Goal: Information Seeking & Learning: Learn about a topic

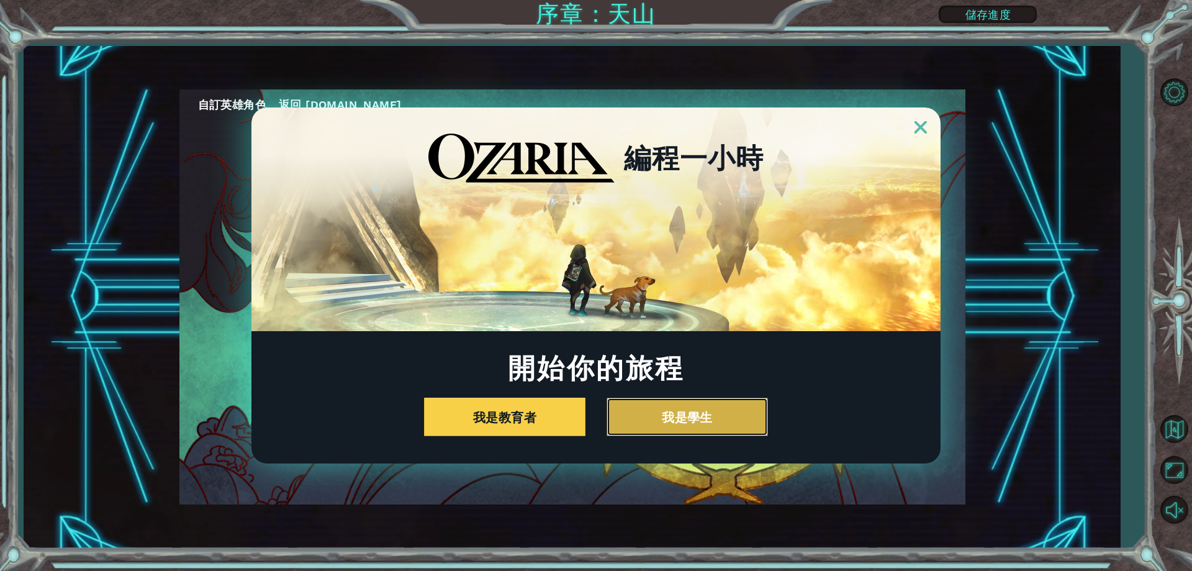
click at [685, 424] on button "我是學生" at bounding box center [687, 416] width 161 height 38
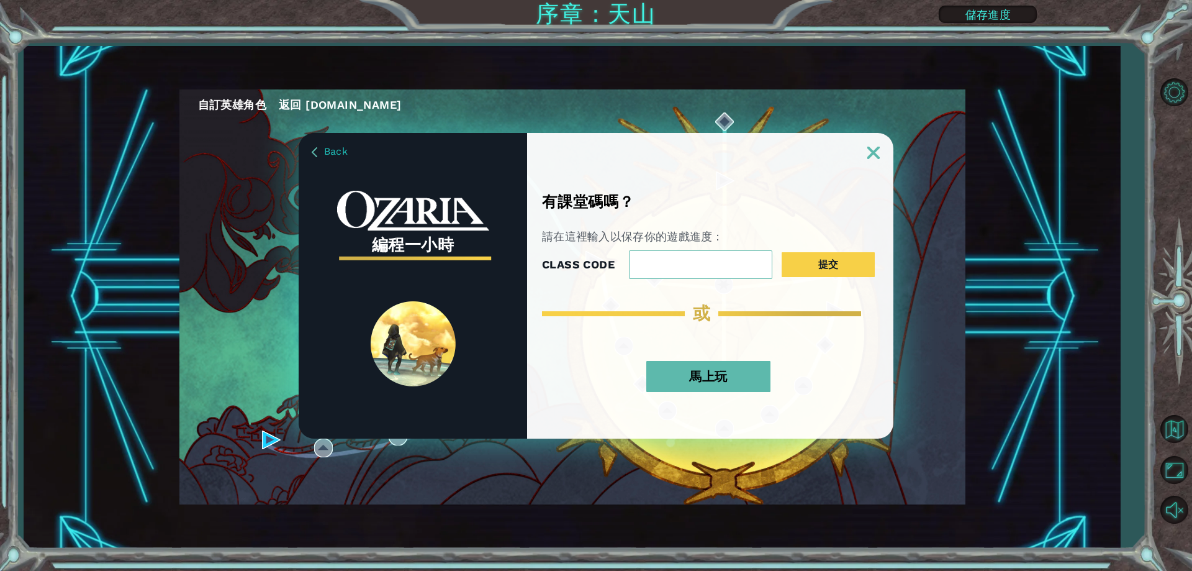
click at [692, 379] on button "馬上玩" at bounding box center [708, 376] width 124 height 31
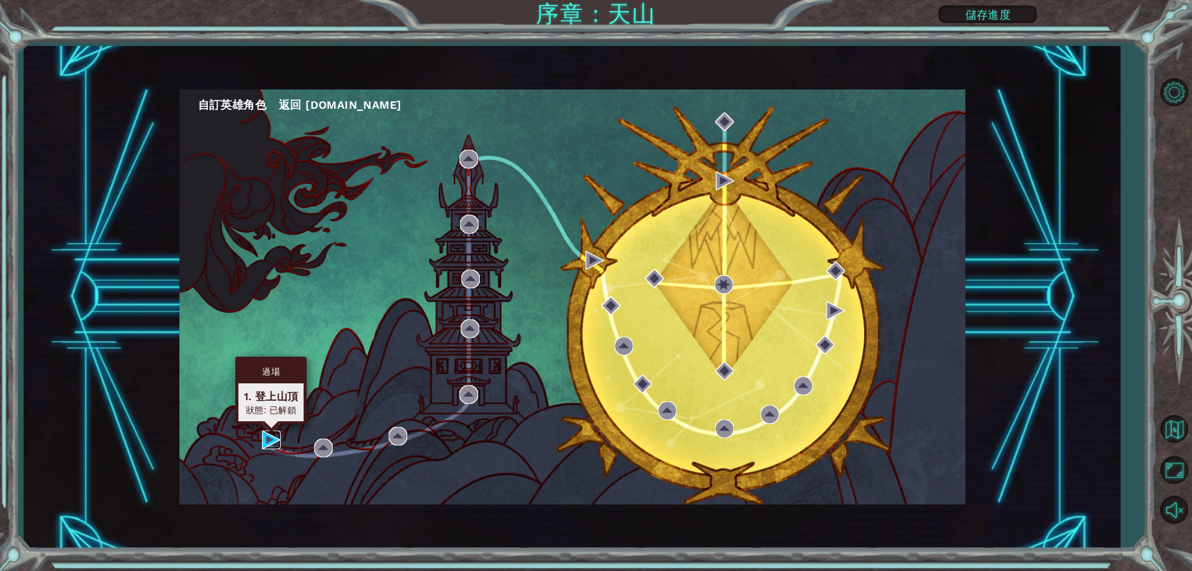
click at [268, 443] on img at bounding box center [271, 439] width 19 height 19
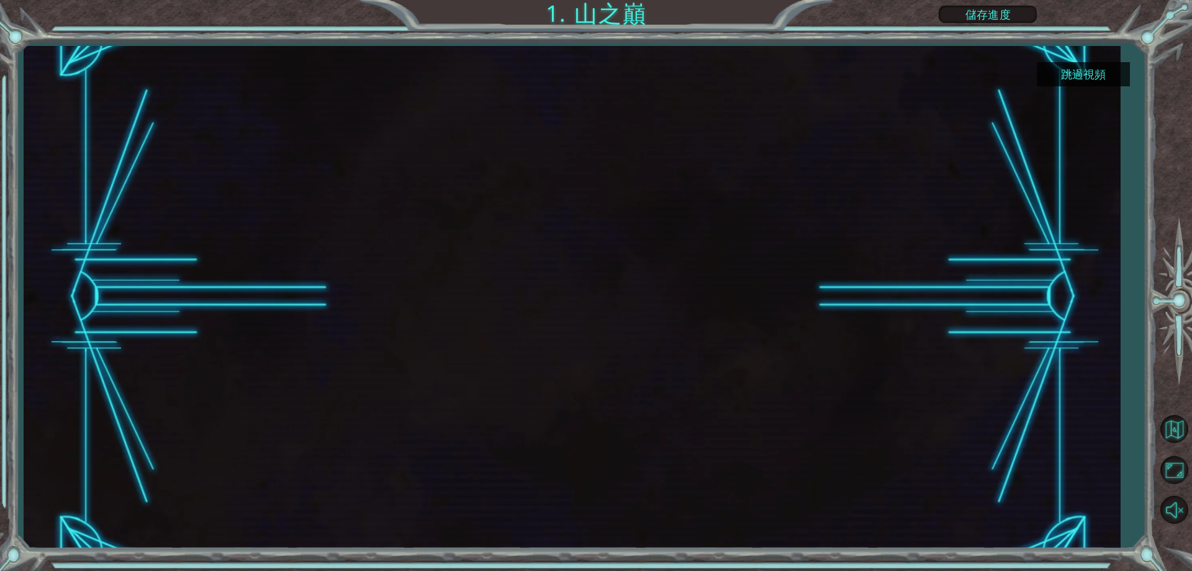
click at [1077, 70] on button "跳過視頻" at bounding box center [1083, 74] width 93 height 24
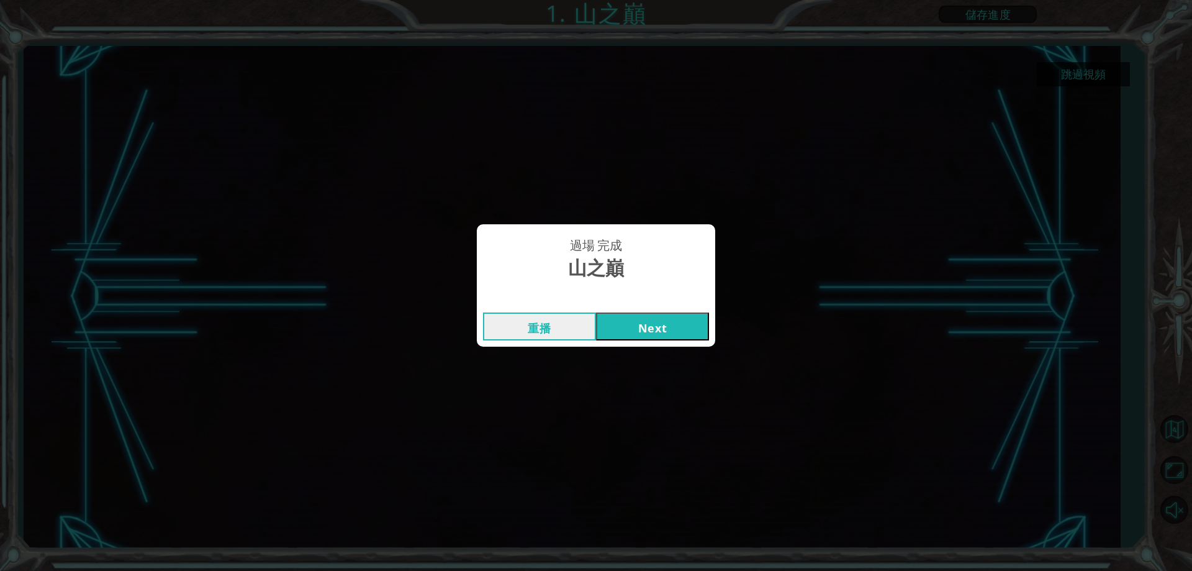
click at [682, 326] on button "Next" at bounding box center [652, 326] width 113 height 28
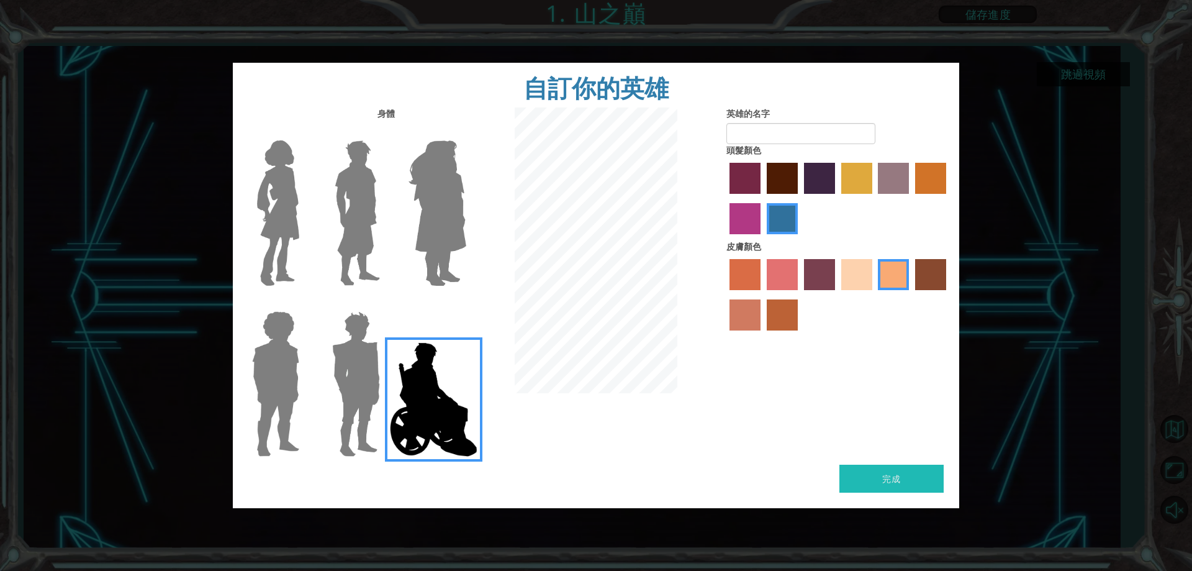
click at [315, 223] on div at bounding box center [354, 208] width 81 height 171
click at [284, 202] on img at bounding box center [278, 212] width 52 height 155
click at [304, 132] on input "Hero Connie" at bounding box center [304, 132] width 0 height 0
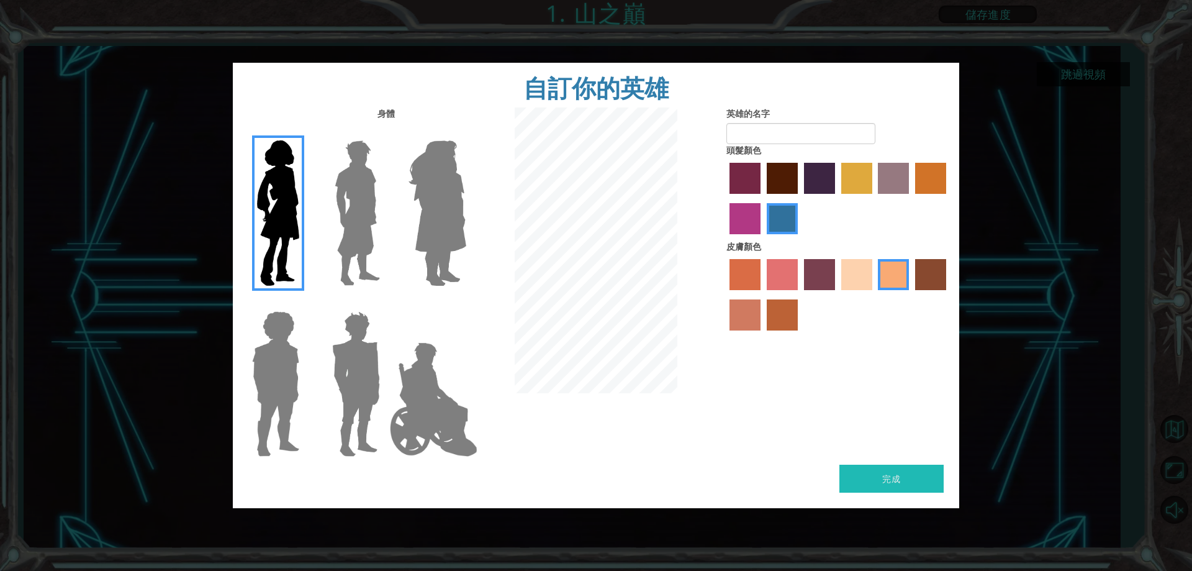
click at [779, 169] on label "maroon hair color" at bounding box center [782, 178] width 31 height 31
click at [762, 198] on input "maroon hair color" at bounding box center [762, 198] width 0 height 0
click at [875, 277] on div at bounding box center [838, 296] width 224 height 81
click at [849, 273] on label "sandy beach skin color" at bounding box center [856, 274] width 31 height 31
click at [837, 294] on input "sandy beach skin color" at bounding box center [837, 294] width 0 height 0
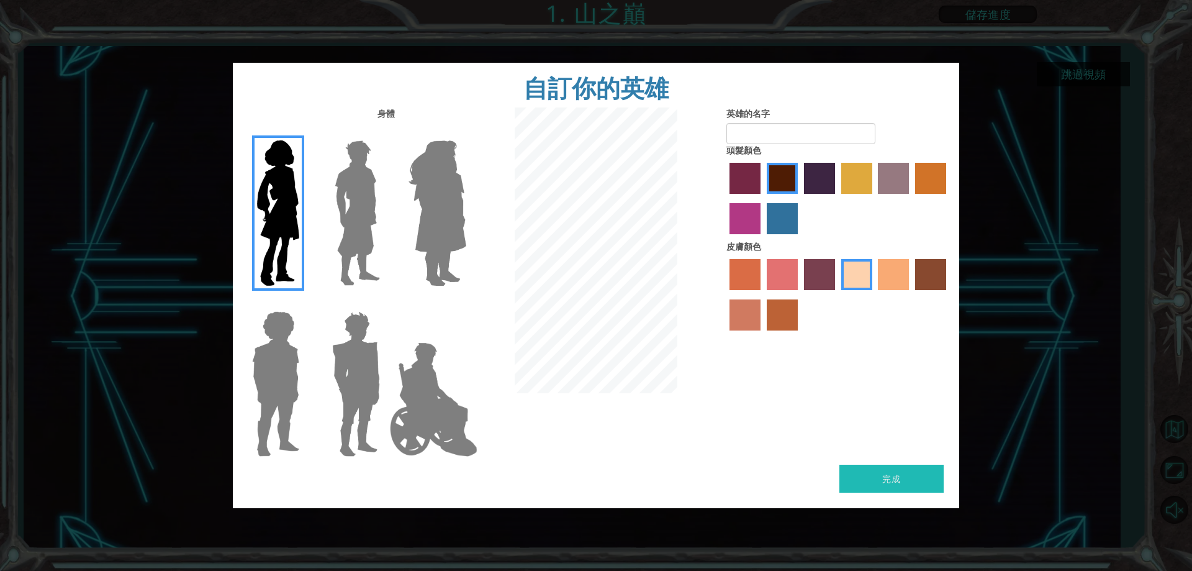
click at [813, 118] on form "英雄的名字" at bounding box center [838, 125] width 224 height 37
click at [808, 132] on input "英雄的名字" at bounding box center [800, 133] width 149 height 21
type input "神經冰"
drag, startPoint x: 901, startPoint y: 471, endPoint x: 896, endPoint y: 462, distance: 10.0
click at [897, 467] on button "完成" at bounding box center [891, 478] width 104 height 28
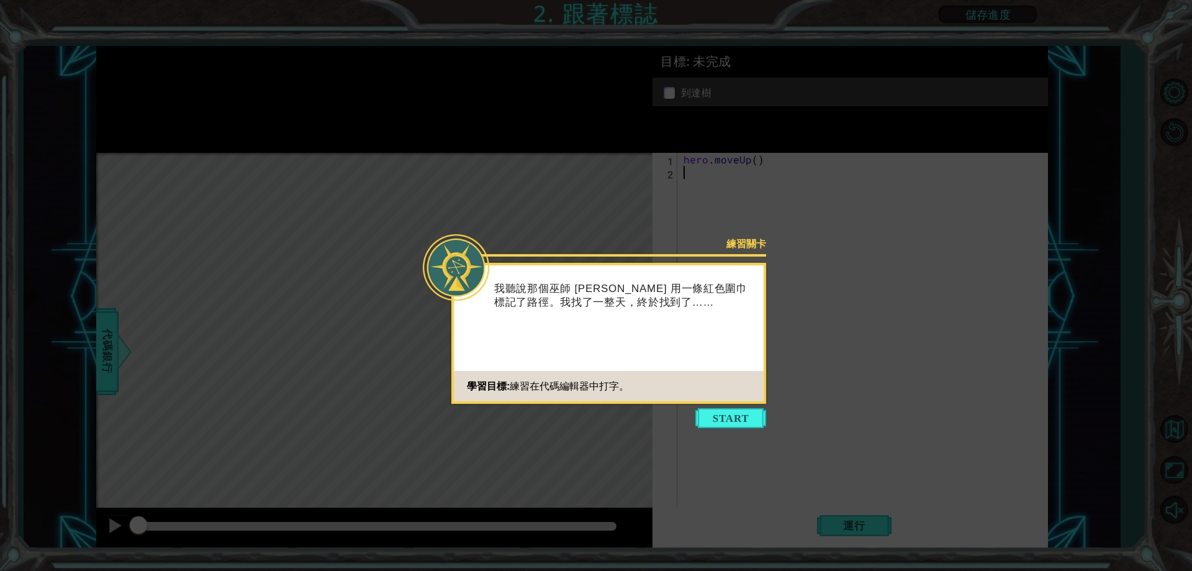
click at [747, 424] on button "Start" at bounding box center [730, 418] width 71 height 20
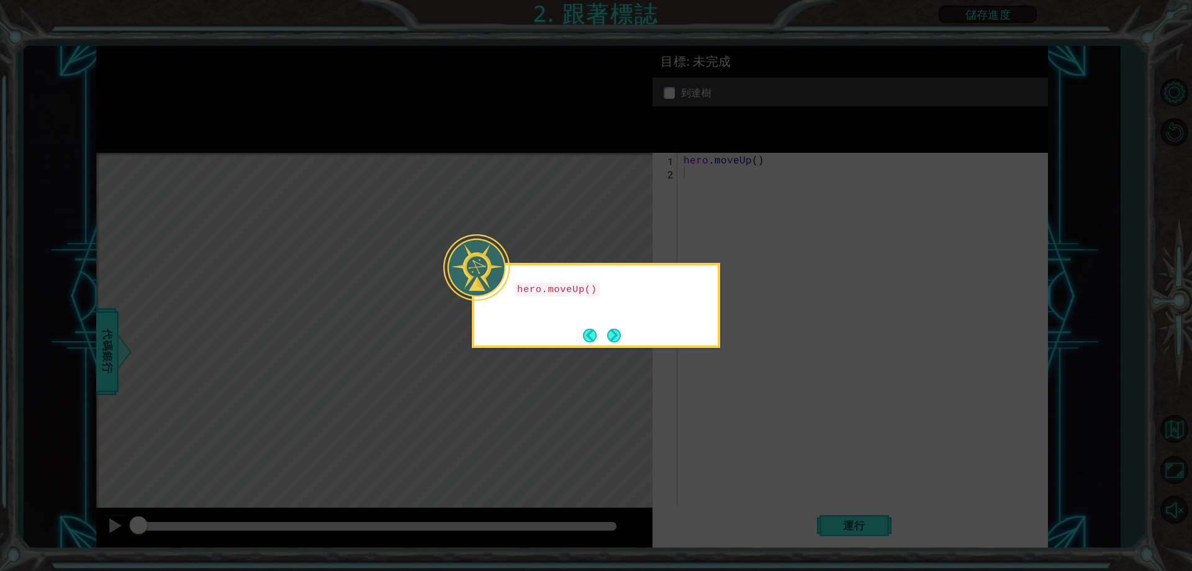
click at [706, 353] on icon at bounding box center [596, 285] width 1192 height 571
click at [607, 336] on button "Next" at bounding box center [614, 335] width 15 height 15
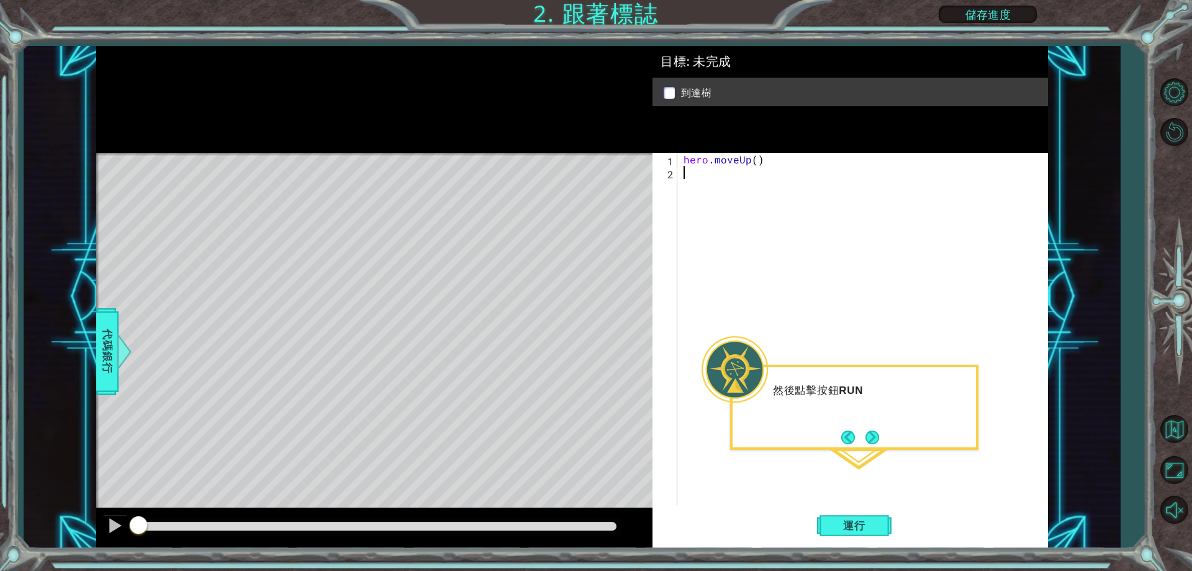
click at [888, 461] on div "hero . moveUp ( )" at bounding box center [865, 342] width 369 height 378
click at [867, 435] on button "Next" at bounding box center [872, 437] width 14 height 14
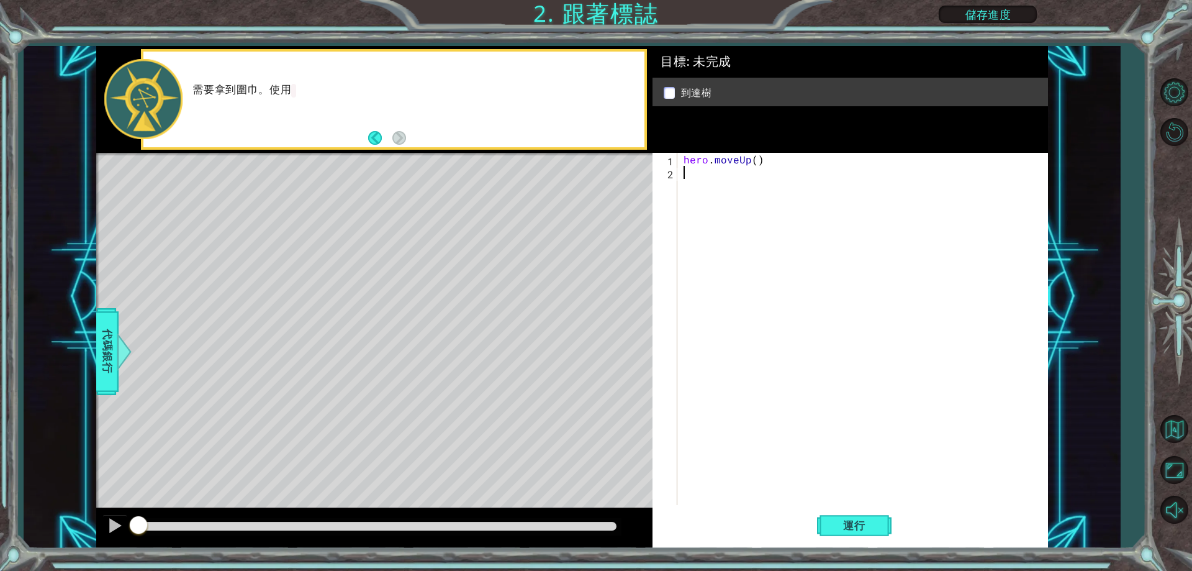
click at [842, 434] on div "hero . moveUp ( )" at bounding box center [865, 342] width 369 height 378
click at [492, 249] on div "Level Map" at bounding box center [383, 336] width 574 height 366
click at [487, 226] on div "Level Map" at bounding box center [383, 336] width 574 height 366
click at [482, 211] on div "Level Map" at bounding box center [383, 336] width 574 height 366
click at [483, 210] on div "Level Map" at bounding box center [383, 336] width 574 height 366
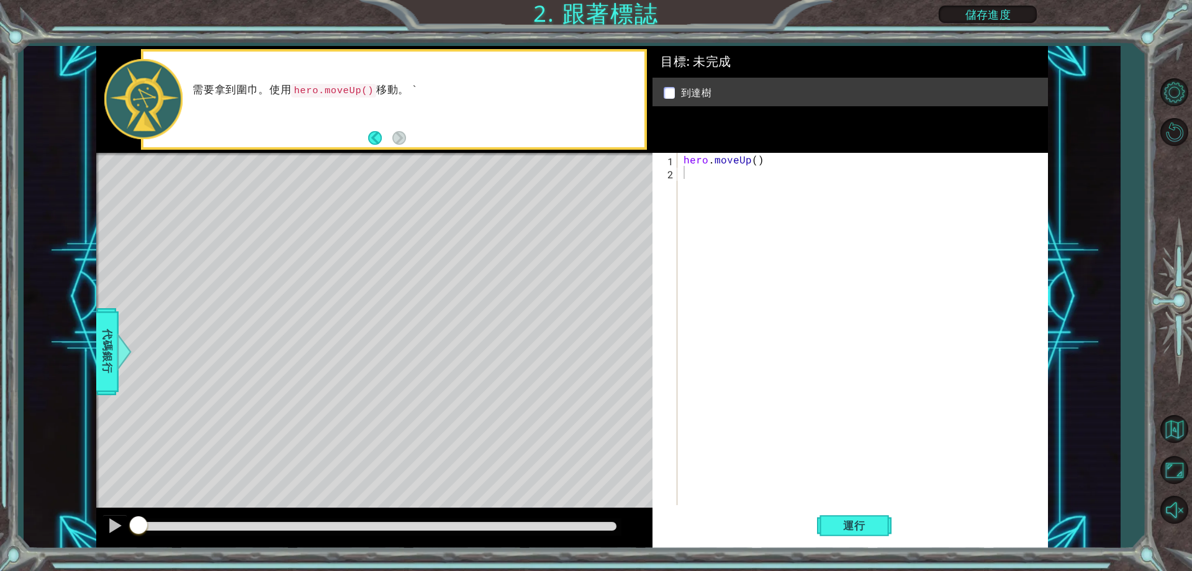
drag, startPoint x: 748, startPoint y: 333, endPoint x: 727, endPoint y: 284, distance: 53.4
click at [748, 328] on div "hero . moveUp ( )" at bounding box center [865, 342] width 369 height 378
click at [700, 169] on div "hero . moveUp ( )" at bounding box center [865, 342] width 369 height 378
type textarea "ㄘ"
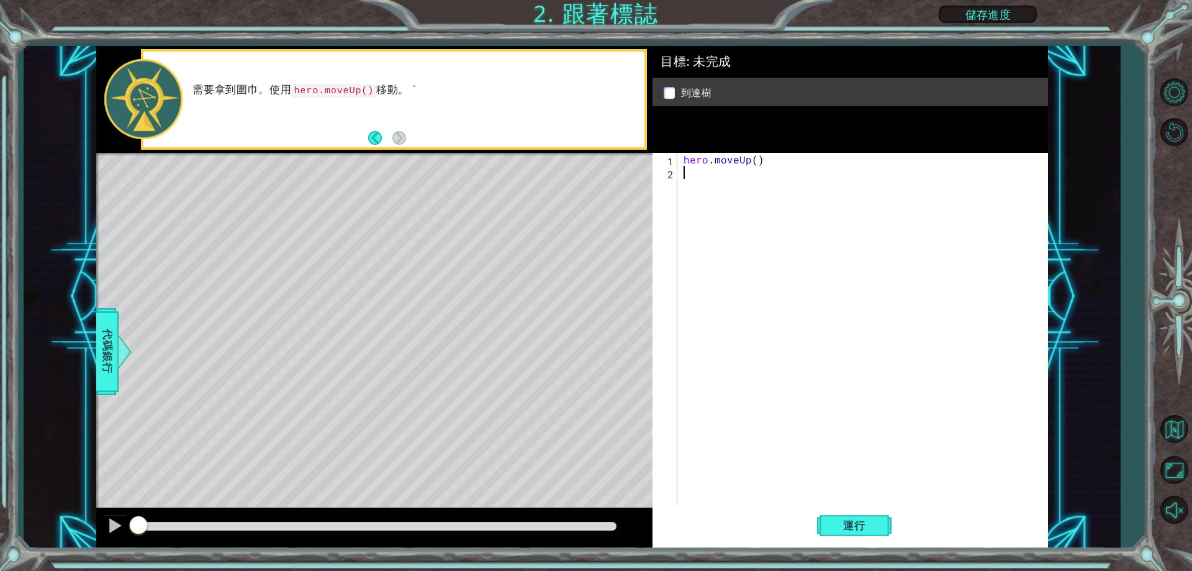
type textarea "h"
click at [708, 181] on div "h ero.moveUp 按 Enter" at bounding box center [792, 202] width 235 height 45
click at [849, 520] on span "運行" at bounding box center [854, 525] width 47 height 12
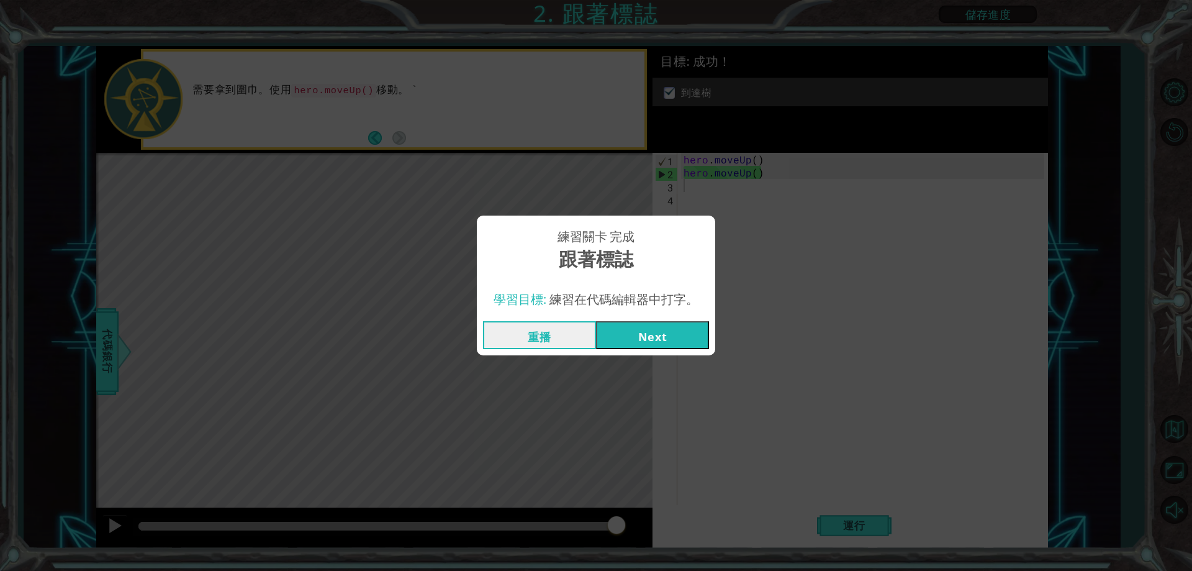
click at [668, 342] on button "Next" at bounding box center [652, 335] width 113 height 28
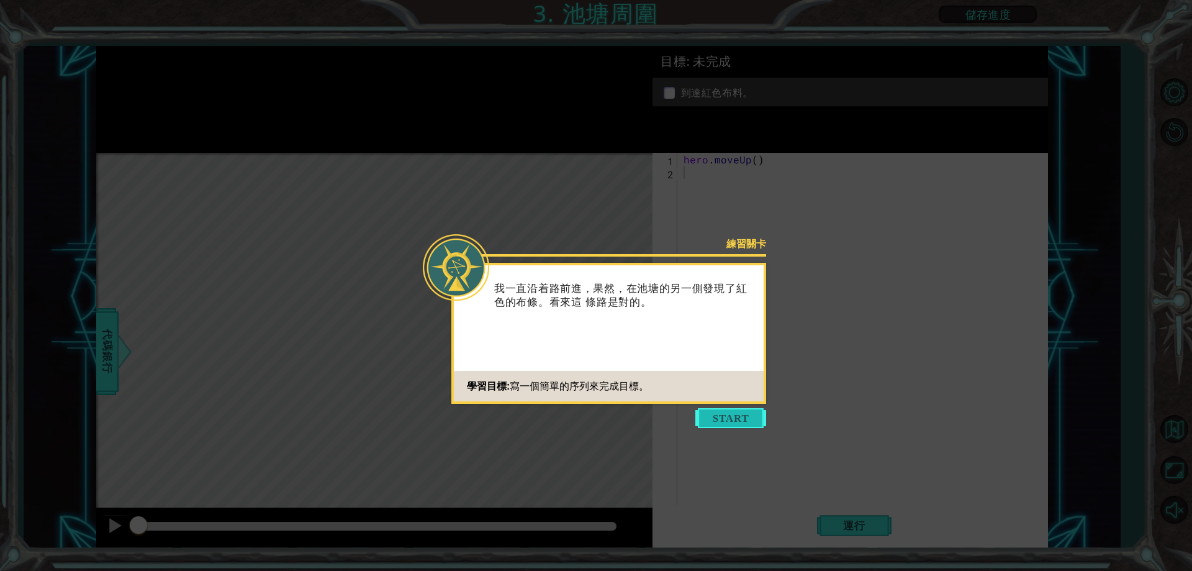
click at [750, 413] on button "Start" at bounding box center [730, 418] width 71 height 20
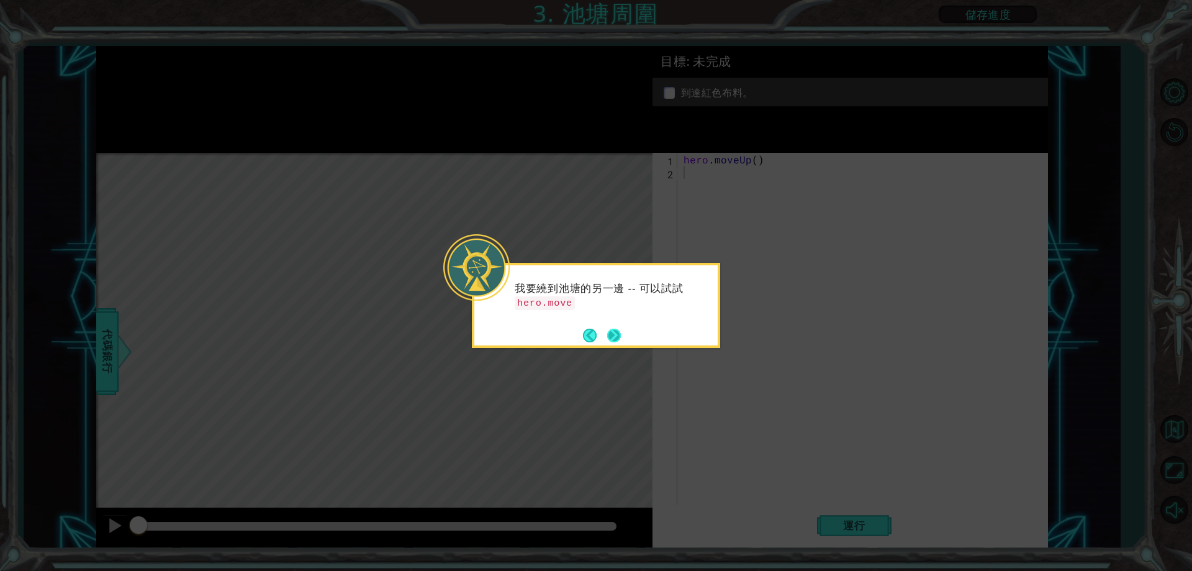
click at [614, 328] on button "Next" at bounding box center [614, 335] width 14 height 14
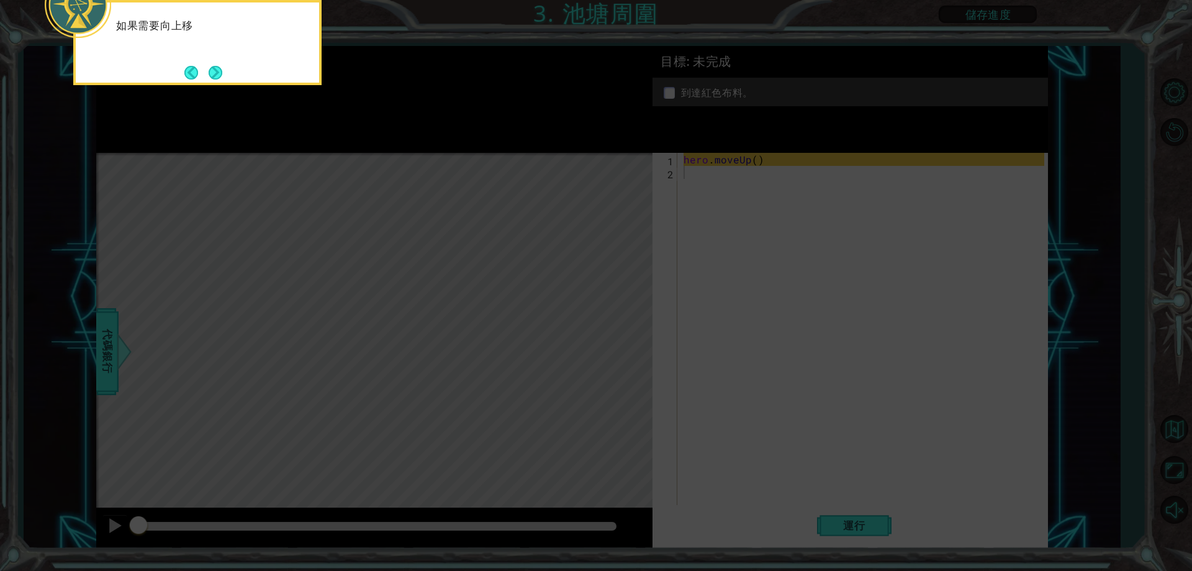
click at [675, 292] on icon at bounding box center [596, 85] width 1192 height 970
click at [610, 269] on icon at bounding box center [596, 85] width 1192 height 970
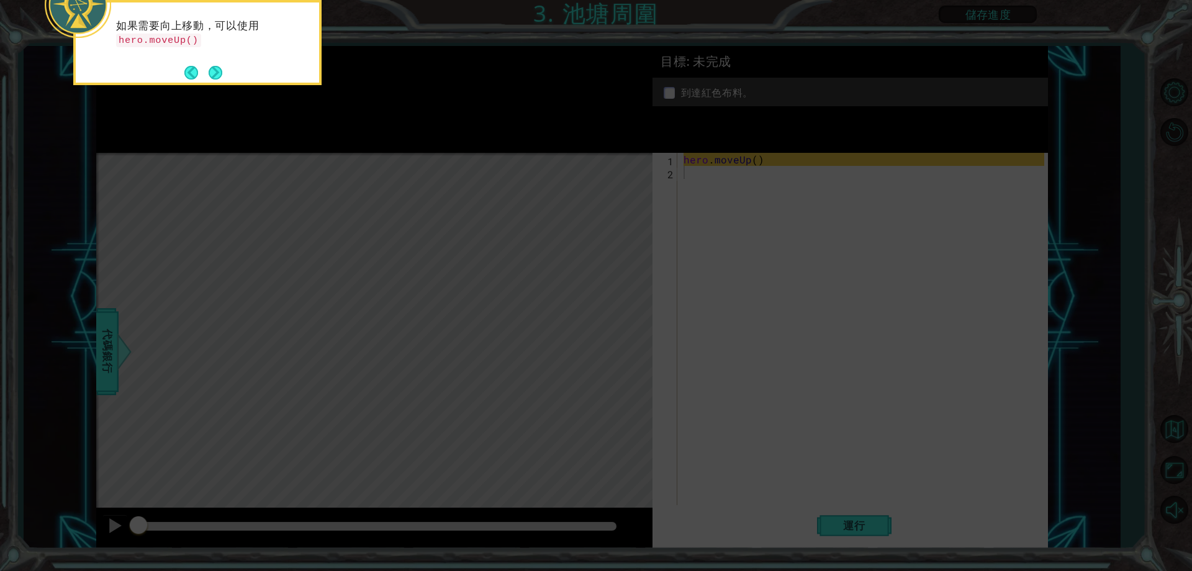
click at [610, 269] on icon at bounding box center [596, 85] width 1192 height 970
click at [206, 74] on button "Back" at bounding box center [196, 73] width 24 height 14
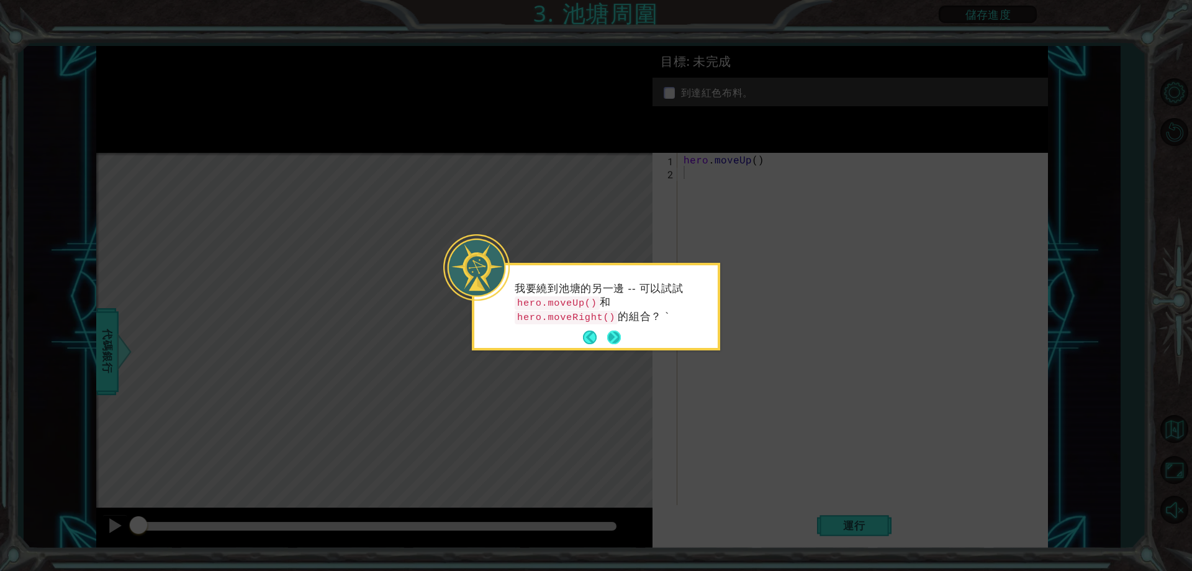
click at [617, 333] on button "Next" at bounding box center [614, 337] width 14 height 14
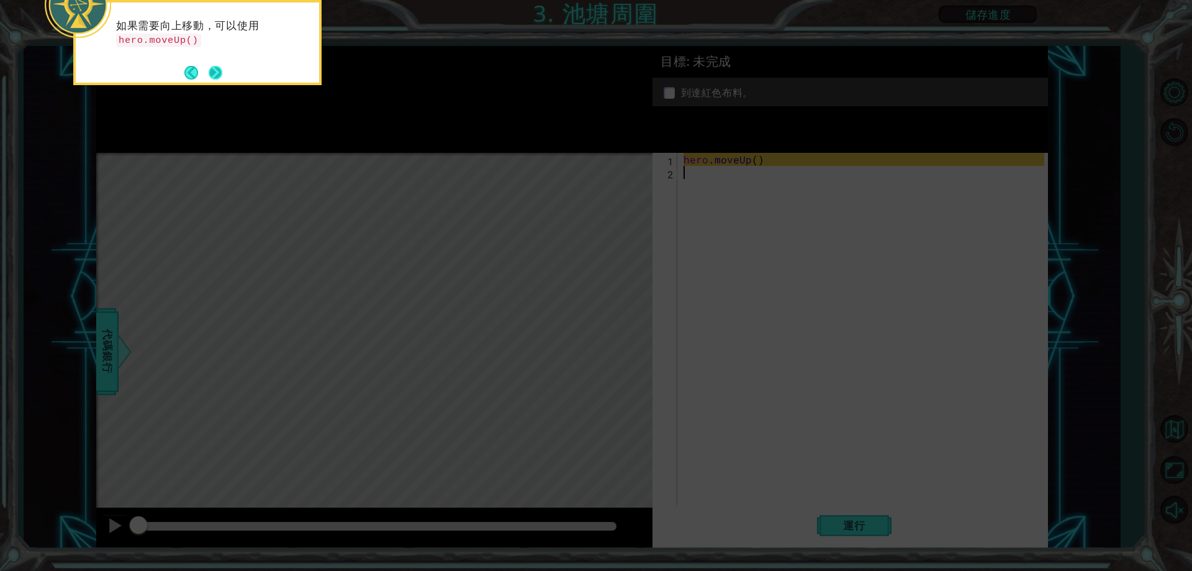
click at [208, 70] on button "Next" at bounding box center [215, 71] width 17 height 17
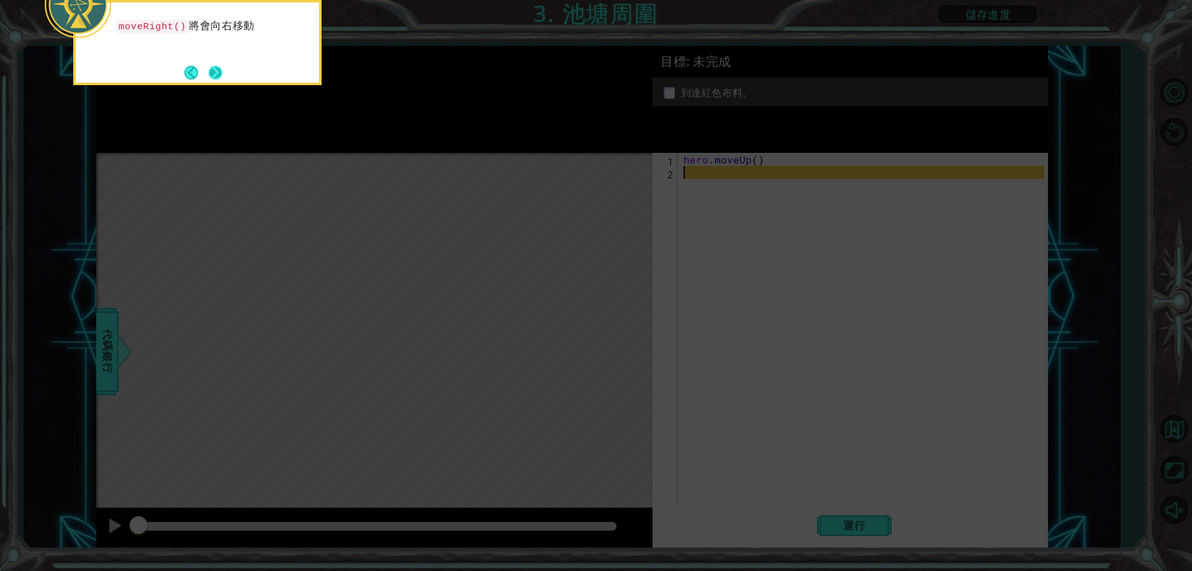
click at [215, 71] on button "Next" at bounding box center [216, 73] width 14 height 14
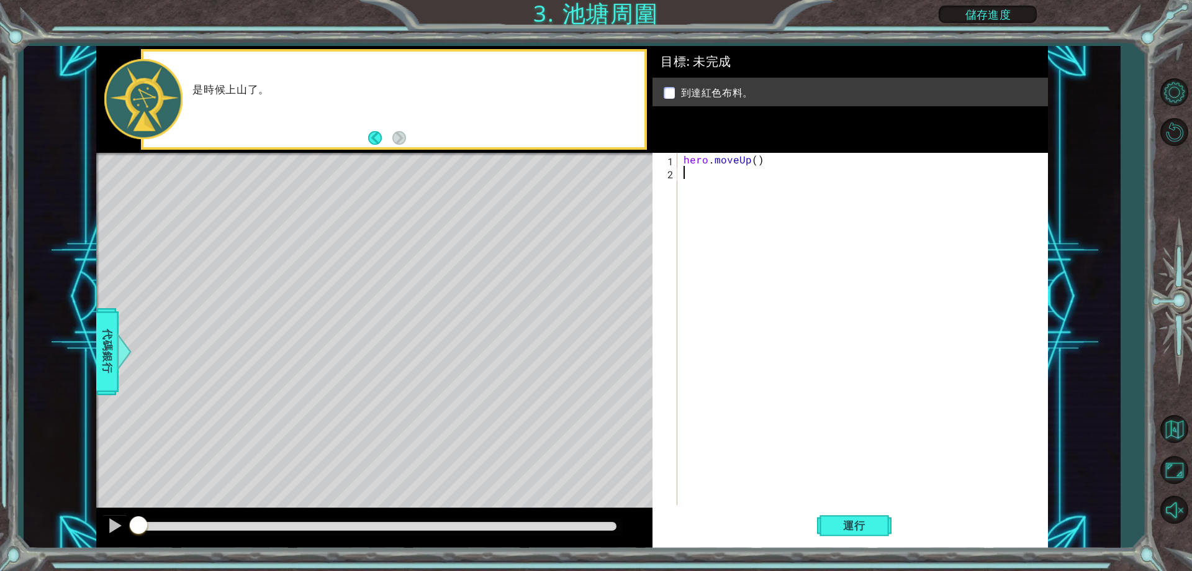
type textarea "h"
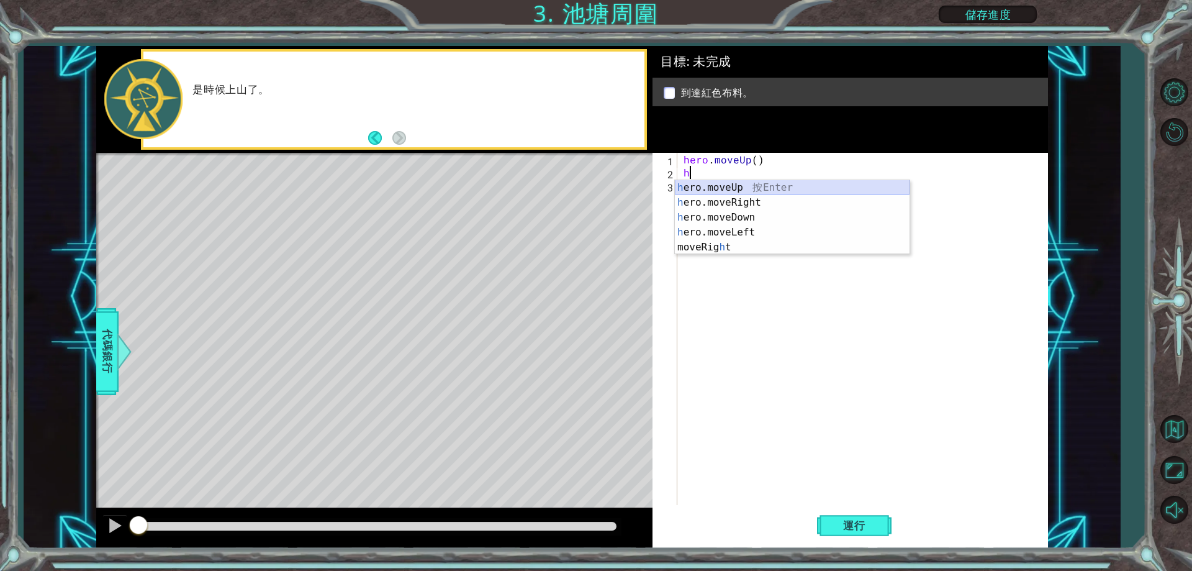
click at [707, 183] on div "h ero.moveUp 按 Enter h ero.moveRight 按 Enter h ero.moveDown 按 Enter h ero.moveL…" at bounding box center [792, 232] width 235 height 104
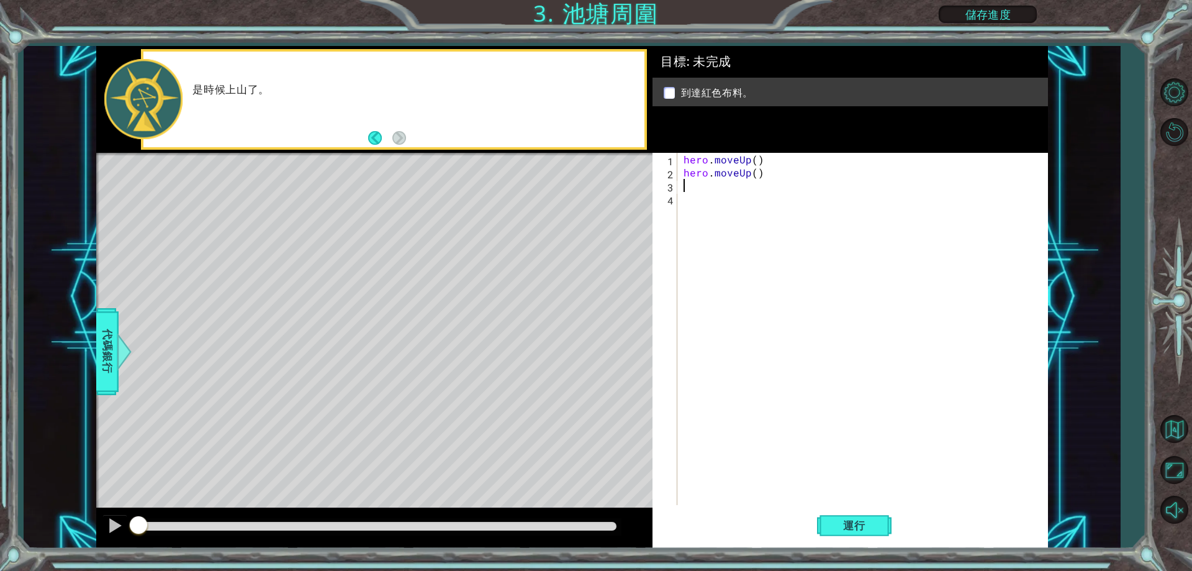
type textarea "h"
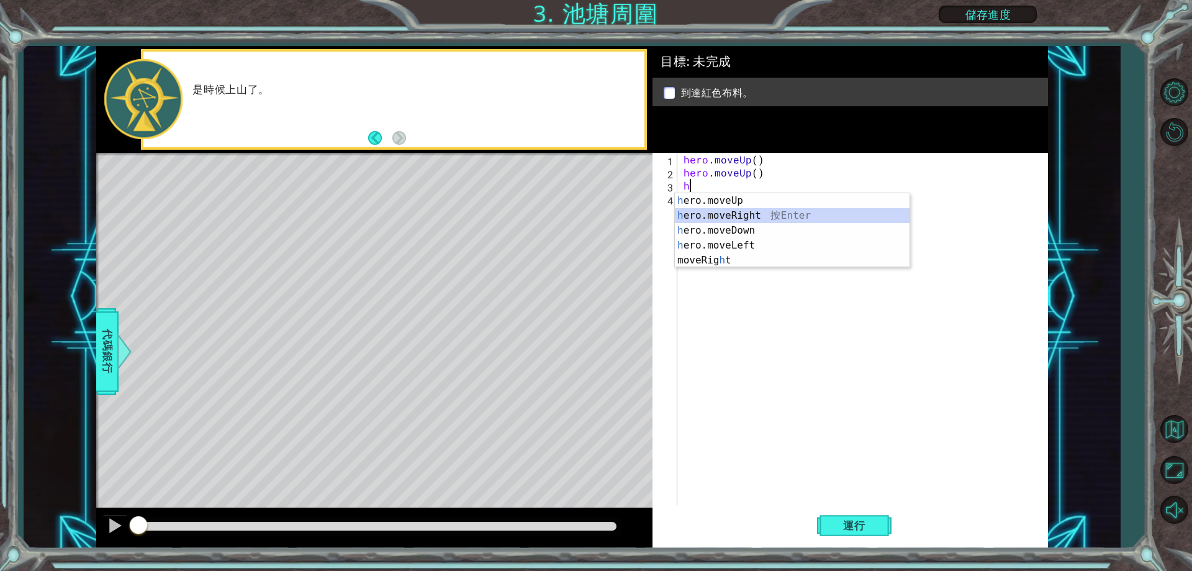
click at [713, 214] on div "h ero.moveUp 按 Enter h ero.moveRight 按 Enter h ero.moveDown 按 Enter h ero.moveL…" at bounding box center [792, 245] width 235 height 104
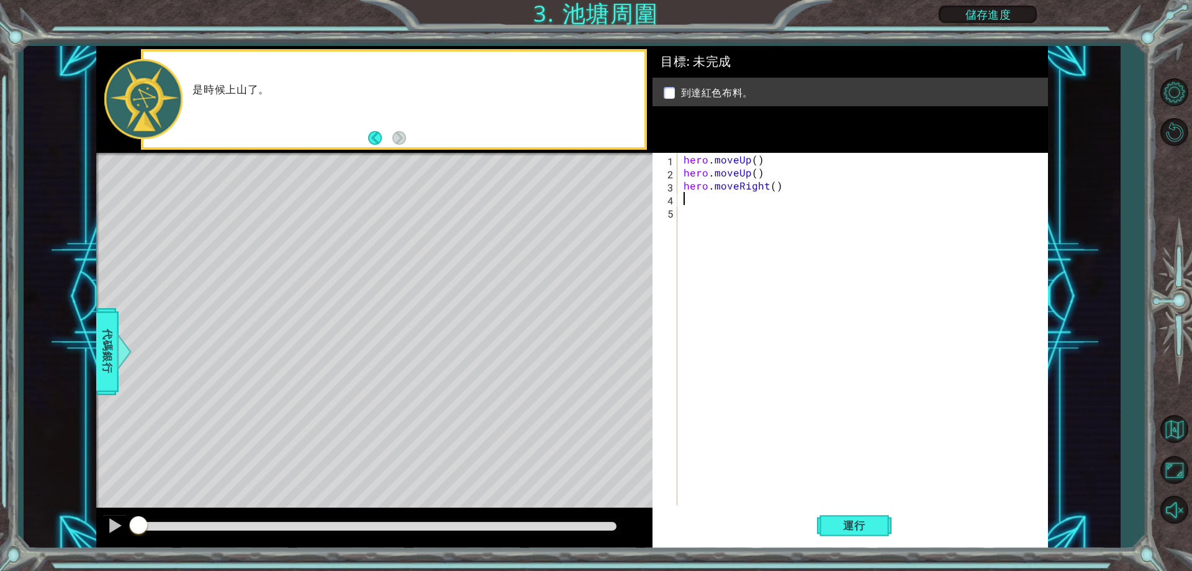
type textarea "h"
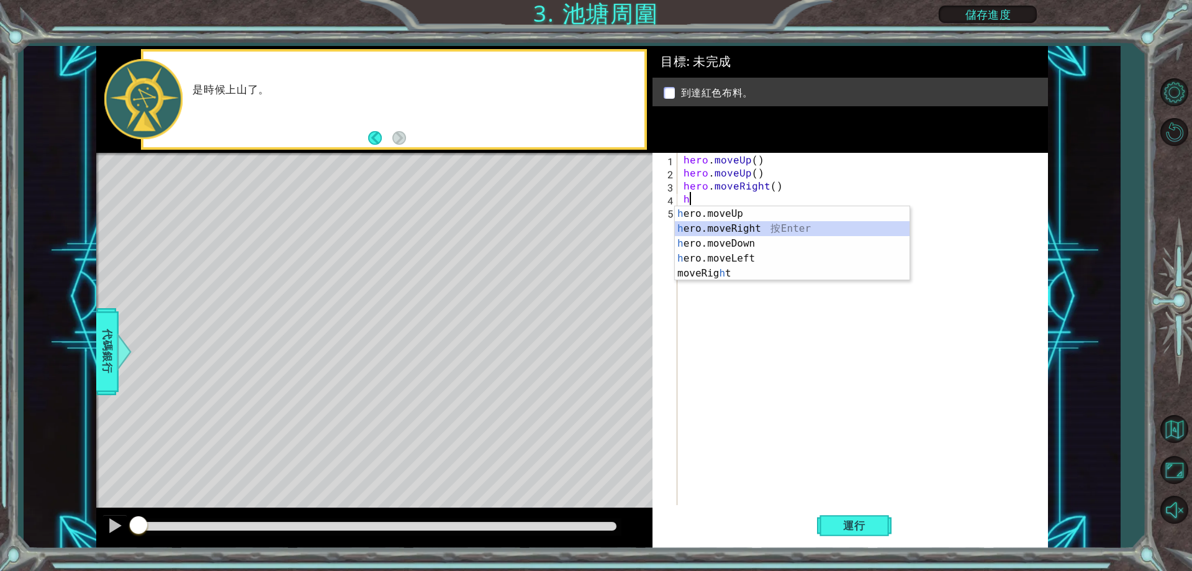
click at [716, 222] on div "h ero.moveUp 按 Enter h ero.moveRight 按 Enter h ero.moveDown 按 Enter h ero.moveL…" at bounding box center [792, 258] width 235 height 104
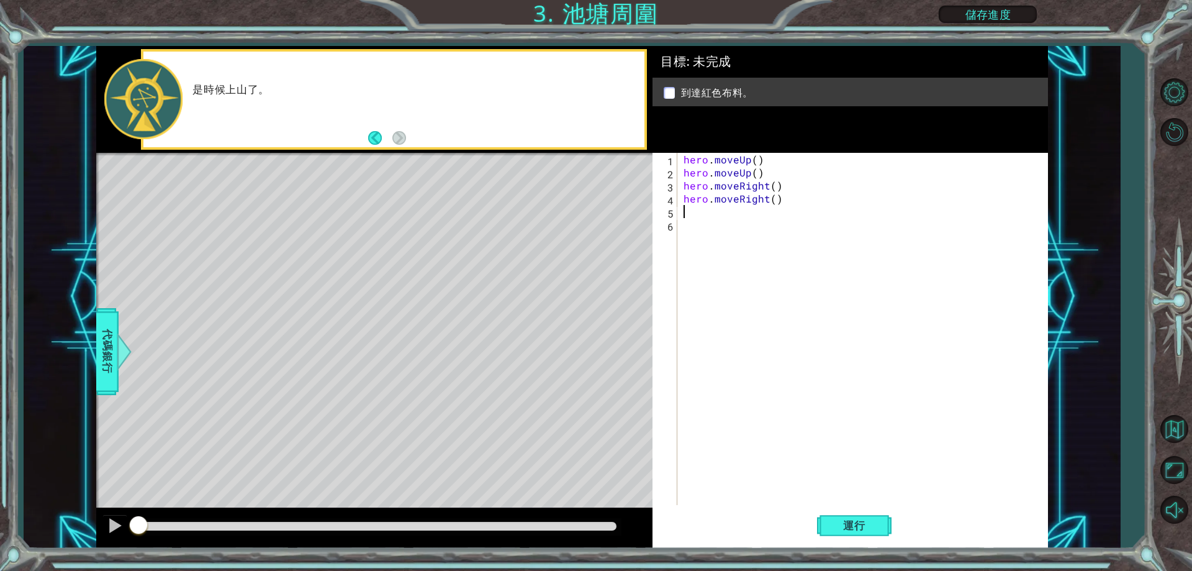
click at [775, 202] on div "hero . moveUp ( ) hero . moveUp ( ) hero . moveRight ( ) hero . moveRight ( )" at bounding box center [865, 342] width 369 height 378
click at [785, 197] on div "hero . moveUp ( ) hero . moveUp ( ) hero . moveRight ( ) hero . moveRight ( )" at bounding box center [862, 329] width 363 height 352
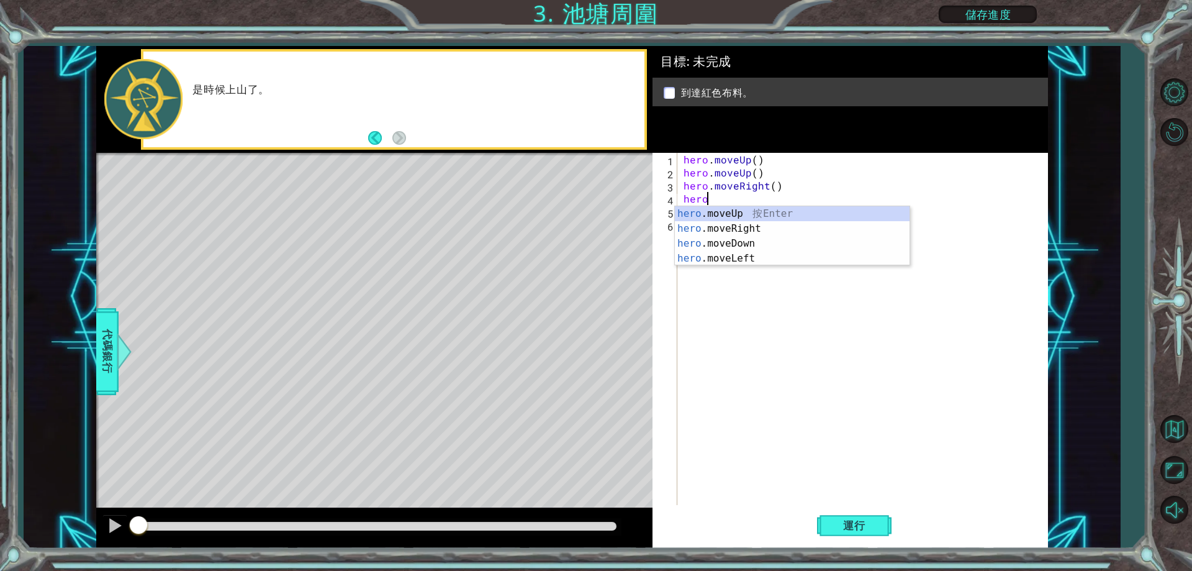
type textarea "h"
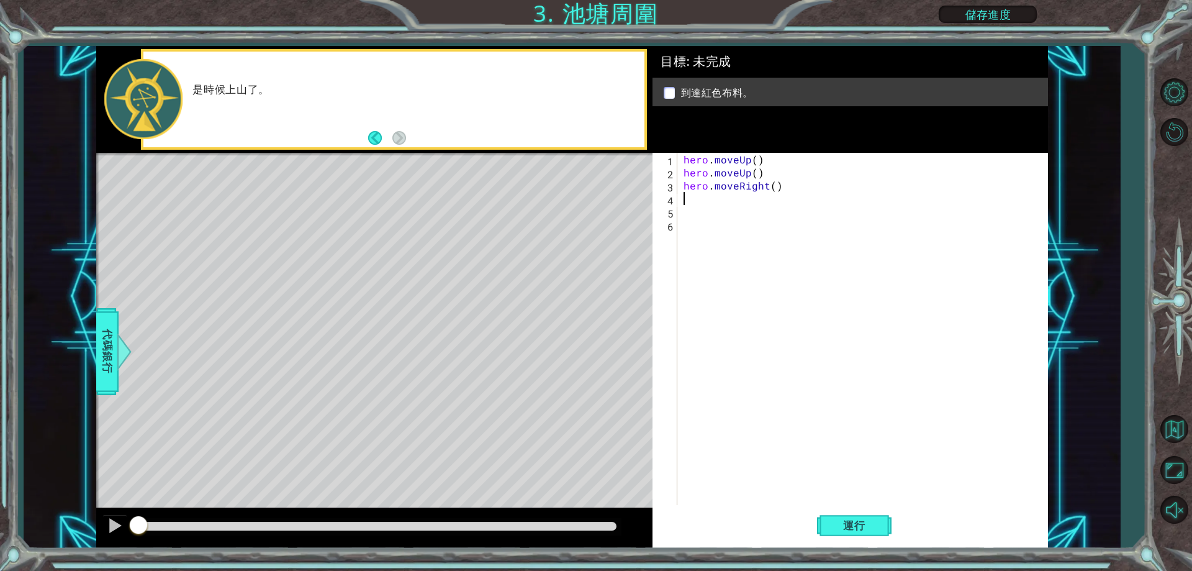
type textarea "h"
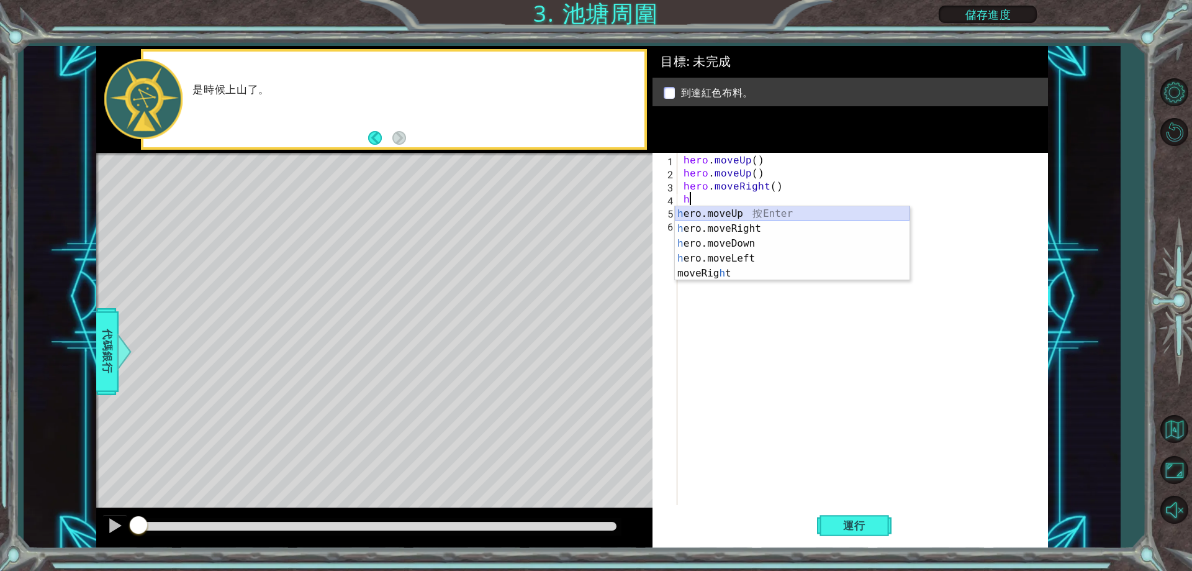
click at [728, 211] on div "h ero.moveUp 按 Enter h ero.moveRight 按 Enter h ero.moveDown 按 Enter h ero.moveL…" at bounding box center [792, 258] width 235 height 104
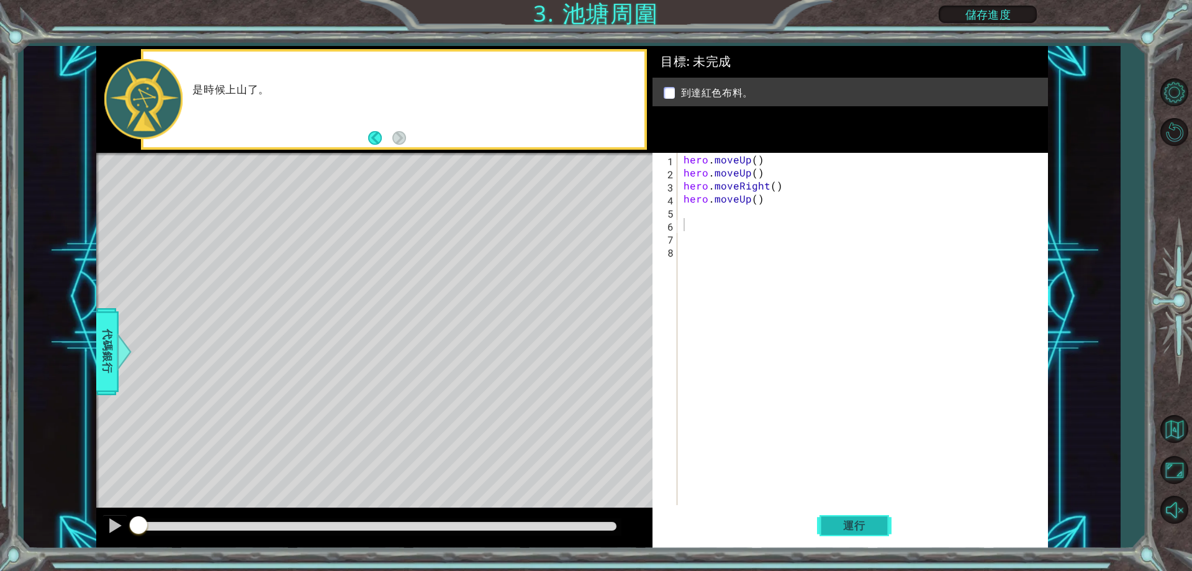
click at [845, 520] on span "運行" at bounding box center [854, 525] width 47 height 12
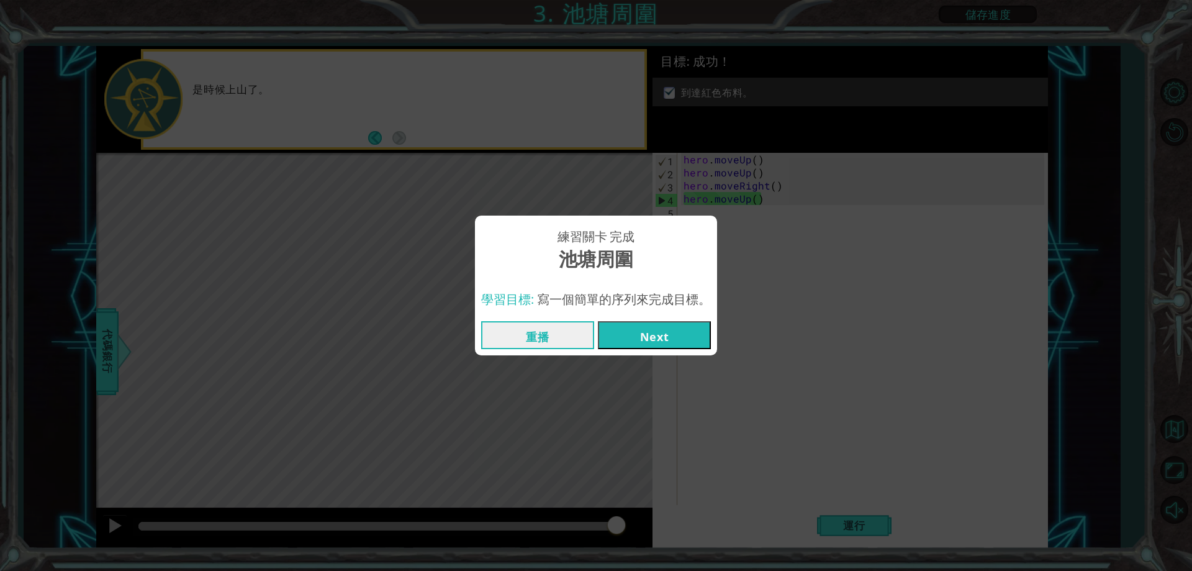
click at [682, 325] on button "Next" at bounding box center [654, 335] width 113 height 28
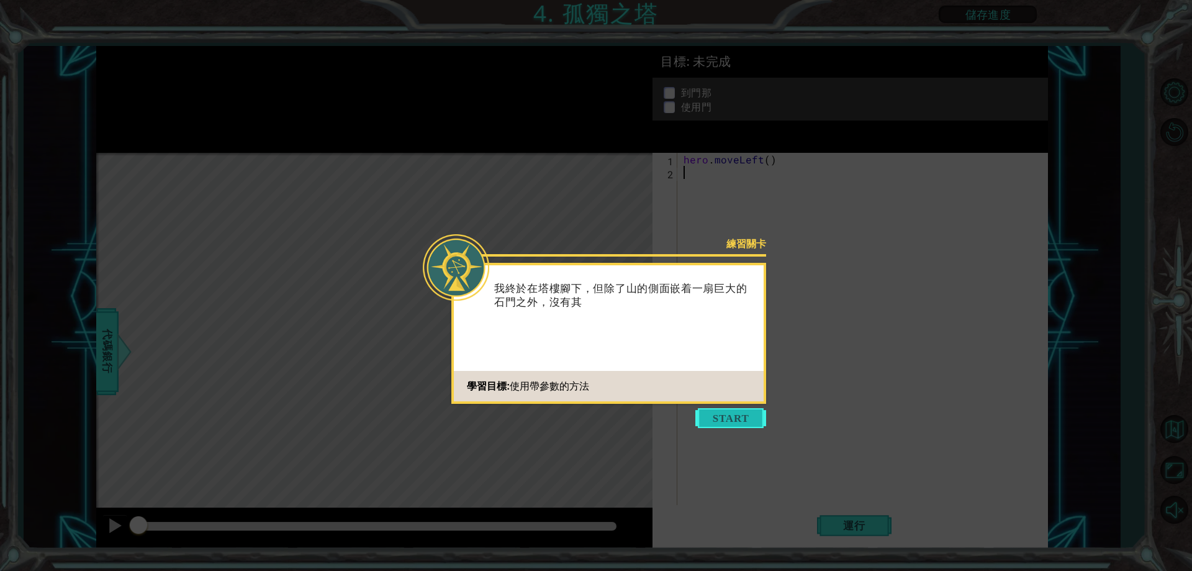
click at [726, 412] on button "Start" at bounding box center [730, 418] width 71 height 20
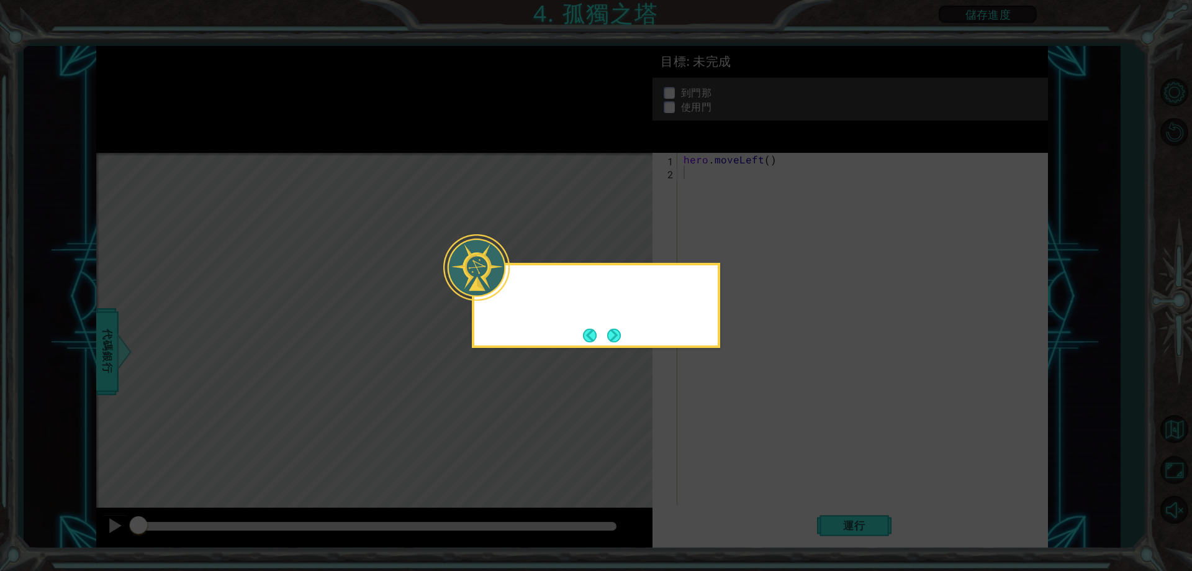
click at [726, 412] on icon at bounding box center [596, 285] width 1192 height 571
click at [628, 333] on div "我必須到達階梯的頂部！ 我可以使用 hero." at bounding box center [596, 305] width 248 height 85
click at [612, 328] on button "Next" at bounding box center [614, 335] width 14 height 14
click at [612, 327] on button "Next" at bounding box center [614, 334] width 19 height 19
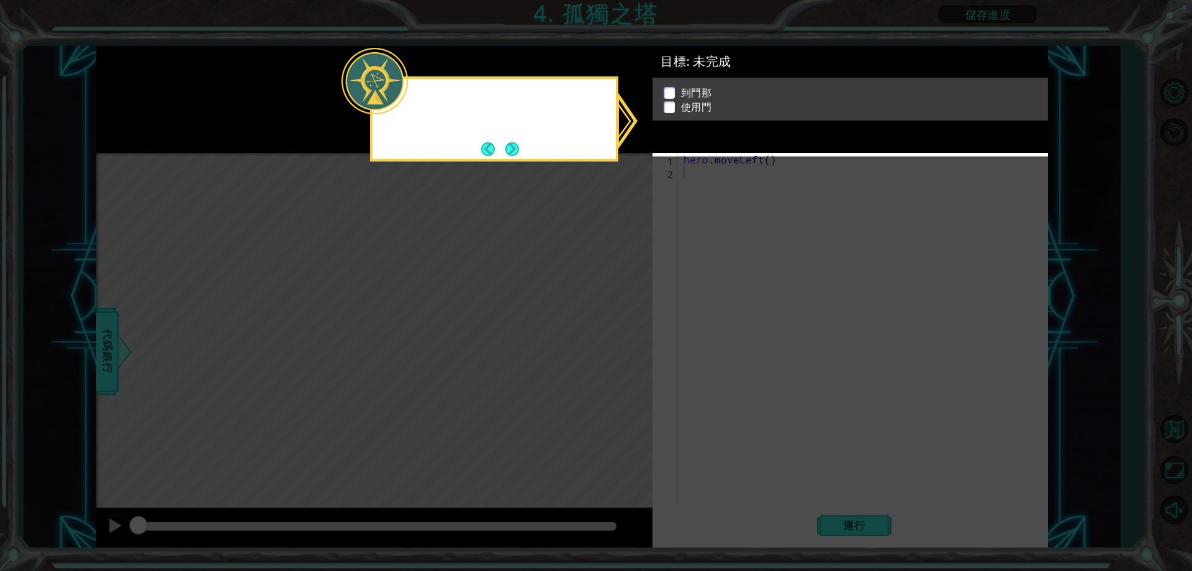
click at [612, 327] on icon at bounding box center [596, 285] width 1192 height 571
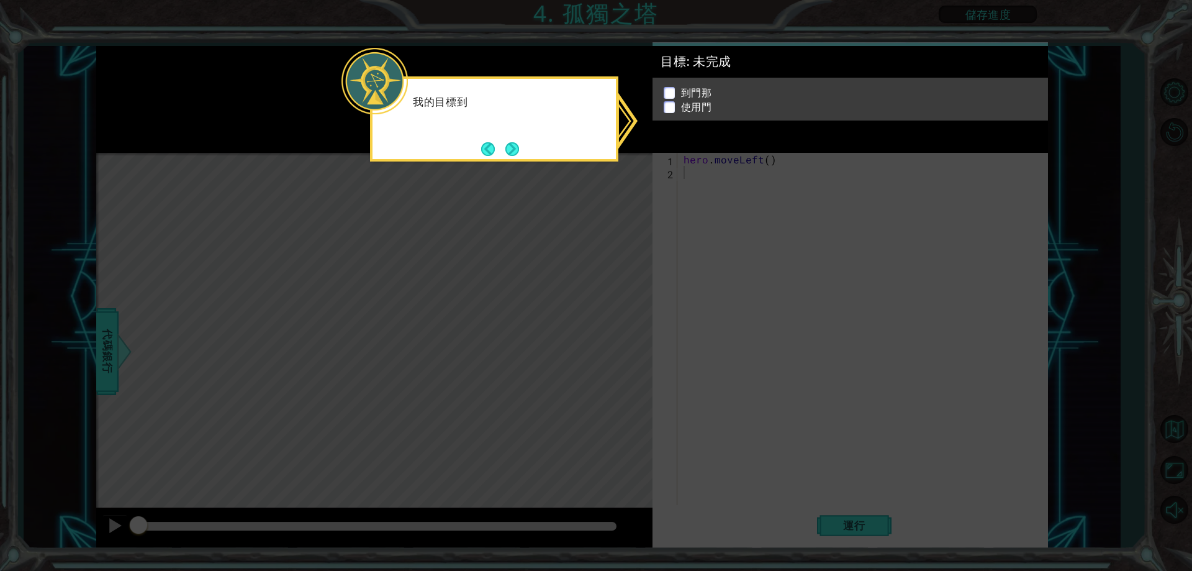
click at [602, 304] on icon at bounding box center [596, 285] width 1192 height 571
click at [695, 86] on p "到門那" at bounding box center [696, 93] width 31 height 14
click at [510, 143] on button "Next" at bounding box center [512, 149] width 14 height 14
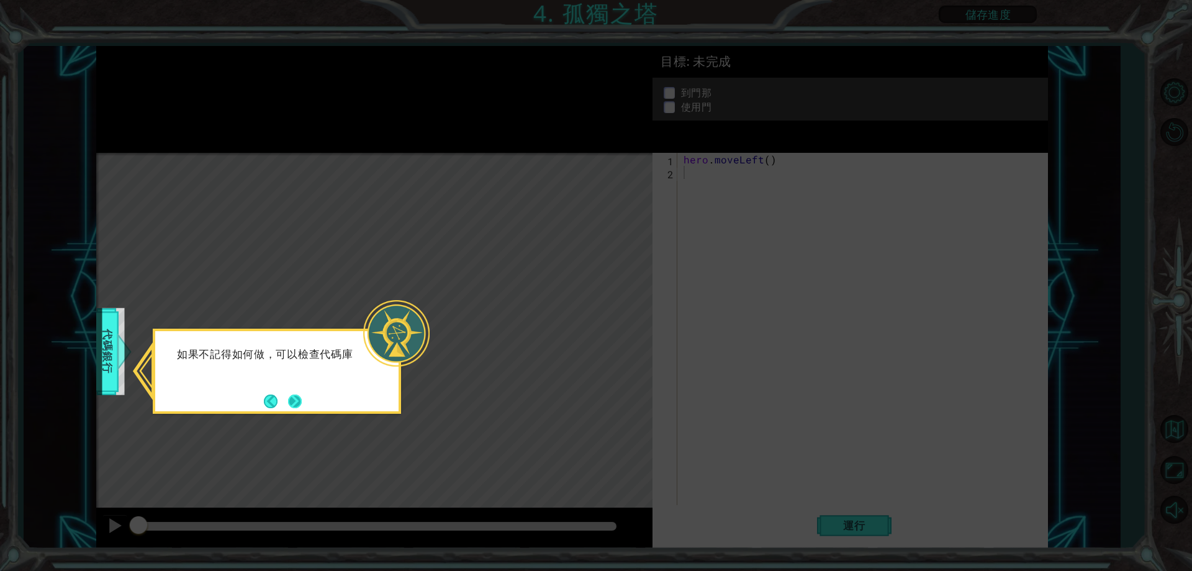
click at [294, 406] on button "Next" at bounding box center [295, 401] width 14 height 14
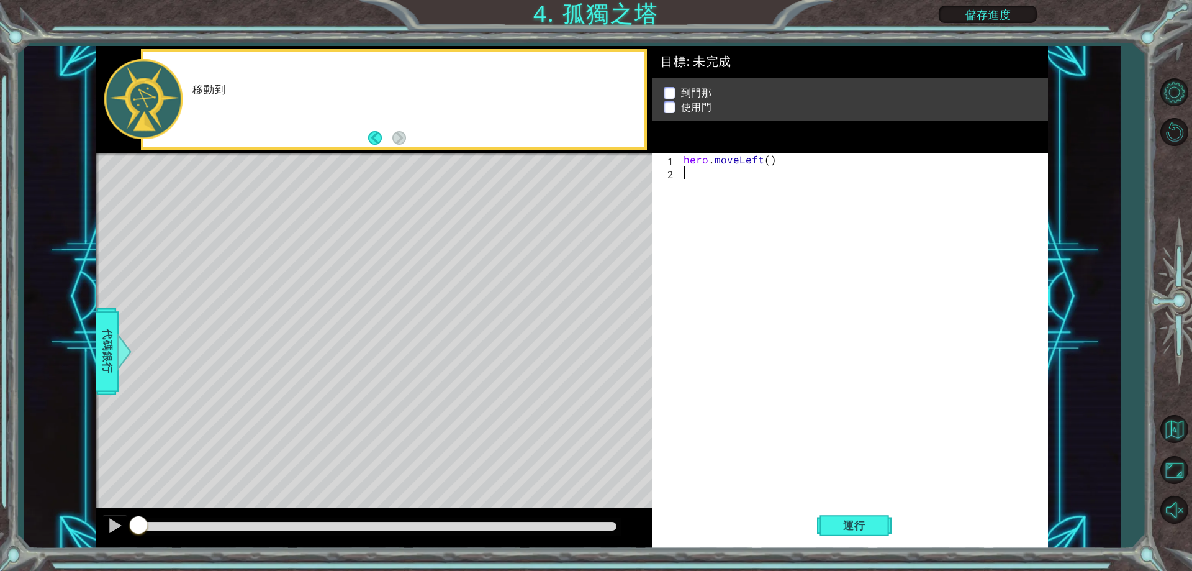
drag, startPoint x: 328, startPoint y: 339, endPoint x: 330, endPoint y: 322, distance: 16.9
click at [328, 335] on div "Level Map" at bounding box center [383, 336] width 574 height 366
click at [345, 282] on div "Level Map" at bounding box center [383, 336] width 574 height 366
click at [684, 174] on div "hero . moveLeft ( )" at bounding box center [865, 342] width 369 height 378
type textarea "h"
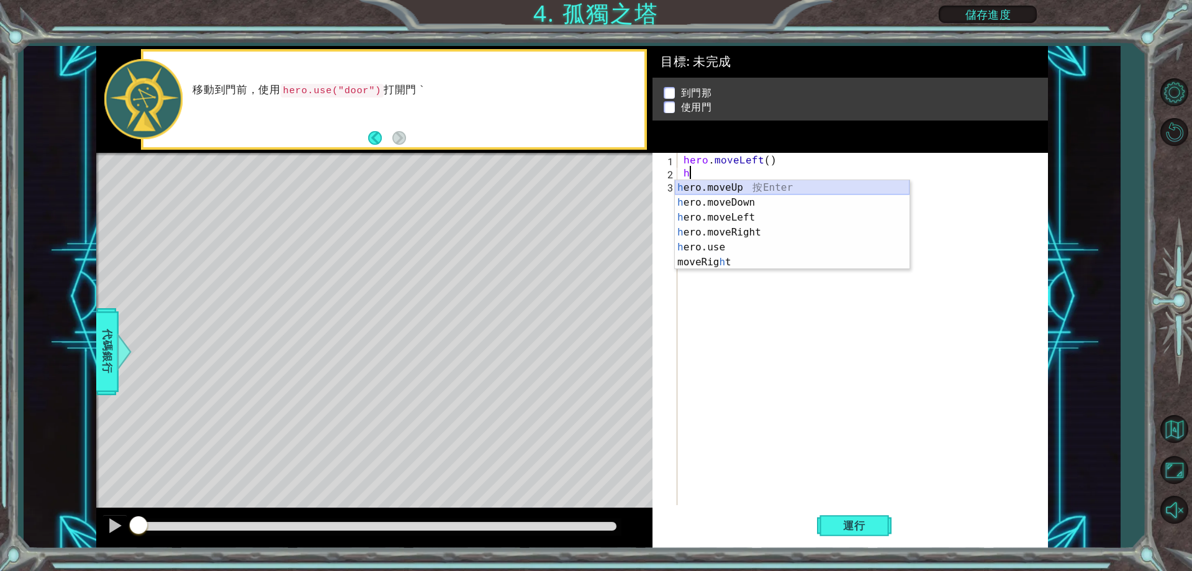
click at [723, 190] on div "h ero.moveUp 按 Enter h ero.moveDown 按 Enter h ero.moveLeft 按 Enter h ero.moveRi…" at bounding box center [792, 239] width 235 height 119
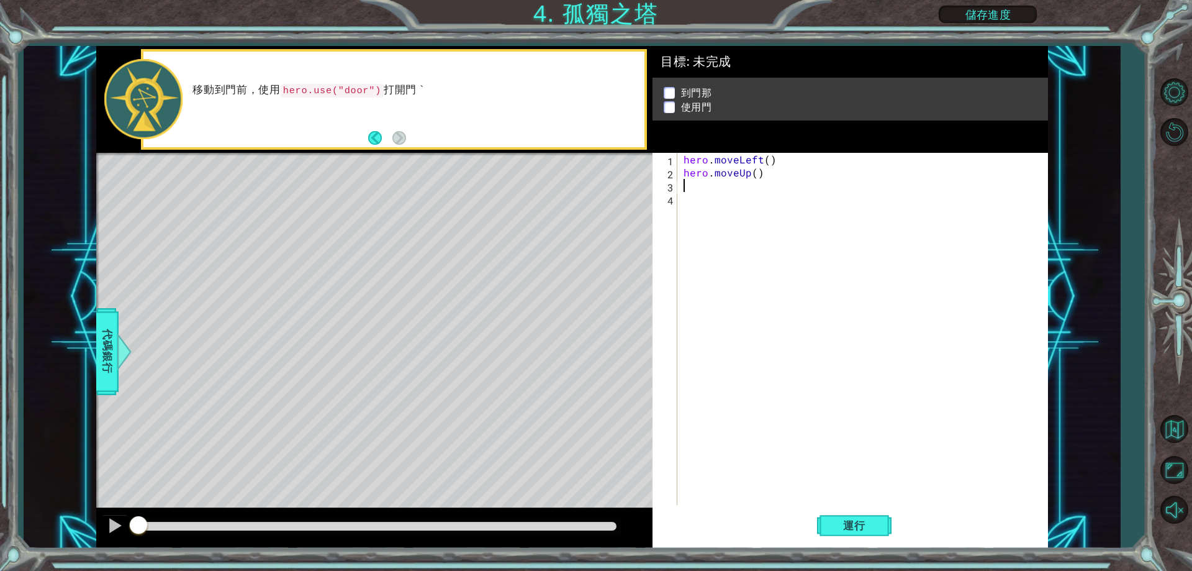
click at [687, 187] on div "hero . moveLeft ( ) hero . moveUp ( )" at bounding box center [865, 342] width 369 height 378
type textarea "h"
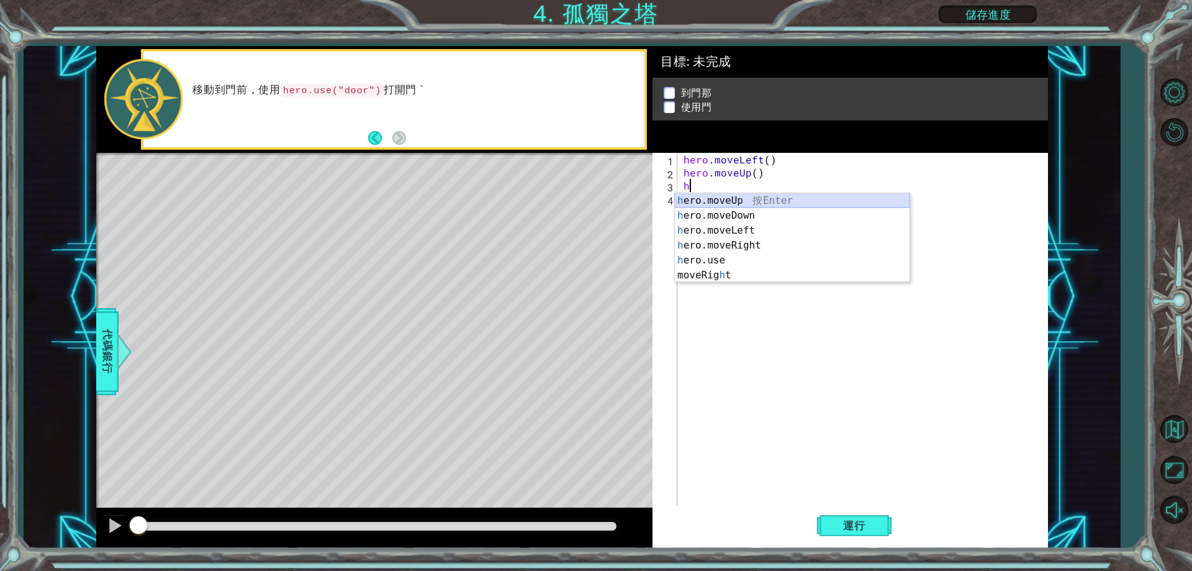
click at [720, 203] on div "h ero.moveUp 按 Enter h ero.moveDown 按 Enter h ero.moveLeft 按 Enter h ero.moveRi…" at bounding box center [792, 252] width 235 height 119
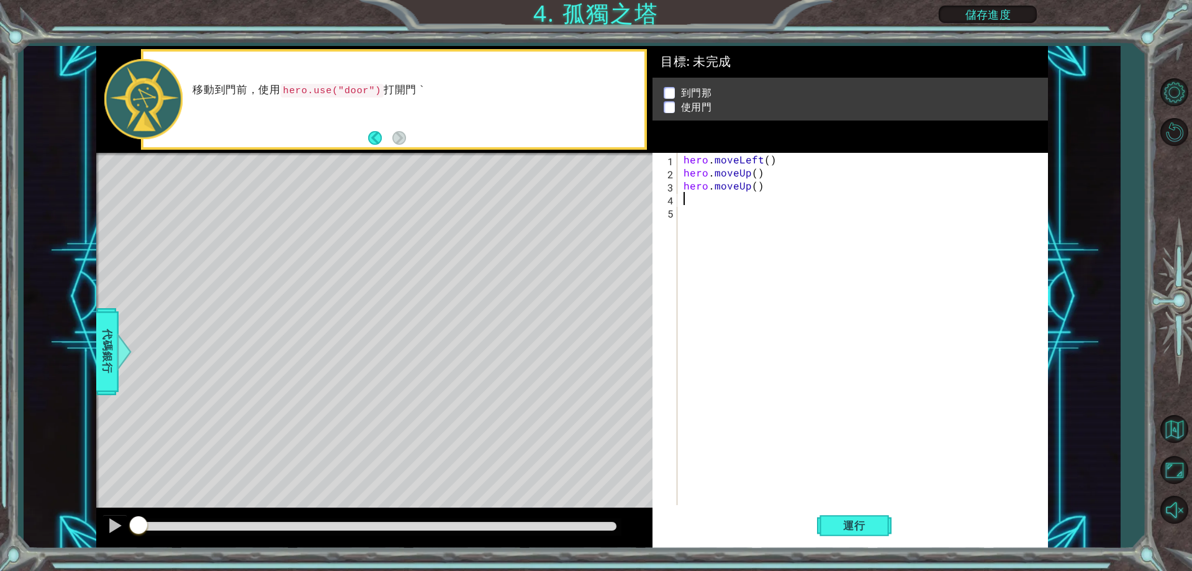
click at [770, 168] on div "hero . moveLeft ( ) hero . moveUp ( ) hero . moveUp ( )" at bounding box center [865, 342] width 369 height 378
click at [773, 191] on div "hero . moveLeft ( ) hero . moveUp ( ) hero . moveUp ( )" at bounding box center [865, 342] width 369 height 378
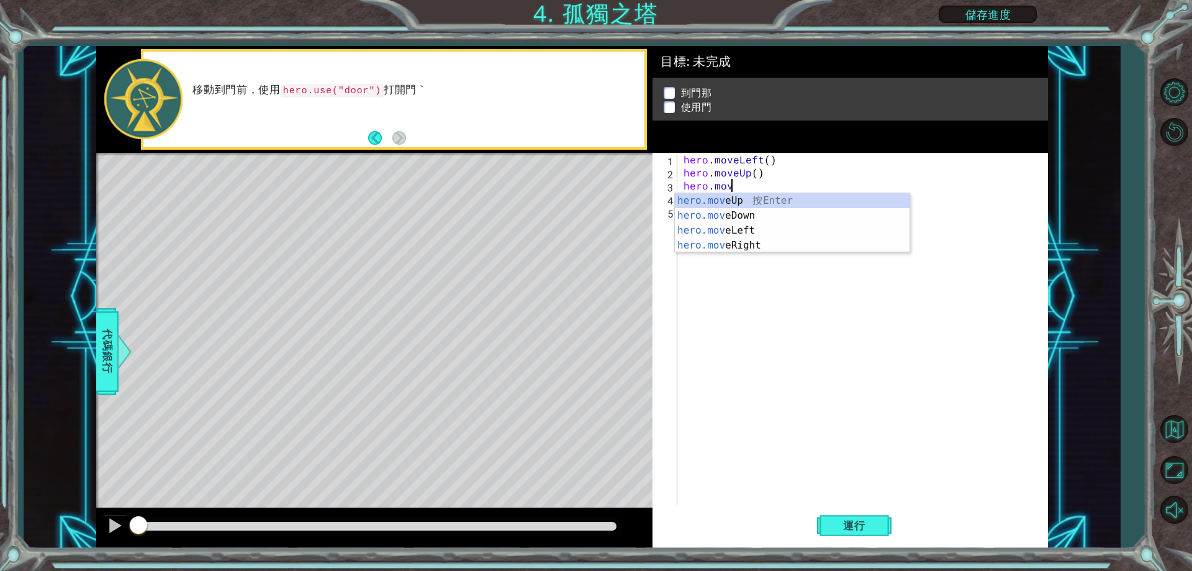
type textarea "h"
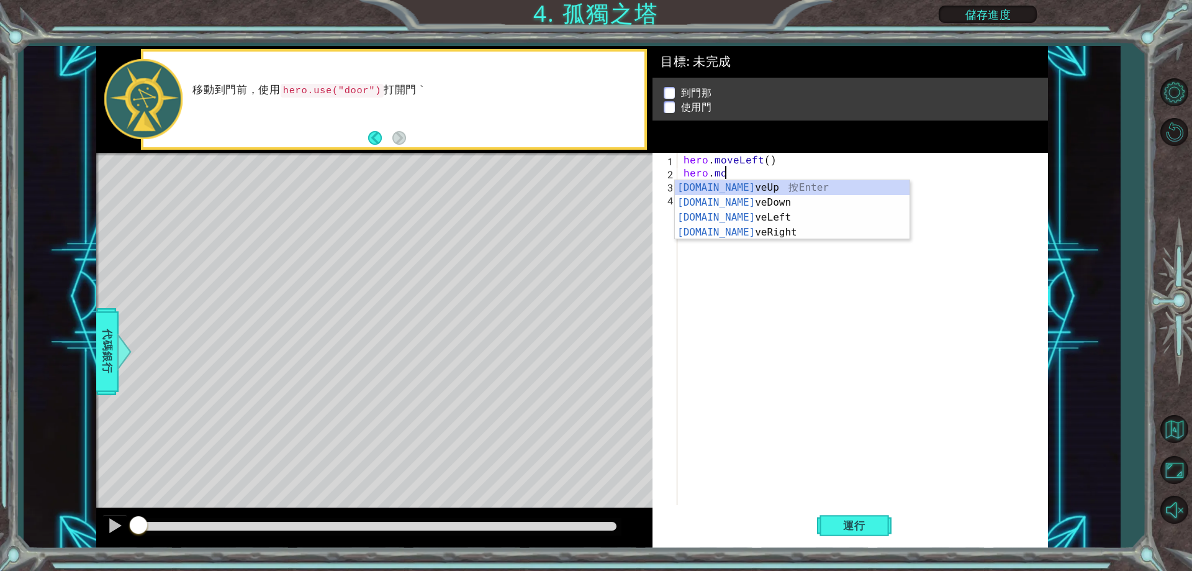
type textarea "h"
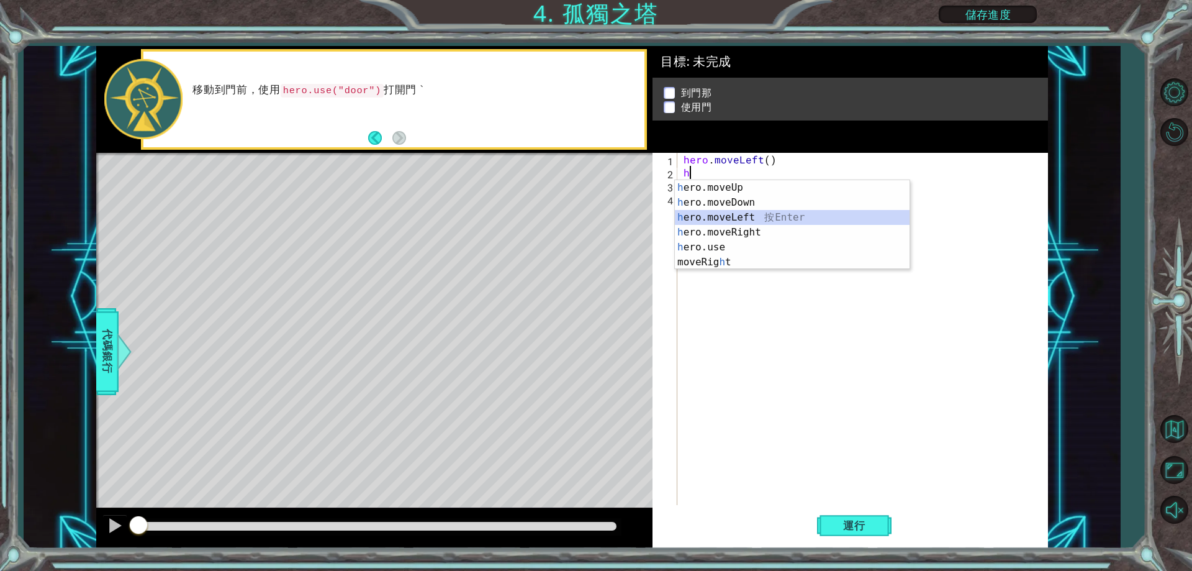
click at [754, 215] on div "h ero.moveUp 按 Enter h ero.moveDown 按 Enter h ero.moveLeft 按 Enter h ero.moveRi…" at bounding box center [792, 239] width 235 height 119
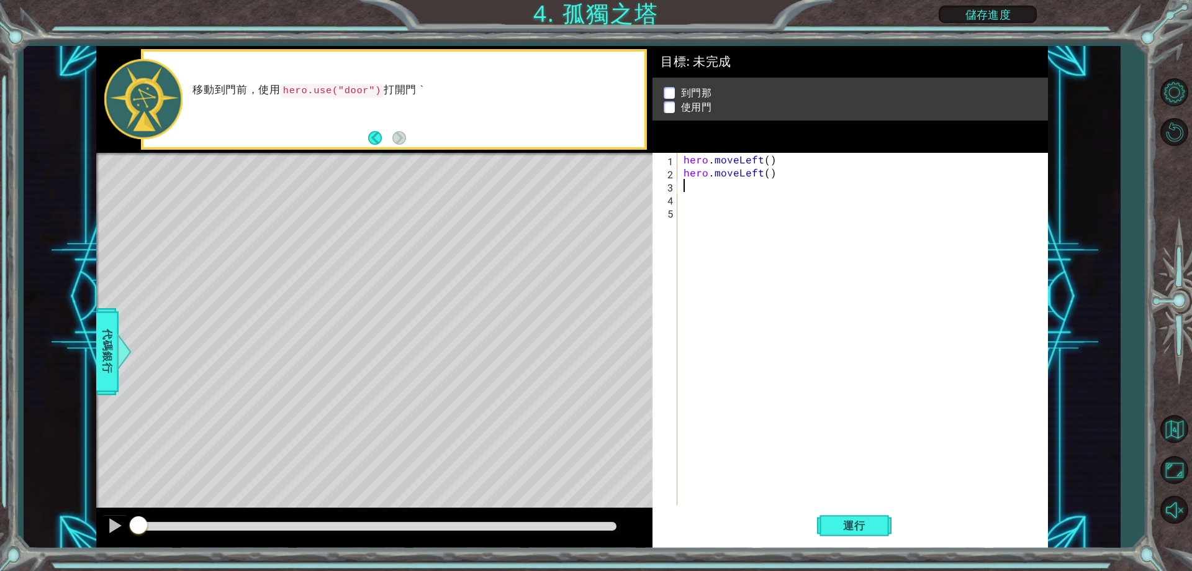
type textarea "h"
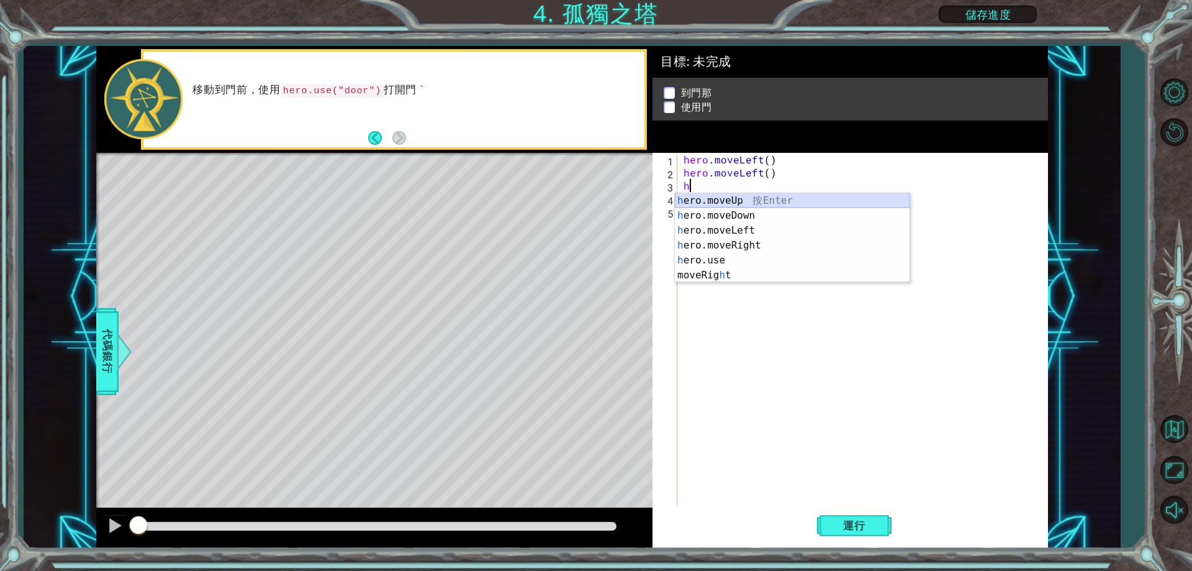
click at [736, 201] on div "h ero.moveUp 按 Enter h ero.moveDown 按 Enter h ero.moveLeft 按 Enter h ero.moveRi…" at bounding box center [792, 252] width 235 height 119
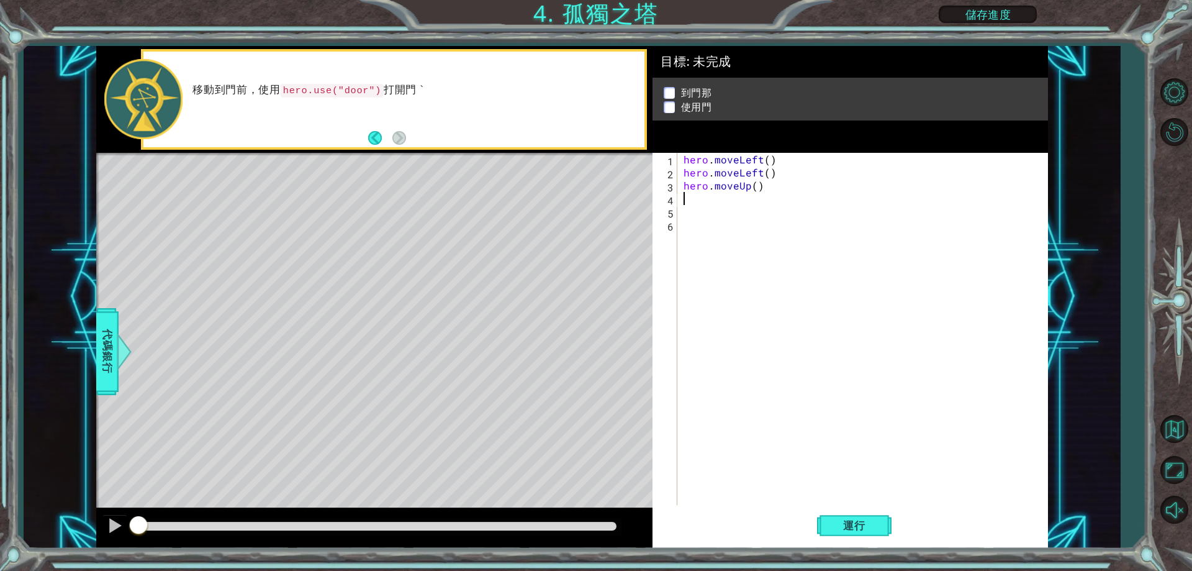
type textarea "h"
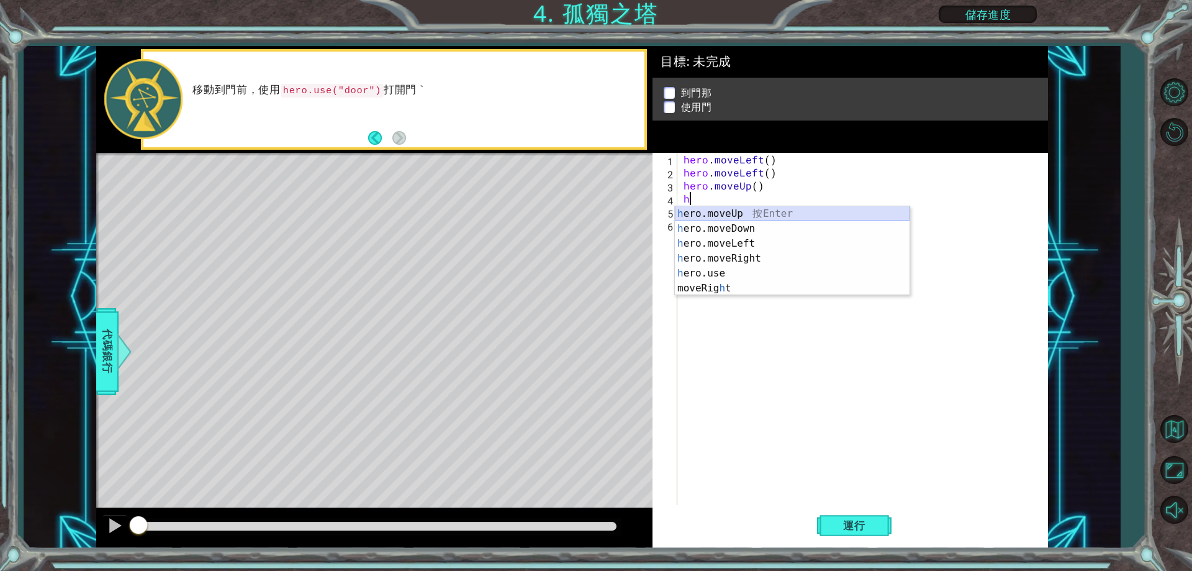
click at [699, 212] on div "h ero.moveUp 按 Enter h ero.moveDown 按 Enter h ero.moveLeft 按 Enter h ero.moveRi…" at bounding box center [792, 265] width 235 height 119
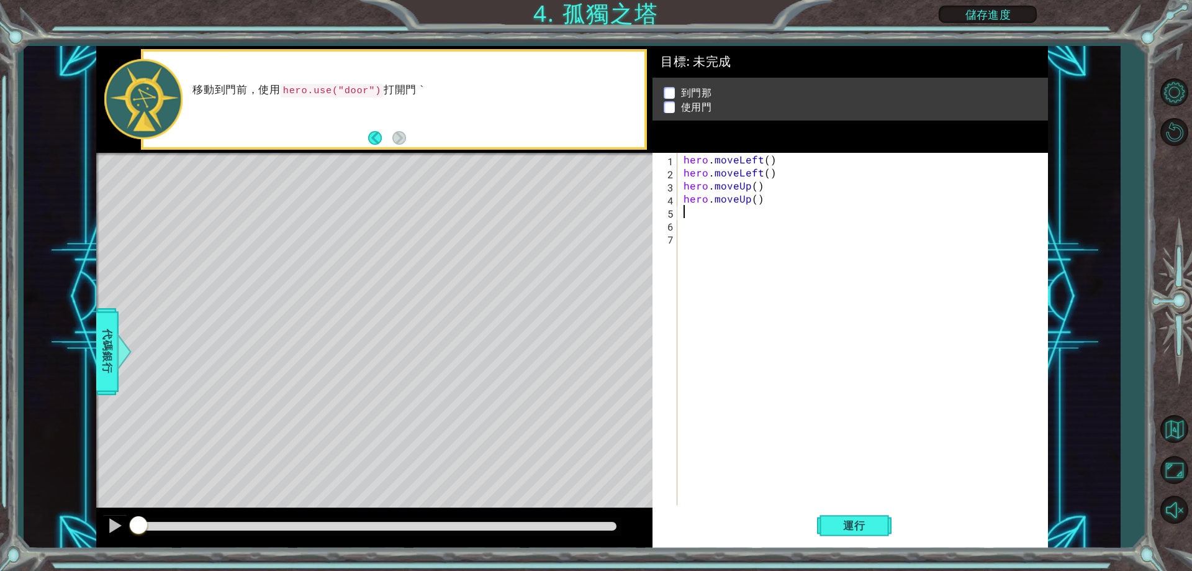
type textarea "h"
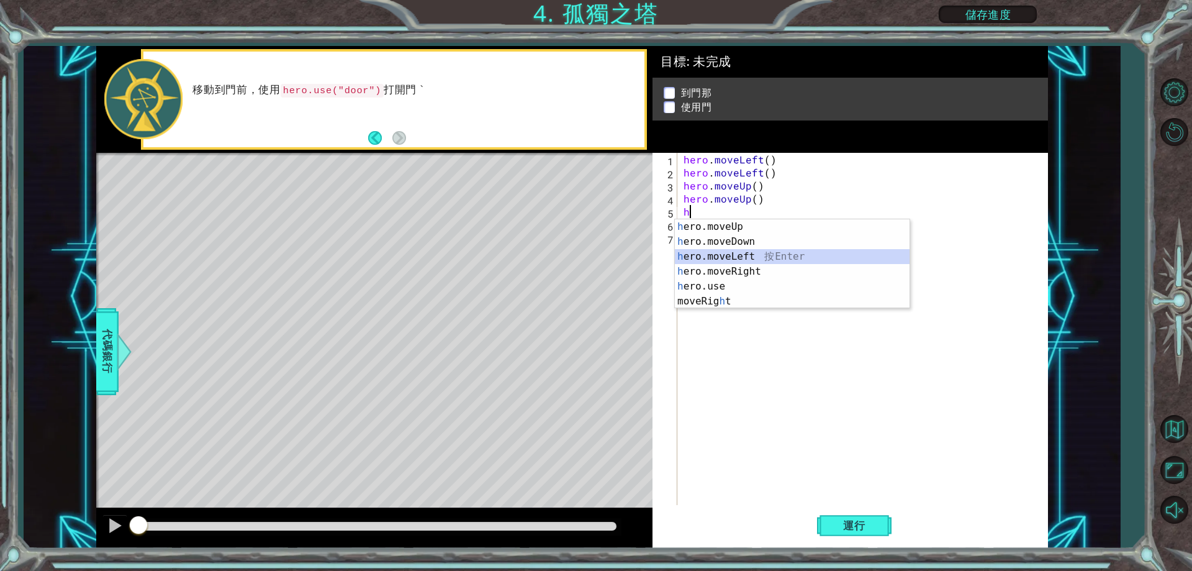
click at [744, 252] on div "h ero.moveUp 按 Enter h ero.moveDown 按 Enter h ero.moveLeft 按 Enter h ero.moveRi…" at bounding box center [792, 278] width 235 height 119
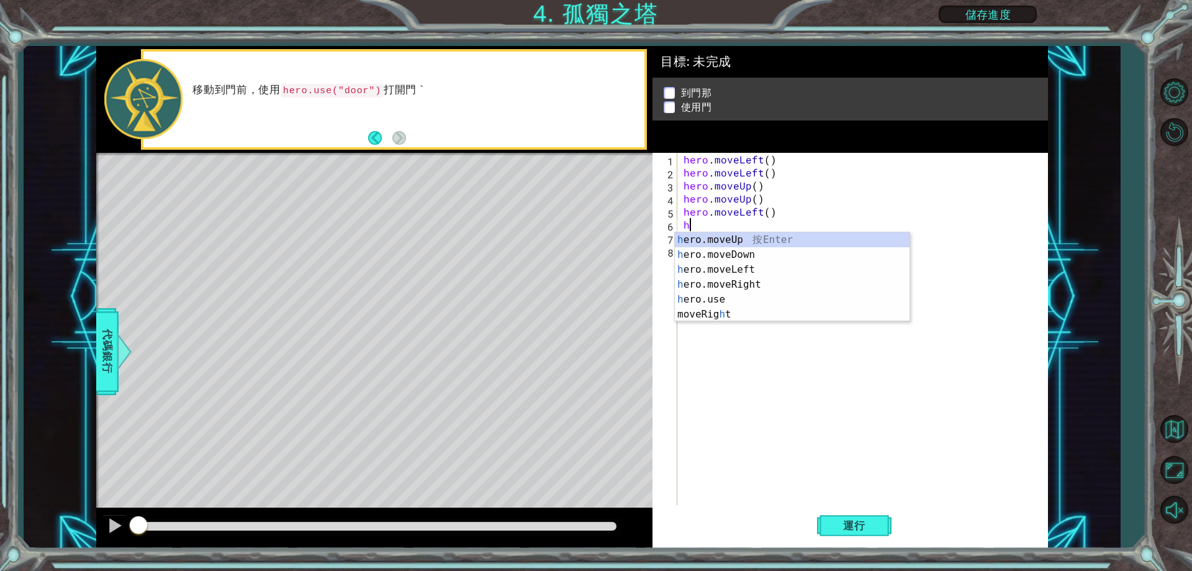
click at [788, 212] on div "hero . moveLeft ( ) hero . moveLeft ( ) hero . moveUp ( ) hero . moveUp ( ) her…" at bounding box center [865, 342] width 369 height 378
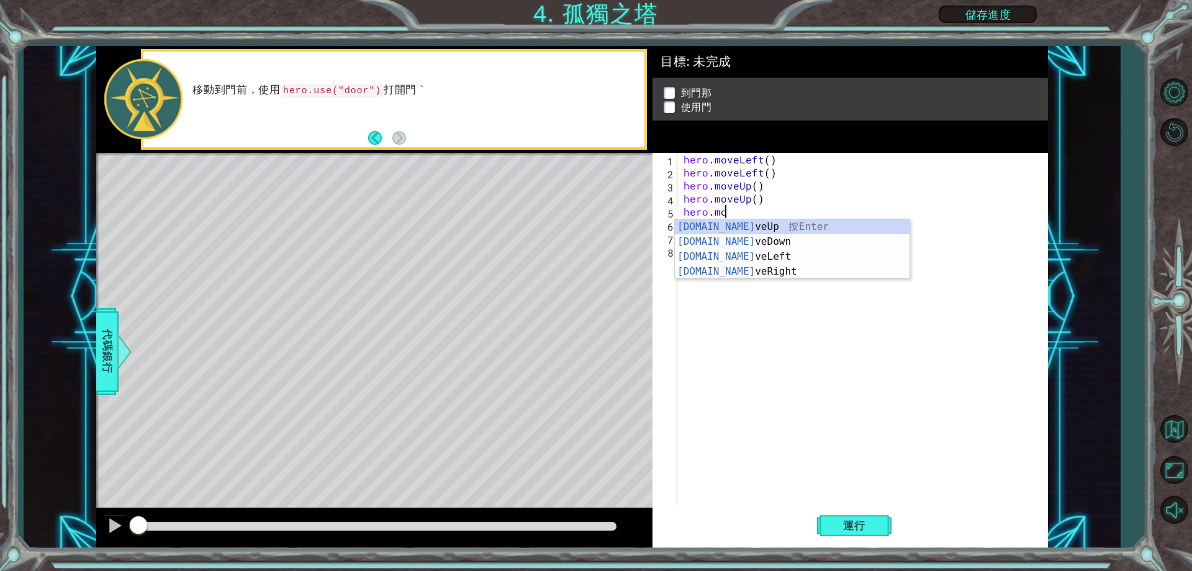
type textarea "her"
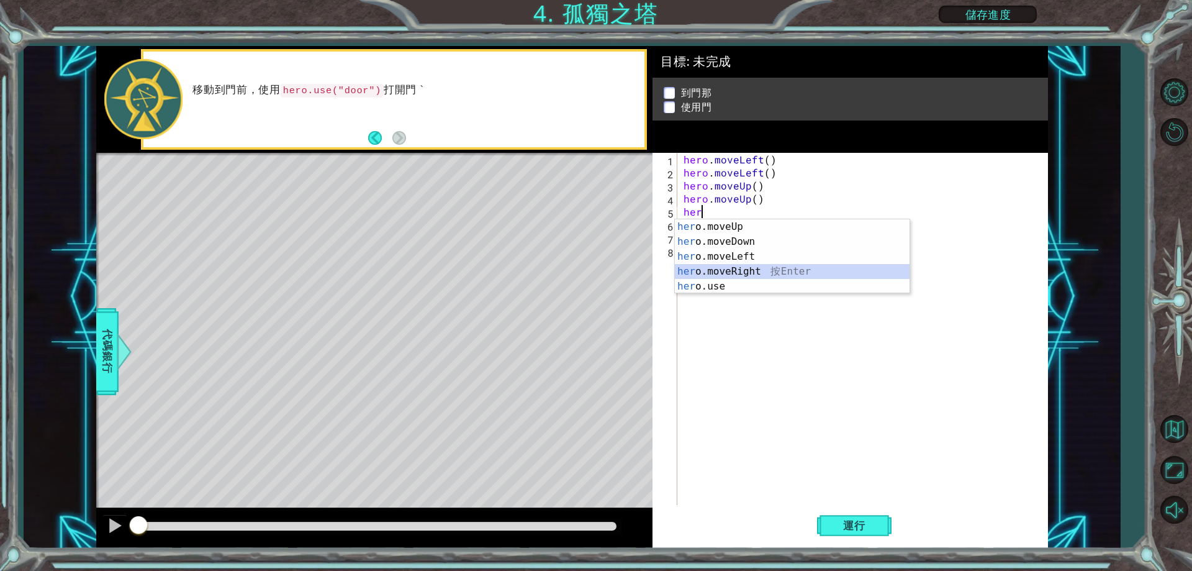
click at [756, 274] on div "her o.moveUp 按 Enter her o.moveDown 按 Enter her o.moveLeft 按 Enter her o.moveRi…" at bounding box center [792, 271] width 235 height 104
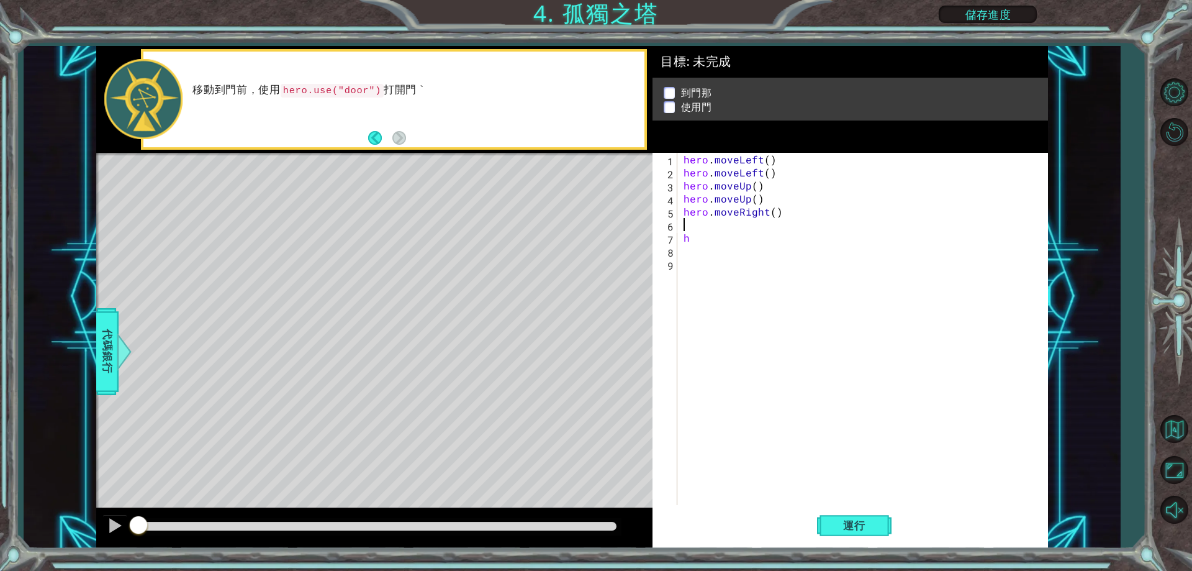
click at [731, 250] on div "hero . moveLeft ( ) hero . moveLeft ( ) hero . moveUp ( ) hero . moveUp ( ) her…" at bounding box center [865, 342] width 369 height 378
click at [726, 242] on div "hero . moveLeft ( ) hero . moveLeft ( ) hero . moveUp ( ) hero . moveUp ( ) her…" at bounding box center [865, 342] width 369 height 378
type textarea "h"
click at [700, 223] on div "hero . moveLeft ( ) hero . moveLeft ( ) hero . moveUp ( ) hero . moveUp ( ) her…" at bounding box center [865, 342] width 369 height 378
type textarea "h"
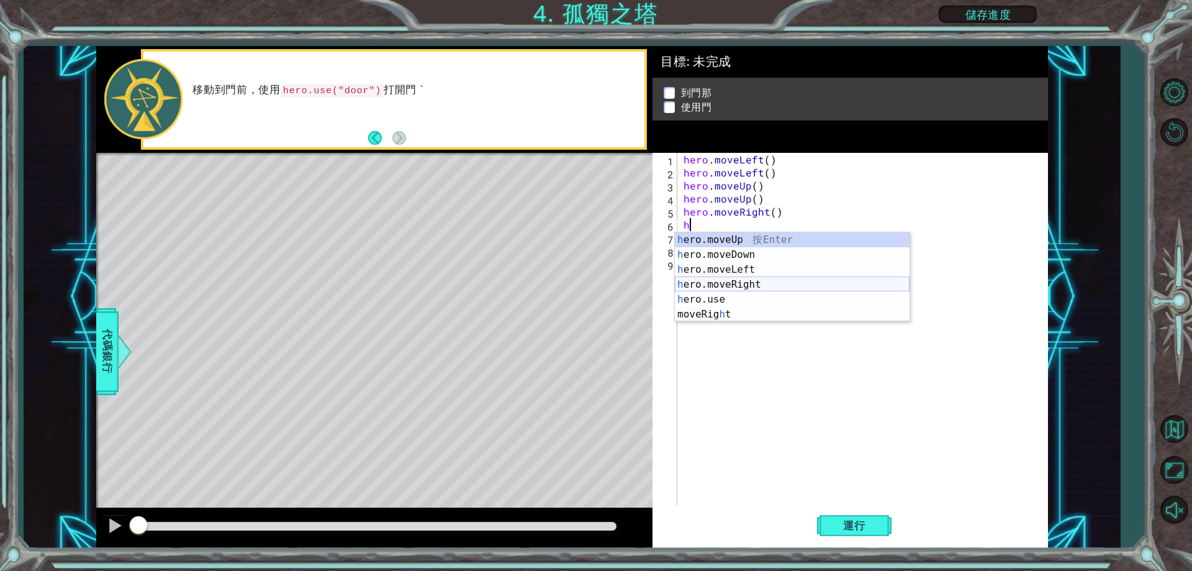
click at [747, 285] on div "h ero.moveUp 按 Enter h ero.moveDown 按 Enter h ero.moveLeft 按 Enter h ero.moveRi…" at bounding box center [792, 291] width 235 height 119
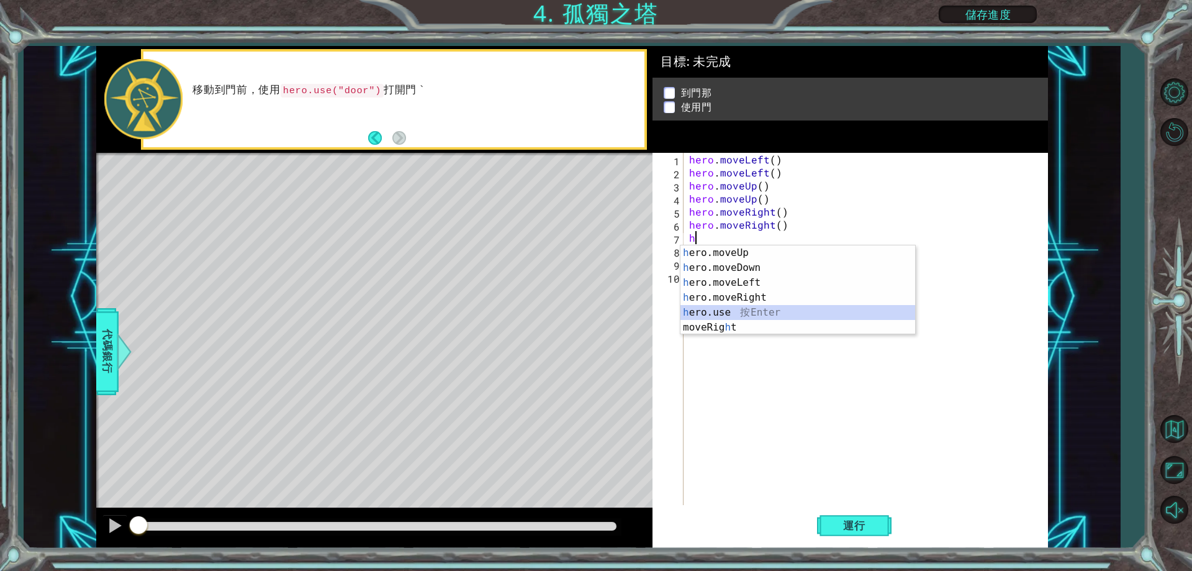
click at [746, 309] on div "h ero.moveUp 按 Enter h ero.moveDown 按 Enter h ero.moveLeft 按 Enter h ero.moveRi…" at bounding box center [797, 304] width 235 height 119
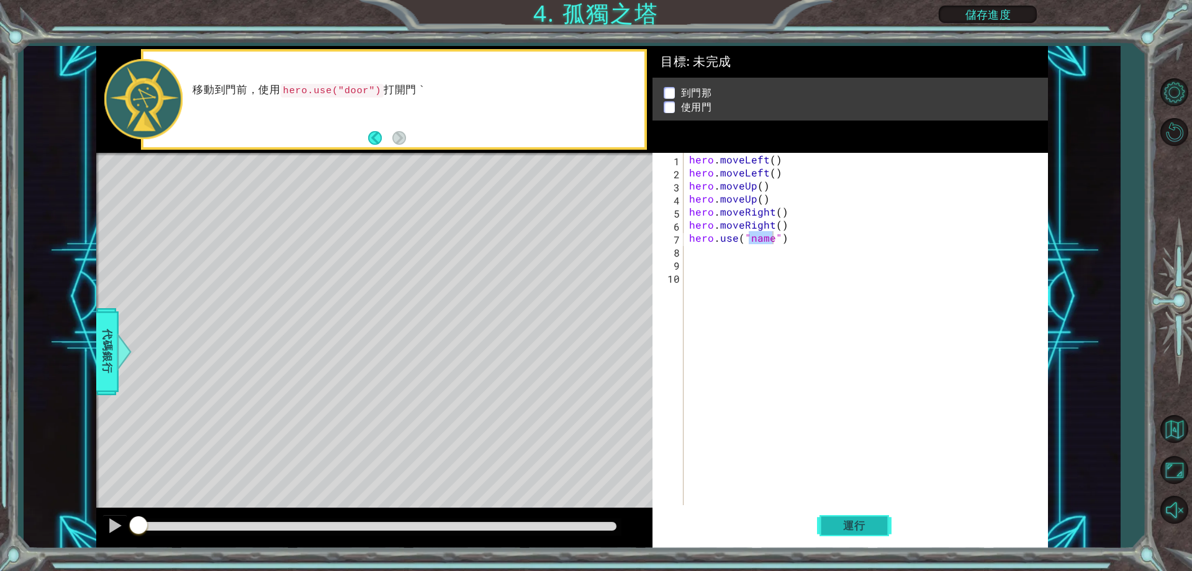
click at [832, 522] on span "運行" at bounding box center [854, 525] width 47 height 12
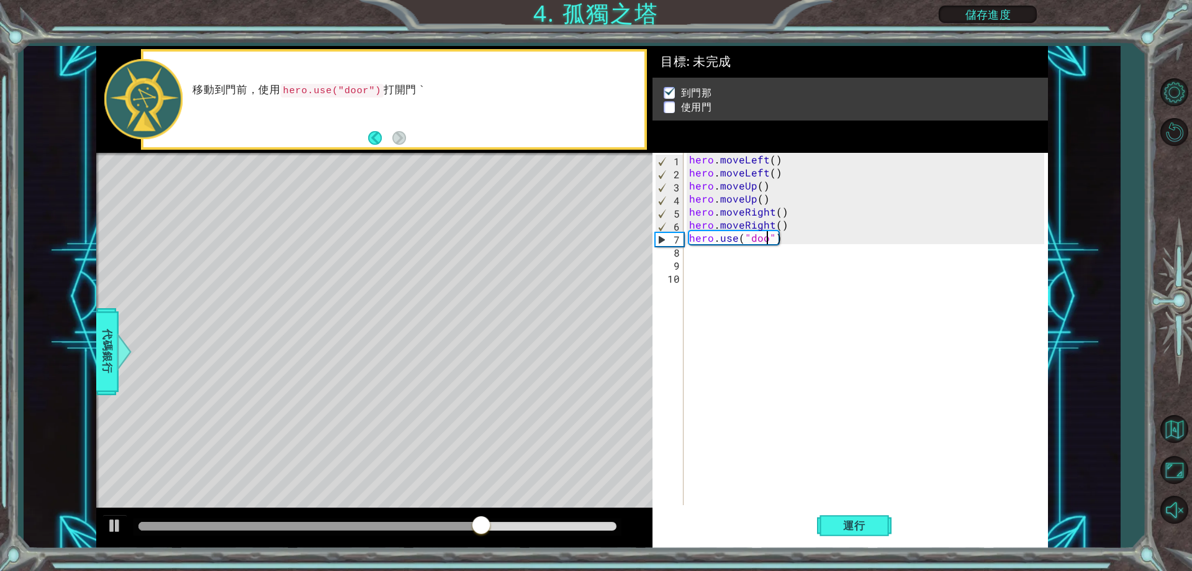
type textarea "hero.use("door")"
click at [847, 525] on span "運行" at bounding box center [854, 525] width 47 height 12
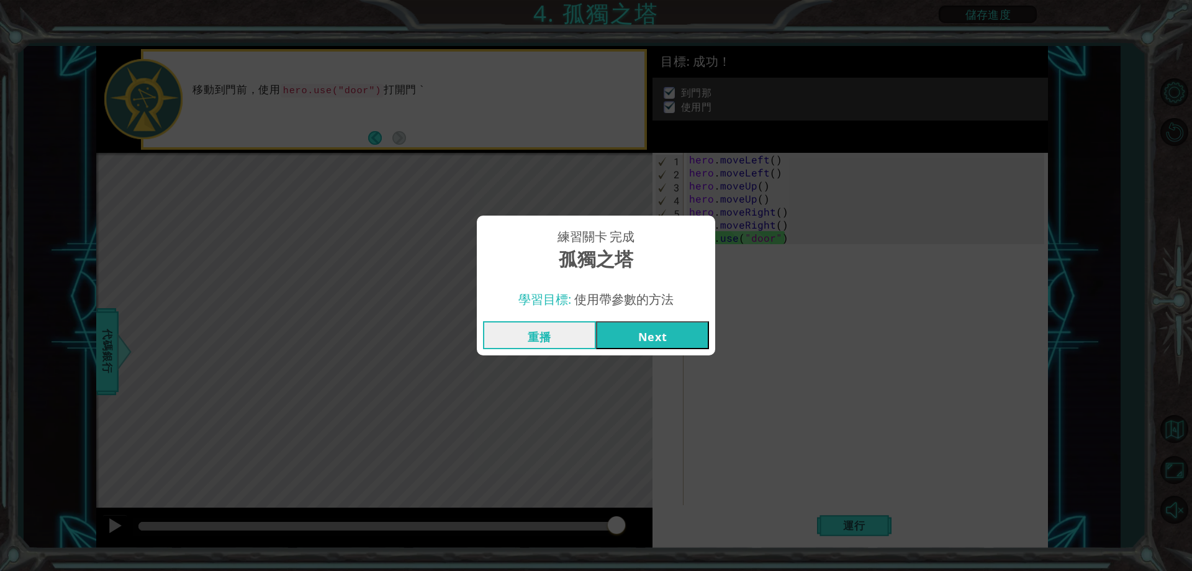
click at [651, 332] on button "Next" at bounding box center [652, 335] width 113 height 28
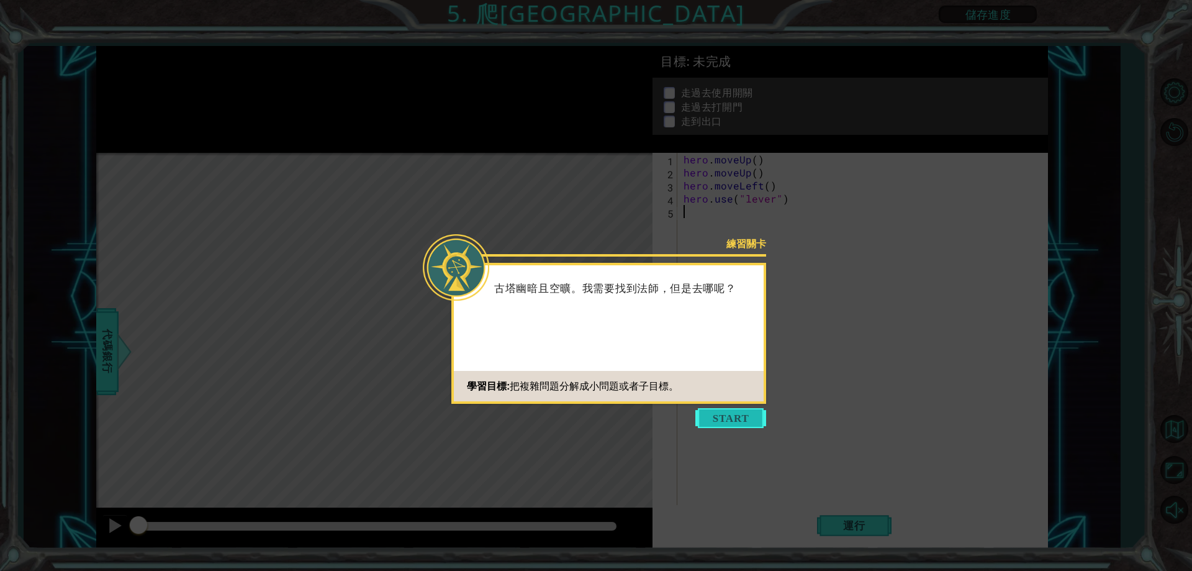
click at [704, 420] on button "Start" at bounding box center [730, 418] width 71 height 20
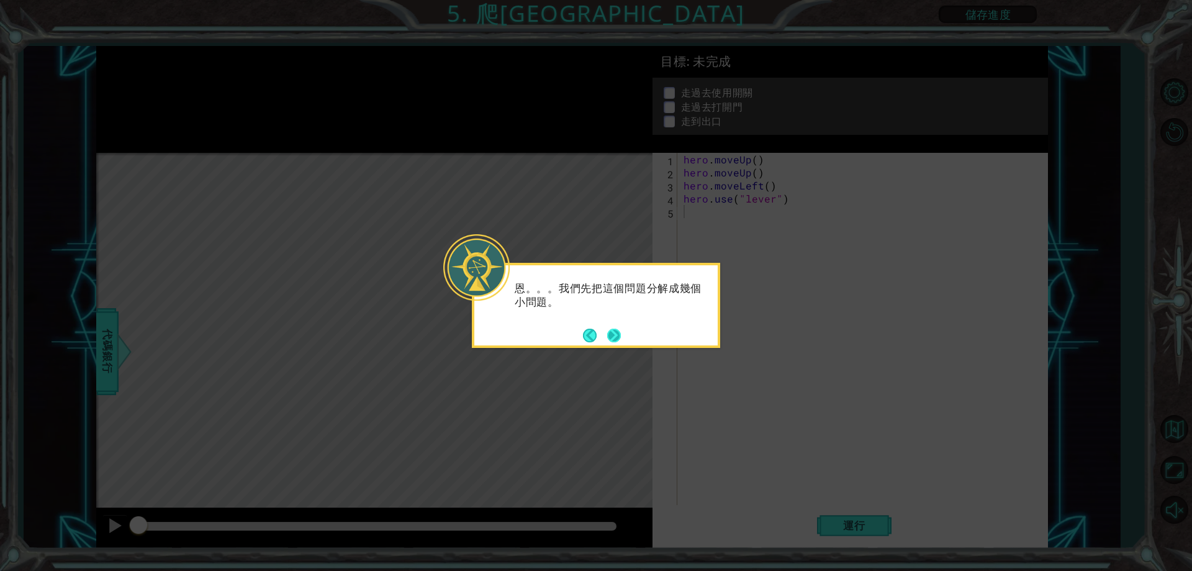
click at [616, 332] on button "Next" at bounding box center [614, 335] width 14 height 14
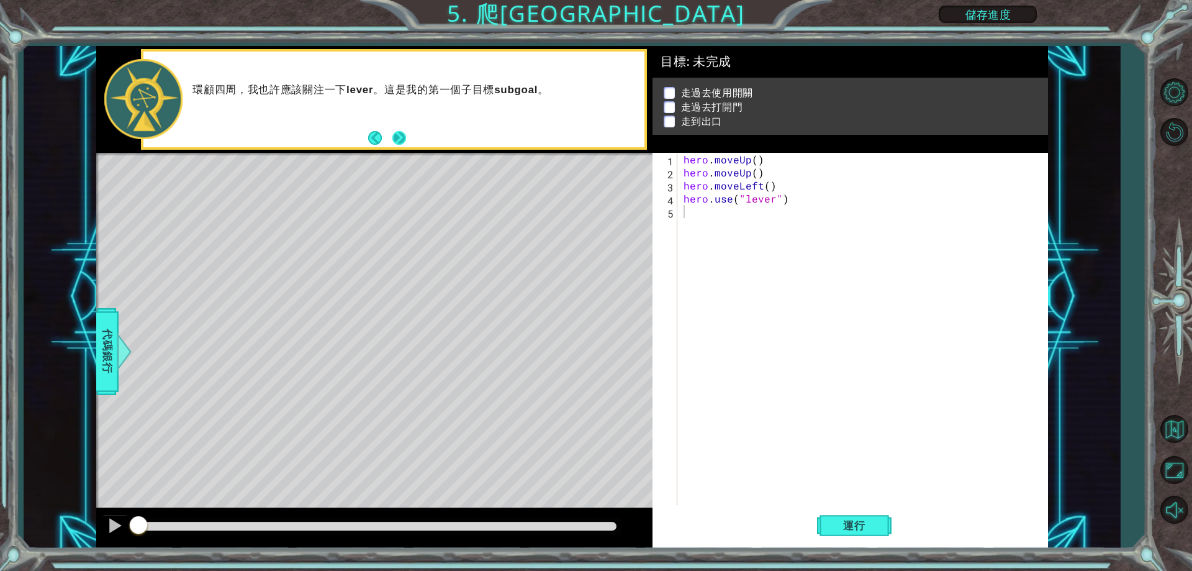
click at [397, 133] on button "Next" at bounding box center [399, 137] width 15 height 15
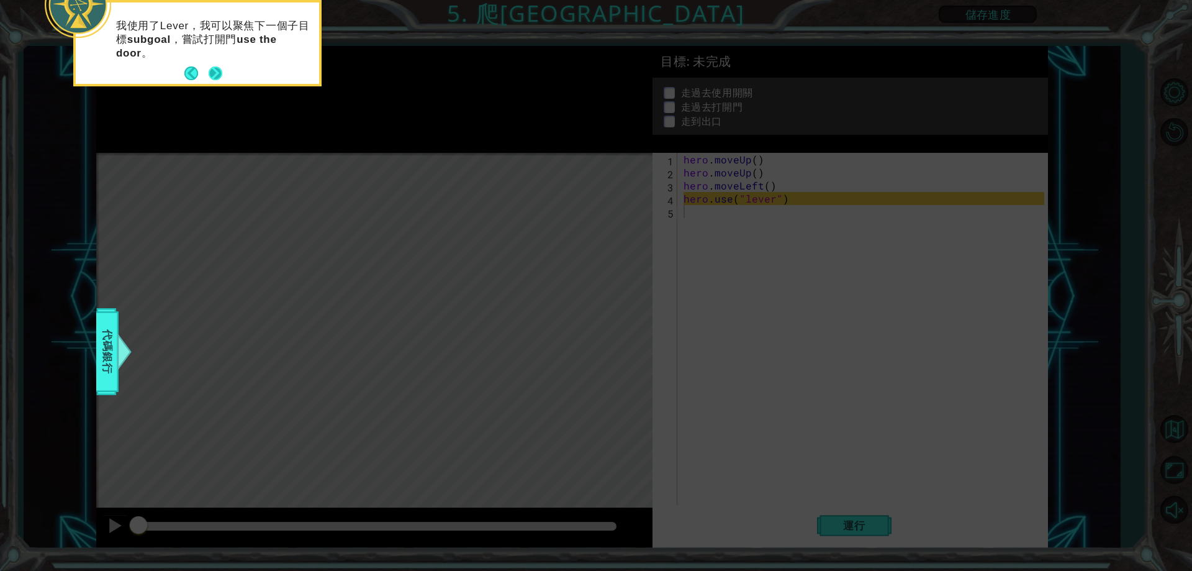
click at [214, 68] on button "Next" at bounding box center [216, 73] width 14 height 14
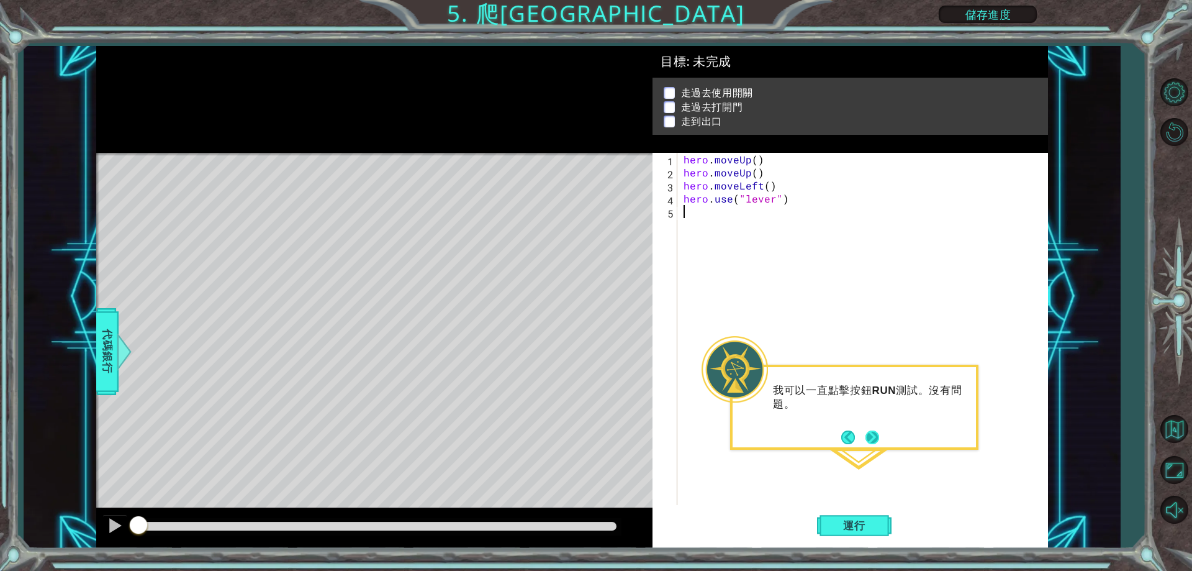
click at [877, 434] on button "Next" at bounding box center [872, 437] width 14 height 14
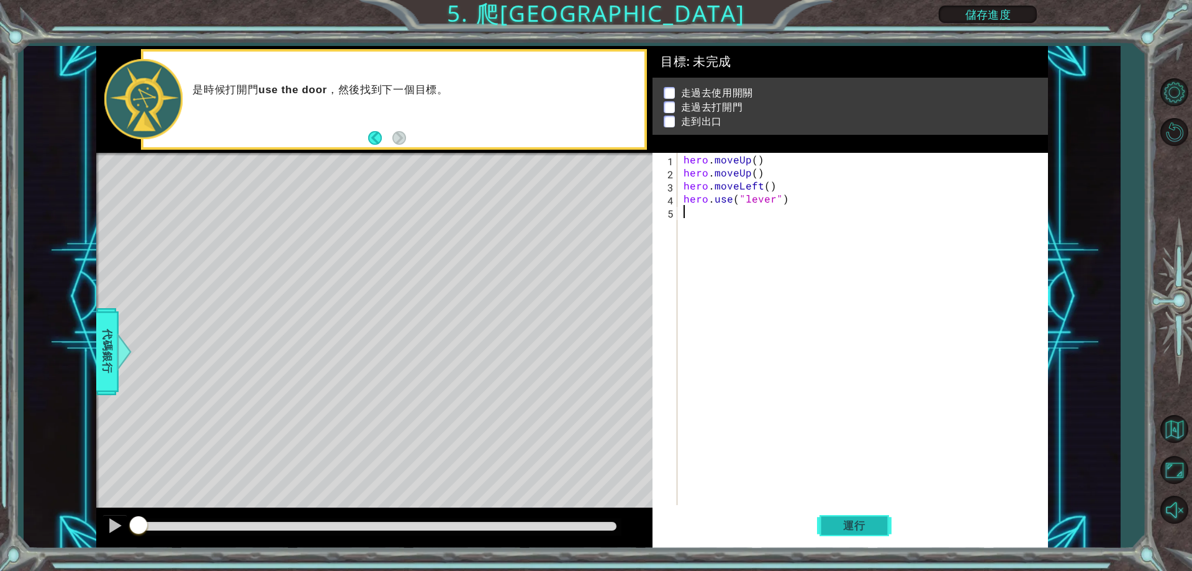
click at [857, 520] on span "運行" at bounding box center [854, 525] width 47 height 12
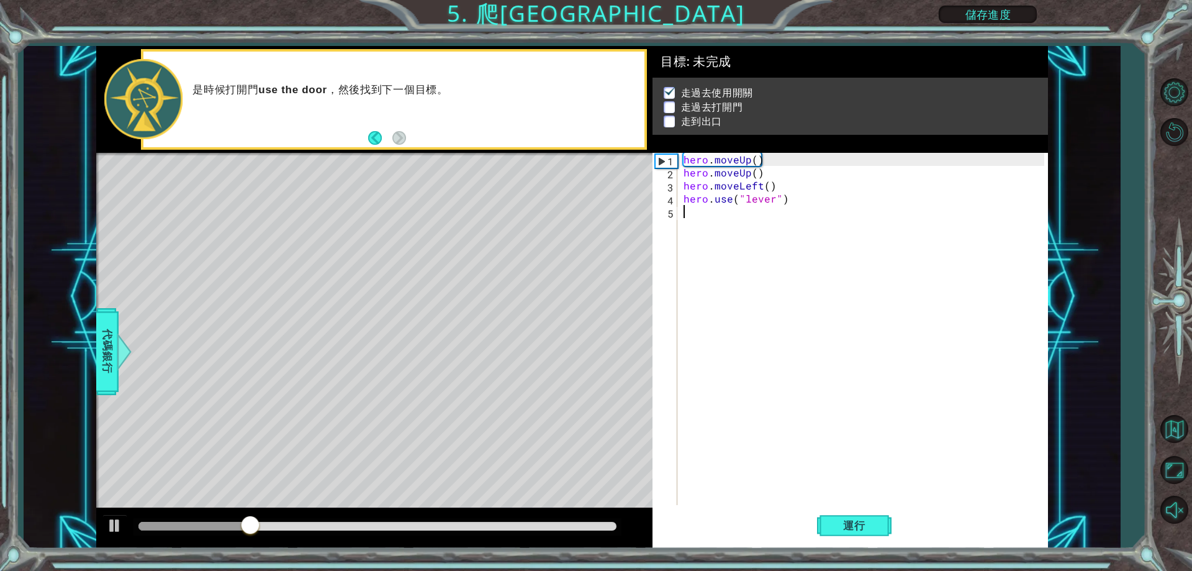
type textarea "h"
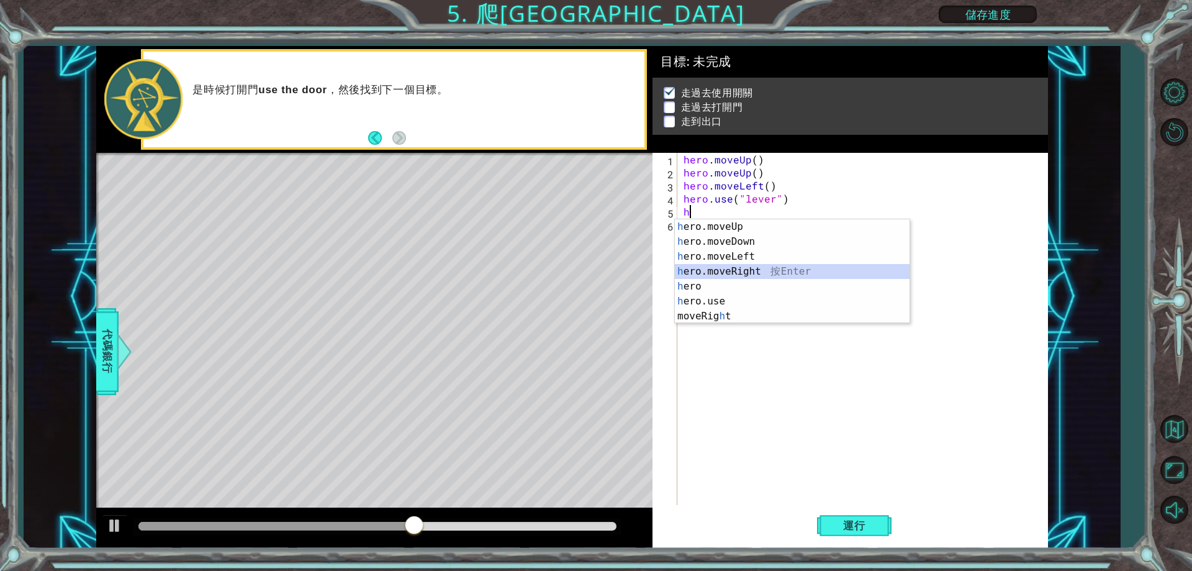
click at [763, 264] on div "h ero.moveUp 按 Enter h ero.moveDown 按 Enter h ero.moveLeft 按 Enter h ero.moveRi…" at bounding box center [792, 286] width 235 height 134
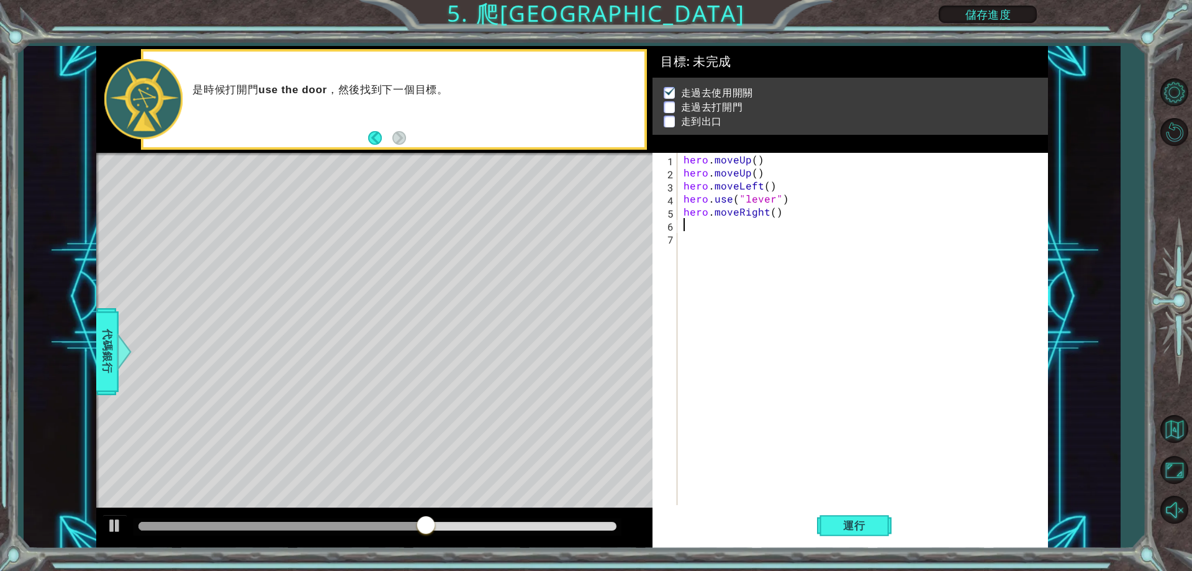
type textarea "h"
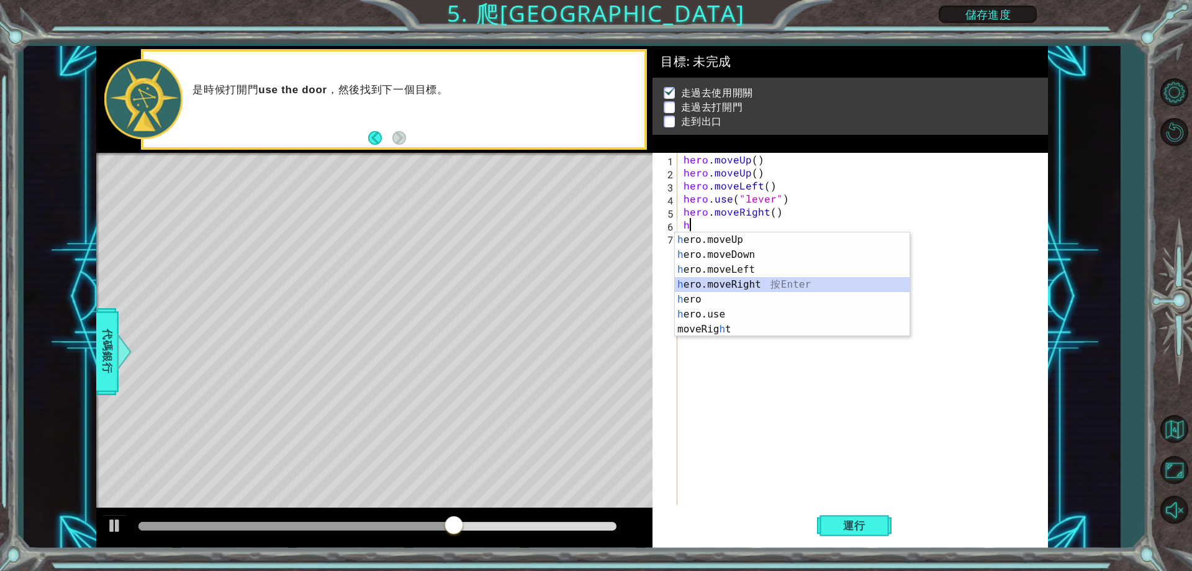
click at [750, 287] on div "h ero.moveUp 按 Enter h ero.moveDown 按 Enter h ero.moveLeft 按 Enter h ero.moveRi…" at bounding box center [792, 299] width 235 height 134
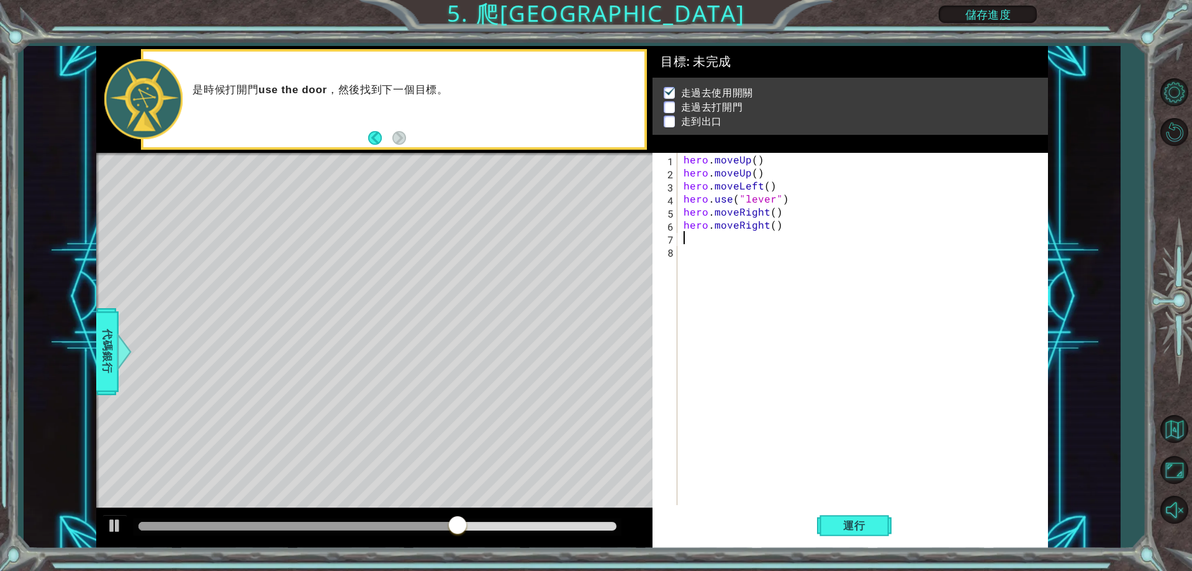
type textarea "h"
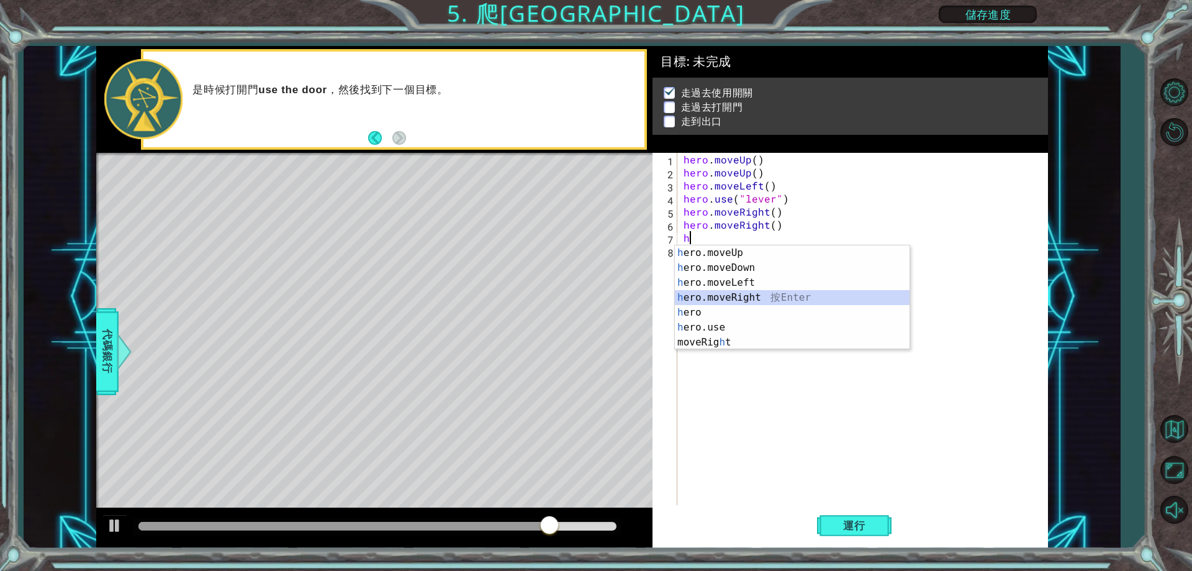
click at [749, 299] on div "h ero.moveUp 按 Enter h ero.moveDown 按 Enter h ero.moveLeft 按 Enter h ero.moveRi…" at bounding box center [792, 312] width 235 height 134
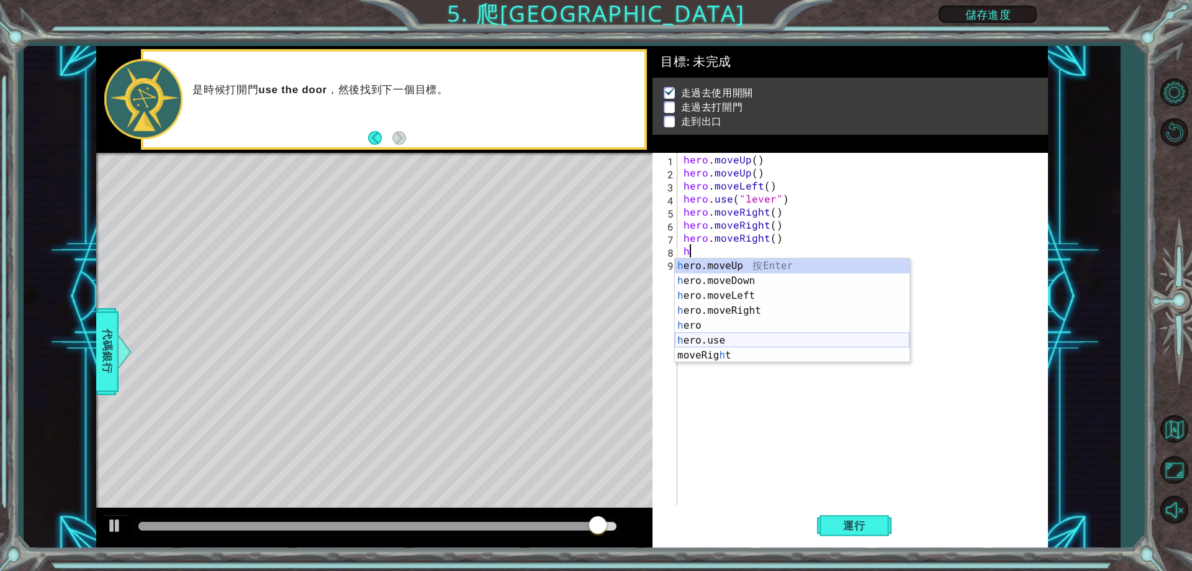
click at [727, 341] on div "h ero.moveUp 按 Enter h ero.moveDown 按 Enter h ero.moveLeft 按 Enter h ero.moveRi…" at bounding box center [792, 325] width 235 height 134
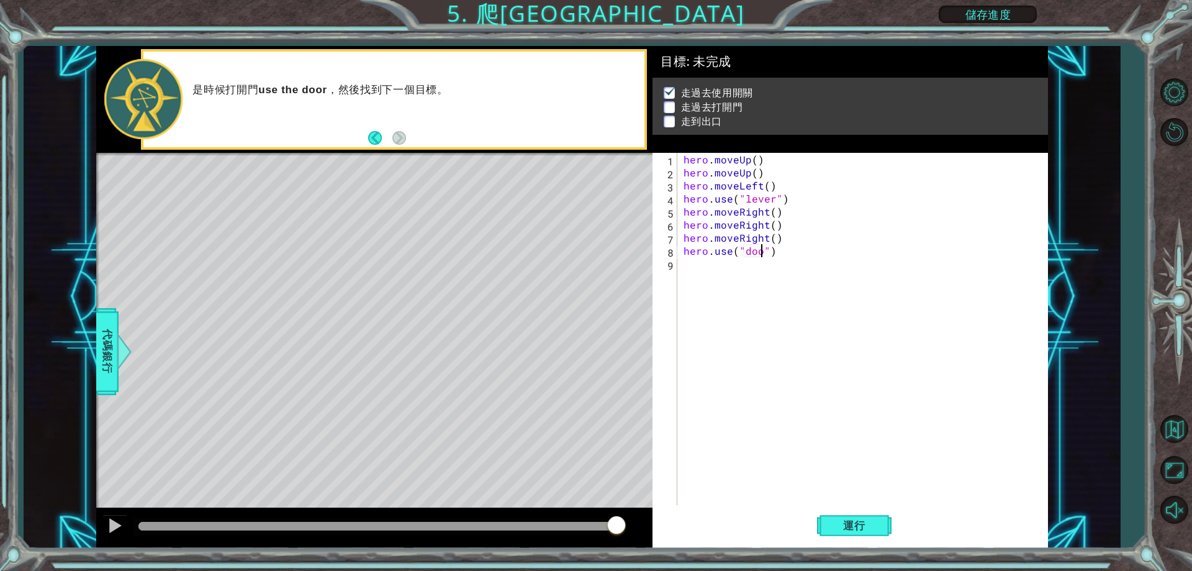
type textarea "hero.use("door")"
click at [856, 516] on button "運行" at bounding box center [854, 526] width 75 height 40
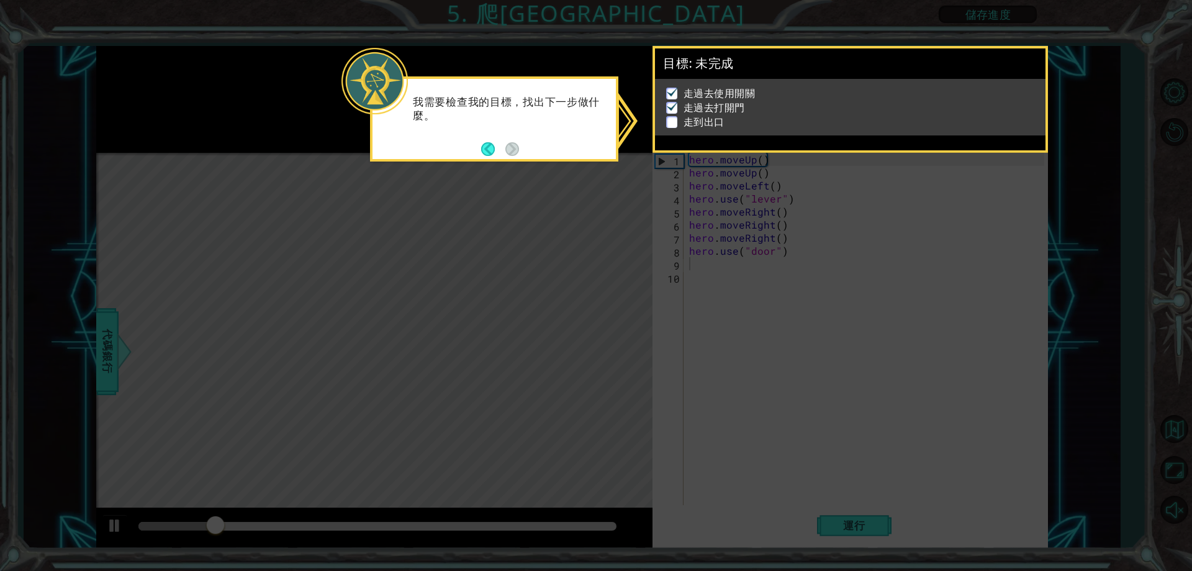
click at [647, 307] on icon at bounding box center [596, 285] width 1192 height 571
click at [515, 209] on icon at bounding box center [596, 285] width 1192 height 571
drag, startPoint x: 540, startPoint y: 212, endPoint x: 618, endPoint y: 197, distance: 79.0
click at [546, 213] on icon at bounding box center [596, 285] width 1192 height 571
drag, startPoint x: 692, startPoint y: 158, endPoint x: 705, endPoint y: 125, distance: 35.8
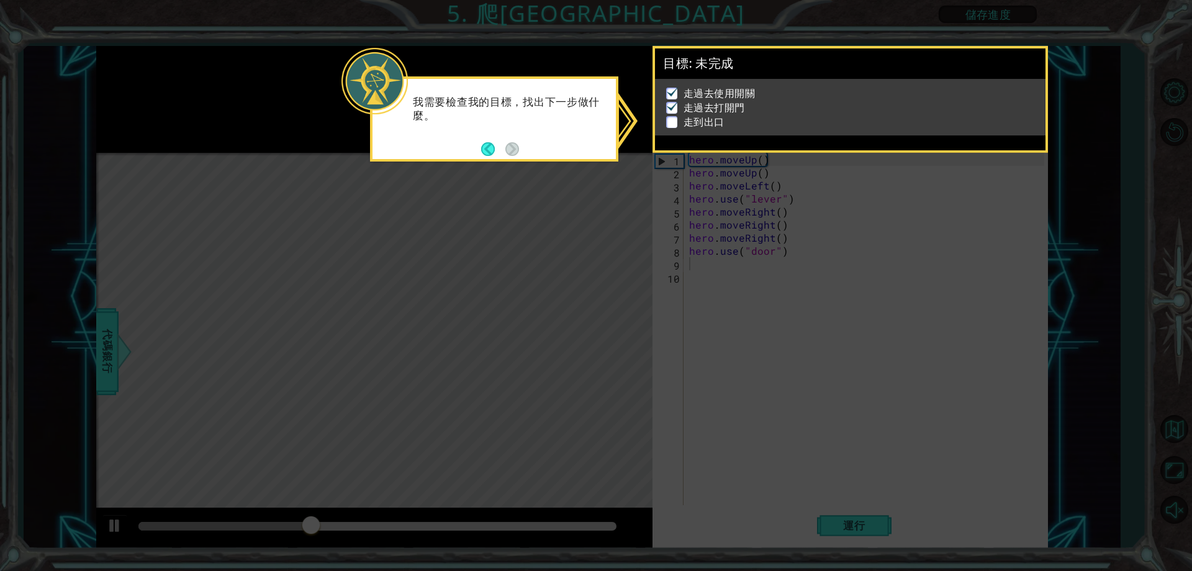
click at [700, 153] on icon at bounding box center [596, 285] width 1192 height 571
click at [702, 120] on p "走到出口" at bounding box center [704, 122] width 41 height 14
drag, startPoint x: 719, startPoint y: 101, endPoint x: 717, endPoint y: 116, distance: 15.0
click at [720, 107] on p "走過去打開門" at bounding box center [714, 108] width 61 height 14
click at [618, 222] on icon at bounding box center [596, 285] width 1192 height 571
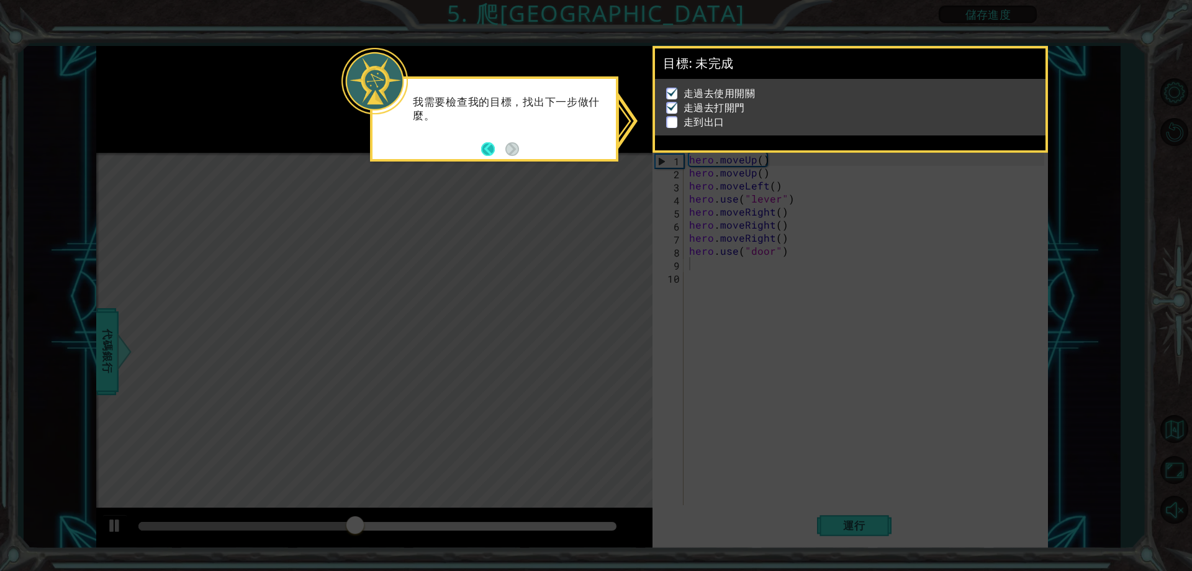
click at [497, 149] on button "Back" at bounding box center [493, 149] width 24 height 14
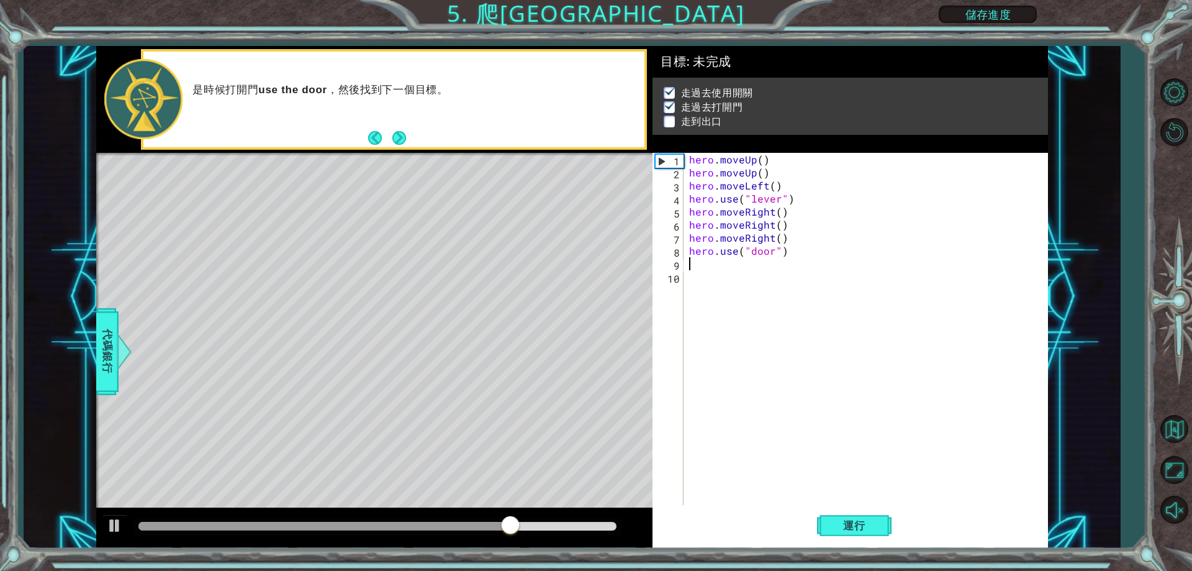
type textarea "h"
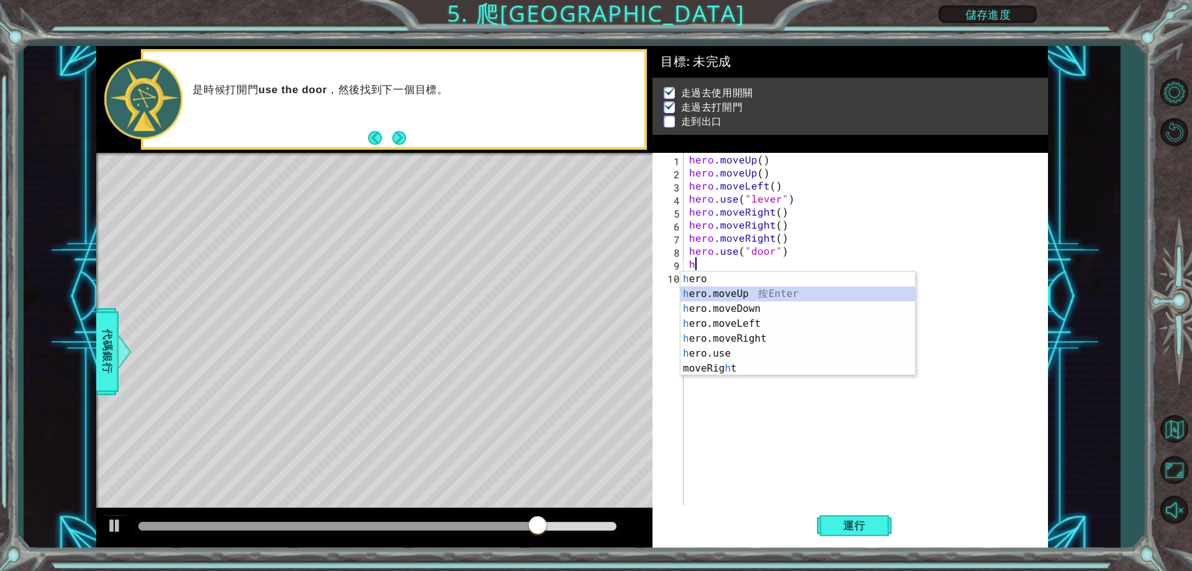
click at [739, 295] on div "h ero 按 Enter h ero.moveUp 按 Enter h ero.moveDown 按 Enter h ero.moveLeft 按 Ente…" at bounding box center [797, 338] width 235 height 134
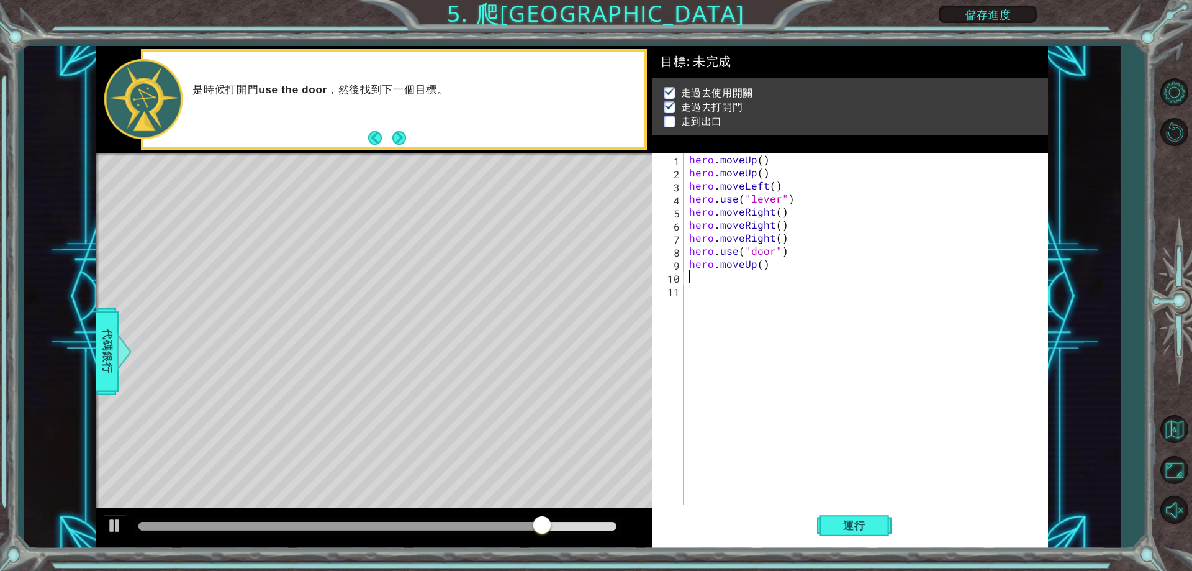
type textarea "h"
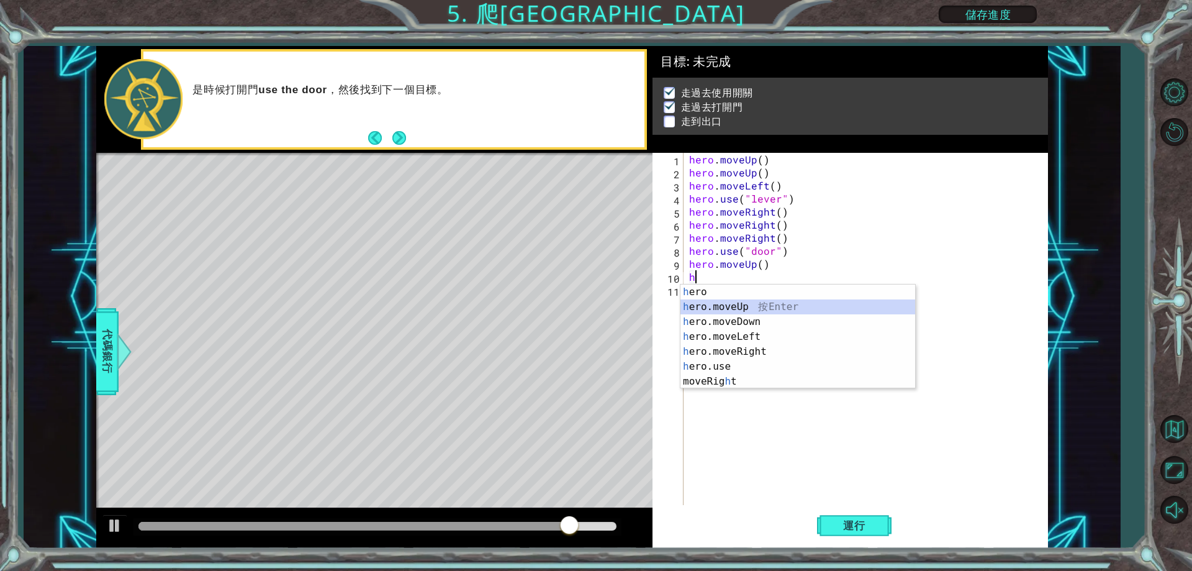
click at [742, 303] on div "h ero 按 Enter h ero.moveUp 按 Enter h ero.moveDown 按 Enter h ero.moveLeft 按 Ente…" at bounding box center [797, 351] width 235 height 134
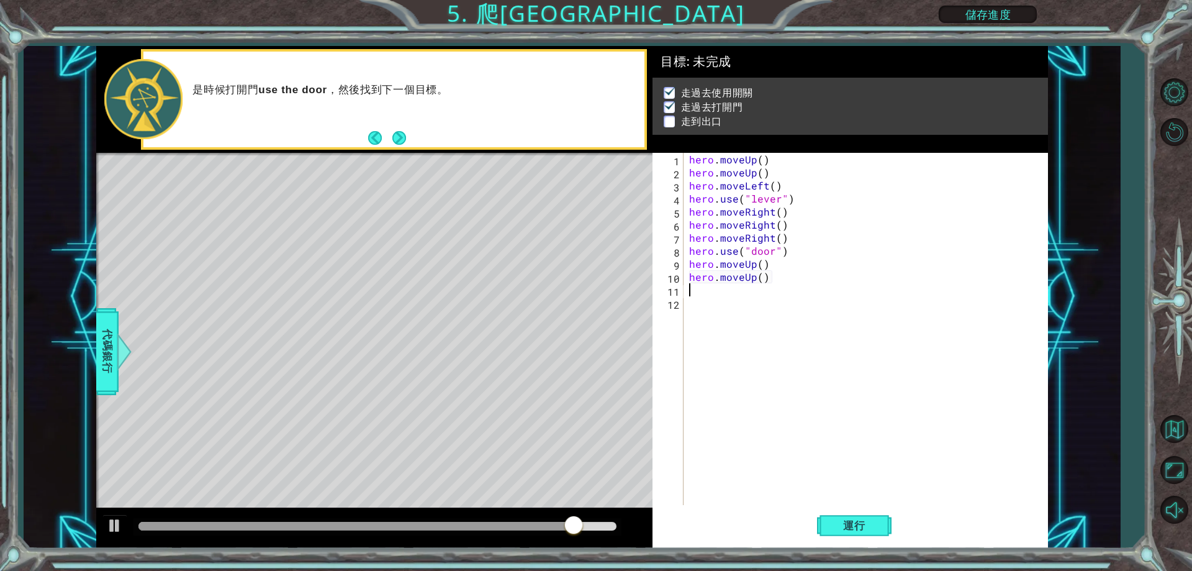
type textarea "h"
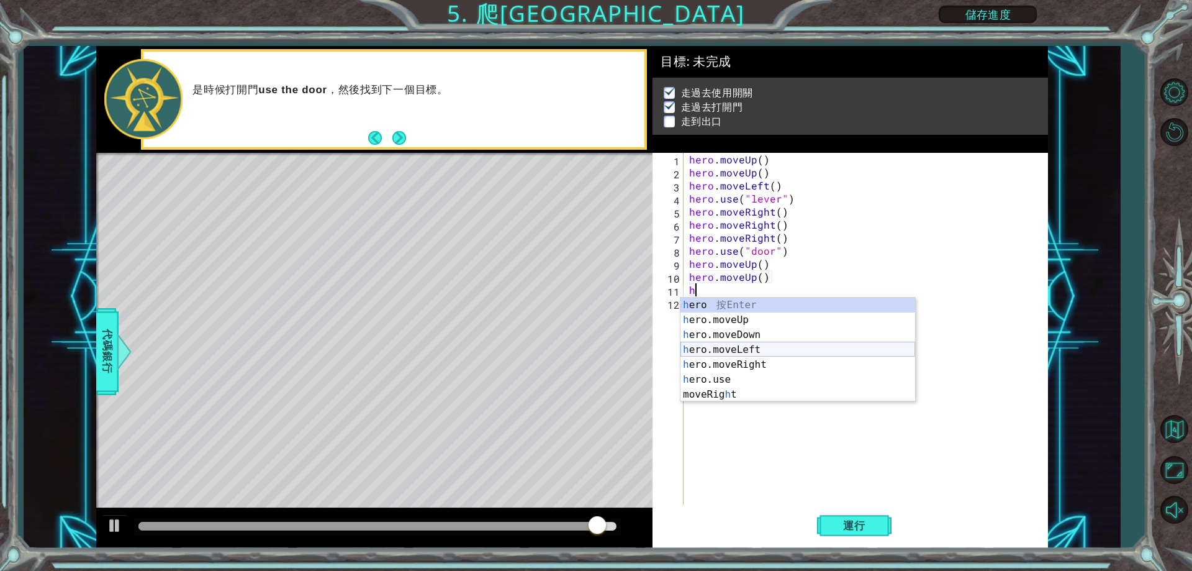
click at [757, 347] on div "h ero 按 Enter h ero.moveUp 按 Enter h ero.moveDown 按 Enter h ero.moveLeft 按 Ente…" at bounding box center [797, 364] width 235 height 134
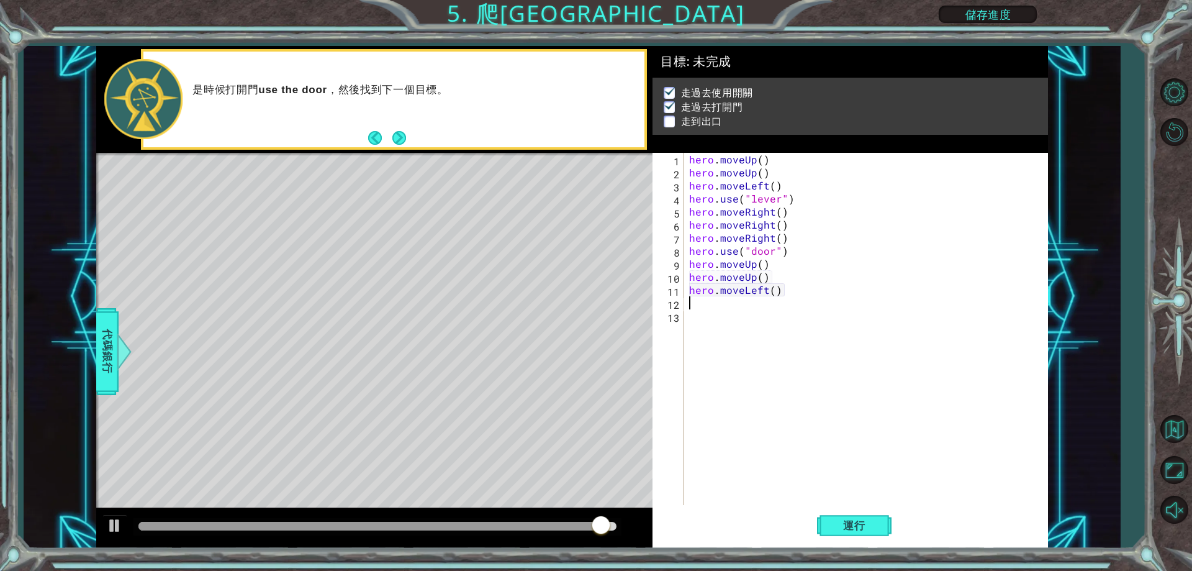
type textarea "h"
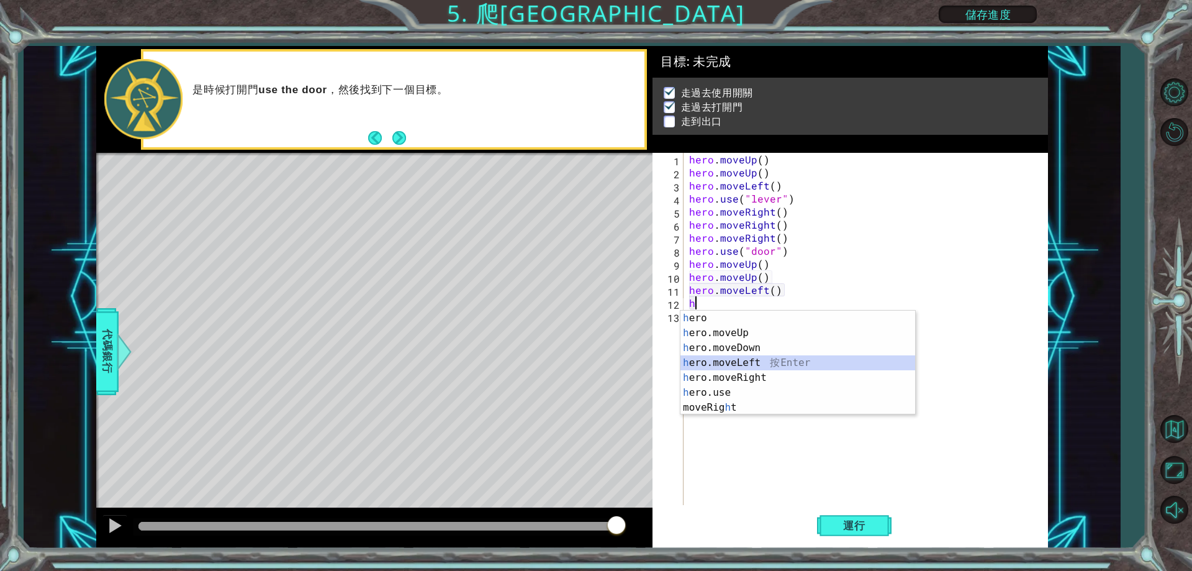
click at [753, 363] on div "h ero 按 Enter h ero.moveUp 按 Enter h ero.moveDown 按 Enter h ero.moveLeft 按 Ente…" at bounding box center [797, 377] width 235 height 134
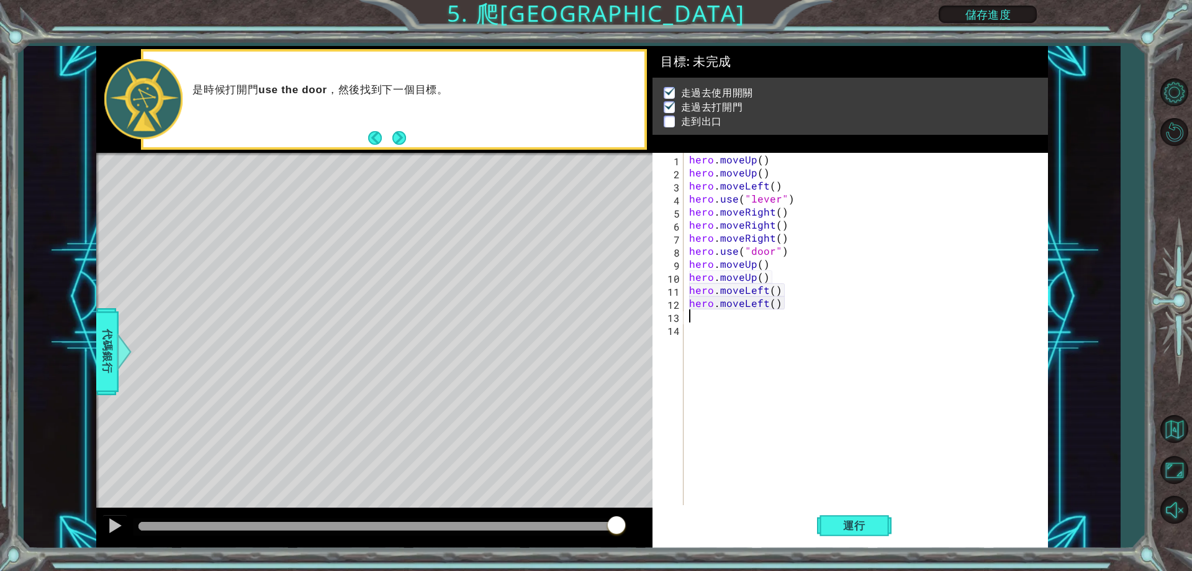
type textarea "h"
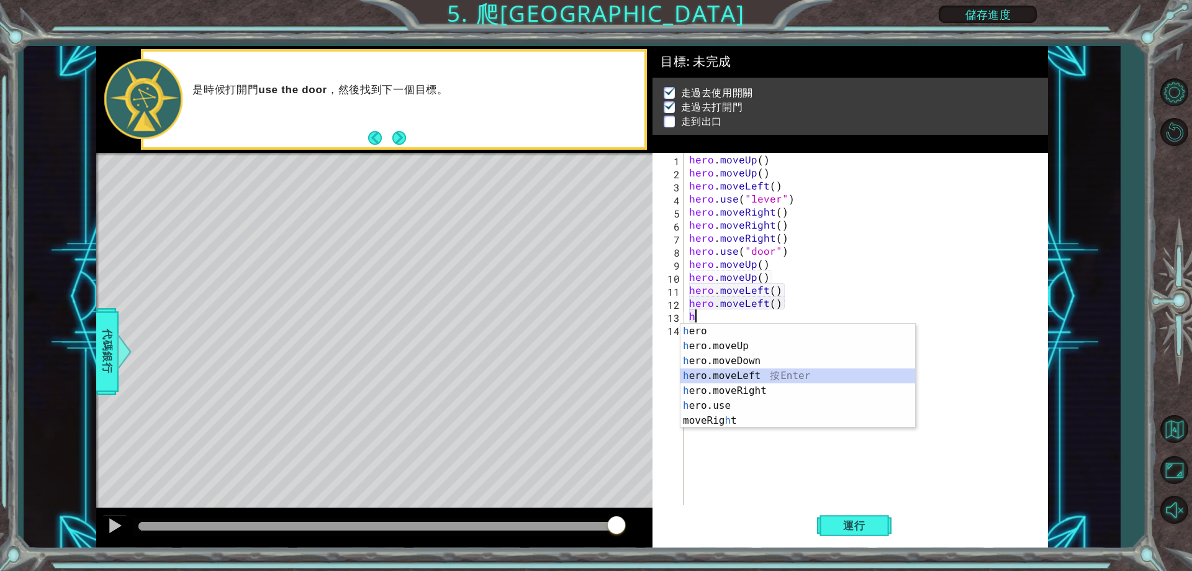
click at [762, 376] on div "h ero 按 Enter h ero.moveUp 按 Enter h ero.moveDown 按 Enter h ero.moveLeft 按 Ente…" at bounding box center [797, 390] width 235 height 134
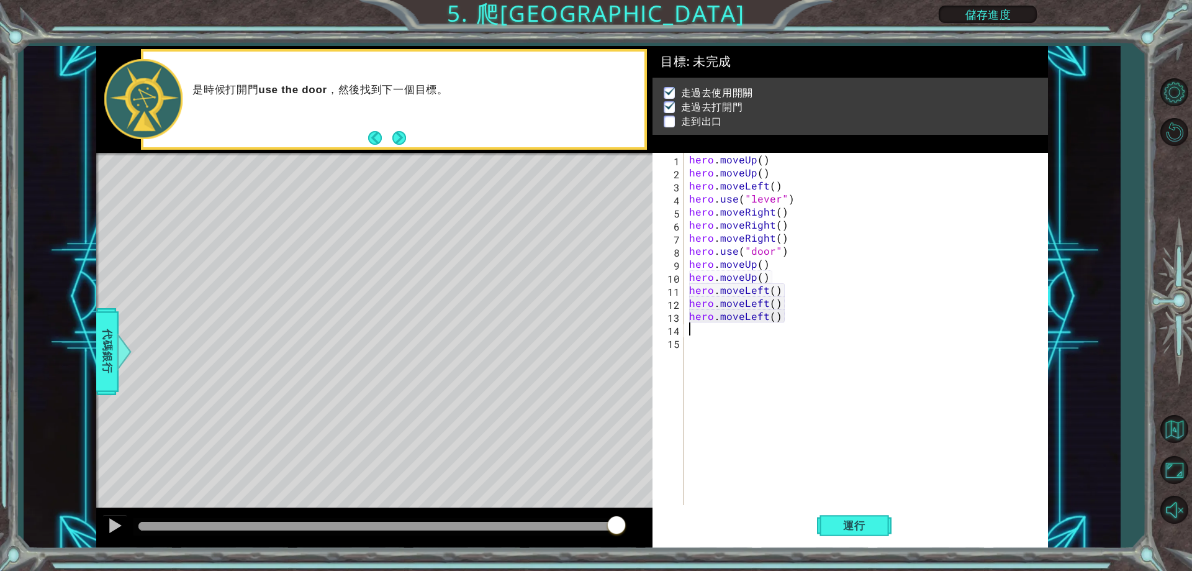
type textarea "h"
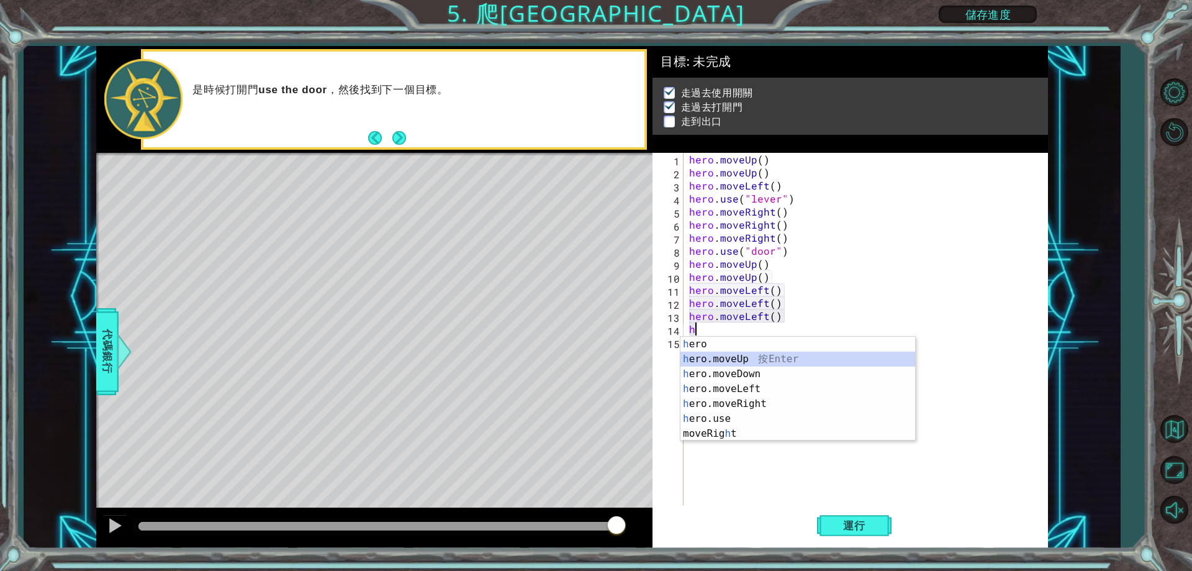
click at [738, 355] on div "h ero 按 Enter h ero.moveUp 按 Enter h ero.moveDown 按 Enter h ero.moveLeft 按 Ente…" at bounding box center [797, 403] width 235 height 134
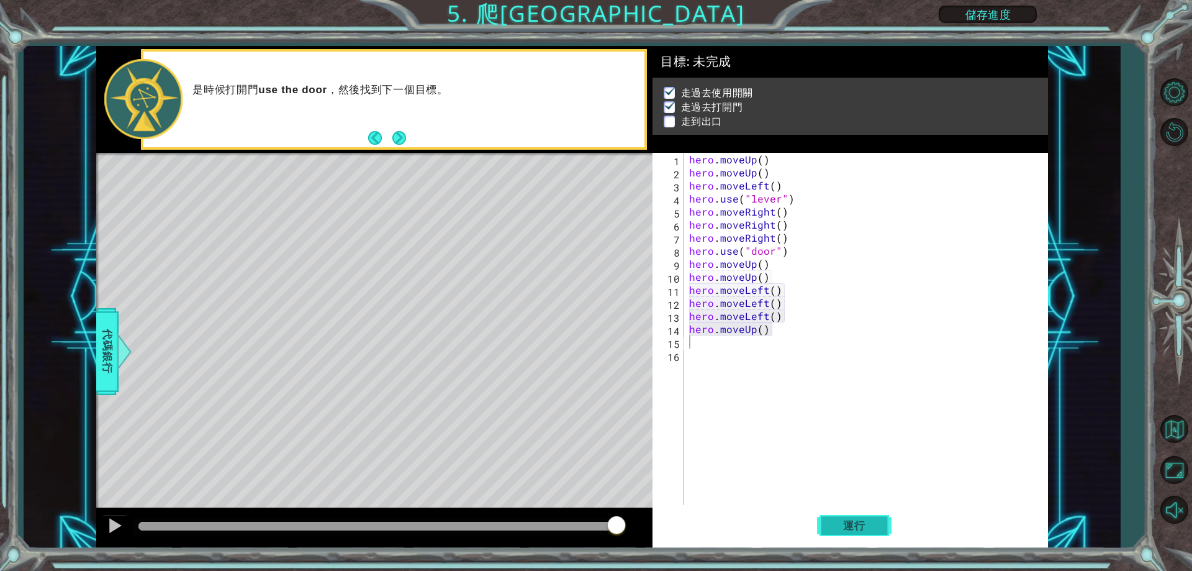
drag, startPoint x: 858, startPoint y: 528, endPoint x: 855, endPoint y: 512, distance: 16.4
click at [857, 527] on span "運行" at bounding box center [854, 525] width 47 height 12
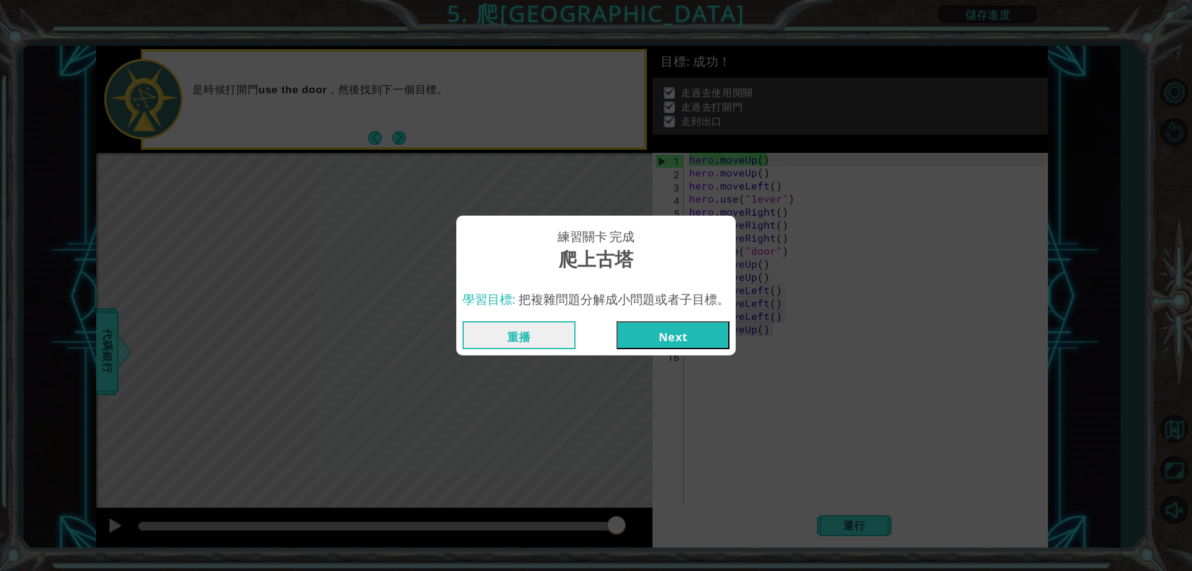
click at [699, 334] on button "Next" at bounding box center [672, 335] width 113 height 28
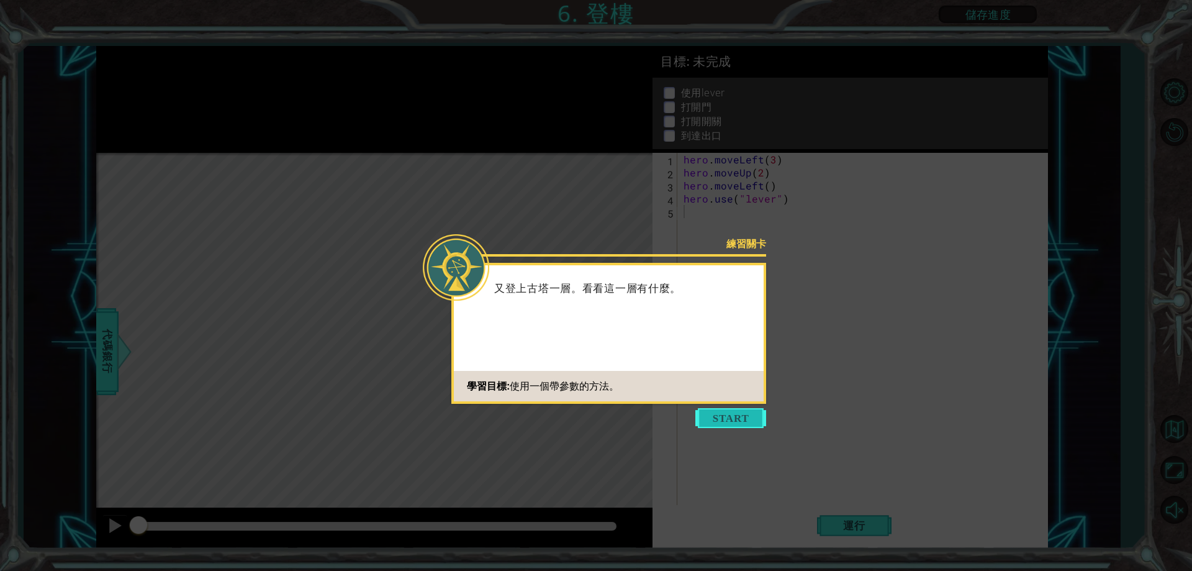
click at [740, 426] on button "Start" at bounding box center [730, 418] width 71 height 20
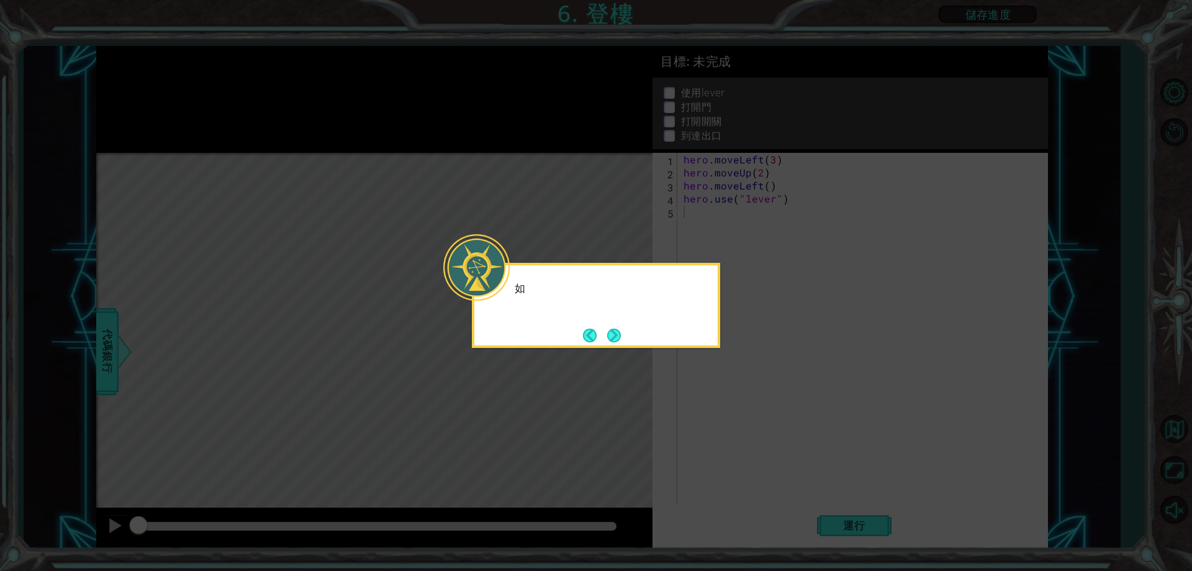
click at [719, 358] on icon at bounding box center [596, 285] width 1192 height 571
click at [621, 332] on button "Next" at bounding box center [614, 335] width 14 height 14
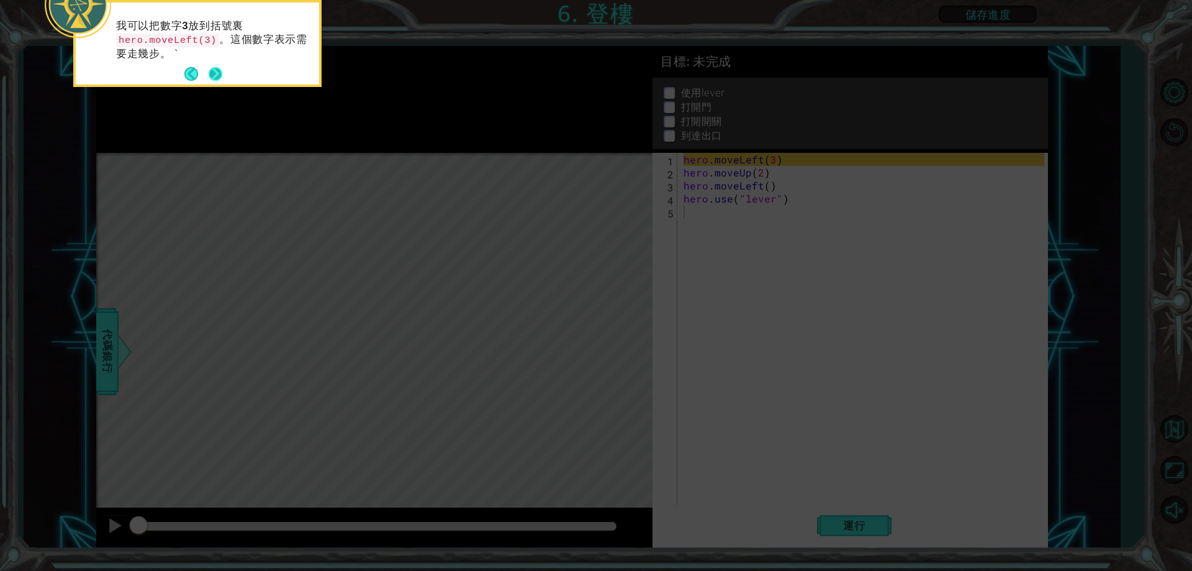
click at [205, 65] on footer at bounding box center [203, 74] width 38 height 19
click at [224, 75] on div "我可以把數字 3 放到括號裏 hero.moveLeft(3) 。這個數字表示需要走幾步。 `" at bounding box center [197, 45] width 243 height 77
click at [220, 73] on button "Next" at bounding box center [216, 74] width 14 height 14
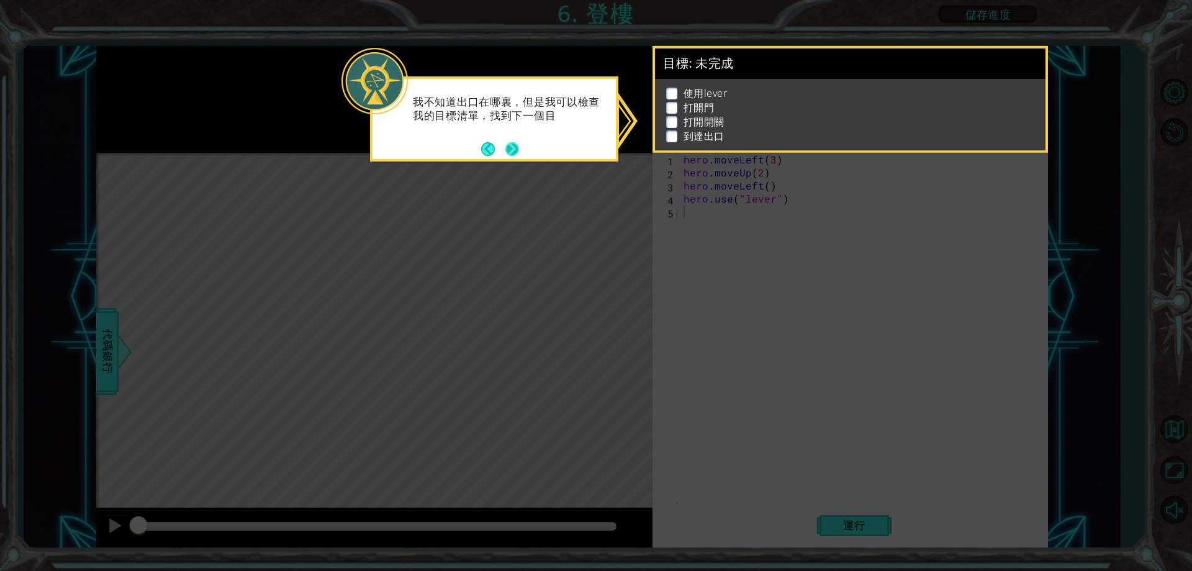
click at [508, 142] on button "Next" at bounding box center [512, 149] width 14 height 14
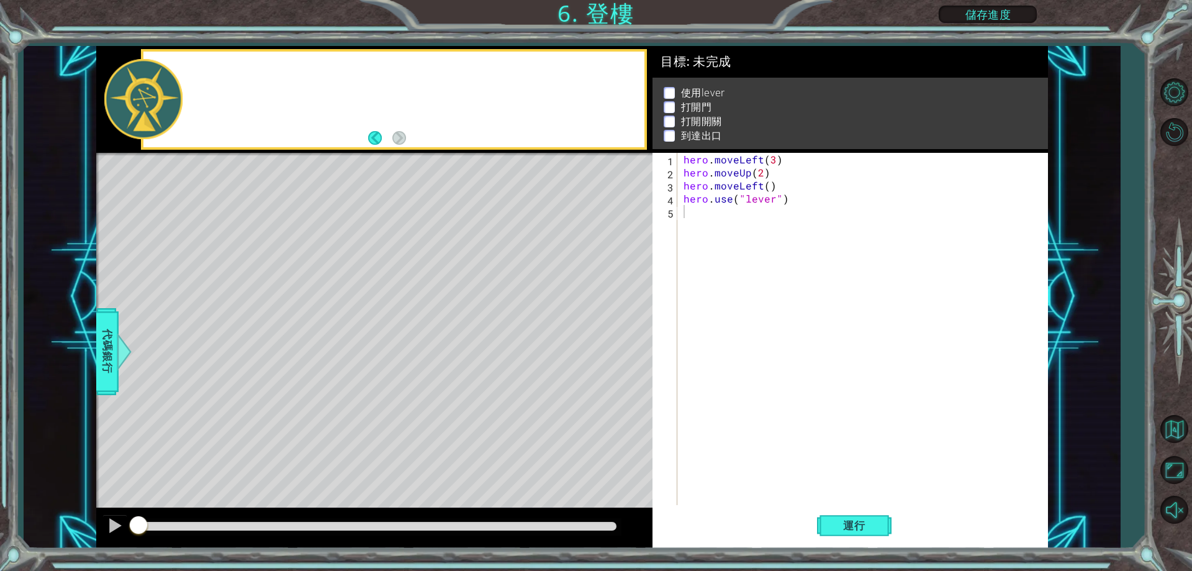
click at [508, 141] on div at bounding box center [393, 100] width 501 height 96
click at [868, 523] on span "運行" at bounding box center [854, 525] width 47 height 12
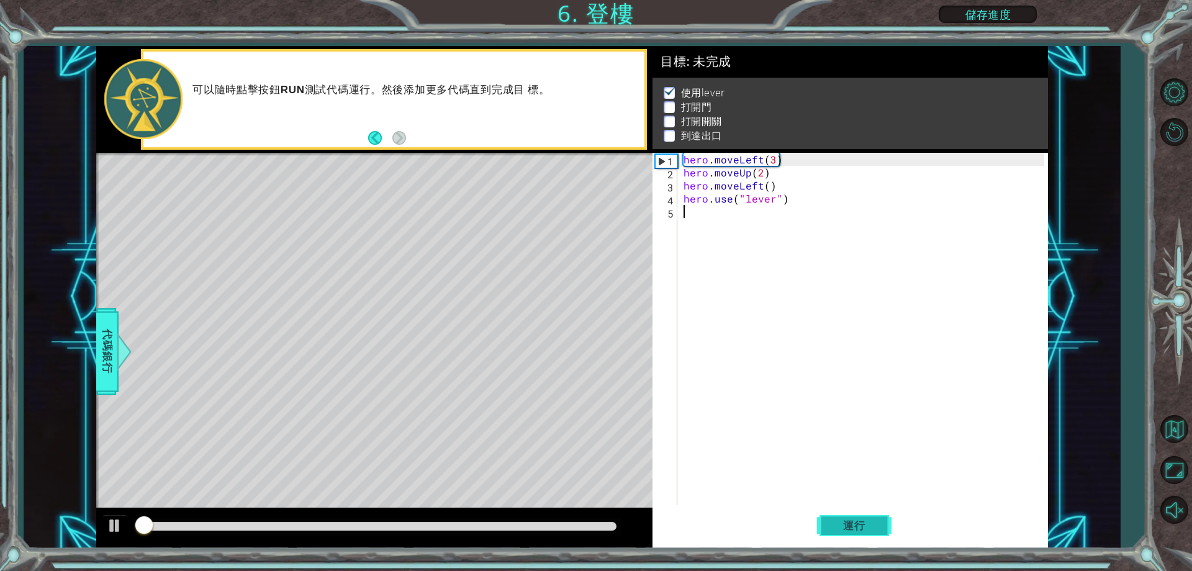
scroll to position [6, 0]
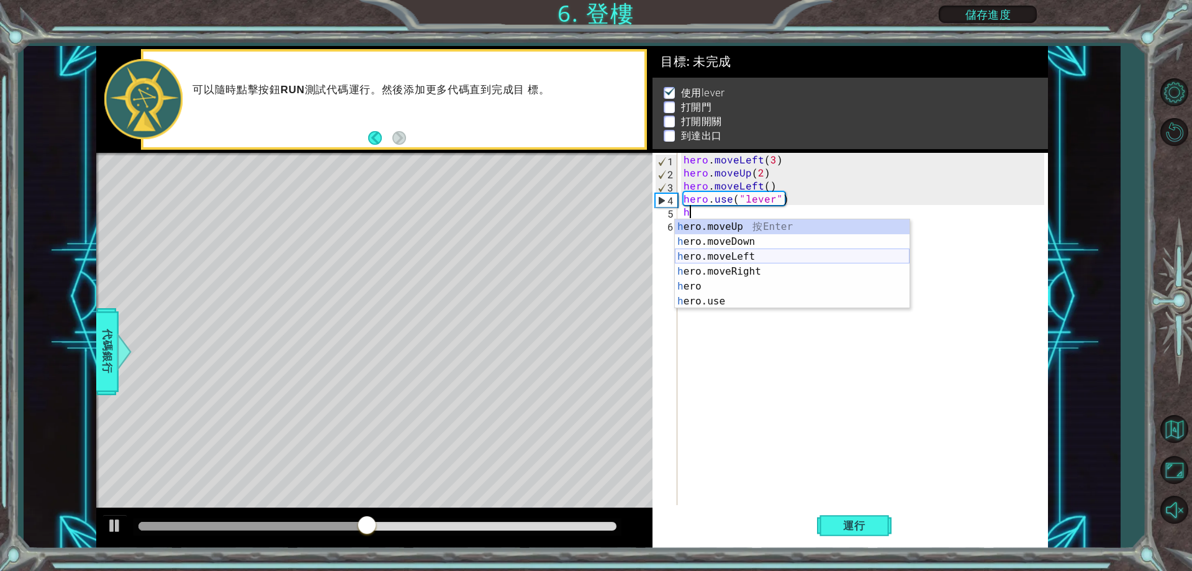
click at [764, 260] on div "h ero.moveUp 按 Enter h ero.moveDown 按 Enter h ero.moveLeft 按 Enter h ero.moveRi…" at bounding box center [792, 278] width 235 height 119
type textarea "hero.moveLeft(1)"
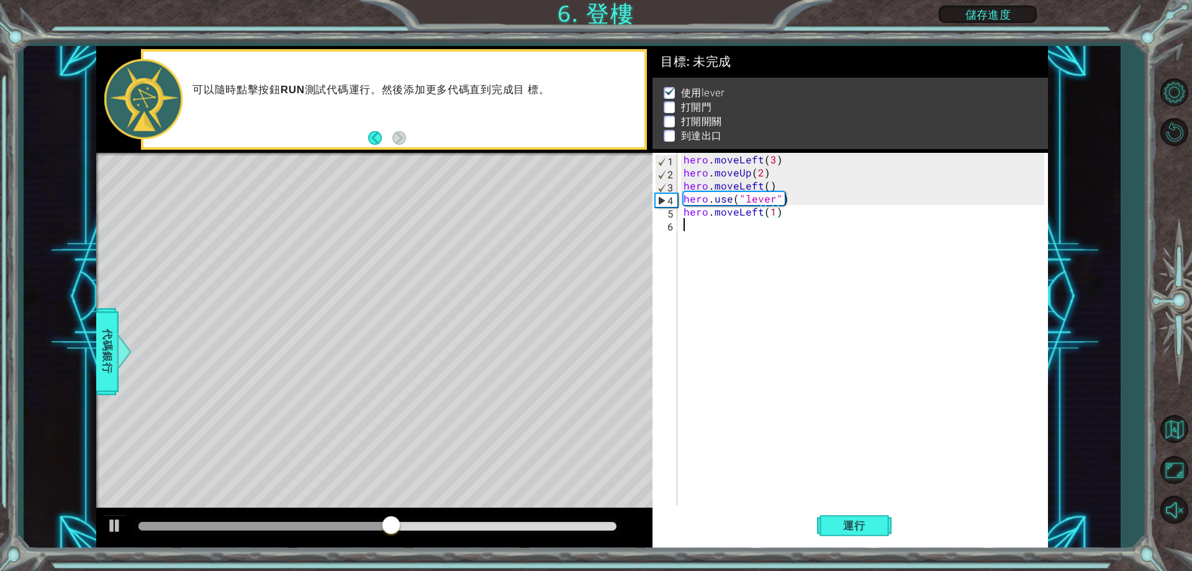
click at [682, 228] on div "hero . moveLeft ( 3 ) hero . moveUp ( 2 ) hero . moveLeft ( ) hero . use ( "lev…" at bounding box center [865, 342] width 369 height 378
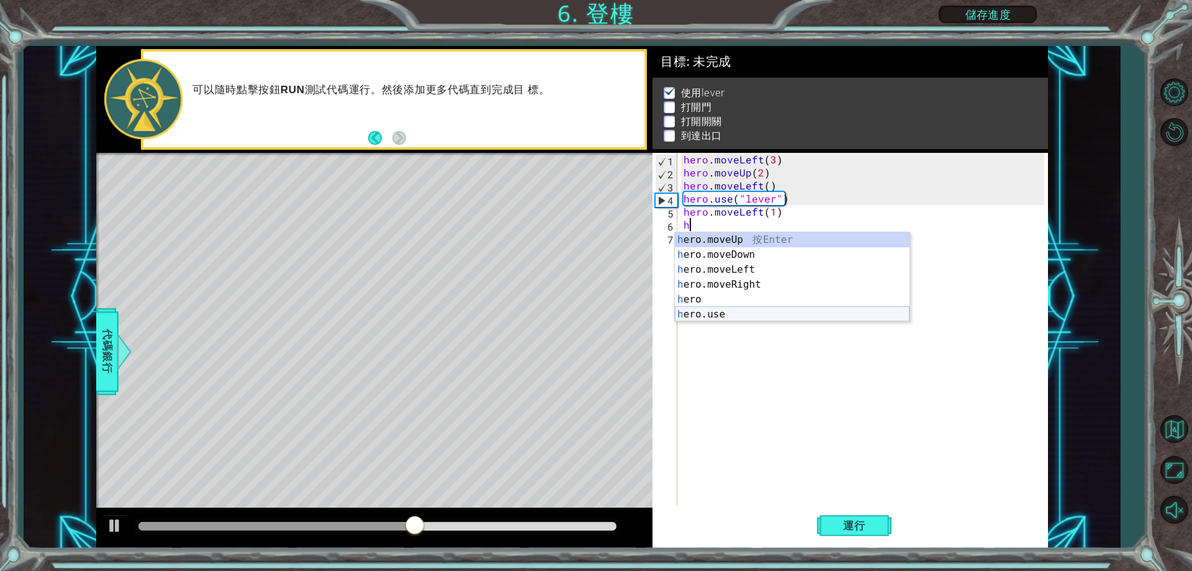
click at [731, 314] on div "h ero.moveUp 按 Enter h ero.moveDown 按 Enter h ero.moveLeft 按 Enter h ero.moveRi…" at bounding box center [792, 291] width 235 height 119
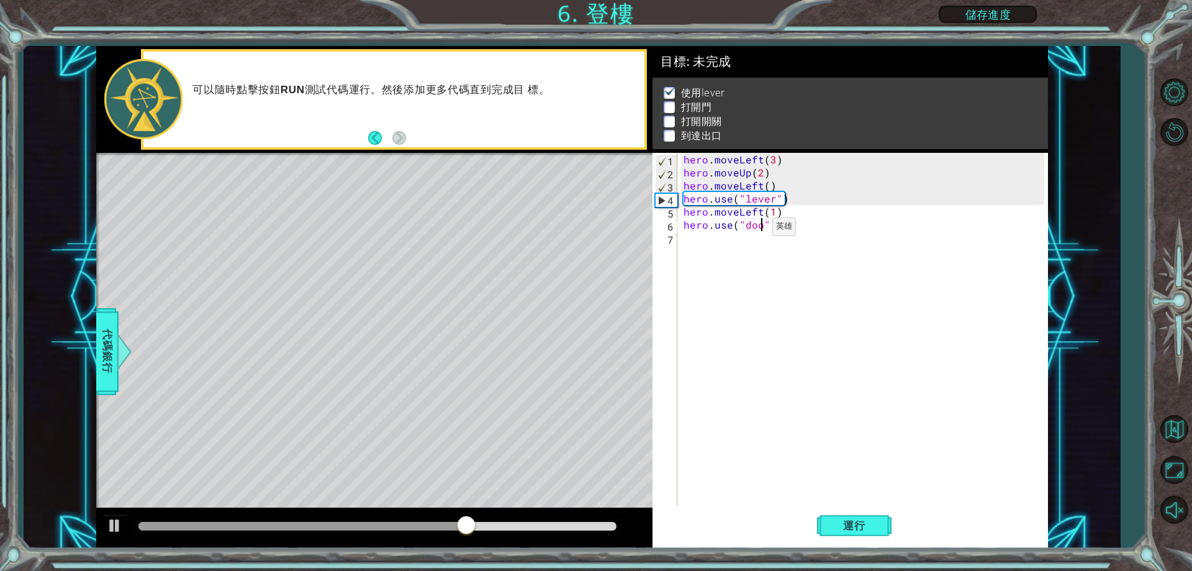
type textarea "hero.use("door")"
click at [687, 232] on div "hero . moveLeft ( 3 ) hero . moveUp ( 2 ) hero . moveLeft ( ) hero . use ( "lev…" at bounding box center [865, 342] width 369 height 378
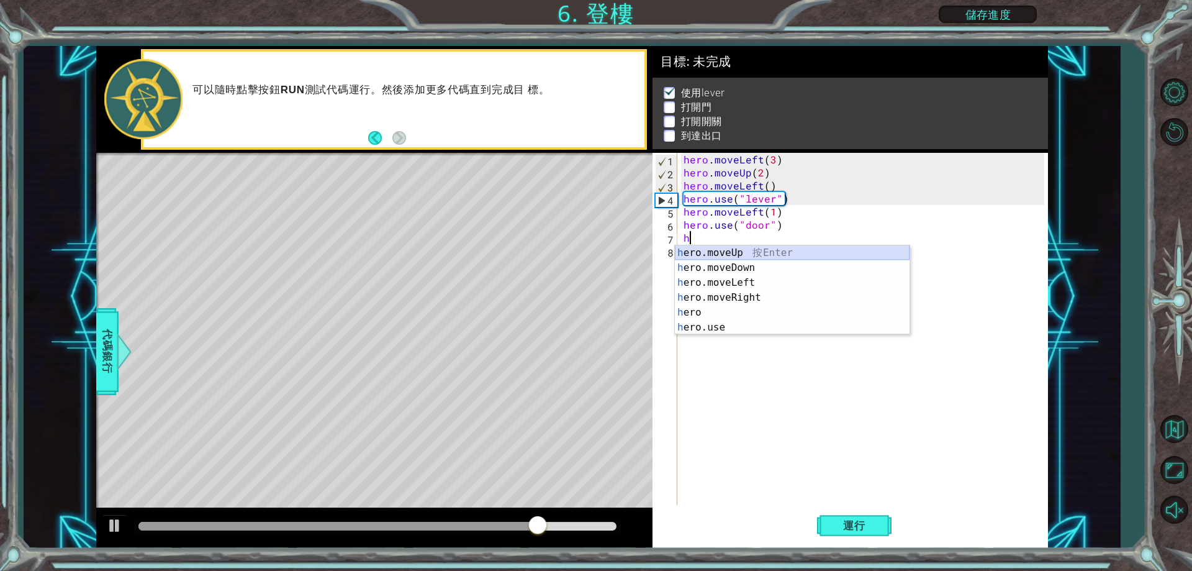
click at [749, 250] on div "h ero.moveUp 按 Enter h ero.moveDown 按 Enter h ero.moveLeft 按 Enter h ero.moveRi…" at bounding box center [792, 304] width 235 height 119
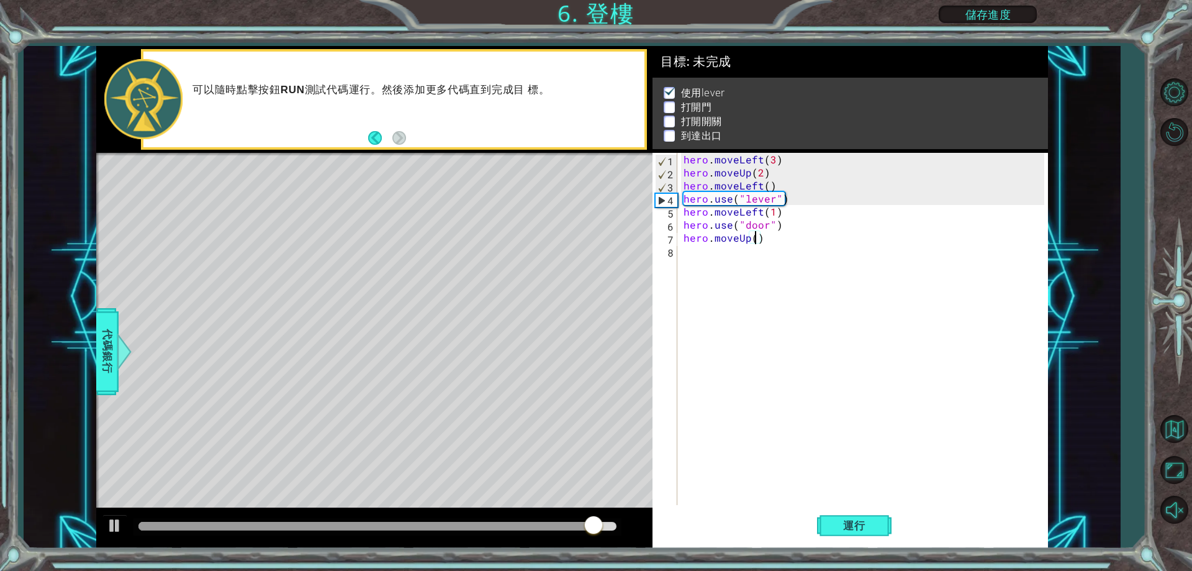
type textarea "hero.moveUp(2)"
click at [693, 256] on div "hero . moveLeft ( 3 ) hero . moveUp ( 2 ) hero . moveLeft ( ) hero . use ( "lev…" at bounding box center [865, 342] width 369 height 378
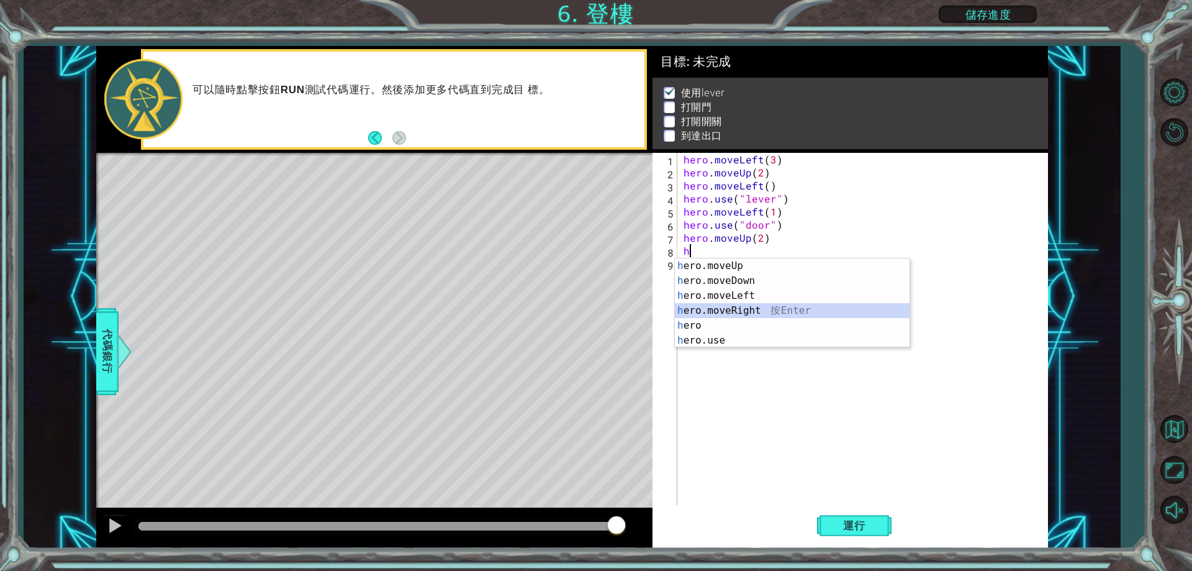
click at [761, 314] on div "h ero.moveUp 按 Enter h ero.moveDown 按 Enter h ero.moveLeft 按 Enter h ero.moveRi…" at bounding box center [792, 317] width 235 height 119
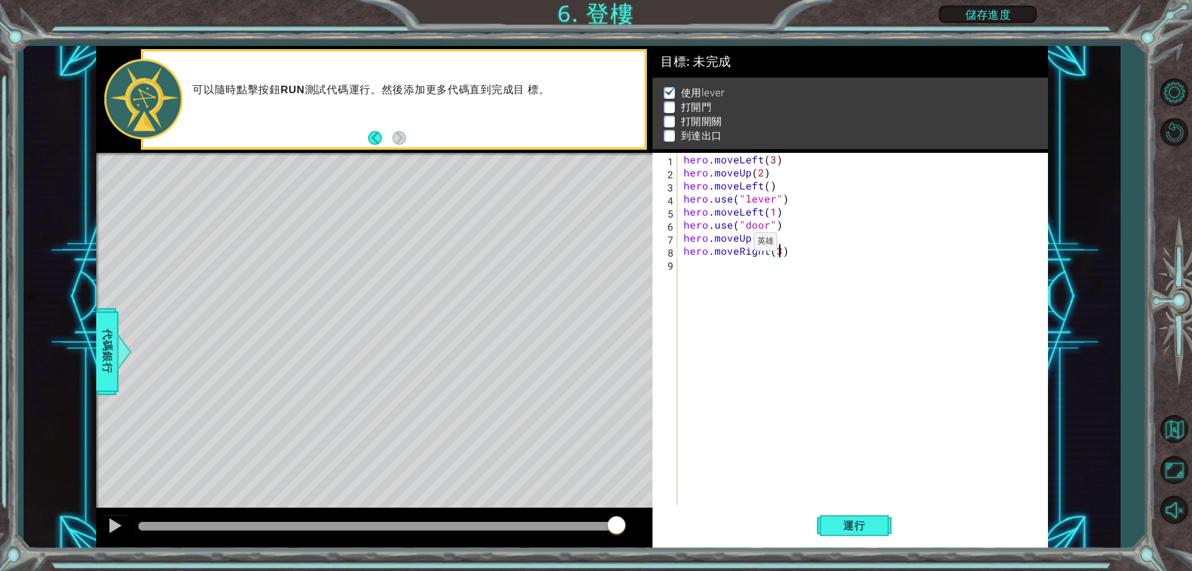
scroll to position [0, 6]
type textarea "hero.moveRight(2)"
click at [688, 267] on div "hero . moveLeft ( 3 ) hero . moveUp ( 2 ) hero . moveLeft ( ) hero . use ( "lev…" at bounding box center [865, 342] width 369 height 378
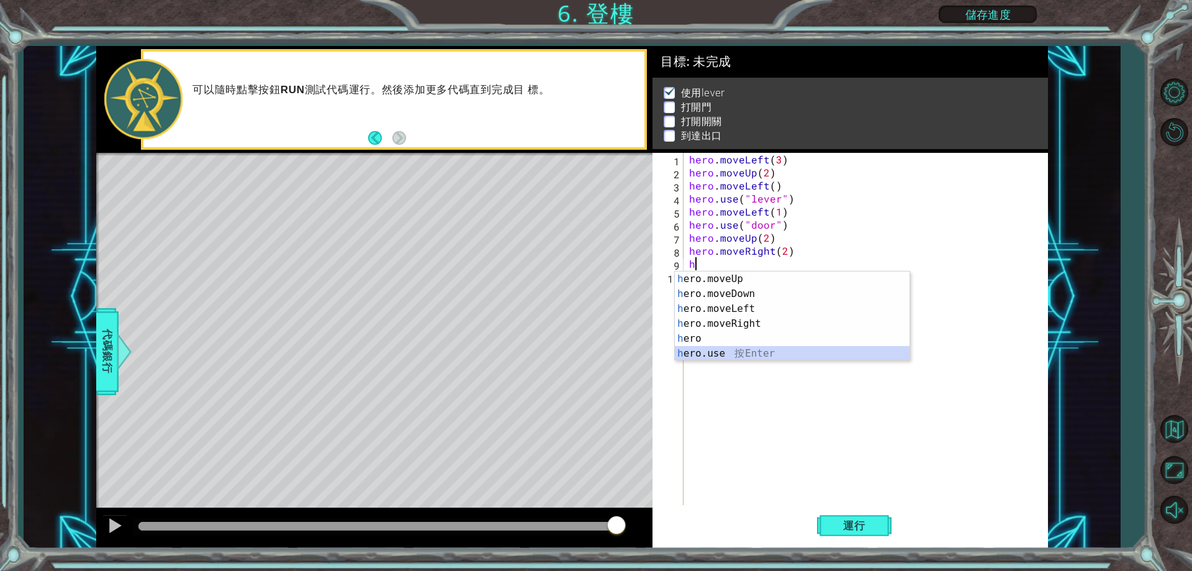
drag, startPoint x: 746, startPoint y: 355, endPoint x: 746, endPoint y: 337, distance: 18.0
click at [746, 356] on div "h ero.moveUp 按 Enter h ero.moveDown 按 Enter h ero.moveLeft 按 Enter h ero.moveRi…" at bounding box center [792, 330] width 235 height 119
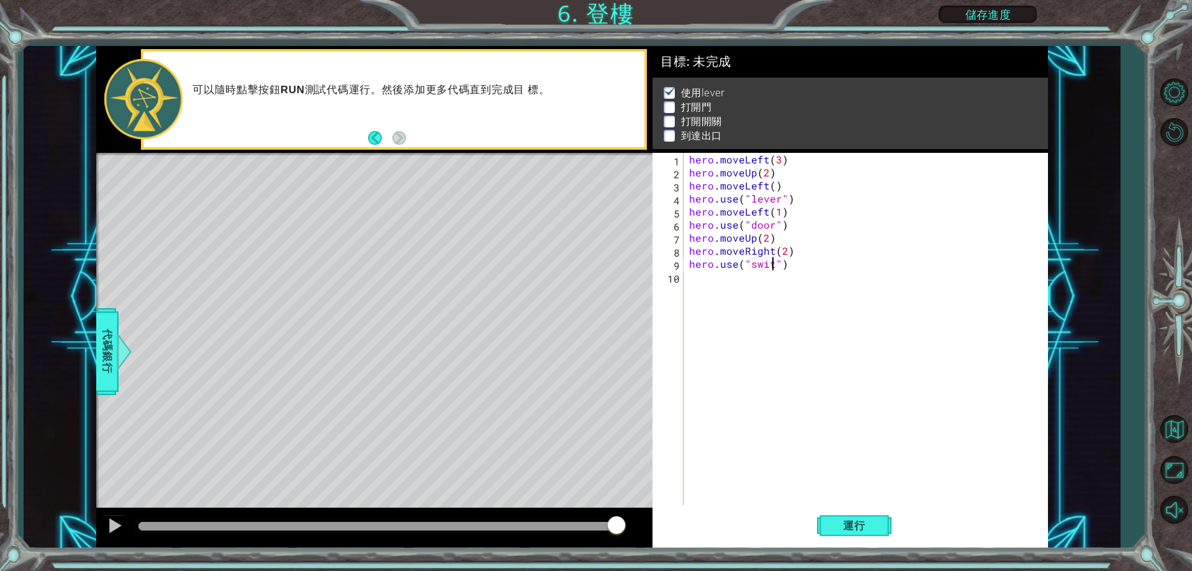
scroll to position [0, 6]
type textarea "hero.use("switch")"
click at [688, 279] on div "hero . moveLeft ( 3 ) hero . moveUp ( 2 ) hero . moveLeft ( ) hero . use ( "lev…" at bounding box center [868, 342] width 363 height 378
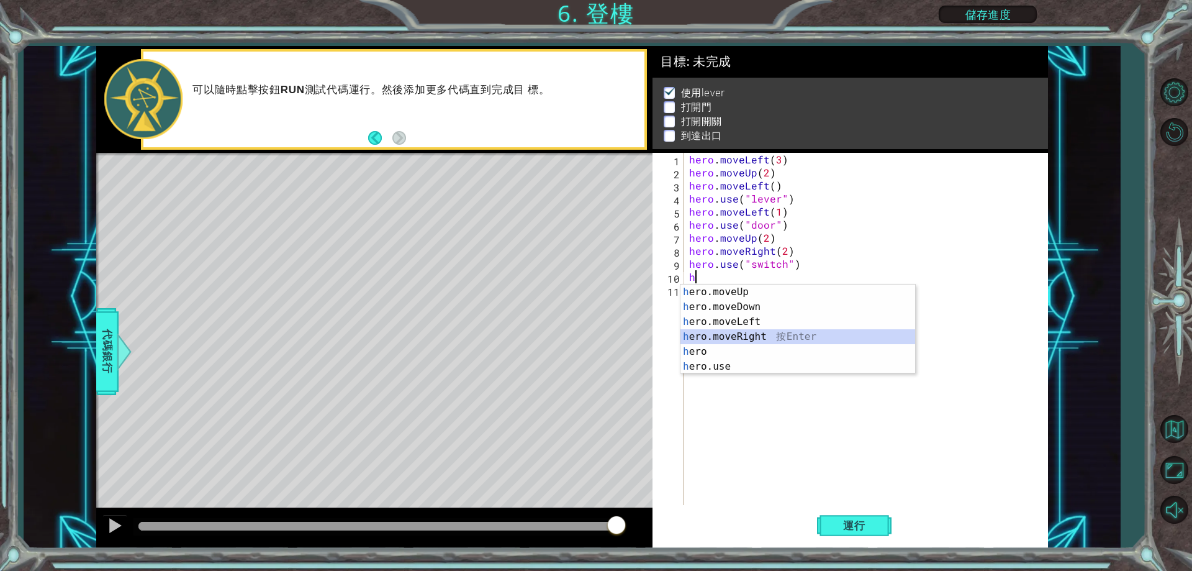
click at [750, 334] on div "h ero.moveUp 按 Enter h ero.moveDown 按 Enter h ero.moveLeft 按 Enter h ero.moveRi…" at bounding box center [797, 343] width 235 height 119
type textarea "hero.moveRight(1)"
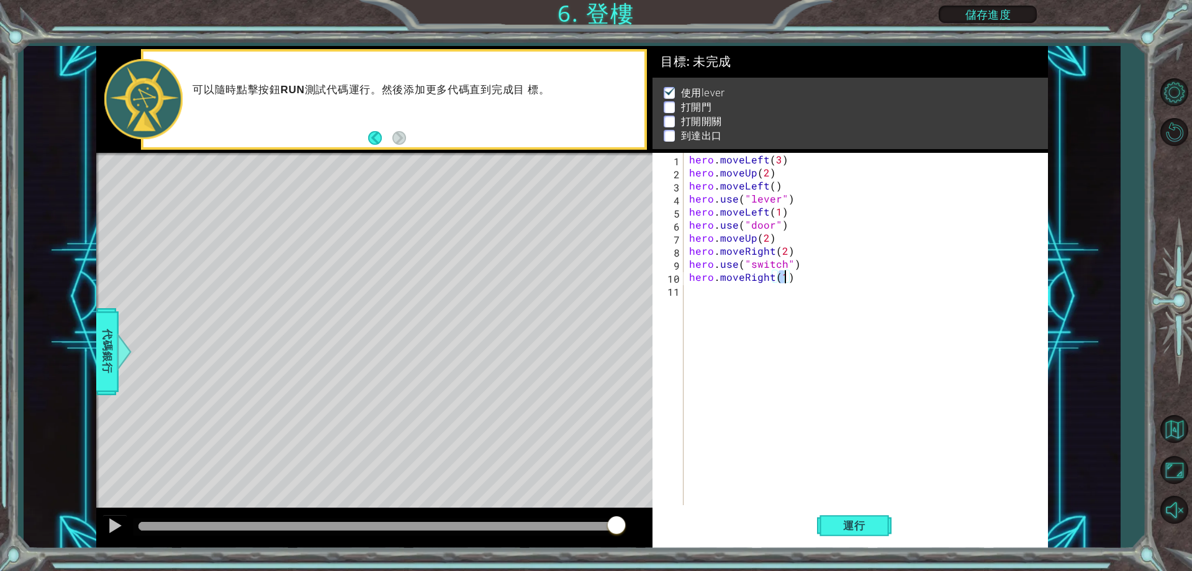
click at [697, 288] on div "hero . moveLeft ( 3 ) hero . moveUp ( 2 ) hero . moveLeft ( ) hero . use ( "lev…" at bounding box center [868, 342] width 363 height 378
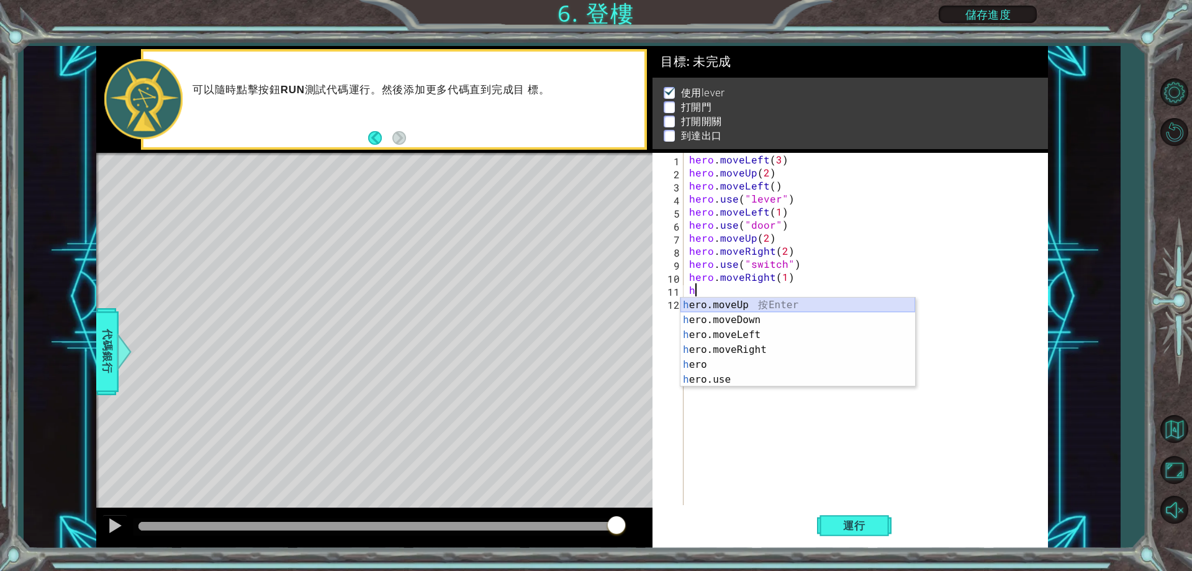
click at [758, 307] on div "h ero.moveUp 按 Enter h ero.moveDown 按 Enter h ero.moveLeft 按 Enter h ero.moveRi…" at bounding box center [797, 356] width 235 height 119
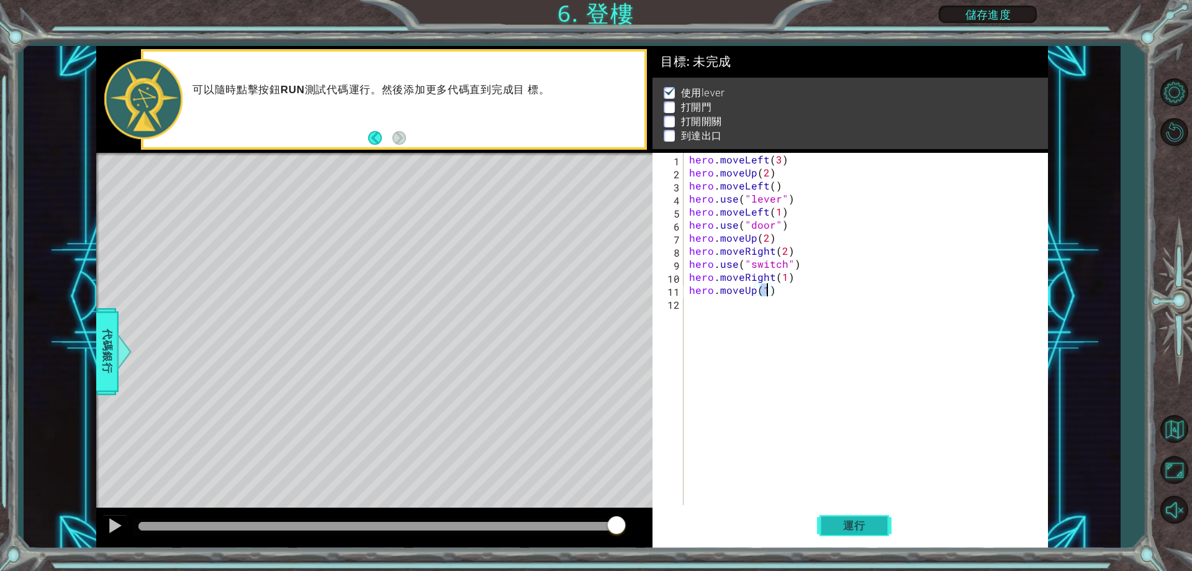
type textarea "hero.moveUp(1)"
click at [854, 525] on span "運行" at bounding box center [854, 525] width 47 height 12
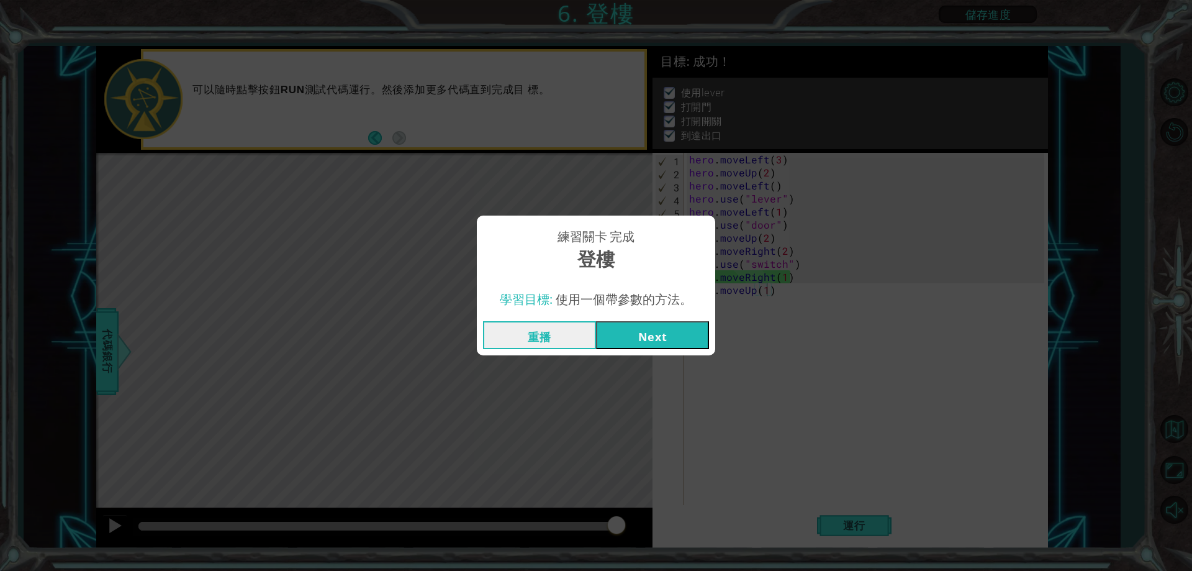
click at [649, 331] on button "Next" at bounding box center [652, 335] width 113 height 28
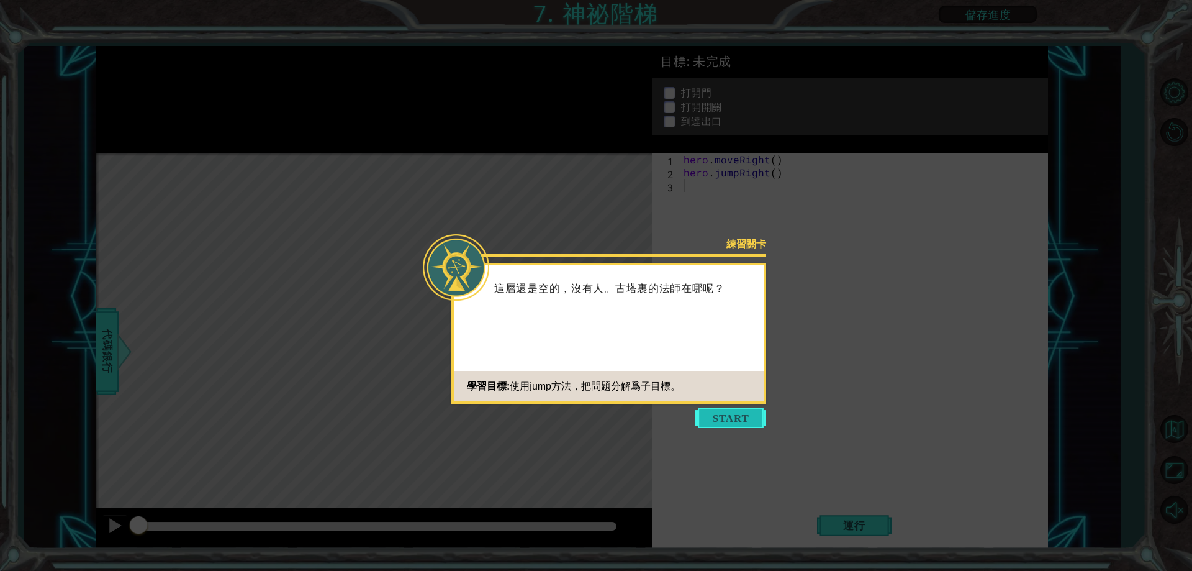
click at [733, 415] on button "Start" at bounding box center [730, 418] width 71 height 20
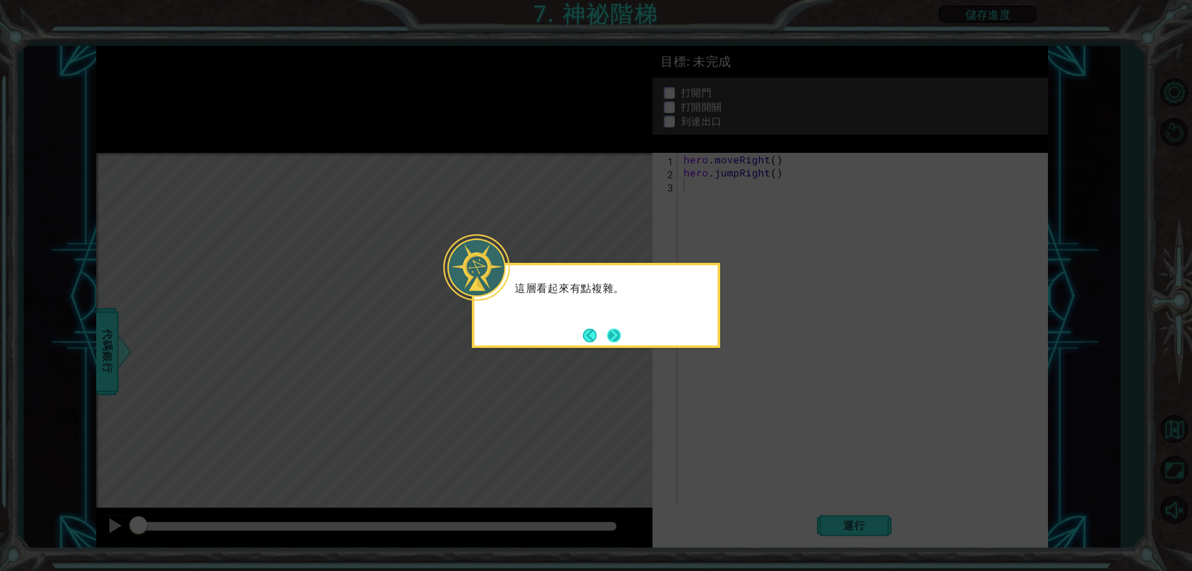
click at [616, 328] on button "Next" at bounding box center [614, 335] width 14 height 14
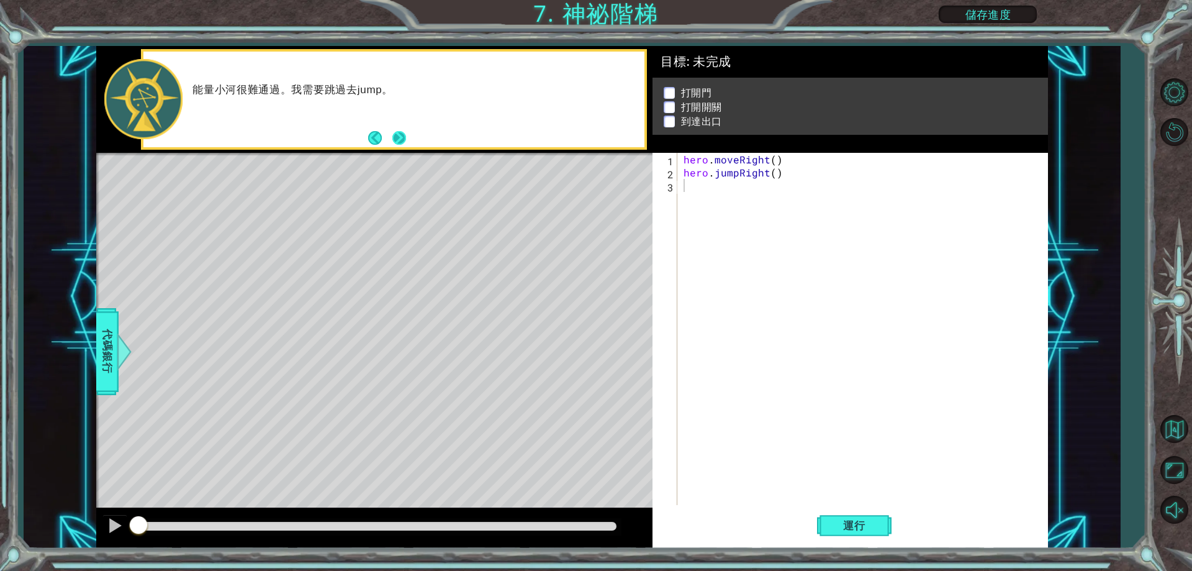
click at [402, 139] on button "Next" at bounding box center [399, 137] width 14 height 14
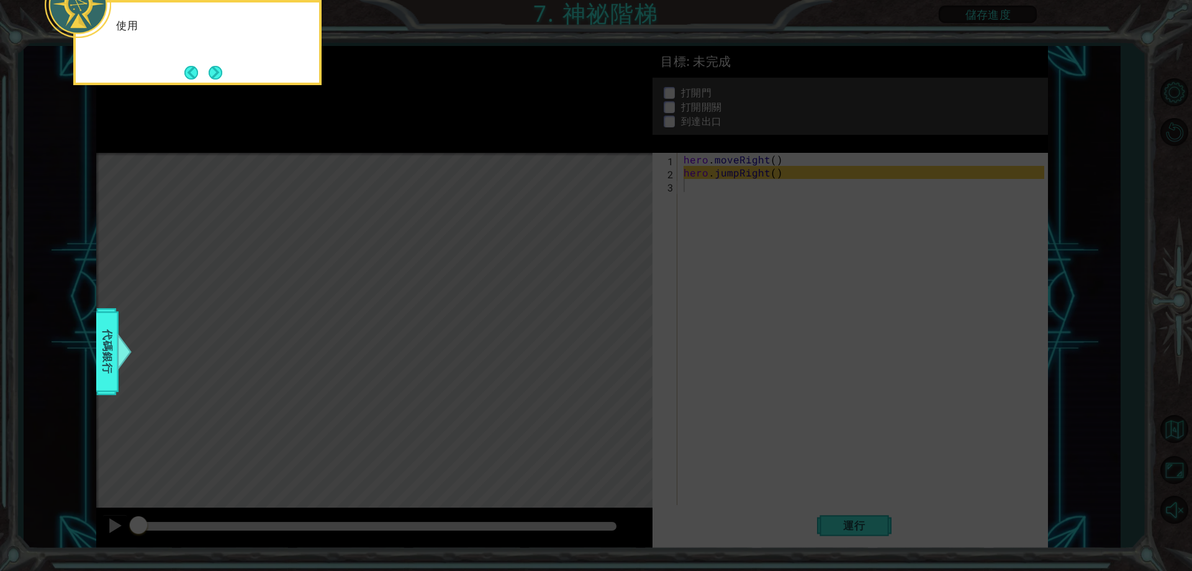
click at [402, 139] on icon at bounding box center [596, 85] width 1192 height 970
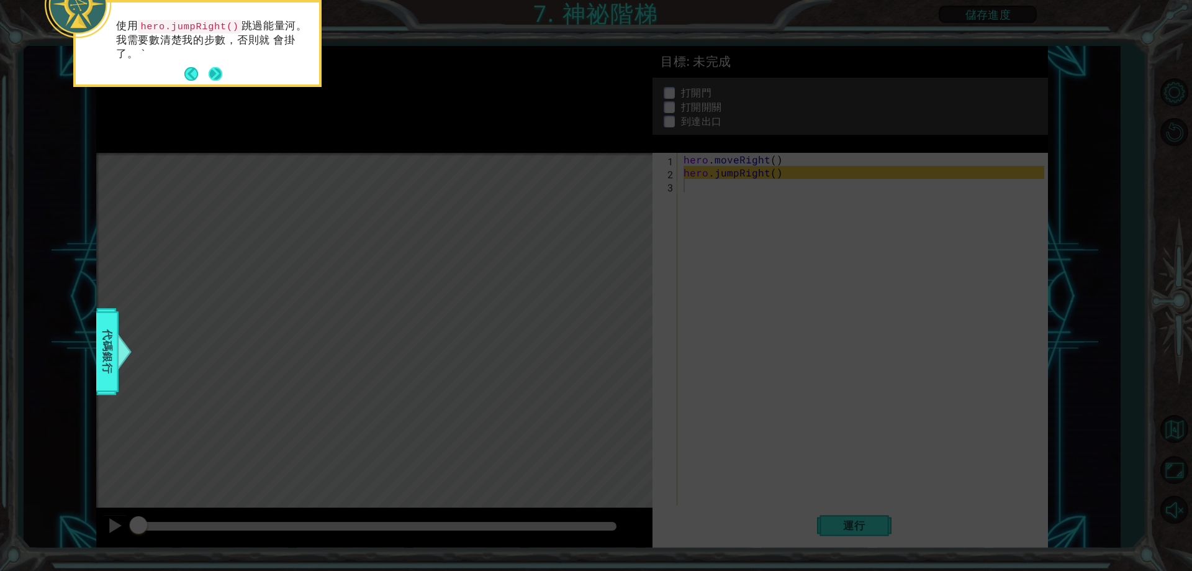
click at [218, 78] on button "Next" at bounding box center [216, 74] width 14 height 14
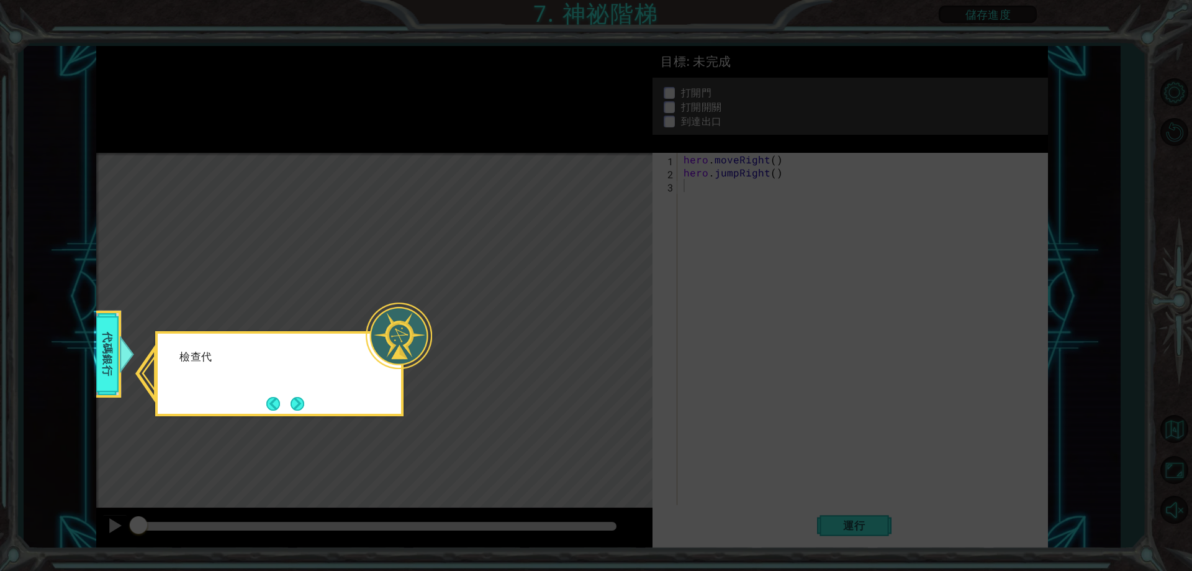
drag, startPoint x: 279, startPoint y: 101, endPoint x: 286, endPoint y: 119, distance: 19.6
click at [280, 101] on icon at bounding box center [596, 285] width 1192 height 571
click at [292, 403] on button "Next" at bounding box center [297, 403] width 15 height 15
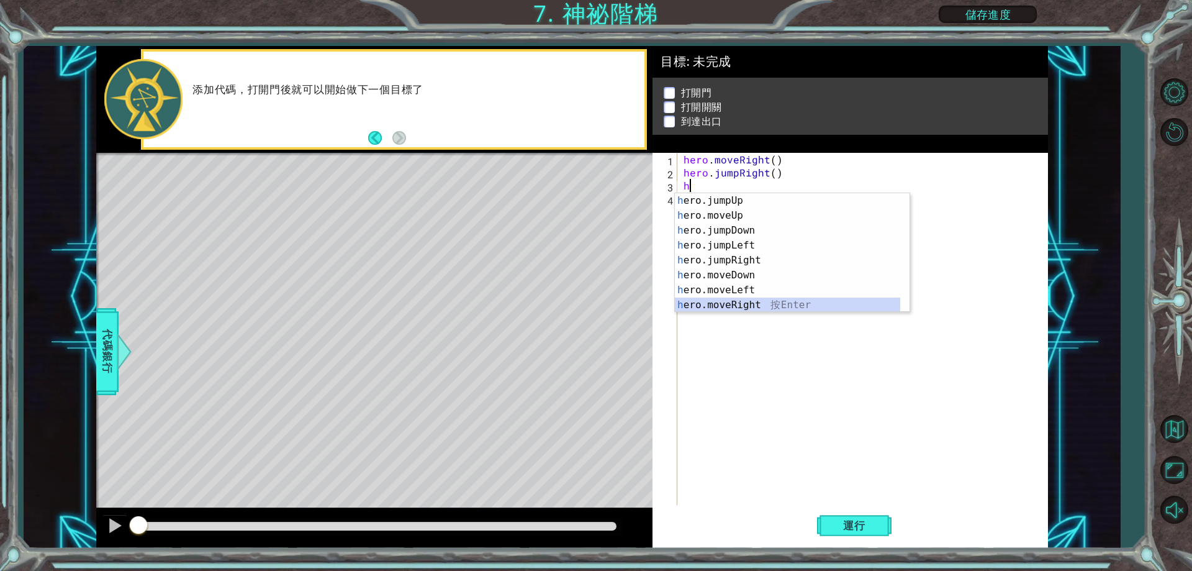
click at [757, 307] on div "h ero.jumpUp 按 Enter h ero.moveUp 按 Enter h ero.jumpDown 按 Enter h ero.jumpLeft…" at bounding box center [787, 267] width 225 height 149
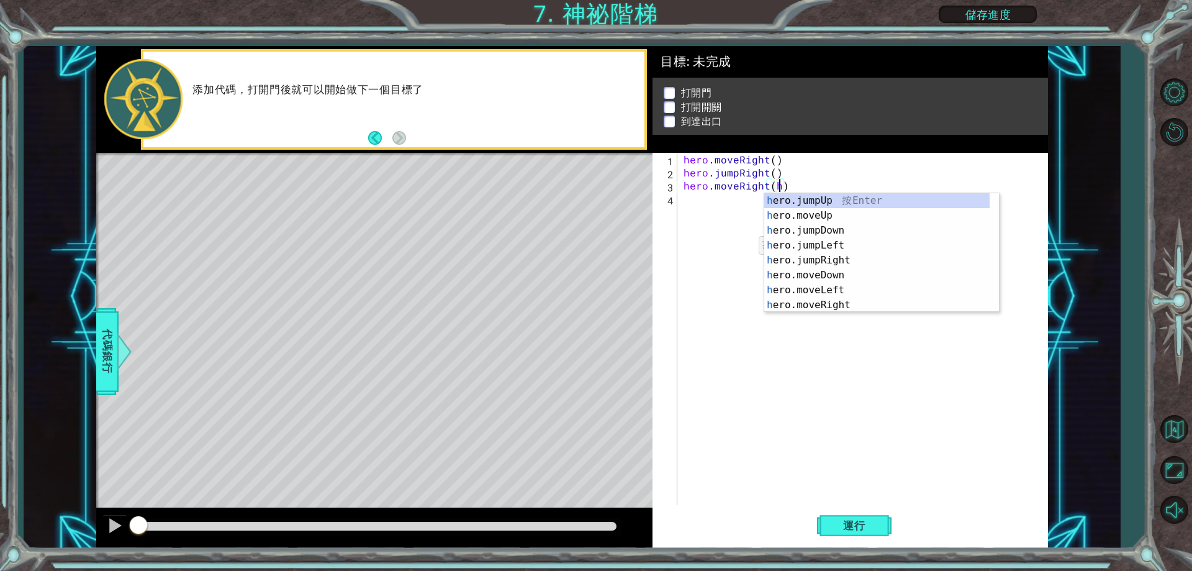
scroll to position [0, 6]
type textarea "hero.moveRight()"
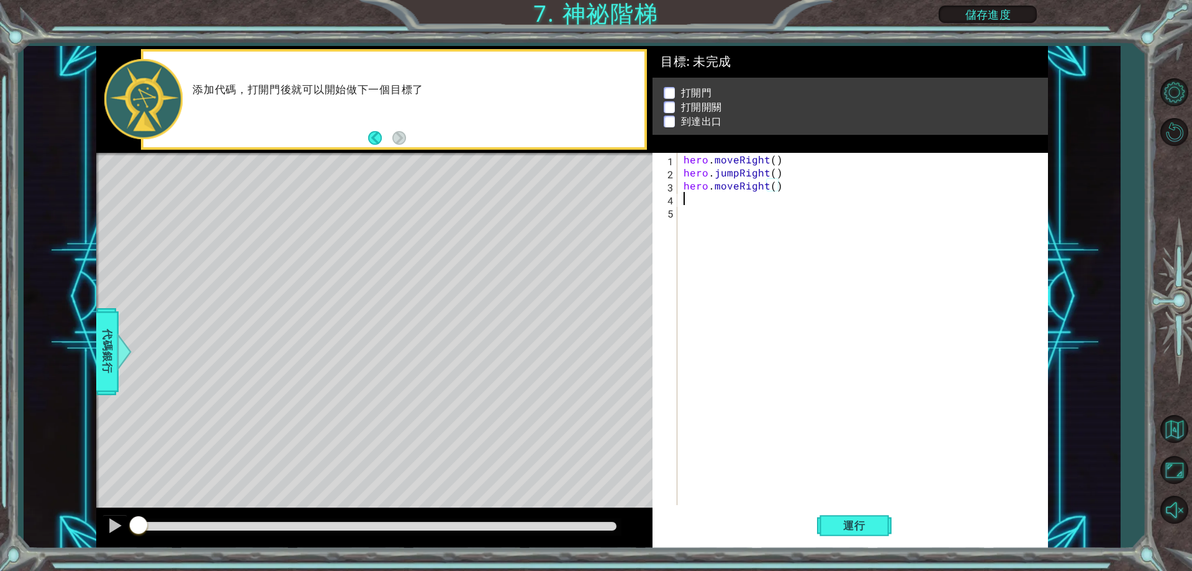
scroll to position [0, 0]
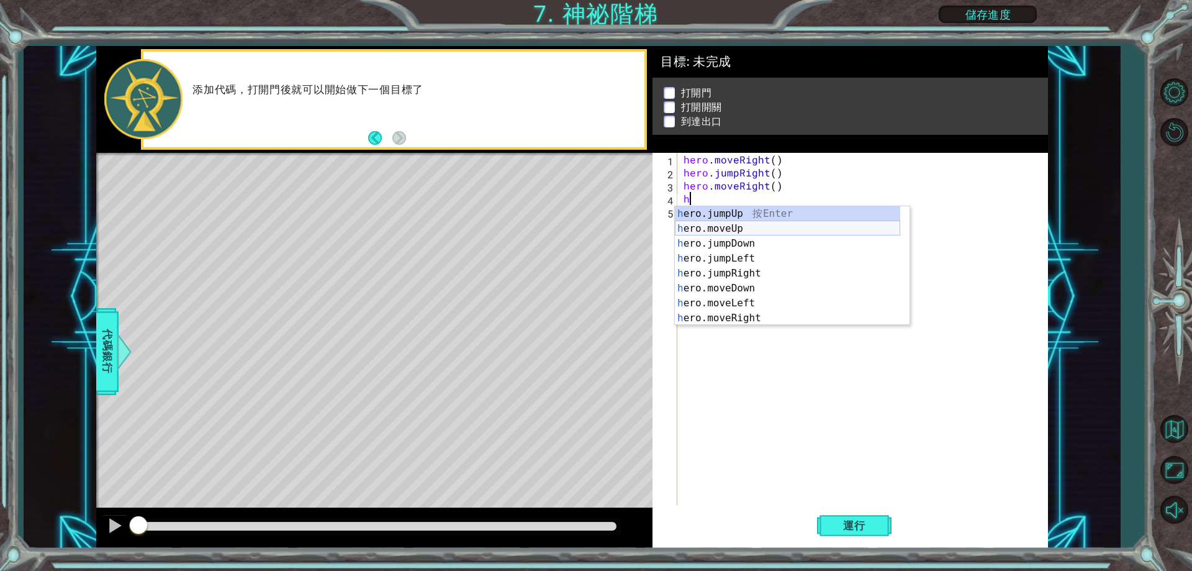
click at [749, 230] on div "h ero.jumpUp 按 Enter h ero.moveUp 按 Enter h ero.jumpDown 按 Enter h ero.jumpLeft…" at bounding box center [787, 280] width 225 height 149
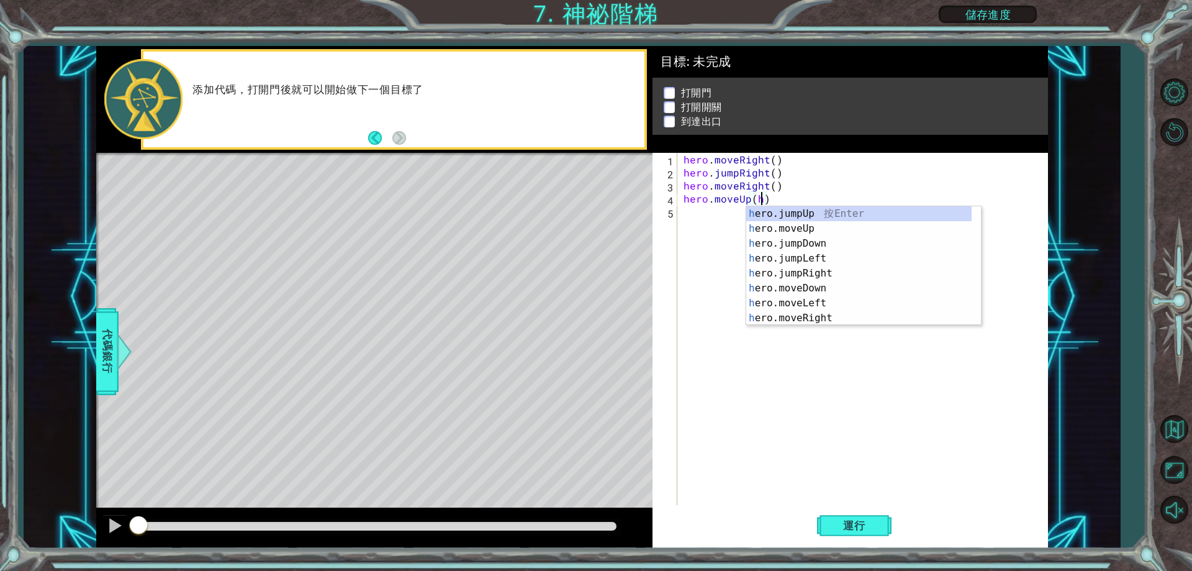
scroll to position [0, 4]
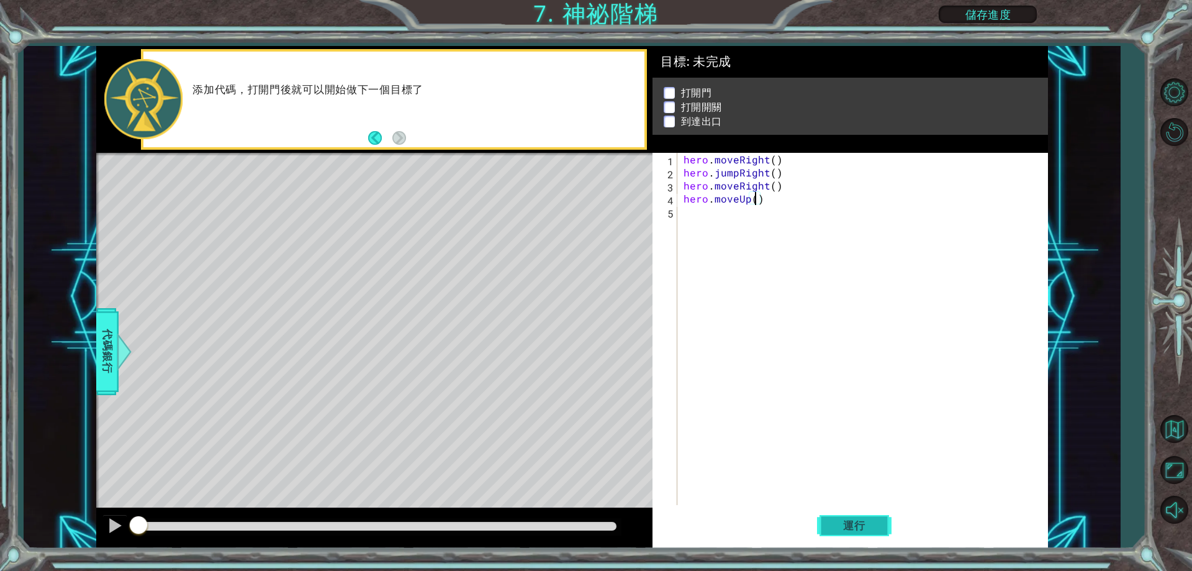
type textarea "hero.moveUp()"
click at [834, 534] on button "運行" at bounding box center [854, 526] width 75 height 40
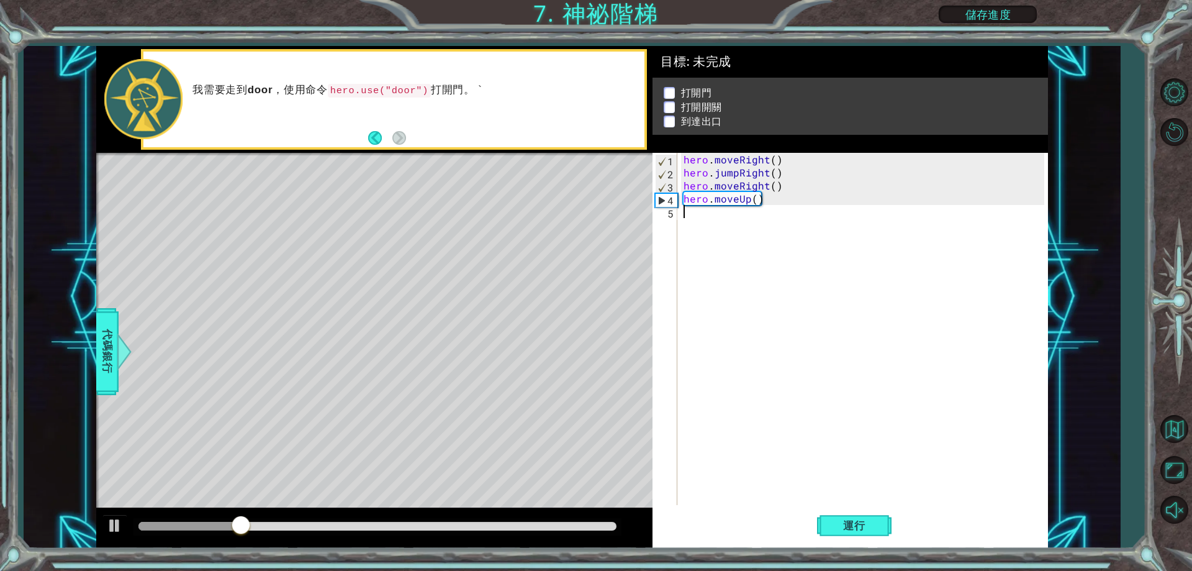
click at [708, 224] on div "hero . moveRight ( ) hero . jumpRight ( ) hero . moveRight ( ) hero . moveUp ( )" at bounding box center [865, 342] width 369 height 378
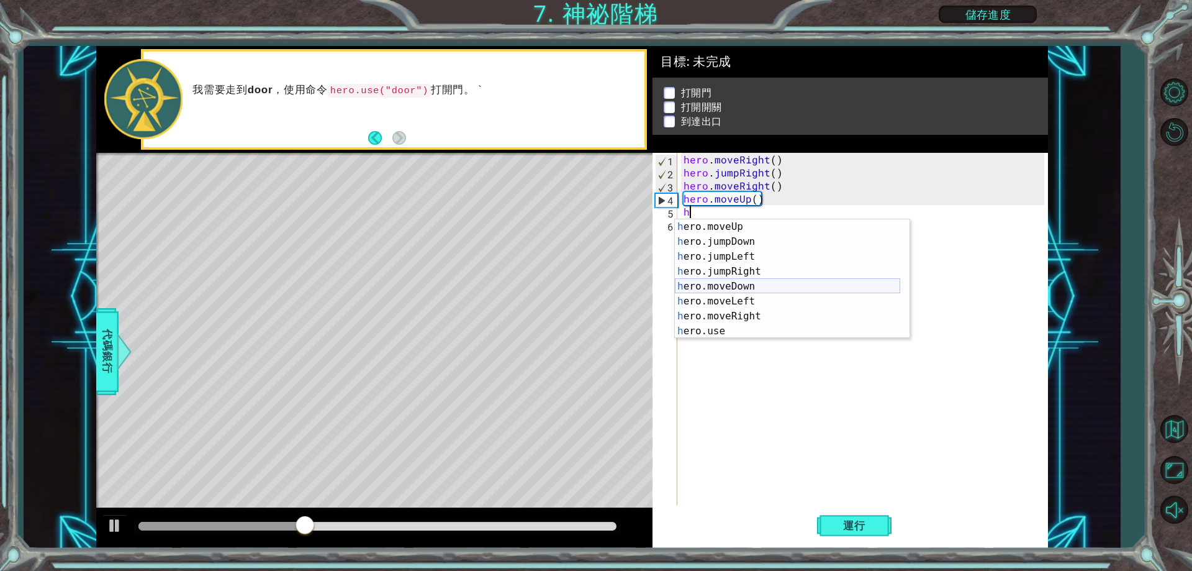
scroll to position [15, 0]
click at [719, 335] on div "h ero.moveUp 按 Enter h ero.jumpDown 按 Enter h ero.jumpLeft 按 Enter h ero.jumpRi…" at bounding box center [787, 293] width 225 height 149
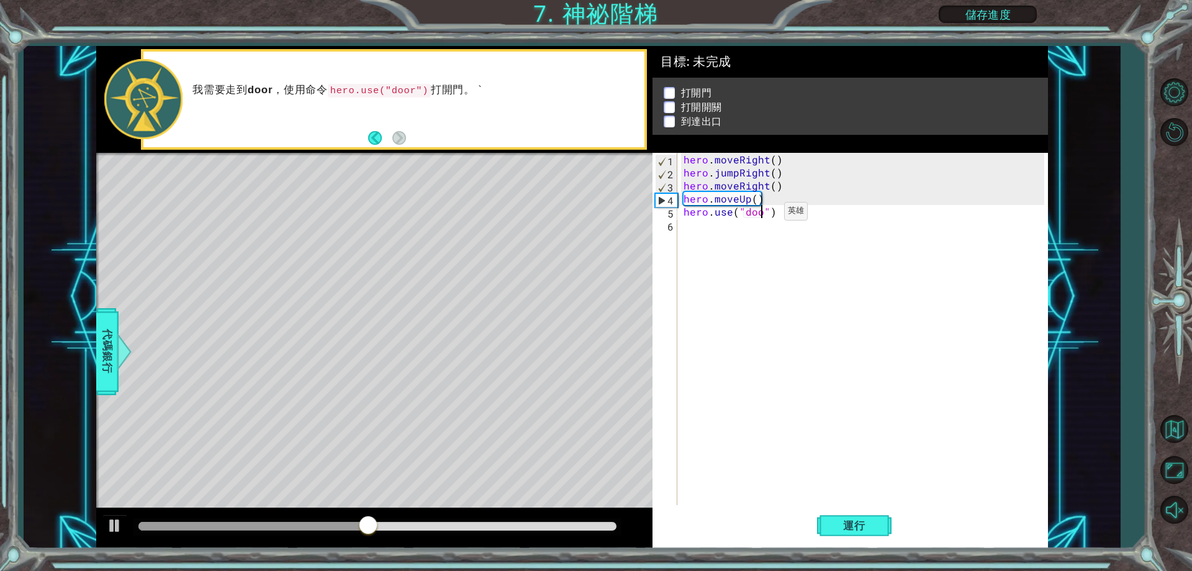
type textarea "hero.use("door")"
click at [686, 230] on div "hero . moveRight ( ) hero . jumpRight ( ) hero . moveRight ( ) hero . moveUp ( …" at bounding box center [865, 342] width 369 height 378
click at [864, 535] on button "運行" at bounding box center [854, 526] width 75 height 40
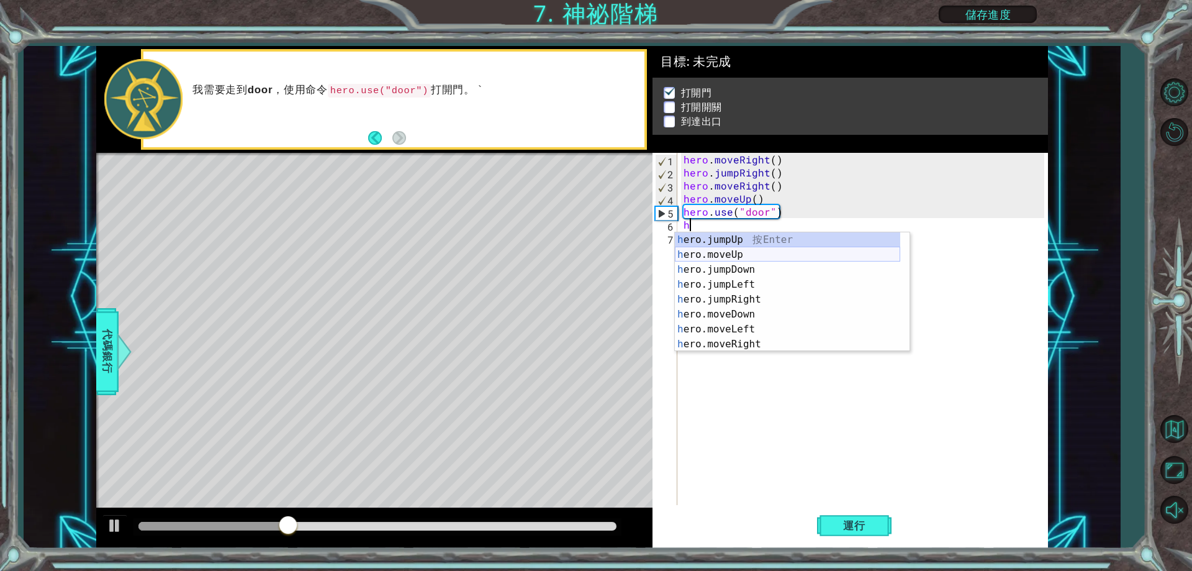
click at [746, 252] on div "h ero.jumpUp 按 Enter h ero.moveUp 按 Enter h ero.jumpDown 按 Enter h ero.jumpLeft…" at bounding box center [787, 306] width 225 height 149
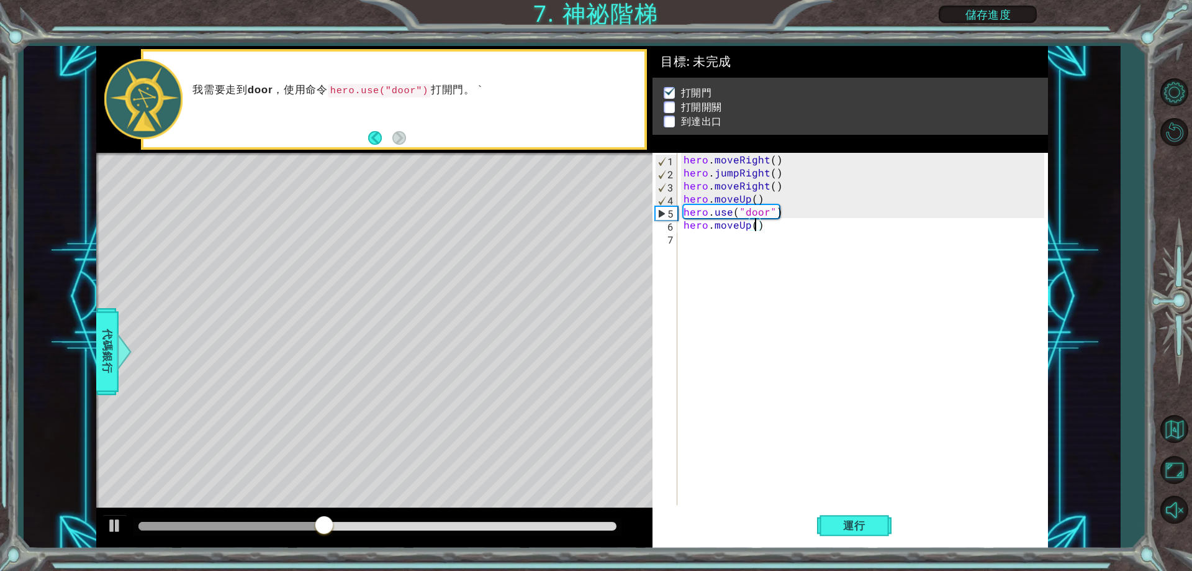
type textarea "hero.moveUp(2)"
click at [697, 236] on div "hero . moveRight ( ) hero . jumpRight ( ) hero . moveRight ( ) hero . moveUp ( …" at bounding box center [865, 342] width 369 height 378
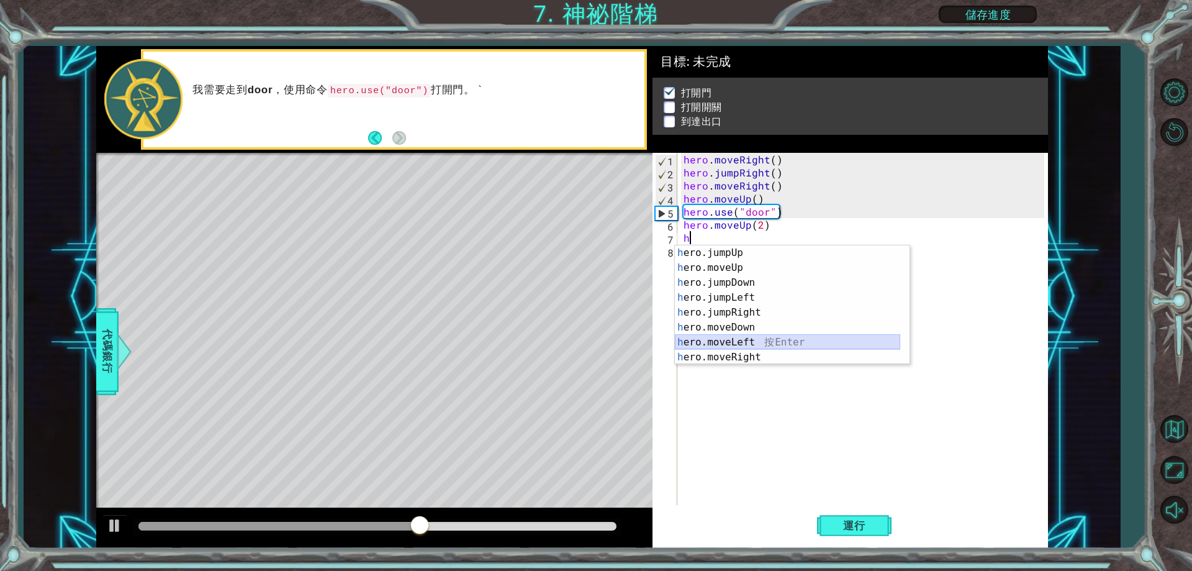
click at [755, 341] on div "h ero.jumpUp 按 Enter h ero.moveUp 按 Enter h ero.jumpDown 按 Enter h ero.jumpLeft…" at bounding box center [787, 319] width 225 height 149
type textarea "hero.moveLeft(1)"
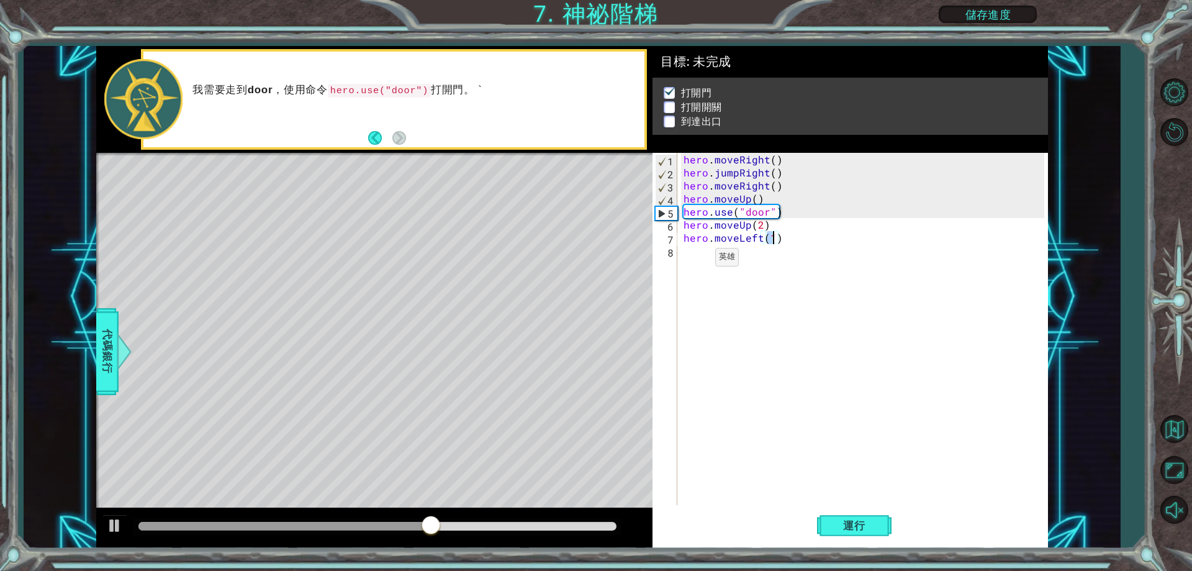
click at [693, 258] on div "hero . moveRight ( ) hero . jumpRight ( ) hero . moveRight ( ) hero . moveUp ( …" at bounding box center [865, 342] width 369 height 378
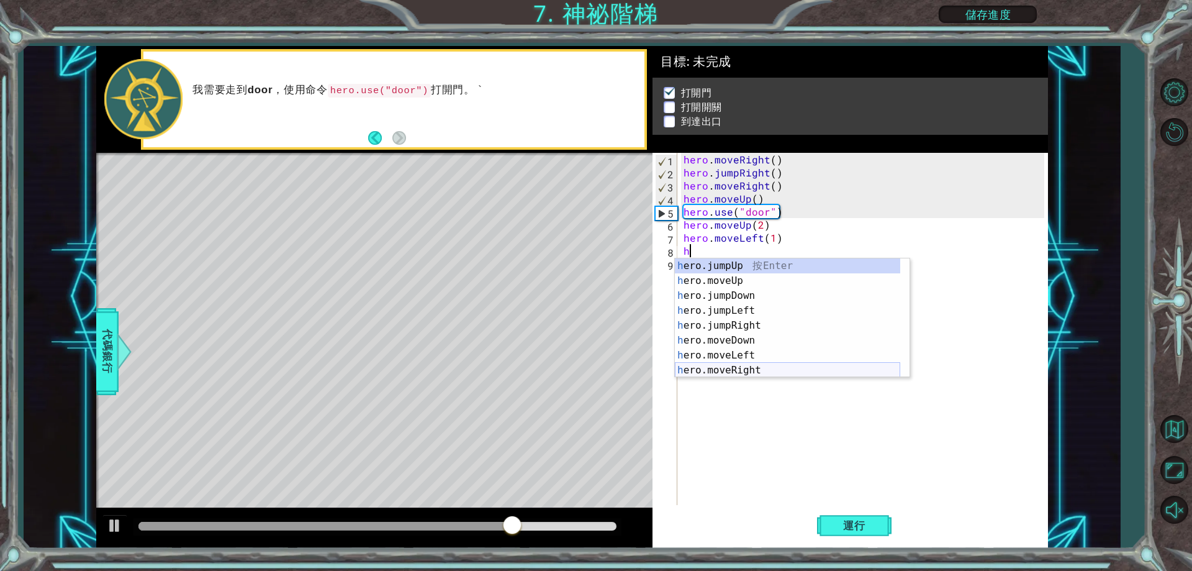
scroll to position [15, 0]
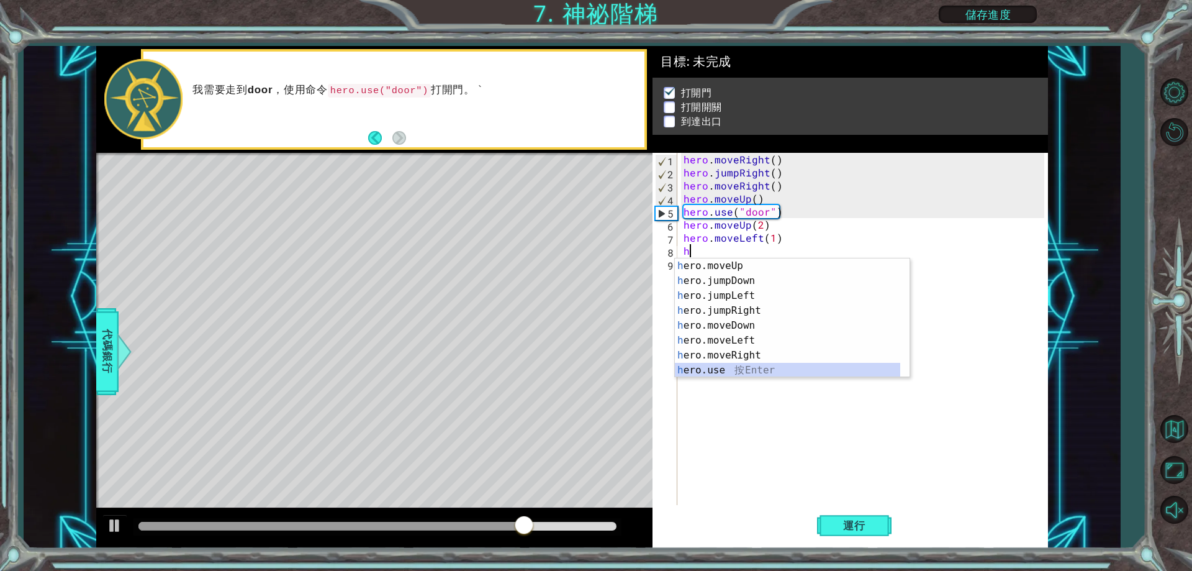
click at [727, 368] on div "h ero.moveUp 按 Enter h ero.jumpDown 按 Enter h ero.jumpLeft 按 Enter h ero.jumpRi…" at bounding box center [787, 332] width 225 height 149
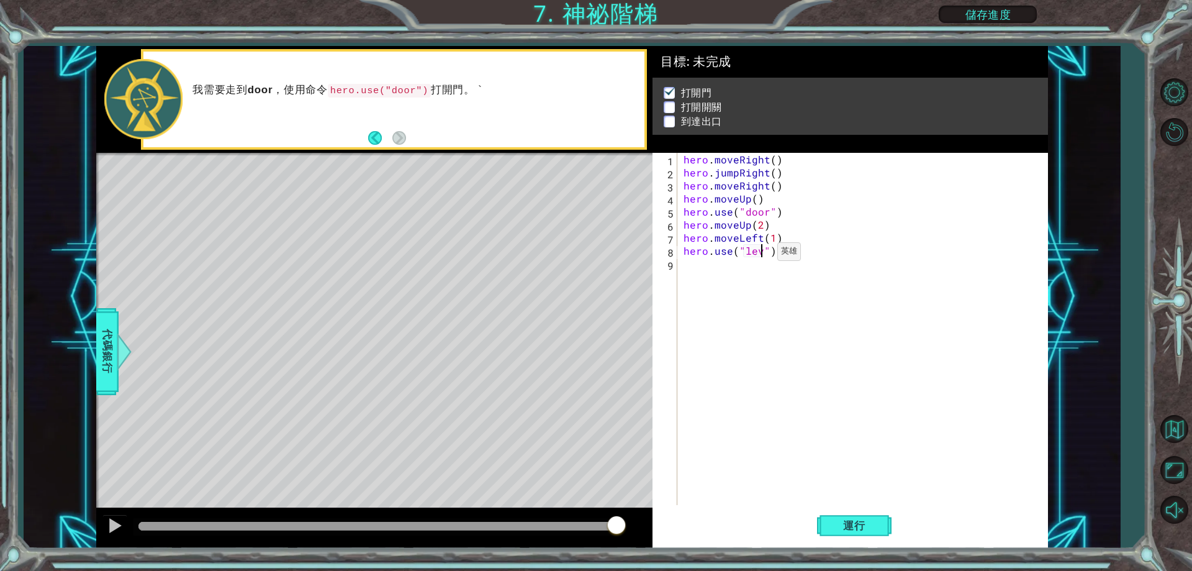
scroll to position [0, 6]
type textarea "hero.use("lever")"
click at [697, 271] on div "hero . moveRight ( ) hero . jumpRight ( ) hero . moveRight ( ) hero . moveUp ( …" at bounding box center [865, 342] width 369 height 378
type textarea "h"
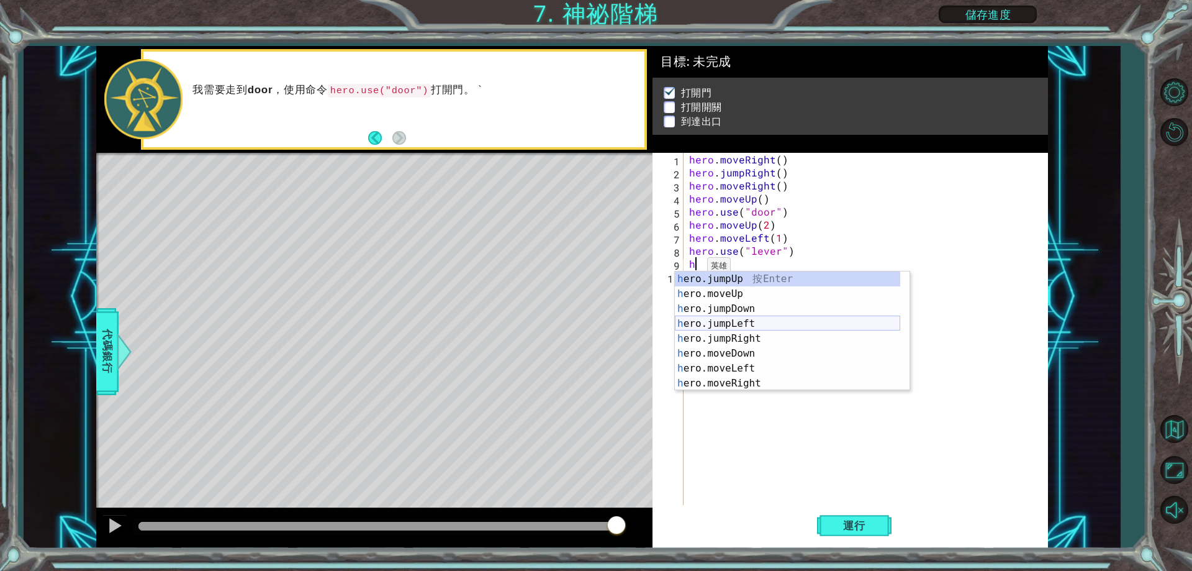
click at [770, 322] on div "h ero.jumpUp 按 Enter h ero.moveUp 按 Enter h ero.jumpDown 按 Enter h ero.jumpLeft…" at bounding box center [787, 345] width 225 height 149
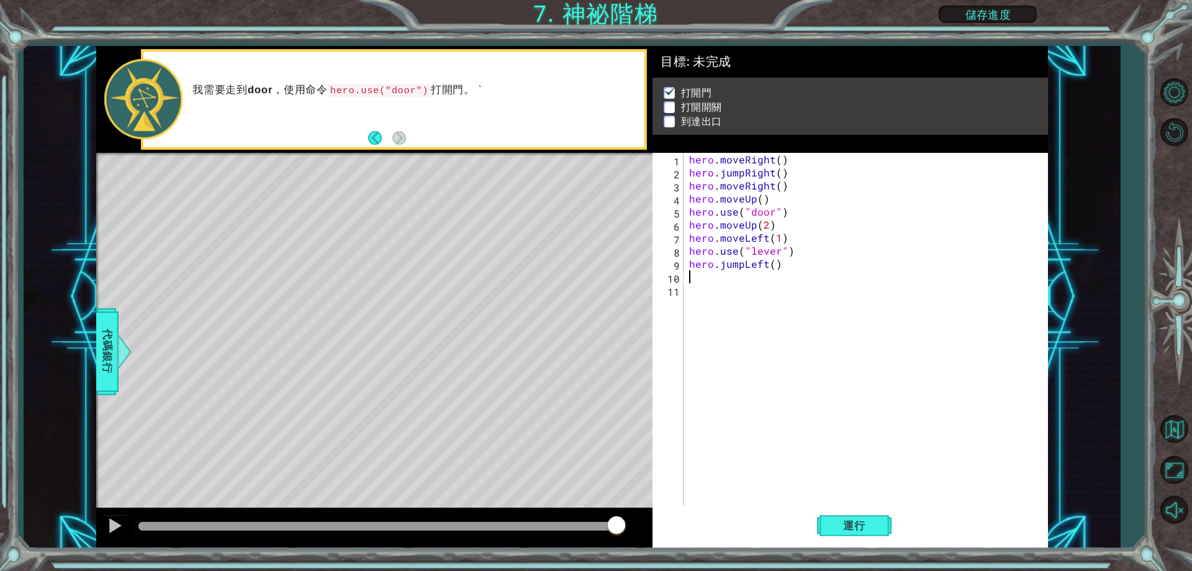
click at [778, 269] on div "hero . moveRight ( ) hero . jumpRight ( ) hero . moveRight ( ) hero . moveUp ( …" at bounding box center [868, 342] width 363 height 378
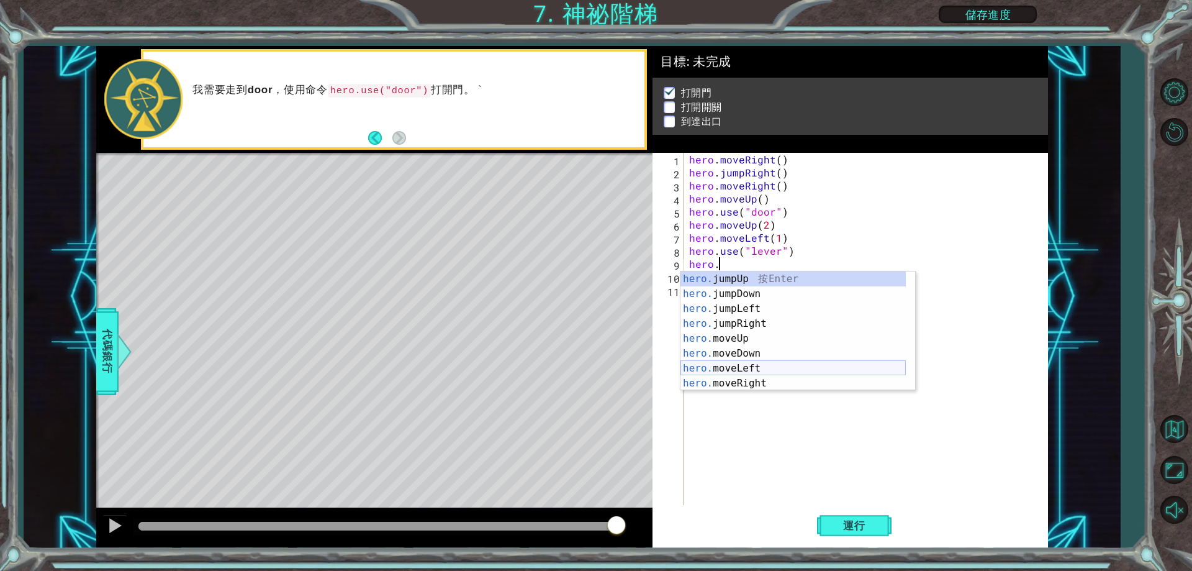
click at [767, 371] on div "hero. jumpUp 按 Enter hero. jumpDown 按 Enter hero. jumpLeft 按 Enter hero. jumpRi…" at bounding box center [792, 345] width 225 height 149
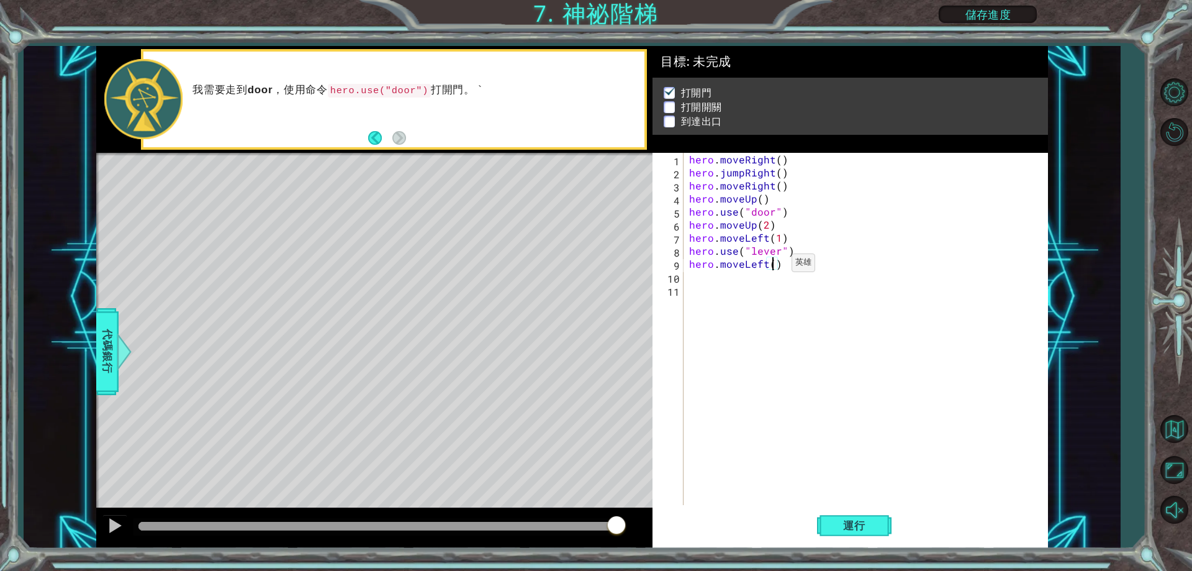
type textarea "hero.moveLeft(2)"
click at [692, 278] on div "hero . moveRight ( ) hero . jumpRight ( ) hero . moveRight ( ) hero . moveUp ( …" at bounding box center [868, 342] width 363 height 378
type textarea "h"
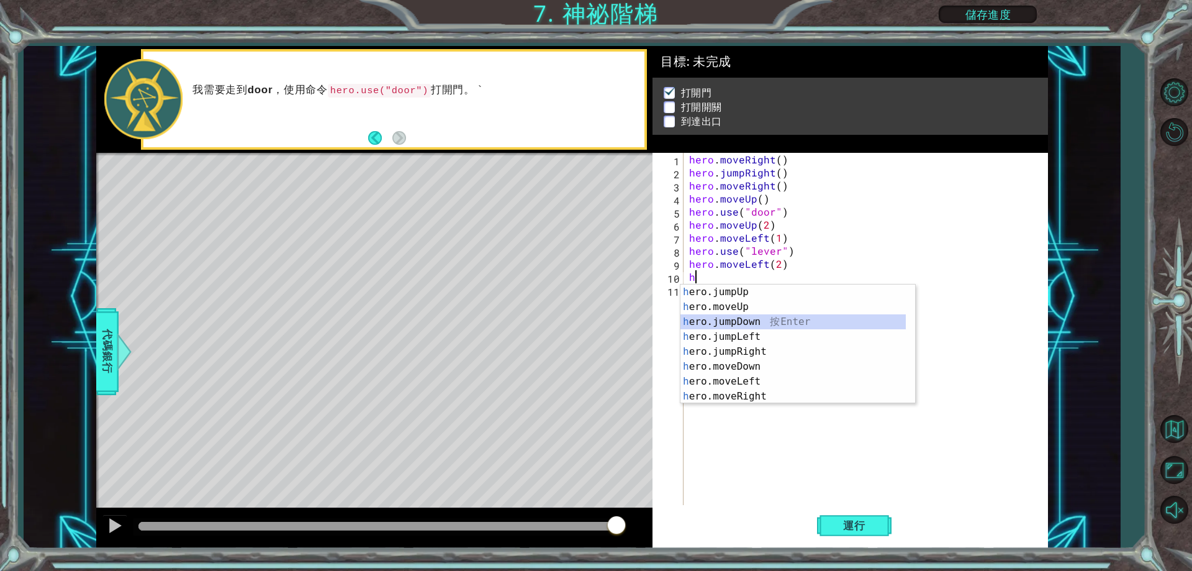
click at [755, 322] on div "h ero.jumpUp 按 Enter h ero.moveUp 按 Enter h ero.jumpDown 按 Enter h ero.jumpLeft…" at bounding box center [792, 358] width 225 height 149
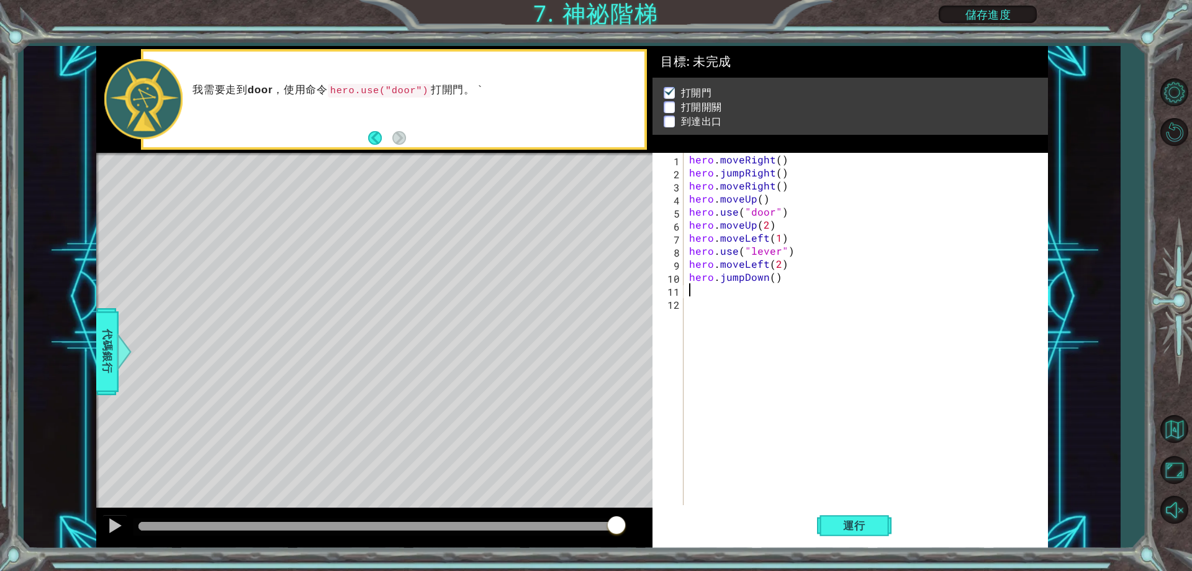
type textarea "h"
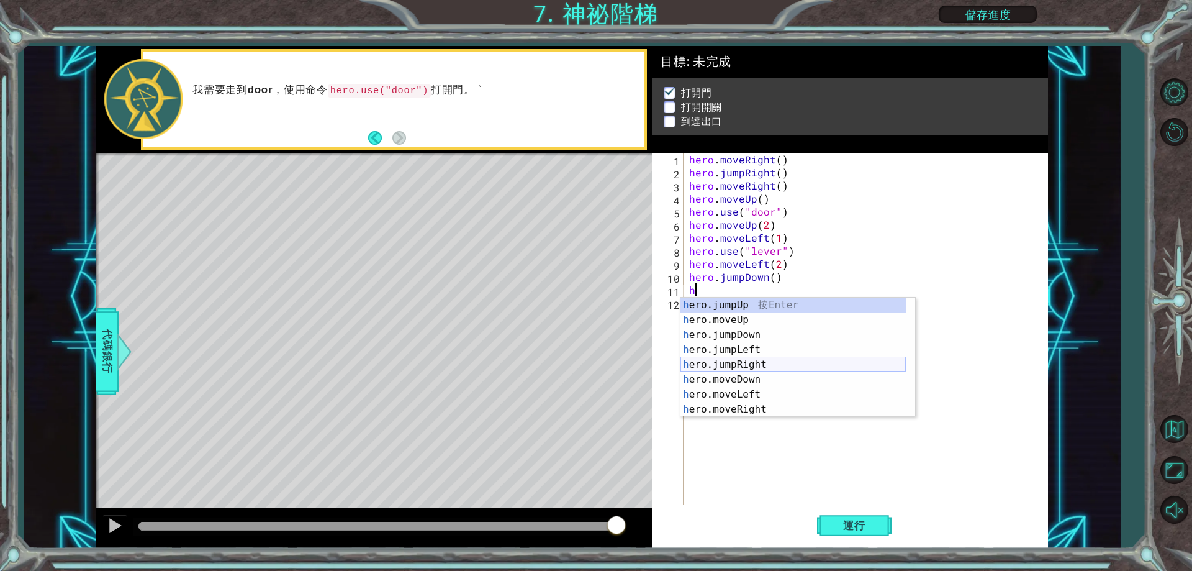
click at [767, 364] on div "h ero.jumpUp 按 Enter h ero.moveUp 按 Enter h ero.jumpDown 按 Enter h ero.jumpLeft…" at bounding box center [792, 371] width 225 height 149
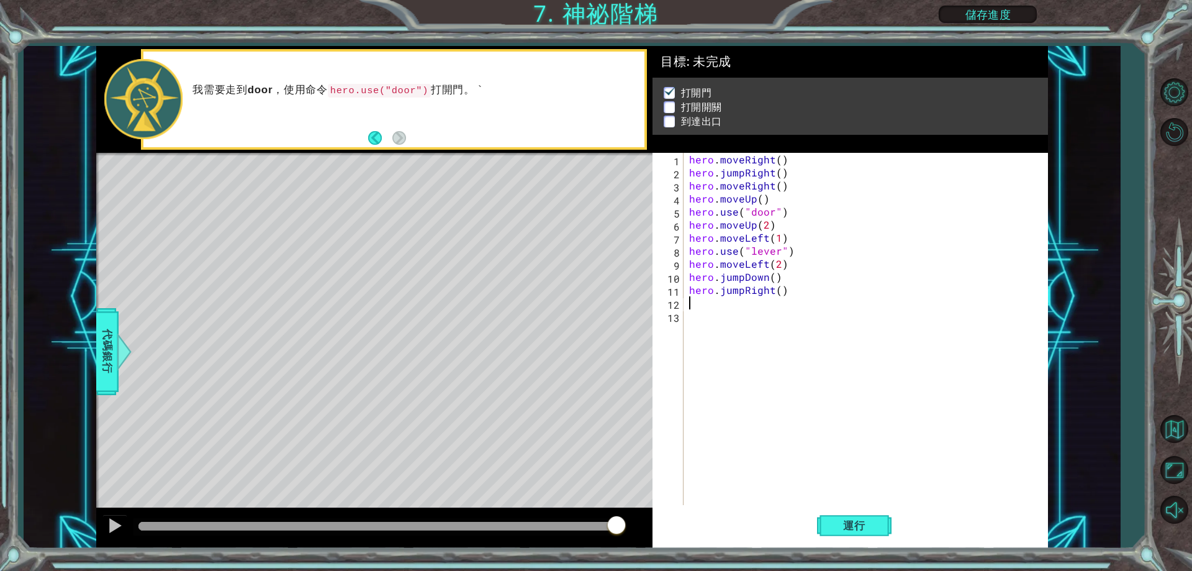
click at [778, 298] on div "hero . moveRight ( ) hero . jumpRight ( ) hero . moveRight ( ) hero . moveUp ( …" at bounding box center [868, 342] width 363 height 378
click at [777, 294] on div "hero . moveRight ( ) hero . jumpRight ( ) hero . moveRight ( ) hero . moveUp ( …" at bounding box center [868, 342] width 363 height 378
click at [841, 527] on span "運行" at bounding box center [854, 525] width 47 height 12
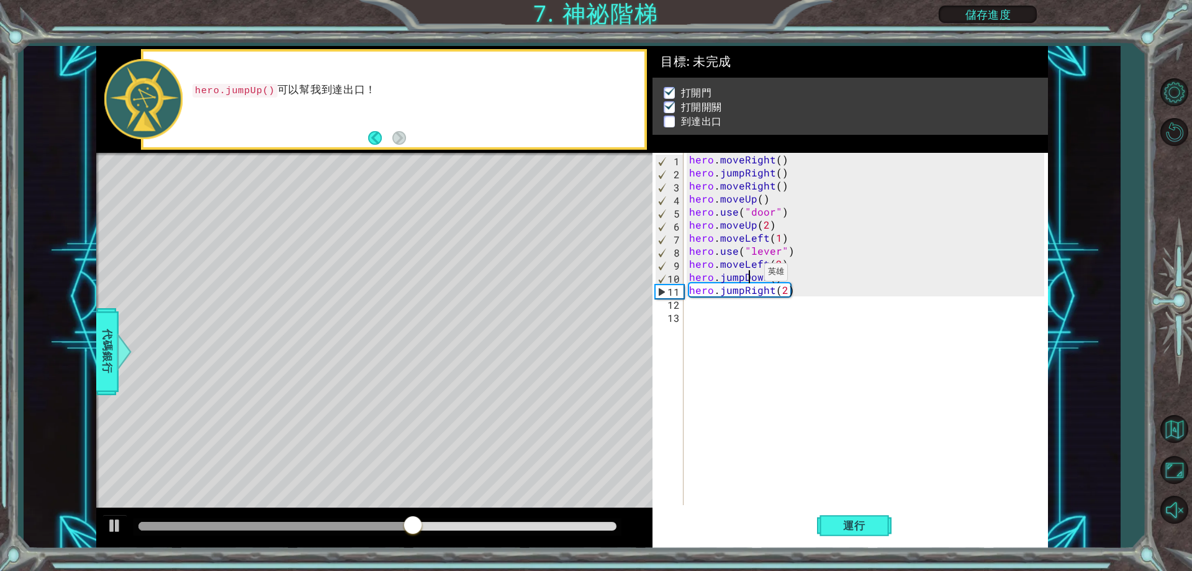
click at [749, 275] on div "hero . moveRight ( ) hero . jumpRight ( ) hero . moveRight ( ) hero . moveUp ( …" at bounding box center [868, 342] width 363 height 378
click at [852, 522] on span "運行" at bounding box center [854, 525] width 47 height 12
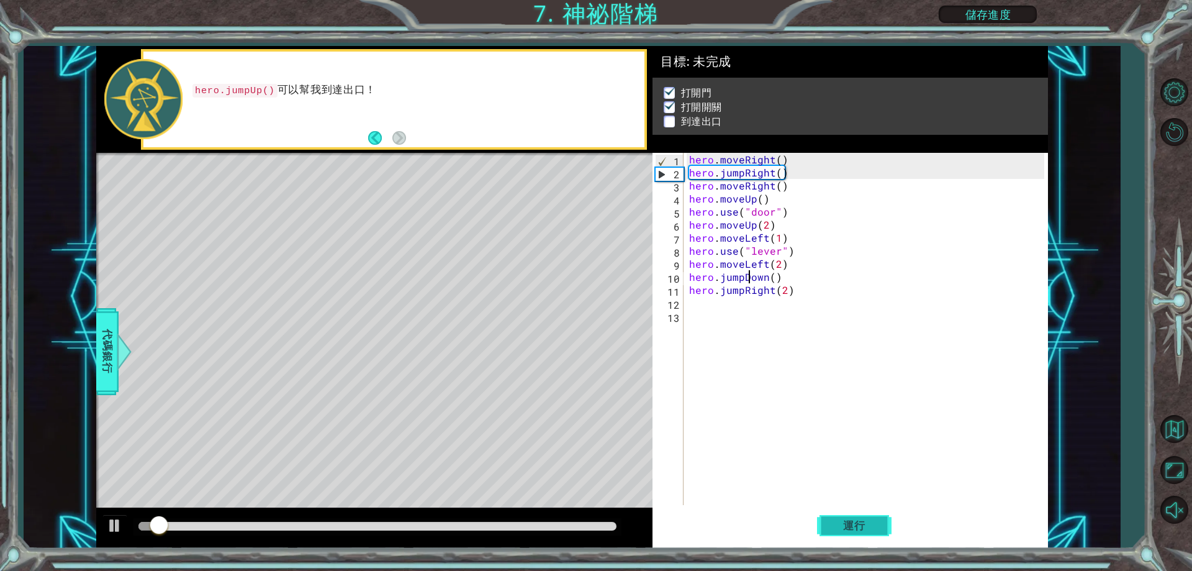
click at [854, 527] on span "運行" at bounding box center [854, 525] width 47 height 12
click at [661, 173] on div "2" at bounding box center [670, 174] width 28 height 13
click at [756, 233] on div "hero . moveRight ( ) hero . jumpRight ( ) hero . moveRight ( ) hero . moveUp ( …" at bounding box center [868, 342] width 363 height 378
type textarea "hero.moveLeft(1)"
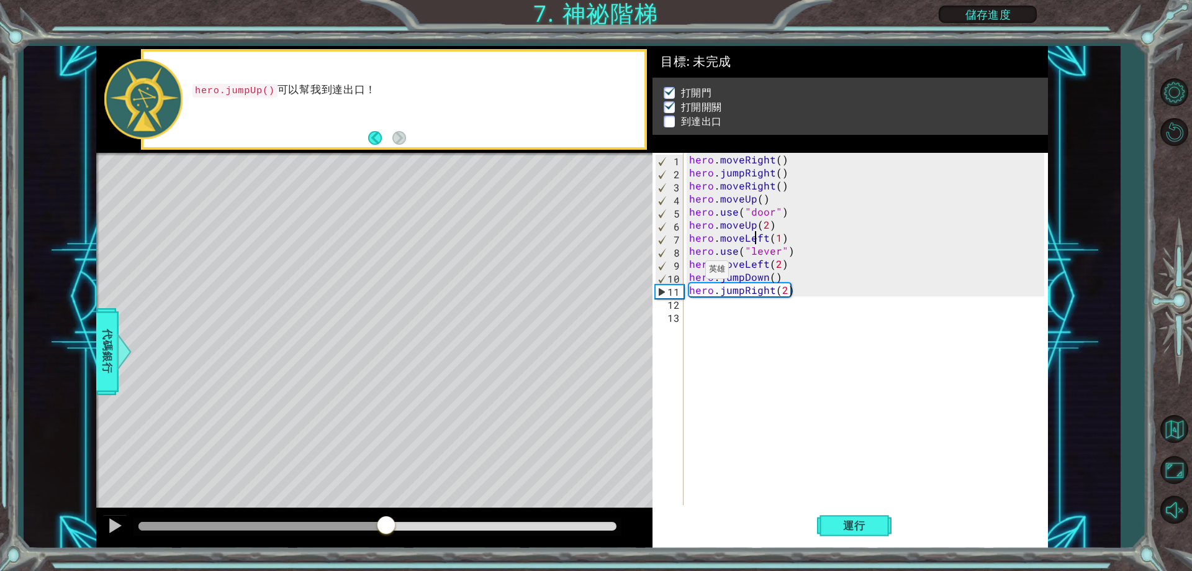
drag, startPoint x: 252, startPoint y: 524, endPoint x: 386, endPoint y: 546, distance: 135.9
click at [386, 546] on div at bounding box center [374, 528] width 556 height 40
click at [685, 305] on div "hero.moveLeft(1) 1 2 3 4 5 6 7 8 9 10 11 12 13 hero . moveRight ( ) hero . jump…" at bounding box center [848, 329] width 391 height 352
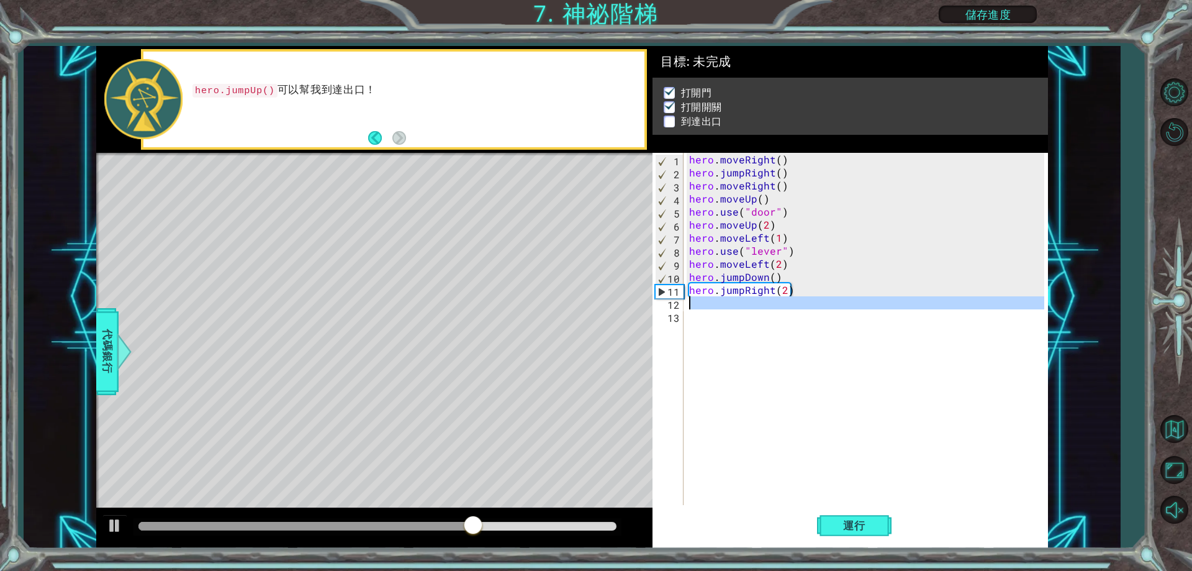
scroll to position [0, 0]
click at [698, 306] on div "hero . moveRight ( ) hero . jumpRight ( ) hero . moveRight ( ) hero . moveUp ( …" at bounding box center [865, 329] width 357 height 352
click at [697, 306] on div "hero . moveRight ( ) hero . jumpRight ( ) hero . moveRight ( ) hero . moveUp ( …" at bounding box center [868, 342] width 363 height 378
type textarea "h"
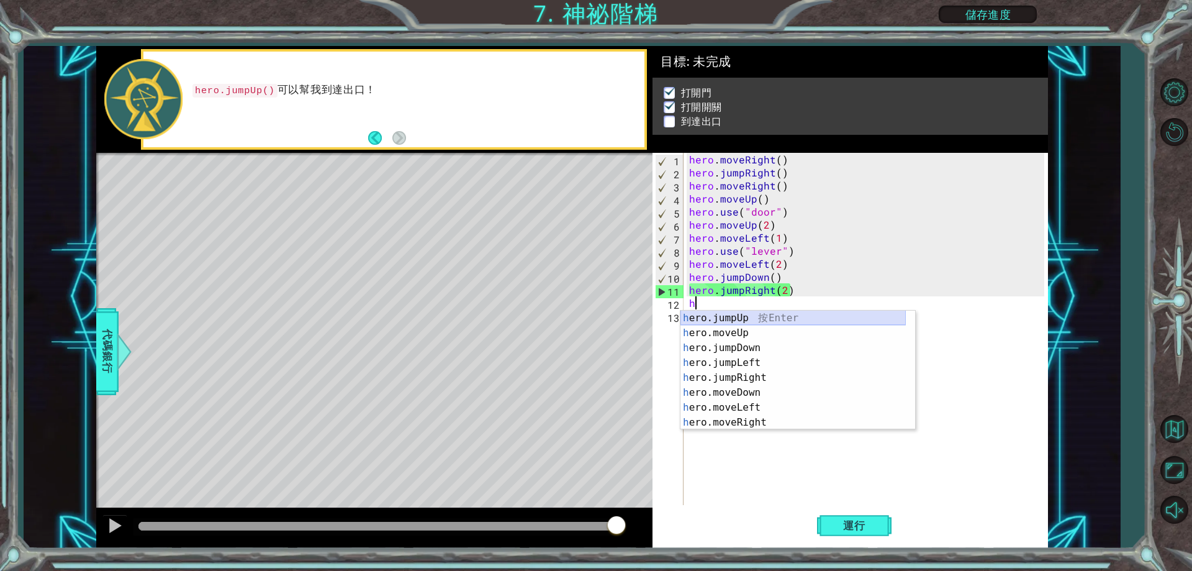
click at [753, 318] on div "h ero.jumpUp 按 Enter h ero.moveUp 按 Enter h ero.jumpDown 按 Enter h ero.jumpLeft…" at bounding box center [792, 384] width 225 height 149
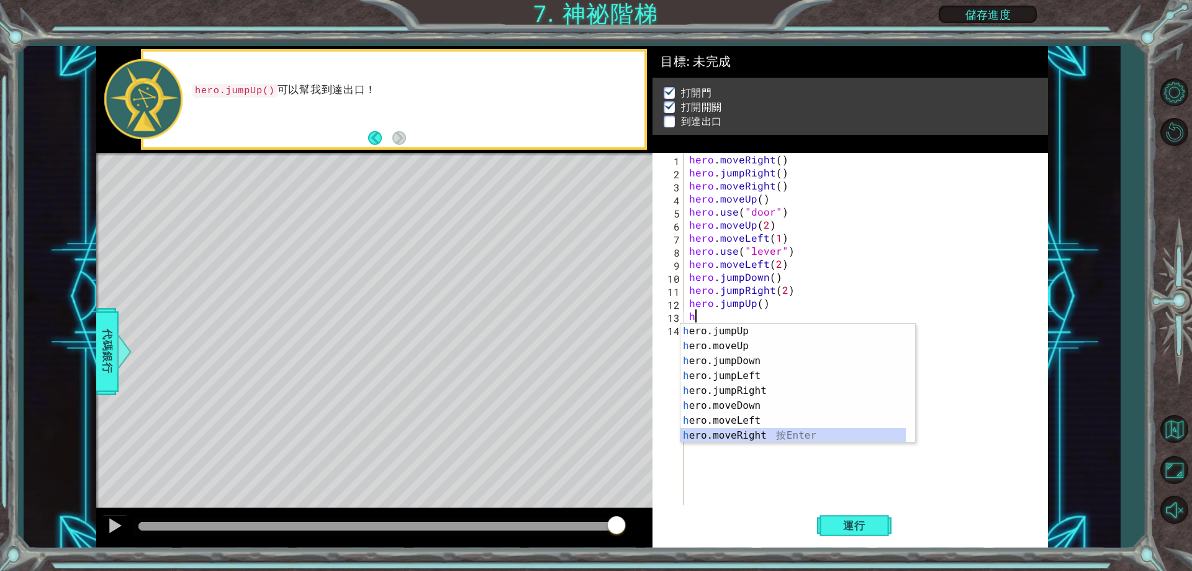
click at [754, 429] on div "h ero.jumpUp 按 Enter h ero.moveUp 按 Enter h ero.jumpDown 按 Enter h ero.jumpLeft…" at bounding box center [792, 397] width 225 height 149
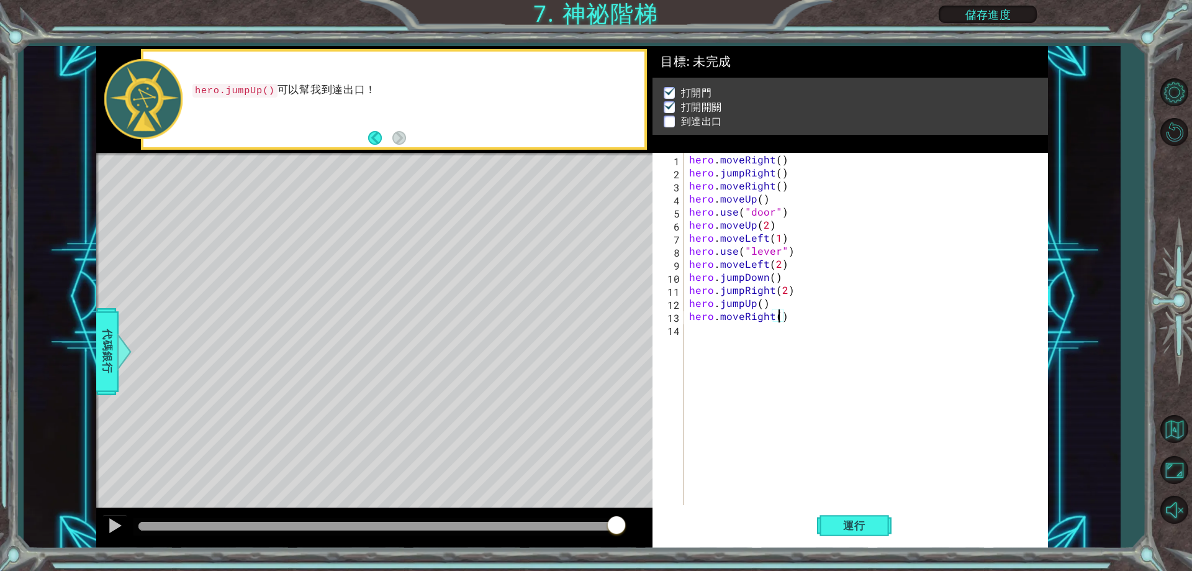
type textarea "hero.moveRight(2)"
click at [856, 523] on span "運行" at bounding box center [854, 525] width 47 height 12
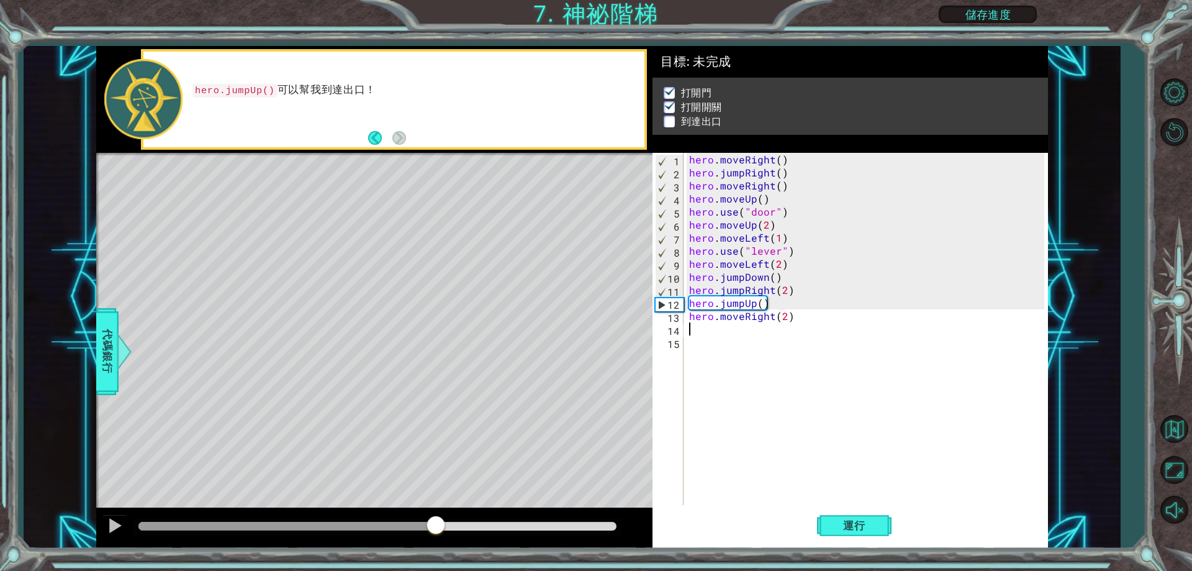
drag, startPoint x: 262, startPoint y: 530, endPoint x: 436, endPoint y: 518, distance: 174.2
click at [436, 518] on div at bounding box center [436, 526] width 22 height 22
drag, startPoint x: 436, startPoint y: 518, endPoint x: 502, endPoint y: 518, distance: 66.4
click at [502, 518] on div at bounding box center [377, 526] width 488 height 17
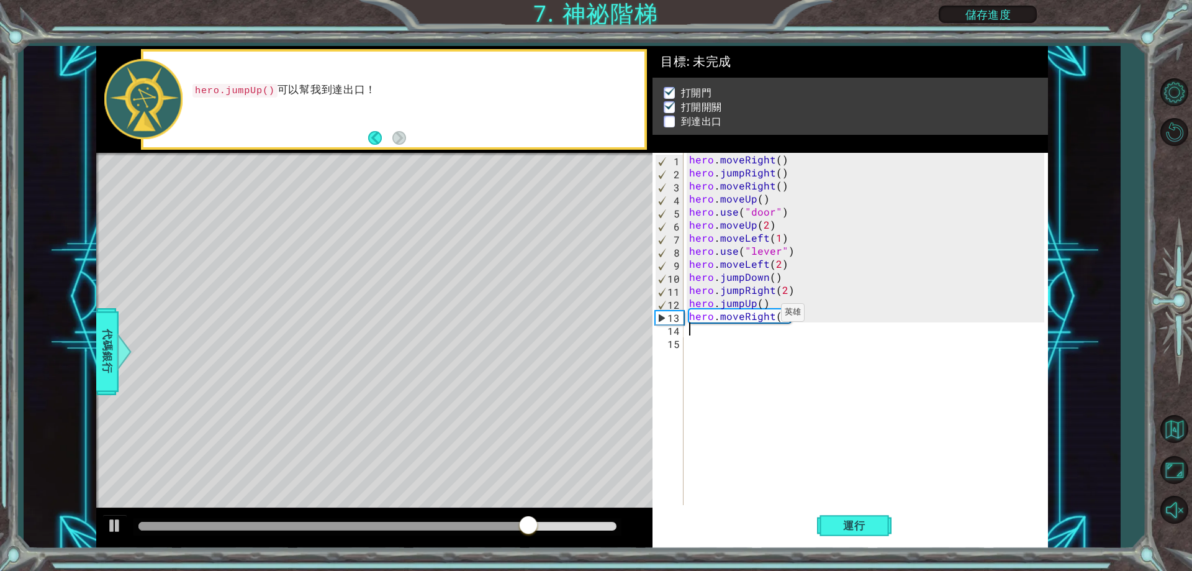
click at [765, 315] on div "hero . moveRight ( ) hero . jumpRight ( ) hero . moveRight ( ) hero . moveUp ( …" at bounding box center [868, 342] width 363 height 378
click at [774, 314] on div "hero . moveRight ( ) hero . jumpRight ( ) hero . moveRight ( ) hero . moveUp ( …" at bounding box center [868, 342] width 363 height 378
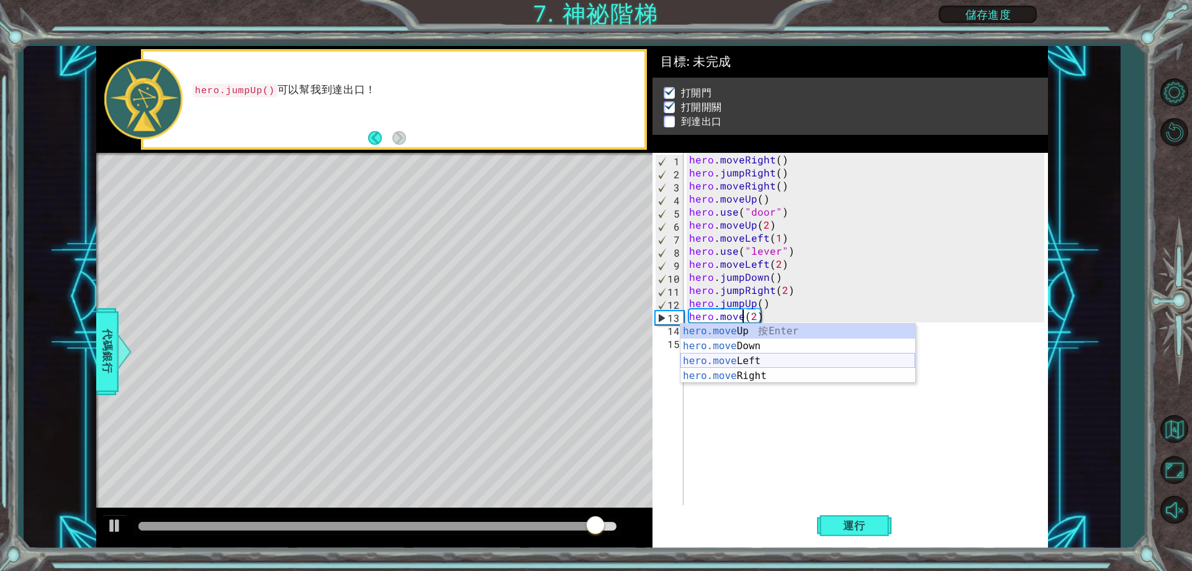
click at [761, 359] on div "hero.move Up 按 Enter hero.move Down 按 Enter hero.move Left 按 Enter hero.move Ri…" at bounding box center [797, 367] width 235 height 89
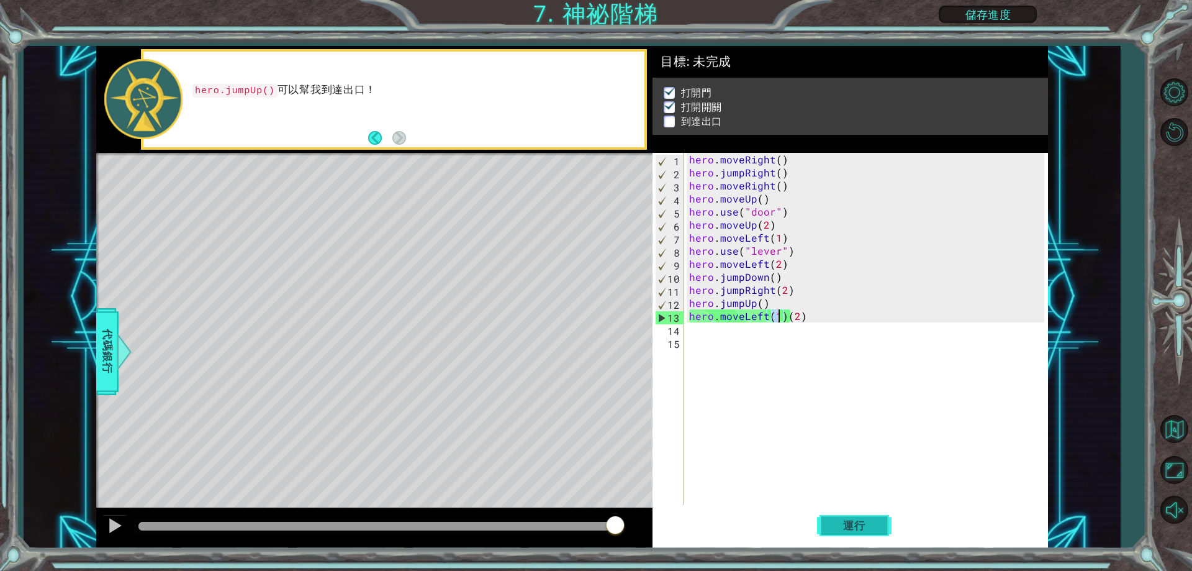
click at [844, 531] on span "運行" at bounding box center [854, 525] width 47 height 12
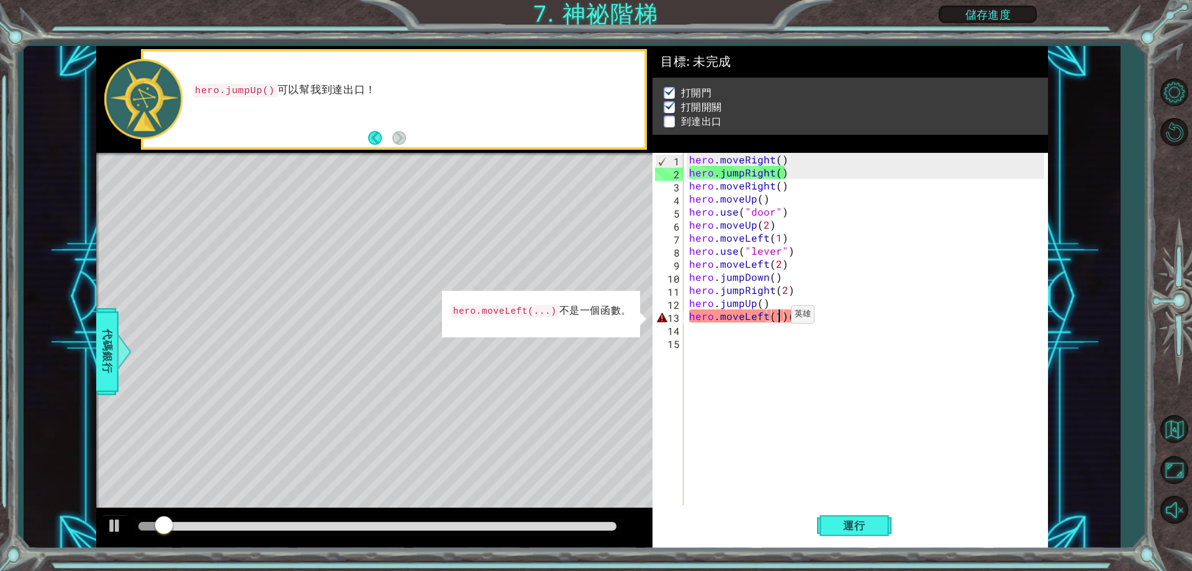
click at [776, 318] on div "hero . moveRight ( ) hero . jumpRight ( ) hero . moveRight ( ) hero . moveUp ( …" at bounding box center [868, 342] width 363 height 378
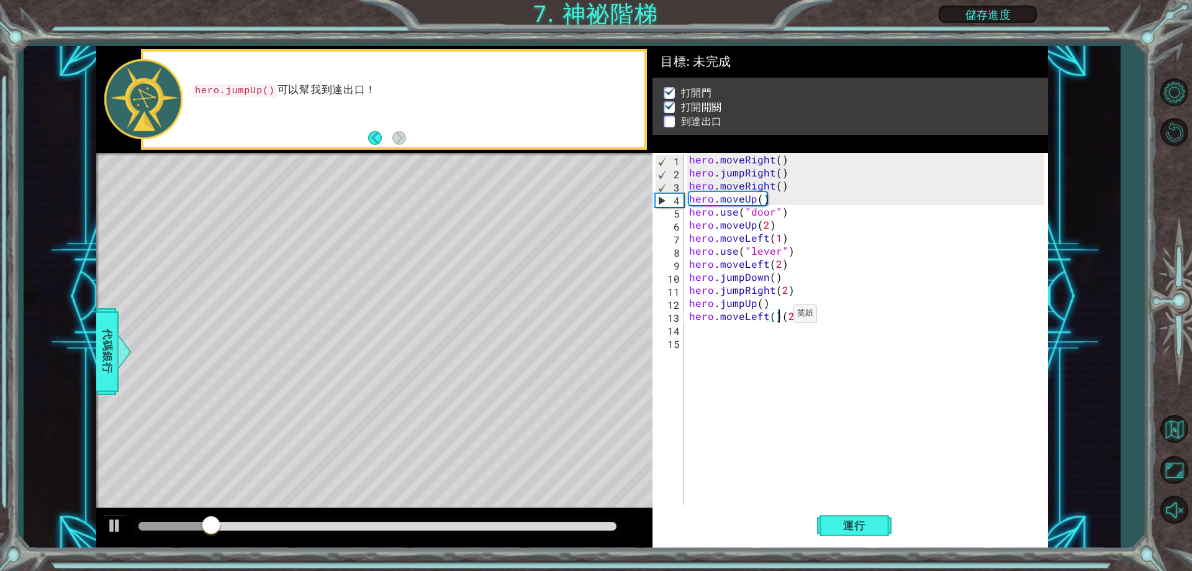
click at [778, 317] on div "hero . moveRight ( ) hero . jumpRight ( ) hero . moveRight ( ) hero . moveUp ( …" at bounding box center [868, 342] width 363 height 378
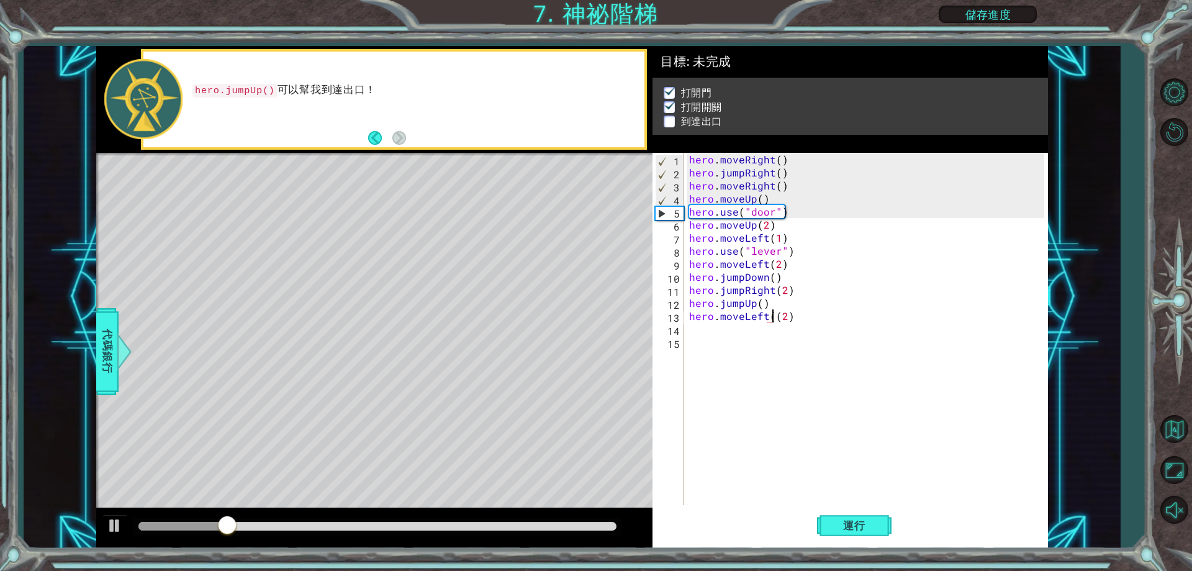
type textarea "hero.moveLeft(2)"
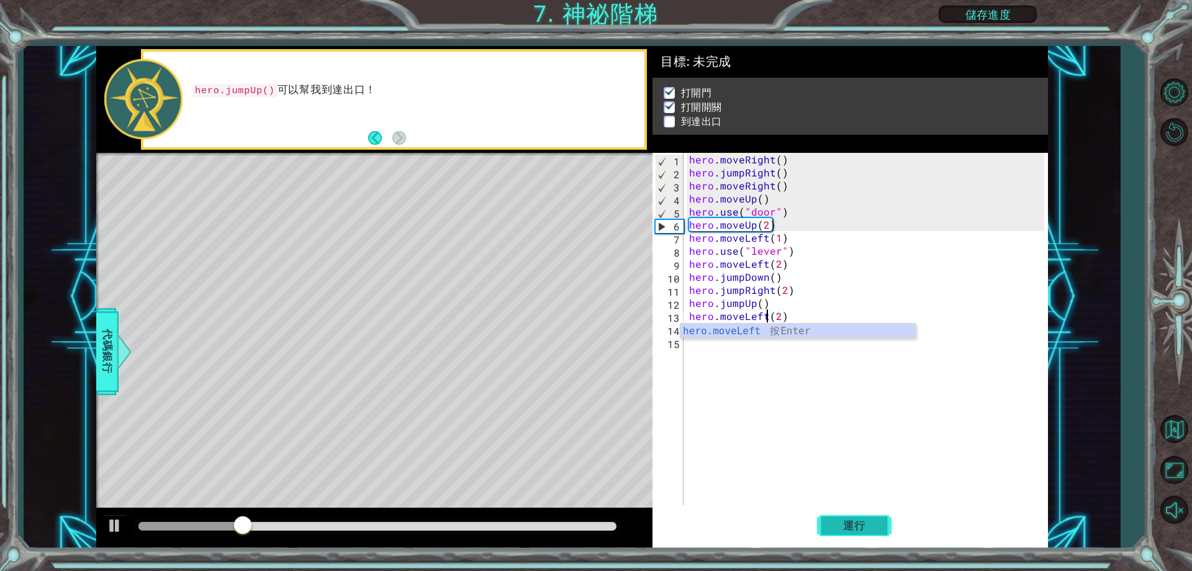
click at [862, 524] on span "運行" at bounding box center [854, 525] width 47 height 12
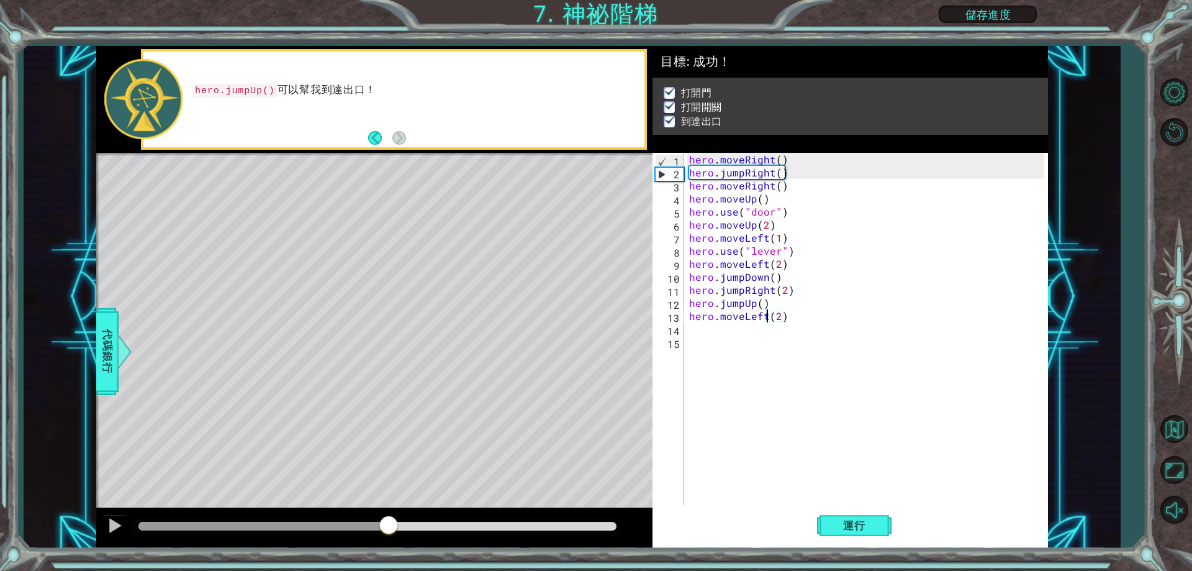
drag, startPoint x: 388, startPoint y: 529, endPoint x: 451, endPoint y: 525, distance: 62.8
click at [451, 525] on div at bounding box center [377, 526] width 478 height 9
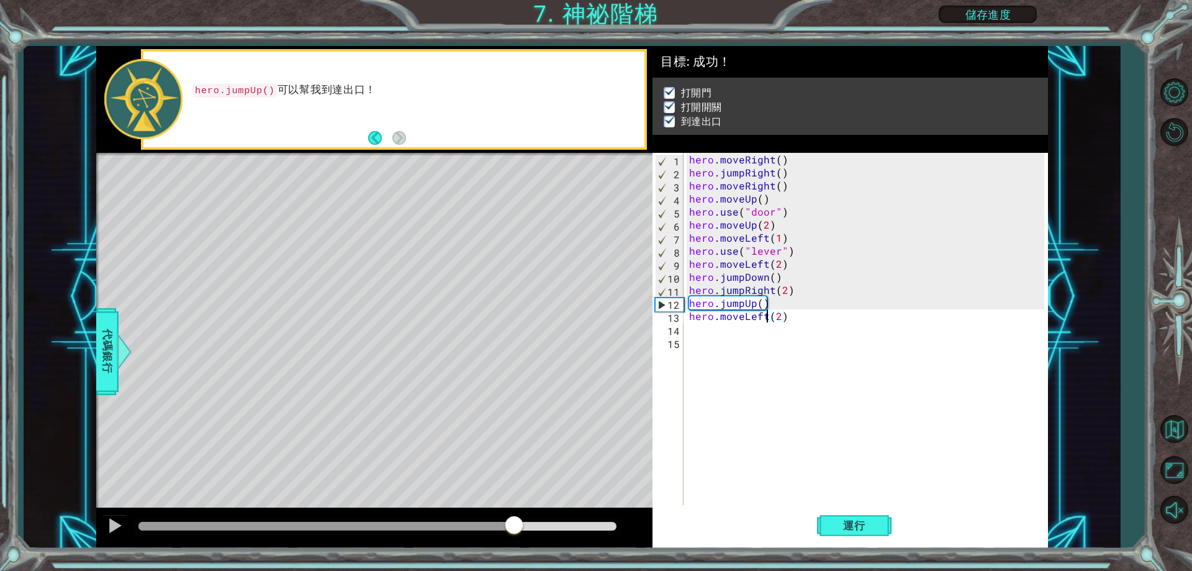
drag, startPoint x: 464, startPoint y: 520, endPoint x: 518, endPoint y: 520, distance: 54.0
click at [518, 520] on div at bounding box center [514, 526] width 22 height 22
drag, startPoint x: 521, startPoint y: 517, endPoint x: 551, endPoint y: 517, distance: 30.4
click at [551, 517] on div at bounding box center [374, 528] width 556 height 40
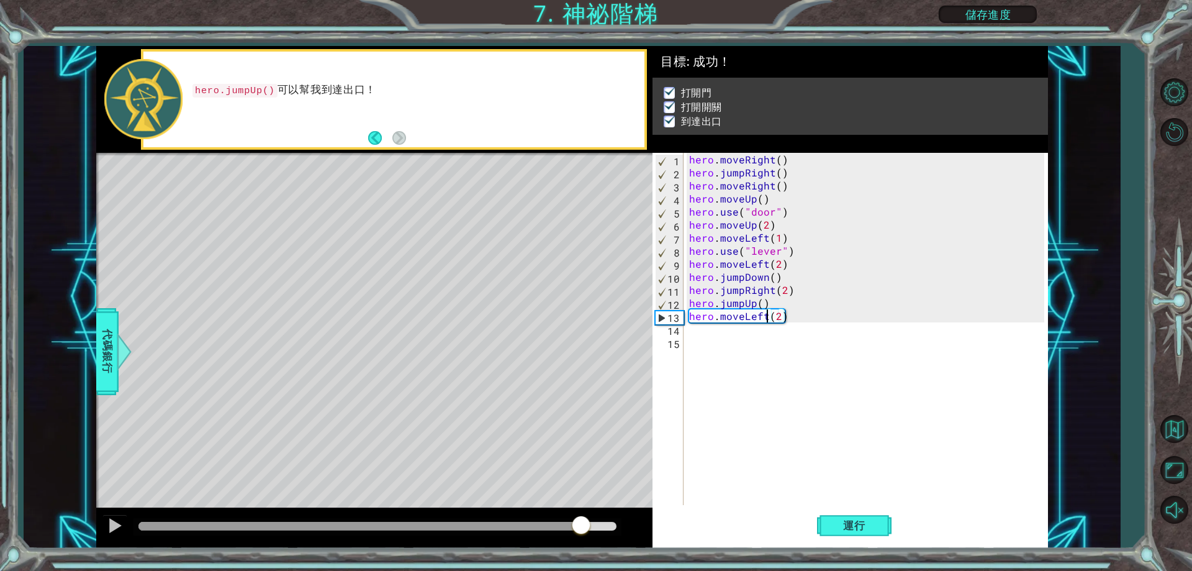
drag, startPoint x: 580, startPoint y: 520, endPoint x: 599, endPoint y: 519, distance: 19.3
click at [592, 519] on div at bounding box center [581, 526] width 22 height 22
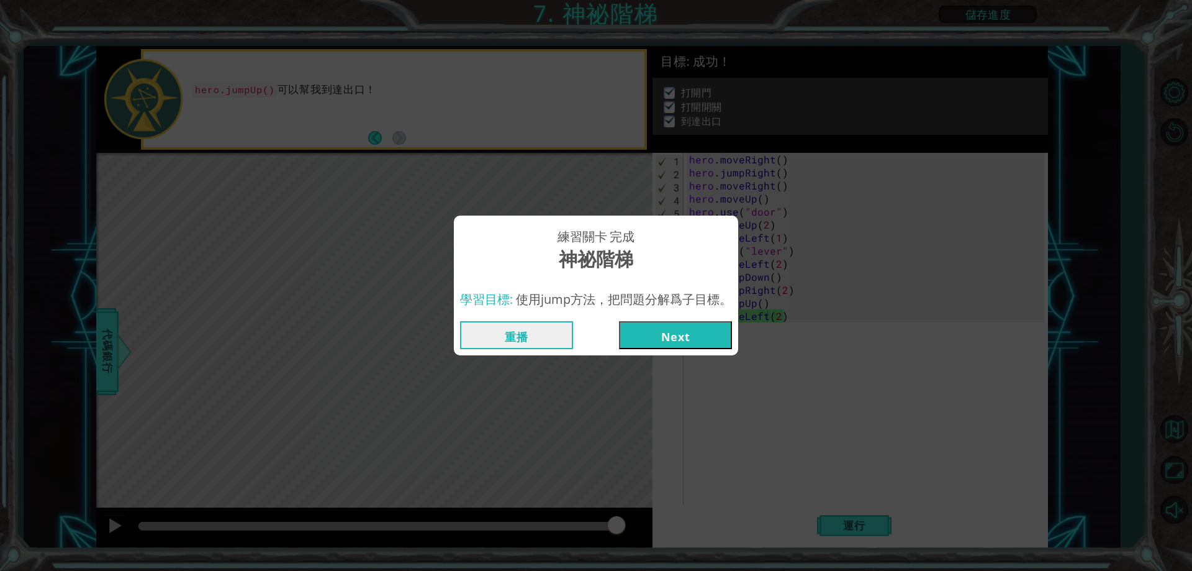
click at [692, 321] on button "Next" at bounding box center [675, 335] width 113 height 28
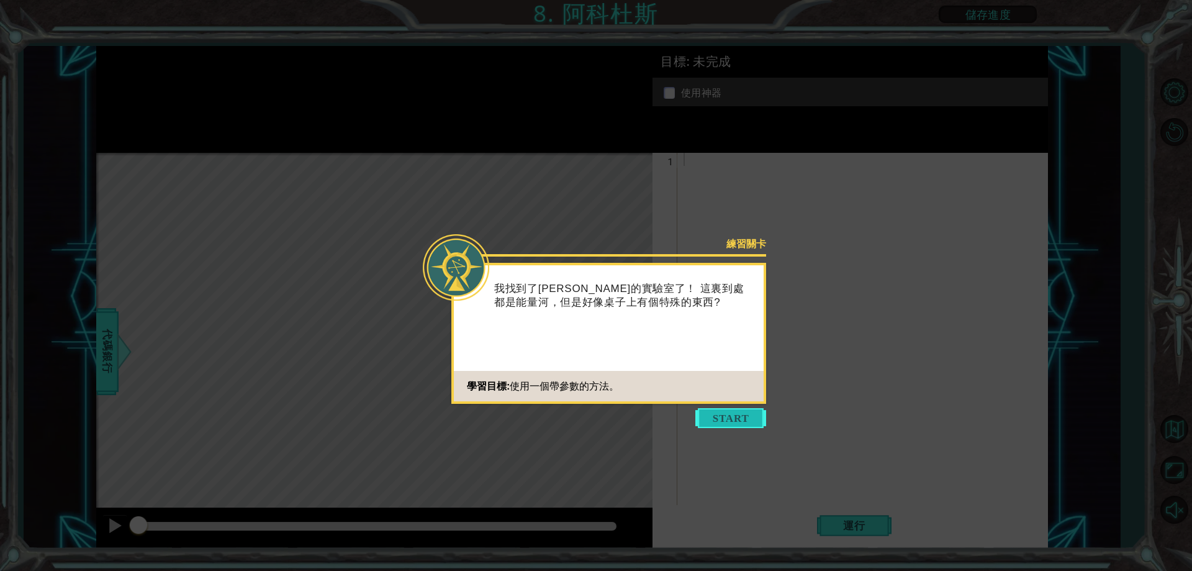
click at [742, 414] on button "Start" at bounding box center [730, 418] width 71 height 20
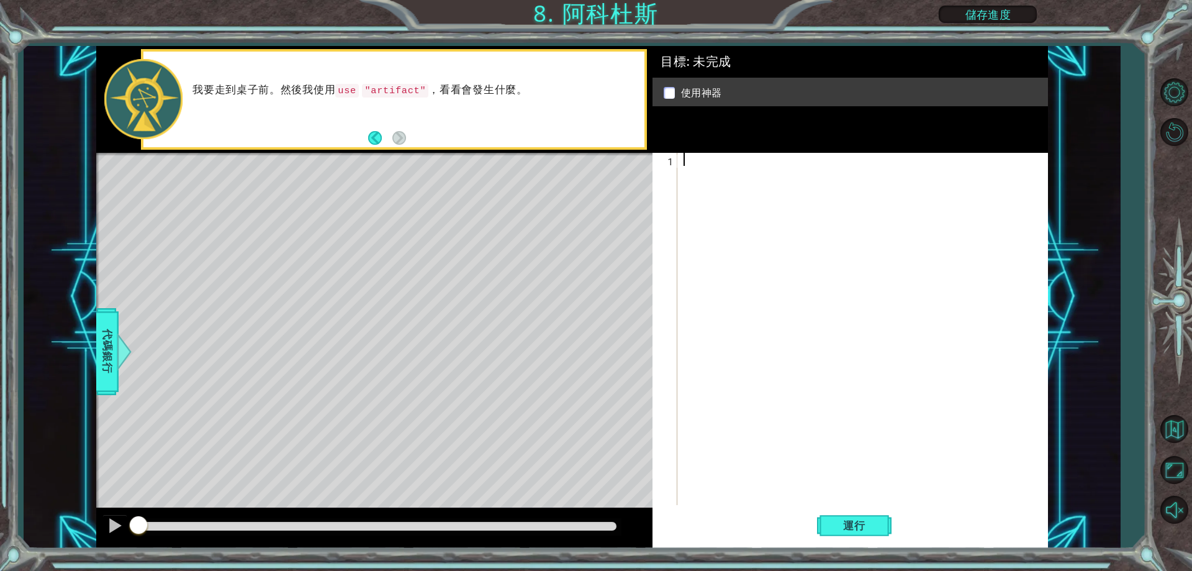
type textarea "h"
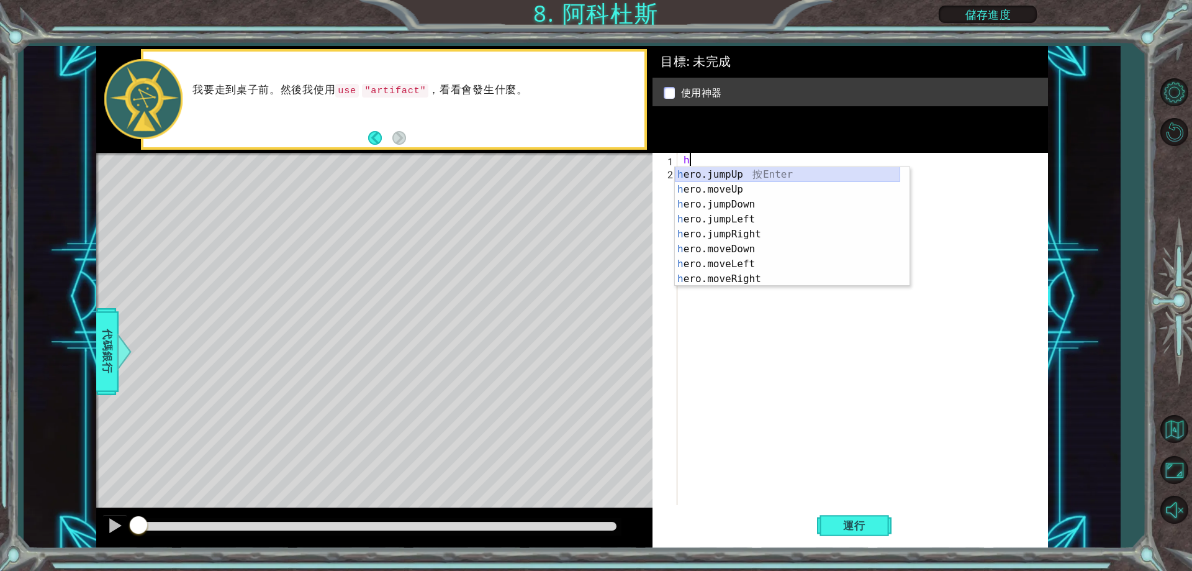
click at [743, 175] on div "h ero.jumpUp 按 Enter h ero.moveUp 按 Enter h ero.jumpDown 按 Enter h ero.jumpLeft…" at bounding box center [787, 241] width 225 height 149
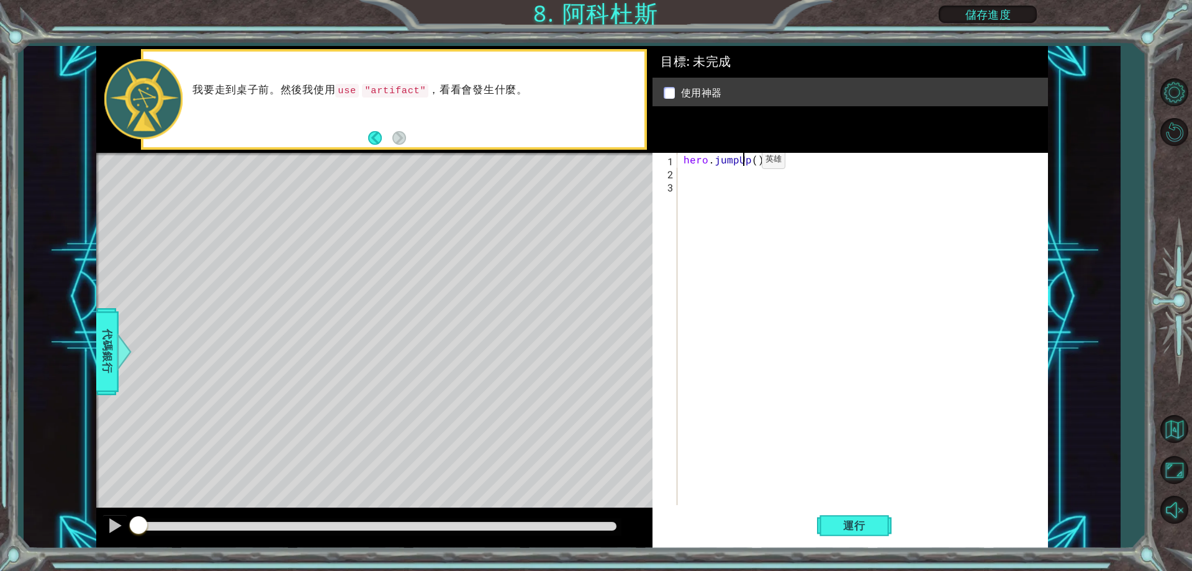
click at [741, 163] on div "hero . jumpUp ( )" at bounding box center [865, 342] width 369 height 378
click at [748, 160] on div "hero . jumpUp ( )" at bounding box center [865, 342] width 369 height 378
click at [780, 158] on div "hero . jumpUp ( )" at bounding box center [865, 342] width 369 height 378
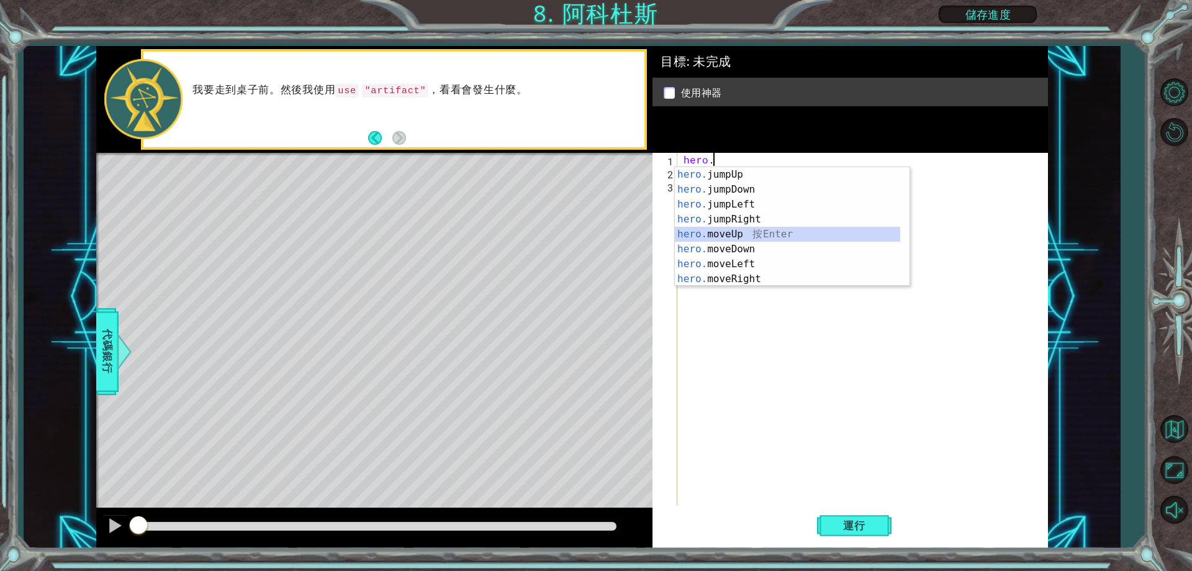
drag, startPoint x: 736, startPoint y: 228, endPoint x: 742, endPoint y: 232, distance: 6.7
click at [742, 232] on div "hero. jumpUp 按 Enter hero. jumpDown 按 Enter hero. jumpLeft 按 Enter hero. jumpRi…" at bounding box center [787, 241] width 225 height 149
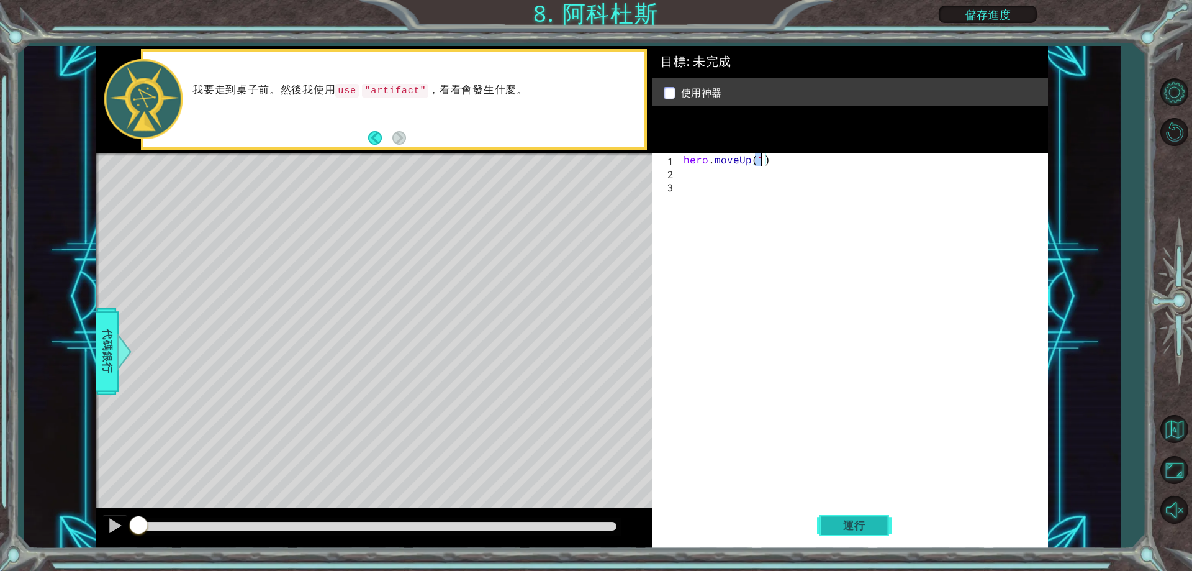
drag, startPoint x: 839, startPoint y: 526, endPoint x: 839, endPoint y: 520, distance: 6.8
click at [839, 525] on span "運行" at bounding box center [854, 525] width 47 height 12
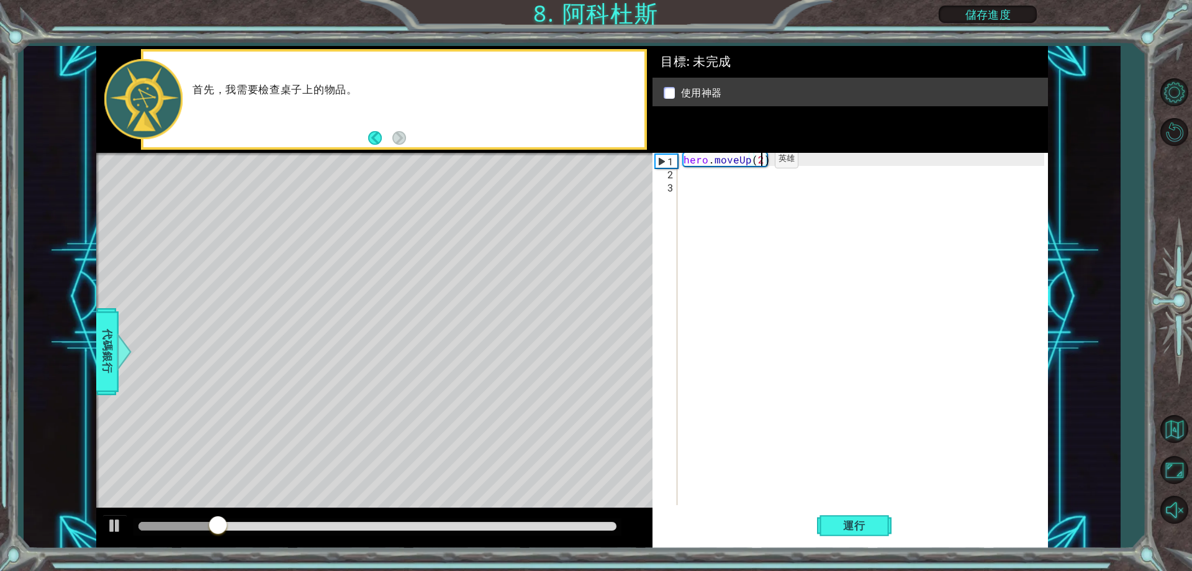
scroll to position [0, 4]
type textarea "hero.moveUp(2)"
drag, startPoint x: 679, startPoint y: 180, endPoint x: 687, endPoint y: 177, distance: 8.6
click at [685, 178] on div "hero.moveUp(2) 1 2 3 hero . moveUp ( 2 ) הההההההההההההההההההההההההההההההההההההה…" at bounding box center [848, 329] width 391 height 352
click at [687, 177] on div "hero . moveUp ( 2 )" at bounding box center [865, 342] width 369 height 378
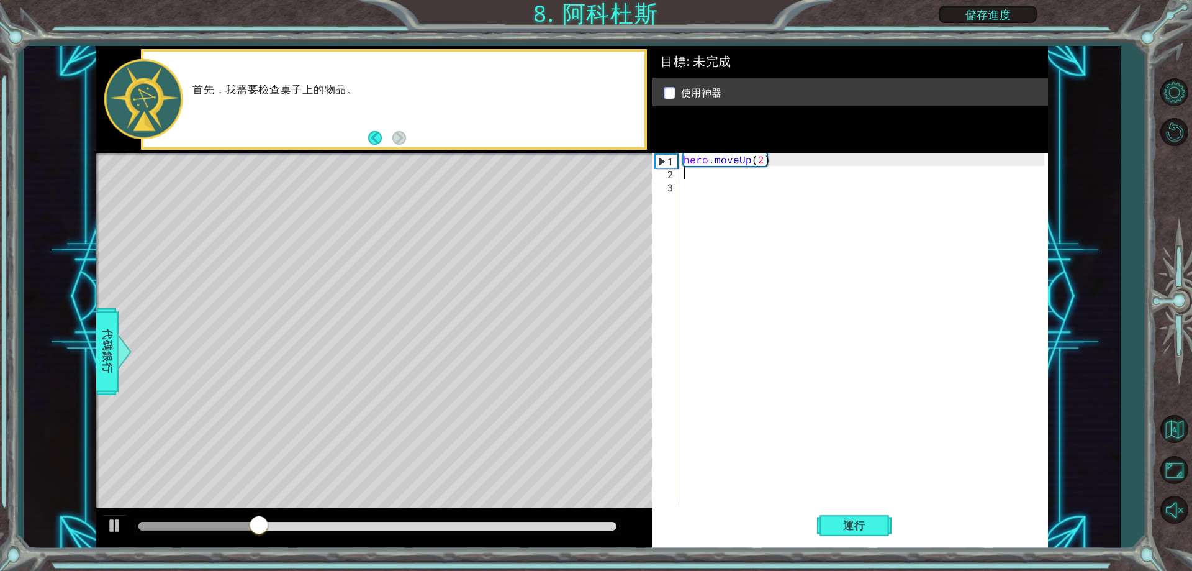
scroll to position [0, 0]
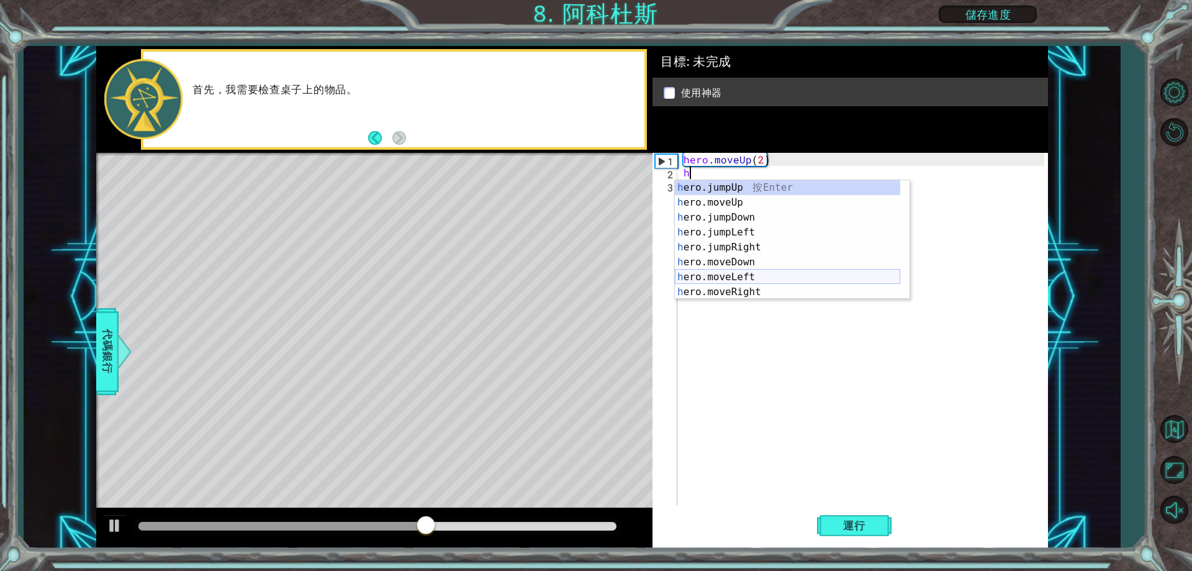
click at [756, 277] on div "h ero.jumpUp 按 Enter h ero.moveUp 按 Enter h ero.jumpDown 按 Enter h ero.jumpLeft…" at bounding box center [787, 254] width 225 height 149
type textarea "hero.moveLeft(1)"
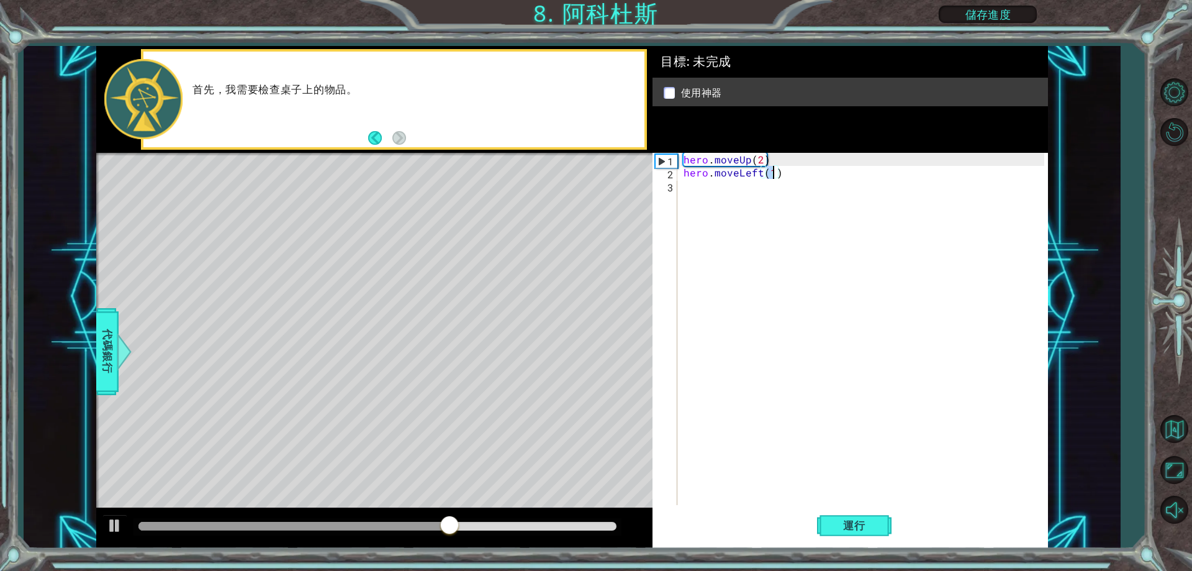
click at [705, 190] on div "hero . moveUp ( 2 ) hero . moveLeft ( 1 )" at bounding box center [865, 342] width 369 height 378
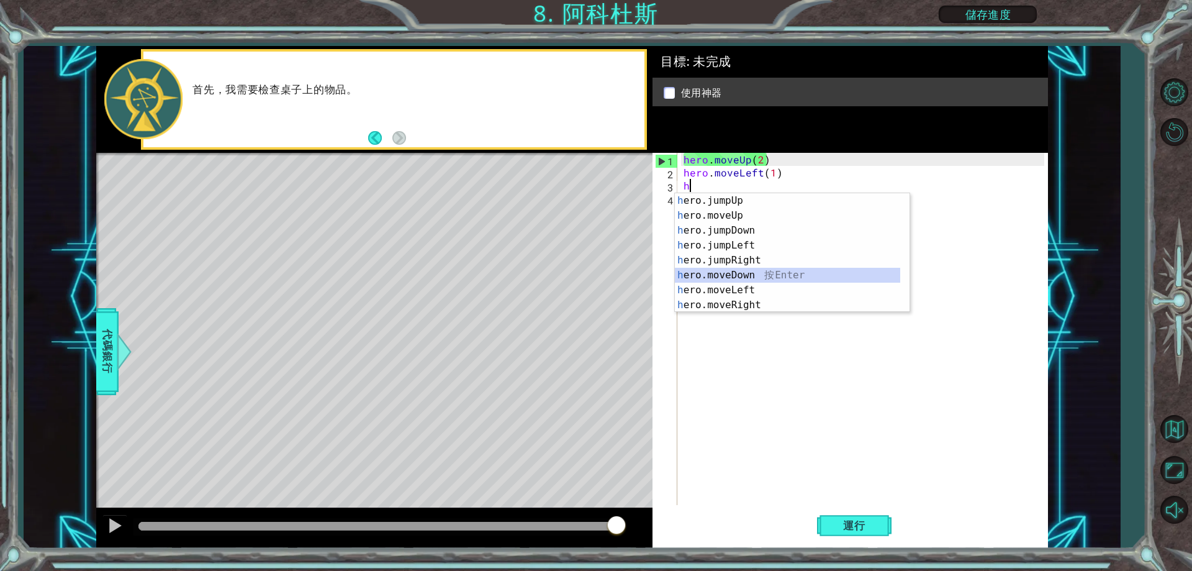
click at [742, 277] on div "h ero.jumpUp 按 Enter h ero.moveUp 按 Enter h ero.jumpDown 按 Enter h ero.jumpLeft…" at bounding box center [787, 267] width 225 height 149
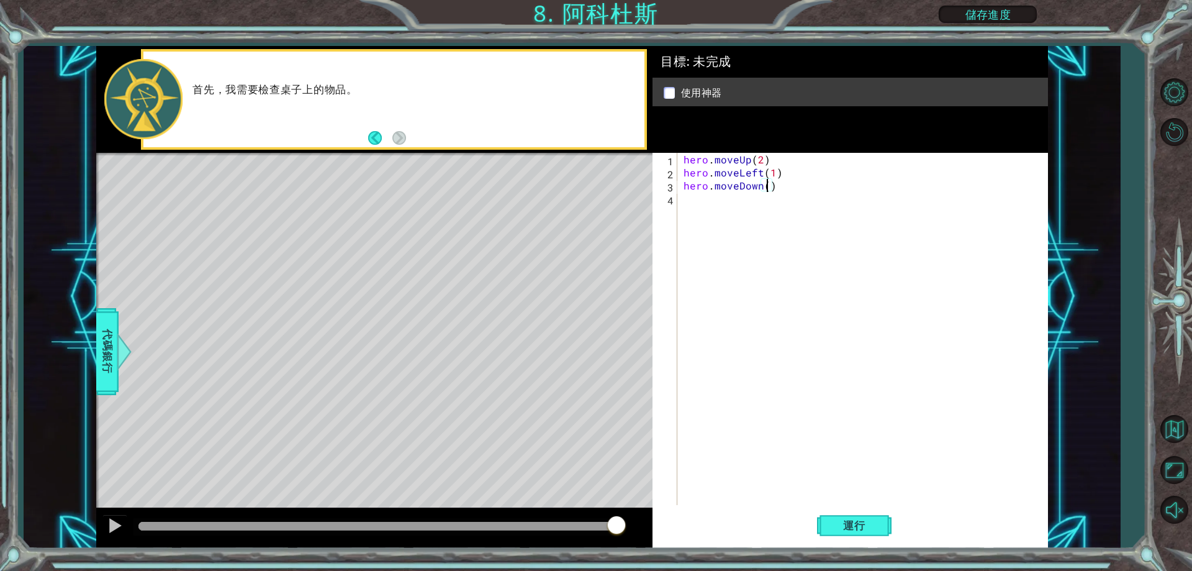
type textarea "hero.moveDown(2)"
click at [690, 197] on div "hero . moveUp ( 2 ) hero . moveLeft ( 1 ) hero . moveDown ( 2 )" at bounding box center [865, 342] width 369 height 378
type textarea "h"
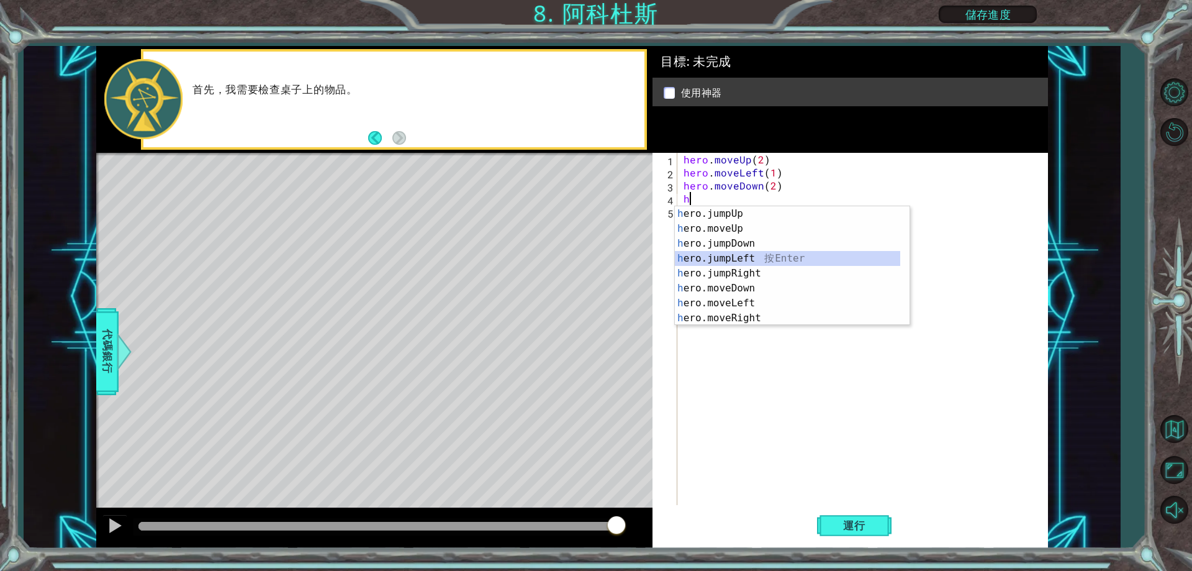
click at [747, 263] on div "h ero.jumpUp 按 Enter h ero.moveUp 按 Enter h ero.jumpDown 按 Enter h ero.jumpLeft…" at bounding box center [787, 280] width 225 height 149
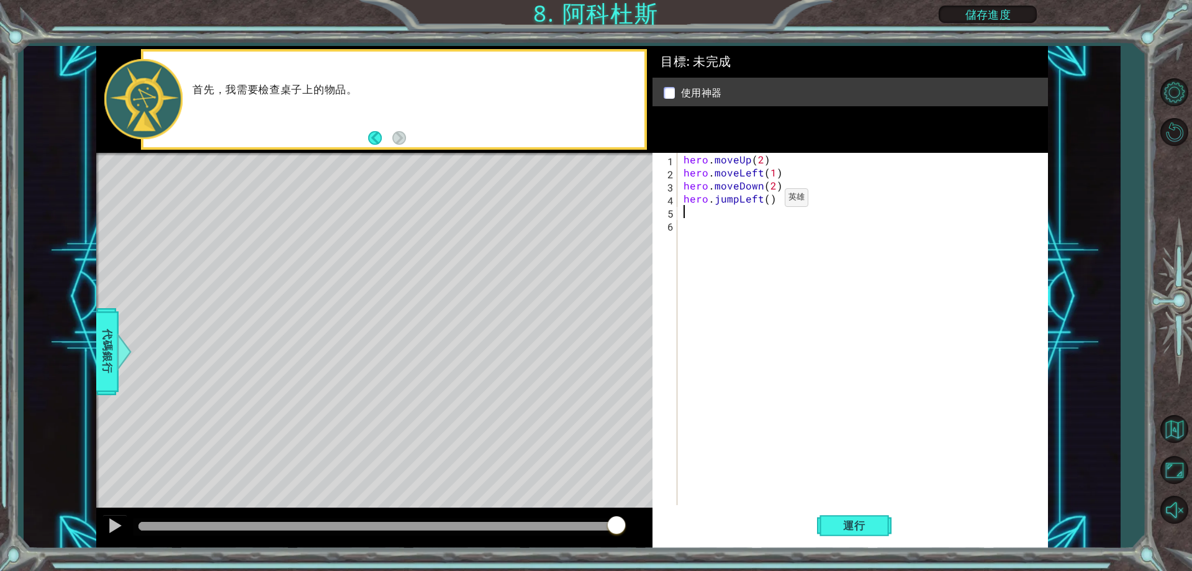
click at [764, 201] on div "hero . moveUp ( 2 ) hero . moveLeft ( 1 ) hero . moveDown ( 2 ) hero . jumpLeft…" at bounding box center [865, 342] width 369 height 378
click at [765, 199] on div "hero . moveUp ( 2 ) hero . moveLeft ( 1 ) hero . moveDown ( 2 ) hero . jumpLeft…" at bounding box center [865, 342] width 369 height 378
type textarea "hero.jumpLeft(1)"
click at [691, 209] on div "hero . moveUp ( 2 ) hero . moveLeft ( 1 ) hero . moveDown ( 2 ) hero . jumpLeft…" at bounding box center [865, 342] width 369 height 378
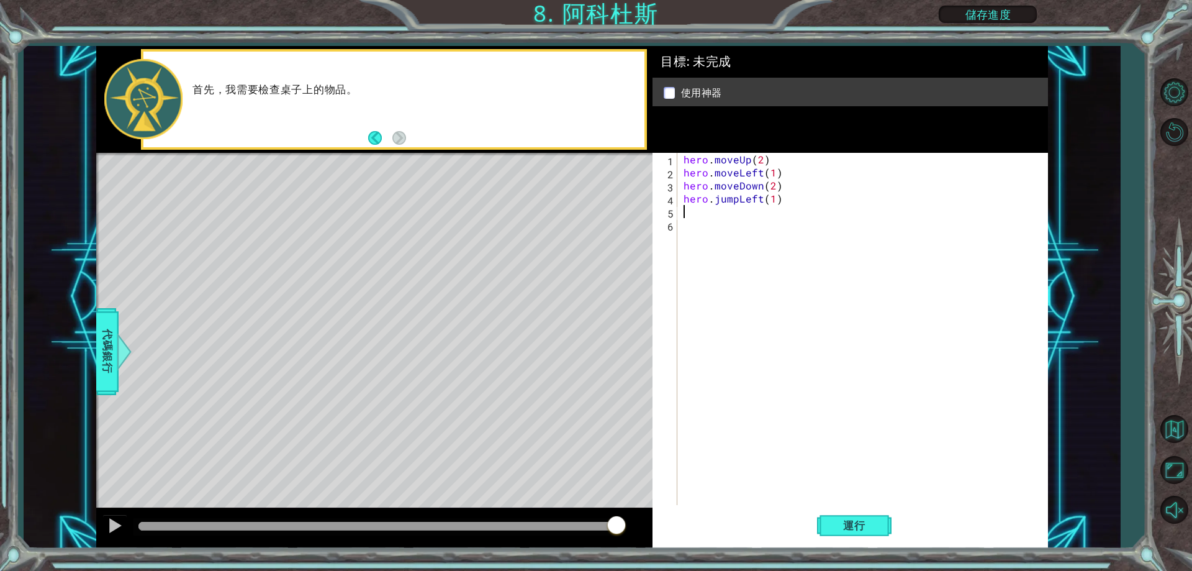
scroll to position [0, 0]
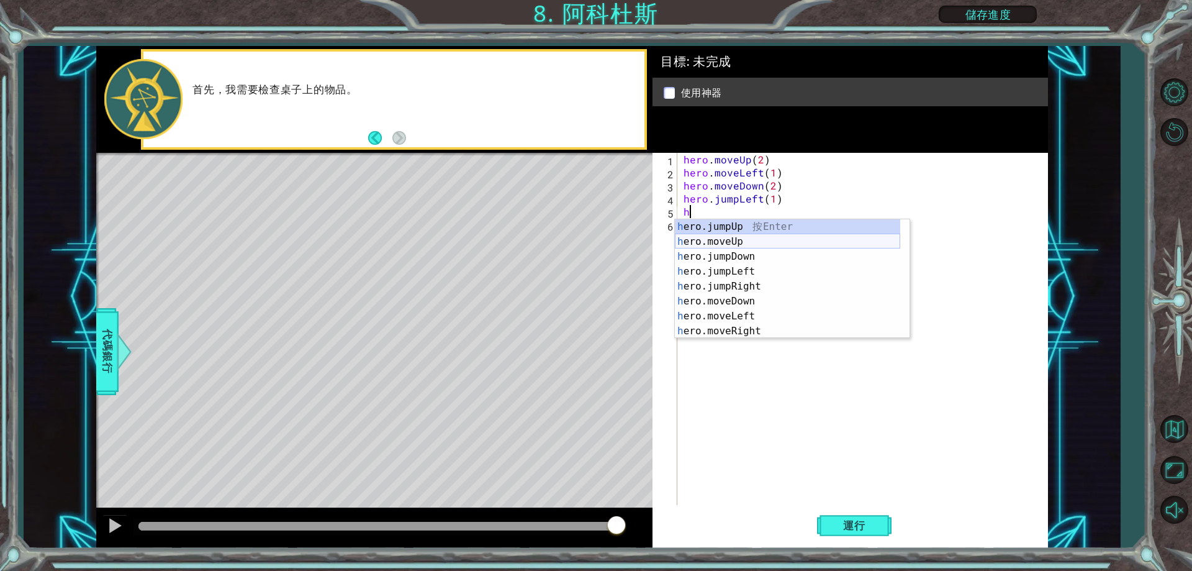
click at [736, 241] on div "h ero.jumpUp 按 Enter h ero.moveUp 按 Enter h ero.jumpDown 按 Enter h ero.jumpLeft…" at bounding box center [787, 293] width 225 height 149
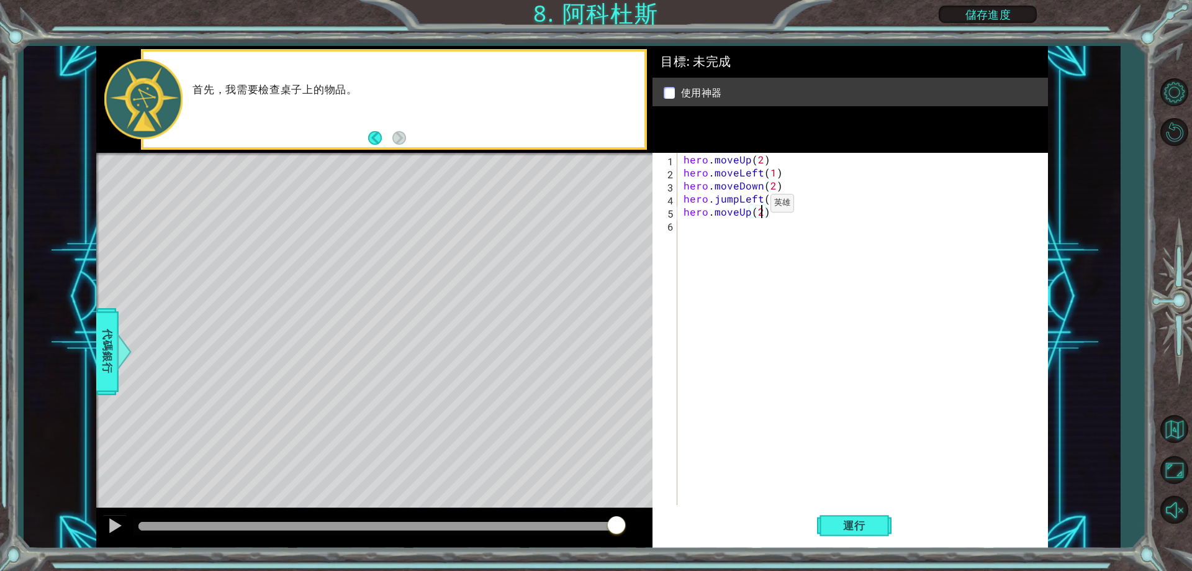
scroll to position [0, 5]
type textarea "hero.moveUp(2)"
click at [686, 220] on div "hero . moveUp ( 2 ) hero . moveLeft ( 1 ) hero . moveDown ( 2 ) hero . jumpLeft…" at bounding box center [865, 342] width 369 height 378
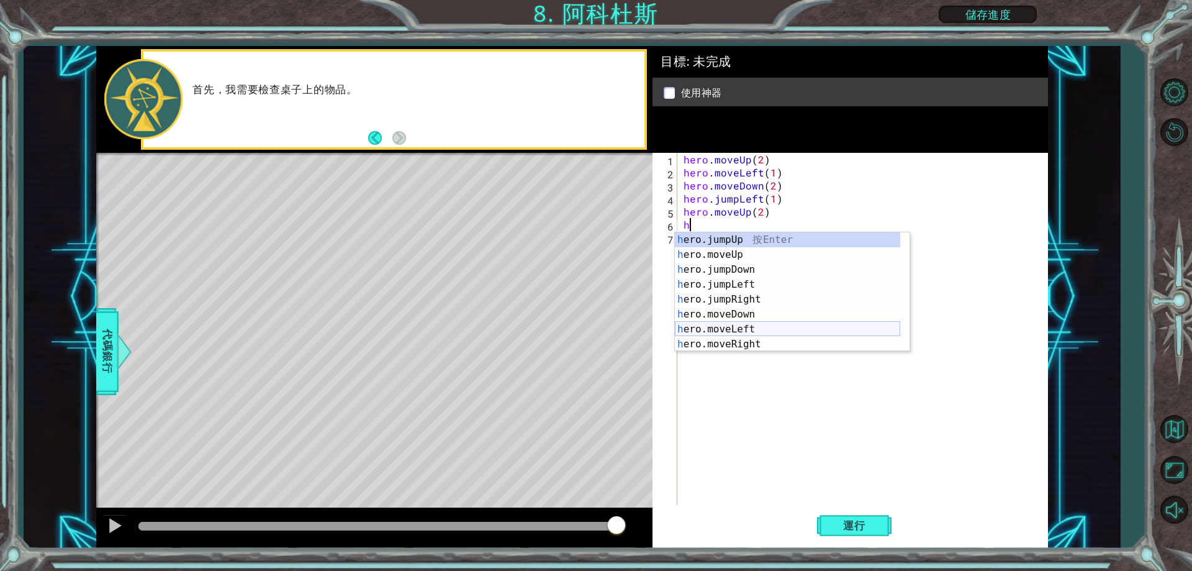
click at [758, 327] on div "h ero.jumpUp 按 Enter h ero.moveUp 按 Enter h ero.jumpDown 按 Enter h ero.jumpLeft…" at bounding box center [787, 306] width 225 height 149
type textarea "hero.moveLeft(1)"
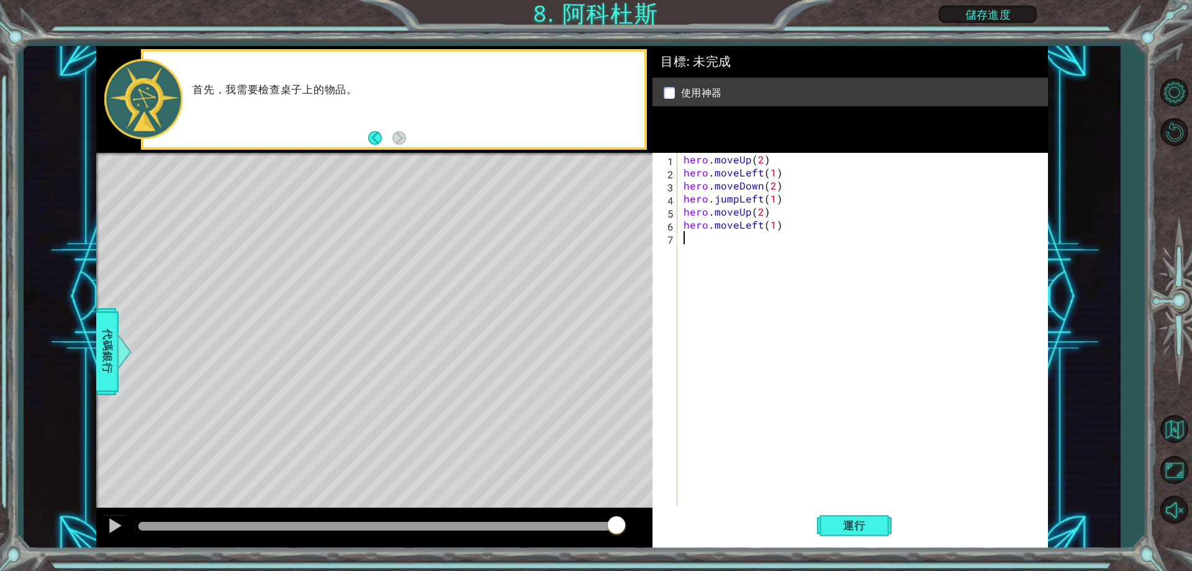
click at [691, 248] on div "hero . moveUp ( 2 ) hero . moveLeft ( 1 ) hero . moveDown ( 2 ) hero . jumpLeft…" at bounding box center [865, 342] width 369 height 378
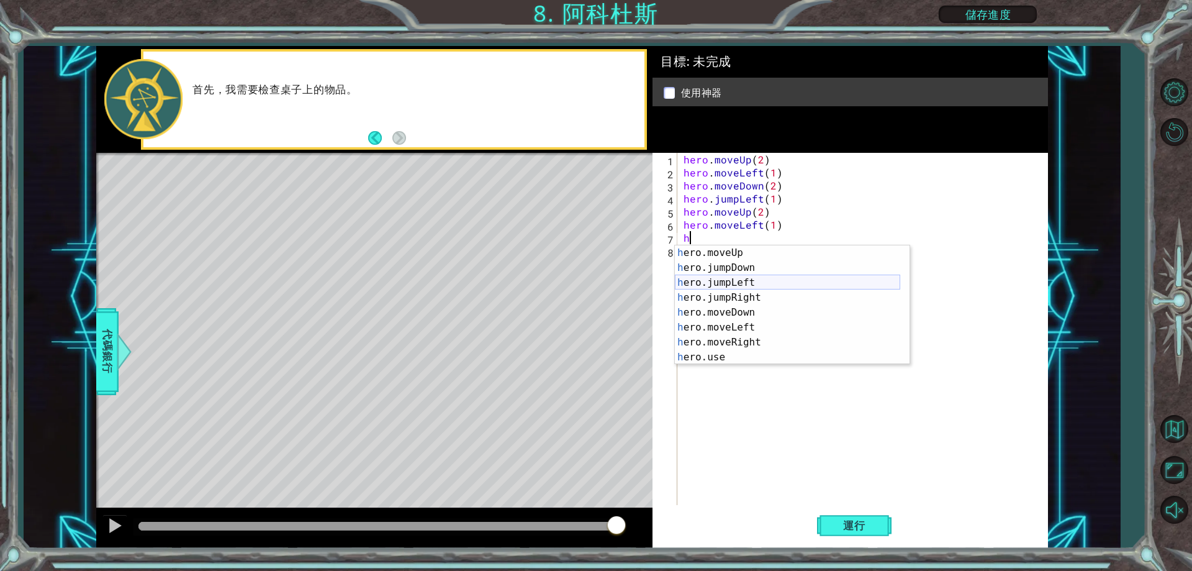
scroll to position [15, 0]
drag, startPoint x: 734, startPoint y: 351, endPoint x: 728, endPoint y: 338, distance: 14.4
click at [734, 351] on div "h ero.moveUp 按 Enter h ero.jumpDown 按 Enter h ero.jumpLeft 按 Enter h ero.jumpRi…" at bounding box center [787, 319] width 225 height 149
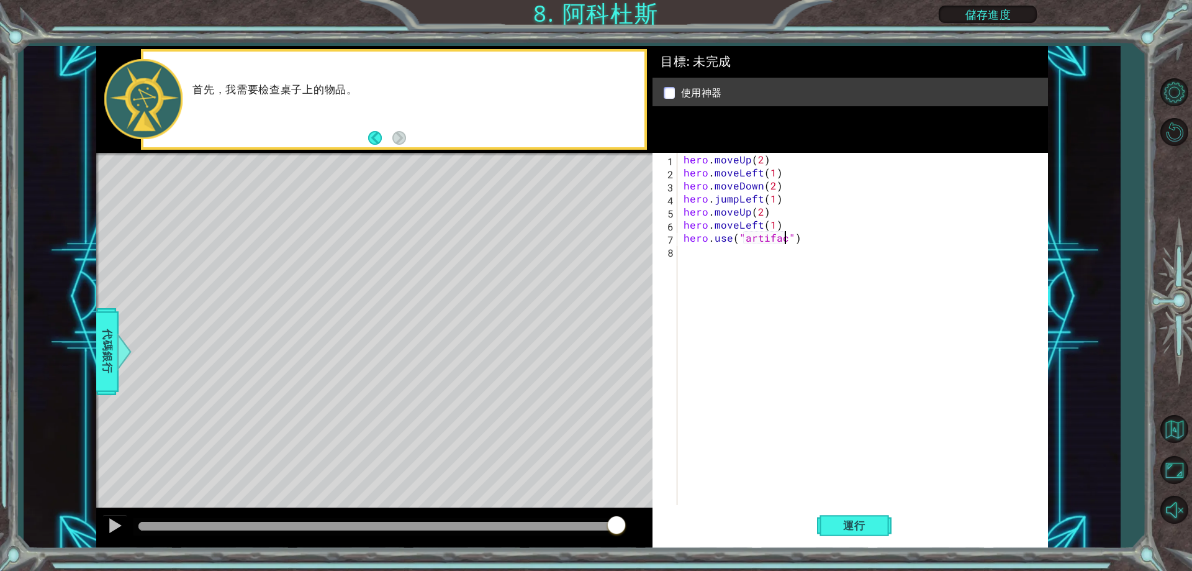
scroll to position [0, 7]
click at [839, 535] on button "運行" at bounding box center [854, 526] width 75 height 40
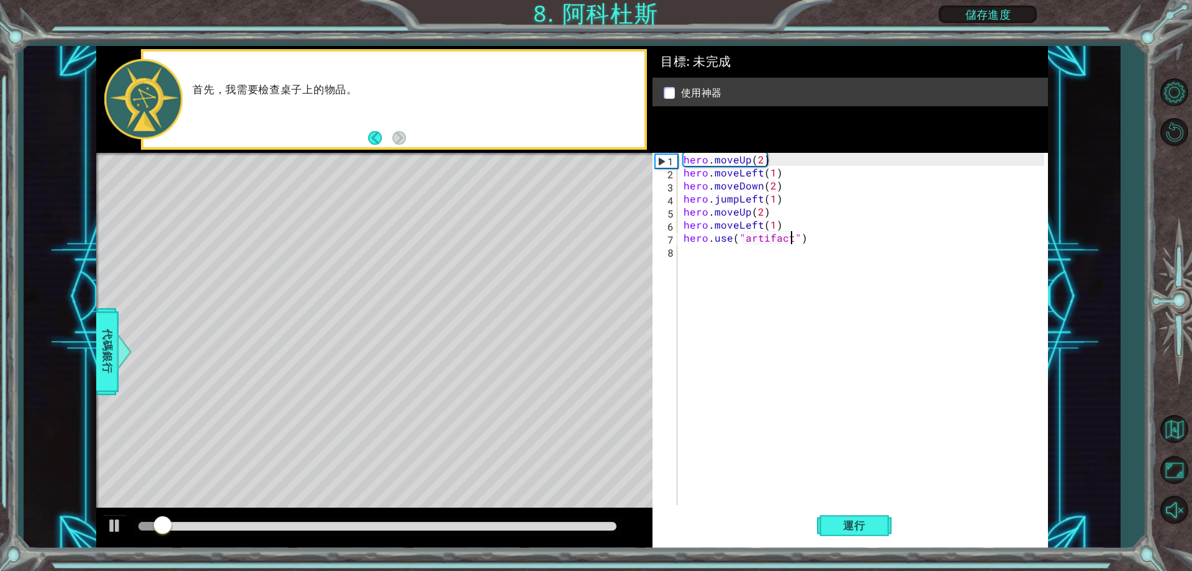
click at [474, 524] on div at bounding box center [377, 526] width 478 height 9
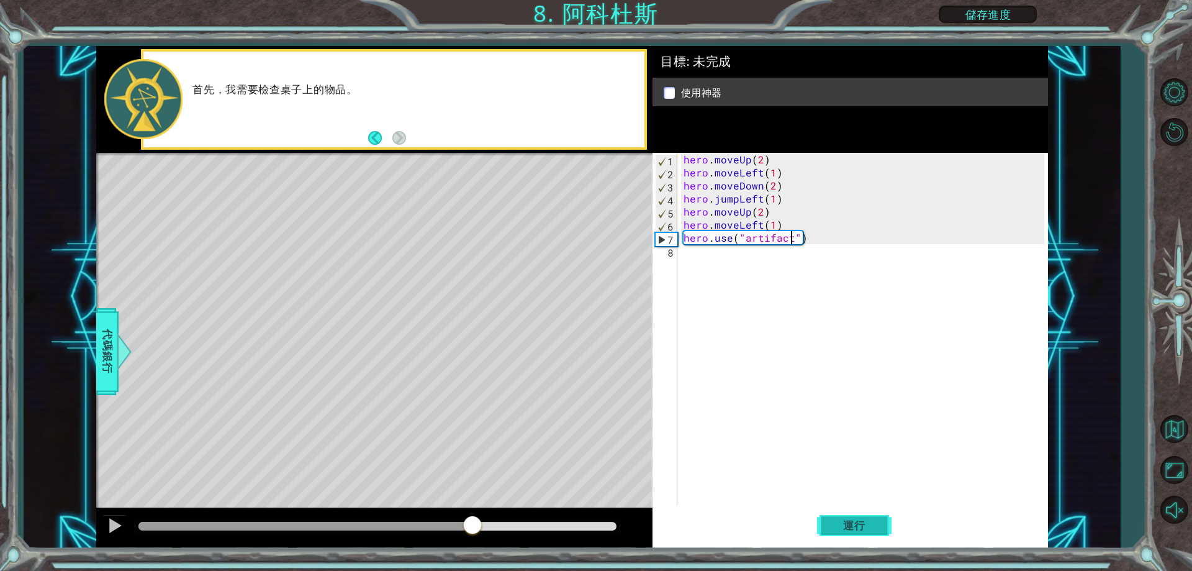
click at [835, 525] on span "運行" at bounding box center [854, 525] width 47 height 12
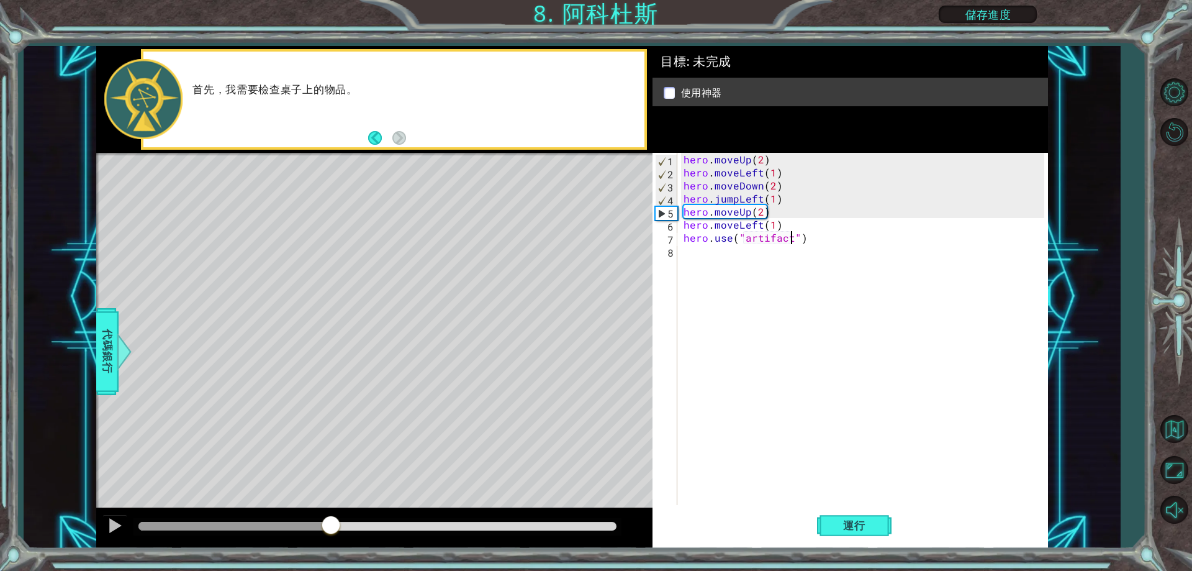
drag, startPoint x: 217, startPoint y: 529, endPoint x: 330, endPoint y: 544, distance: 114.0
click at [330, 544] on div at bounding box center [374, 528] width 556 height 40
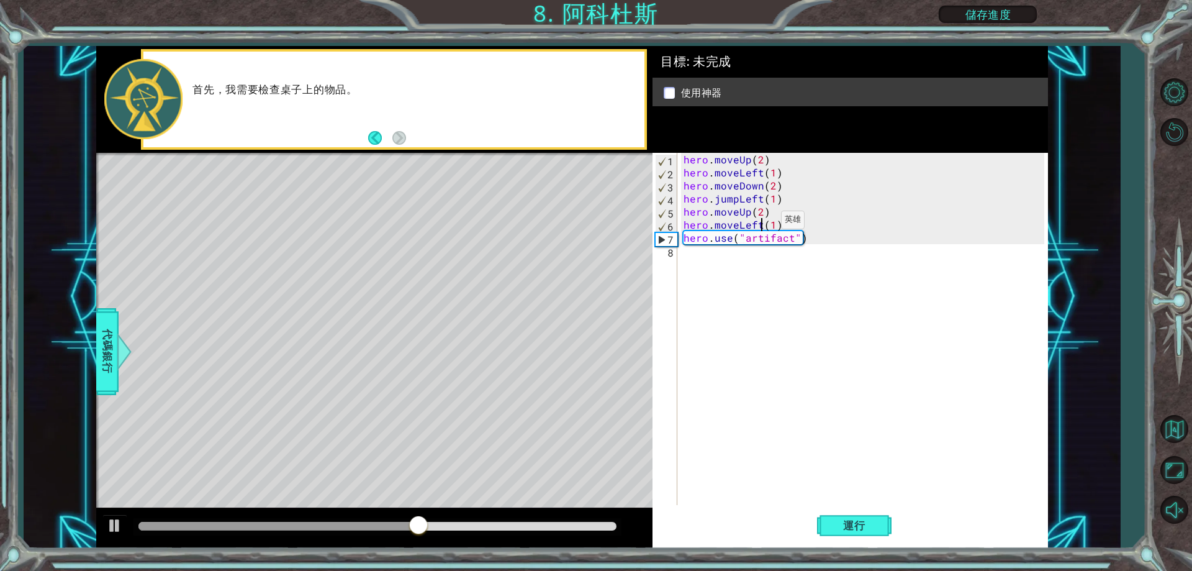
click at [760, 223] on div "hero . moveUp ( 2 ) hero . moveLeft ( 1 ) hero . moveDown ( 2 ) hero . jumpLeft…" at bounding box center [865, 342] width 369 height 378
drag, startPoint x: 750, startPoint y: 291, endPoint x: 755, endPoint y: 286, distance: 7.0
click at [752, 288] on body "1 ההההההההההההההההההההההההההההההההההההההההההההההההההההההההההההההההההההההההההההה…" at bounding box center [596, 285] width 1192 height 571
click at [734, 227] on div "hero . moveUp ( 2 ) hero . moveLeft ( 1 ) hero . moveDown ( 2 ) hero . jumpLeft…" at bounding box center [865, 342] width 369 height 378
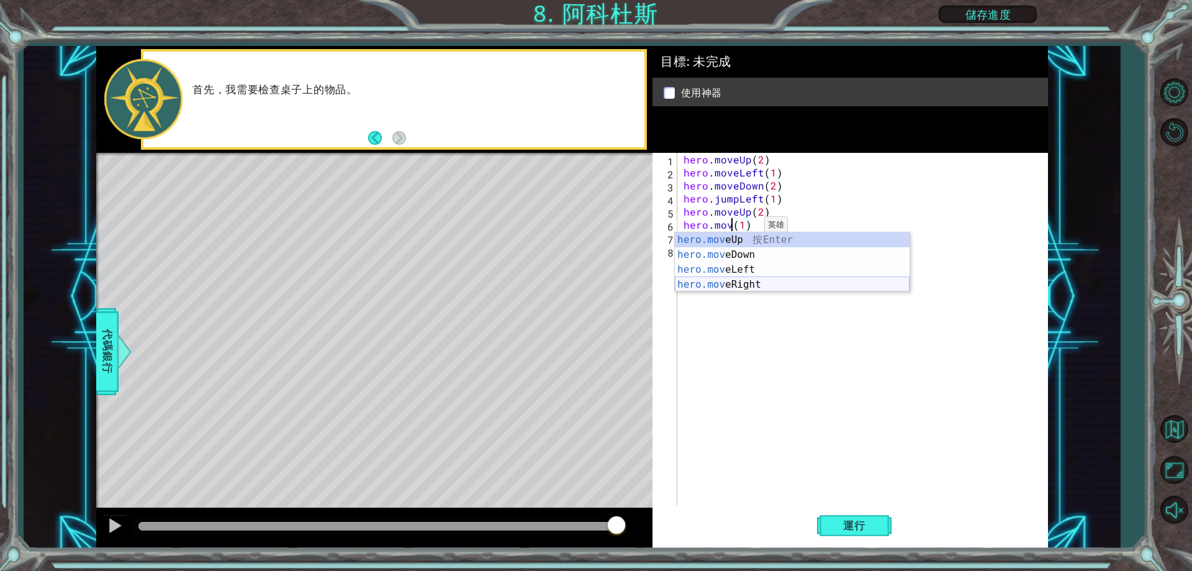
click at [745, 281] on div "hero.mov eUp 按 Enter hero.mov eDown 按 Enter hero.mov eLeft 按 Enter hero.mov eRi…" at bounding box center [792, 276] width 235 height 89
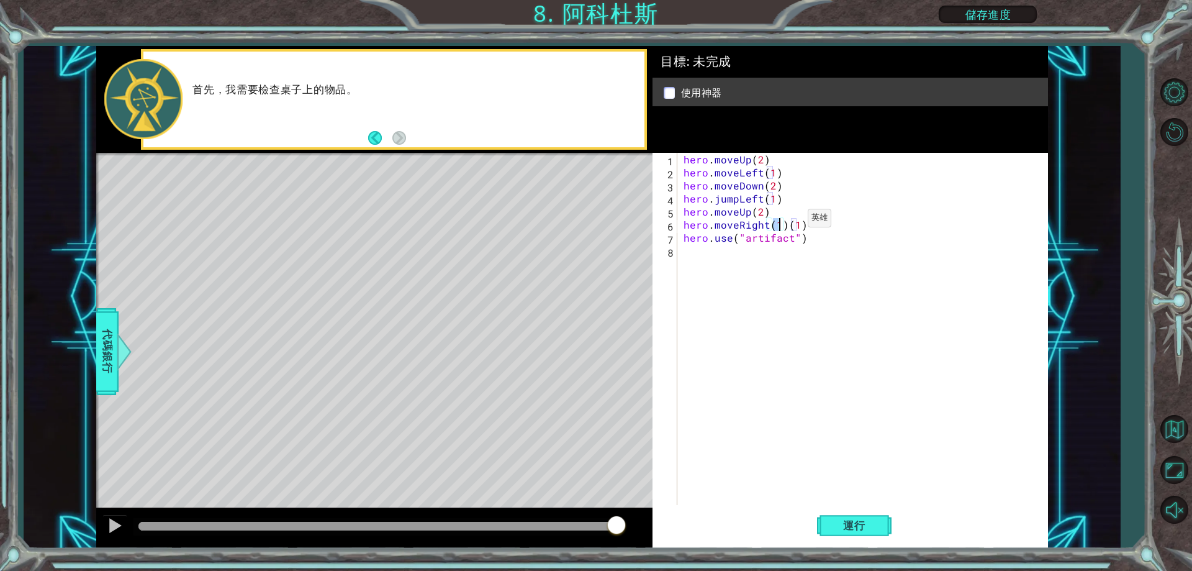
click at [787, 221] on div "hero . moveUp ( 2 ) hero . moveLeft ( 1 ) hero . moveDown ( 2 ) hero . jumpLeft…" at bounding box center [865, 342] width 369 height 378
type textarea "hero.moveRight(1)"
click at [851, 534] on button "運行" at bounding box center [854, 526] width 75 height 40
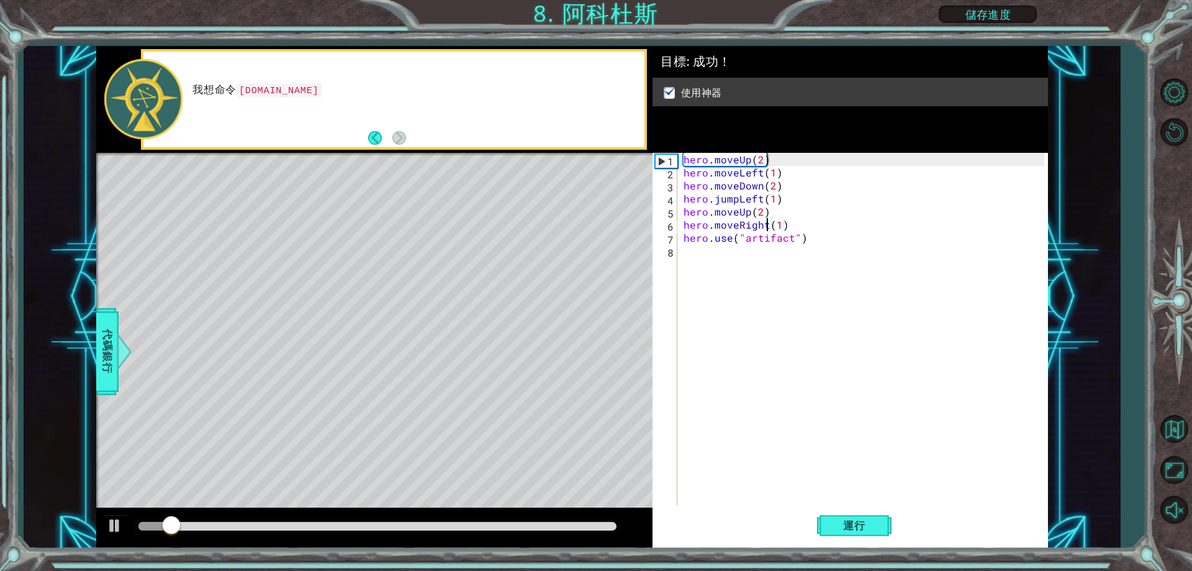
click at [577, 531] on div at bounding box center [377, 526] width 488 height 17
click at [584, 521] on div at bounding box center [377, 526] width 488 height 17
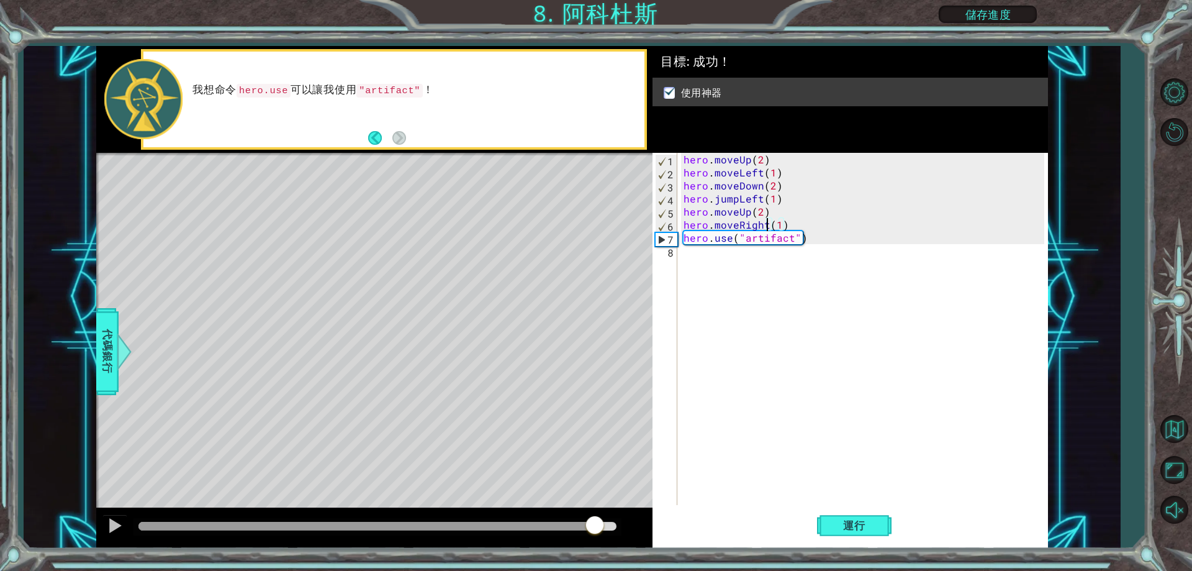
drag, startPoint x: 572, startPoint y: 526, endPoint x: 594, endPoint y: 525, distance: 22.4
click at [594, 525] on div at bounding box center [377, 526] width 478 height 9
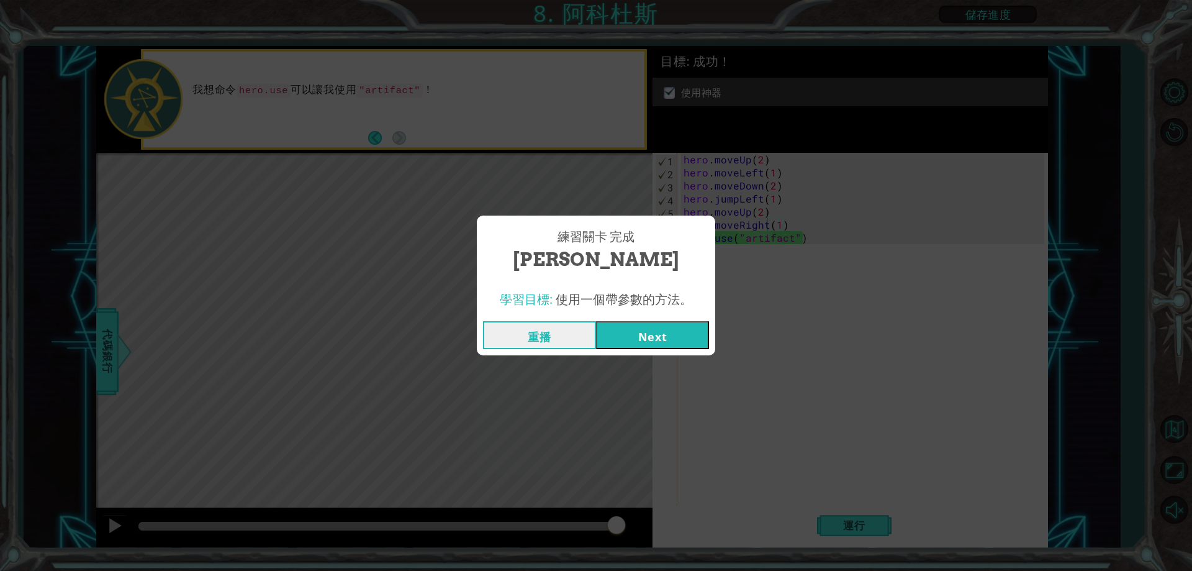
click at [677, 329] on button "Next" at bounding box center [652, 335] width 113 height 28
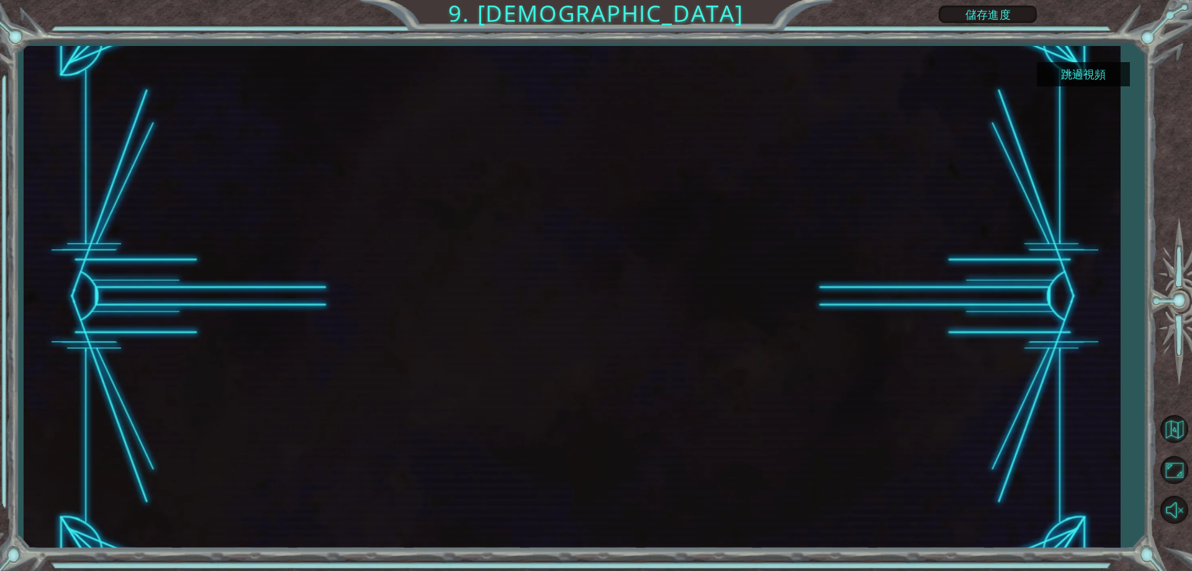
click at [1091, 70] on button "跳過視頻" at bounding box center [1083, 74] width 93 height 24
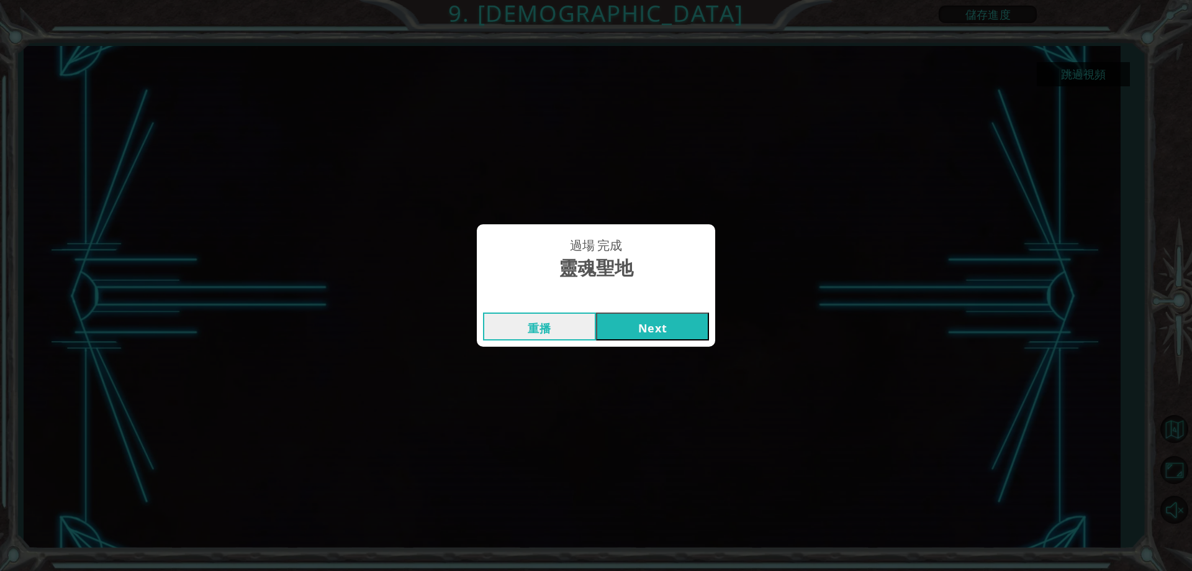
click at [679, 330] on button "Next" at bounding box center [652, 326] width 113 height 28
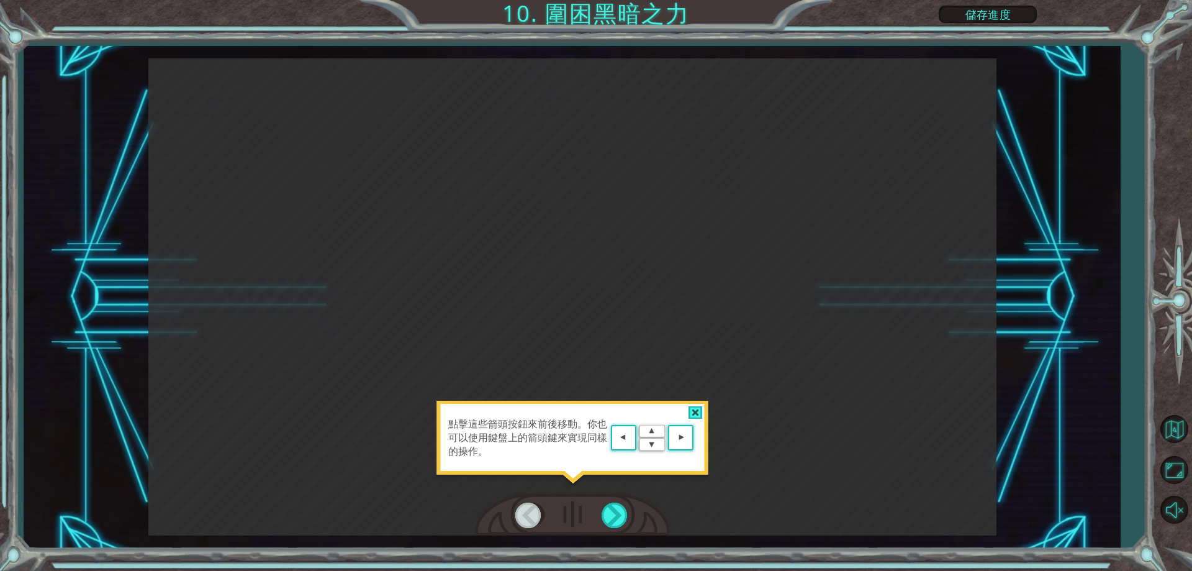
click at [579, 489] on div "點擊這些箭頭按鈕來前後移動。你也可以使用鍵盤上的箭頭鍵來實現同樣的操作。" at bounding box center [572, 296] width 848 height 477
click at [624, 513] on div at bounding box center [616, 514] width 28 height 25
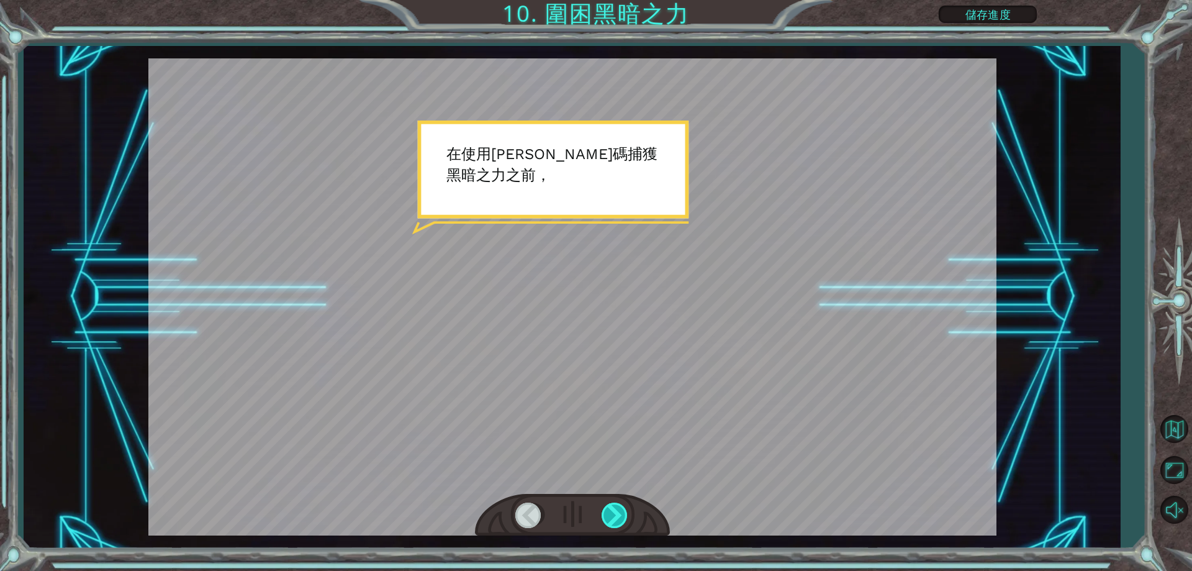
click at [612, 516] on div at bounding box center [616, 514] width 28 height 25
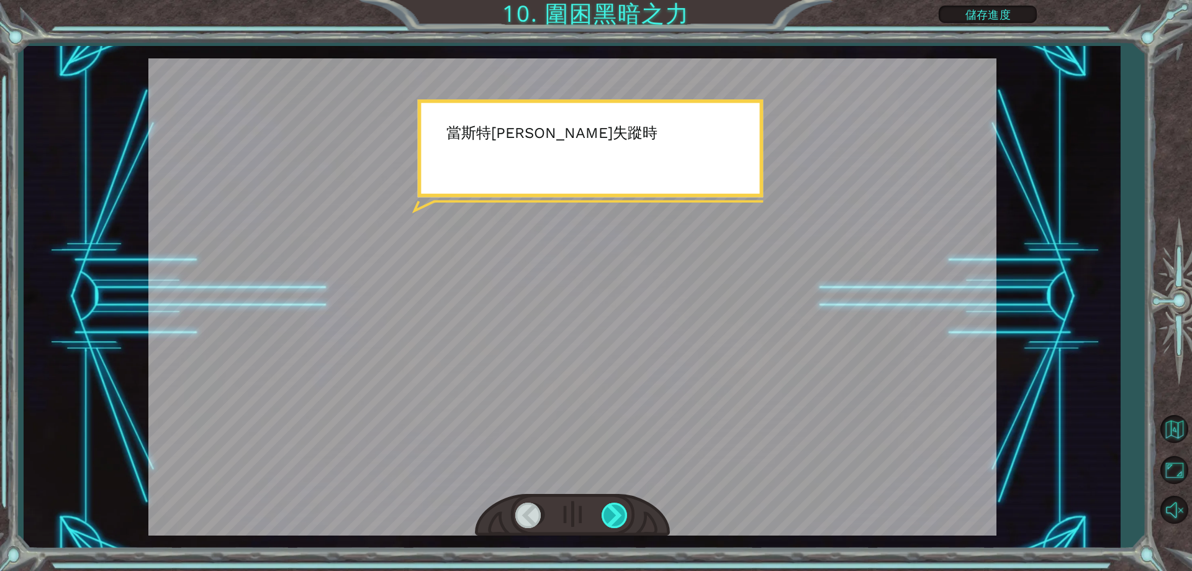
click at [612, 516] on div at bounding box center [616, 514] width 28 height 25
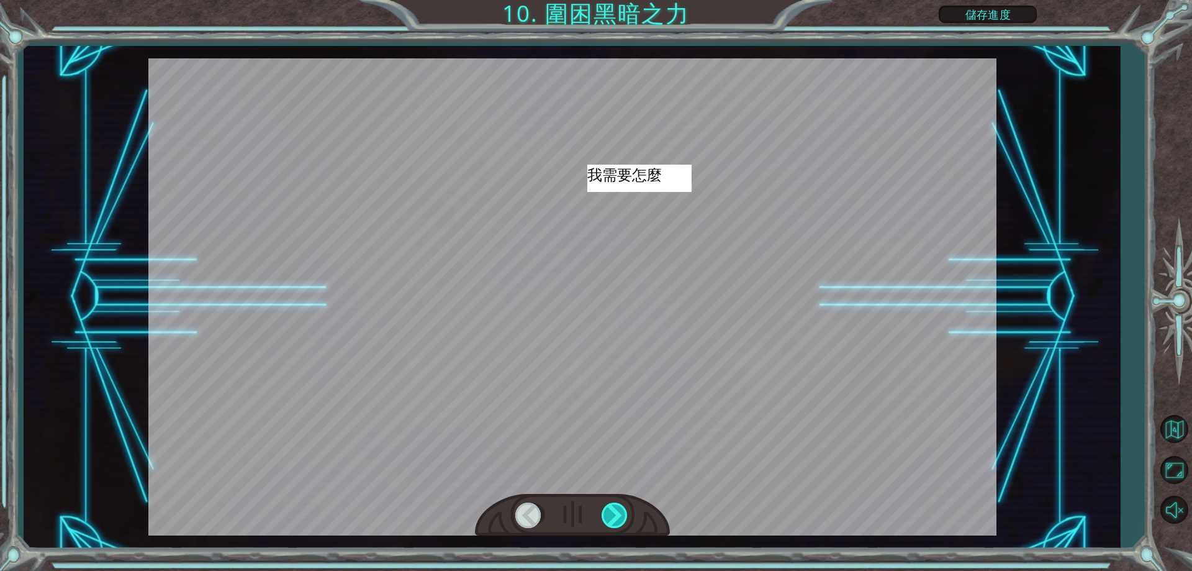
click at [612, 516] on div at bounding box center [616, 514] width 28 height 25
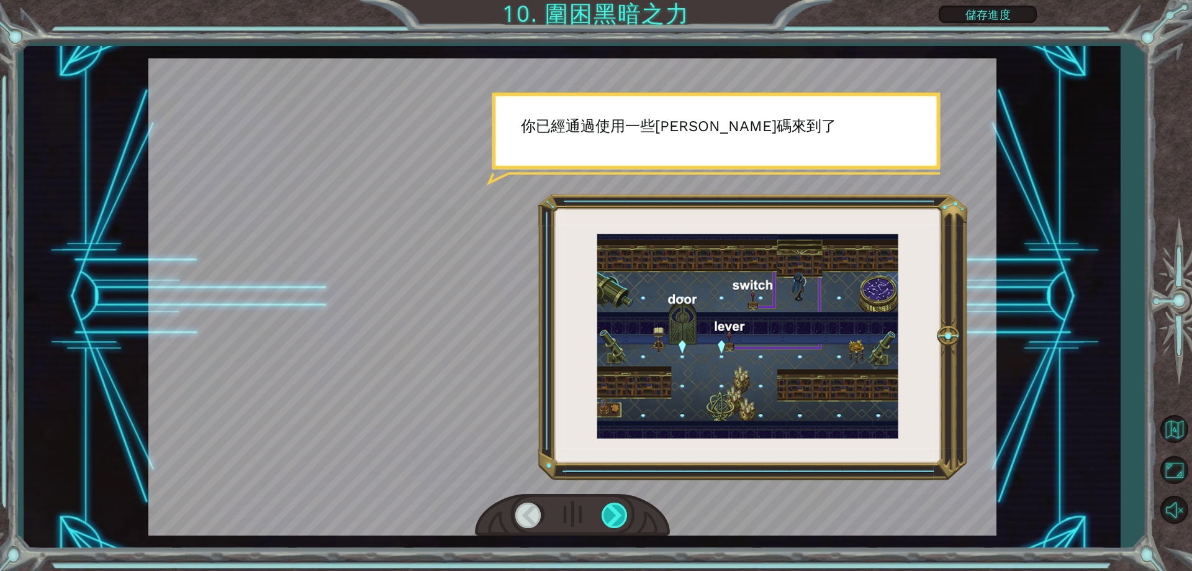
click at [612, 517] on div at bounding box center [616, 514] width 28 height 25
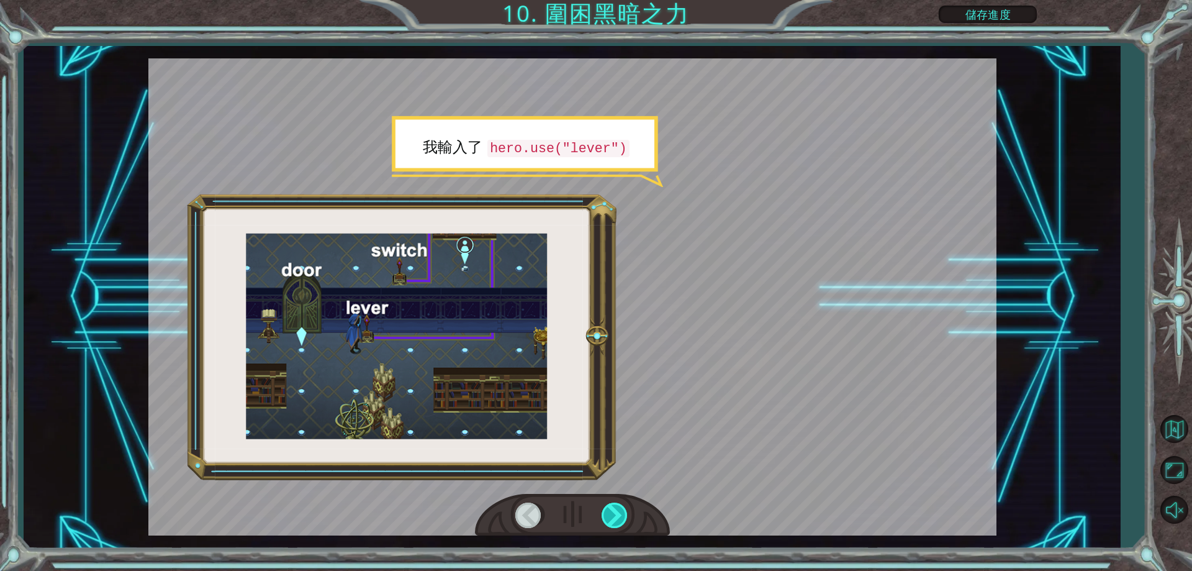
click at [613, 511] on div at bounding box center [616, 514] width 28 height 25
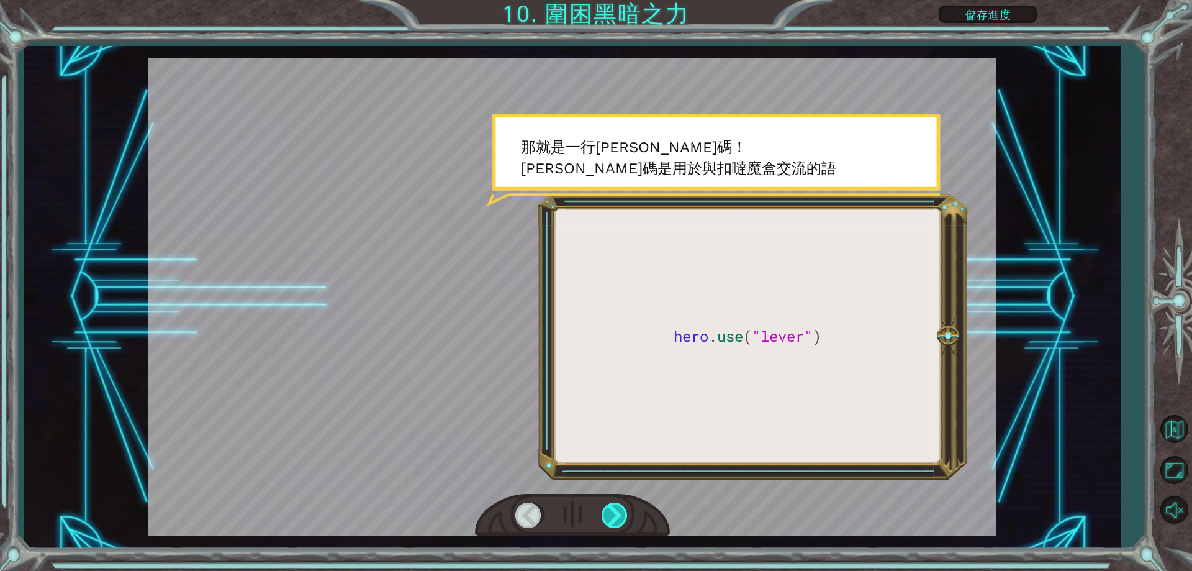
click at [613, 511] on div at bounding box center [616, 514] width 28 height 25
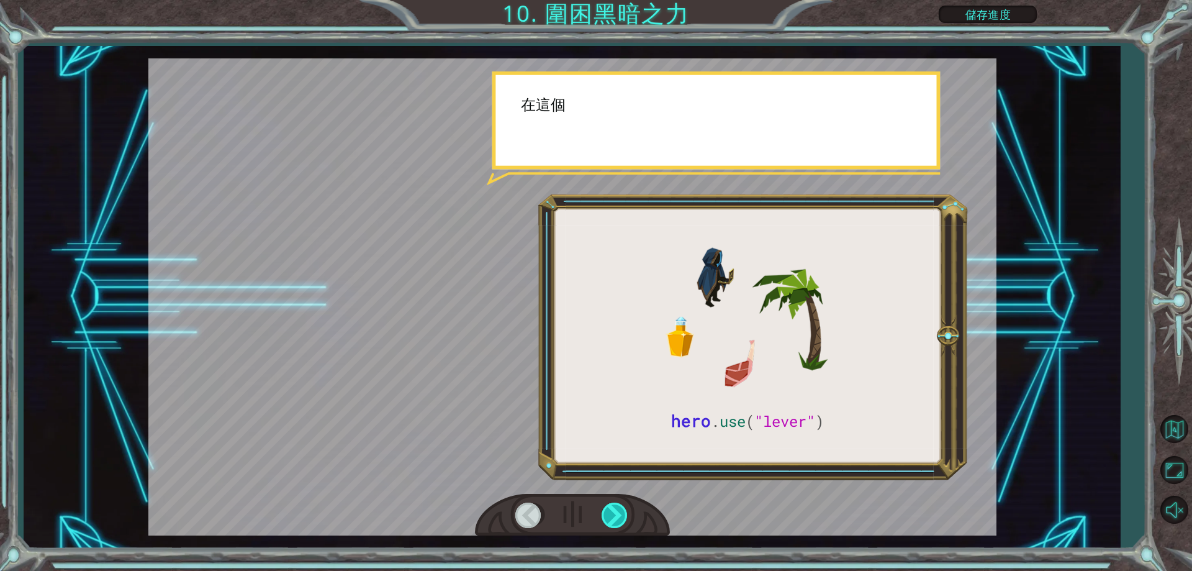
click at [613, 511] on div at bounding box center [616, 514] width 28 height 25
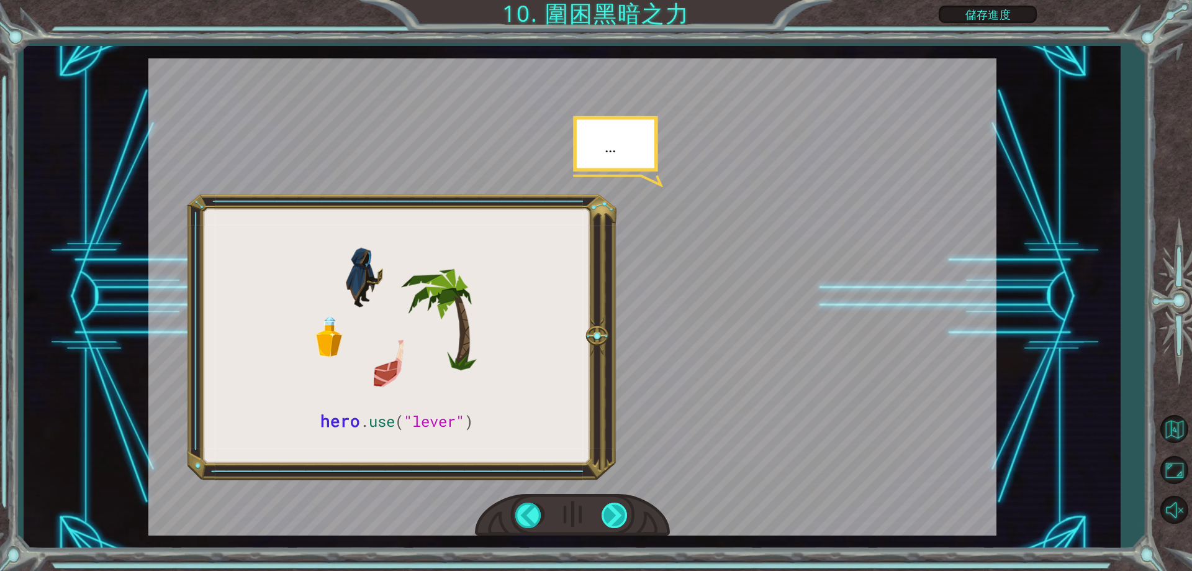
click at [613, 511] on div at bounding box center [616, 514] width 28 height 25
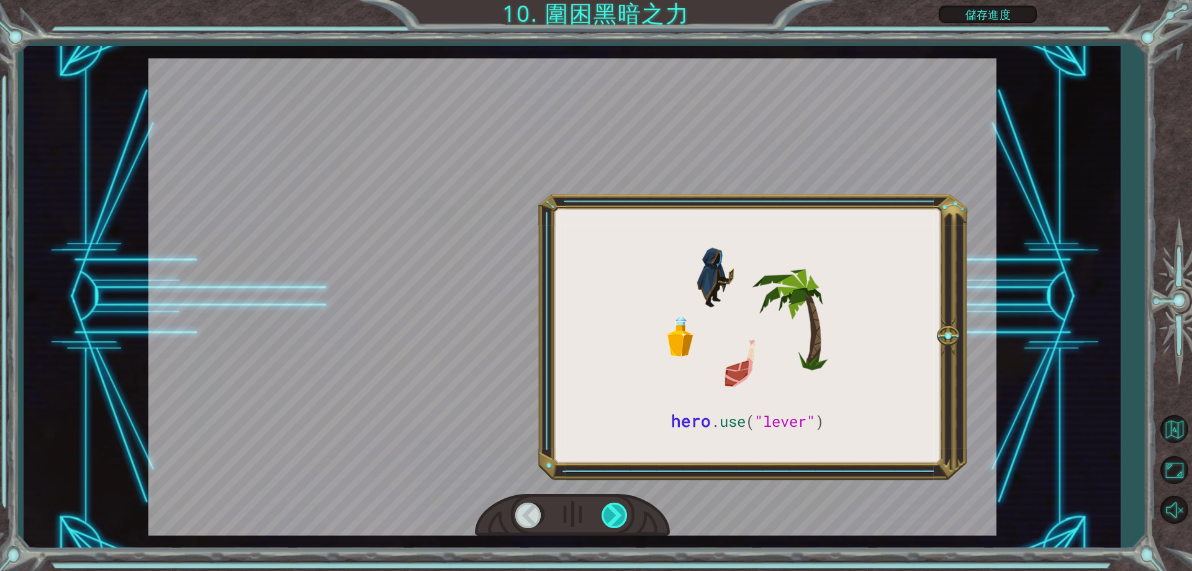
click at [613, 511] on div at bounding box center [616, 514] width 28 height 25
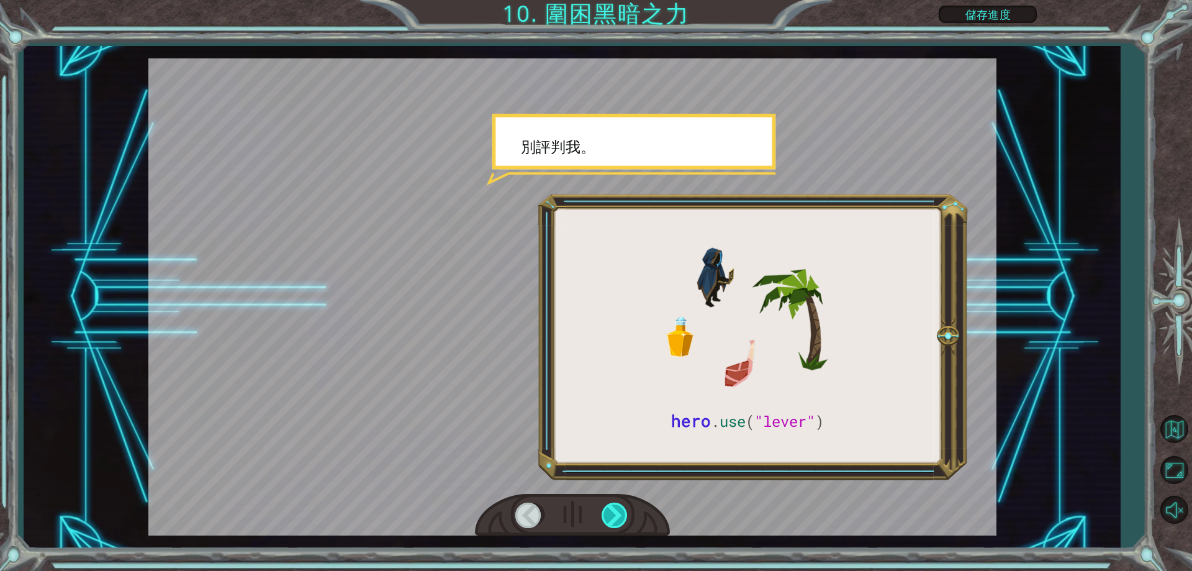
click at [613, 511] on div at bounding box center [616, 514] width 28 height 25
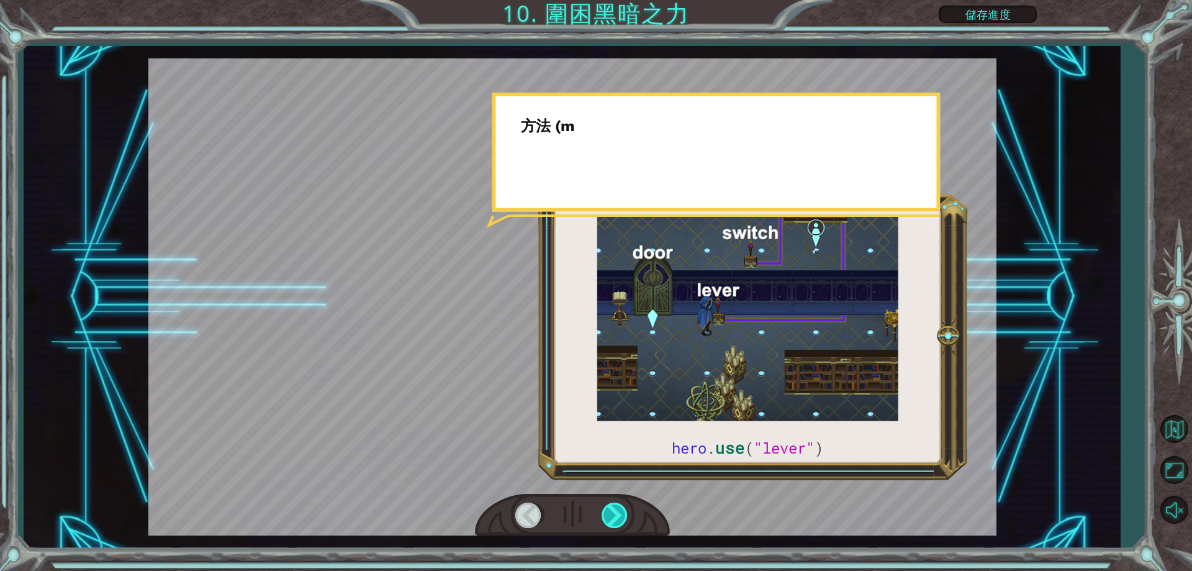
click at [613, 511] on div at bounding box center [616, 514] width 28 height 25
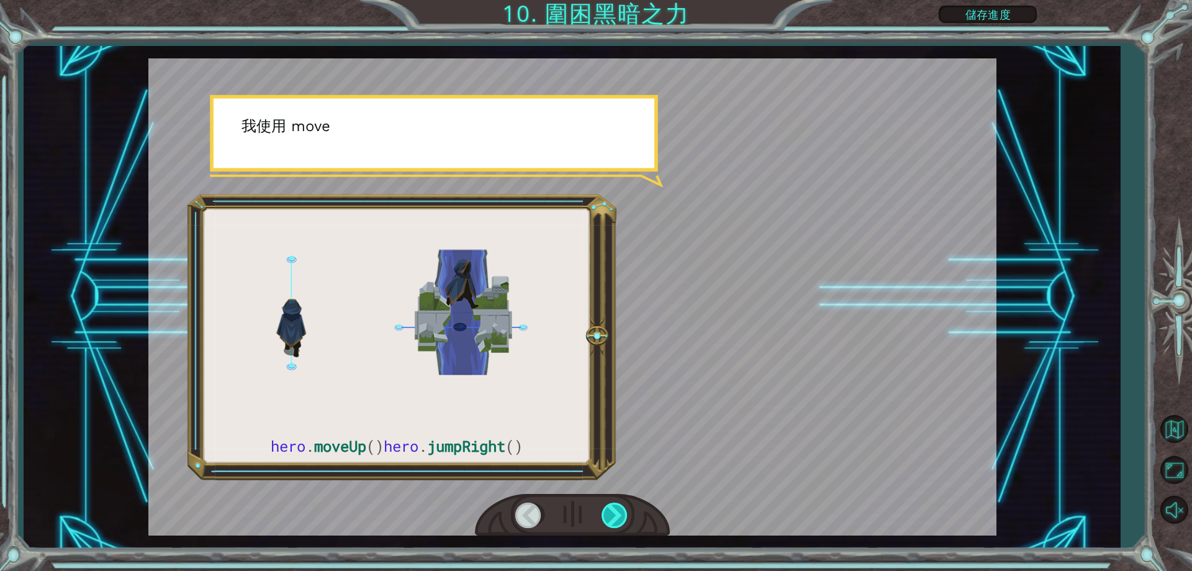
click at [613, 511] on div at bounding box center [616, 514] width 28 height 25
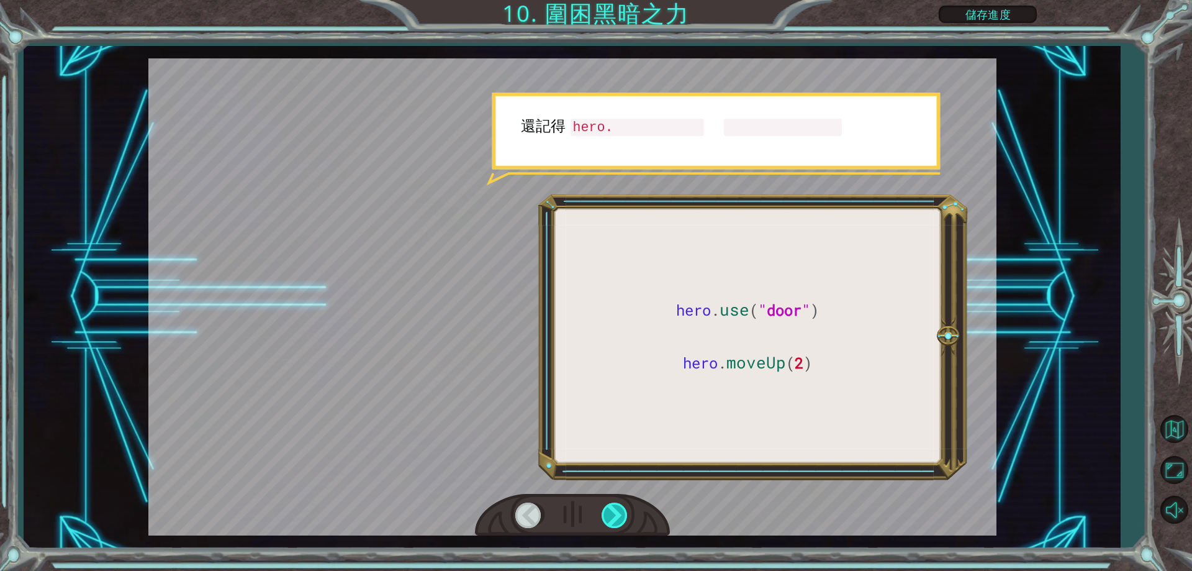
click at [613, 511] on div at bounding box center [616, 514] width 28 height 25
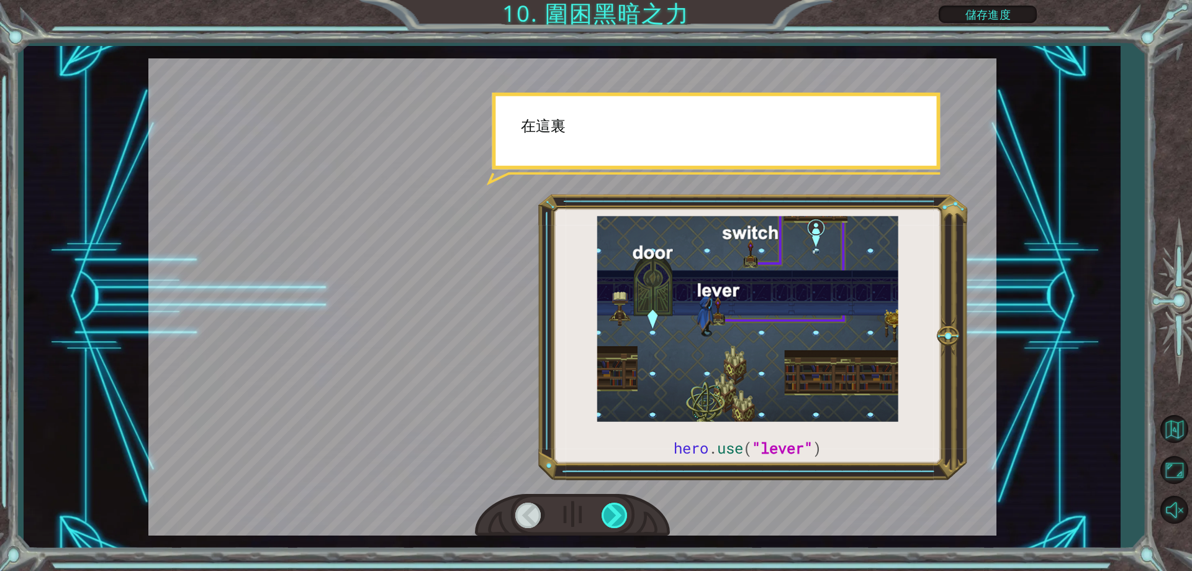
click at [613, 511] on div at bounding box center [616, 514] width 28 height 25
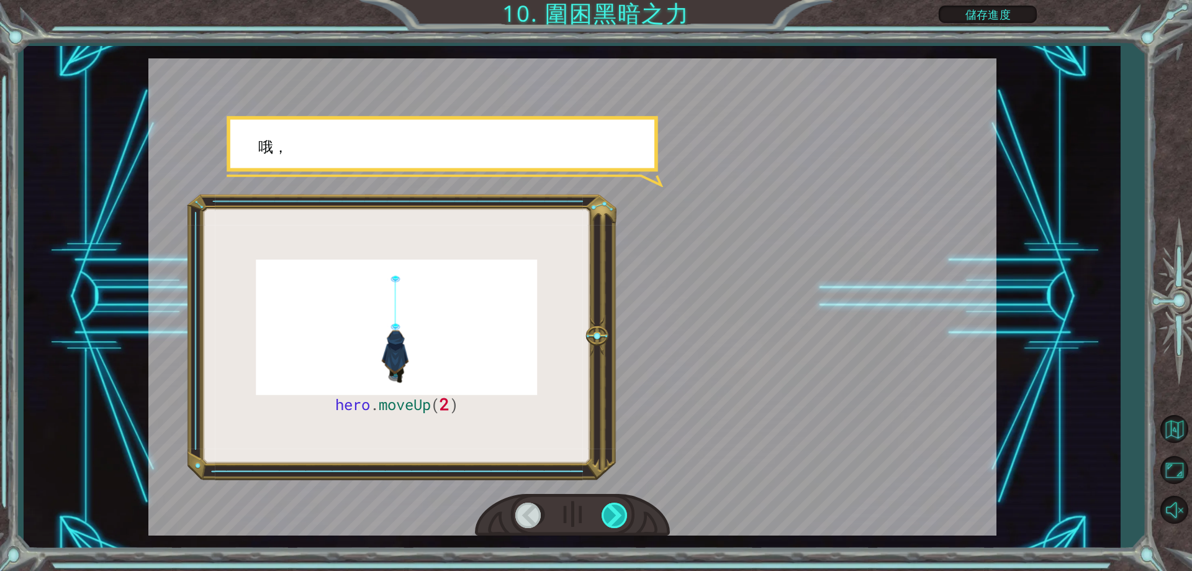
click at [613, 511] on div at bounding box center [616, 514] width 28 height 25
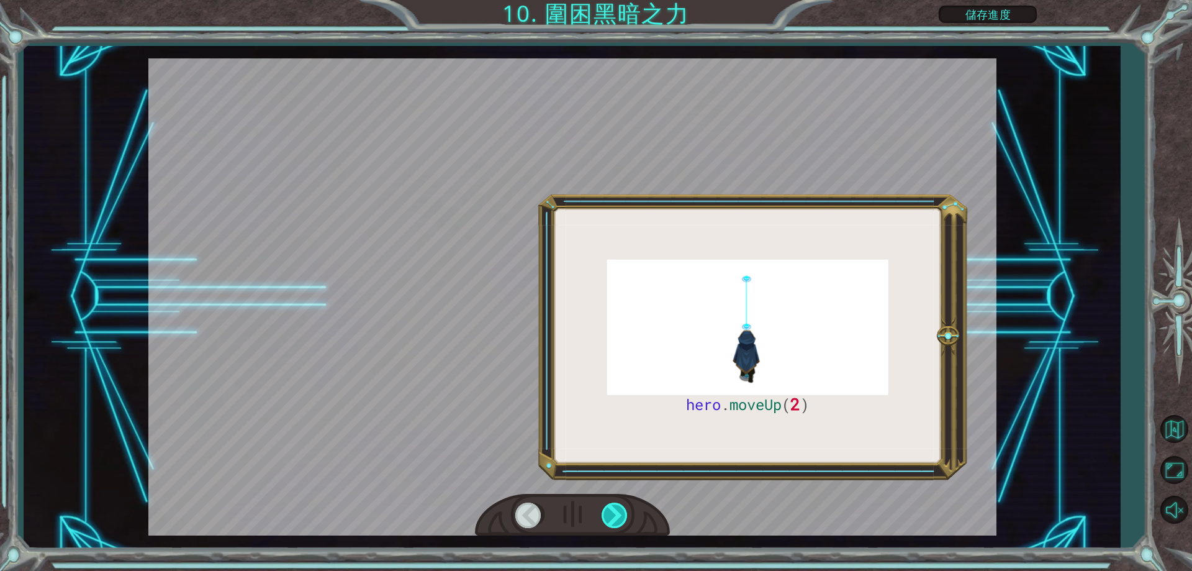
click at [613, 511] on div at bounding box center [616, 514] width 28 height 25
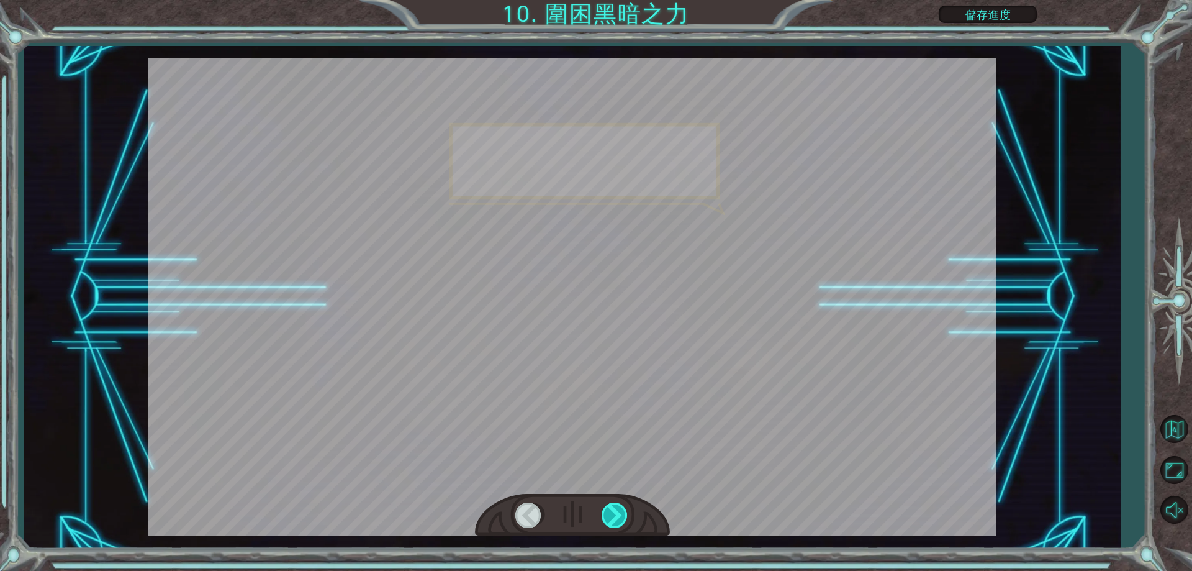
click at [613, 511] on div at bounding box center [616, 514] width 28 height 25
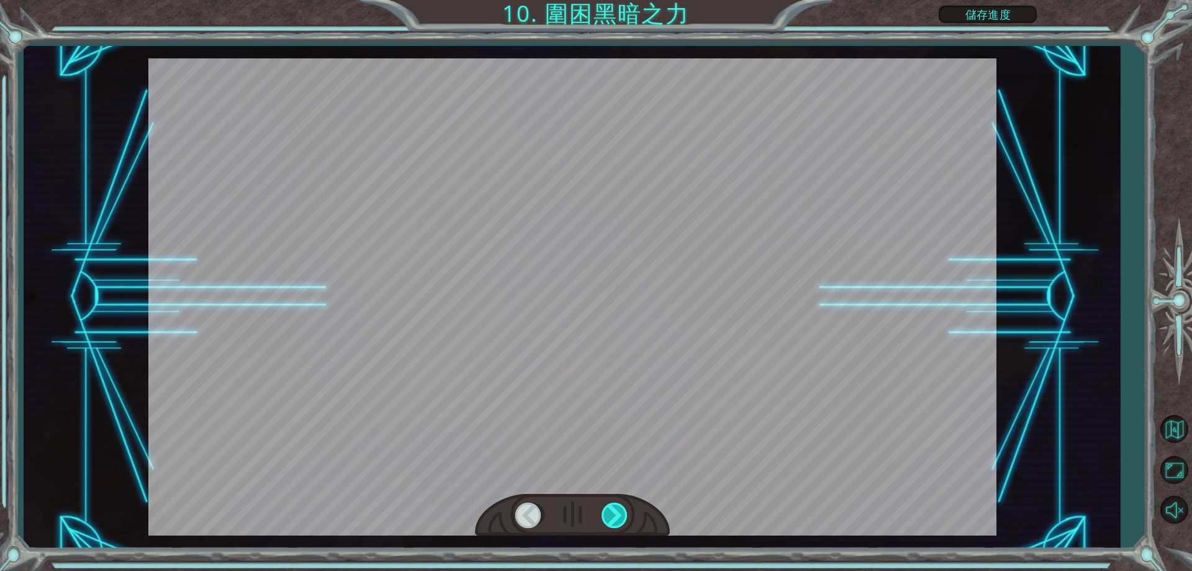
click at [613, 511] on div at bounding box center [616, 514] width 28 height 25
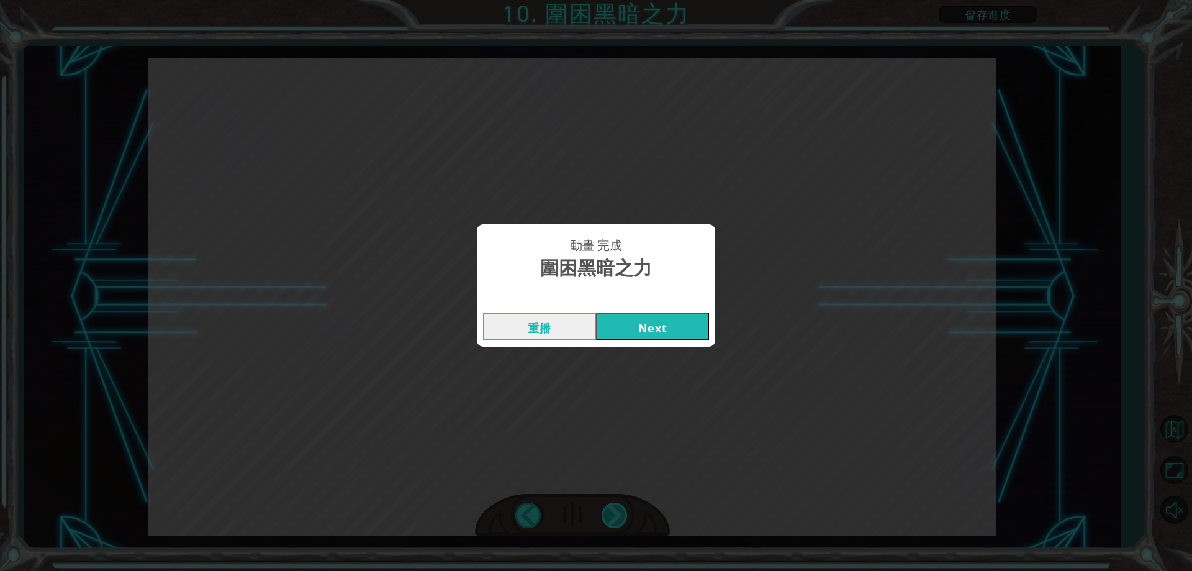
click at [613, 0] on div "hero . moveUp ( 2 ) 在 使 用 代 碼 捕 獲 黑 暗 之 力 之 前 ， 我 們 需 要 修 復 巨 石 器 。 當 [PERSON_N…" at bounding box center [596, 0] width 1192 height 0
click at [659, 318] on button "Next" at bounding box center [652, 326] width 113 height 28
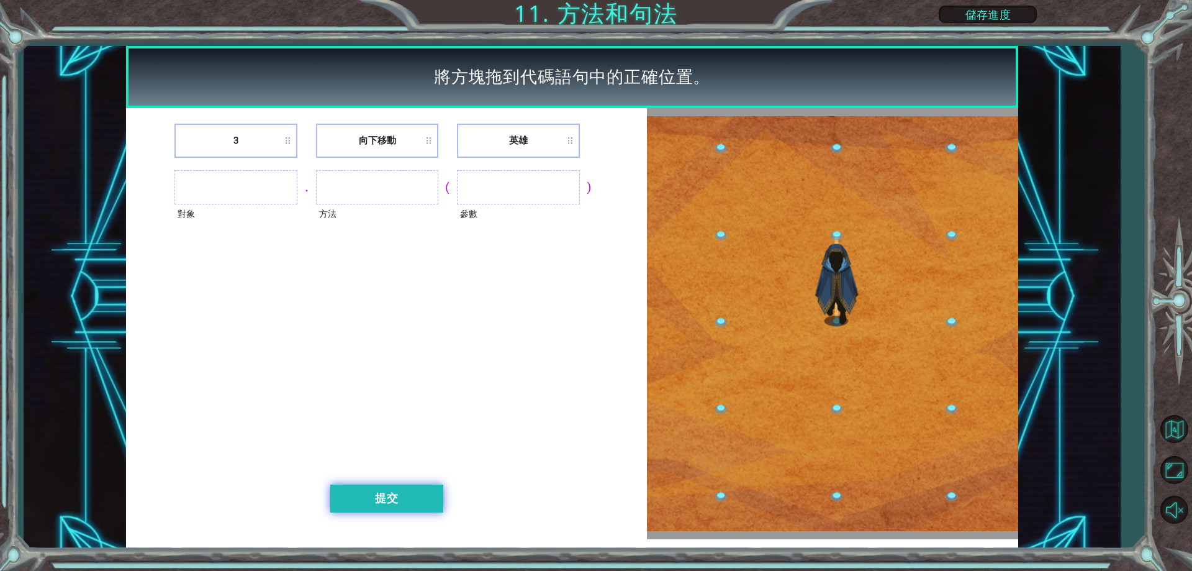
click at [421, 500] on button "提交" at bounding box center [386, 498] width 113 height 28
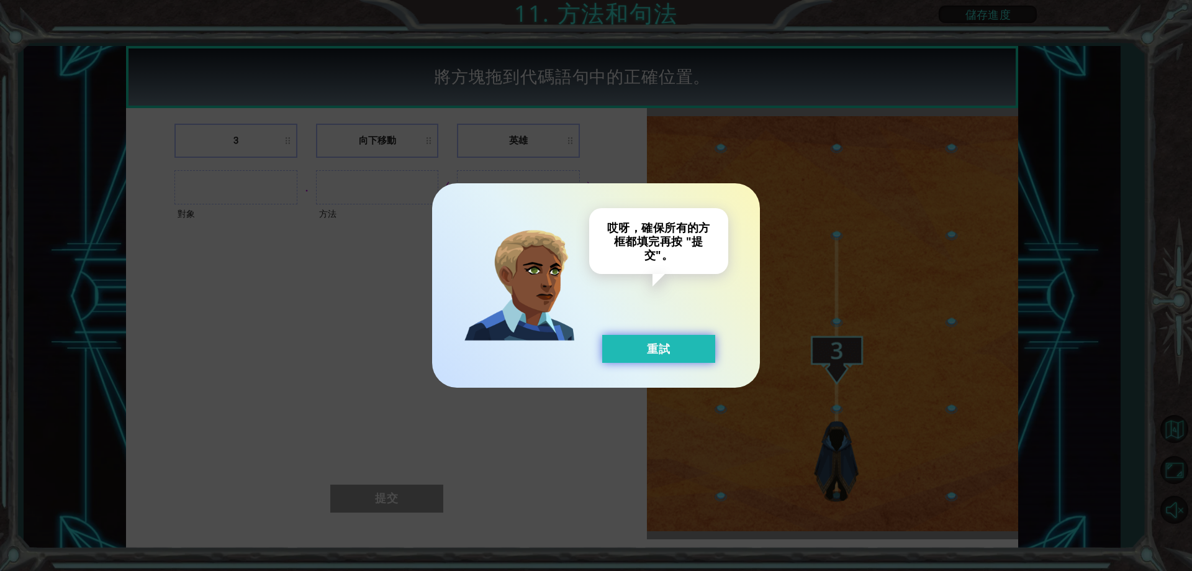
click at [681, 348] on button "重試" at bounding box center [658, 349] width 113 height 28
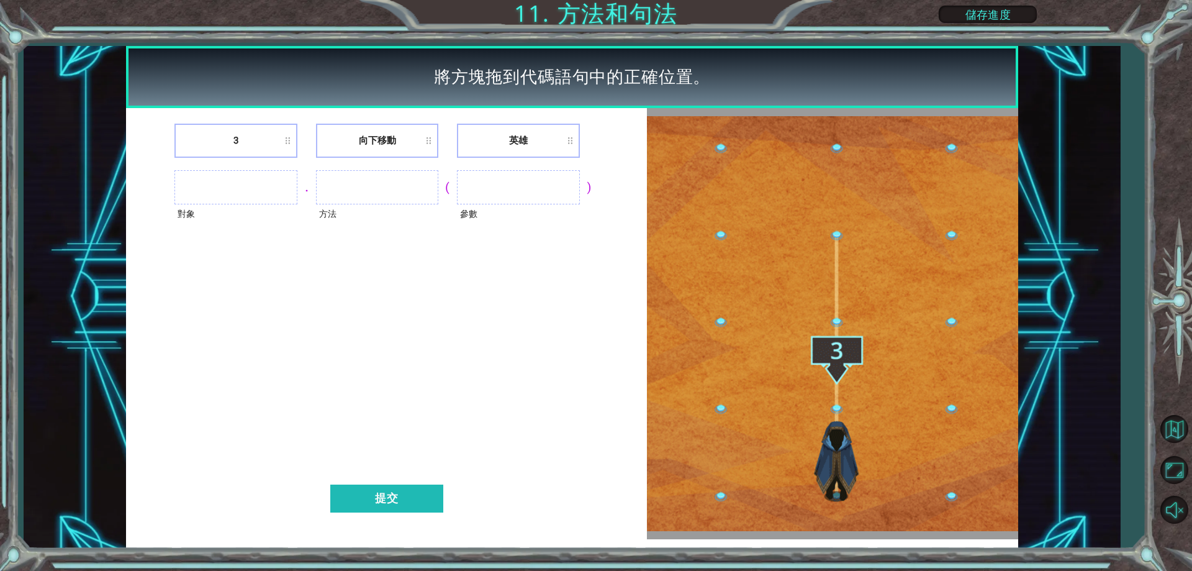
drag, startPoint x: 263, startPoint y: 178, endPoint x: 278, endPoint y: 185, distance: 16.7
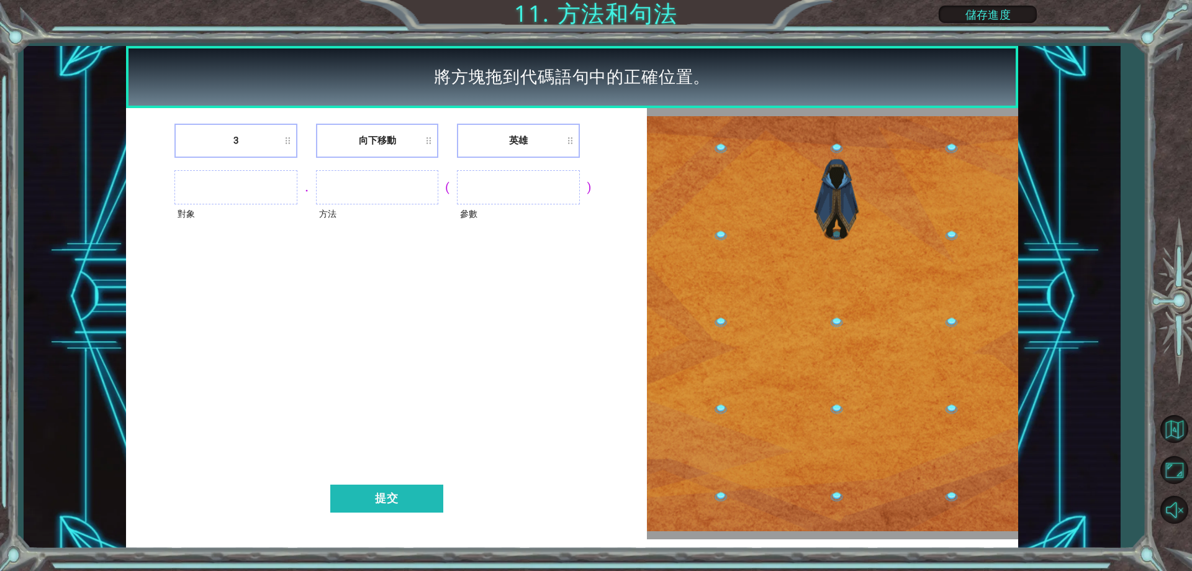
click at [266, 181] on ul at bounding box center [235, 187] width 122 height 34
click at [282, 193] on ul at bounding box center [235, 187] width 122 height 34
drag, startPoint x: 240, startPoint y: 179, endPoint x: 218, endPoint y: 191, distance: 25.6
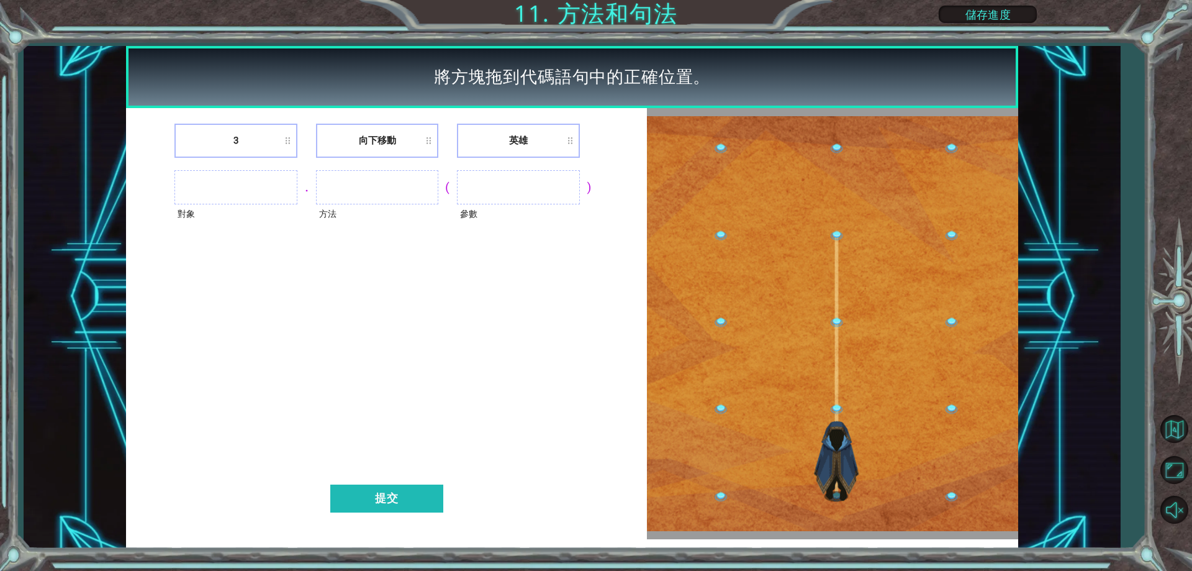
click at [237, 181] on ul at bounding box center [235, 187] width 122 height 34
click at [217, 191] on ul at bounding box center [235, 187] width 122 height 34
click at [199, 201] on ul at bounding box center [235, 187] width 122 height 34
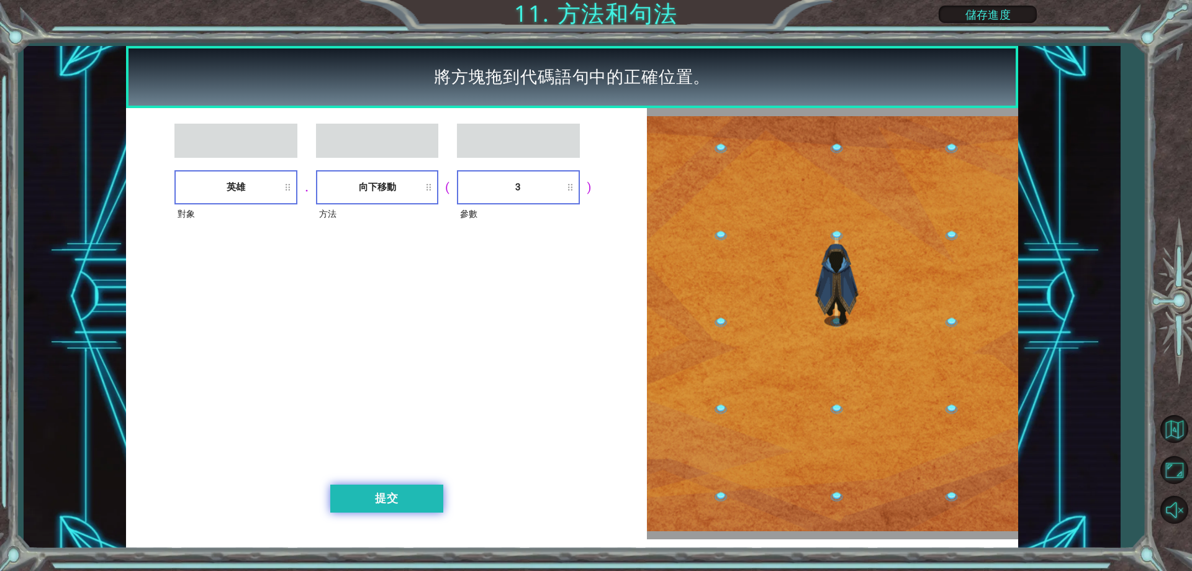
click at [404, 507] on button "提交" at bounding box center [386, 498] width 113 height 28
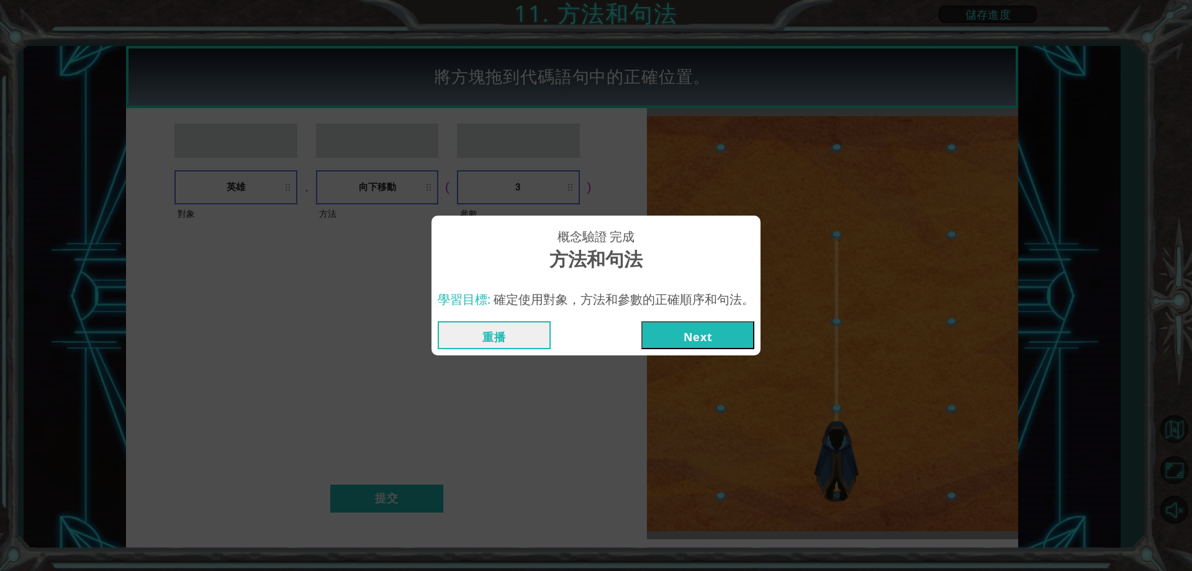
click at [685, 324] on button "Next" at bounding box center [697, 335] width 113 height 28
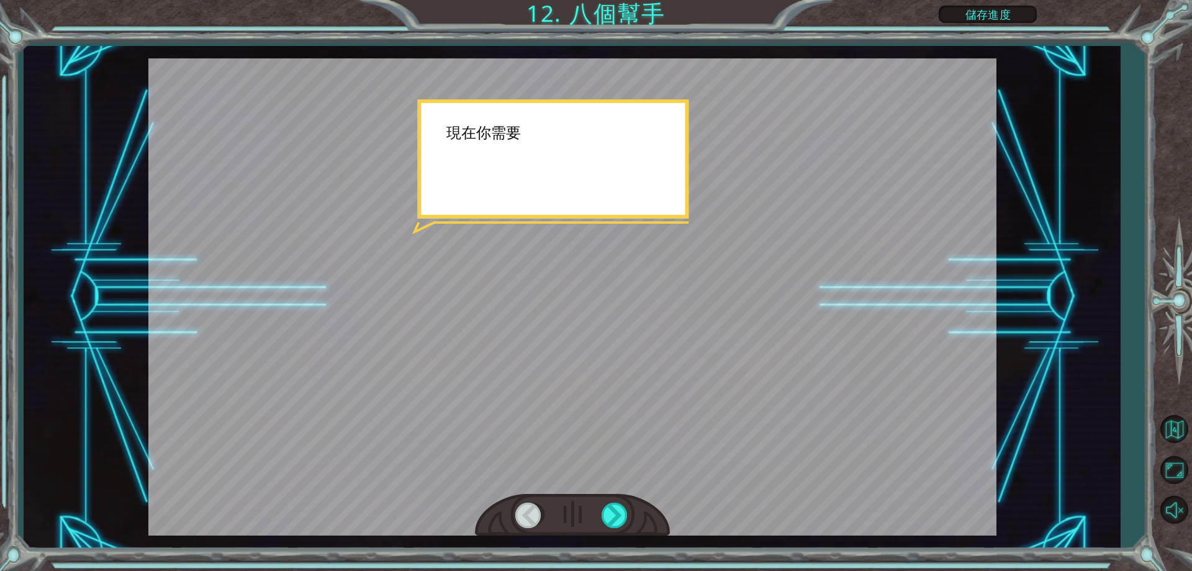
click at [480, 245] on div at bounding box center [572, 296] width 848 height 477
click at [631, 490] on div at bounding box center [572, 296] width 848 height 477
click at [627, 512] on div at bounding box center [616, 514] width 28 height 25
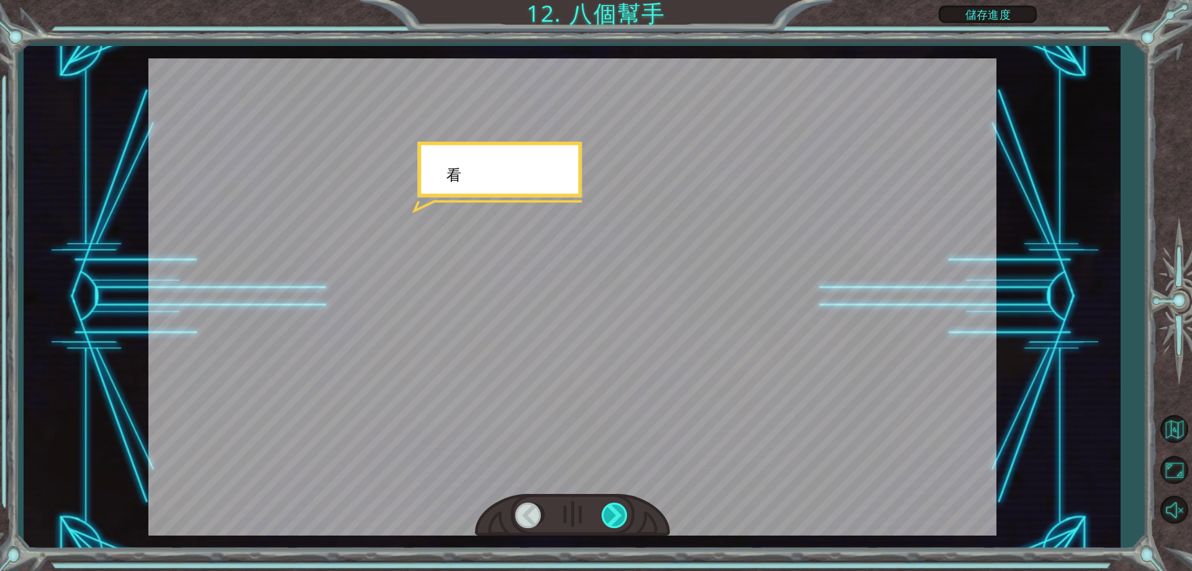
click at [627, 512] on div at bounding box center [616, 514] width 28 height 25
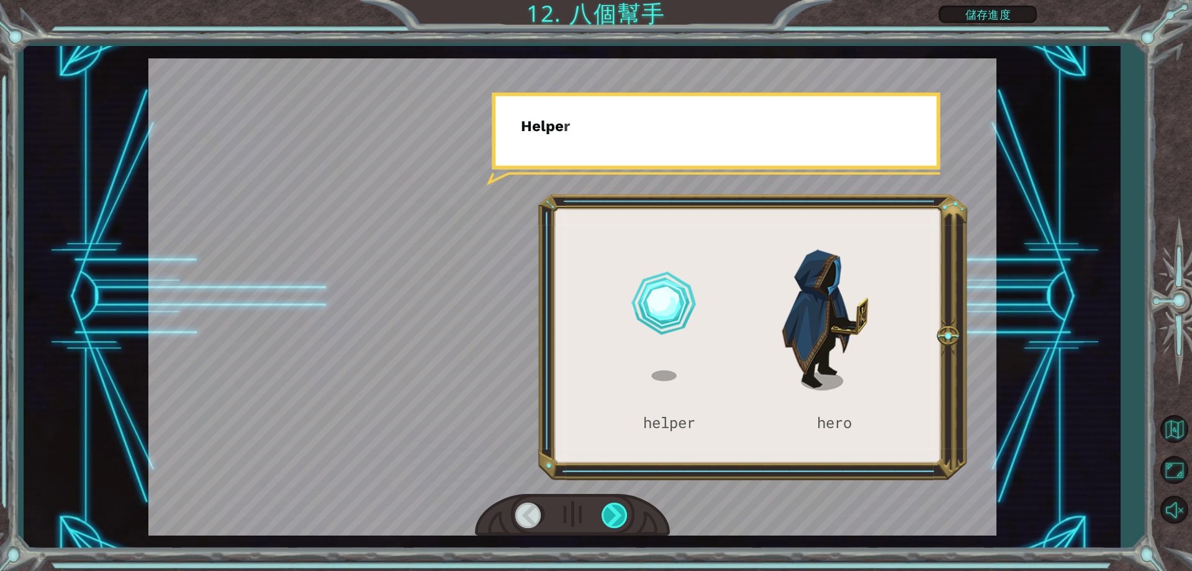
click at [627, 508] on div at bounding box center [616, 514] width 28 height 25
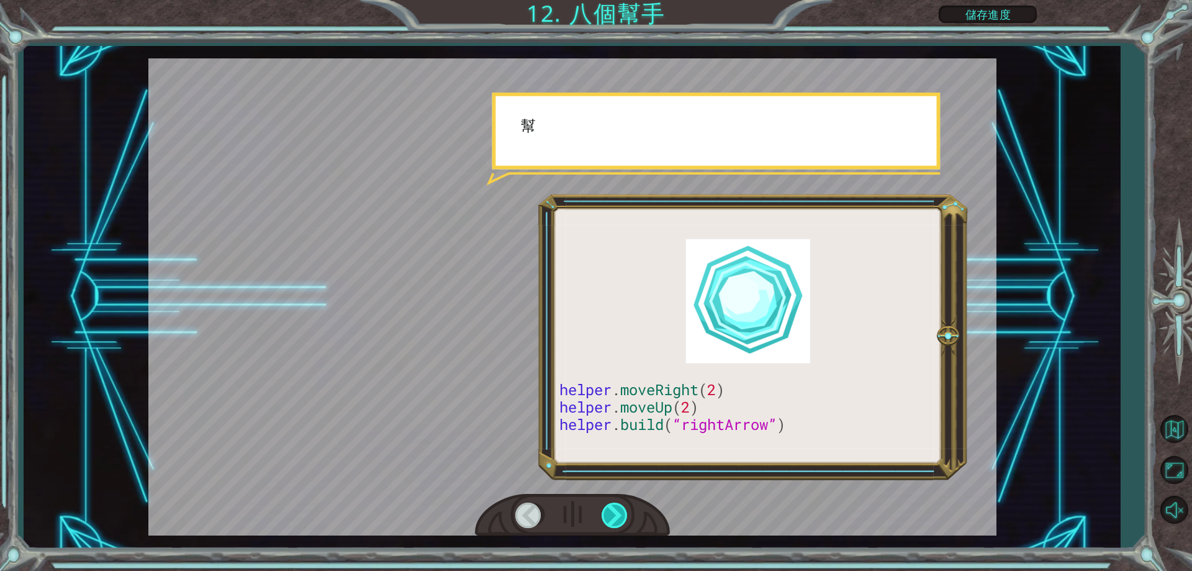
click at [627, 508] on div at bounding box center [616, 514] width 28 height 25
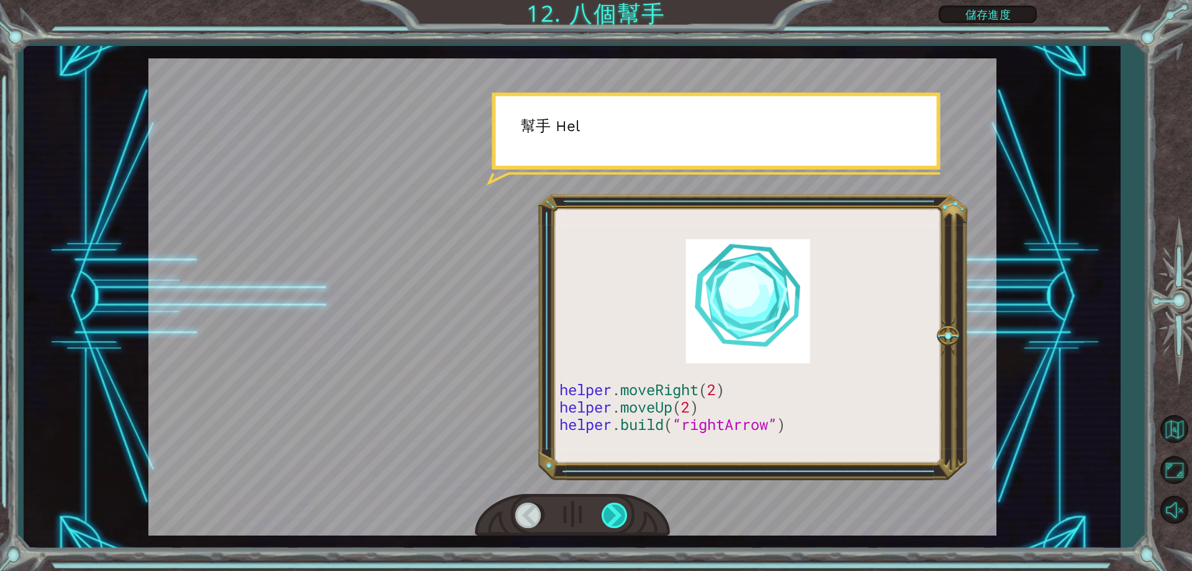
click at [627, 508] on div at bounding box center [616, 514] width 28 height 25
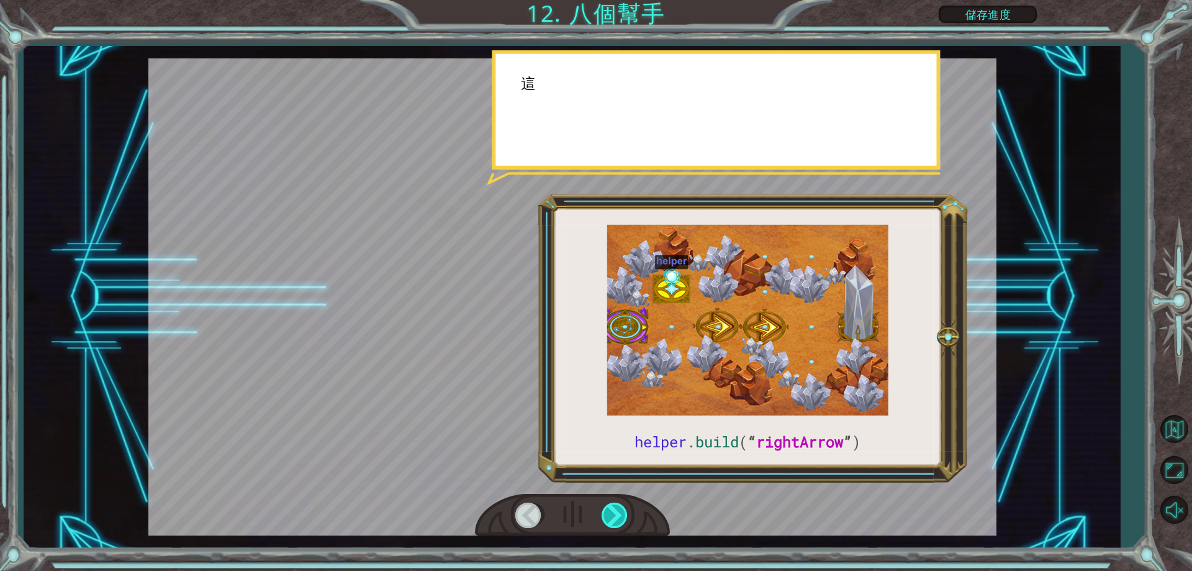
click at [627, 508] on div at bounding box center [616, 514] width 28 height 25
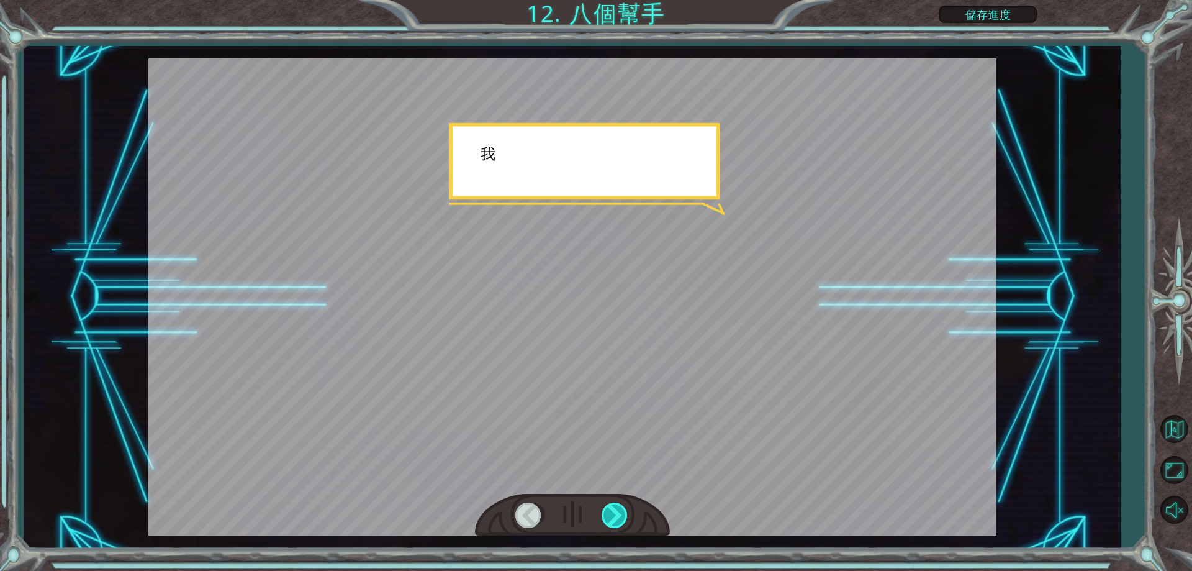
click at [627, 508] on div at bounding box center [616, 514] width 28 height 25
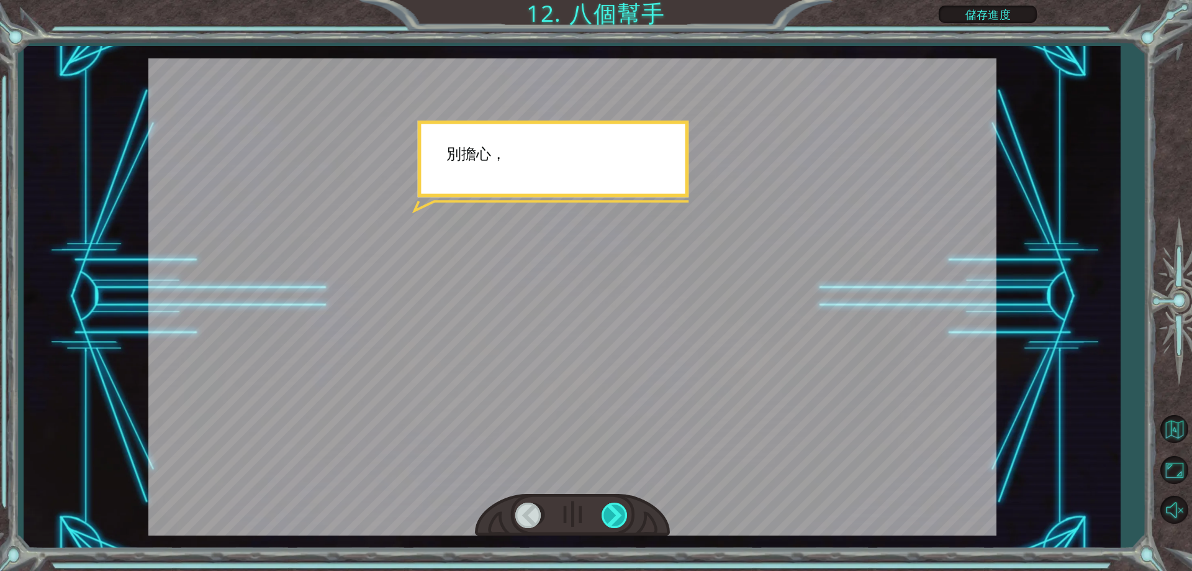
click at [627, 508] on div at bounding box center [616, 514] width 28 height 25
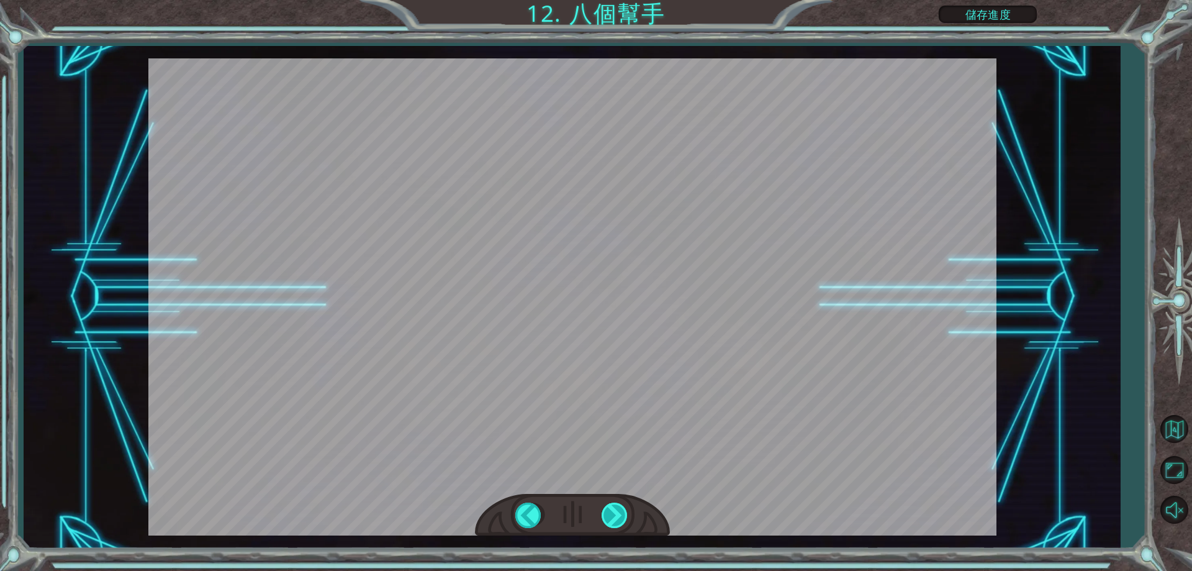
click at [627, 0] on div "helper . build ( “ rightArrow ” ) 現 在 你 需 要 使 用 代 碼 來 修 復 靈 魂 聖 地 ！ 爲 此 ， 你 需 要…" at bounding box center [596, 0] width 1192 height 0
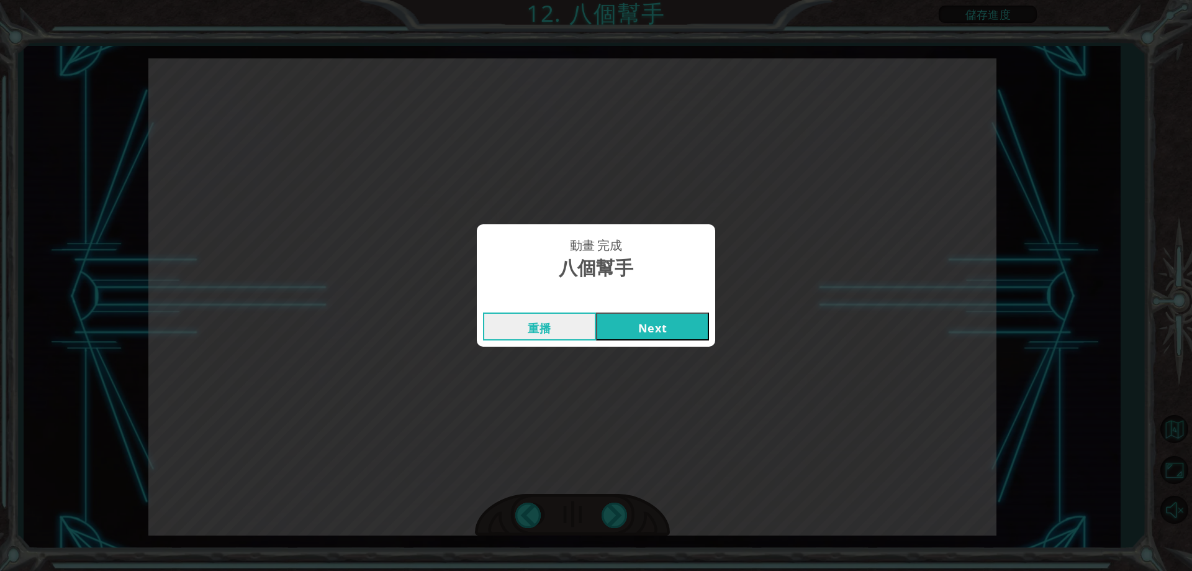
click at [631, 327] on button "Next" at bounding box center [652, 326] width 113 height 28
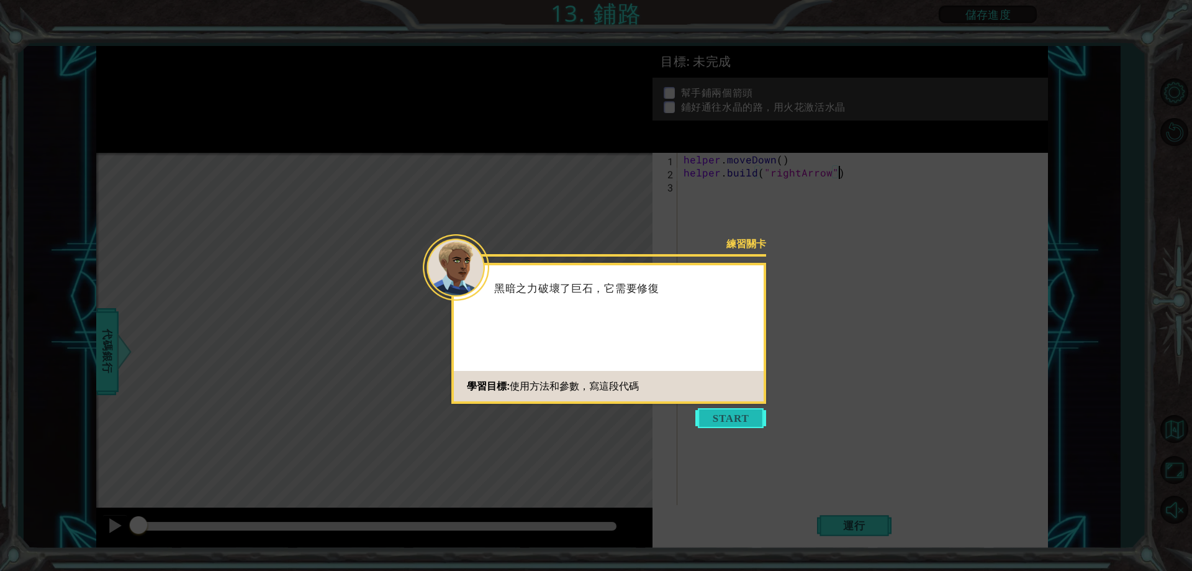
click at [741, 422] on button "Start" at bounding box center [730, 418] width 71 height 20
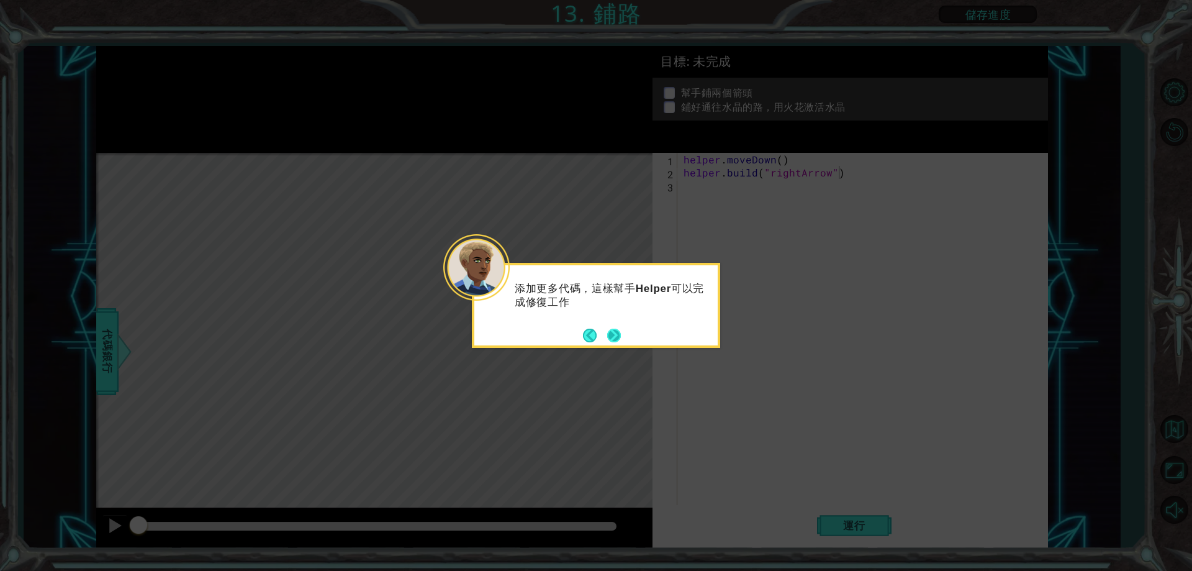
click at [616, 332] on button "Next" at bounding box center [614, 335] width 14 height 14
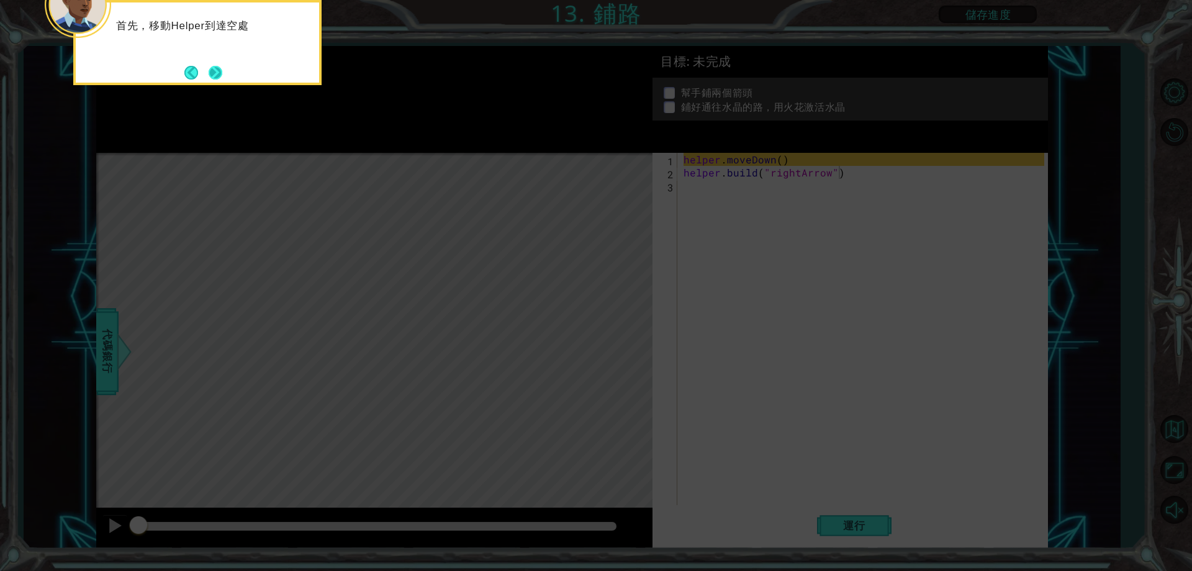
click at [215, 61] on div "首先，移動Helper到達空處" at bounding box center [197, 42] width 248 height 85
click at [260, 86] on icon at bounding box center [596, 85] width 1192 height 970
drag, startPoint x: 243, startPoint y: 101, endPoint x: 222, endPoint y: 74, distance: 34.4
click at [243, 101] on icon at bounding box center [596, 85] width 1192 height 970
click at [222, 74] on button "Next" at bounding box center [216, 73] width 14 height 14
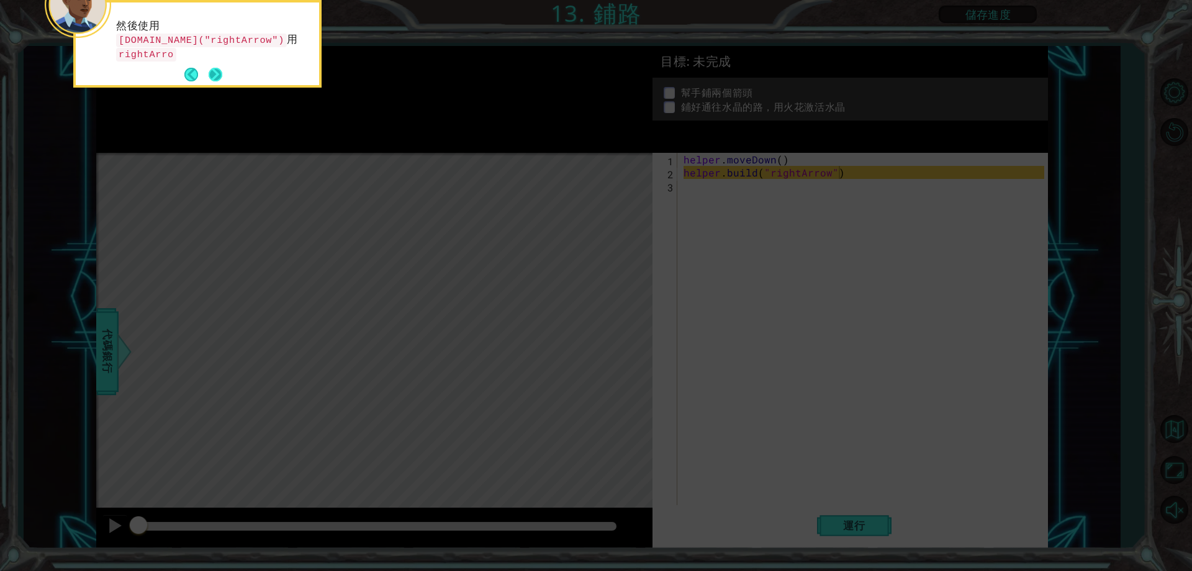
click at [219, 71] on button "Next" at bounding box center [216, 75] width 14 height 14
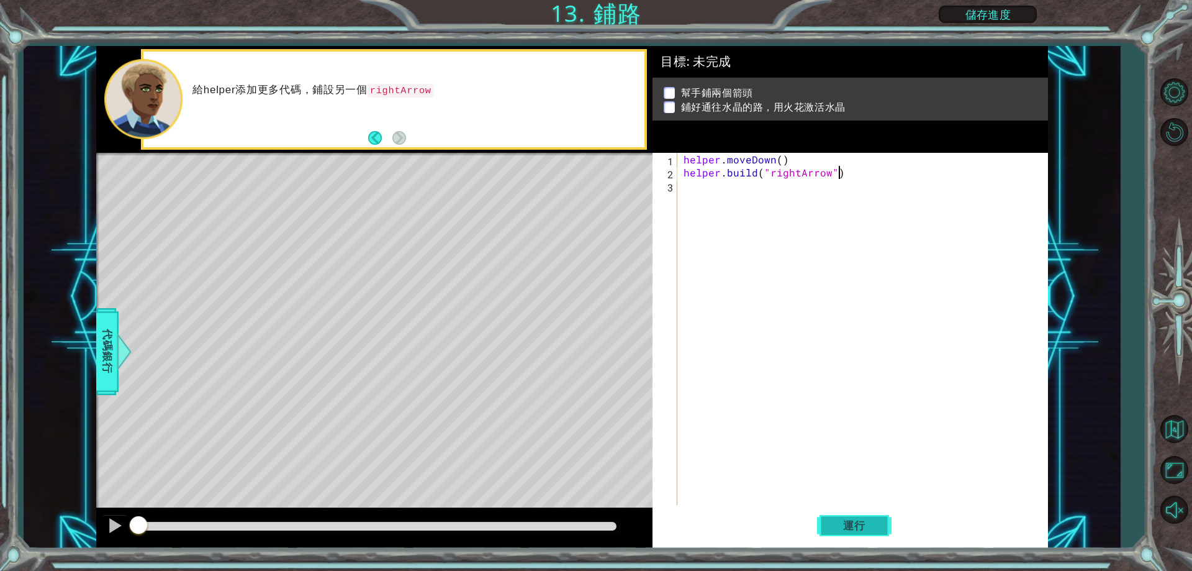
drag, startPoint x: 852, startPoint y: 536, endPoint x: 852, endPoint y: 529, distance: 6.8
click at [852, 535] on button "運行" at bounding box center [854, 526] width 75 height 40
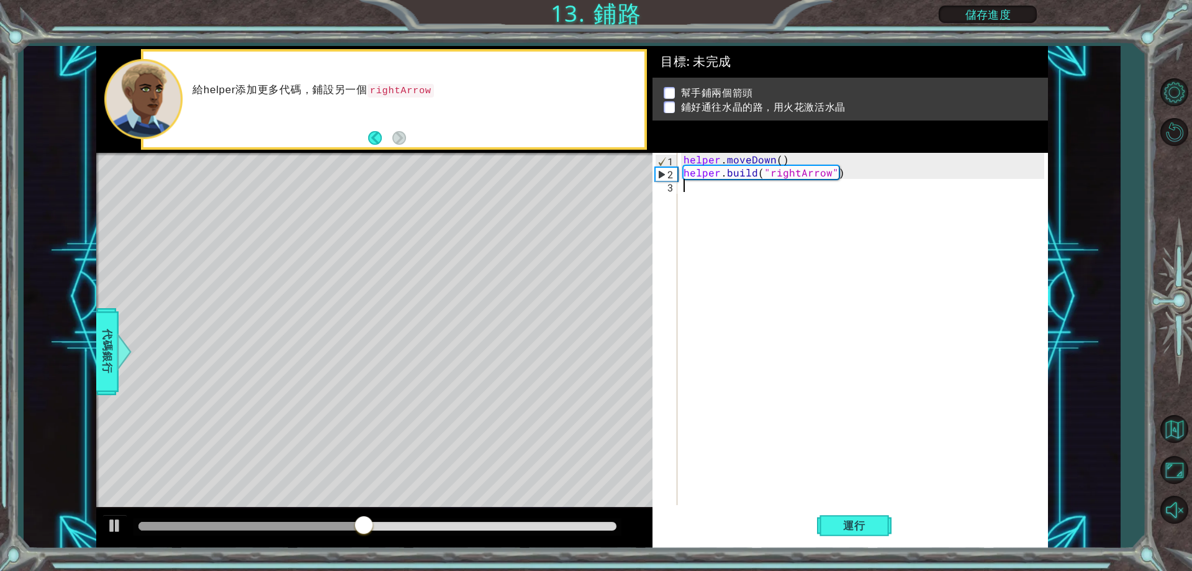
click at [699, 194] on div "helper . moveDown ( ) helper . build ( "rightArrow" )" at bounding box center [865, 342] width 369 height 378
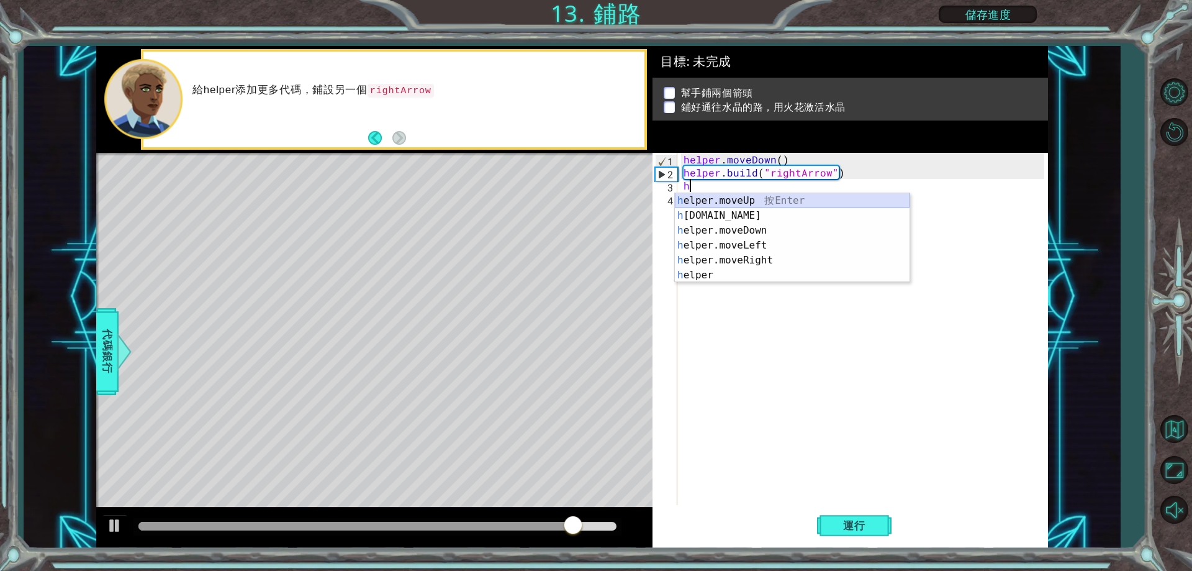
drag, startPoint x: 762, startPoint y: 199, endPoint x: 762, endPoint y: 208, distance: 9.3
click at [762, 199] on div "h elper.moveUp 按 Enter h [DOMAIN_NAME] 按 Enter h elper.moveDown 按 Enter h elper…" at bounding box center [792, 252] width 235 height 119
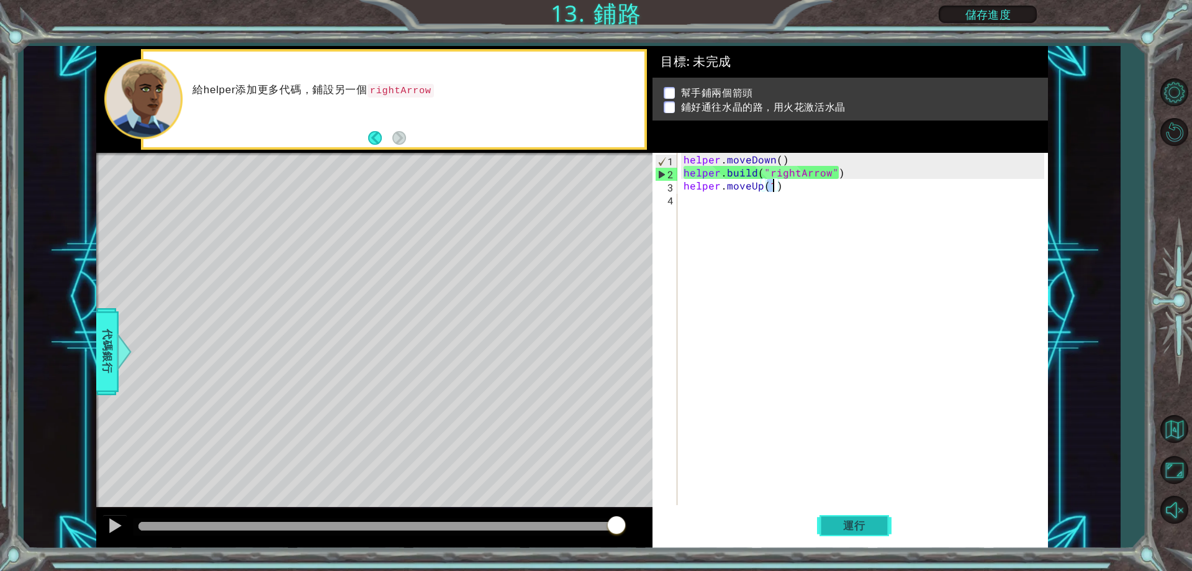
type textarea "helper.moveUp(1)"
click at [847, 528] on span "運行" at bounding box center [854, 525] width 47 height 12
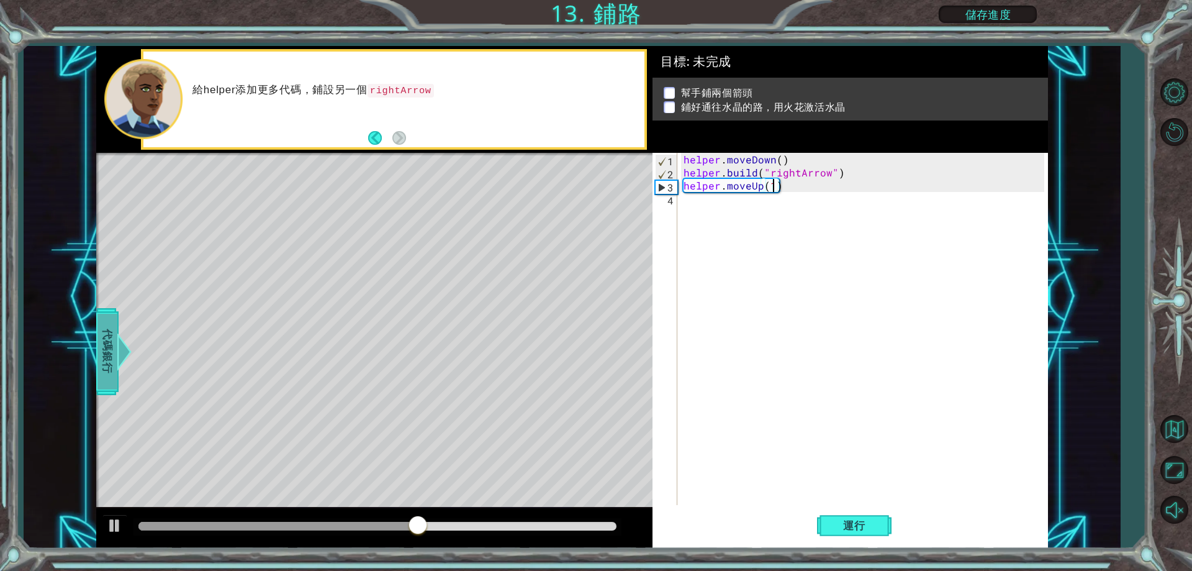
click at [107, 345] on span "代碼銀行" at bounding box center [107, 352] width 20 height 76
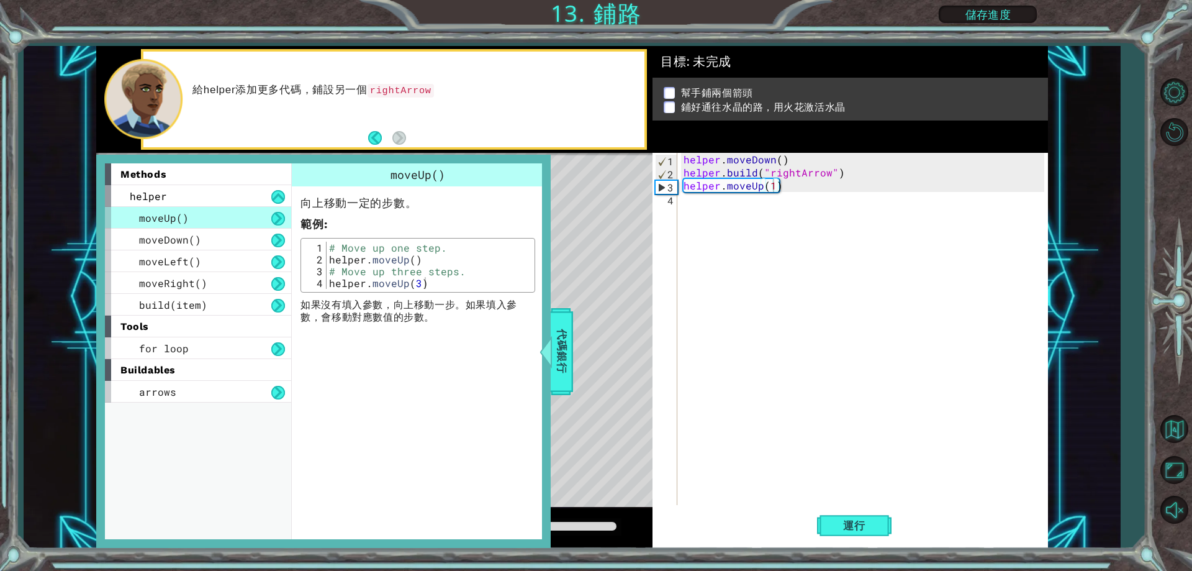
click at [550, 267] on div "methods helper moveUp() moveDown() moveLeft() moveRight() build(item) tools for…" at bounding box center [323, 351] width 454 height 393
click at [561, 336] on span "代碼銀行" at bounding box center [562, 352] width 20 height 76
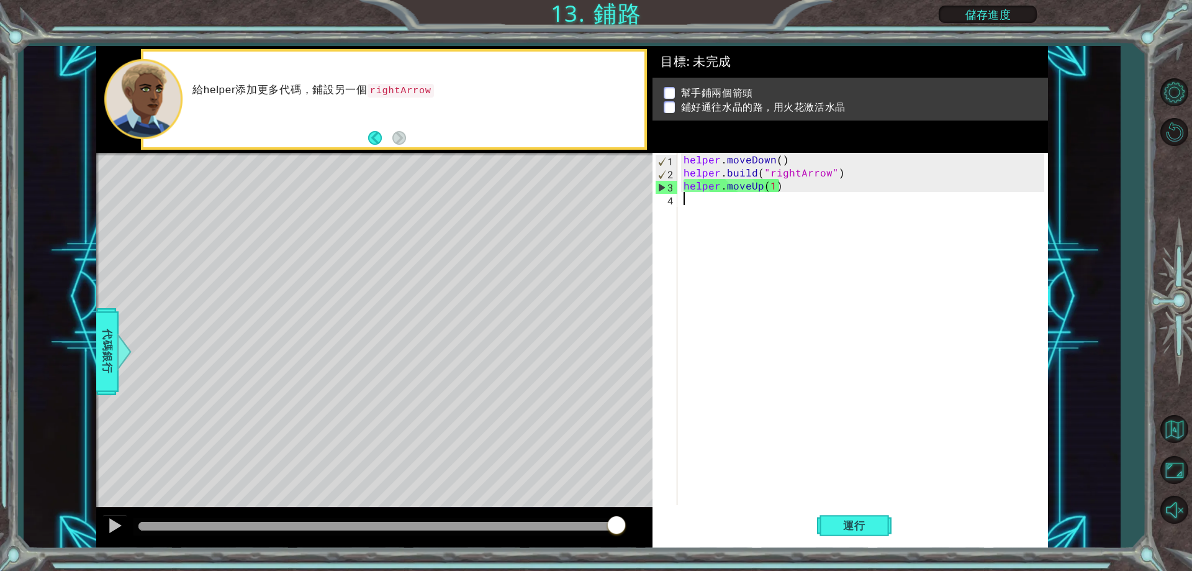
click at [692, 205] on div "helper . moveDown ( ) helper . build ( "rightArrow" ) helper . moveUp ( 1 )" at bounding box center [865, 342] width 369 height 378
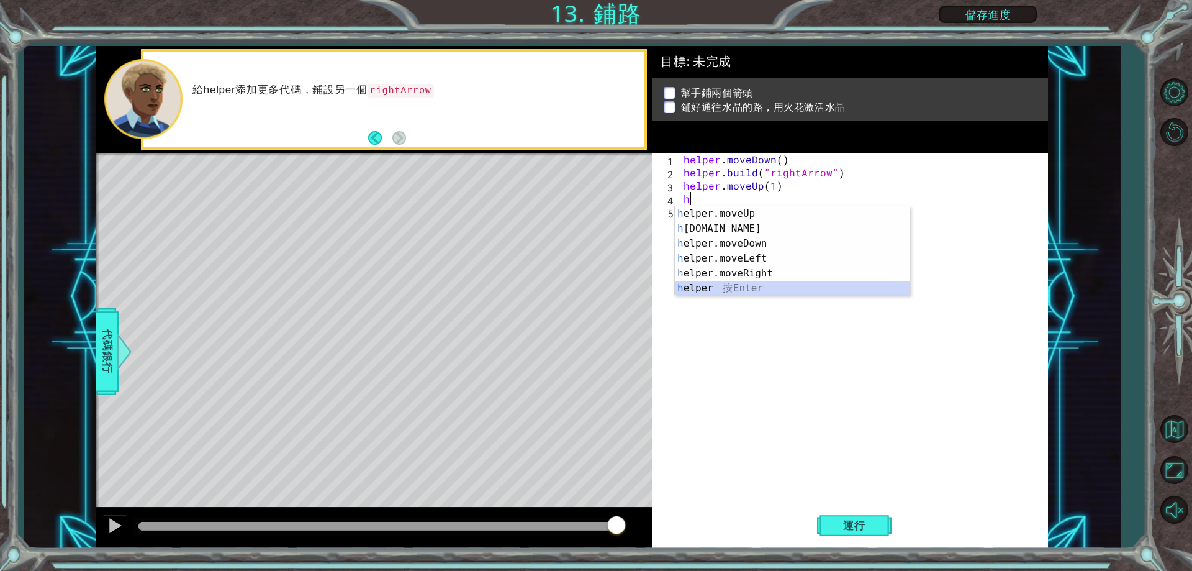
click at [720, 289] on div "h elper.moveUp 按 Enter h [DOMAIN_NAME] 按 Enter h elper.moveDown 按 Enter h elper…" at bounding box center [792, 265] width 235 height 119
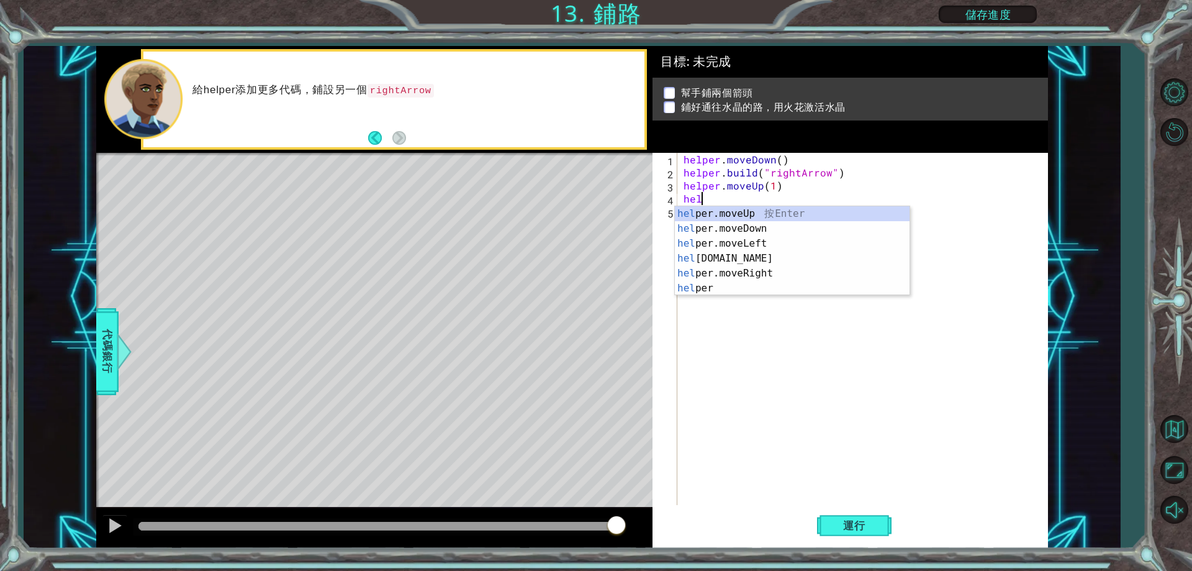
type textarea "h"
click at [744, 227] on div "h elper.moveUp 按 Enter h [DOMAIN_NAME] 按 Enter h elper.moveDown 按 Enter h elper…" at bounding box center [792, 265] width 235 height 119
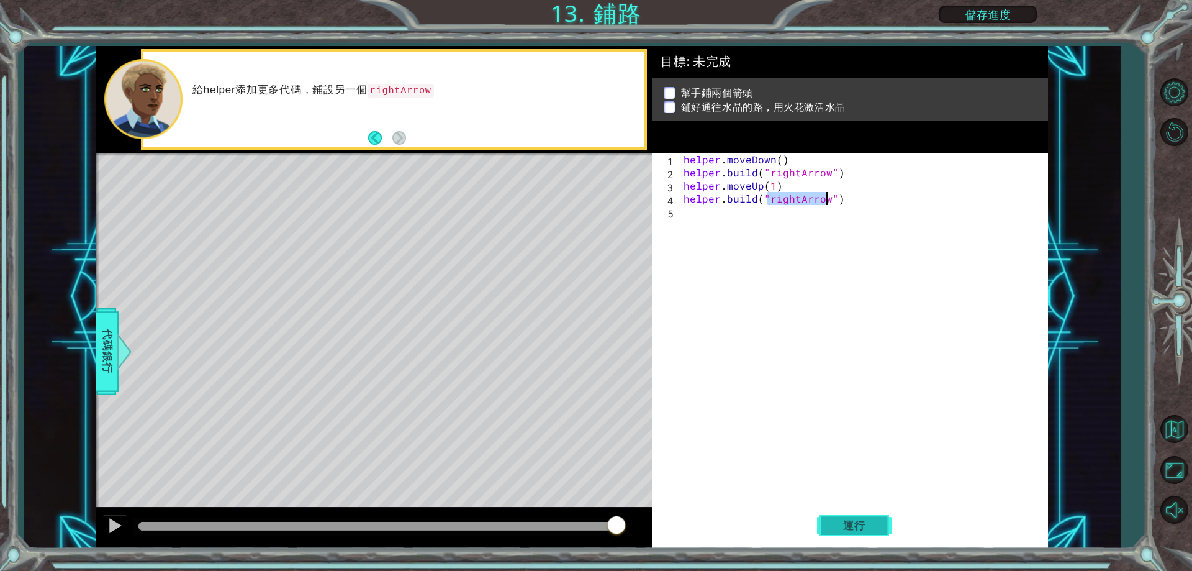
type textarea "[DOMAIN_NAME]("rightArrow")"
click at [844, 525] on span "運行" at bounding box center [854, 525] width 47 height 12
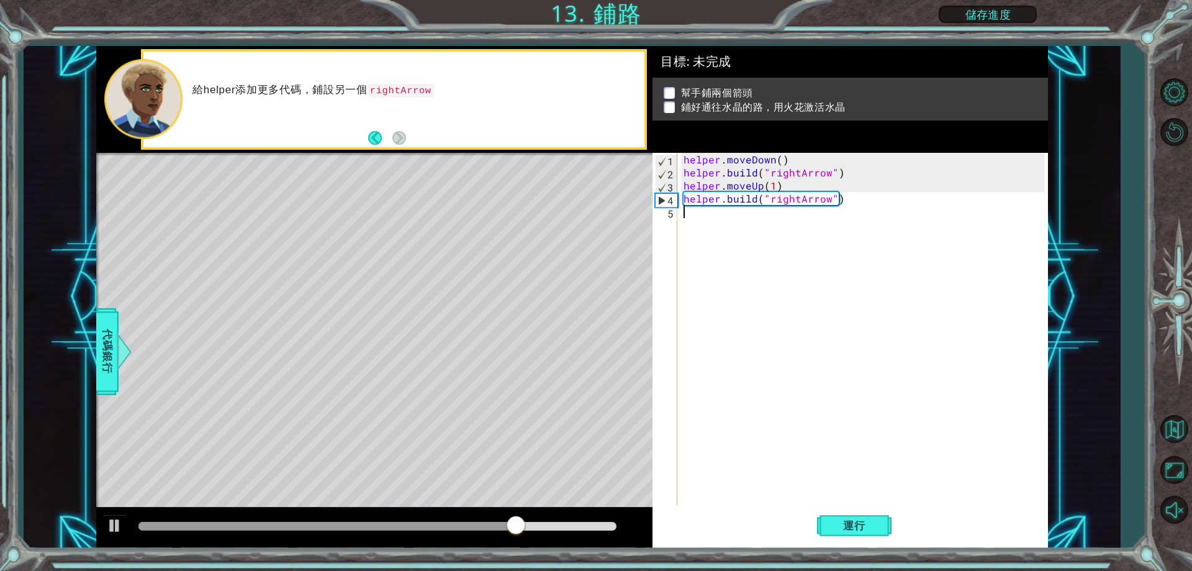
click at [691, 212] on div "helper . moveDown ( ) helper . build ( "rightArrow" ) helper . moveUp ( 1 ) hel…" at bounding box center [865, 342] width 369 height 378
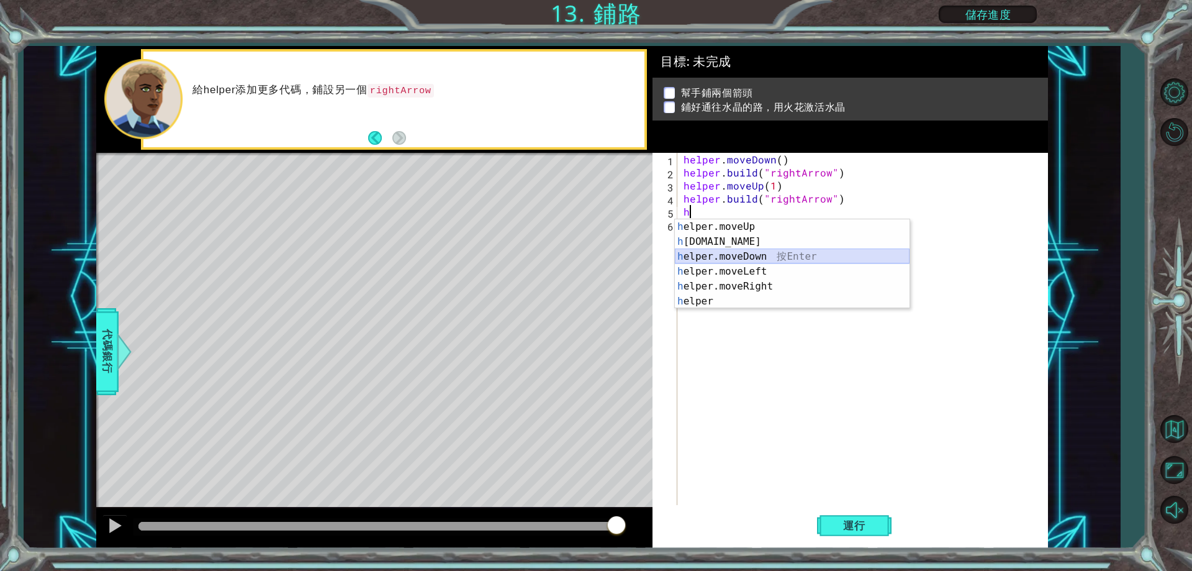
click at [754, 255] on div "h elper.moveUp 按 Enter h [DOMAIN_NAME] 按 Enter h elper.moveDown 按 Enter h elper…" at bounding box center [792, 278] width 235 height 119
type textarea "helper.moveDown(1)"
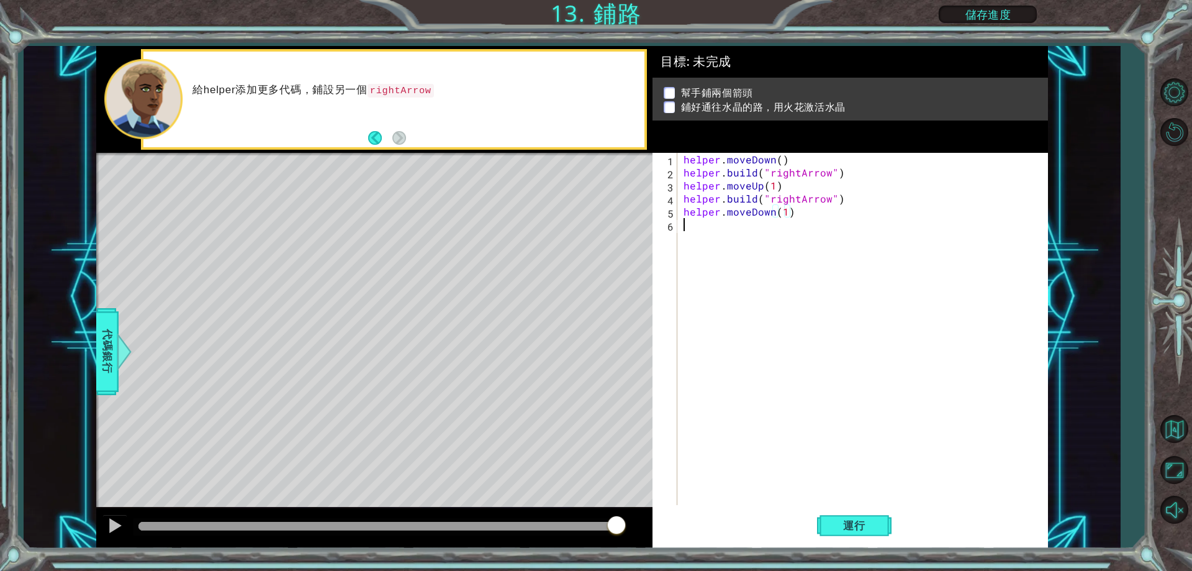
click at [689, 236] on div "helper . moveDown ( ) helper . build ( "rightArrow" ) helper . moveUp ( 1 ) hel…" at bounding box center [865, 342] width 369 height 378
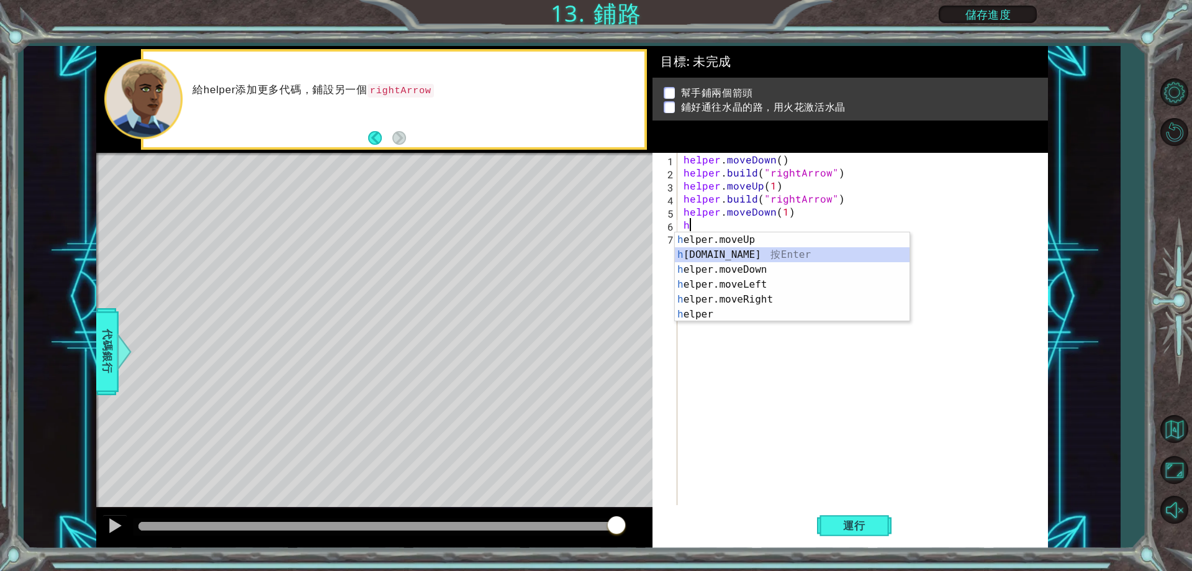
click at [753, 258] on div "h elper.moveUp 按 Enter h [DOMAIN_NAME] 按 Enter h elper.moveDown 按 Enter h elper…" at bounding box center [792, 291] width 235 height 119
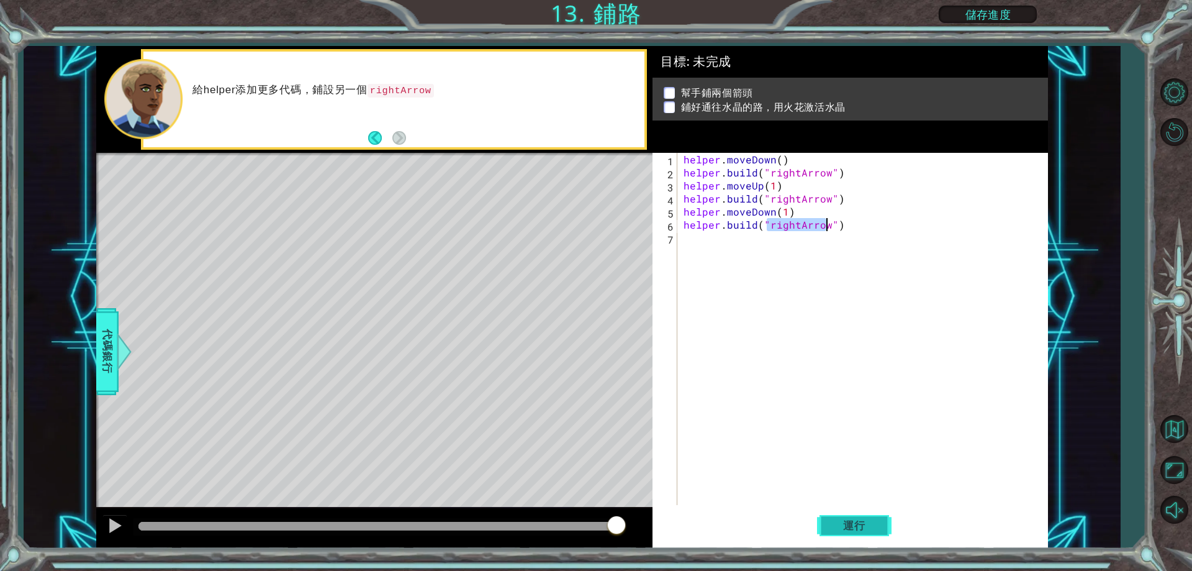
click at [838, 525] on span "運行" at bounding box center [854, 525] width 47 height 12
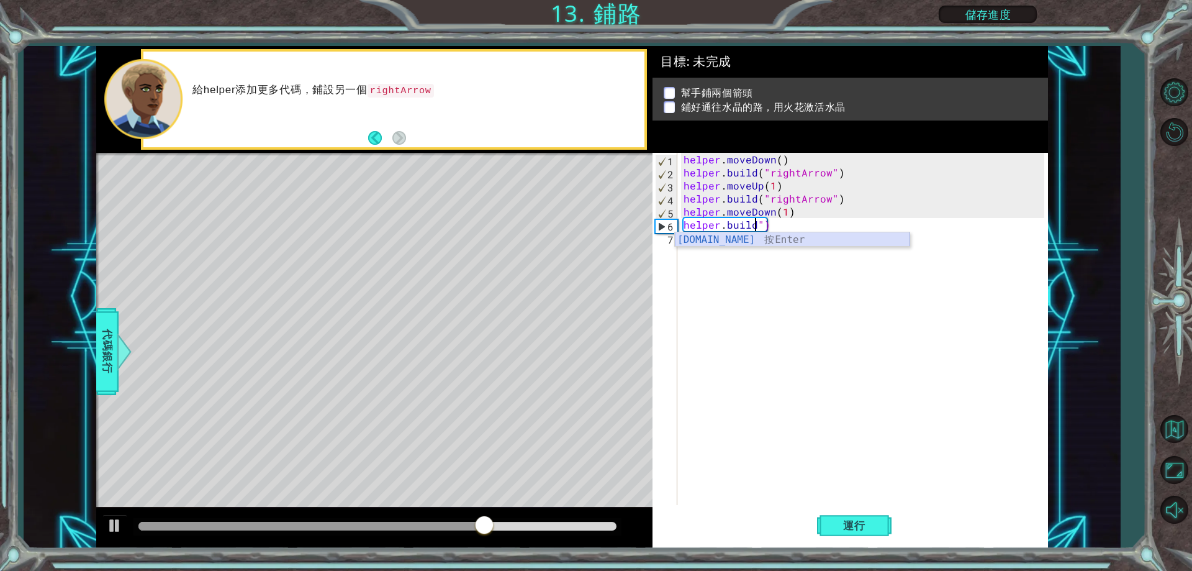
click at [792, 233] on div "[DOMAIN_NAME] 按 Enter" at bounding box center [792, 254] width 235 height 45
drag, startPoint x: 849, startPoint y: 214, endPoint x: 854, endPoint y: 222, distance: 9.0
click at [851, 215] on div "helper . moveDown ( ) helper . build ( "rightArrow" ) helper . moveUp ( 1 ) hel…" at bounding box center [865, 342] width 369 height 378
click at [856, 226] on div "helper . moveDown ( ) helper . build ( "rightArrow" ) helper . moveUp ( 1 ) hel…" at bounding box center [865, 342] width 369 height 378
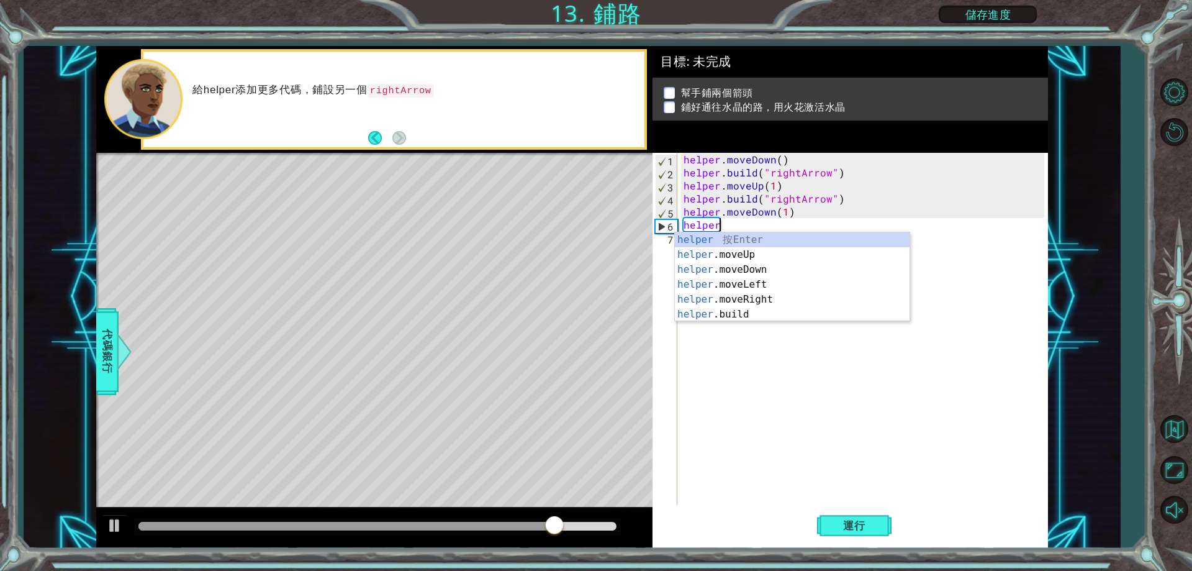
type textarea "h"
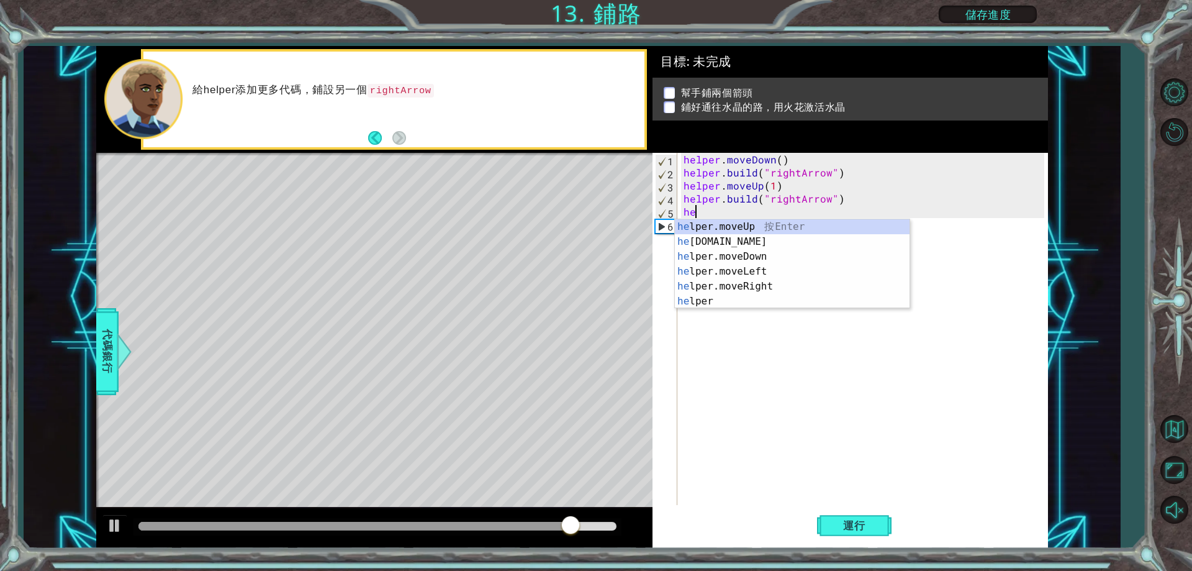
type textarea "h"
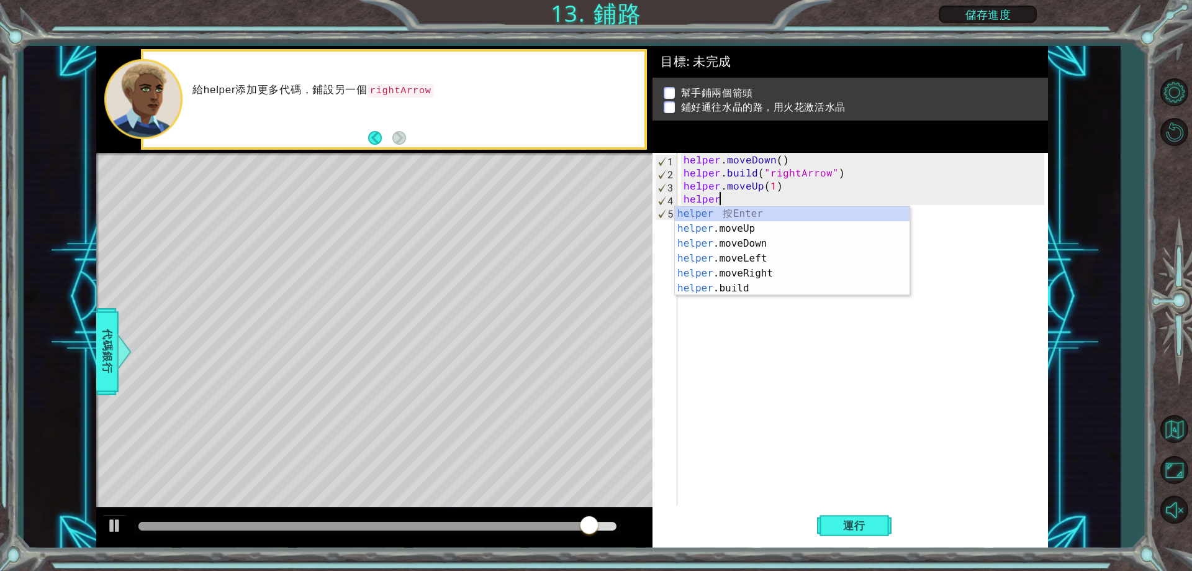
type textarea "h"
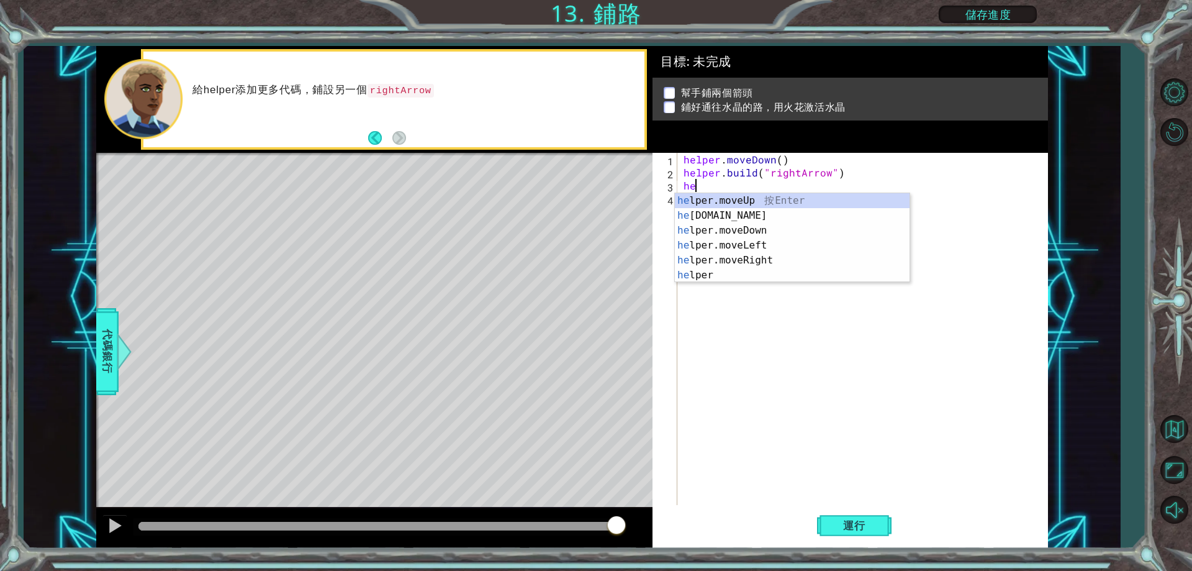
type textarea "h"
click at [746, 248] on div "h elper.moveUp 按 Enter h [DOMAIN_NAME] 按 Enter h elper.moveDown 按 Enter h elper…" at bounding box center [792, 252] width 235 height 119
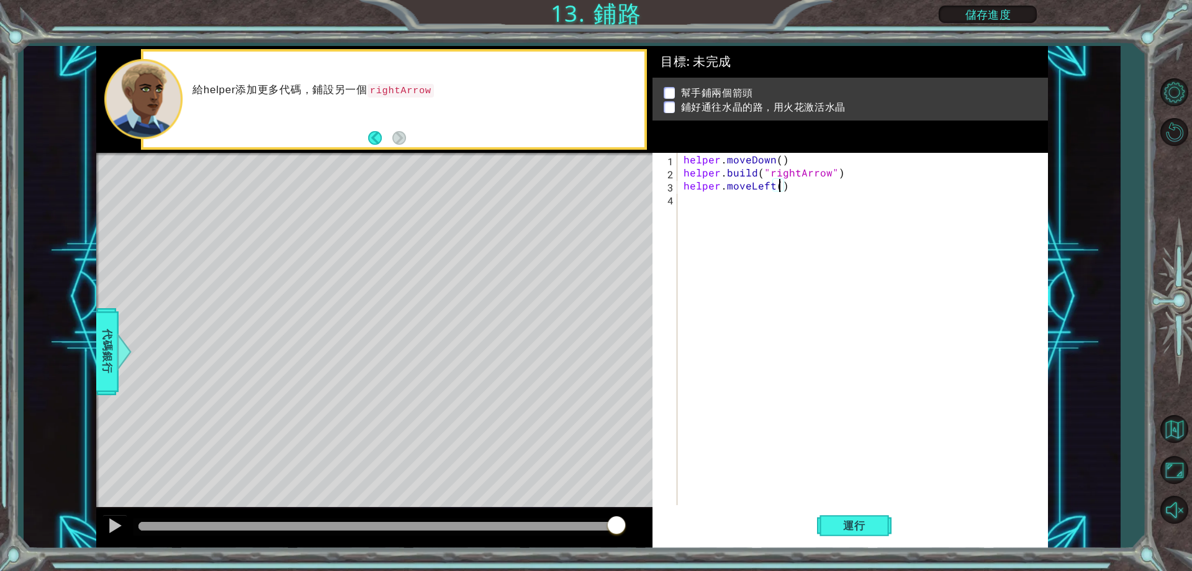
type textarea "helper.moveLeft(3)"
click at [690, 202] on div "helper . moveDown ( ) helper . build ( "rightArrow" ) helper . moveLeft ( 3 )" at bounding box center [865, 342] width 369 height 378
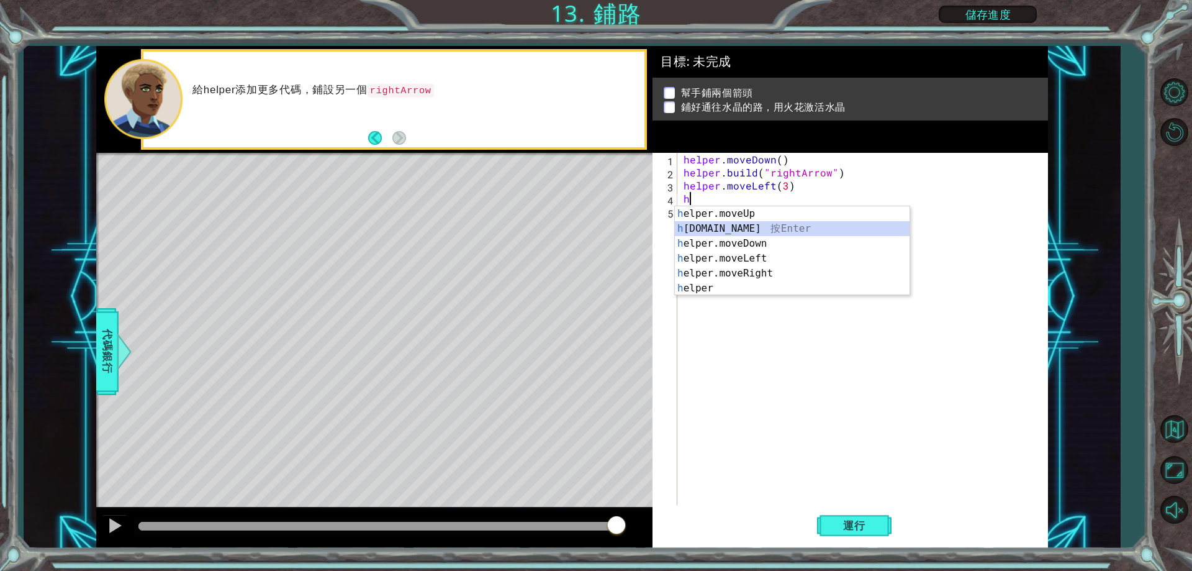
click at [757, 228] on div "h elper.moveUp 按 Enter h [DOMAIN_NAME] 按 Enter h elper.moveDown 按 Enter h elper…" at bounding box center [792, 265] width 235 height 119
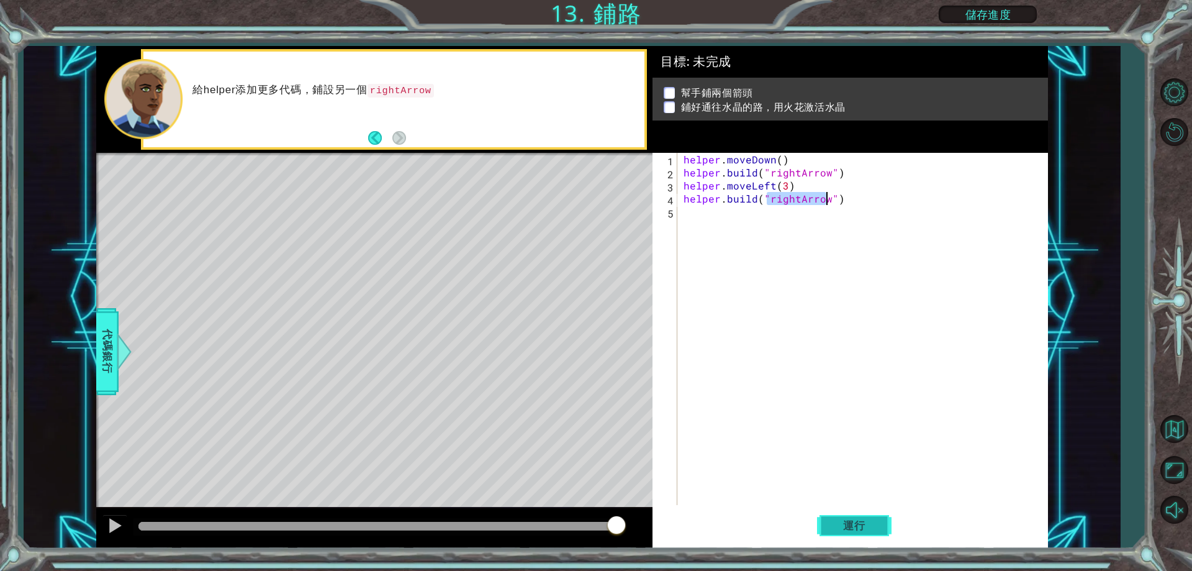
drag, startPoint x: 845, startPoint y: 519, endPoint x: 852, endPoint y: 515, distance: 8.3
click at [846, 518] on button "運行" at bounding box center [854, 526] width 75 height 40
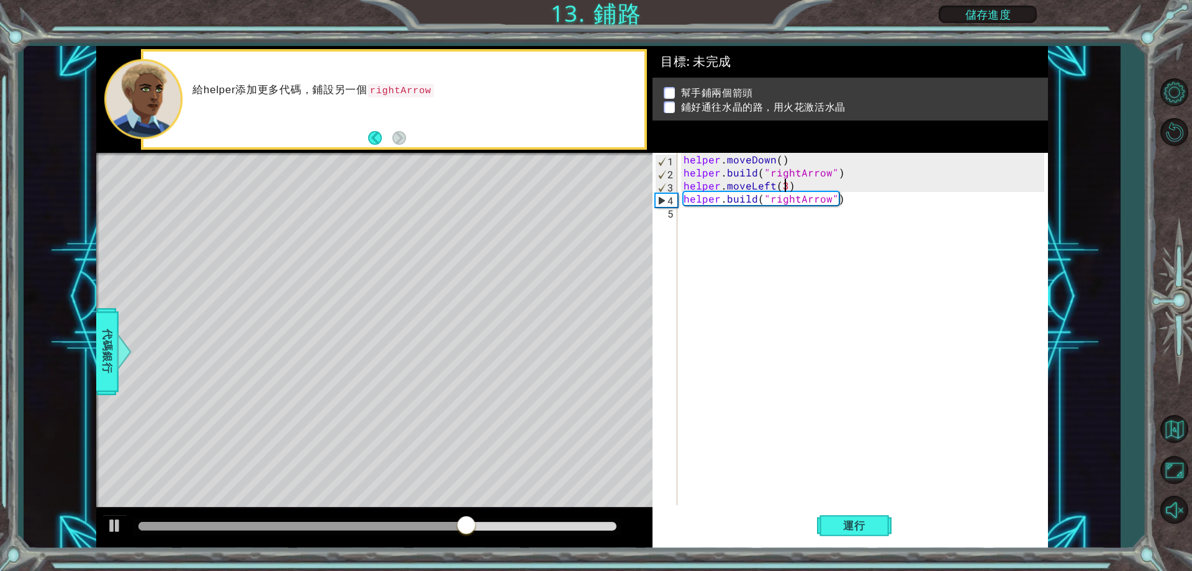
click at [786, 189] on div "helper . moveDown ( ) helper . build ( "rightArrow" ) helper . moveLeft ( 3 ) h…" at bounding box center [865, 342] width 369 height 378
click at [869, 522] on span "運行" at bounding box center [854, 525] width 47 height 12
click at [772, 189] on div "helper . moveDown ( ) helper . build ( "rightArrow" ) helper . moveLeft ( 2 ) h…" at bounding box center [865, 342] width 369 height 378
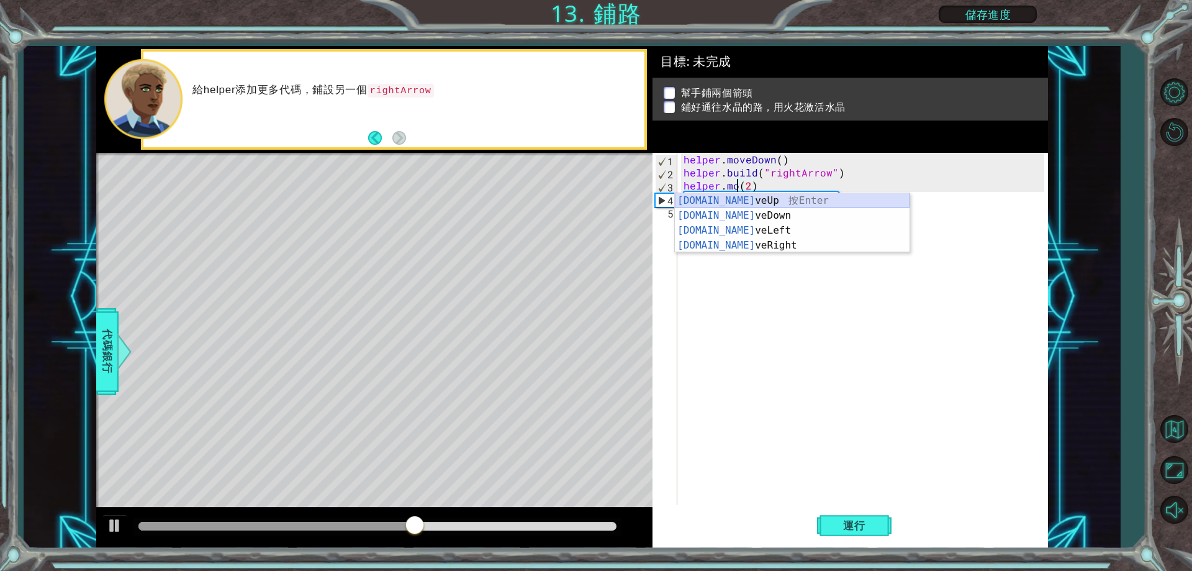
scroll to position [0, 4]
click at [760, 239] on div "[DOMAIN_NAME] veUp 按 Enter [DOMAIN_NAME] veDown 按 Enter [DOMAIN_NAME] veLeft 按 …" at bounding box center [792, 237] width 235 height 89
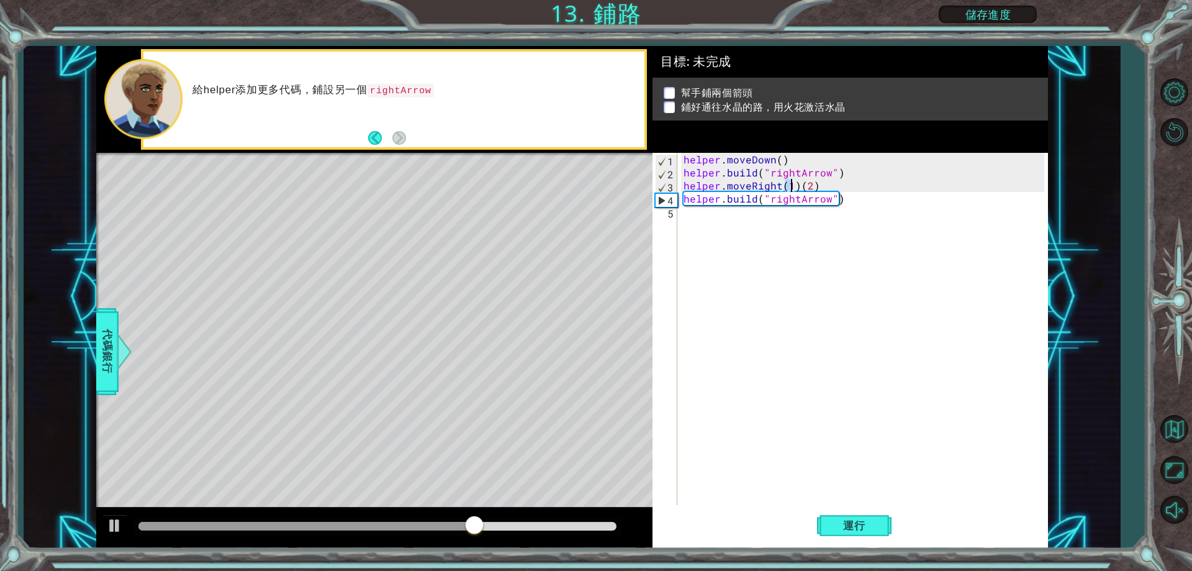
click at [802, 185] on div "helper . moveDown ( ) helper . build ( "rightArrow" ) helper . moveRight ( 1 ) …" at bounding box center [865, 342] width 369 height 378
click at [795, 184] on div "helper . moveDown ( ) helper . build ( "rightArrow" ) helper . moveRight ( 1 ) …" at bounding box center [865, 342] width 369 height 378
type textarea "helper.moveRight(2)"
click at [976, 380] on div "helper . moveDown ( ) helper . build ( "rightArrow" ) helper . moveRight ( 2 ) …" at bounding box center [865, 342] width 369 height 378
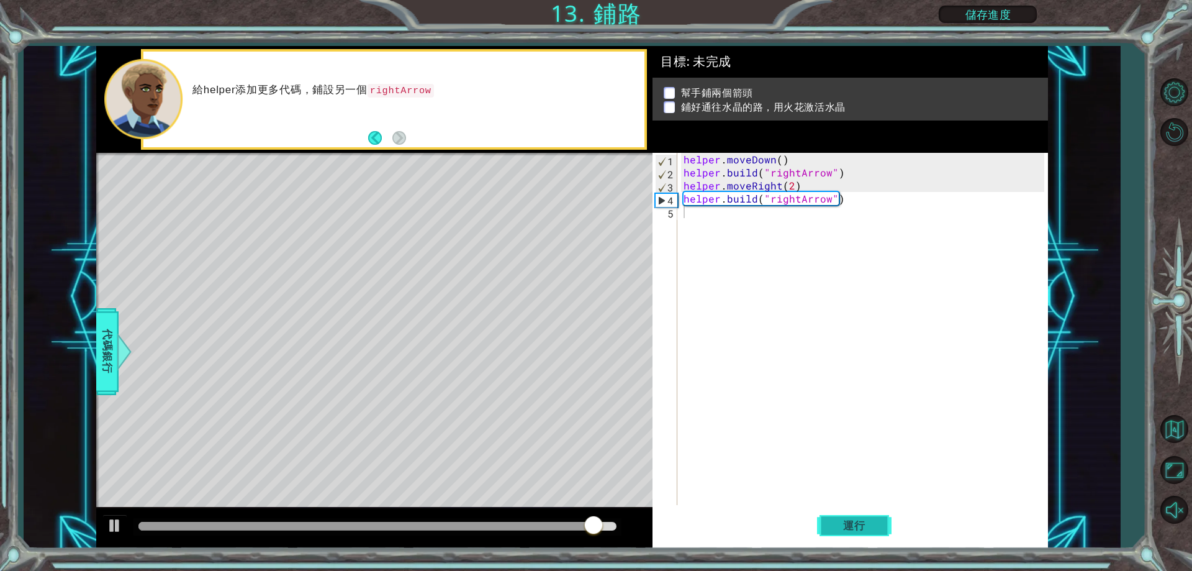
click at [873, 523] on span "運行" at bounding box center [854, 525] width 47 height 12
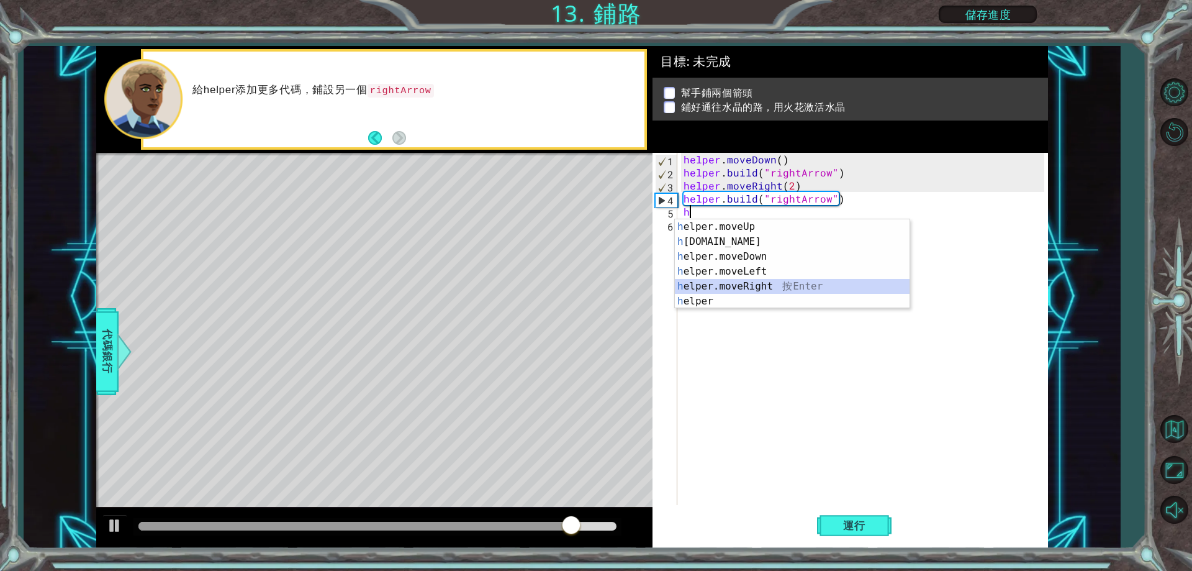
click at [756, 284] on div "h elper.moveUp 按 Enter h [DOMAIN_NAME] 按 Enter h elper.moveDown 按 Enter h elper…" at bounding box center [792, 278] width 235 height 119
type textarea "helper.moveRight(1)"
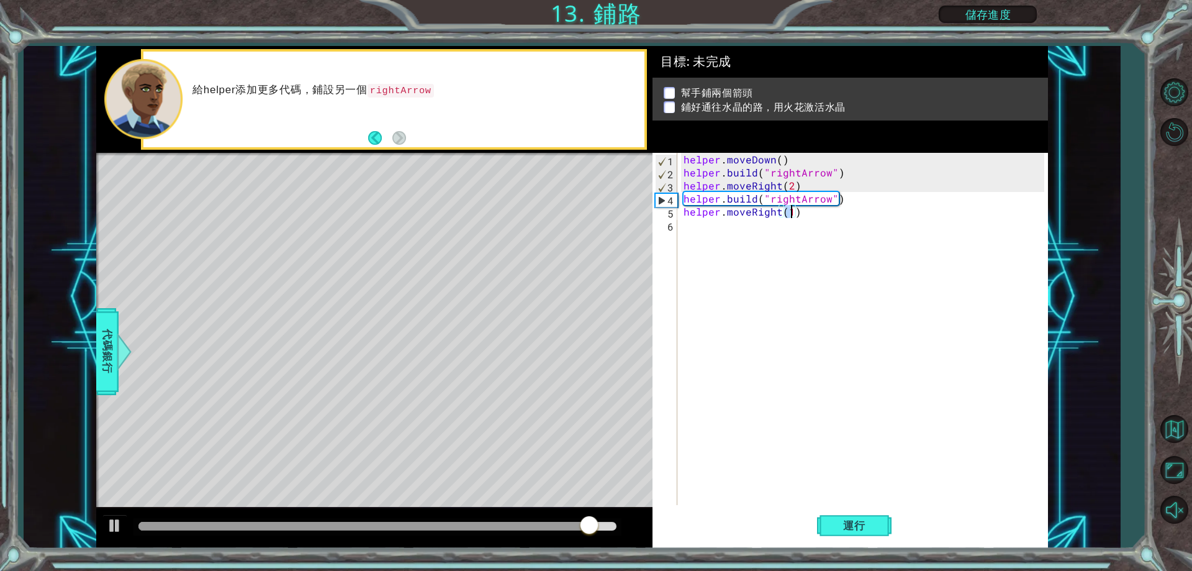
click at [705, 228] on div "helper . moveDown ( ) helper . build ( "rightArrow" ) helper . moveRight ( 2 ) …" at bounding box center [865, 342] width 369 height 378
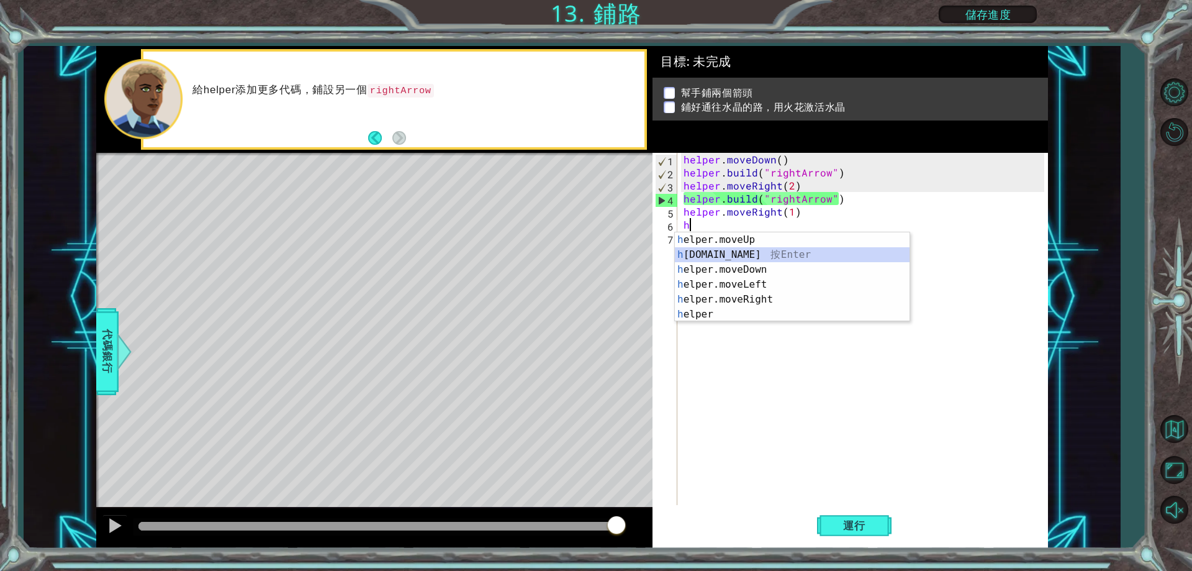
click at [767, 255] on div "h elper.moveUp 按 Enter h [DOMAIN_NAME] 按 Enter h elper.moveDown 按 Enter h elper…" at bounding box center [792, 291] width 235 height 119
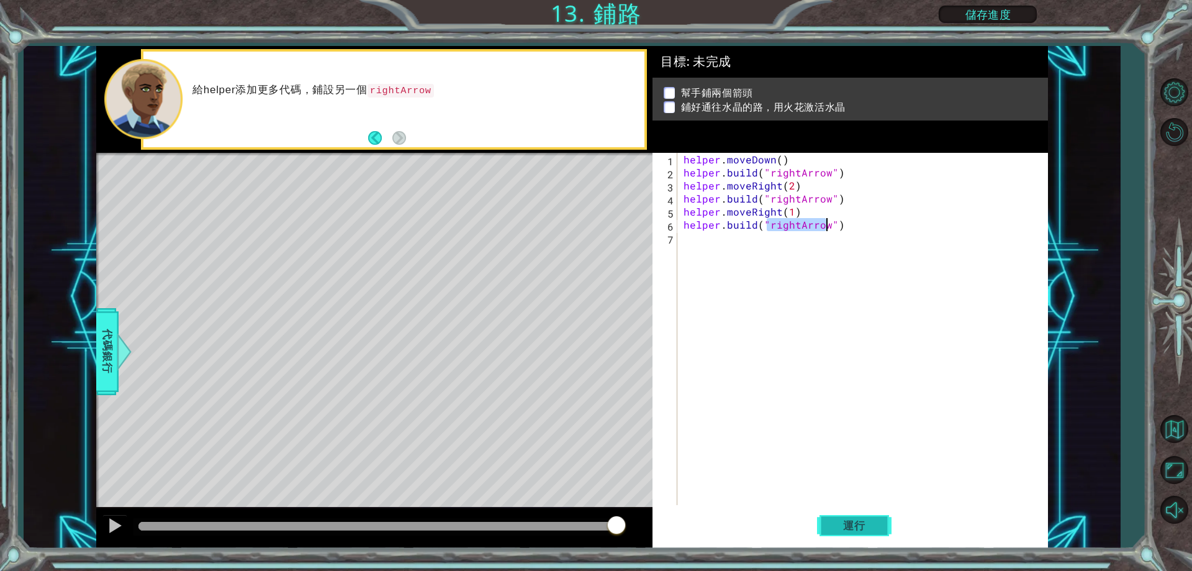
type textarea "[DOMAIN_NAME]("rightArrow")"
click at [860, 531] on button "運行" at bounding box center [854, 526] width 75 height 40
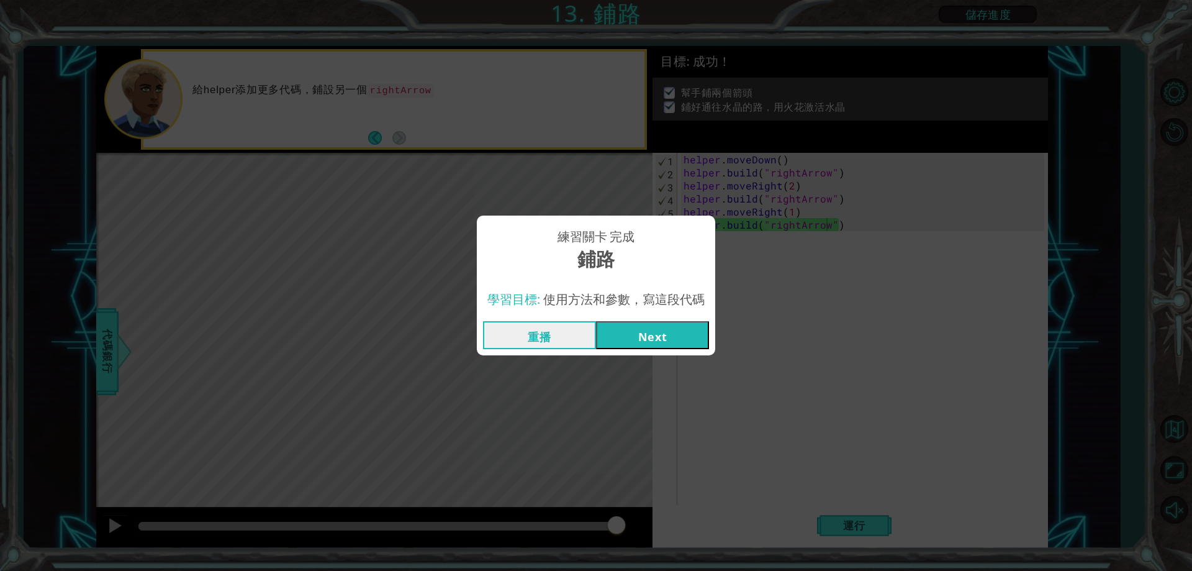
click at [638, 343] on button "Next" at bounding box center [652, 335] width 113 height 28
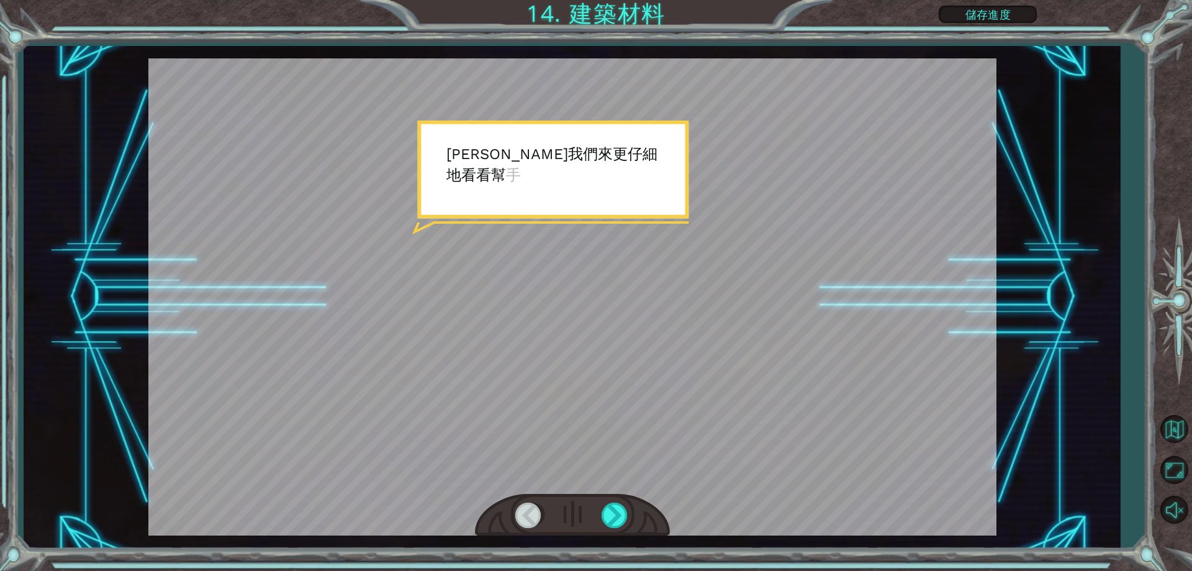
click at [579, 227] on div at bounding box center [572, 296] width 848 height 477
click at [585, 229] on div at bounding box center [572, 296] width 848 height 477
click at [617, 278] on div at bounding box center [572, 296] width 848 height 477
click at [623, 507] on div at bounding box center [616, 514] width 28 height 25
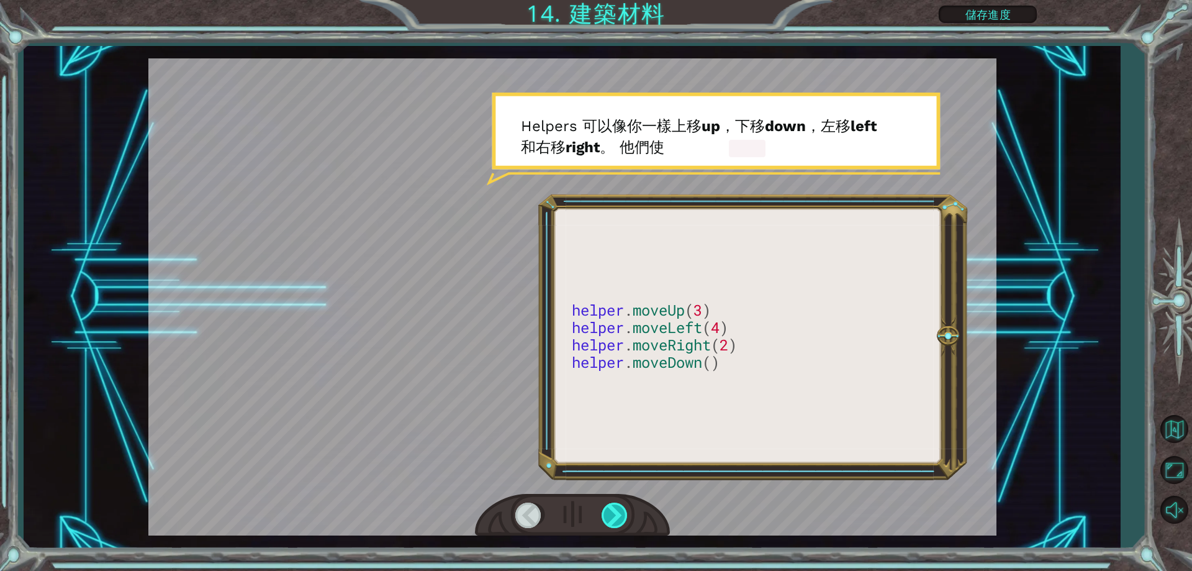
click at [621, 514] on div at bounding box center [616, 514] width 28 height 25
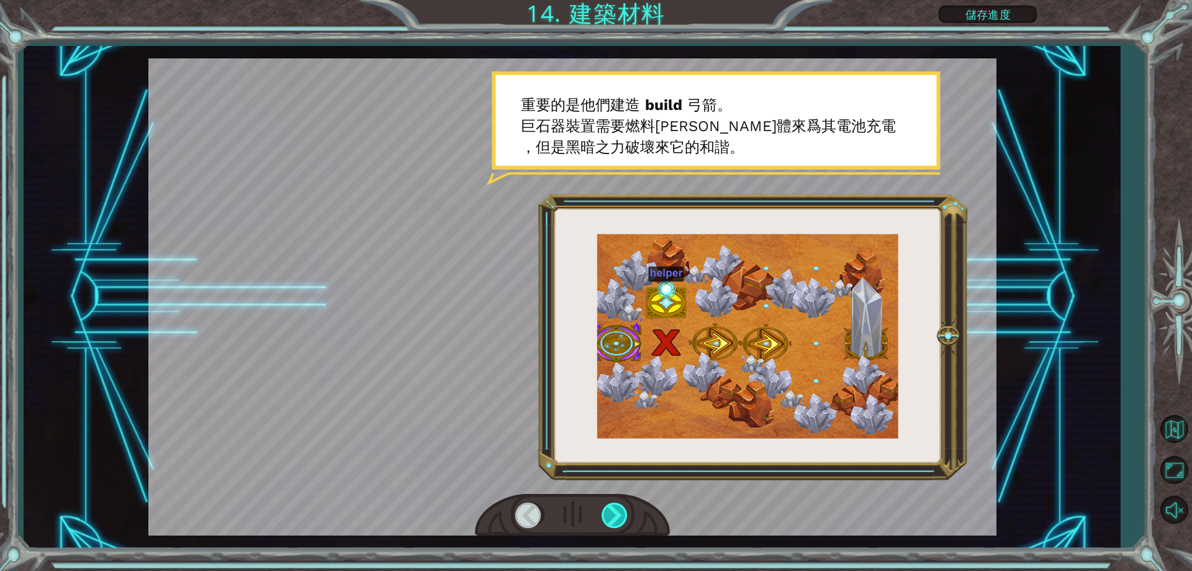
click at [621, 514] on div at bounding box center [616, 514] width 28 height 25
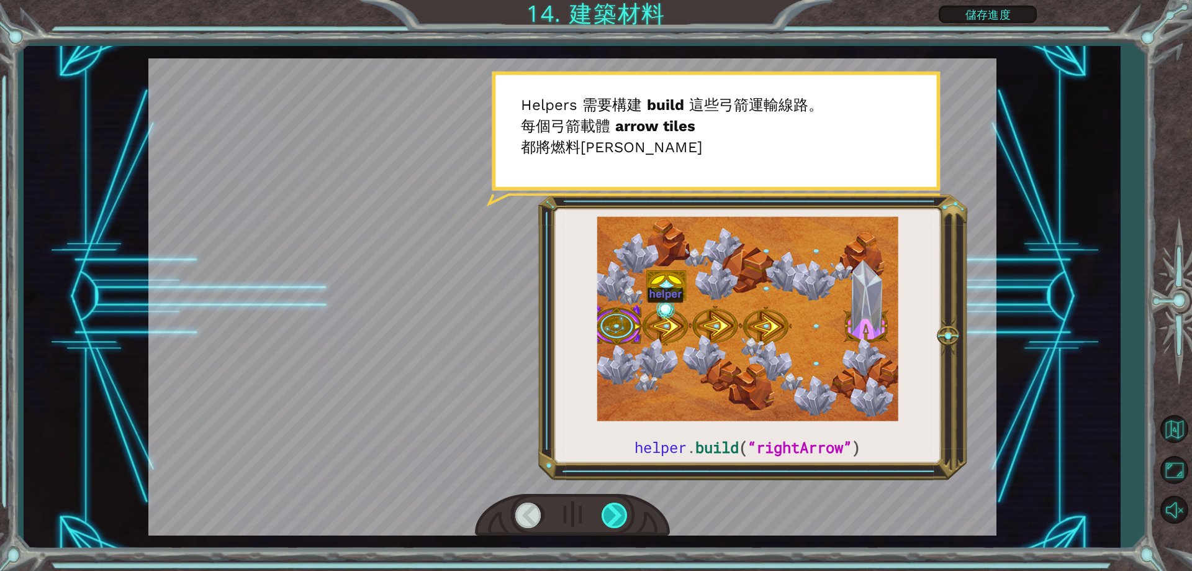
click at [624, 510] on div at bounding box center [616, 514] width 28 height 25
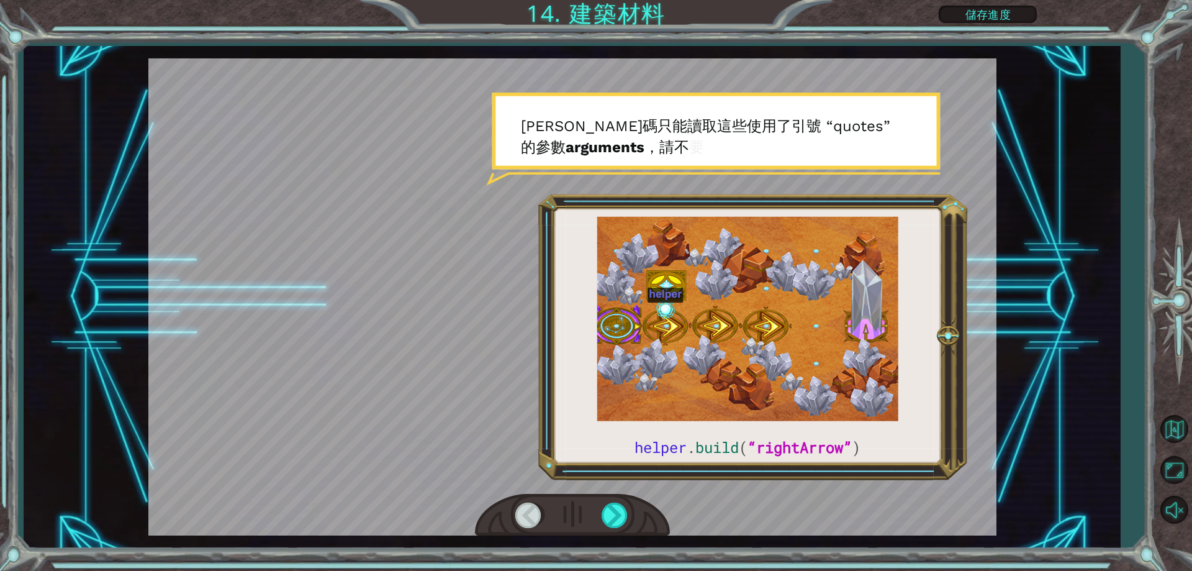
click at [617, 500] on div at bounding box center [572, 515] width 195 height 43
click at [619, 501] on div at bounding box center [572, 515] width 195 height 43
click at [617, 507] on div at bounding box center [616, 514] width 28 height 25
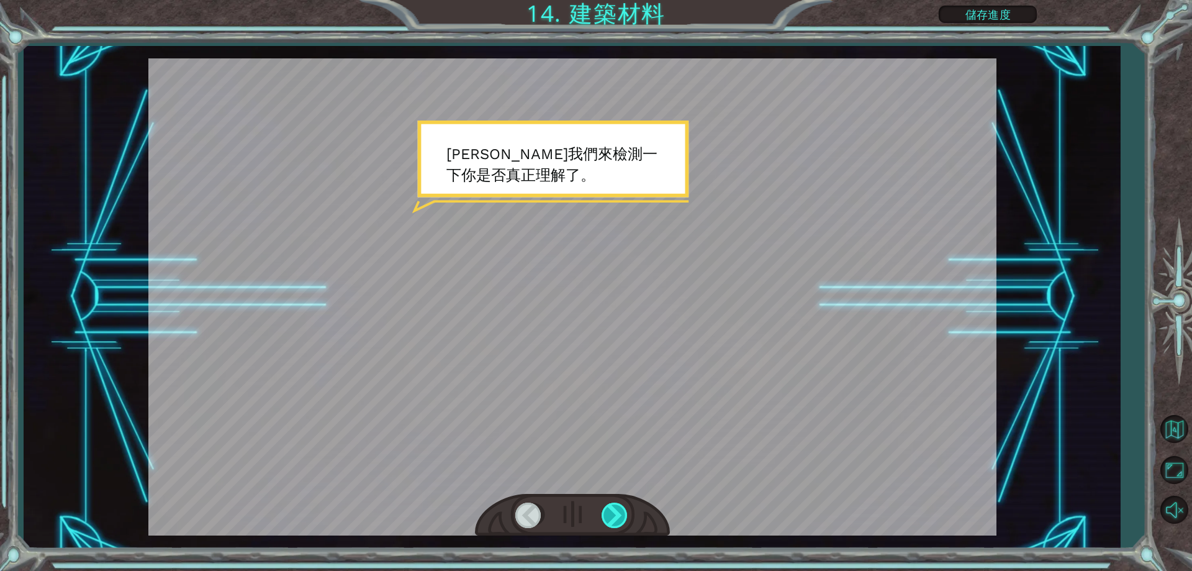
click at [617, 505] on div at bounding box center [616, 514] width 28 height 25
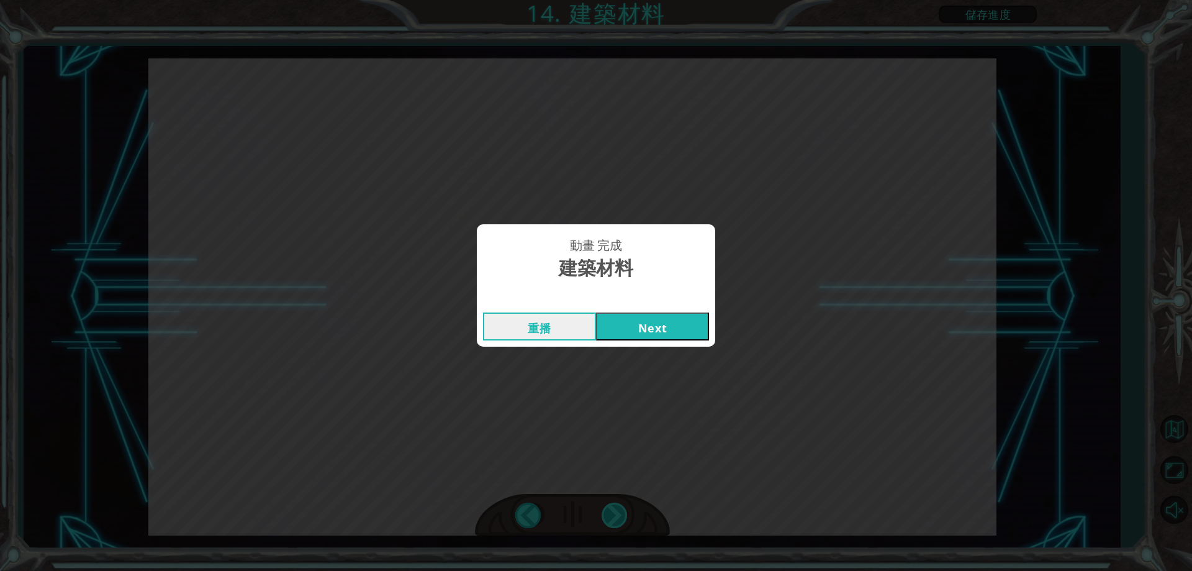
click at [617, 505] on div "動畫 完成 建築材料 重播 Next" at bounding box center [596, 285] width 1192 height 571
click at [632, 316] on button "Next" at bounding box center [652, 326] width 113 height 28
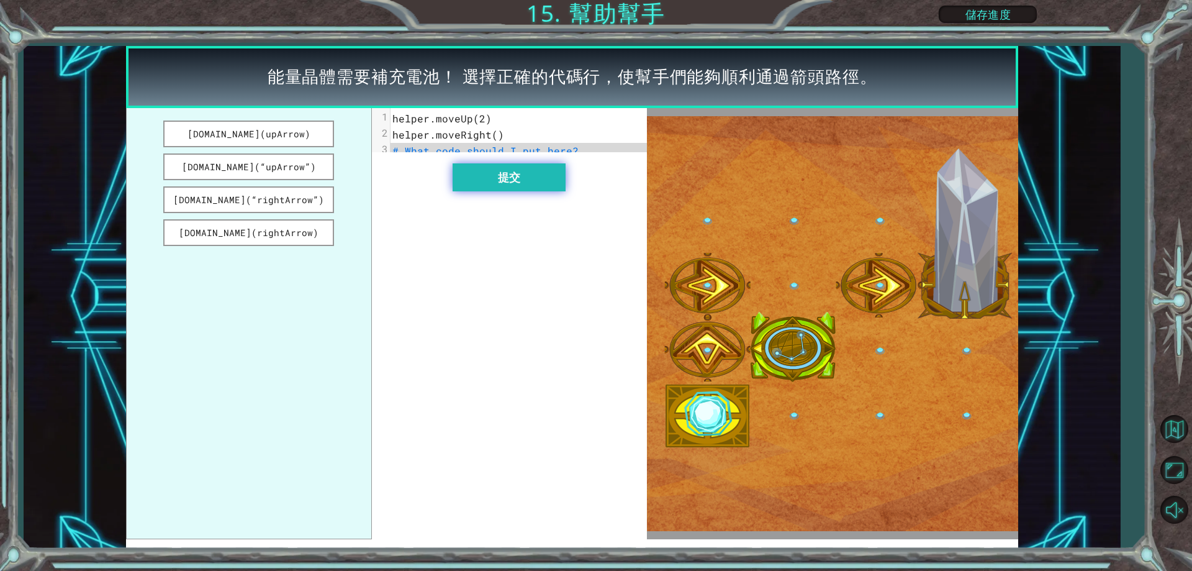
click at [531, 191] on button "提交" at bounding box center [509, 177] width 113 height 28
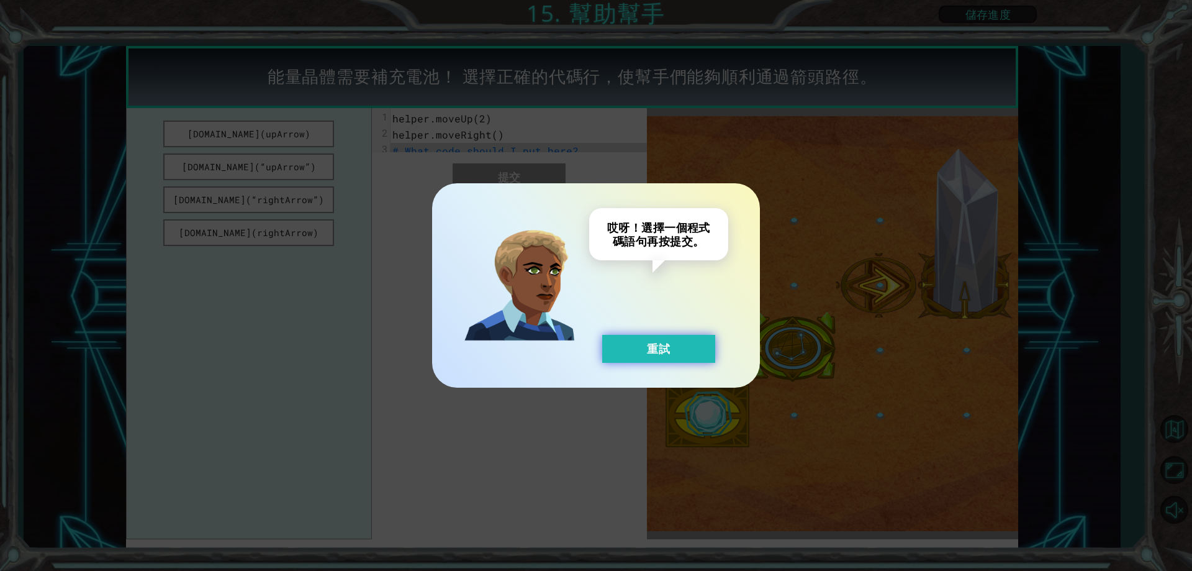
click at [639, 349] on button "重試" at bounding box center [658, 349] width 113 height 28
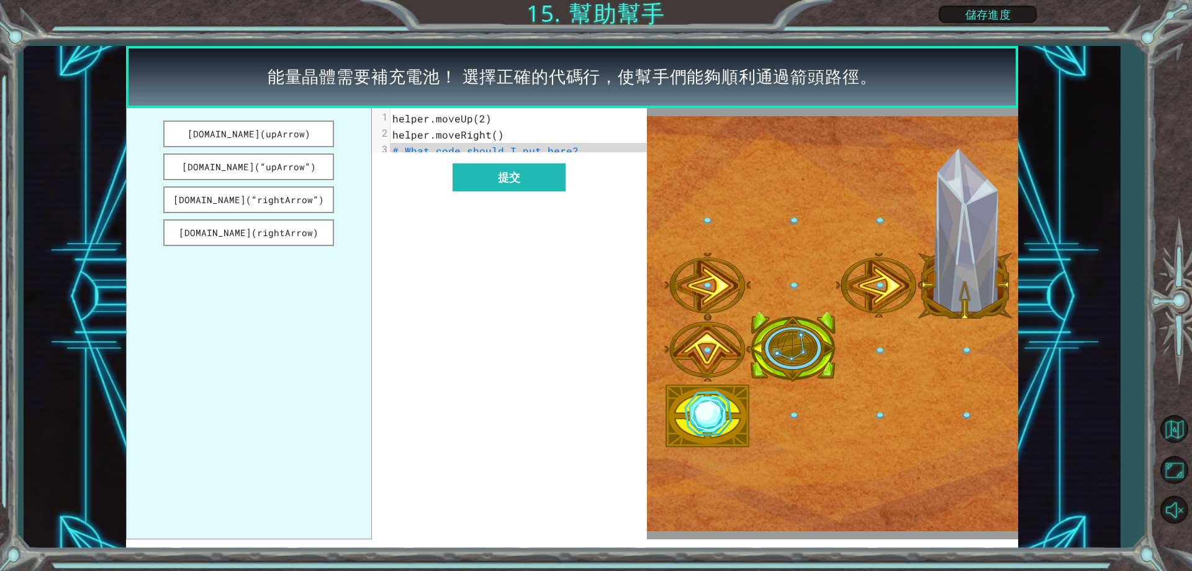
click at [507, 155] on span "# What code should I put here?" at bounding box center [485, 150] width 186 height 13
click at [305, 130] on button "[DOMAIN_NAME](upArrow)" at bounding box center [248, 133] width 171 height 27
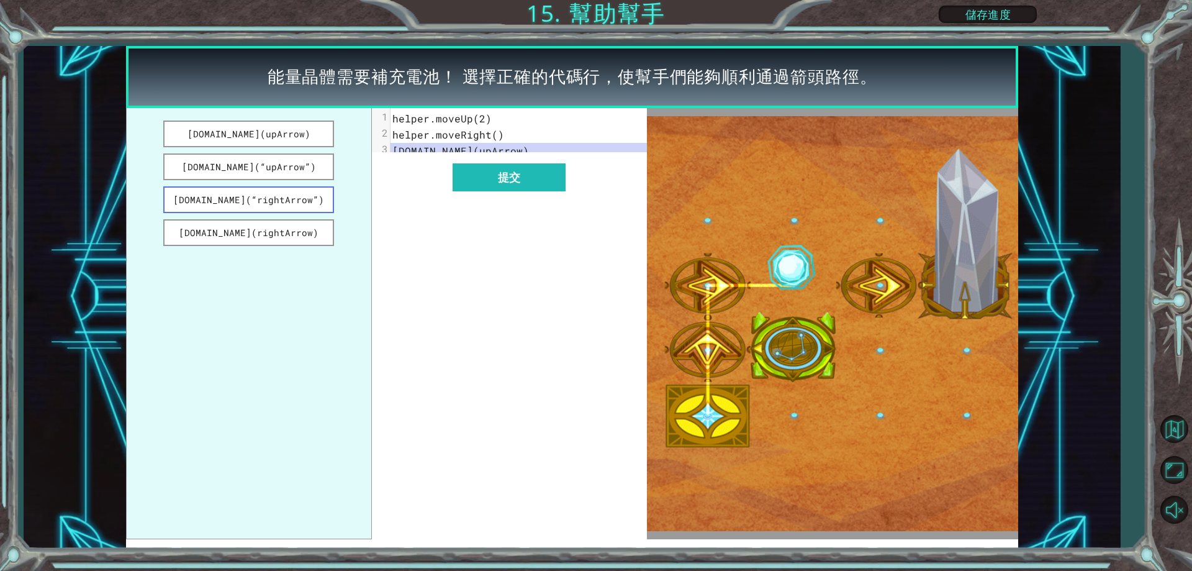
click at [307, 203] on button "[DOMAIN_NAME](“rightArrow”)" at bounding box center [248, 199] width 171 height 27
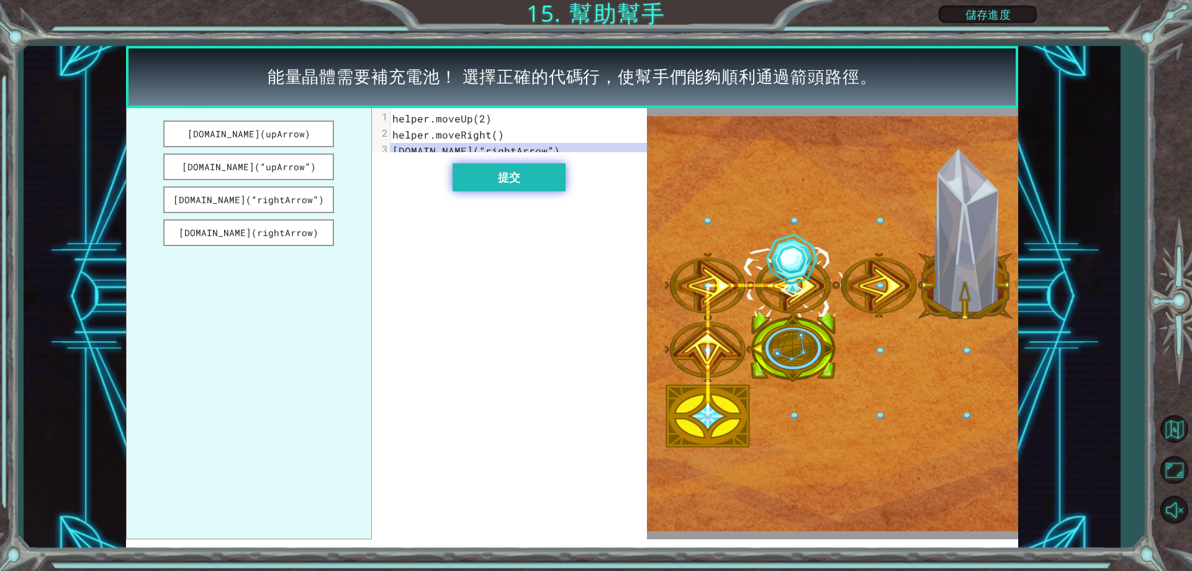
click at [494, 183] on button "提交" at bounding box center [509, 177] width 113 height 28
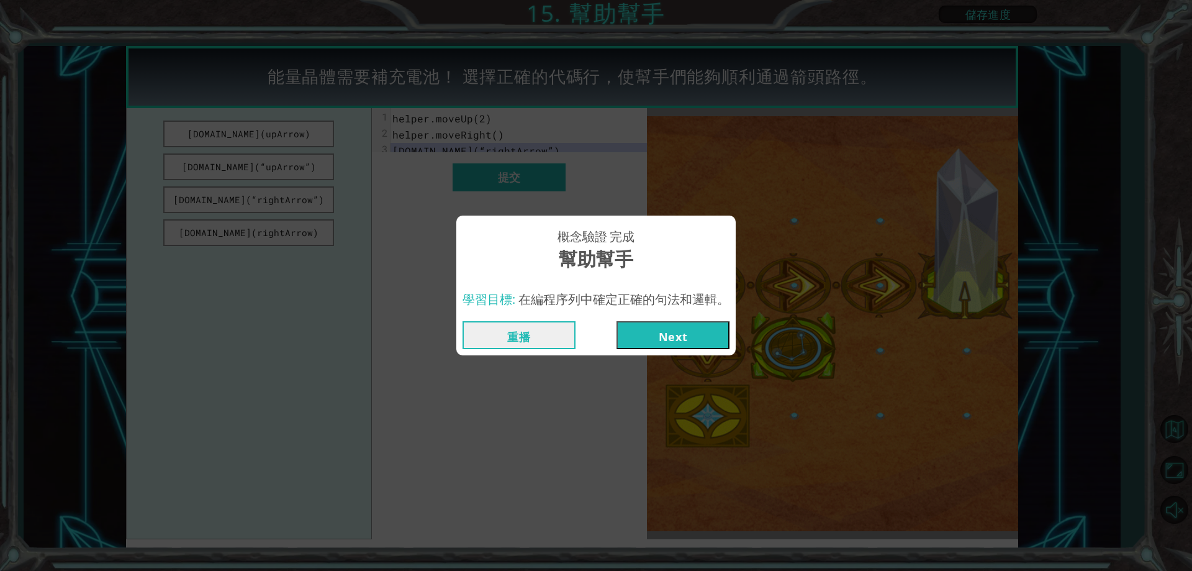
click at [671, 335] on button "Next" at bounding box center [672, 335] width 113 height 28
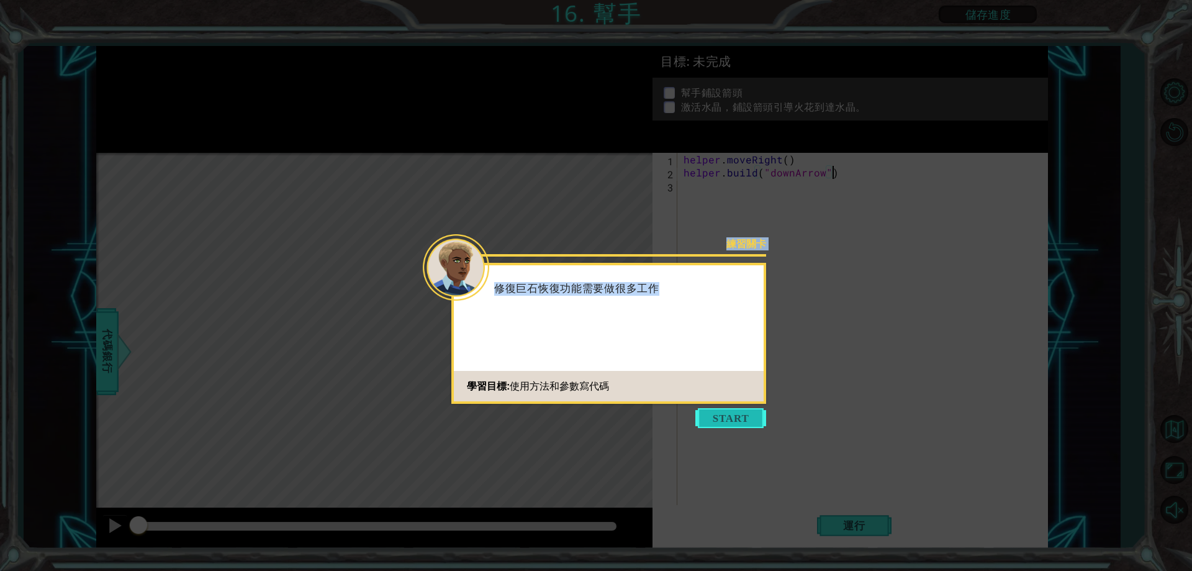
drag, startPoint x: 733, startPoint y: 428, endPoint x: 733, endPoint y: 418, distance: 9.9
click at [735, 425] on body "1 ההההההההההההההההההההההההההההההההההההההההההההההההההההההההההההההההההההההההההההה…" at bounding box center [596, 285] width 1192 height 571
click at [726, 418] on button "Start" at bounding box center [730, 418] width 71 height 20
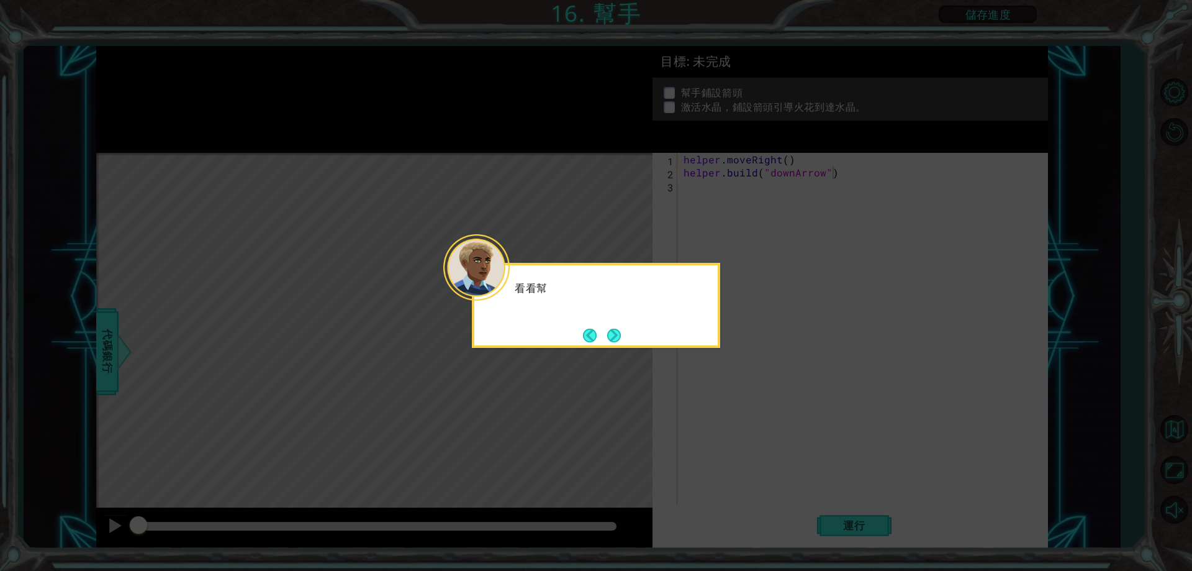
click at [726, 418] on icon at bounding box center [596, 285] width 1192 height 571
click at [620, 333] on button "Next" at bounding box center [614, 335] width 14 height 14
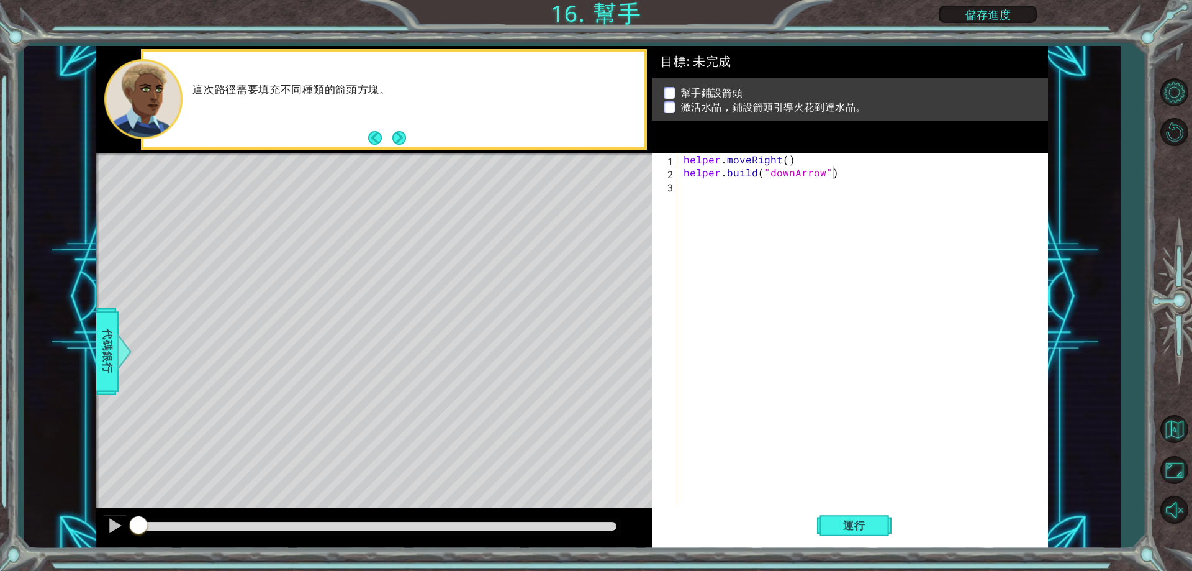
click at [631, 254] on div "Level Map" at bounding box center [383, 336] width 574 height 366
click at [407, 134] on div "這次路徑需要填充不同種類的箭頭方塊。" at bounding box center [393, 100] width 501 height 96
click at [392, 137] on button "Next" at bounding box center [399, 138] width 14 height 14
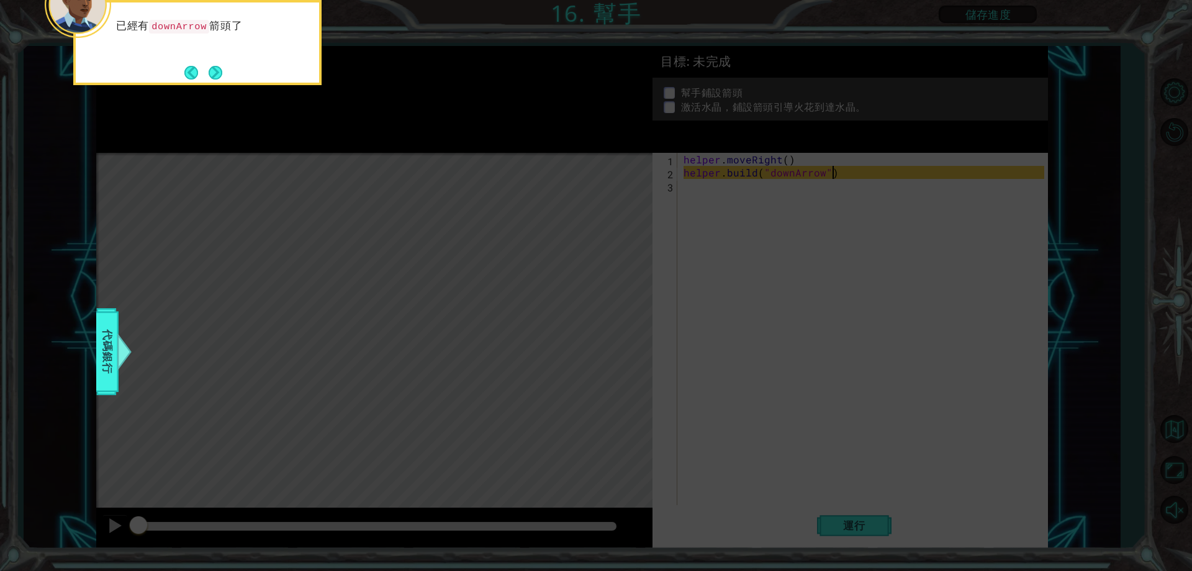
click at [224, 58] on div "已經有 downArrow 箭頭了" at bounding box center [197, 42] width 248 height 85
click at [219, 64] on footer at bounding box center [203, 72] width 38 height 19
click at [221, 70] on button "Next" at bounding box center [216, 73] width 14 height 14
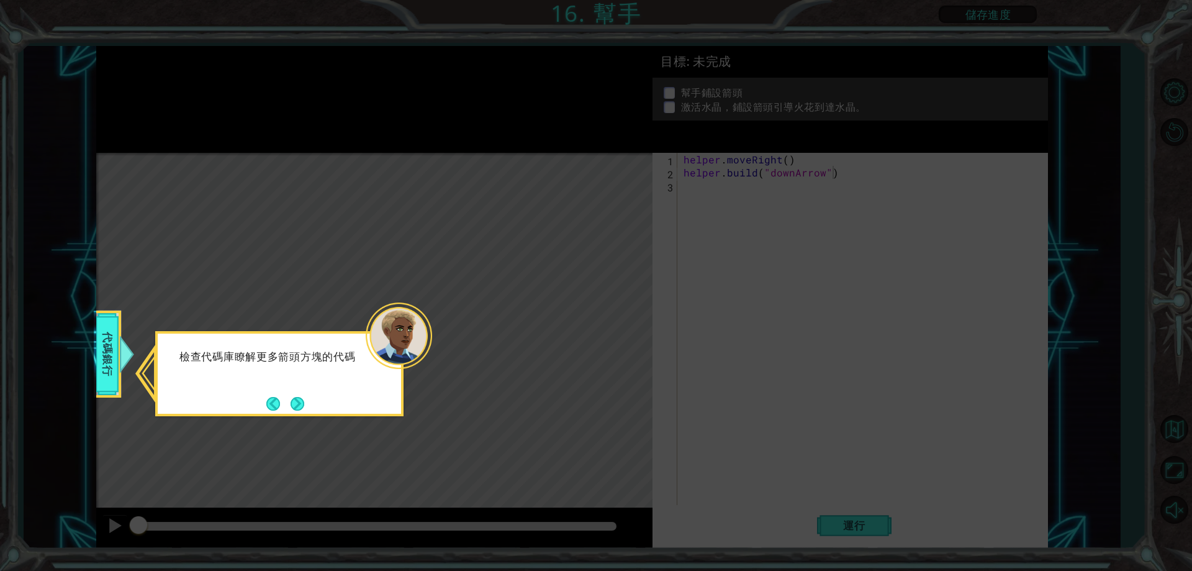
click at [339, 294] on icon at bounding box center [596, 285] width 1192 height 571
click at [296, 399] on button "Next" at bounding box center [298, 404] width 14 height 14
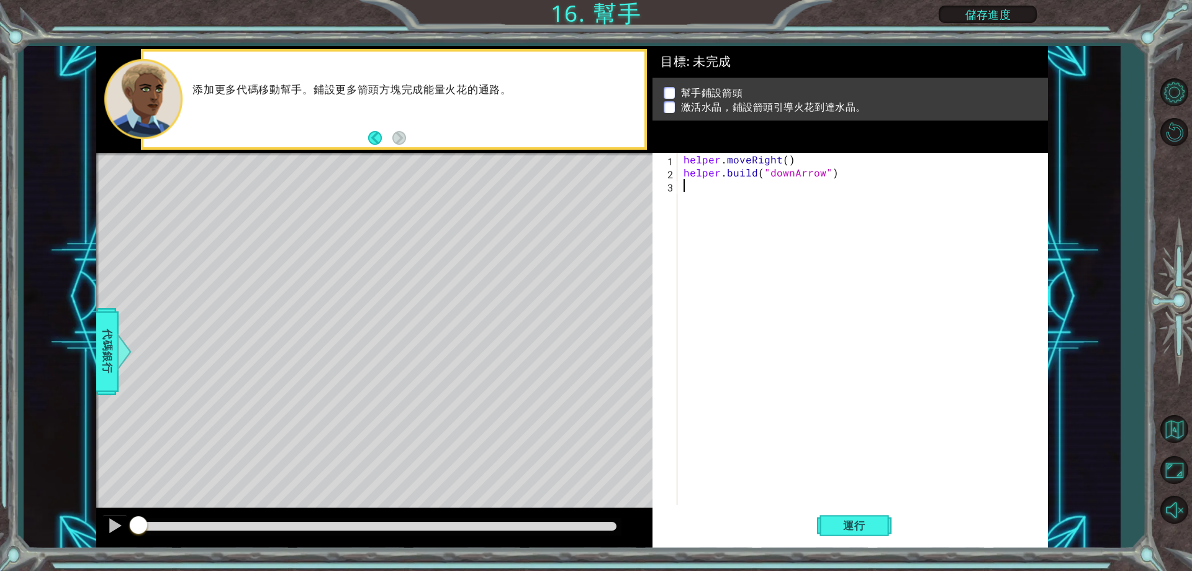
click at [701, 181] on div "helper . moveRight ( ) helper . build ( "downArrow" )" at bounding box center [865, 342] width 369 height 378
click at [840, 521] on span "運行" at bounding box center [854, 525] width 47 height 12
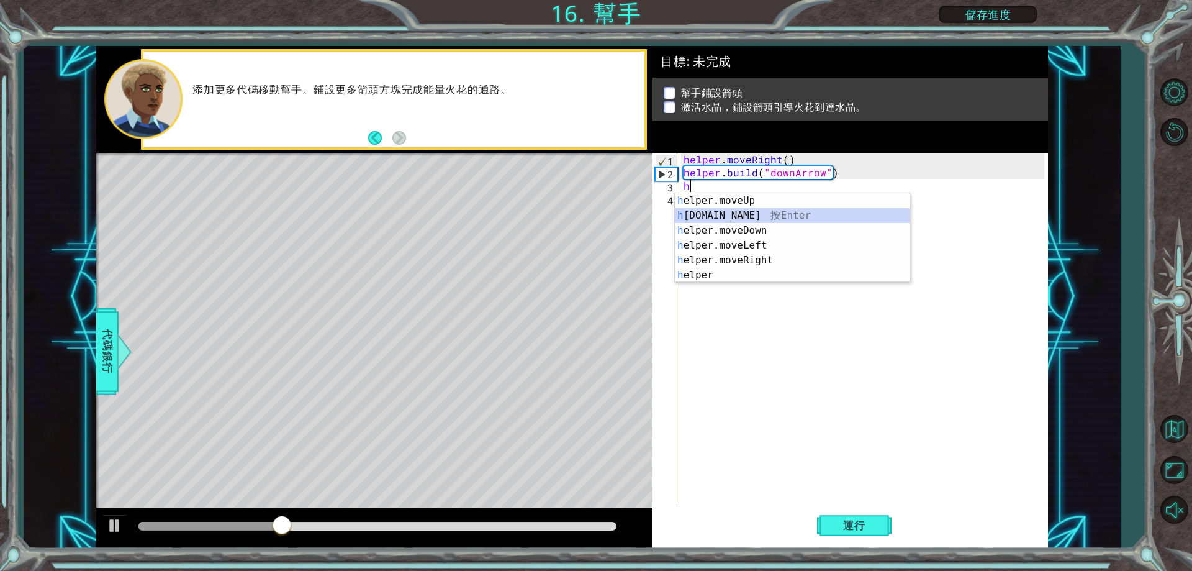
click at [757, 219] on div "h elper.moveUp 按 Enter h [DOMAIN_NAME] 按 Enter h elper.moveDown 按 Enter h elper…" at bounding box center [792, 252] width 235 height 119
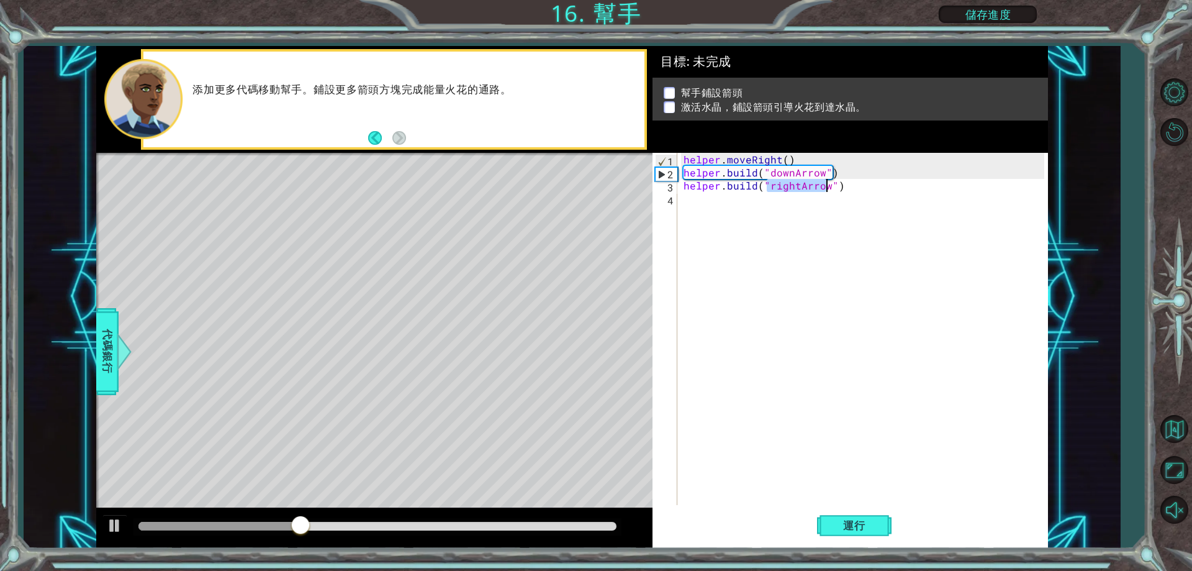
click at [791, 183] on div "helper . moveRight ( ) helper . build ( "downArrow" ) helper . build ( "rightAr…" at bounding box center [862, 329] width 363 height 352
click at [798, 187] on div "helper . moveRight ( ) helper . build ( "downArrow" ) helper . build ( "rightAr…" at bounding box center [865, 342] width 369 height 378
click at [809, 201] on div "" downArrow" 按 Enter" at bounding box center [869, 215] width 235 height 45
type textarea "[DOMAIN_NAME]("downArrow")"
click at [688, 198] on div "helper . moveRight ( ) helper . build ( "downArrow" ) helper . build ( "downArr…" at bounding box center [865, 342] width 369 height 378
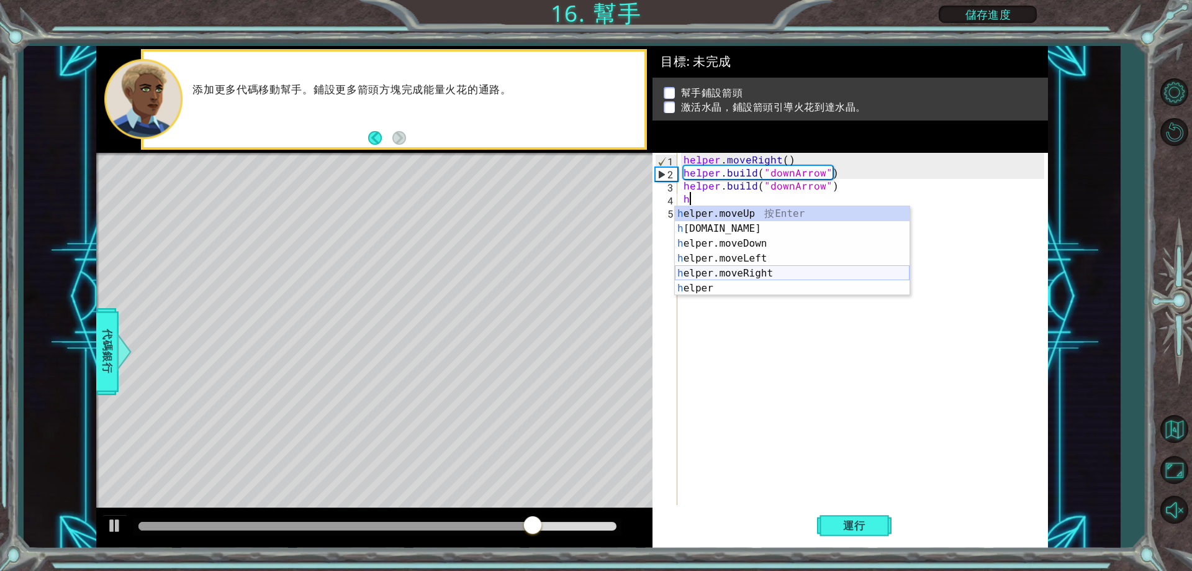
click at [779, 271] on div "h elper.moveUp 按 Enter h [DOMAIN_NAME] 按 Enter h elper.moveDown 按 Enter h elper…" at bounding box center [792, 265] width 235 height 119
type textarea "helper.moveRight(1)"
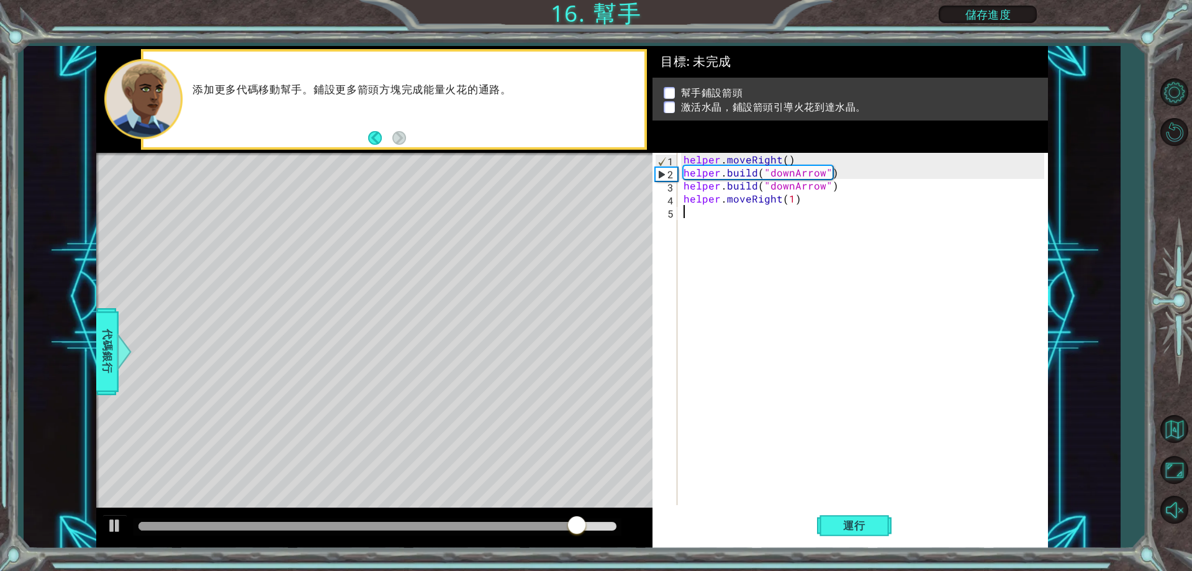
click at [686, 215] on div "helper . moveRight ( ) helper . build ( "downArrow" ) helper . build ( "downArr…" at bounding box center [865, 342] width 369 height 378
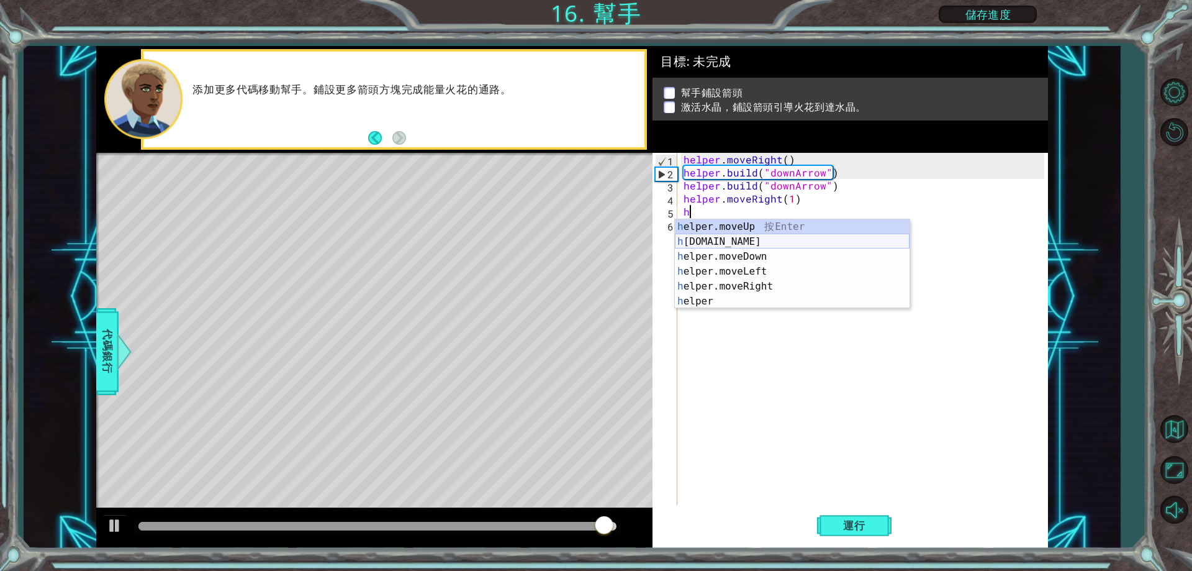
click at [744, 240] on div "h elper.moveUp 按 Enter h [DOMAIN_NAME] 按 Enter h elper.moveDown 按 Enter h elper…" at bounding box center [792, 278] width 235 height 119
type textarea "[DOMAIN_NAME]("rightArrow")"
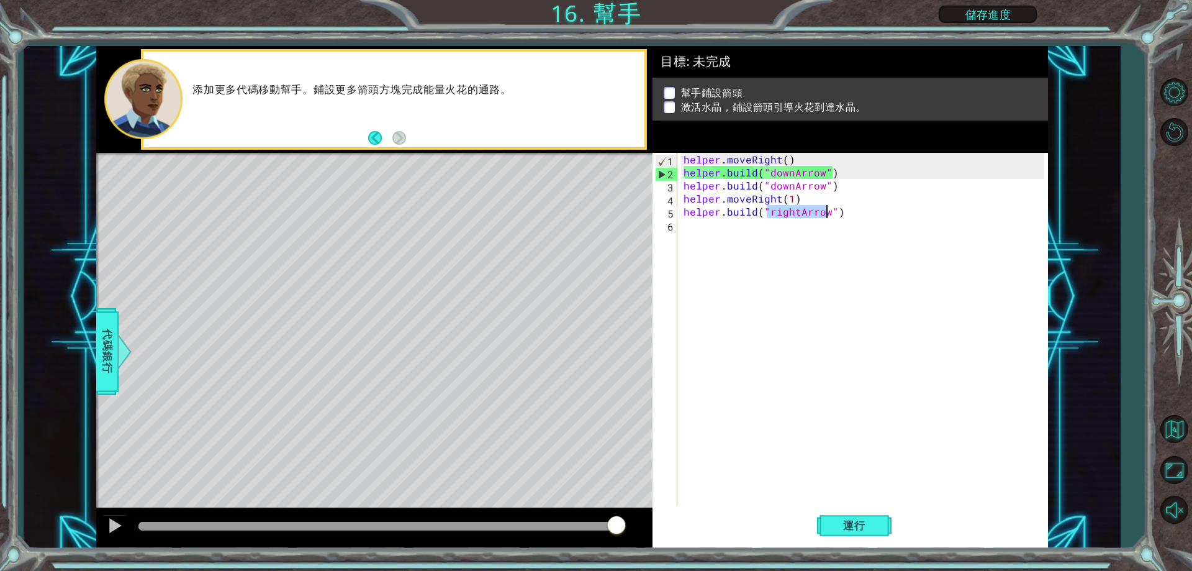
click at [696, 229] on div "helper . moveRight ( ) helper . build ( "downArrow" ) helper . build ( "downArr…" at bounding box center [865, 342] width 369 height 378
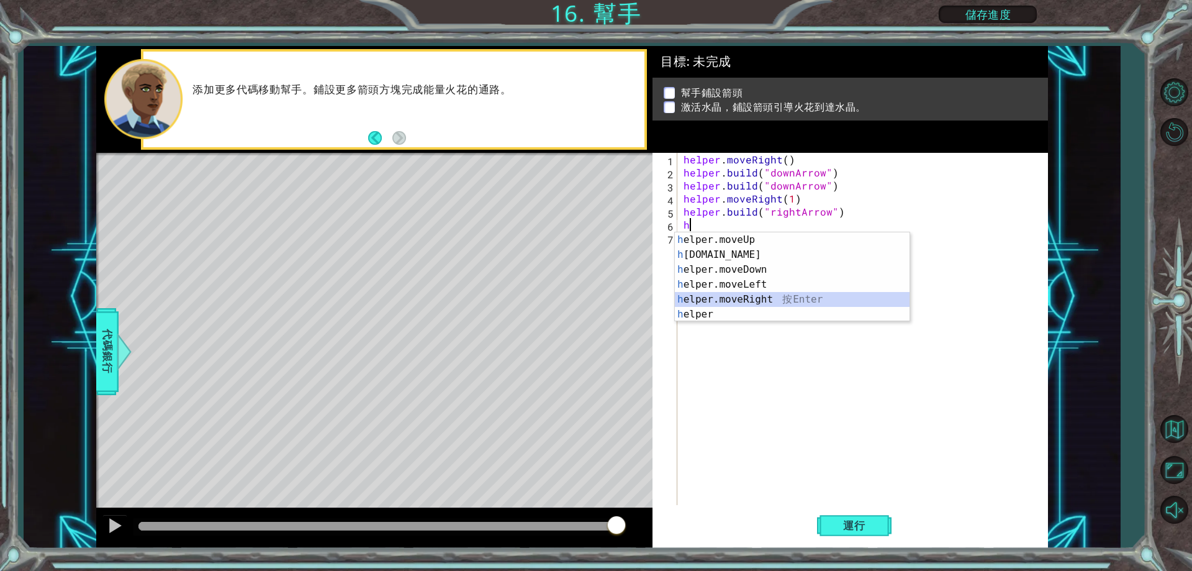
click at [762, 303] on div "h elper.moveUp 按 Enter h [DOMAIN_NAME] 按 Enter h elper.moveDown 按 Enter h elper…" at bounding box center [792, 291] width 235 height 119
type textarea "helper.moveRight(1)"
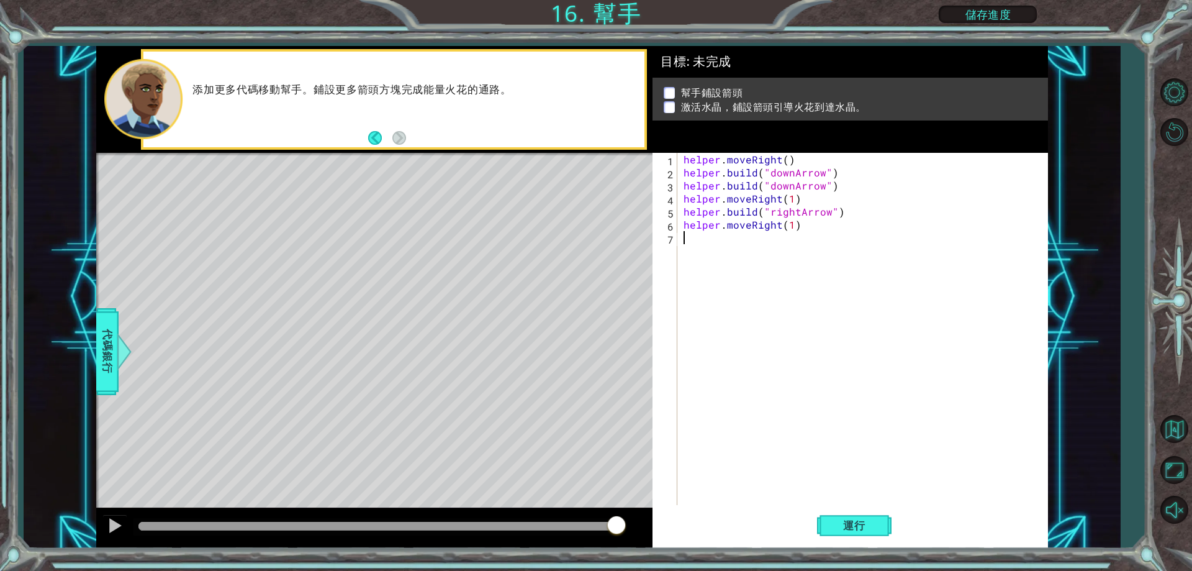
click at [713, 240] on div "helper . moveRight ( ) helper . build ( "downArrow" ) helper . build ( "downArr…" at bounding box center [865, 342] width 369 height 378
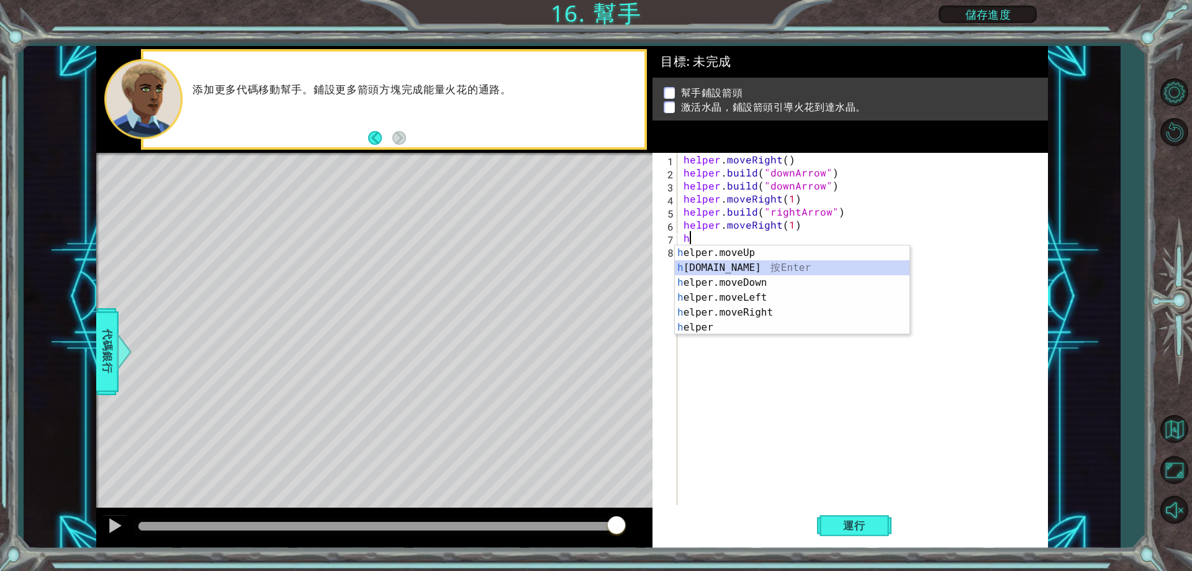
click at [748, 266] on div "h elper.moveUp 按 Enter h [DOMAIN_NAME] 按 Enter h elper.moveDown 按 Enter h elper…" at bounding box center [792, 304] width 235 height 119
type textarea "[DOMAIN_NAME]("rightArrow")"
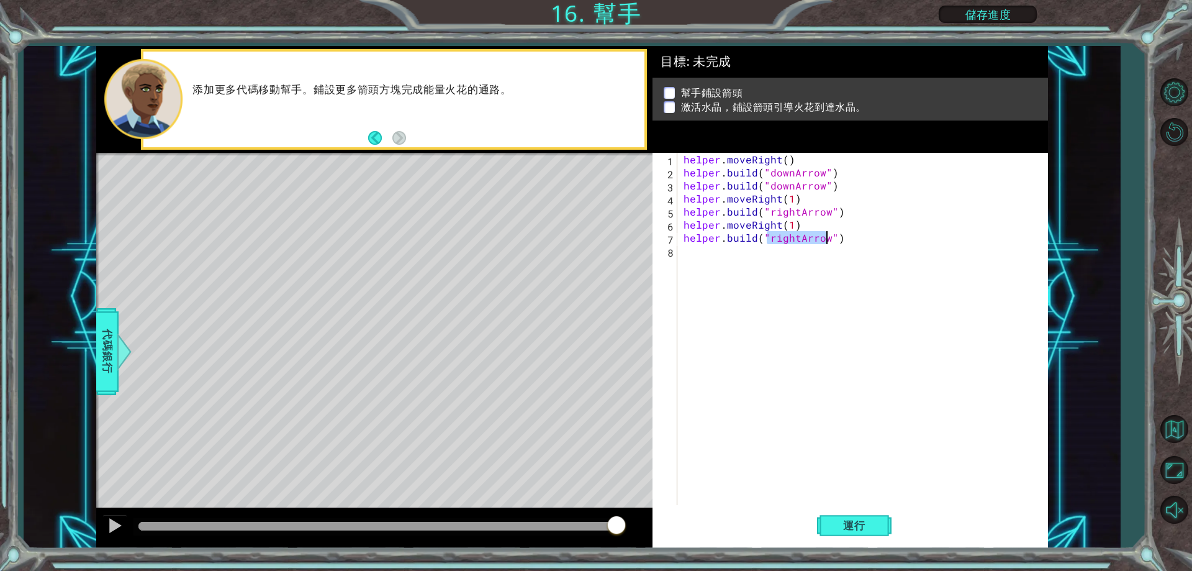
click at [690, 256] on div "helper . moveRight ( ) helper . build ( "downArrow" ) helper . build ( "downArr…" at bounding box center [865, 342] width 369 height 378
click at [831, 521] on span "運行" at bounding box center [854, 525] width 47 height 12
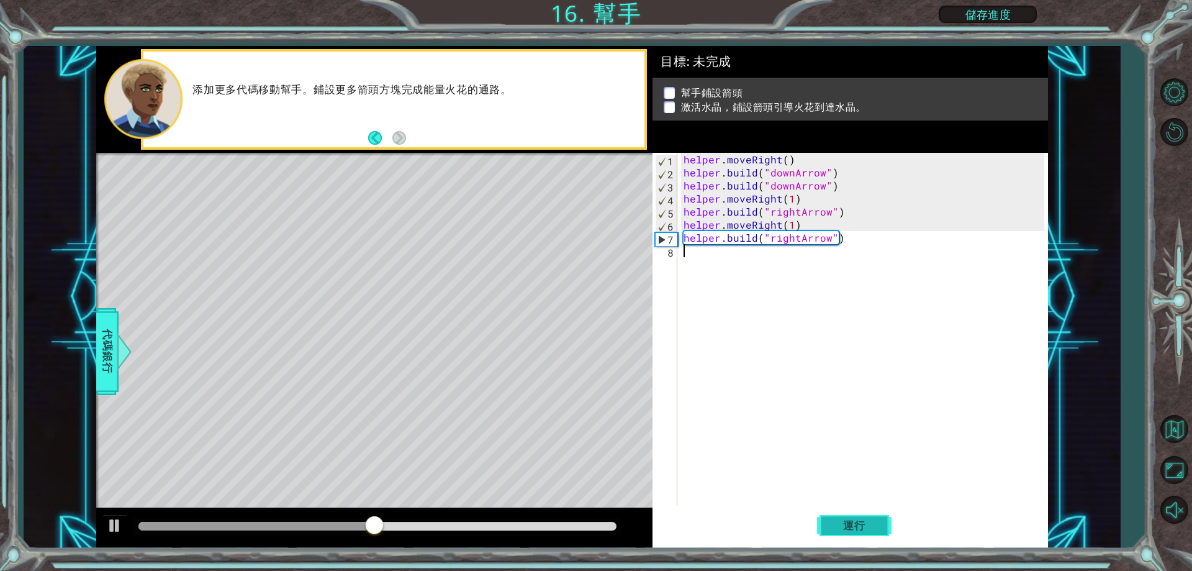
click at [846, 525] on span "運行" at bounding box center [854, 525] width 47 height 12
click at [841, 182] on div "helper . moveRight ( ) helper . build ( "downArrow" ) helper . build ( "downArr…" at bounding box center [865, 342] width 369 height 378
type textarea "[DOMAIN_NAME]("downArrow")"
click at [842, 244] on div "helper . moveRight ( ) helper . build ( "downArrow" ) helper . build ( "downArr…" at bounding box center [865, 342] width 369 height 378
click at [878, 225] on div "helper . moveRight ( ) helper . build ( "downArrow" ) helper . build ( "downArr…" at bounding box center [865, 342] width 369 height 378
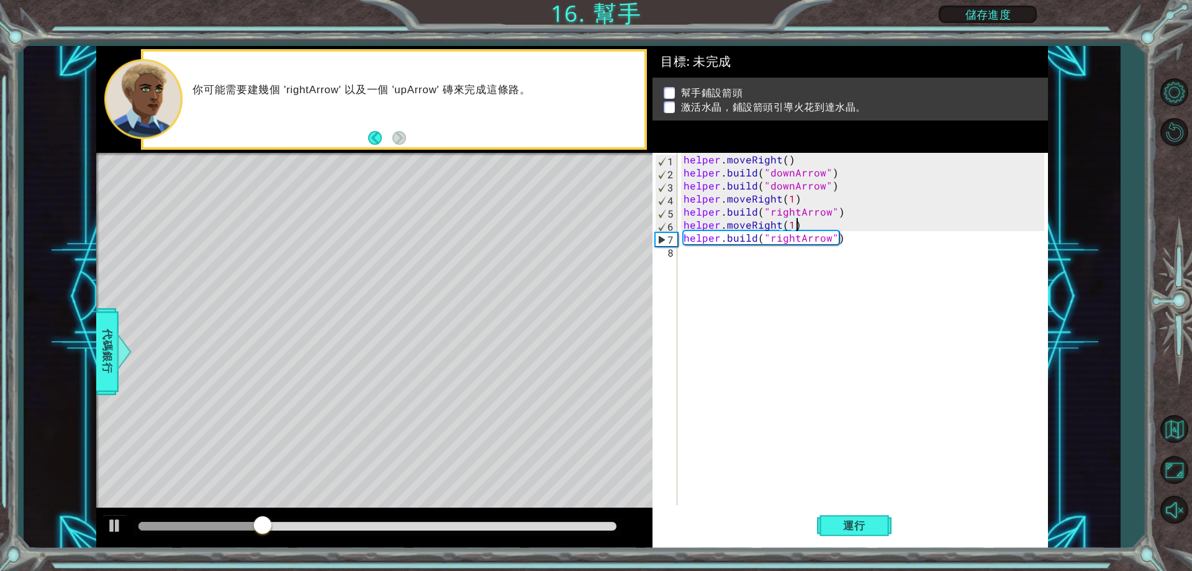
click at [850, 234] on div "helper . moveRight ( ) helper . build ( "downArrow" ) helper . build ( "downArr…" at bounding box center [865, 342] width 369 height 378
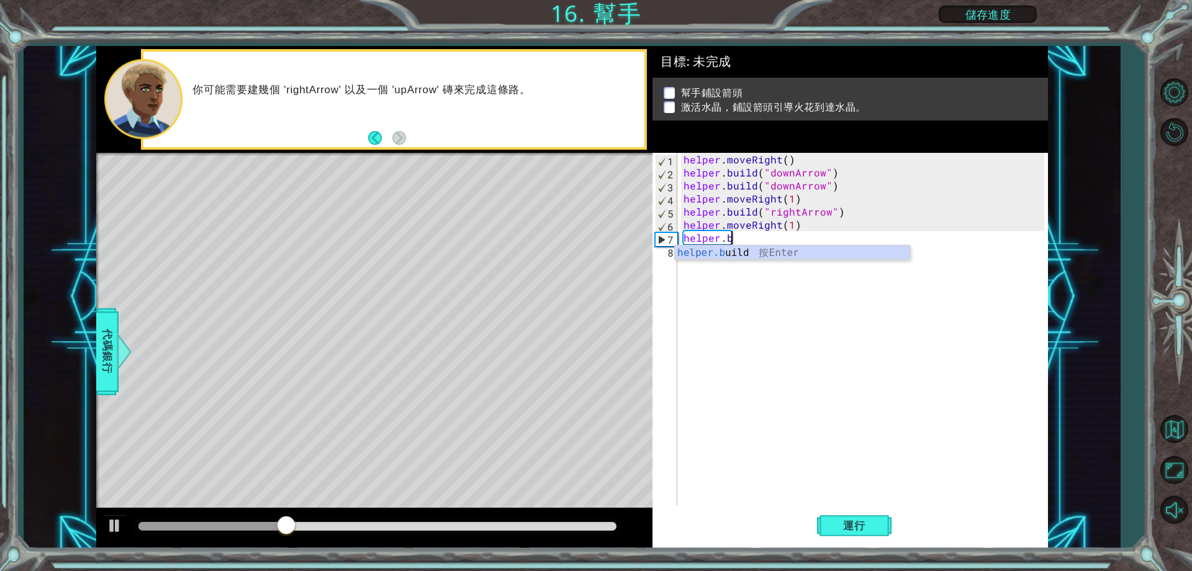
type textarea "h"
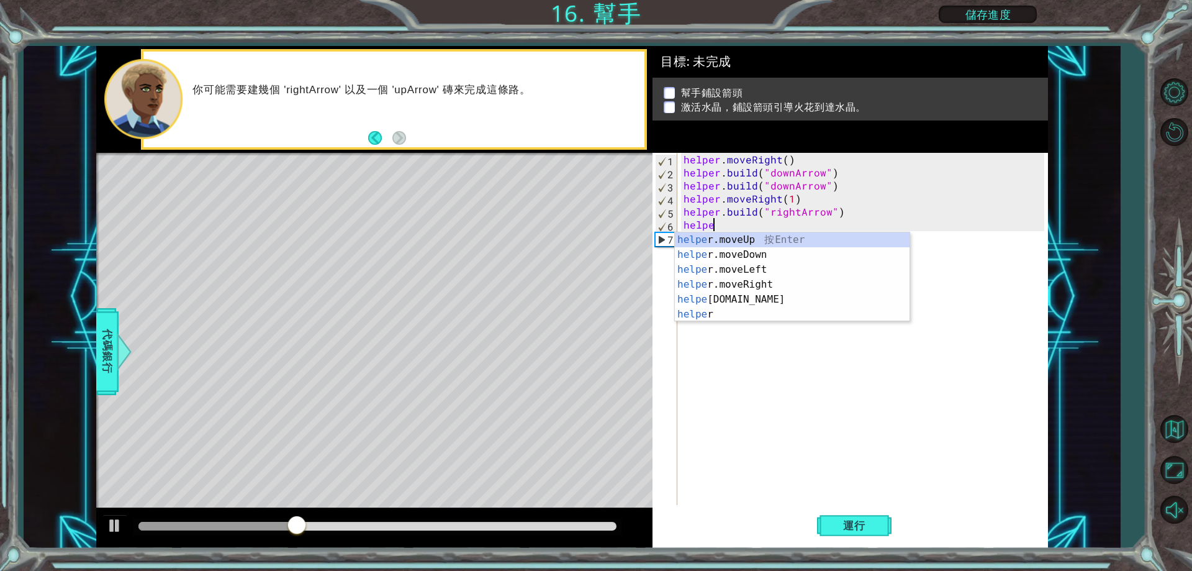
type textarea "h"
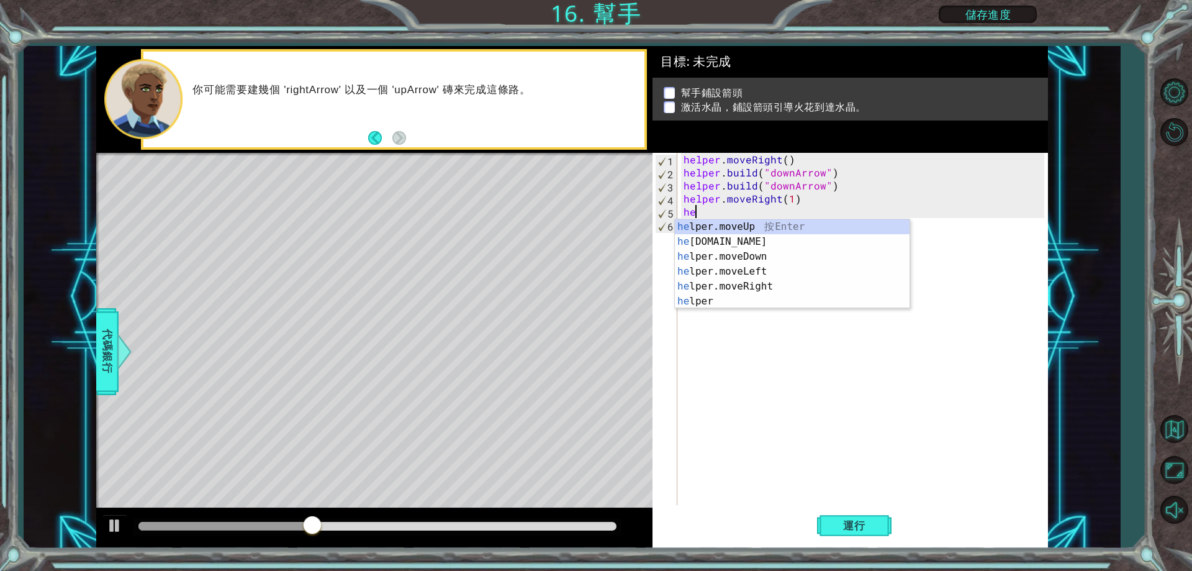
type textarea "h"
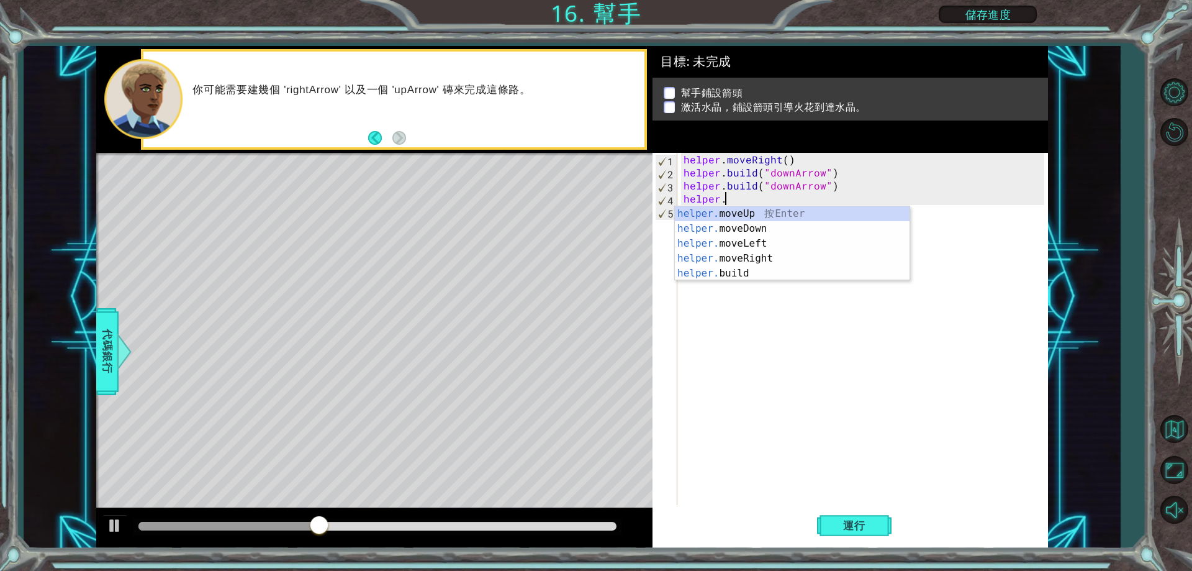
type textarea "h"
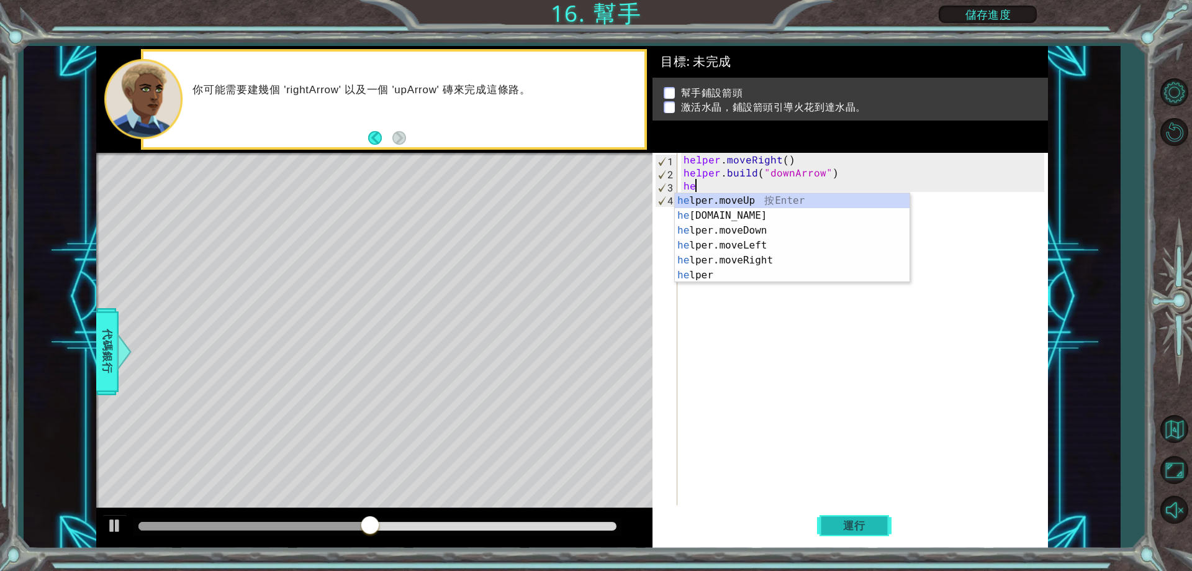
type textarea "h"
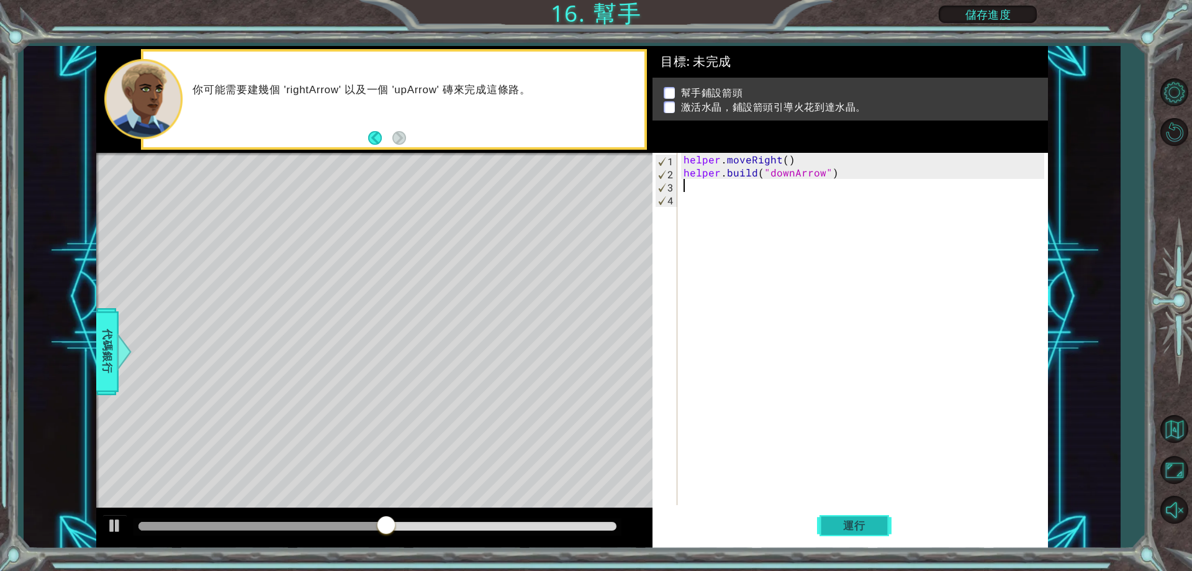
click at [862, 529] on span "運行" at bounding box center [854, 525] width 47 height 12
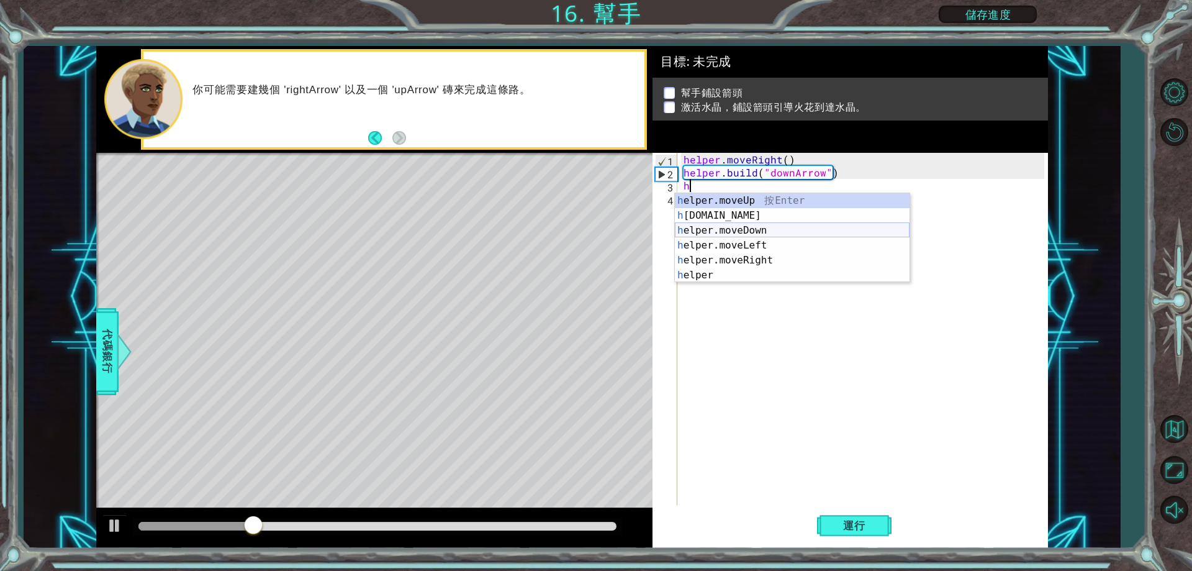
click at [757, 230] on div "h elper.moveUp 按 Enter h [DOMAIN_NAME] 按 Enter h elper.moveDown 按 Enter h elper…" at bounding box center [792, 252] width 235 height 119
type textarea "helper.moveDown(1)"
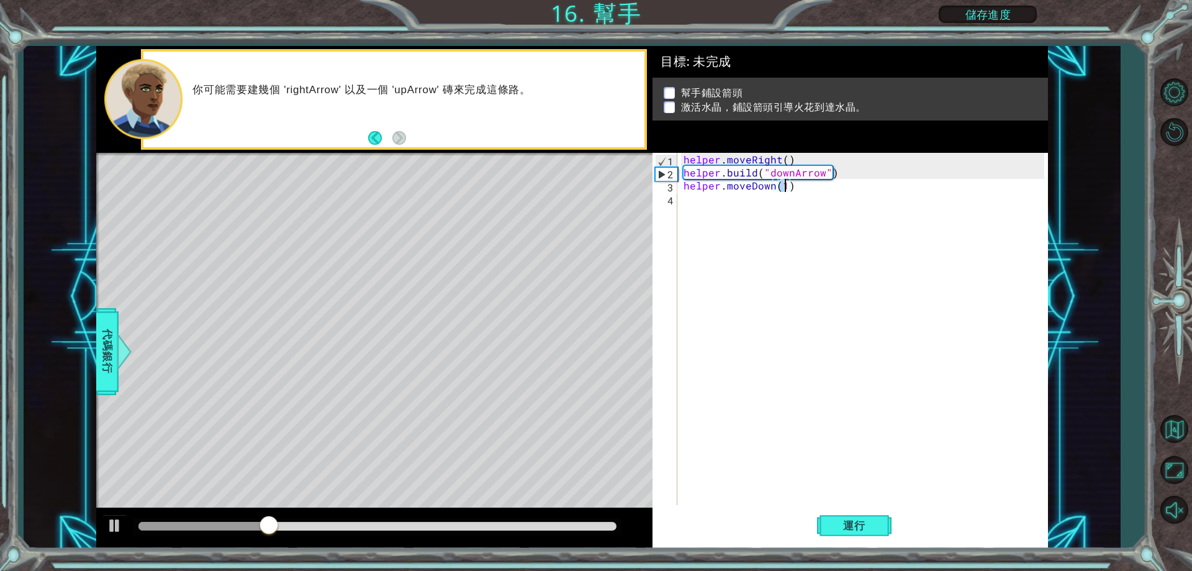
click at [686, 205] on div "helper . moveRight ( ) helper . build ( "downArrow" ) helper . moveDown ( 1 )" at bounding box center [865, 342] width 369 height 378
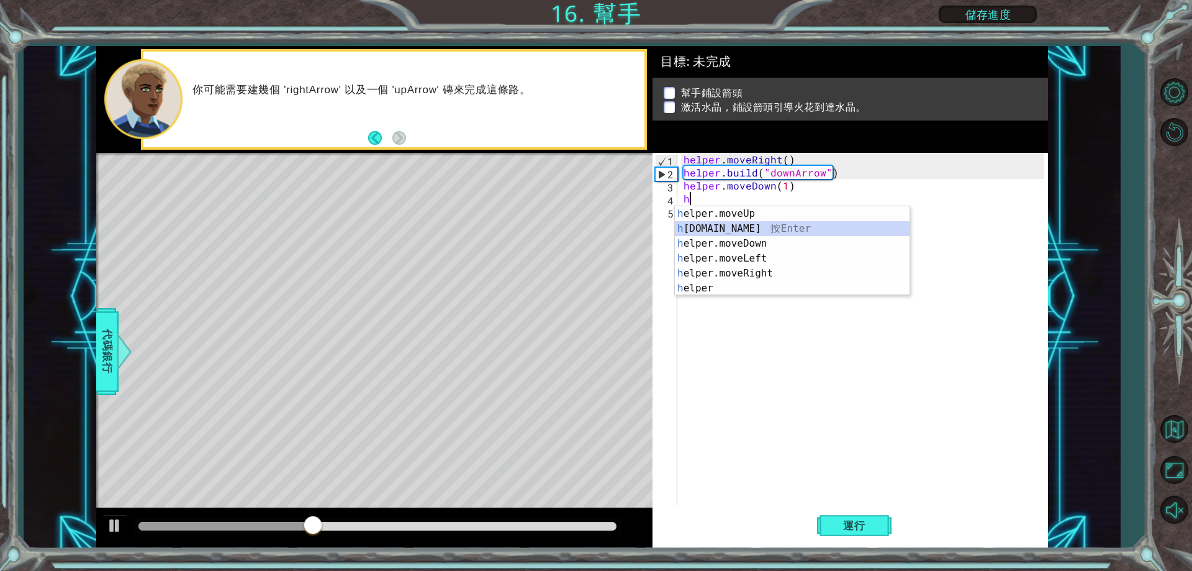
click at [744, 224] on div "h elper.moveUp 按 Enter h [DOMAIN_NAME] 按 Enter h elper.moveDown 按 Enter h elper…" at bounding box center [792, 265] width 235 height 119
type textarea "[DOMAIN_NAME]("rightArrow")"
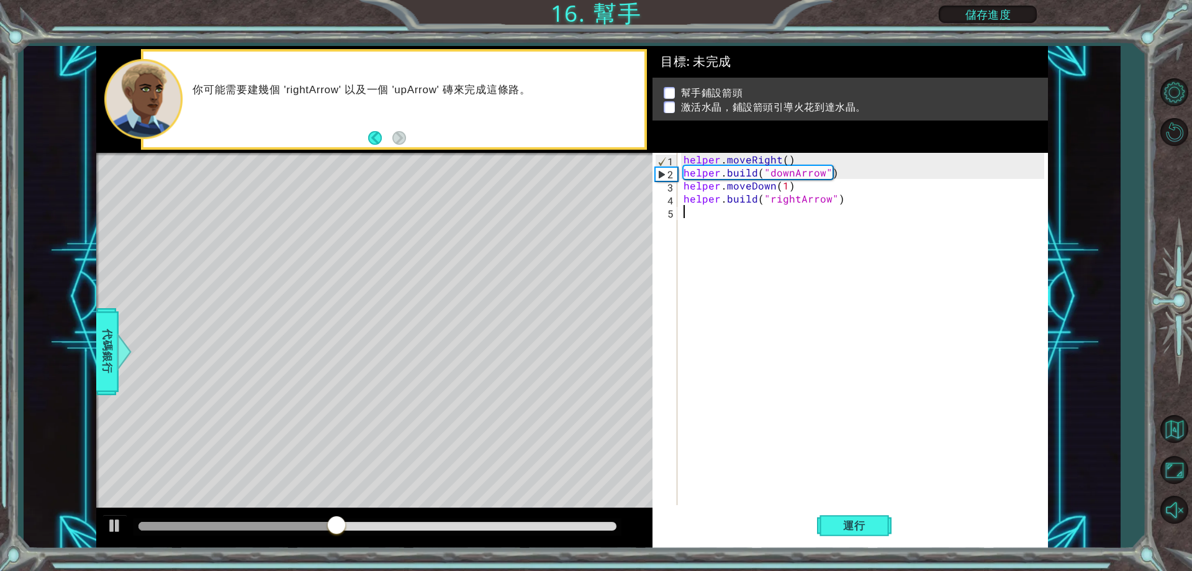
click at [733, 220] on div "helper . moveRight ( ) helper . build ( "downArrow" ) helper . moveDown ( 1 ) h…" at bounding box center [865, 342] width 369 height 378
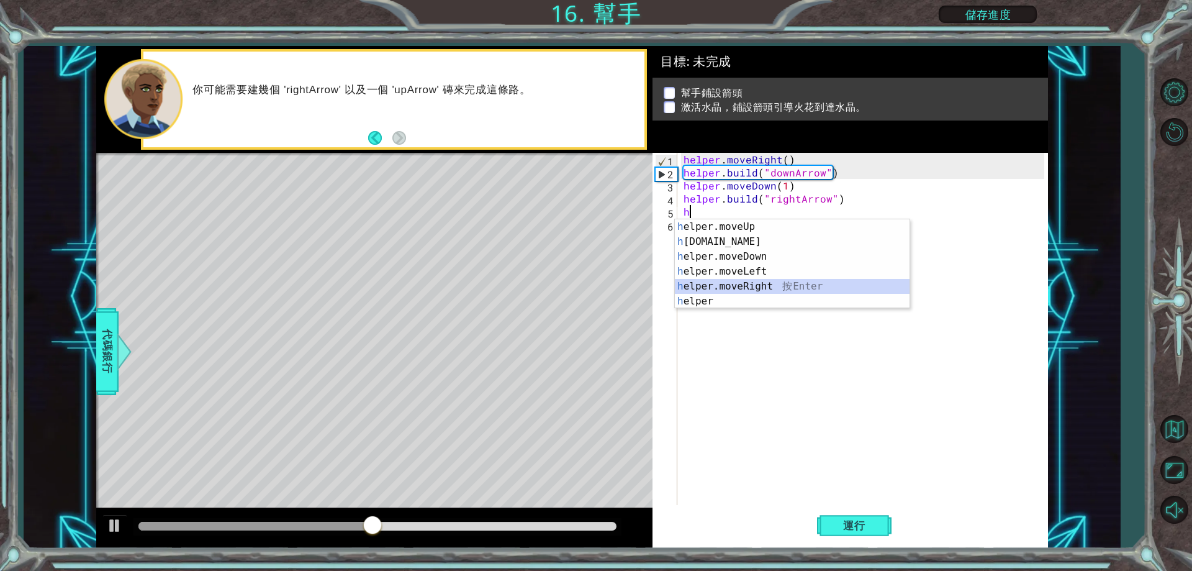
click at [753, 283] on div "h elper.moveUp 按 Enter h [DOMAIN_NAME] 按 Enter h elper.moveDown 按 Enter h elper…" at bounding box center [792, 278] width 235 height 119
type textarea "helper.moveRight(1)"
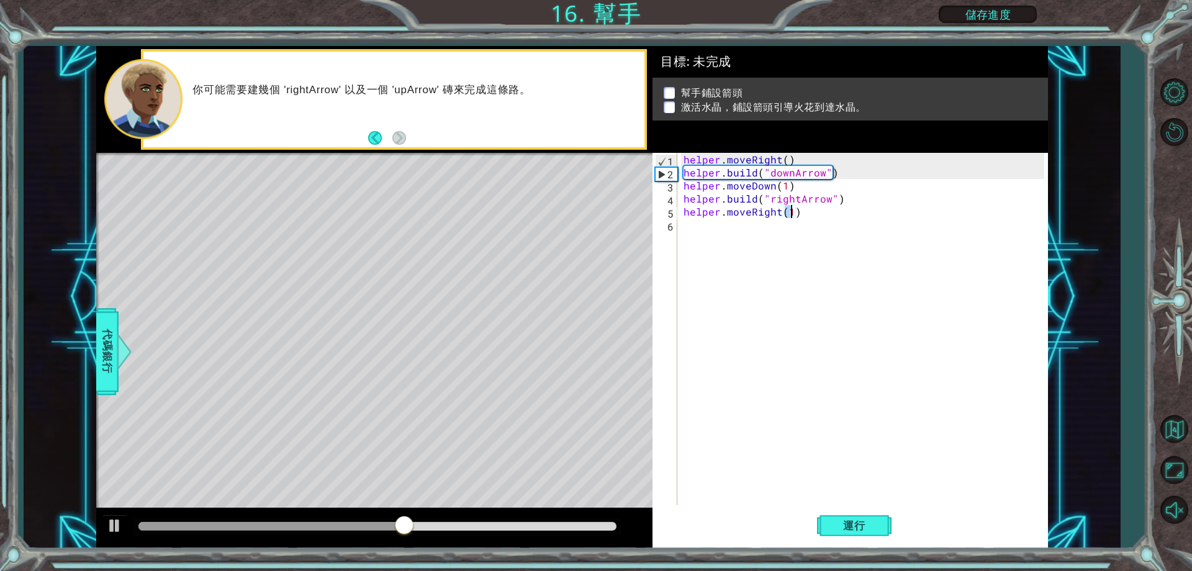
click at [707, 232] on div "helper . moveRight ( ) helper . build ( "downArrow" ) helper . moveDown ( 1 ) h…" at bounding box center [865, 342] width 369 height 378
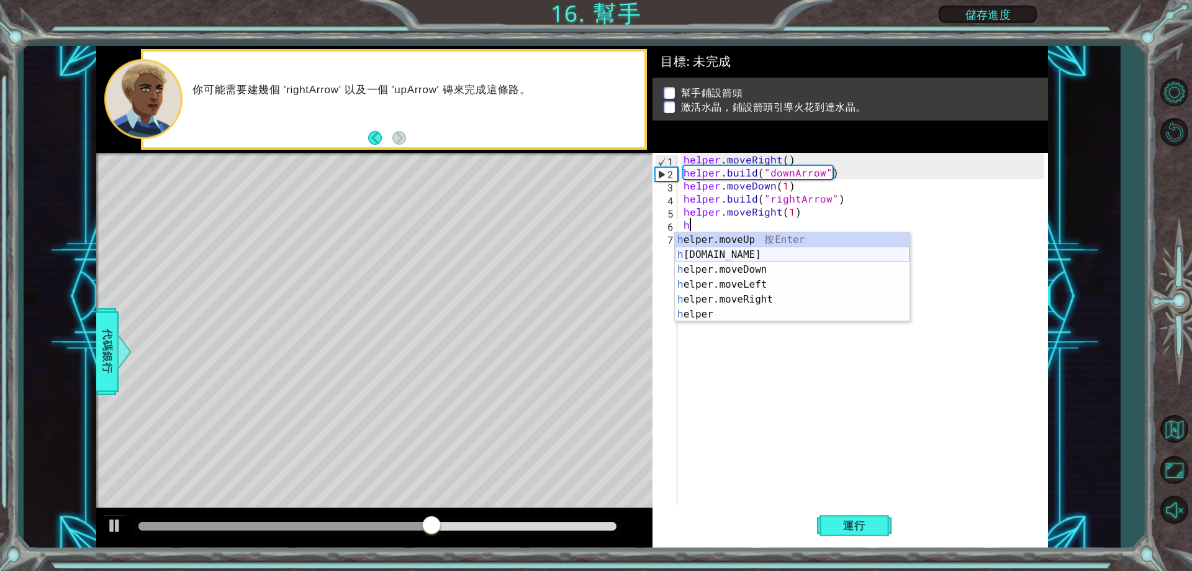
click at [747, 255] on div "h elper.moveUp 按 Enter h [DOMAIN_NAME] 按 Enter h elper.moveDown 按 Enter h elper…" at bounding box center [792, 291] width 235 height 119
type textarea "[DOMAIN_NAME]("rightArrow")"
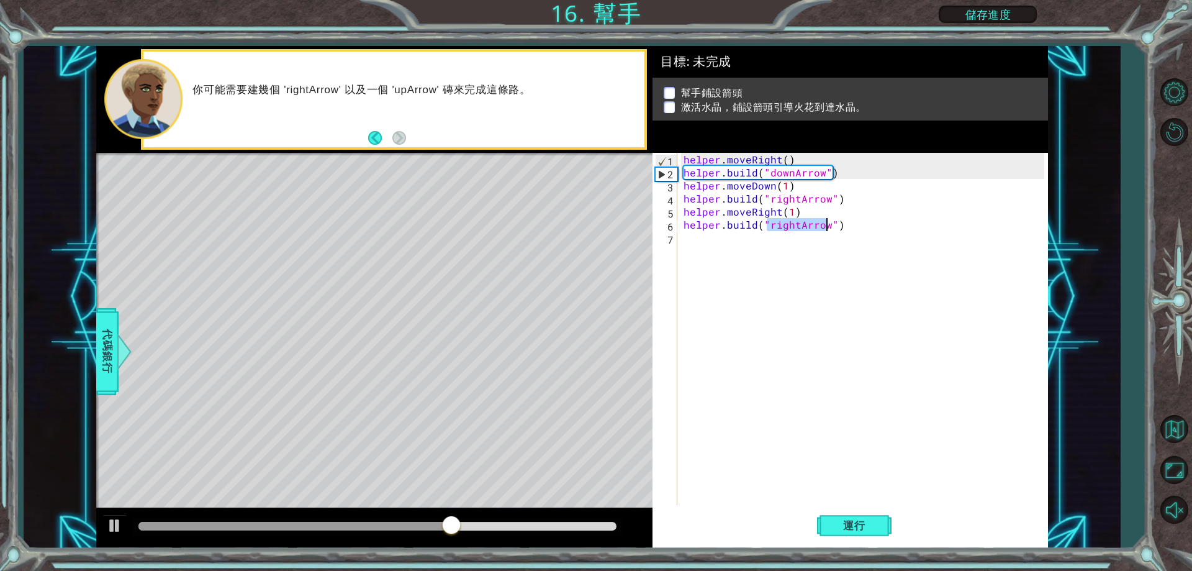
click at [691, 238] on div "helper . moveRight ( ) helper . build ( "downArrow" ) helper . moveDown ( 1 ) h…" at bounding box center [865, 342] width 369 height 378
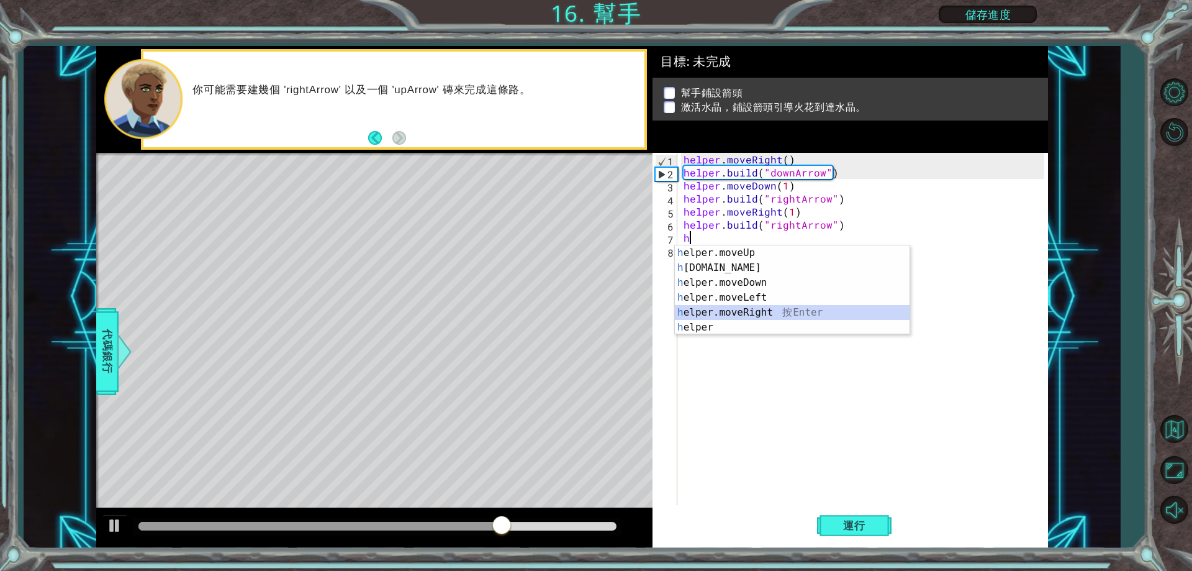
click at [763, 309] on div "h elper.moveUp 按 Enter h [DOMAIN_NAME] 按 Enter h elper.moveDown 按 Enter h elper…" at bounding box center [792, 304] width 235 height 119
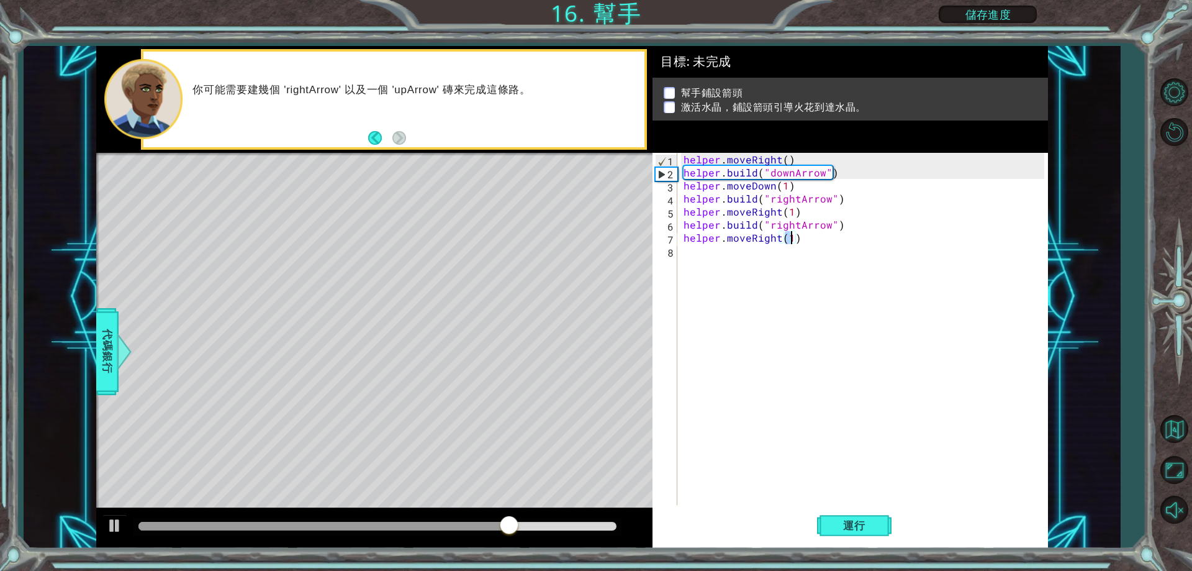
click at [697, 258] on div "helper . moveRight ( ) helper . build ( "downArrow" ) helper . moveDown ( 1 ) h…" at bounding box center [865, 342] width 369 height 378
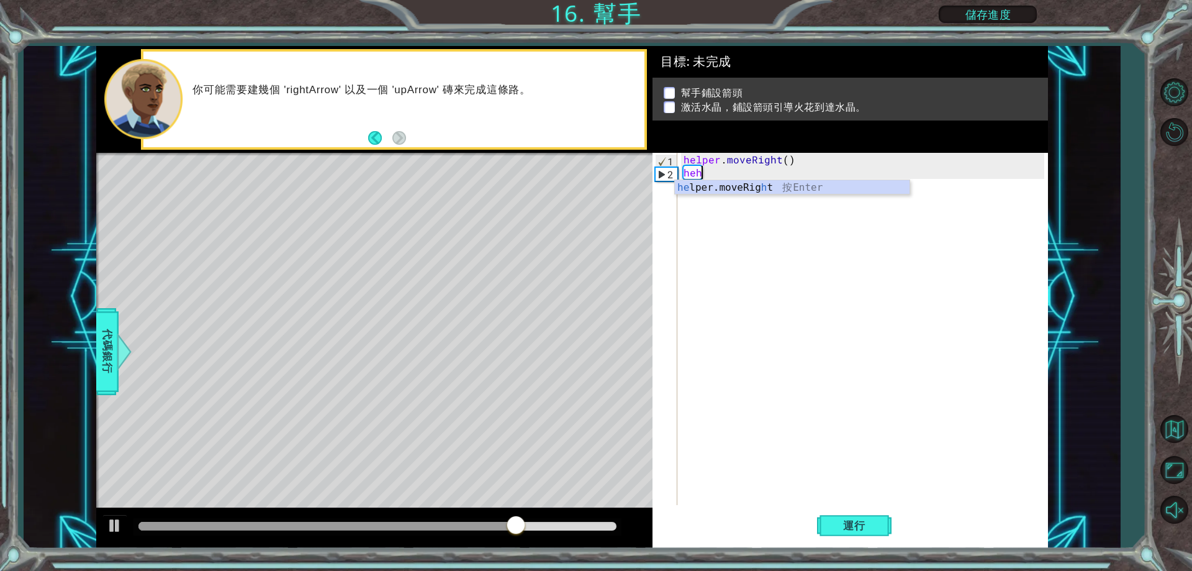
type textarea "heh"
click at [724, 235] on div "helper . moveRight ( ) heh" at bounding box center [865, 342] width 369 height 378
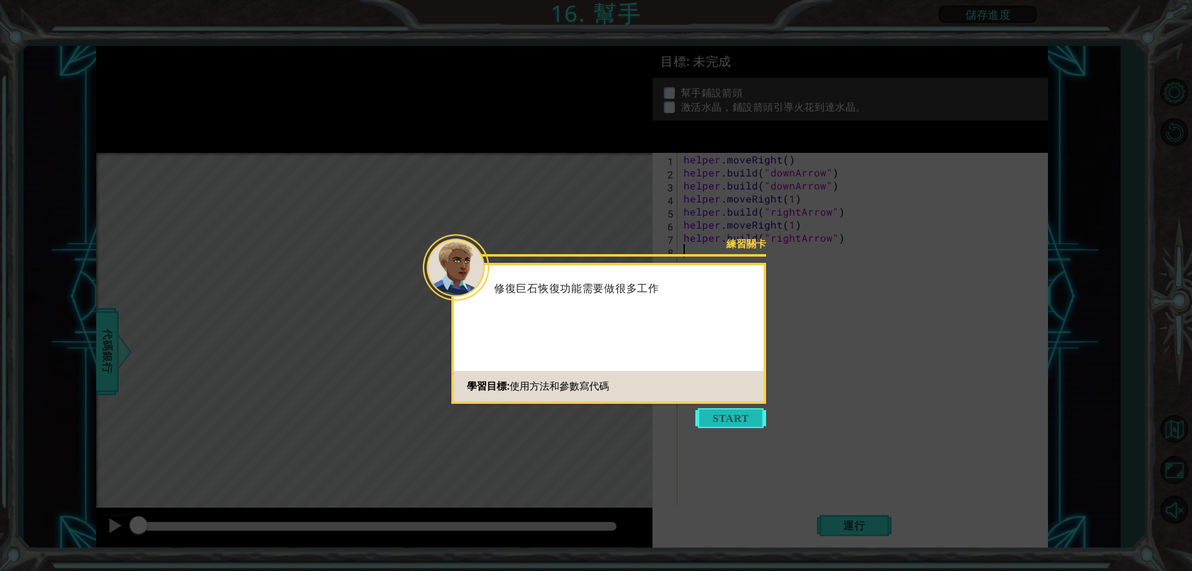
click at [730, 417] on button "Start" at bounding box center [730, 418] width 71 height 20
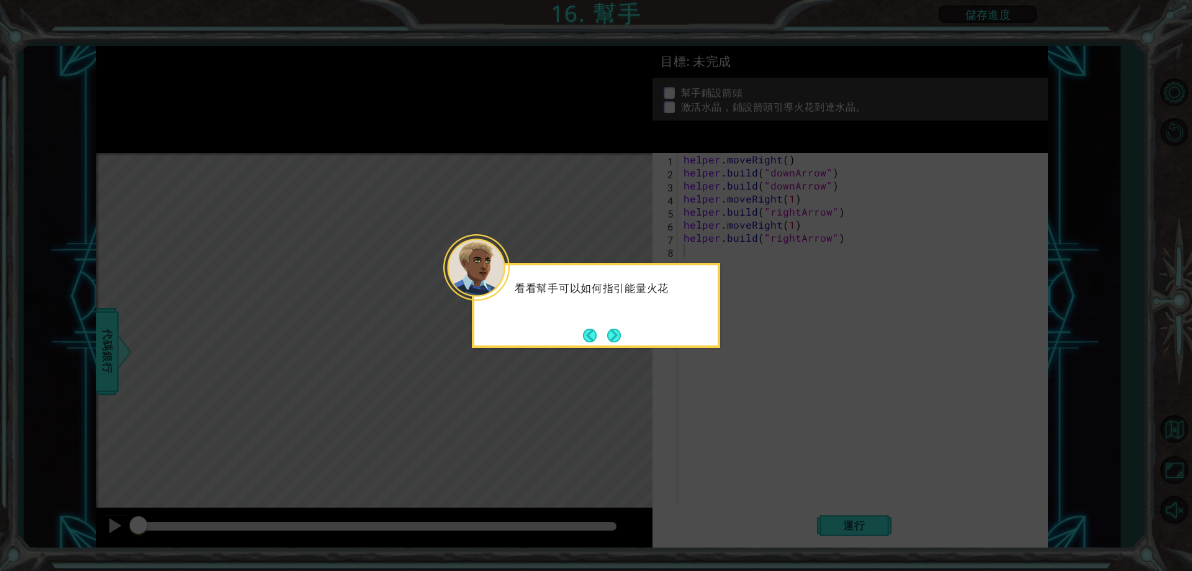
click at [630, 336] on div "看看幫手可以如何指引能量火花" at bounding box center [596, 305] width 248 height 85
click at [608, 335] on button "Next" at bounding box center [614, 335] width 14 height 14
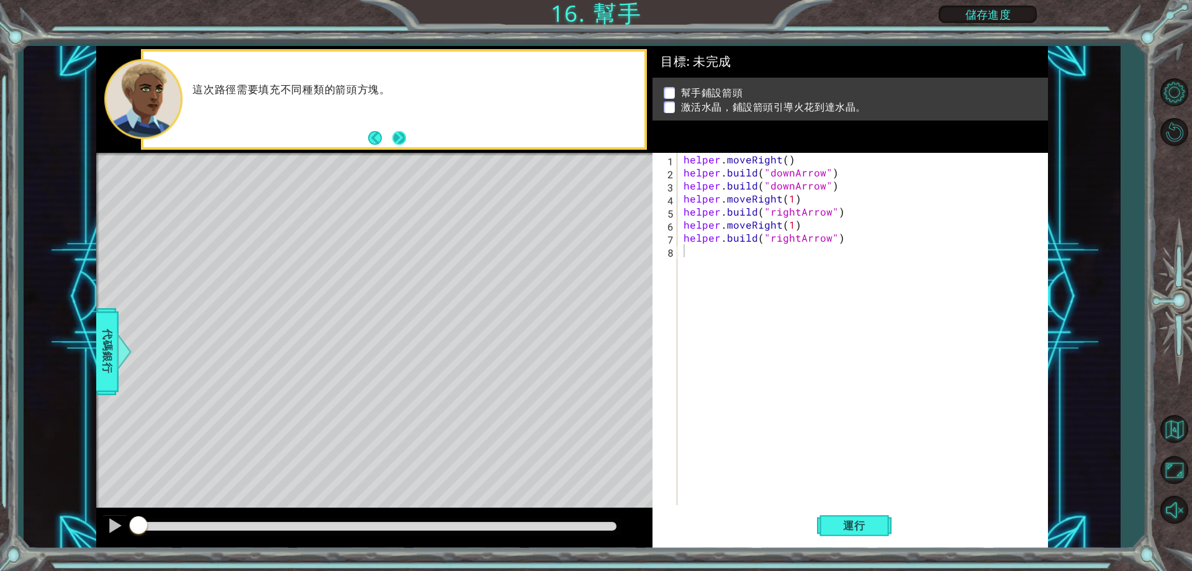
click at [400, 132] on button "Next" at bounding box center [399, 137] width 15 height 15
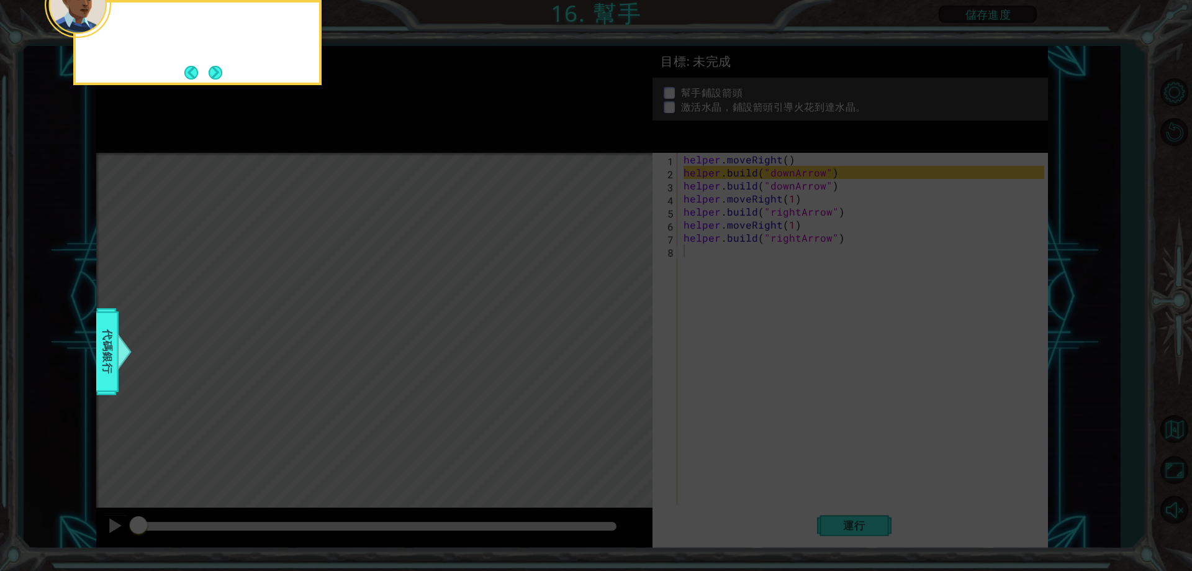
click at [400, 132] on icon at bounding box center [596, 85] width 1192 height 970
click at [222, 70] on button "Next" at bounding box center [216, 73] width 14 height 14
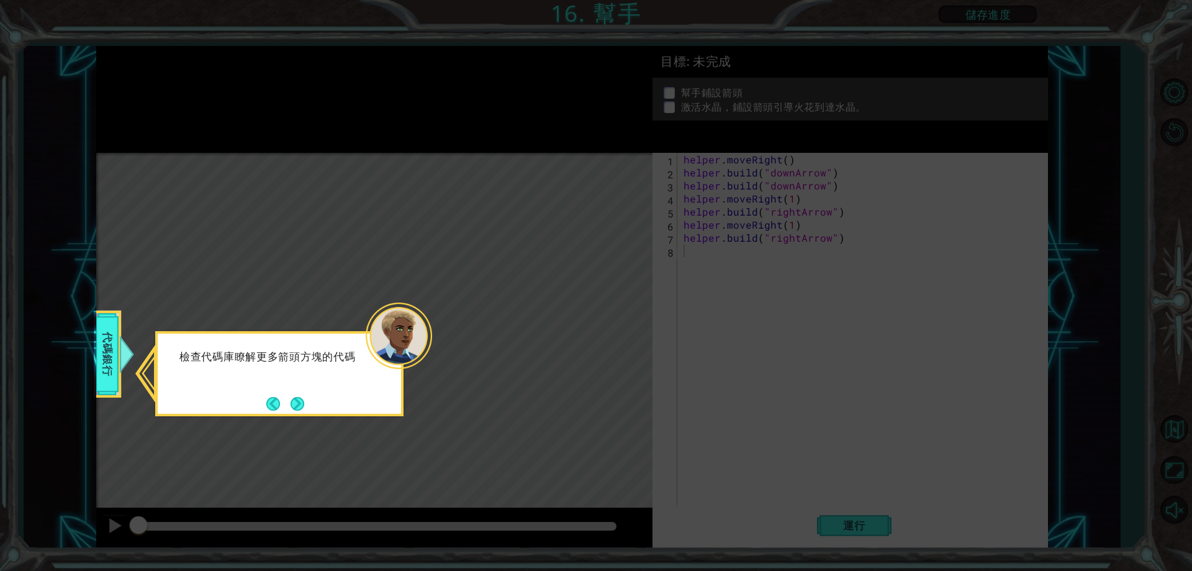
click at [304, 410] on button "Next" at bounding box center [298, 404] width 14 height 14
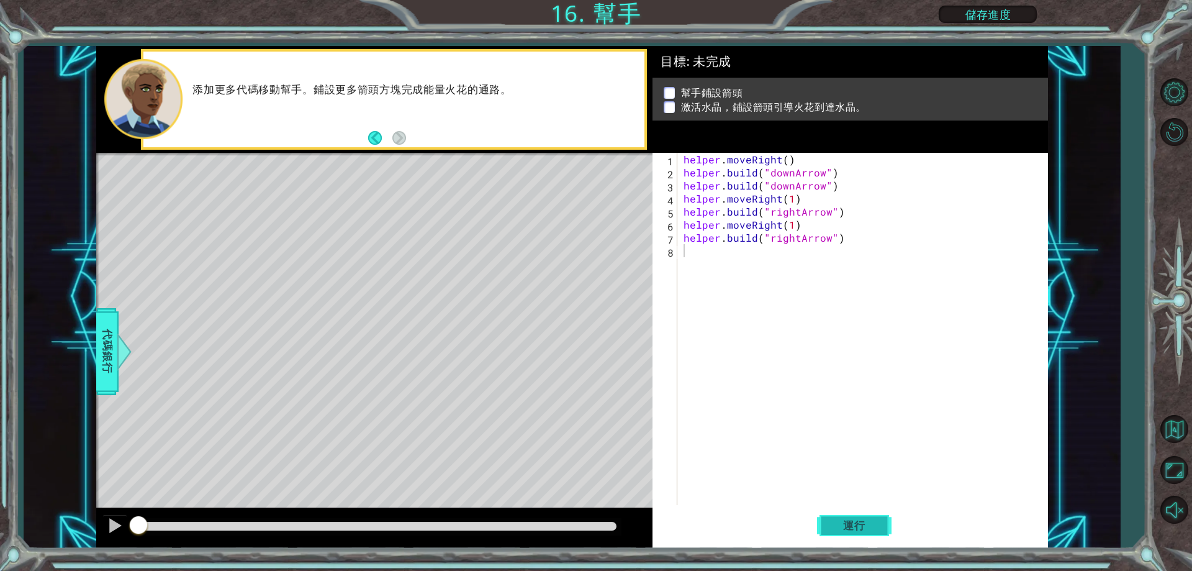
click at [874, 524] on span "運行" at bounding box center [854, 525] width 47 height 12
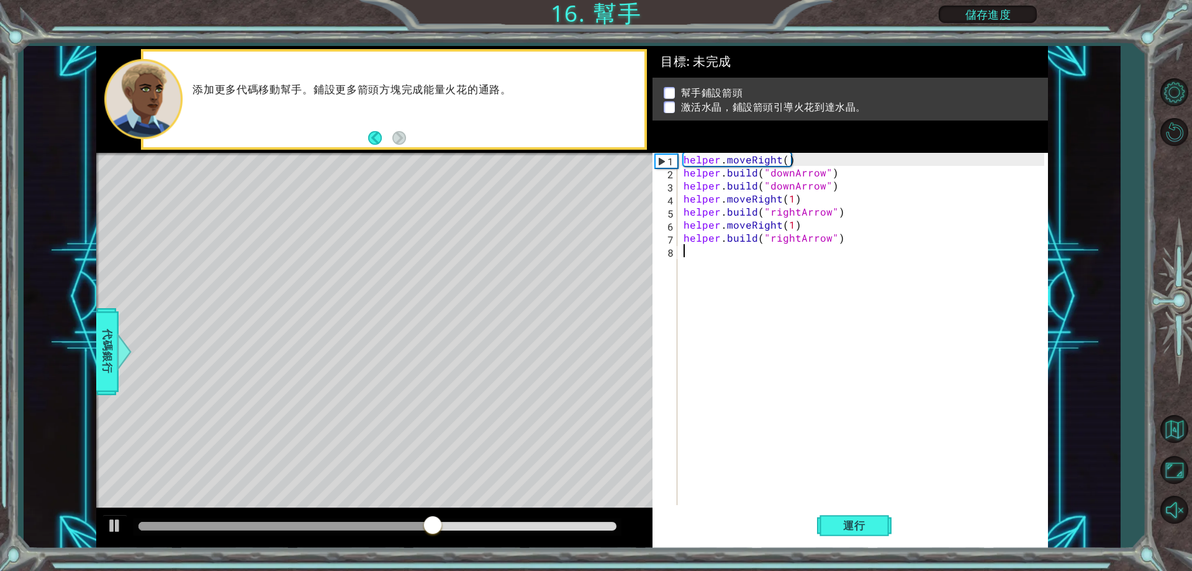
click at [838, 187] on div "helper . moveRight ( ) helper . build ( "downArrow" ) helper . build ( "downArr…" at bounding box center [865, 342] width 369 height 378
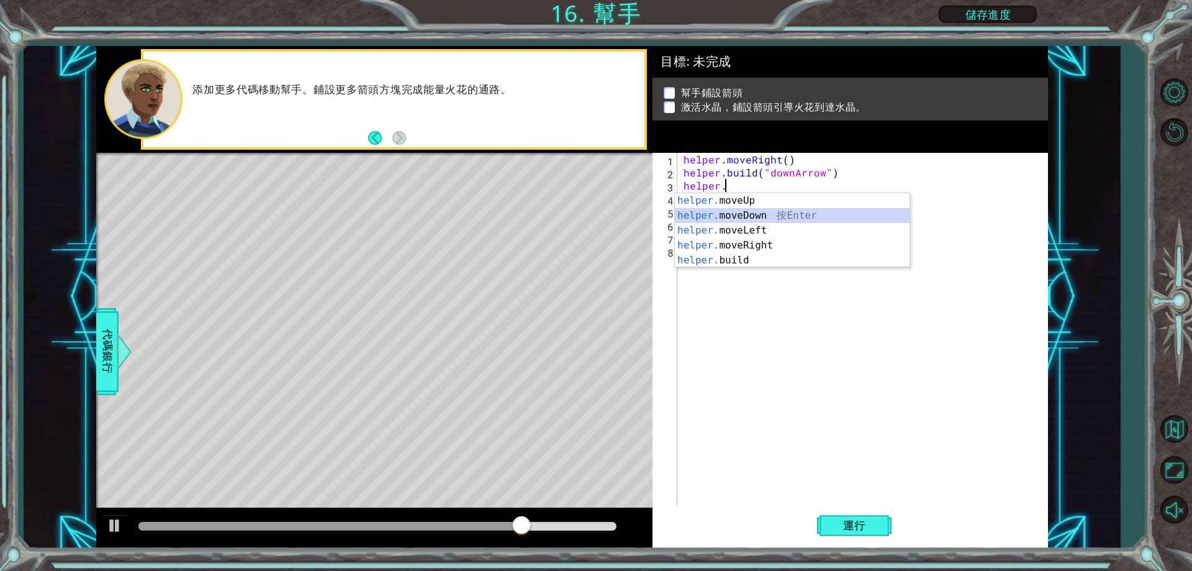
click at [764, 216] on div "helper. moveUp 按 Enter helper. moveDown 按 Enter helper. moveLeft 按 Enter helper…" at bounding box center [792, 245] width 235 height 104
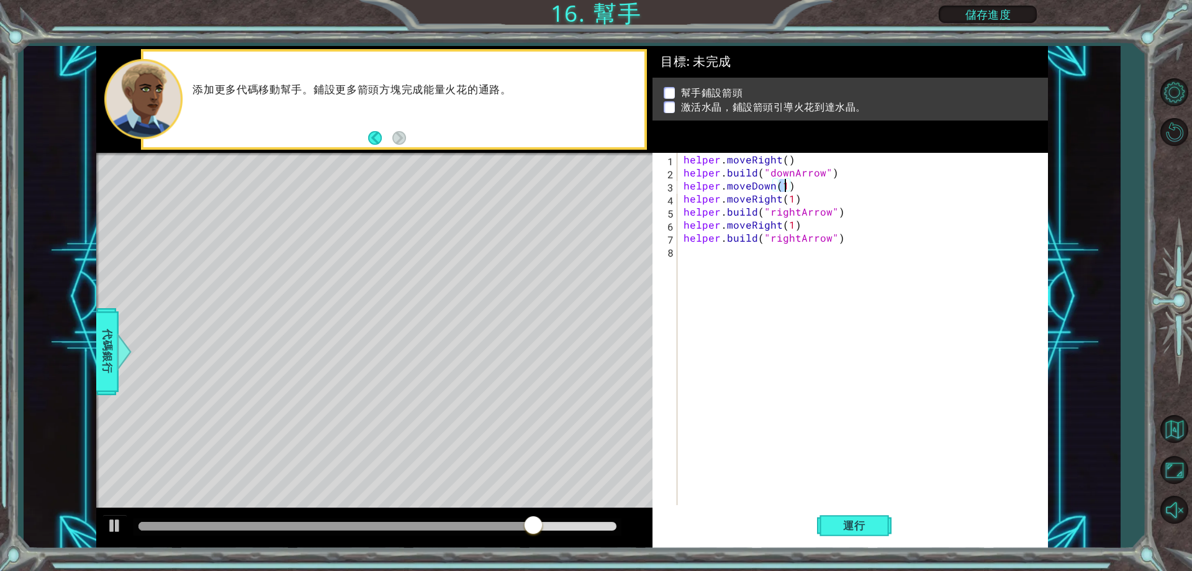
click at [797, 197] on div "helper . moveRight ( ) helper . build ( "downArrow" ) helper . moveDown ( 1 ) h…" at bounding box center [865, 342] width 369 height 378
click at [855, 243] on div "helper . moveRight ( ) helper . build ( "downArrow" ) helper . moveDown ( 1 ) h…" at bounding box center [865, 342] width 369 height 378
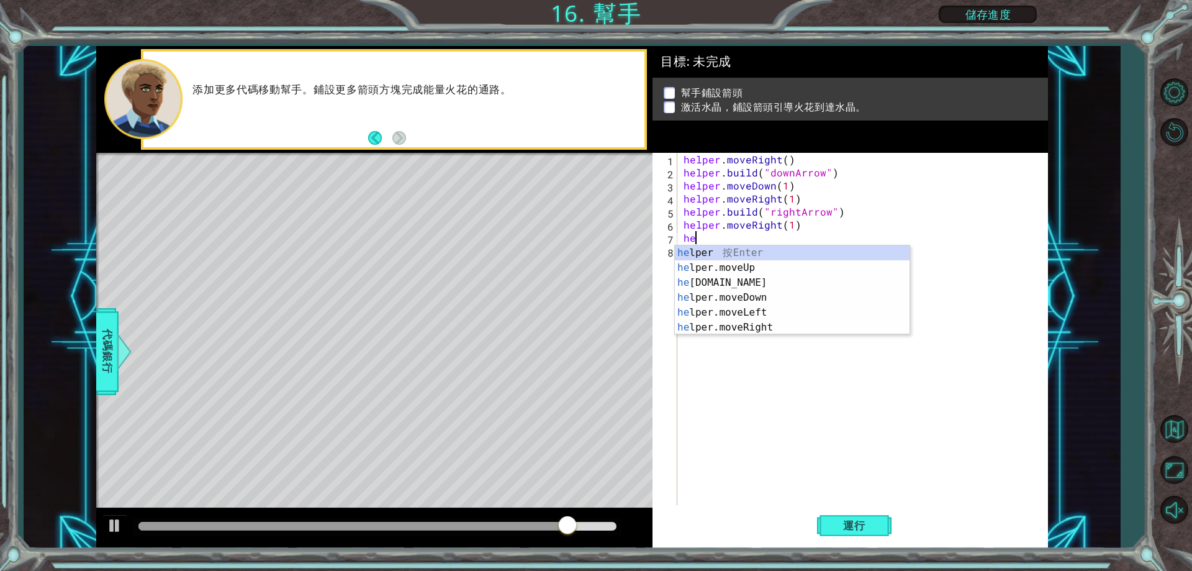
type textarea "h"
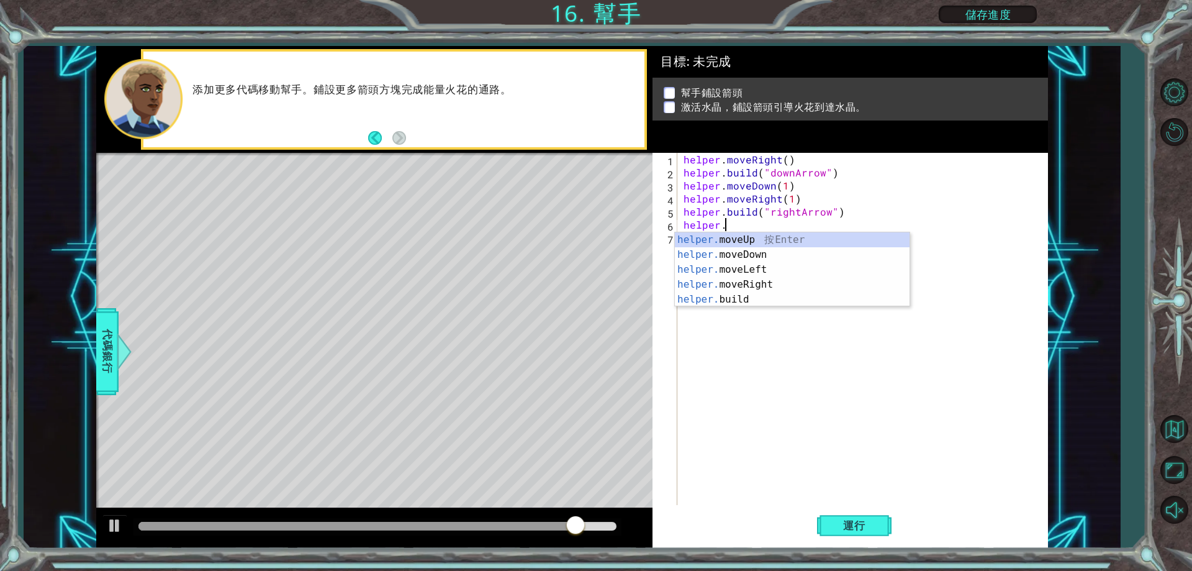
type textarea "h"
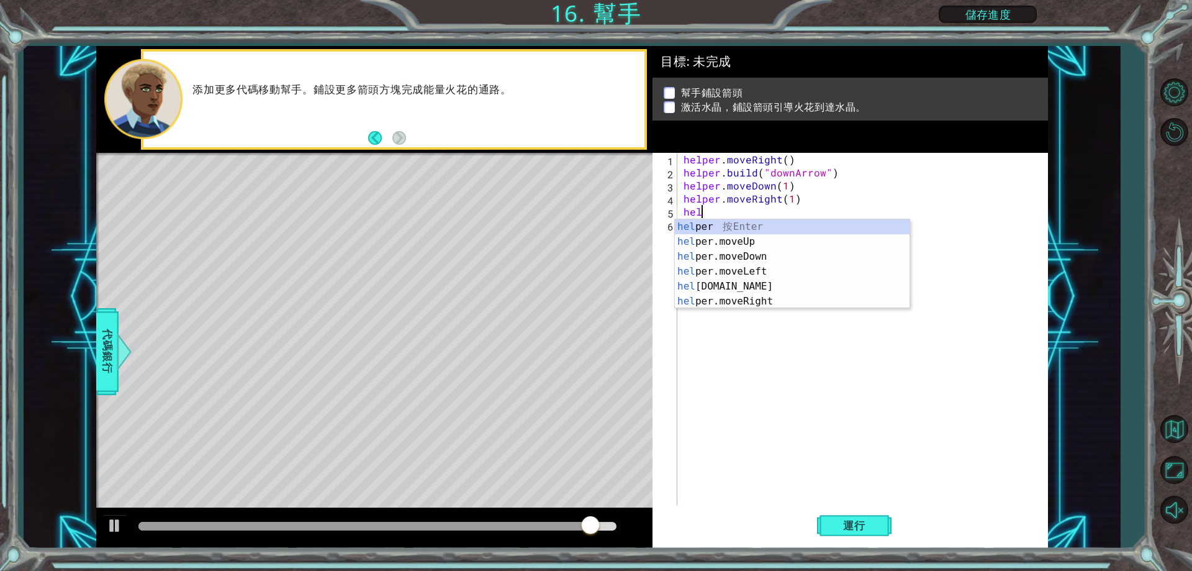
type textarea "h"
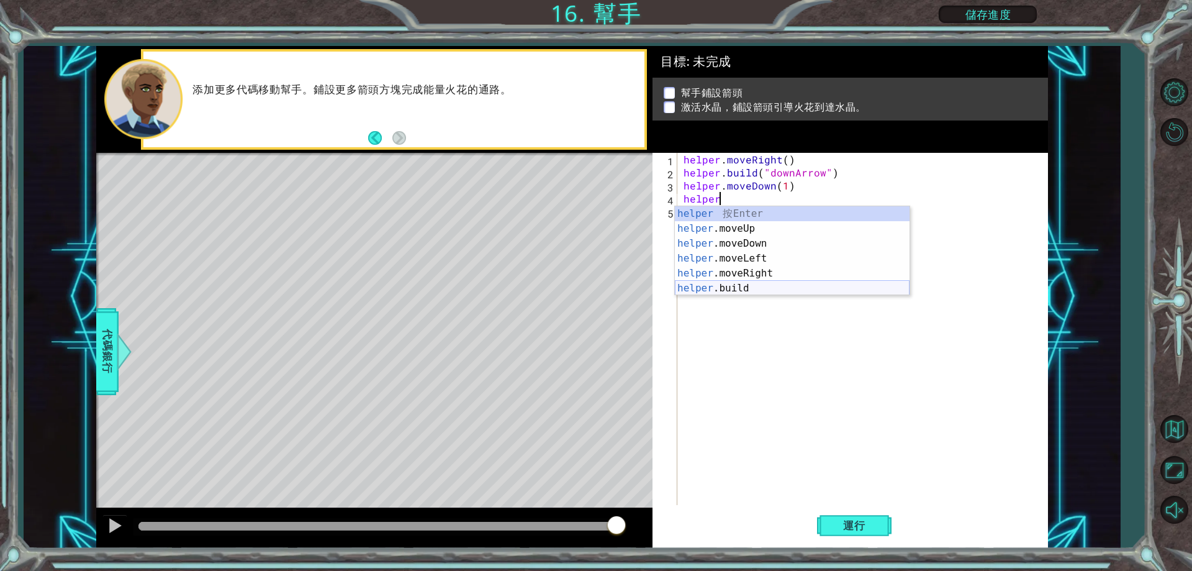
click at [745, 292] on div "helper 按 Enter helper .moveUp 按 Enter helper .moveDown 按 Enter helper .moveLeft…" at bounding box center [792, 265] width 235 height 119
type textarea "[DOMAIN_NAME]("rightArrow")"
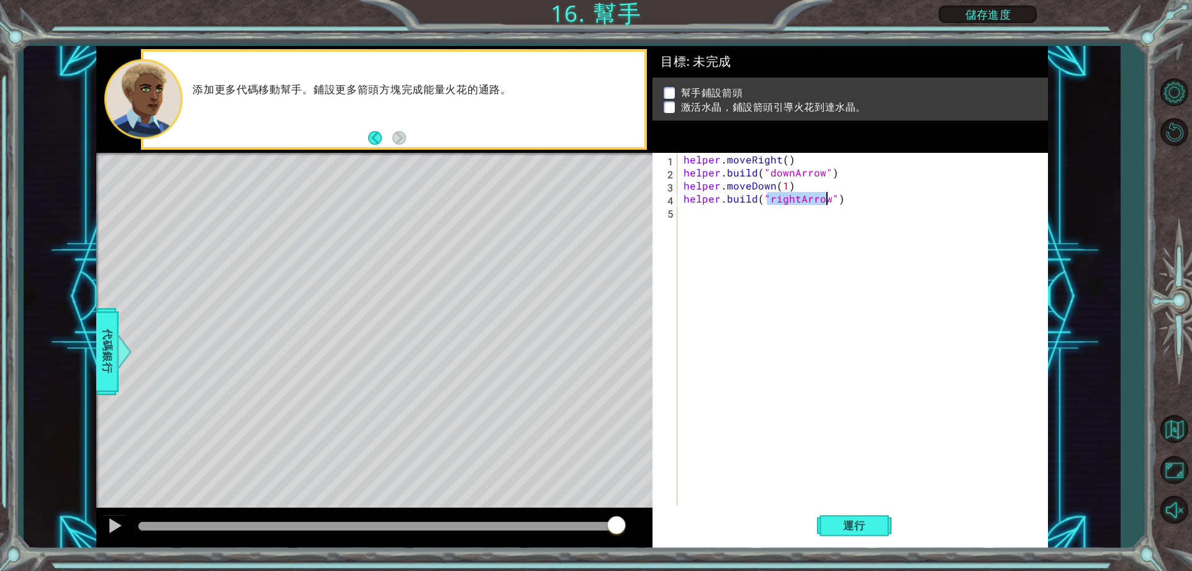
click at [698, 218] on div "helper . moveRight ( ) helper . build ( "downArrow" ) helper . moveDown ( 1 ) h…" at bounding box center [865, 342] width 369 height 378
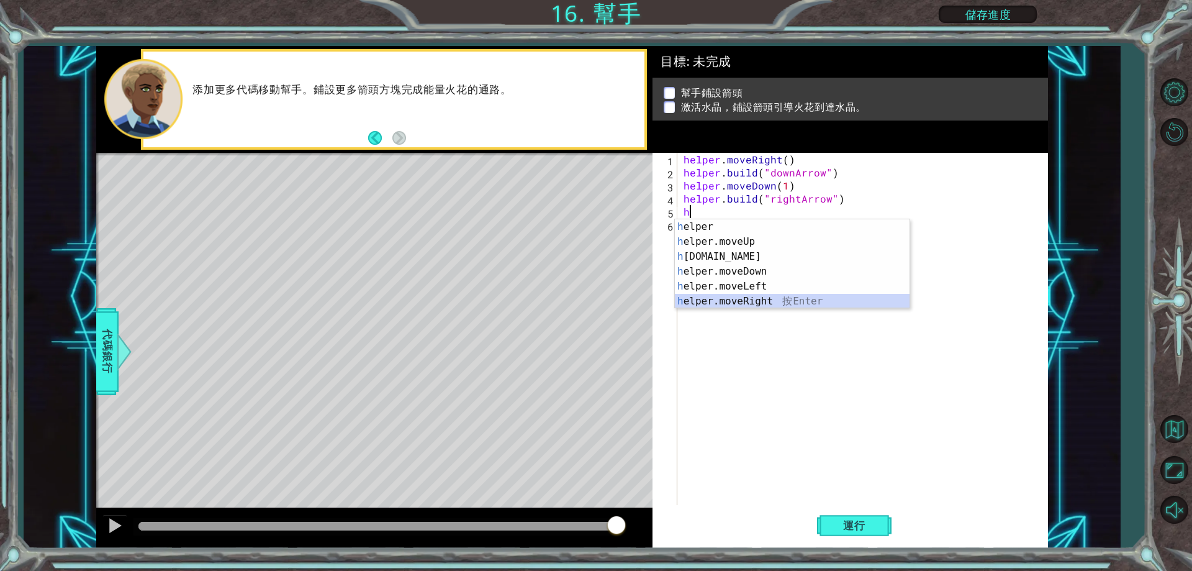
drag, startPoint x: 762, startPoint y: 297, endPoint x: 749, endPoint y: 258, distance: 41.0
click at [762, 297] on div "h elper 按 Enter h elper.moveUp 按 Enter h [DOMAIN_NAME] 按 Enter h elper.moveDown…" at bounding box center [792, 278] width 235 height 119
type textarea "helper.moveRight(1)"
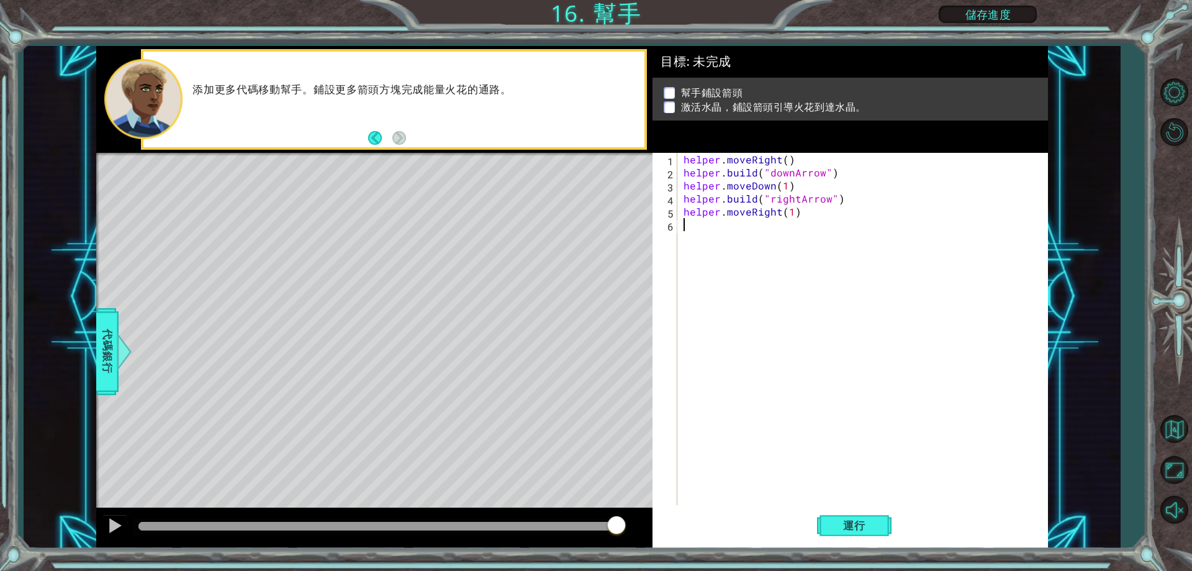
click at [690, 232] on div "helper . moveRight ( ) helper . build ( "downArrow" ) helper . moveDown ( 1 ) h…" at bounding box center [865, 342] width 369 height 378
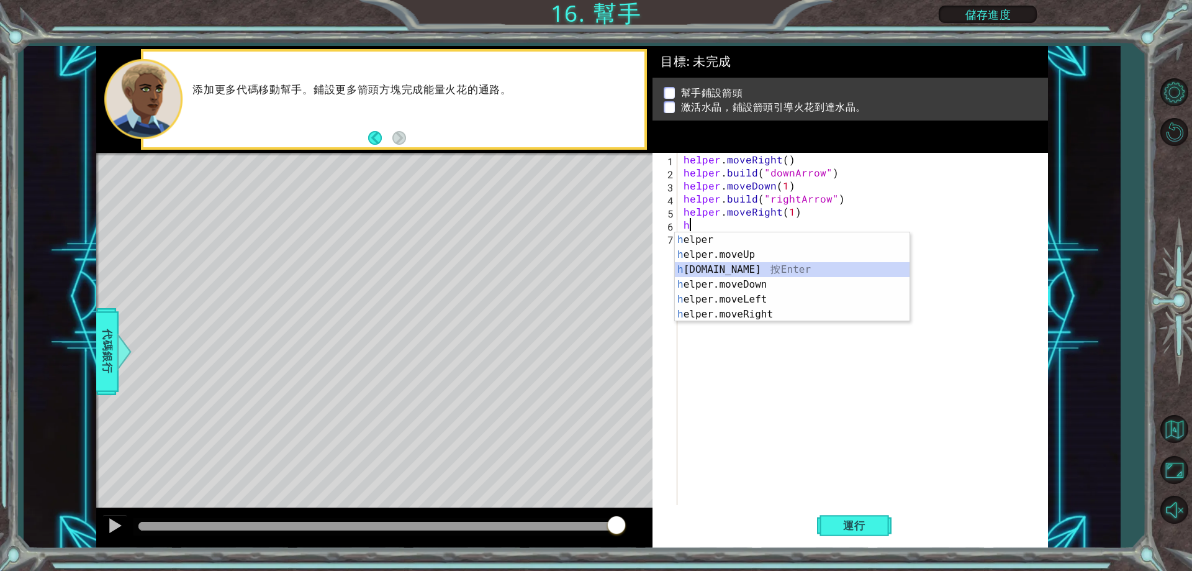
click at [757, 265] on div "h elper 按 Enter h elper.moveUp 按 Enter h [DOMAIN_NAME] 按 Enter h elper.moveDown…" at bounding box center [792, 291] width 235 height 119
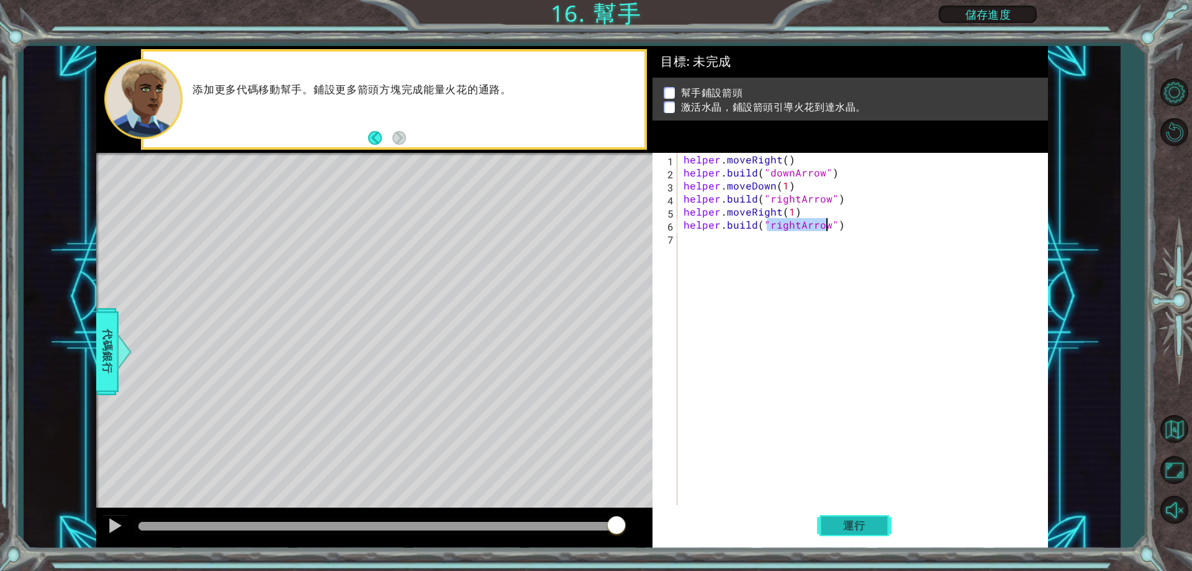
type textarea "[DOMAIN_NAME]("rightArrow")"
drag, startPoint x: 863, startPoint y: 527, endPoint x: 870, endPoint y: 522, distance: 9.3
click at [869, 527] on span "運行" at bounding box center [854, 525] width 47 height 12
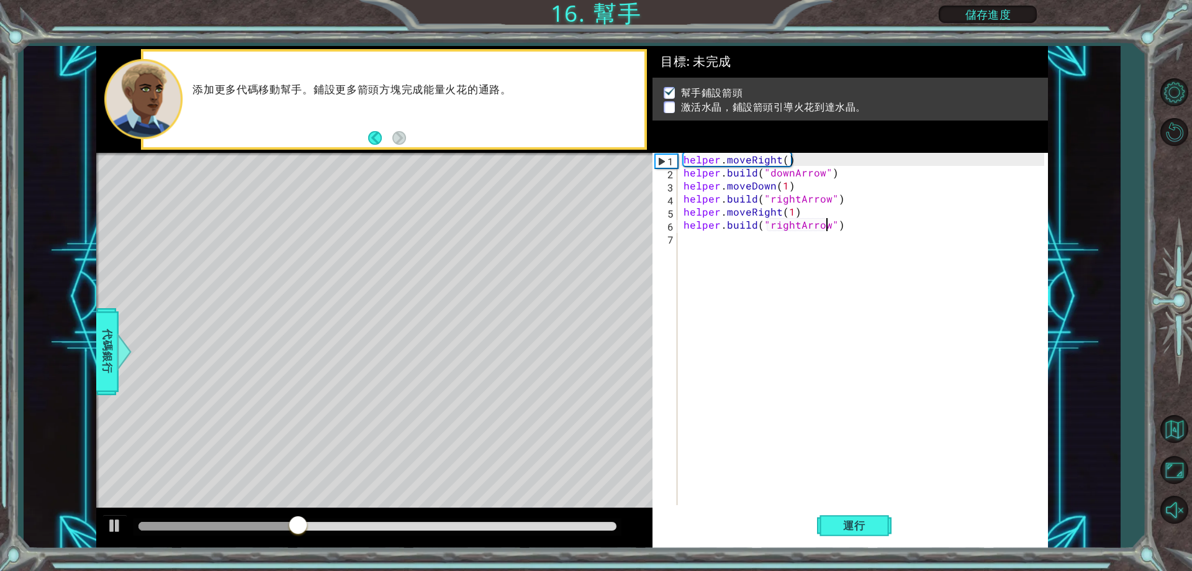
click at [689, 243] on div "helper . moveRight ( ) helper . build ( "downArrow" ) helper . moveDown ( 1 ) h…" at bounding box center [865, 342] width 369 height 378
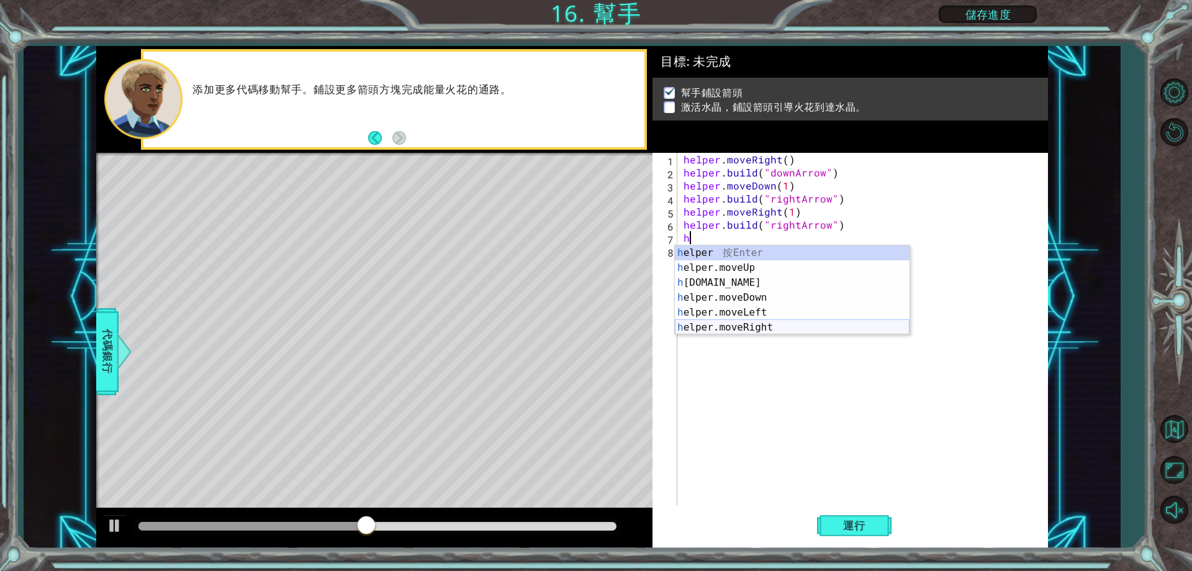
click at [759, 326] on div "h elper 按 Enter h elper.moveUp 按 Enter h [DOMAIN_NAME] 按 Enter h elper.moveDown…" at bounding box center [792, 304] width 235 height 119
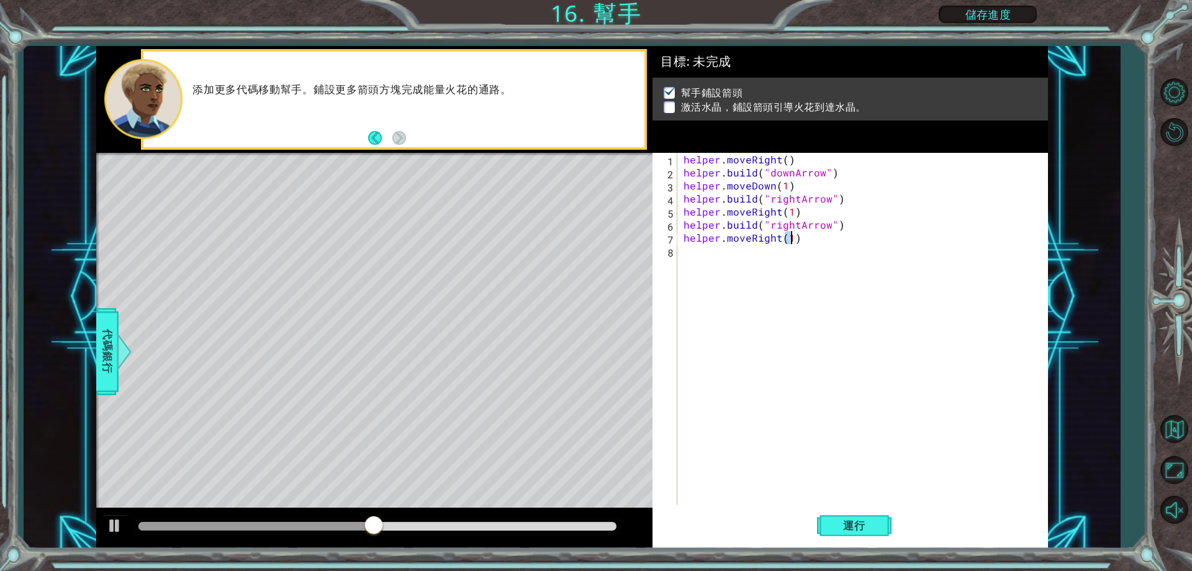
type textarea "helper.moveRight(1)"
click at [680, 264] on div "helper.moveRight(1) 1 2 3 4 5 6 7 8 helper . moveRight ( ) helper . build ( "do…" at bounding box center [848, 329] width 391 height 352
click at [682, 251] on div "helper . moveRight ( ) helper . build ( "downArrow" ) helper . moveDown ( 1 ) h…" at bounding box center [865, 342] width 369 height 378
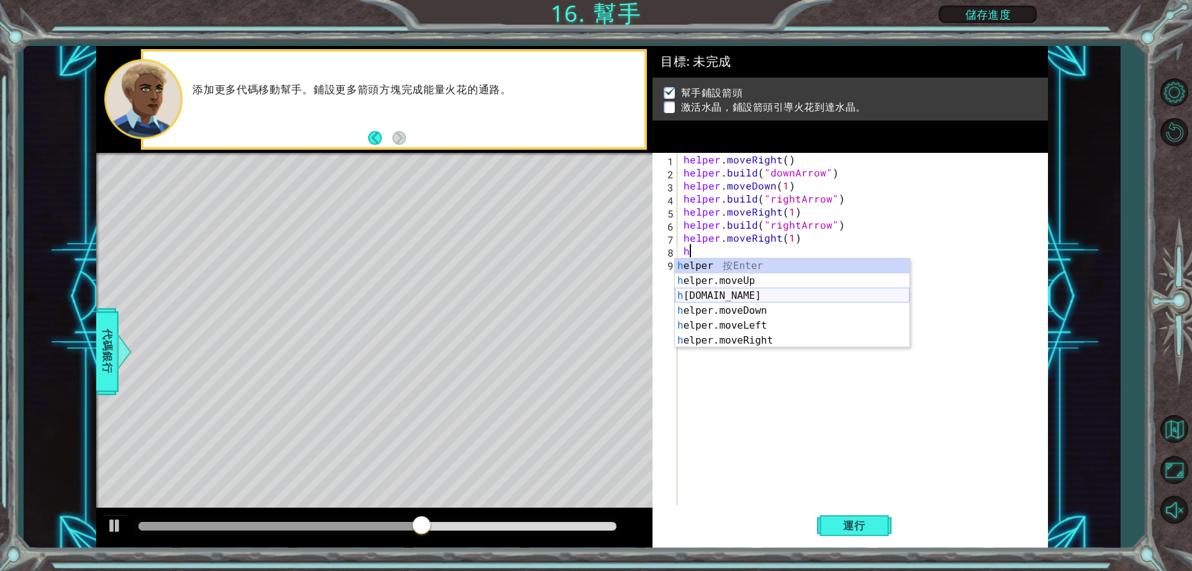
click at [751, 293] on div "h elper 按 Enter h elper.moveUp 按 Enter h [DOMAIN_NAME] 按 Enter h elper.moveDown…" at bounding box center [792, 317] width 235 height 119
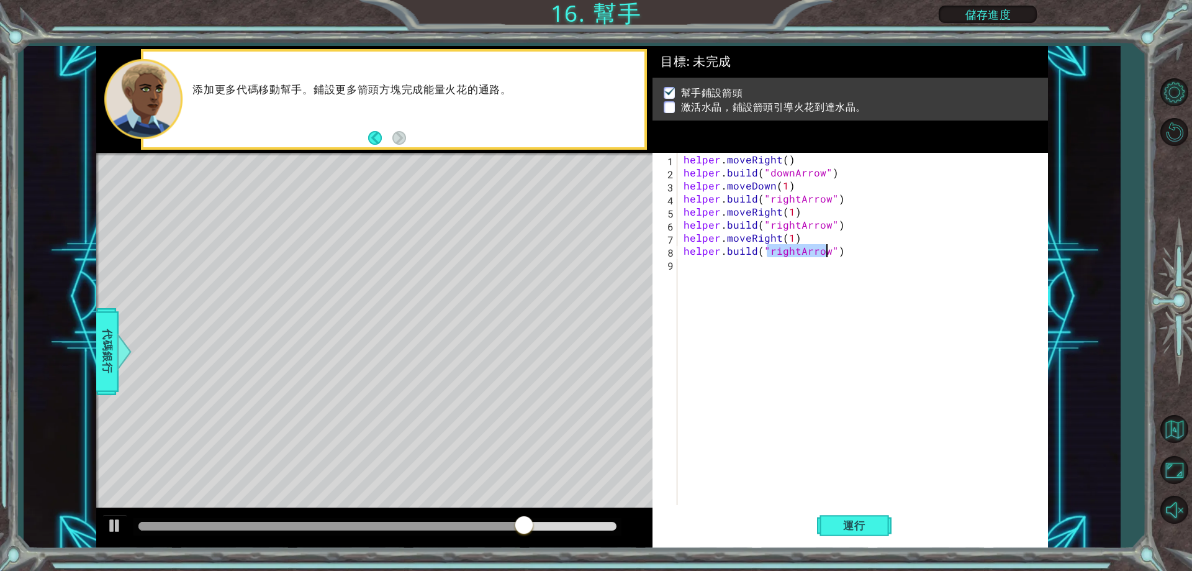
click at [793, 245] on div "helper . moveRight ( ) helper . build ( "downArrow" ) helper . moveDown ( 1 ) h…" at bounding box center [862, 329] width 363 height 352
click at [800, 250] on div "helper . moveRight ( ) helper . build ( "downArrow" ) helper . moveDown ( 1 ) h…" at bounding box center [865, 342] width 369 height 378
click at [798, 251] on div "helper . moveRight ( ) helper . build ( "downArrow" ) helper . moveDown ( 1 ) h…" at bounding box center [865, 342] width 369 height 378
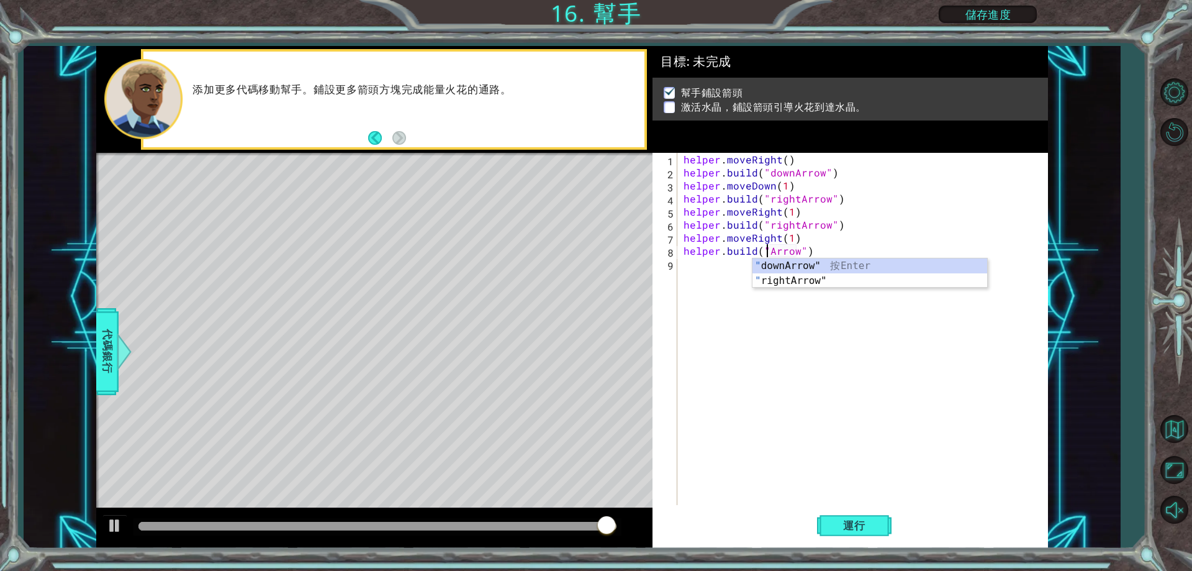
scroll to position [0, 6]
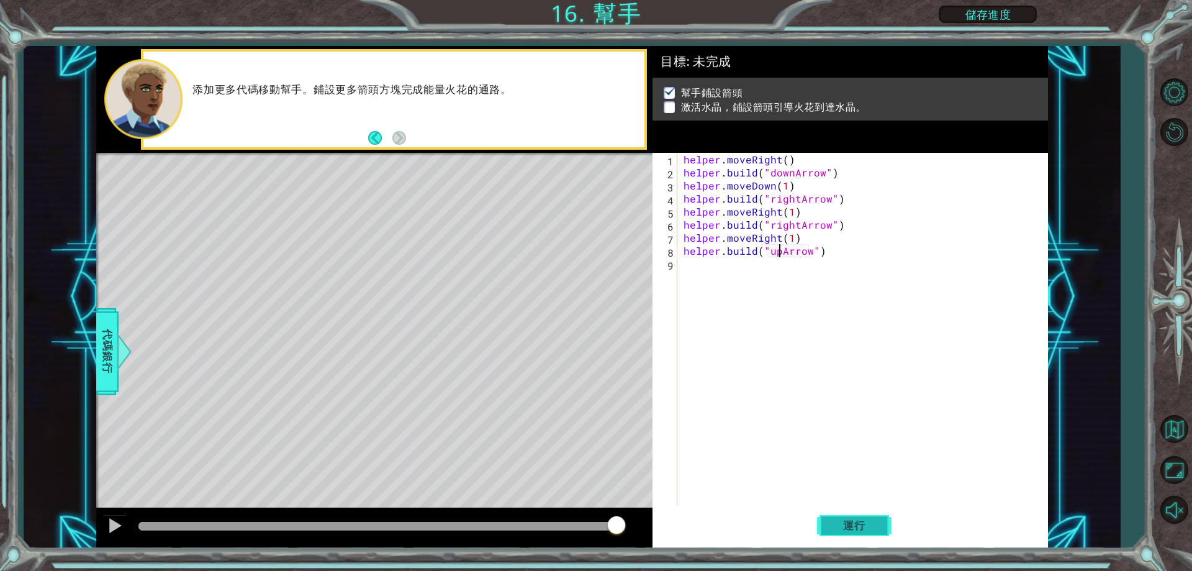
type textarea "[DOMAIN_NAME]("upArrow")"
click at [856, 525] on span "運行" at bounding box center [854, 525] width 47 height 12
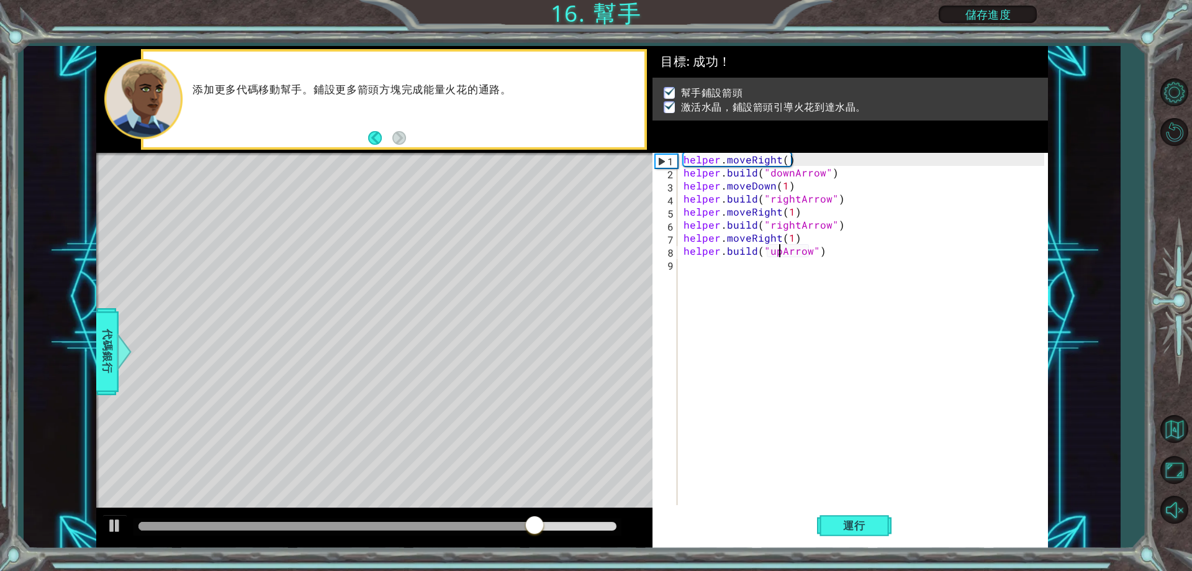
click at [582, 525] on div at bounding box center [377, 526] width 478 height 9
click at [852, 526] on span "運行" at bounding box center [854, 525] width 47 height 12
click at [688, 266] on div "helper . moveRight ( ) helper . build ( "downArrow" ) helper . moveDown ( 1 ) h…" at bounding box center [865, 342] width 369 height 378
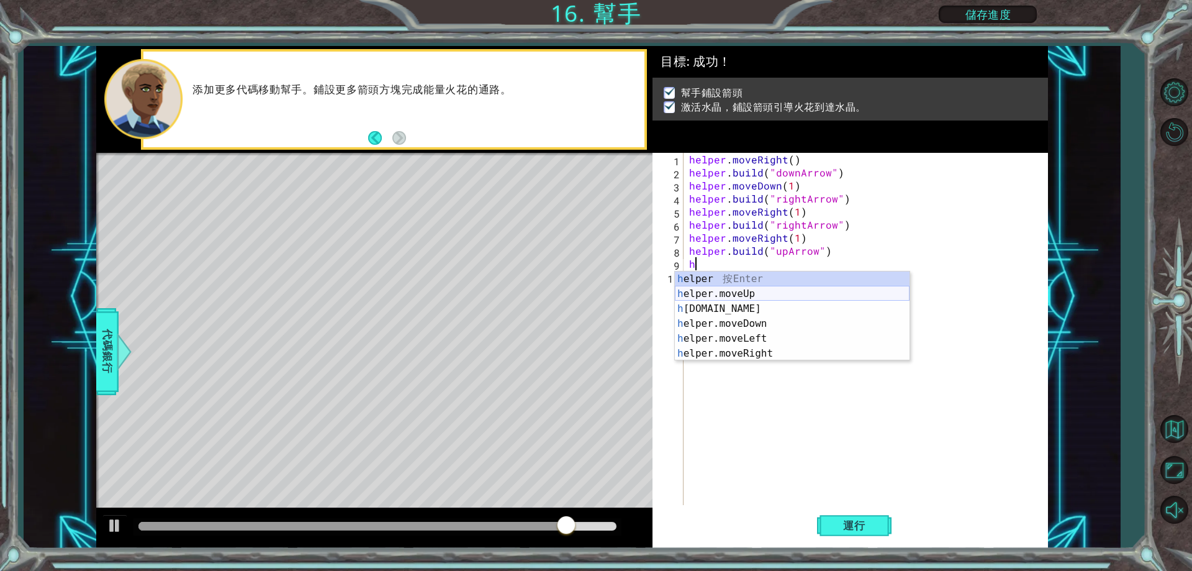
click at [758, 295] on div "h elper 按 Enter h elper.moveUp 按 Enter h [DOMAIN_NAME] 按 Enter h elper.moveDown…" at bounding box center [792, 330] width 235 height 119
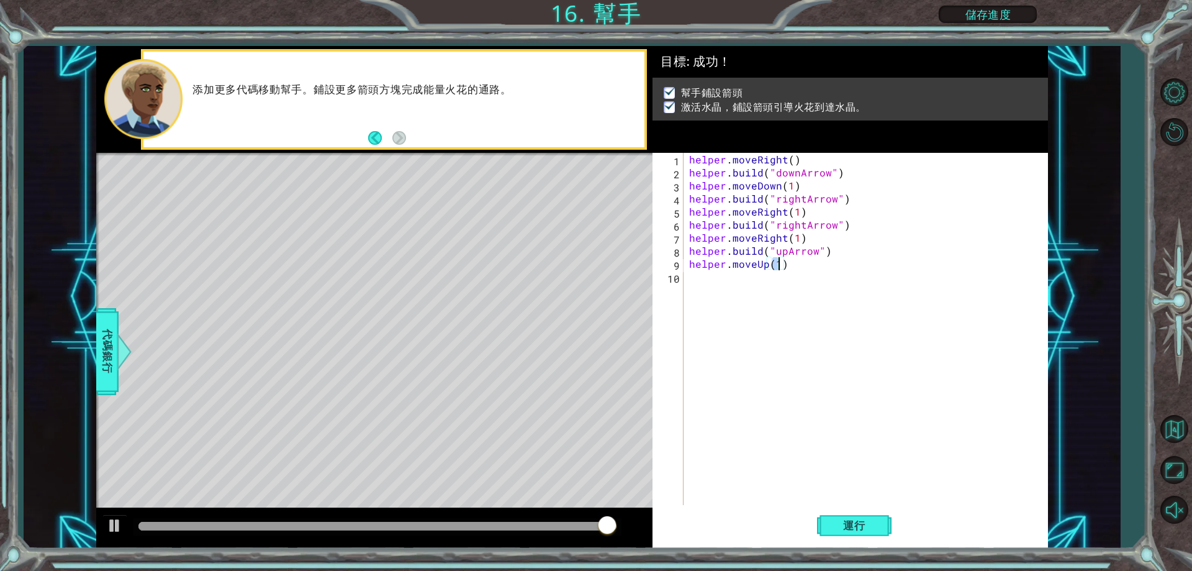
type textarea "helper.moveUp(1)"
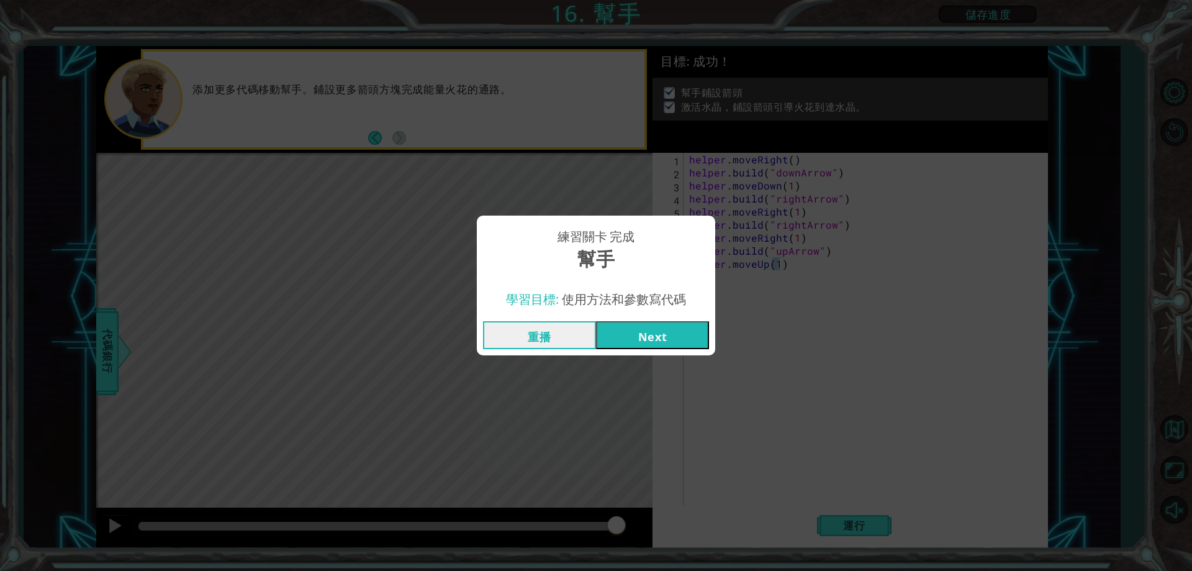
click at [640, 322] on button "Next" at bounding box center [652, 335] width 113 height 28
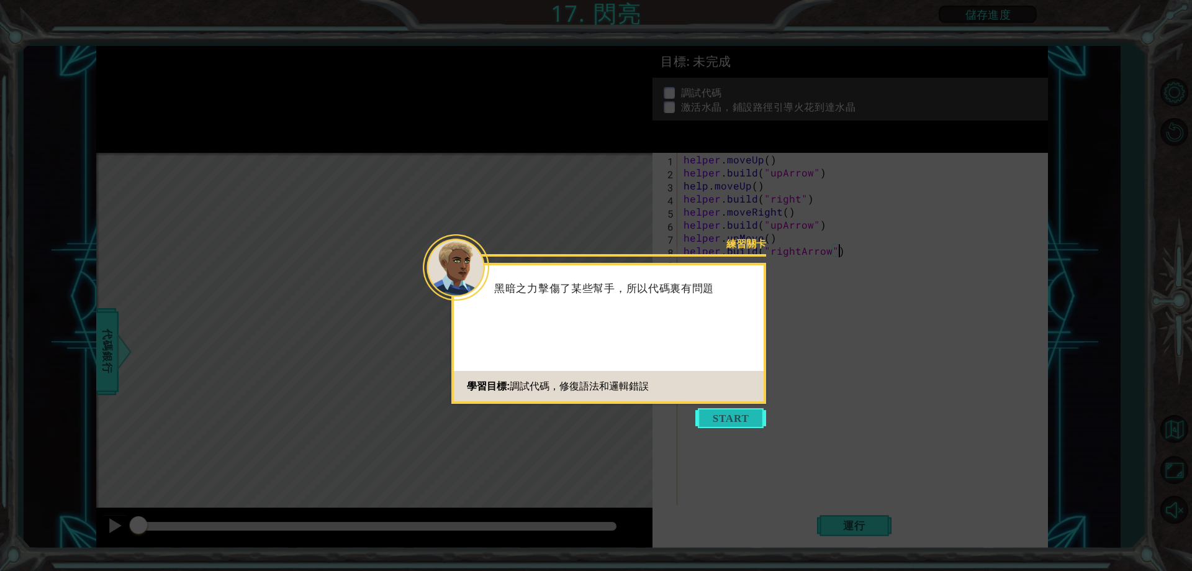
click at [723, 425] on button "Start" at bounding box center [730, 418] width 71 height 20
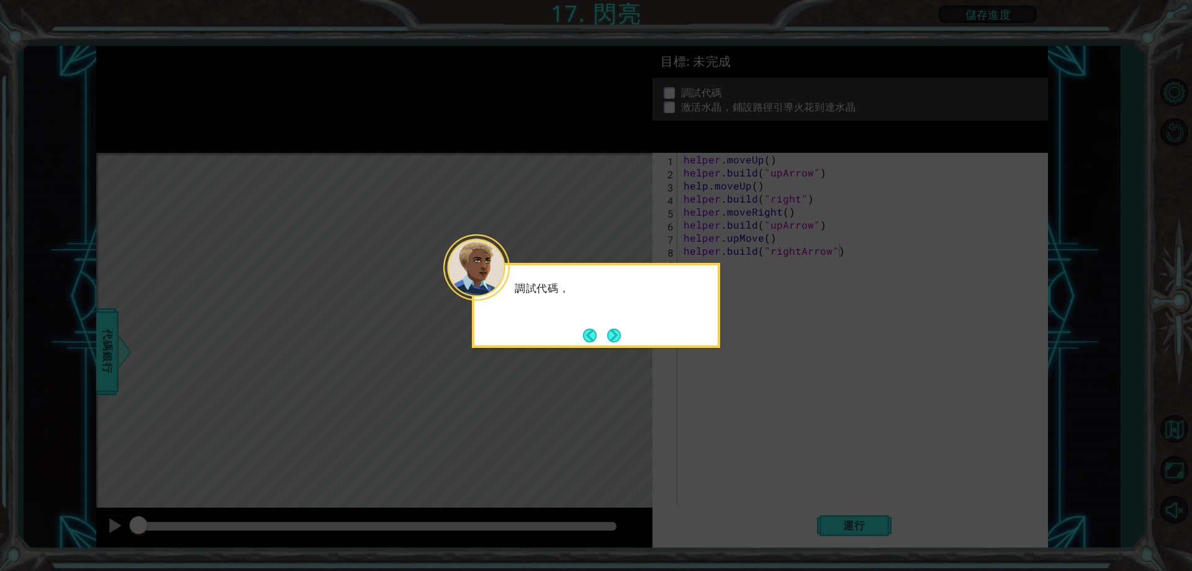
click at [668, 350] on icon at bounding box center [596, 285] width 1192 height 571
drag, startPoint x: 668, startPoint y: 350, endPoint x: 652, endPoint y: 336, distance: 21.6
click at [669, 350] on icon at bounding box center [596, 285] width 1192 height 571
click at [617, 329] on button "Next" at bounding box center [614, 335] width 14 height 14
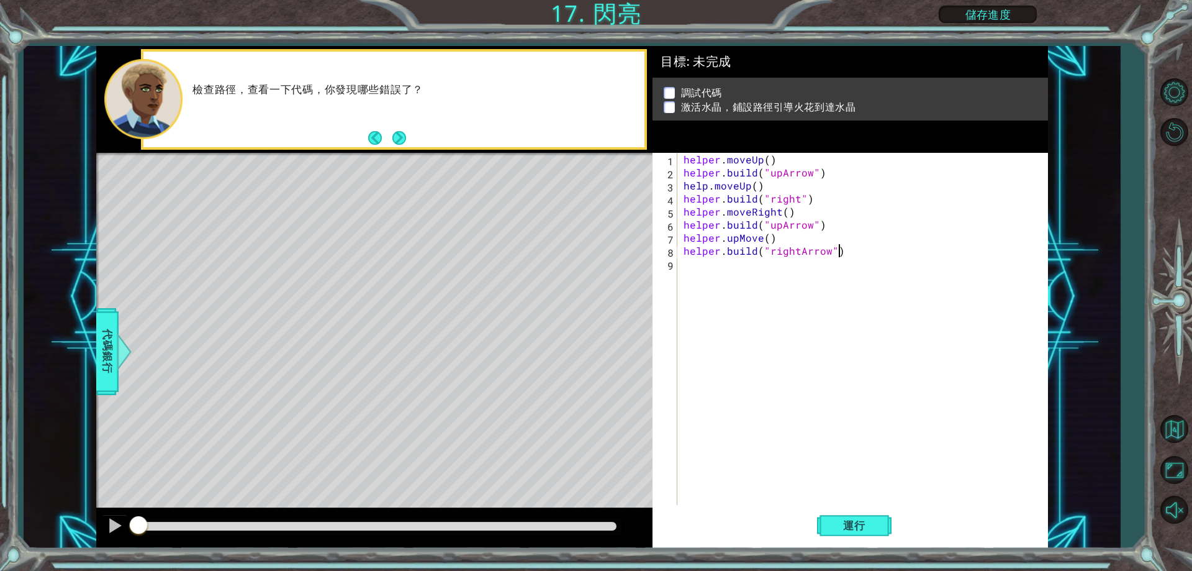
click at [399, 133] on button "Next" at bounding box center [399, 138] width 14 height 14
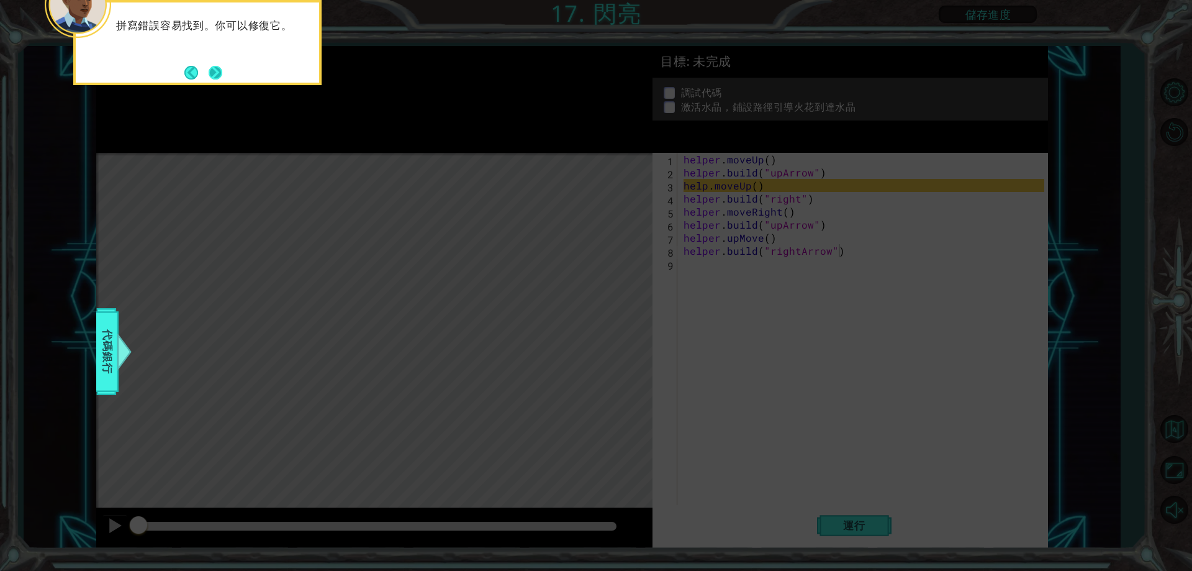
click at [210, 66] on button "Next" at bounding box center [216, 73] width 14 height 14
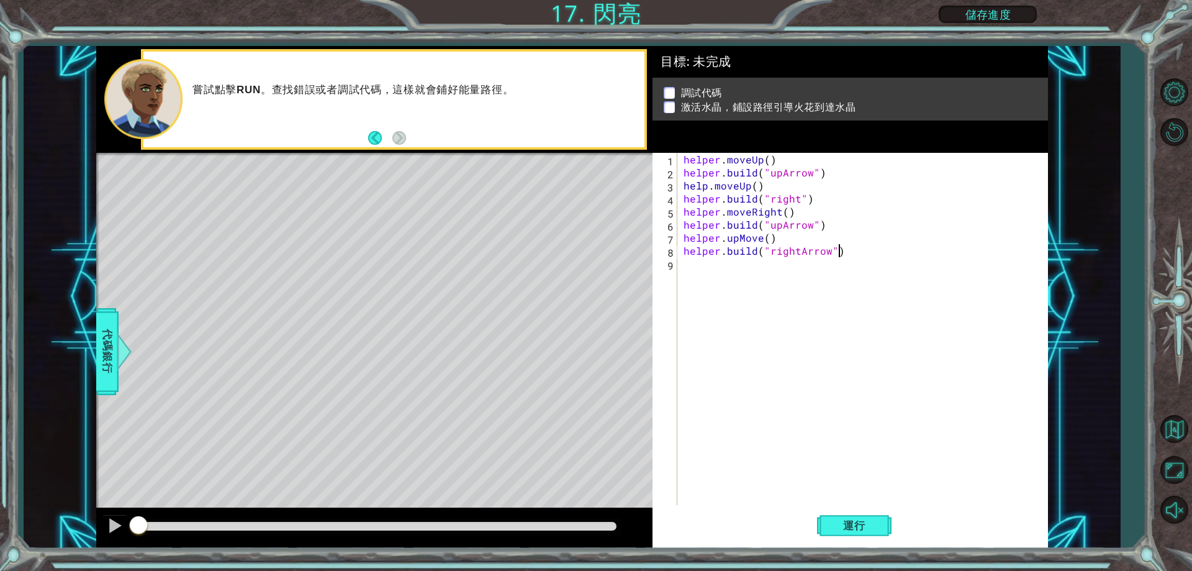
drag, startPoint x: 456, startPoint y: 226, endPoint x: 597, endPoint y: 318, distance: 168.6
click at [458, 226] on div "Level Map" at bounding box center [383, 336] width 574 height 366
click at [838, 530] on span "運行" at bounding box center [854, 525] width 47 height 12
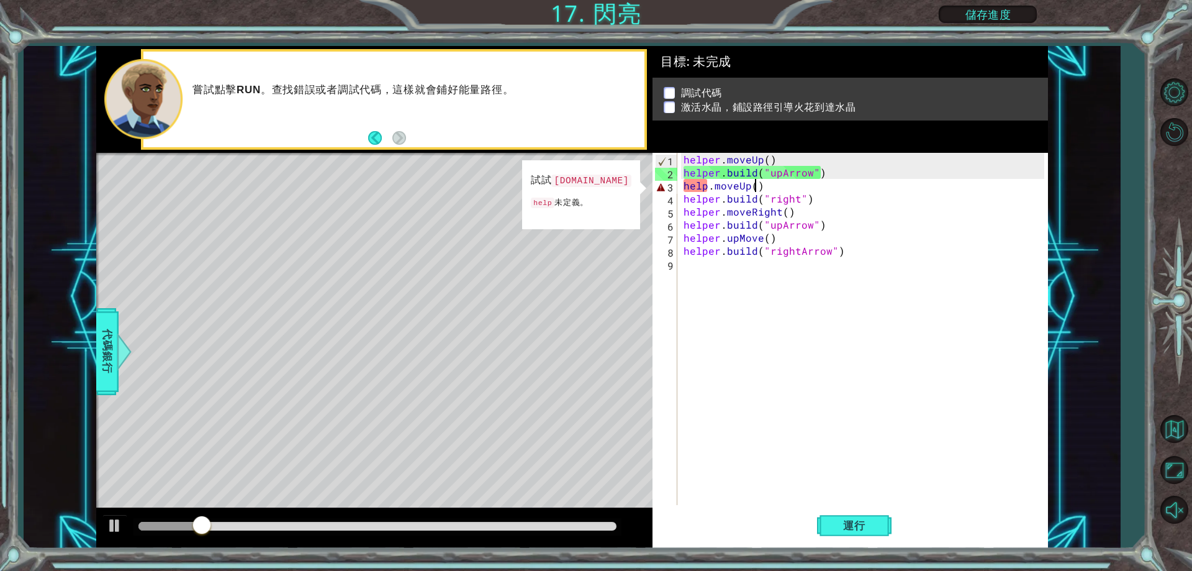
click at [758, 186] on div "helper . moveUp ( ) helper . build ( "upArrow" ) help . moveUp ( ) helper . bui…" at bounding box center [865, 342] width 369 height 378
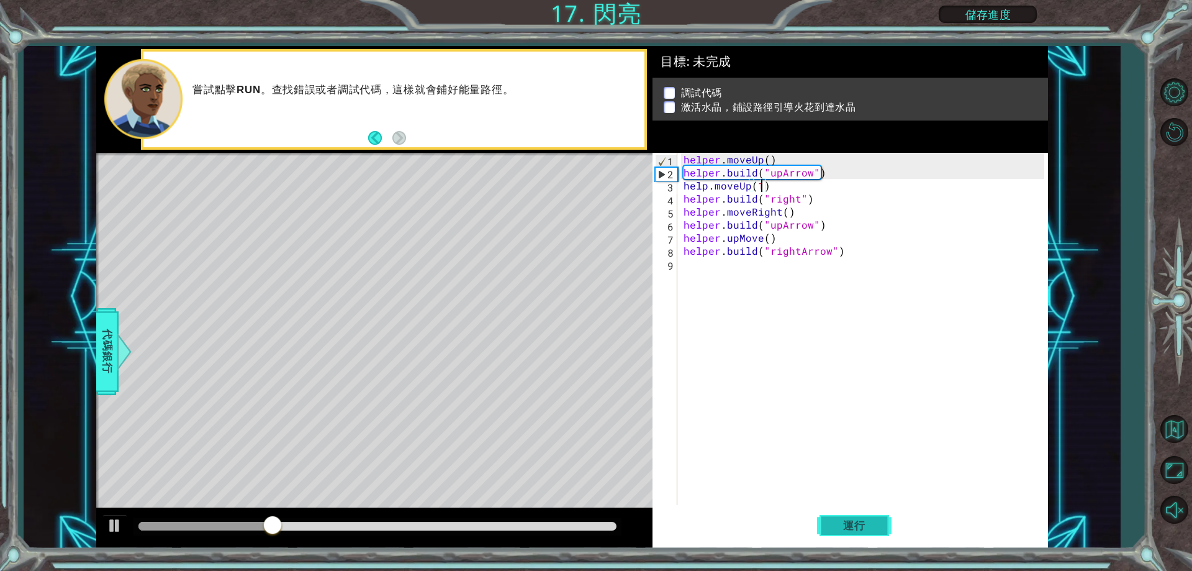
click at [856, 520] on span "運行" at bounding box center [854, 525] width 47 height 12
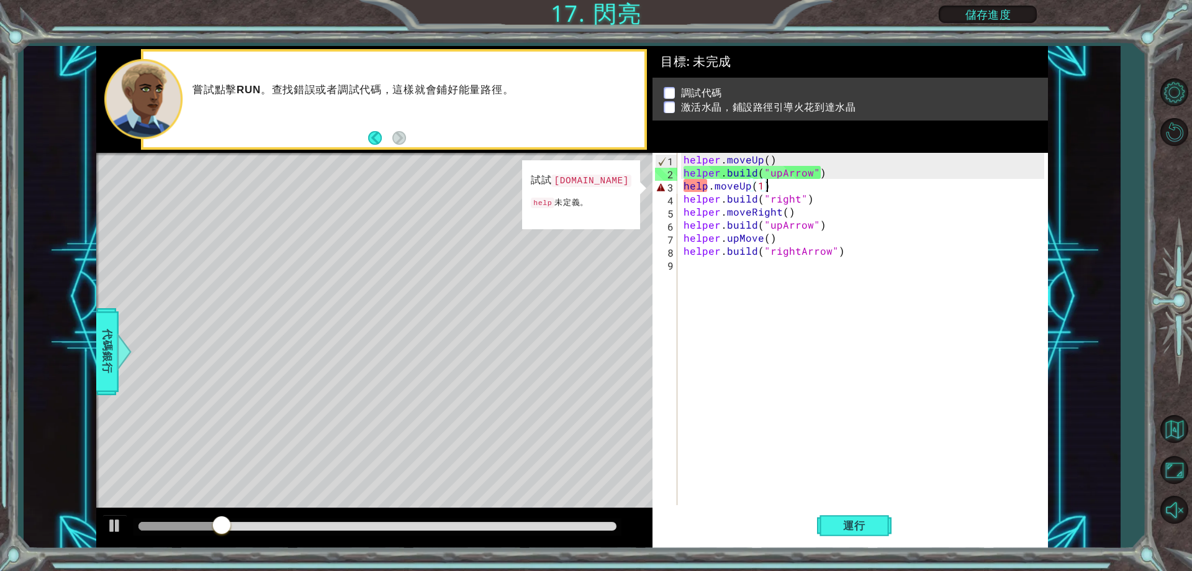
click at [773, 185] on div "helper . moveUp ( ) helper . build ( "upArrow" ) help . moveUp ( 1 ) helper . b…" at bounding box center [865, 342] width 369 height 378
click at [587, 182] on code "[DOMAIN_NAME]" at bounding box center [590, 180] width 79 height 12
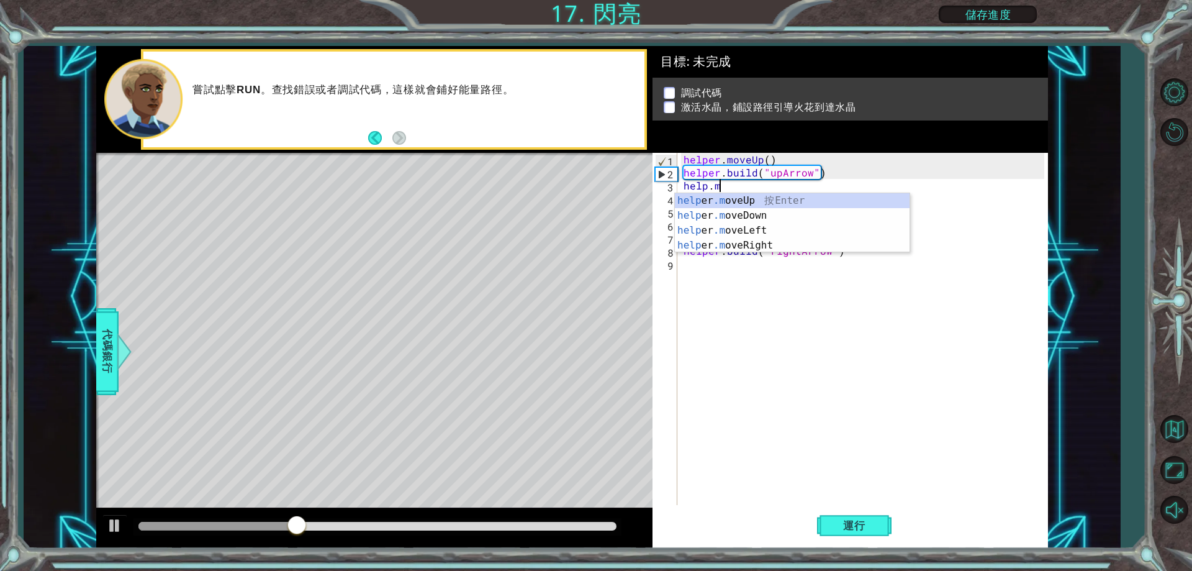
scroll to position [0, 1]
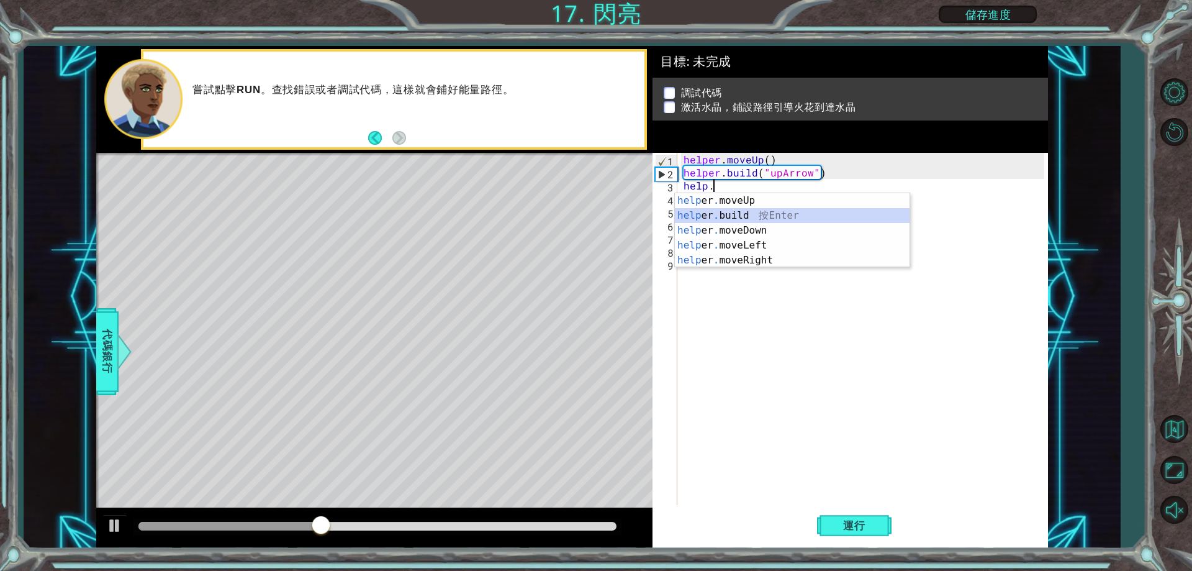
click at [742, 213] on div "help er . moveUp 按 Enter help er . build 按 Enter help er . moveDown 按 Enter hel…" at bounding box center [792, 245] width 235 height 104
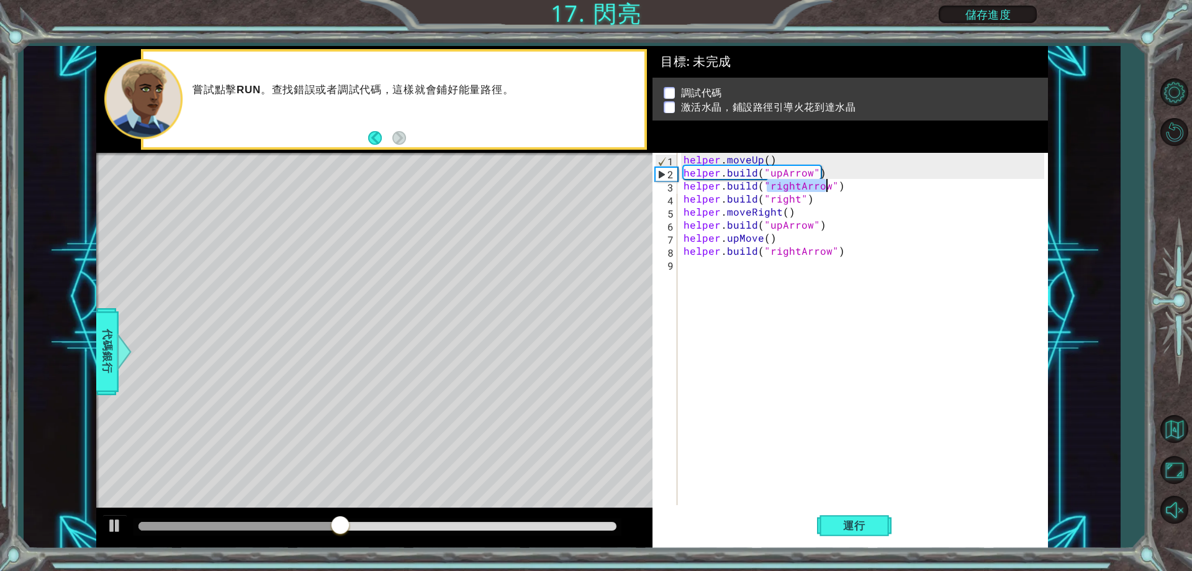
click at [792, 186] on div "helper . moveUp ( ) helper . build ( "upArrow" ) helper . build ( "rightArrow" …" at bounding box center [862, 329] width 363 height 352
click at [800, 183] on div "helper . moveUp ( ) helper . build ( "upArrow" ) helper . build ( "rightArrow" …" at bounding box center [865, 342] width 369 height 378
click at [797, 184] on div "helper . moveUp ( ) helper . build ( "upArrow" ) helper . build ( "rightArrow" …" at bounding box center [865, 342] width 369 height 378
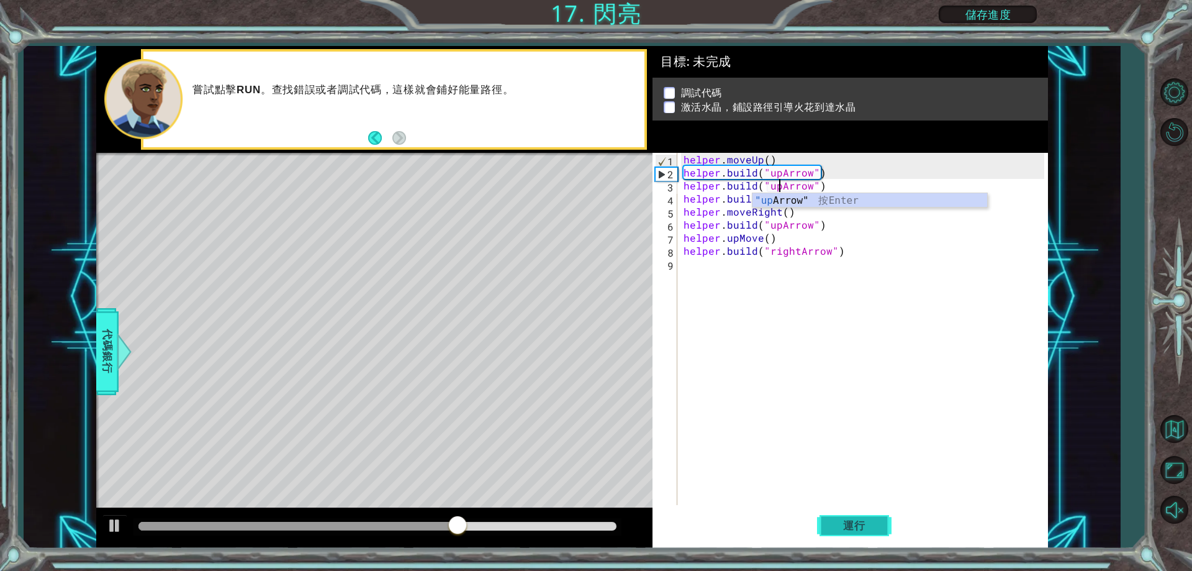
click at [845, 519] on span "運行" at bounding box center [854, 525] width 47 height 12
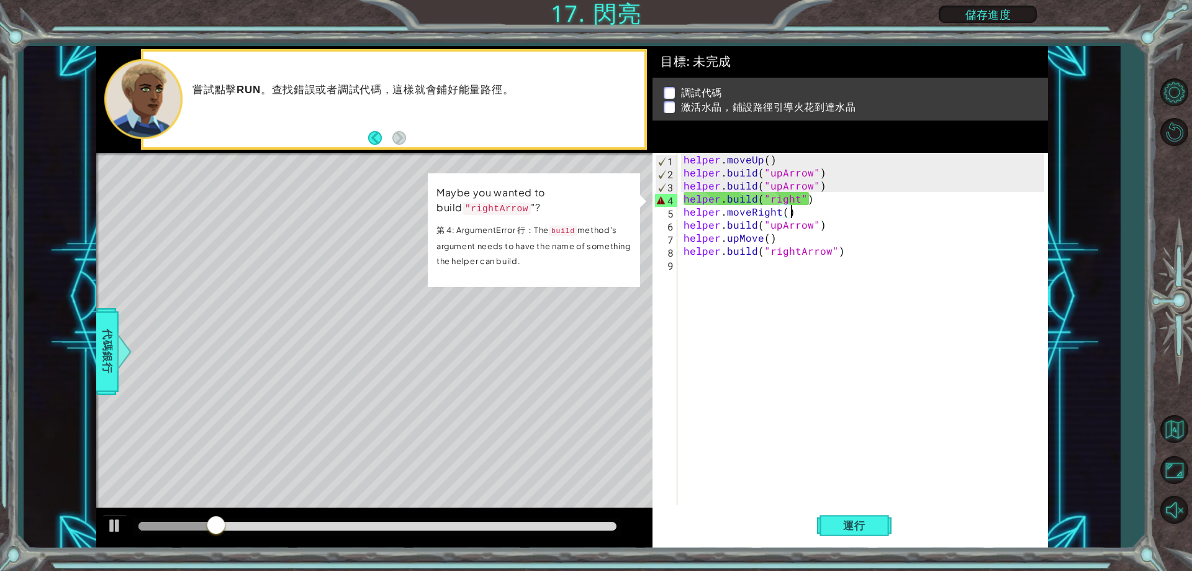
click at [820, 216] on div "helper . moveUp ( ) helper . build ( "upArrow" ) helper . build ( "upArrow" ) h…" at bounding box center [865, 342] width 369 height 378
click at [836, 195] on div "helper . moveUp ( ) helper . build ( "upArrow" ) helper . build ( "upArrow" ) h…" at bounding box center [865, 342] width 369 height 378
drag, startPoint x: 798, startPoint y: 200, endPoint x: 805, endPoint y: 201, distance: 6.9
click at [803, 201] on div "helper . moveUp ( ) helper . build ( "upArrow" ) helper . build ( "upArrow" ) h…" at bounding box center [865, 342] width 369 height 378
click at [820, 199] on div "helper . moveUp ( ) helper . build ( "upArrow" ) helper . build ( "upArrow" ) h…" at bounding box center [865, 342] width 369 height 378
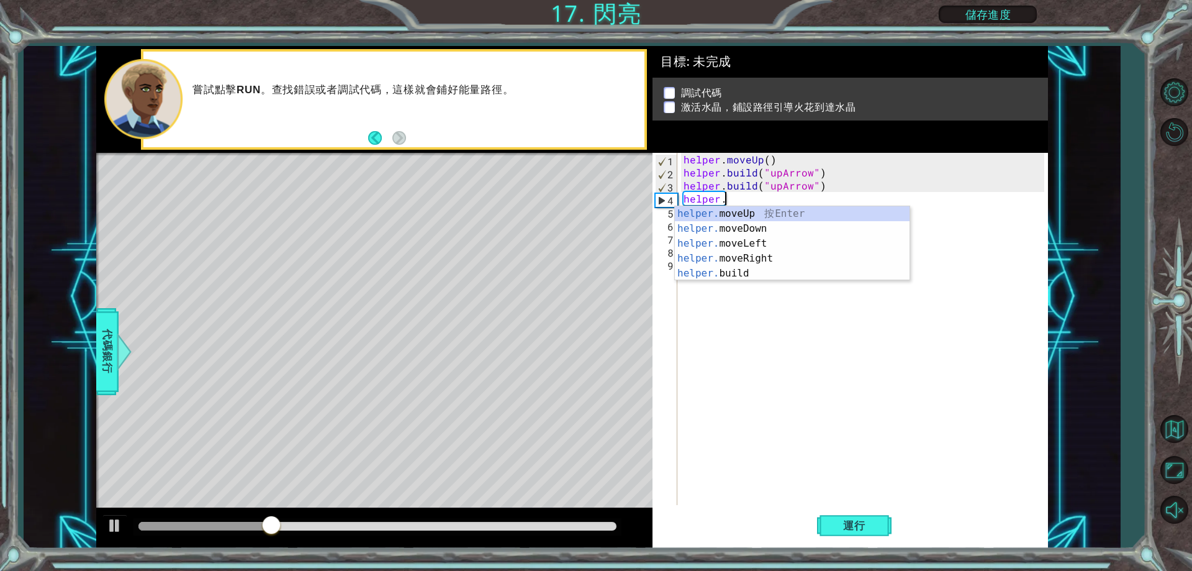
scroll to position [0, 2]
click at [757, 227] on div "helper 按 Enter helper .moveUp 按 Enter helper .moveDown 按 Enter helper .moveLeft…" at bounding box center [792, 265] width 235 height 119
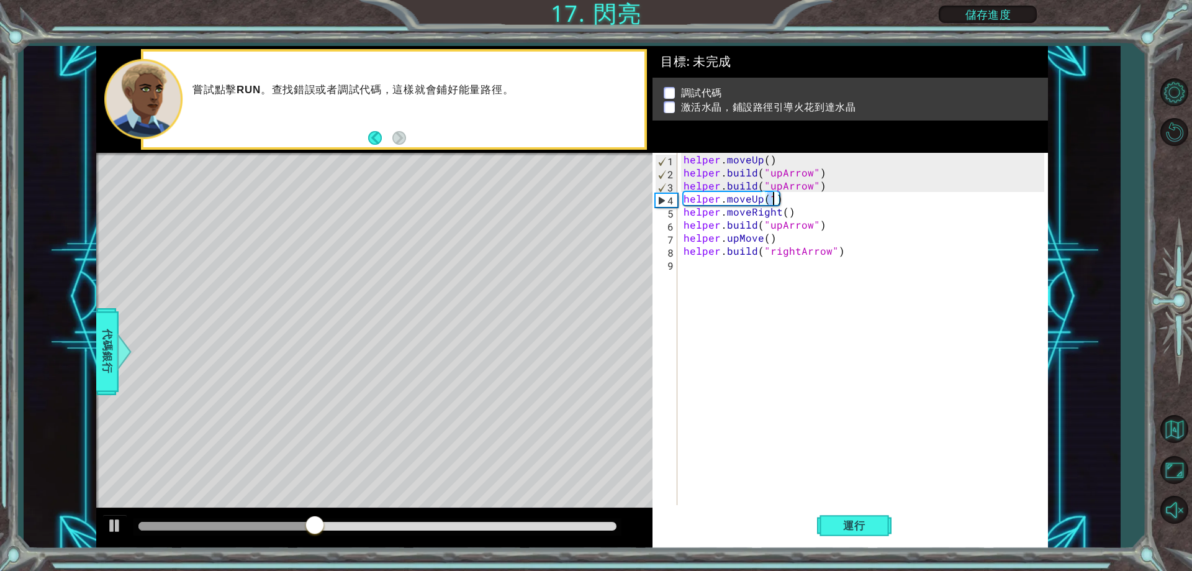
click at [804, 210] on div "helper . moveUp ( ) helper . build ( "upArrow" ) helper . build ( "upArrow" ) h…" at bounding box center [865, 342] width 369 height 378
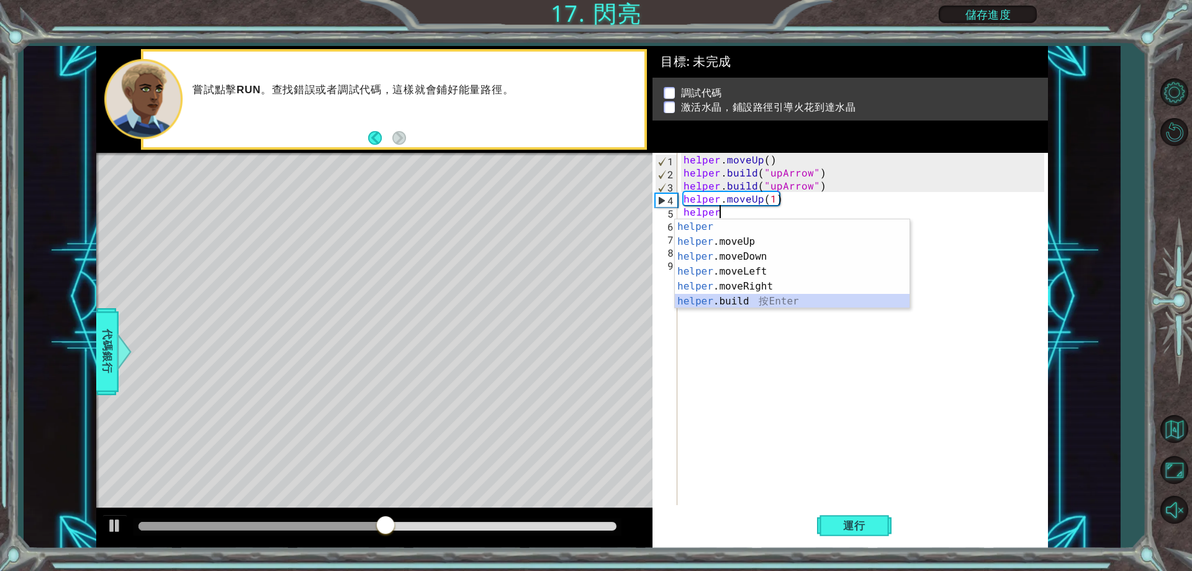
click at [747, 302] on div "helper 按 Enter helper .moveUp 按 Enter helper .moveDown 按 Enter helper .moveLeft…" at bounding box center [792, 278] width 235 height 119
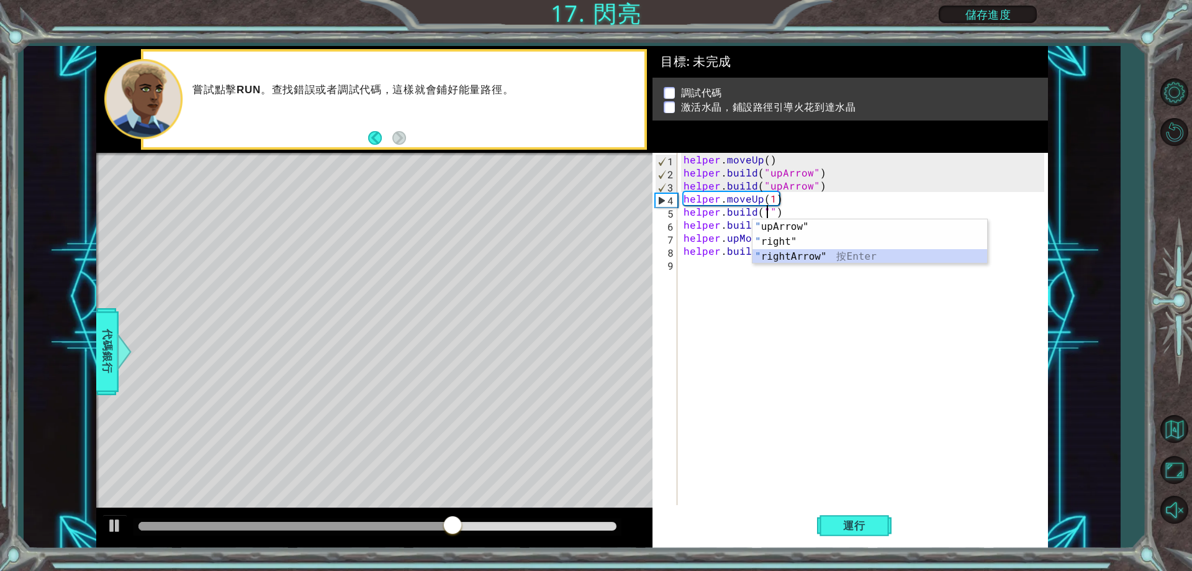
click at [809, 256] on div "" upArrow" 按 Enter " right" 按 Enter " rightArrow" 按 Enter" at bounding box center [869, 256] width 235 height 75
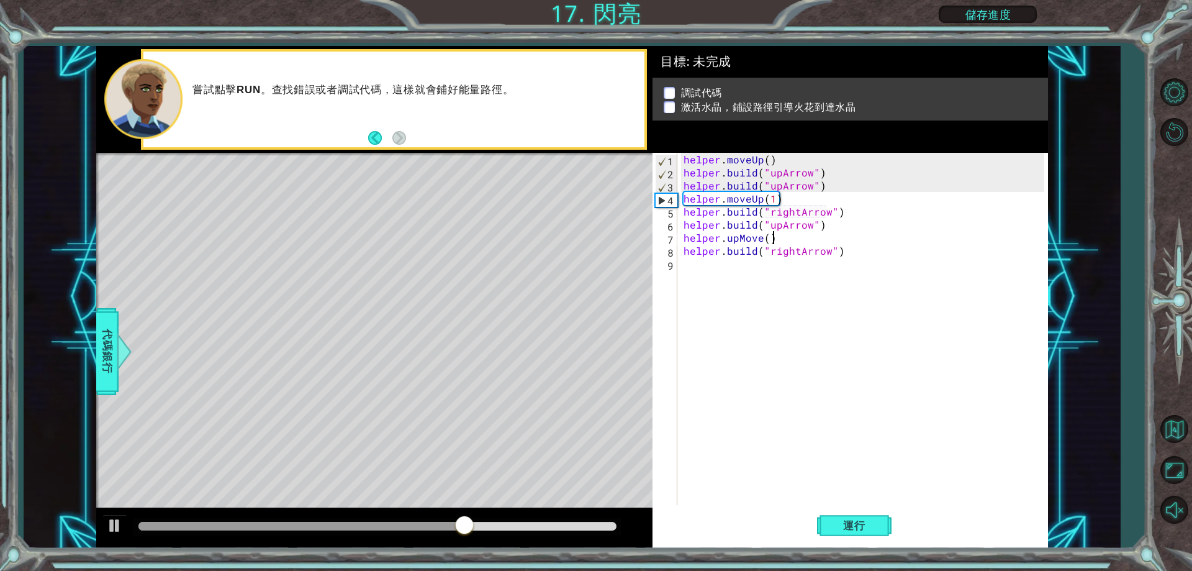
click at [840, 232] on div "helper . moveUp ( ) helper . build ( "upArrow" ) helper . build ( "upArrow" ) h…" at bounding box center [865, 342] width 369 height 378
click at [824, 230] on div "helper . moveUp ( ) helper . build ( "upArrow" ) helper . build ( "upArrow" ) h…" at bounding box center [865, 342] width 369 height 378
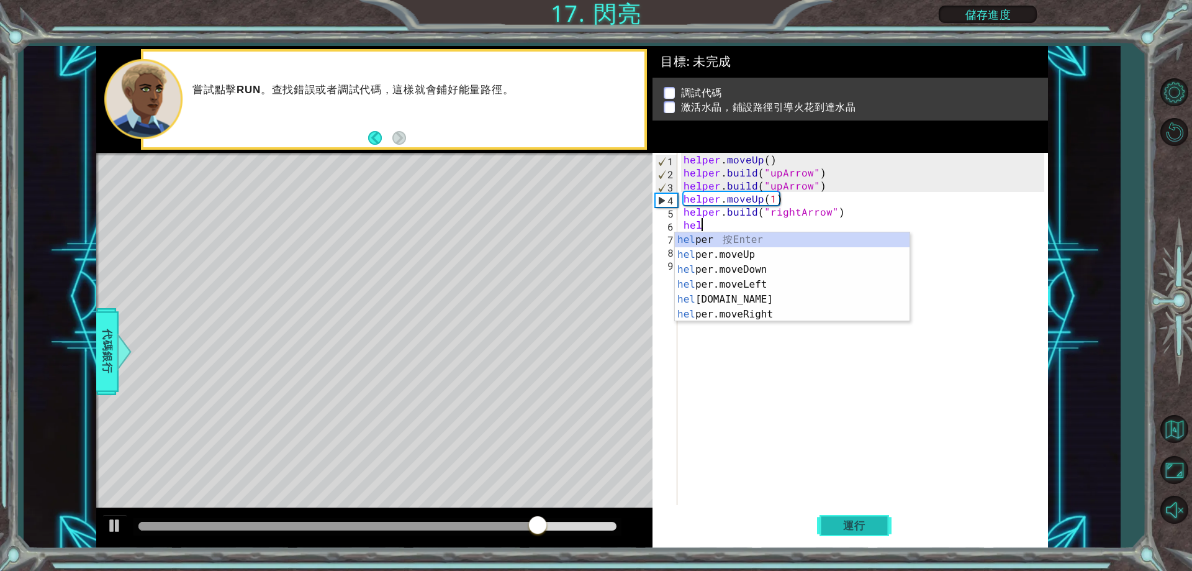
scroll to position [0, 0]
type textarea "h"
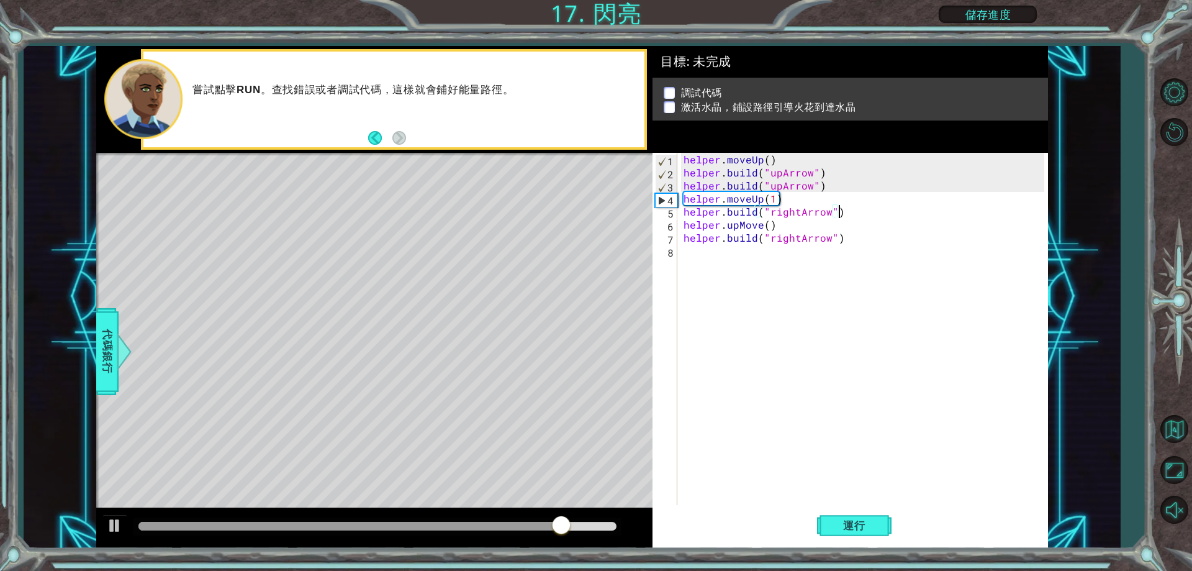
click at [844, 240] on div "helper . moveUp ( ) helper . build ( "upArrow" ) helper . build ( "upArrow" ) h…" at bounding box center [865, 342] width 369 height 378
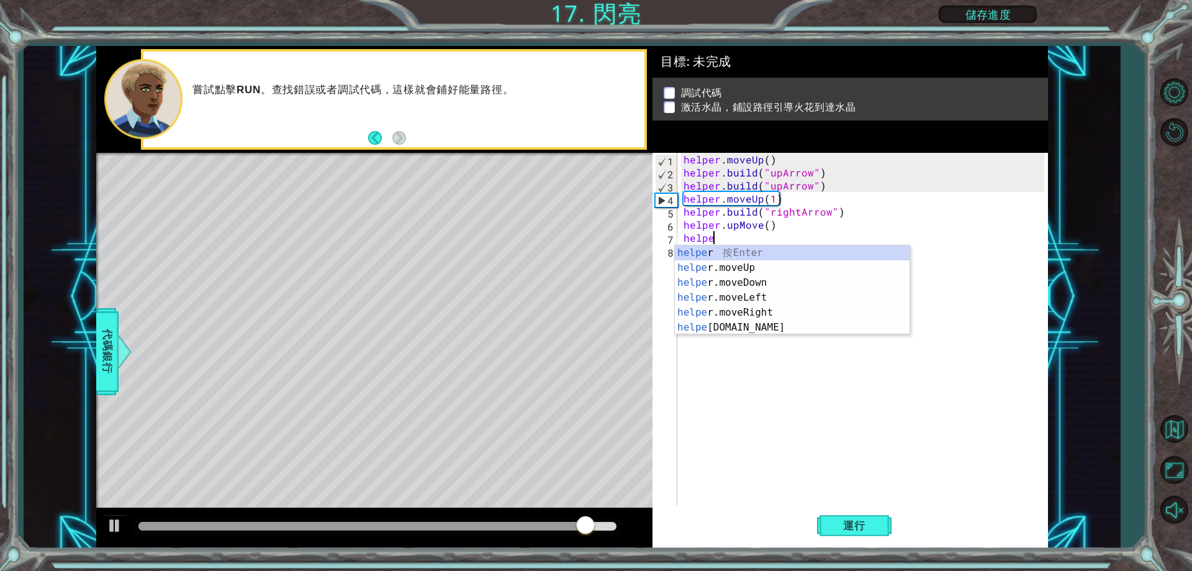
type textarea "h"
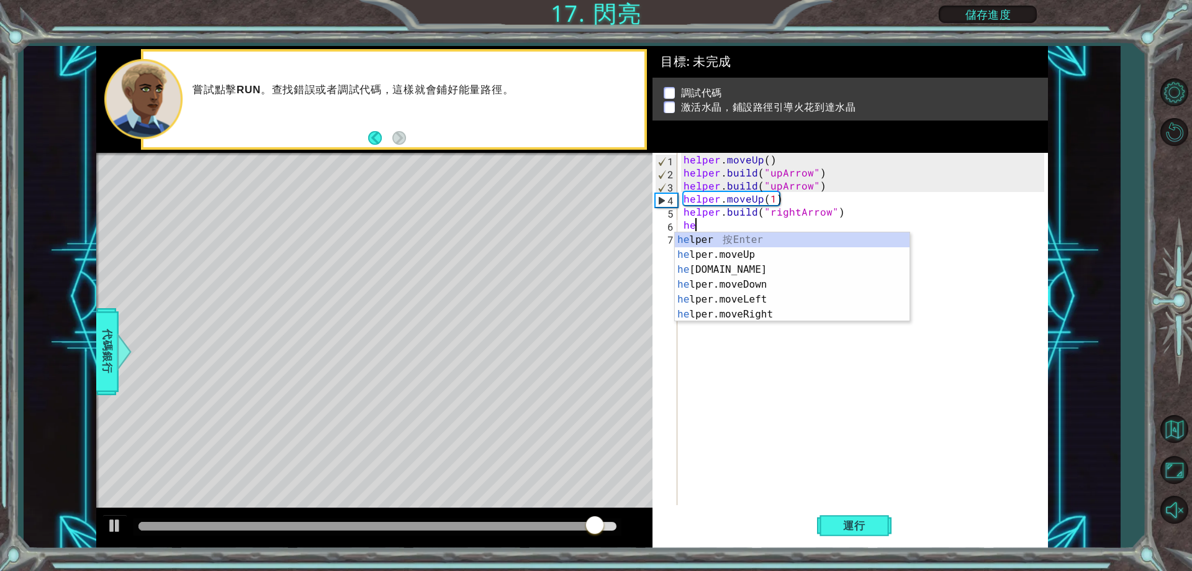
type textarea "h"
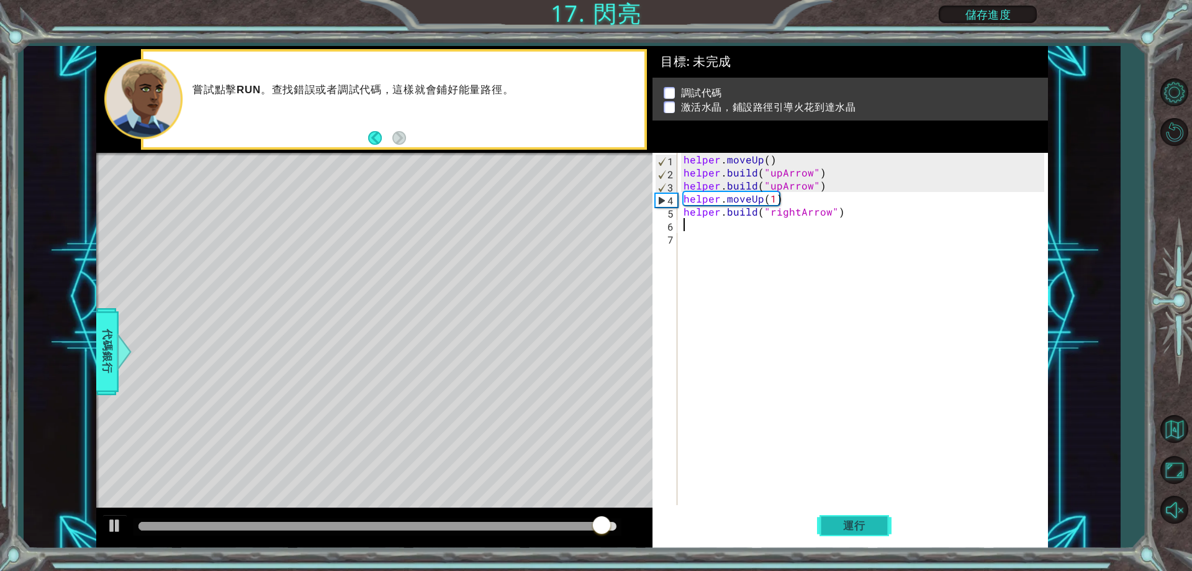
type textarea "[DOMAIN_NAME]("rightArrow")"
click at [849, 521] on span "運行" at bounding box center [854, 525] width 47 height 12
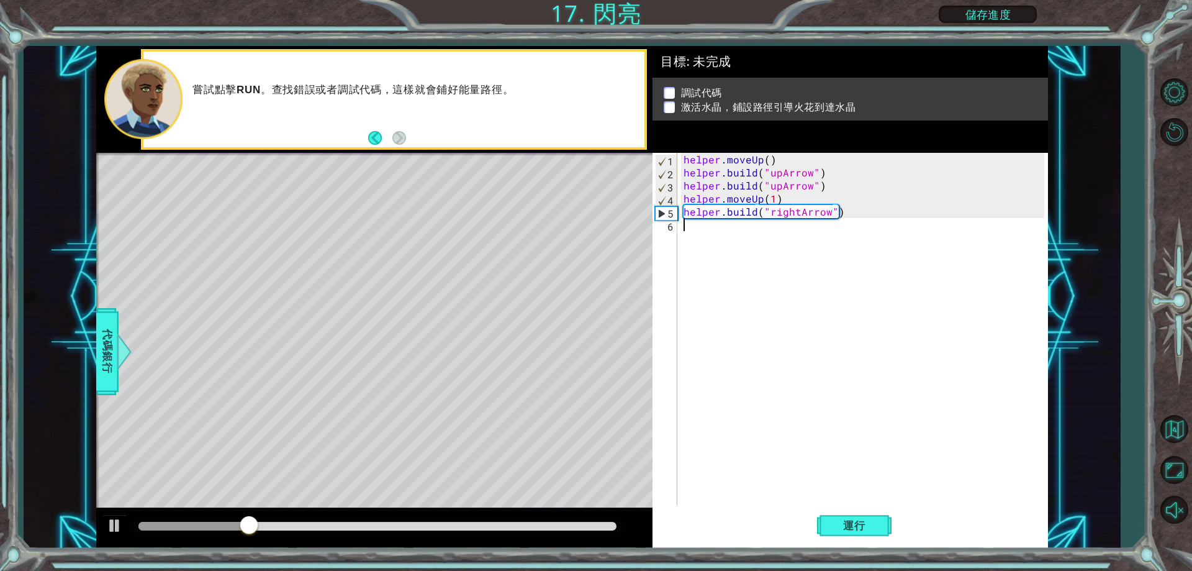
click at [708, 225] on div "helper . moveUp ( ) helper . build ( "upArrow" ) helper . build ( "upArrow" ) h…" at bounding box center [865, 342] width 369 height 378
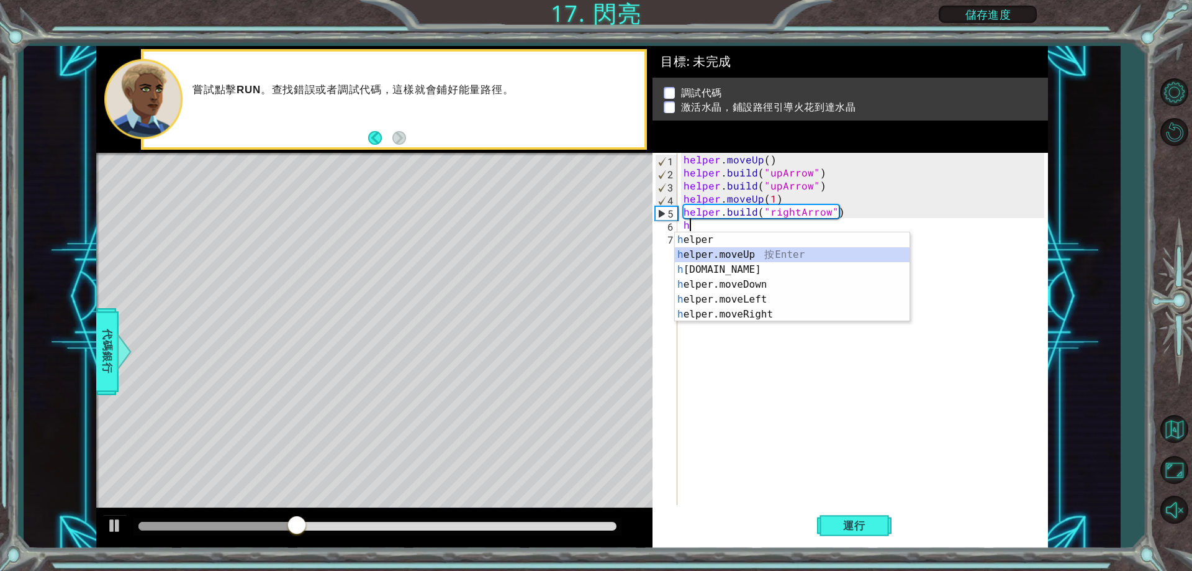
click at [756, 256] on div "h elper 按 Enter h elper.moveUp 按 Enter h [DOMAIN_NAME] 按 Enter h elper.moveDown…" at bounding box center [792, 291] width 235 height 119
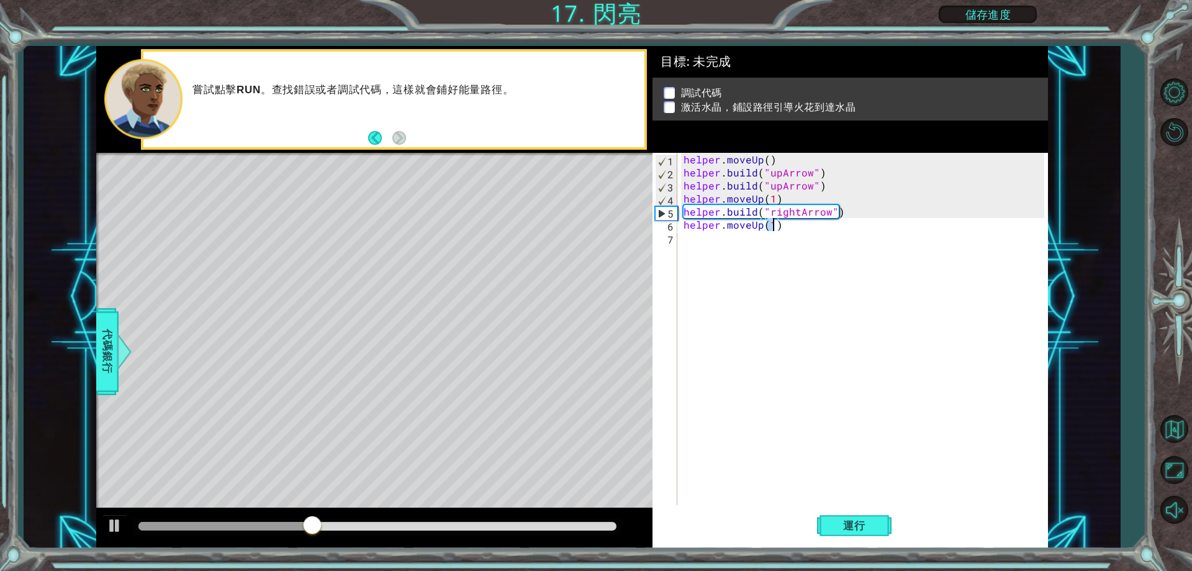
click at [781, 227] on div "helper . moveUp ( ) helper . build ( "upArrow" ) helper . build ( "upArrow" ) h…" at bounding box center [865, 342] width 369 height 378
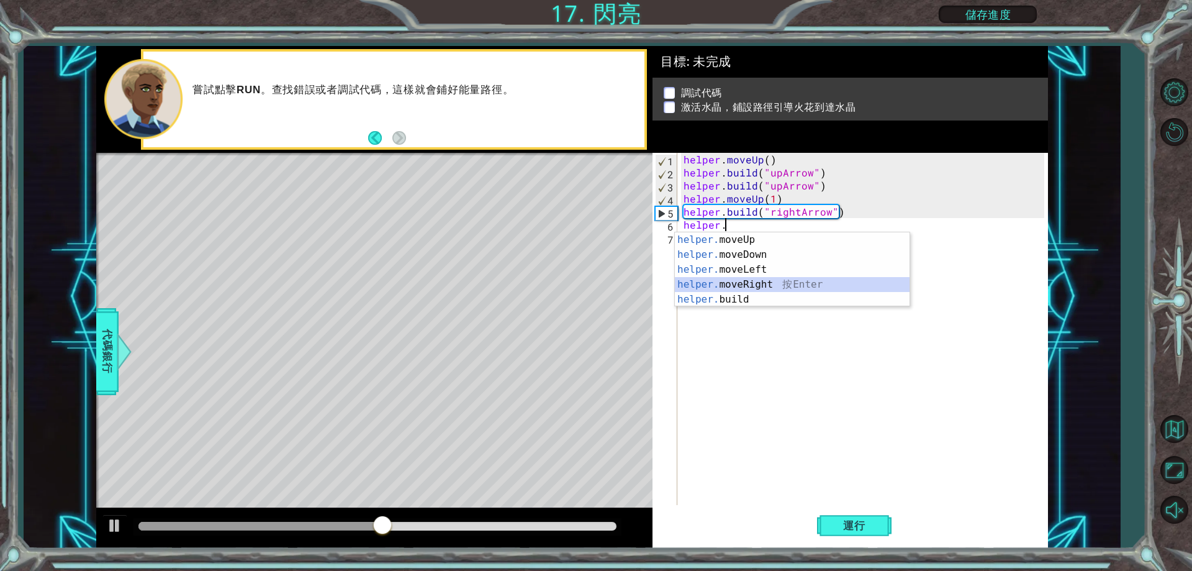
click at [756, 284] on div "helper. moveUp 按 Enter helper. moveDown 按 Enter helper. moveLeft 按 Enter helper…" at bounding box center [792, 284] width 235 height 104
type textarea "helper.moveRight(1)"
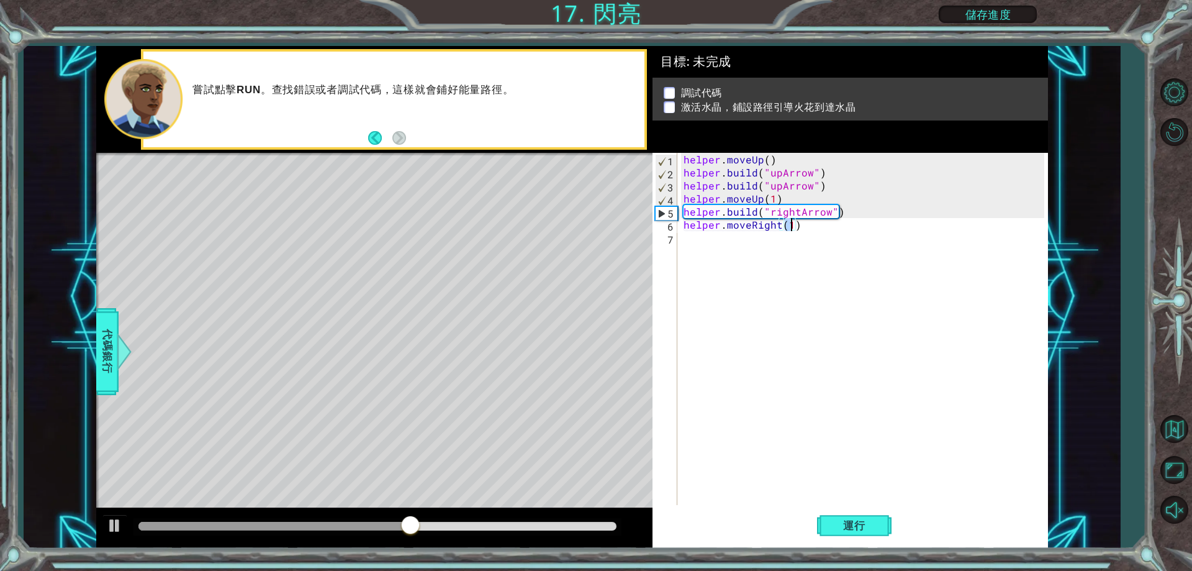
click at [697, 238] on div "helper . moveUp ( ) helper . build ( "upArrow" ) helper . build ( "upArrow" ) h…" at bounding box center [865, 342] width 369 height 378
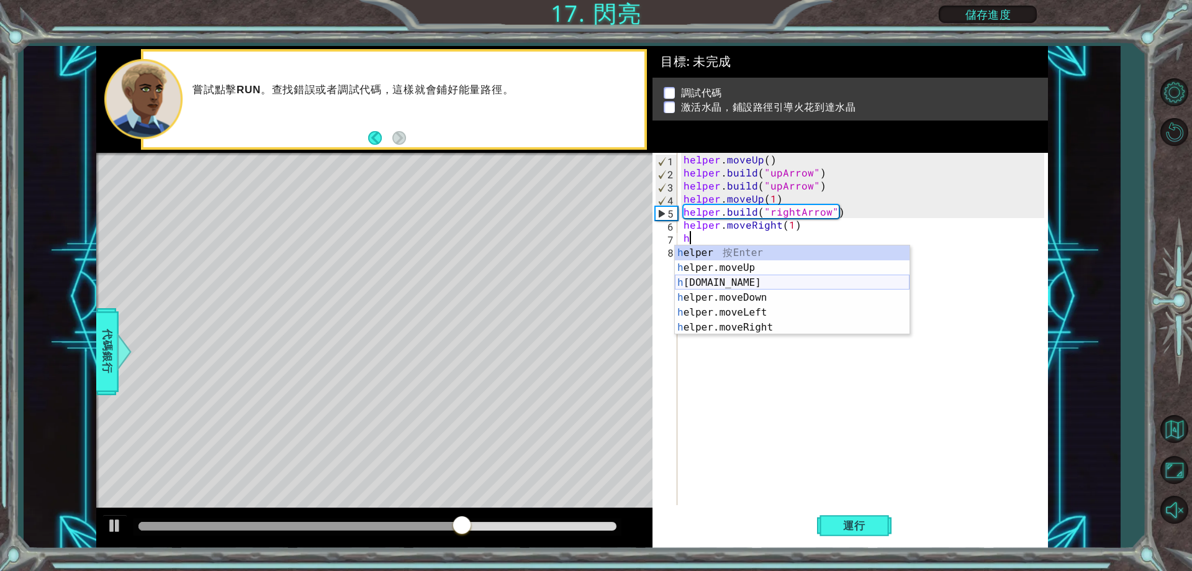
click at [747, 280] on div "h elper 按 Enter h elper.moveUp 按 Enter h [DOMAIN_NAME] 按 Enter h elper.moveDown…" at bounding box center [792, 304] width 235 height 119
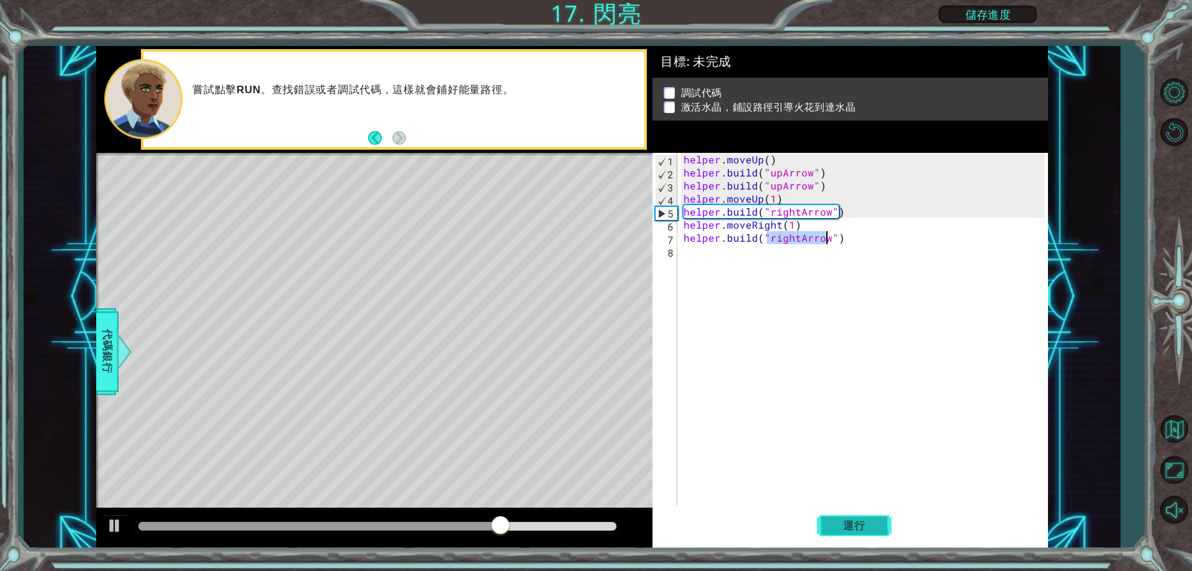
type textarea "[DOMAIN_NAME]("rightArrow")"
click at [851, 533] on button "運行" at bounding box center [854, 526] width 75 height 40
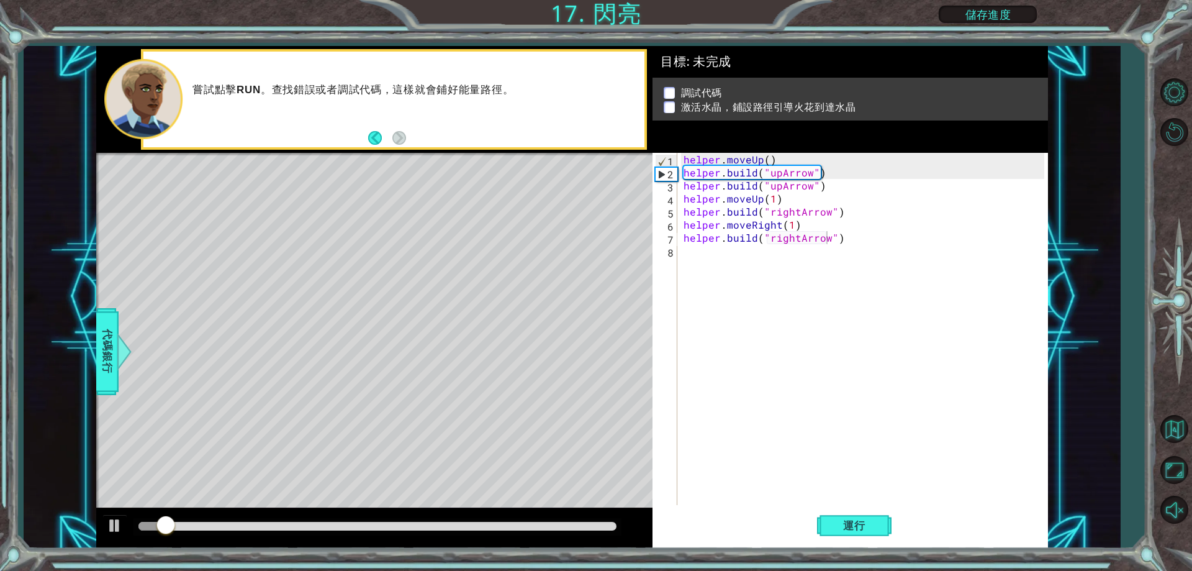
drag, startPoint x: 530, startPoint y: 520, endPoint x: 538, endPoint y: 520, distance: 8.1
click at [535, 520] on div at bounding box center [377, 526] width 488 height 17
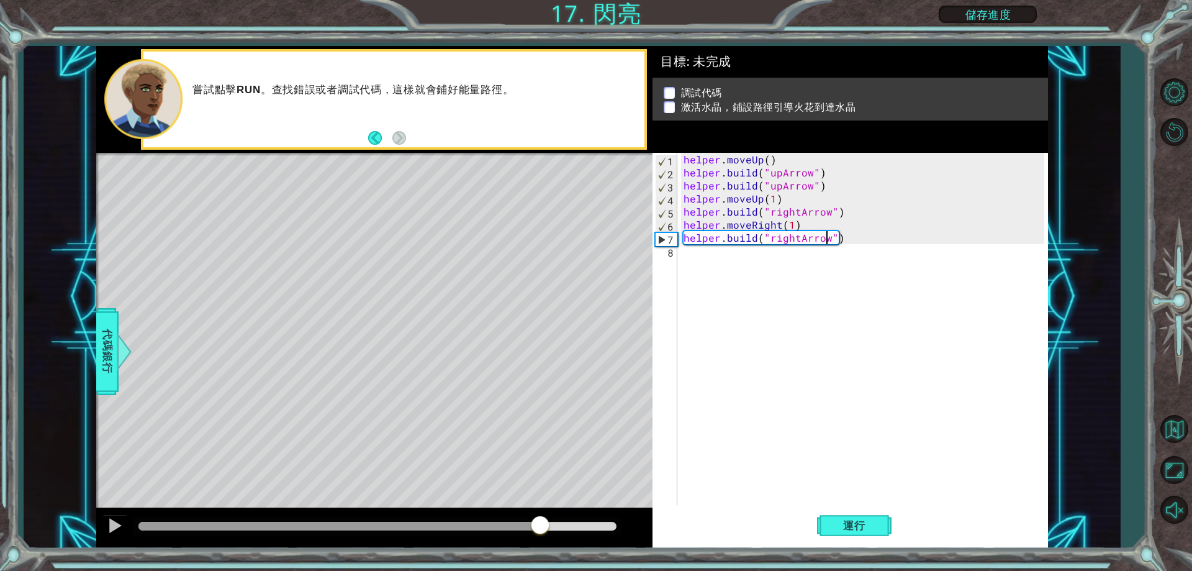
drag, startPoint x: 540, startPoint y: 522, endPoint x: 537, endPoint y: 528, distance: 6.7
click at [540, 525] on div at bounding box center [377, 526] width 478 height 9
click at [702, 254] on div "helper . moveUp ( ) helper . build ( "upArrow" ) helper . build ( "upArrow" ) h…" at bounding box center [865, 342] width 369 height 378
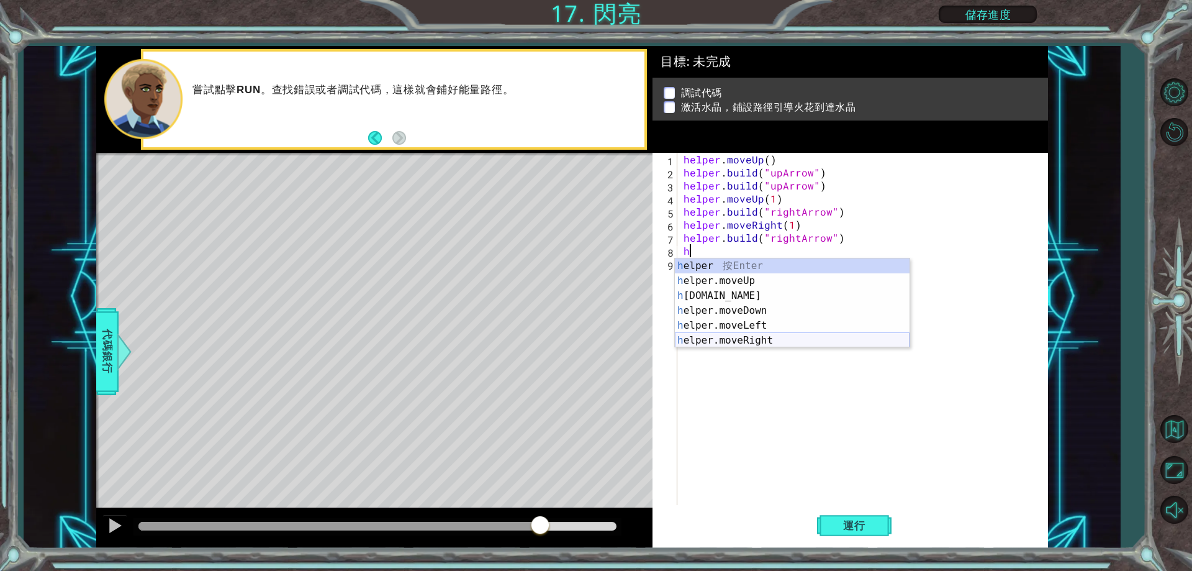
click at [754, 336] on div "h elper 按 Enter h elper.moveUp 按 Enter h [DOMAIN_NAME] 按 Enter h elper.moveDown…" at bounding box center [792, 317] width 235 height 119
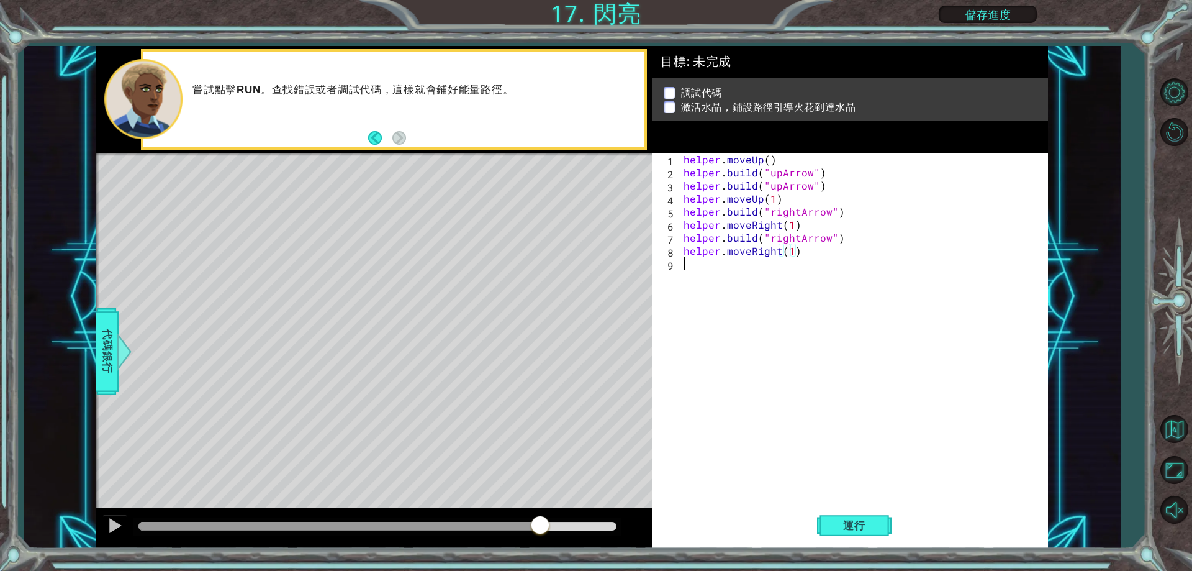
drag, startPoint x: 693, startPoint y: 260, endPoint x: 698, endPoint y: 267, distance: 8.6
click at [696, 260] on div "helper . moveUp ( ) helper . build ( "upArrow" ) helper . build ( "upArrow" ) h…" at bounding box center [865, 342] width 369 height 378
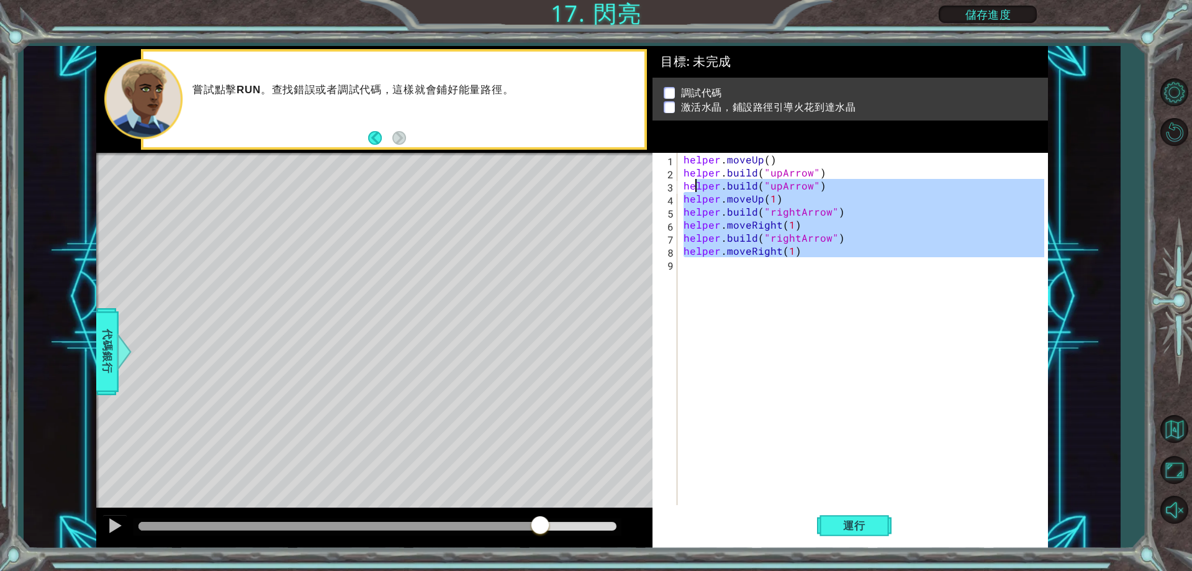
type textarea "[DOMAIN_NAME]("upArrow") helper.moveUp(1)"
click at [699, 271] on div "helper . moveUp ( ) helper . build ( "upArrow" ) helper . build ( "upArrow" ) h…" at bounding box center [862, 329] width 363 height 352
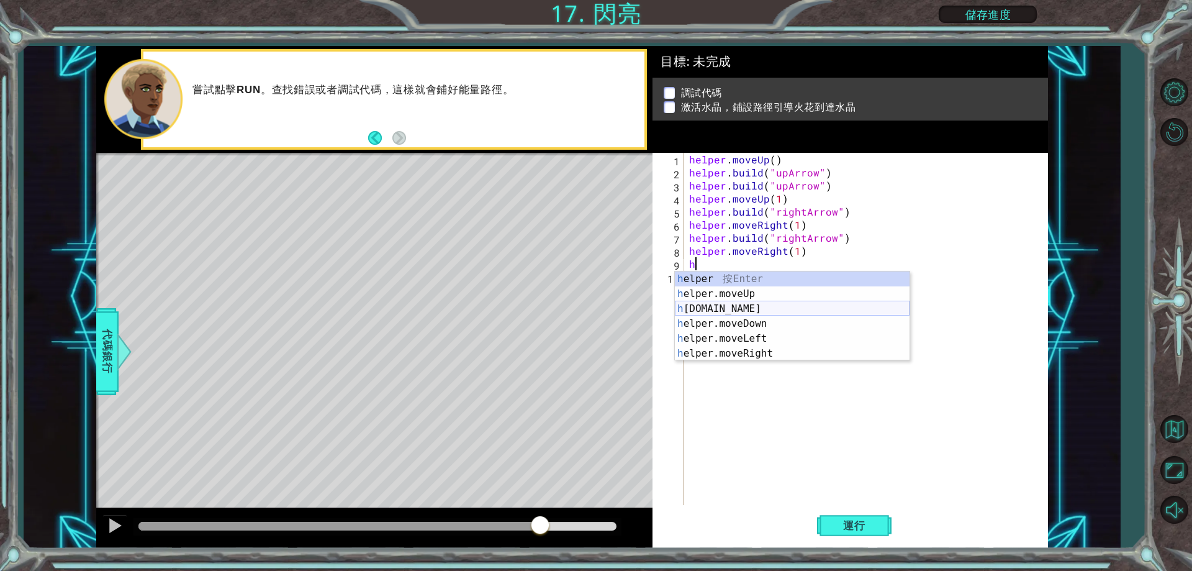
click at [741, 307] on div "h elper 按 Enter h elper.moveUp 按 Enter h [DOMAIN_NAME] 按 Enter h elper.moveDown…" at bounding box center [792, 330] width 235 height 119
type textarea "[DOMAIN_NAME]("rightArrow")"
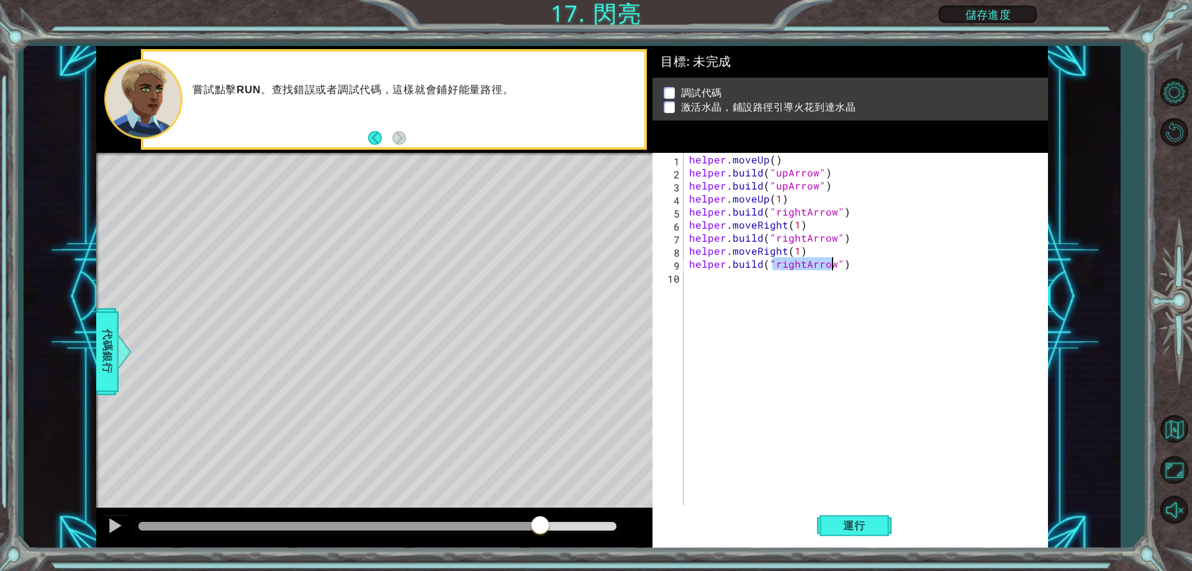
click at [698, 285] on div "helper . moveUp ( ) helper . build ( "upArrow" ) helper . build ( "upArrow" ) h…" at bounding box center [868, 342] width 363 height 378
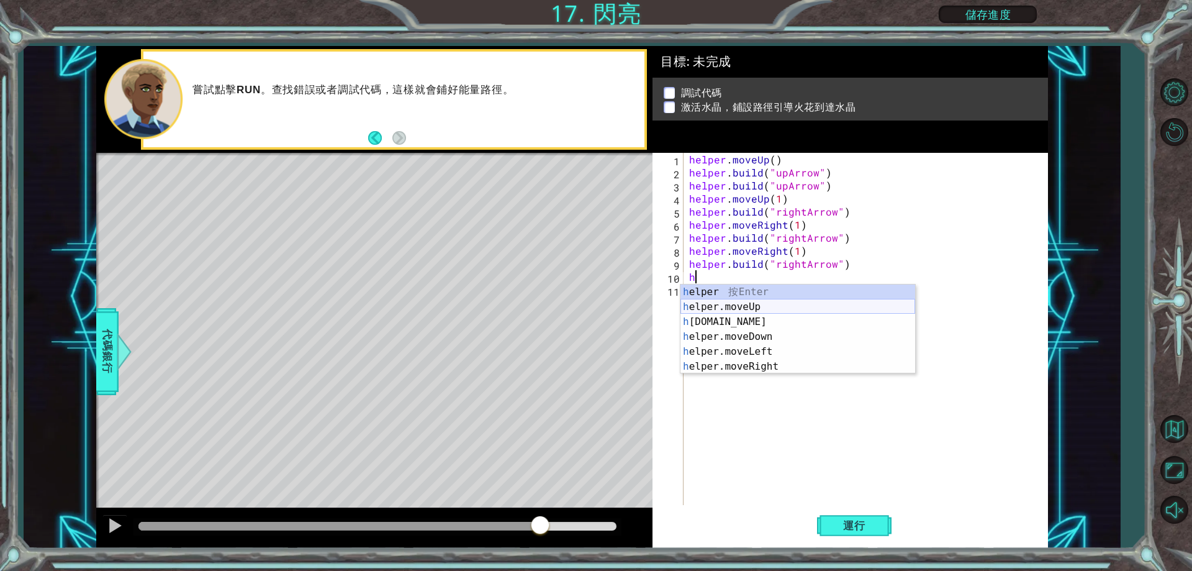
click at [757, 307] on div "h elper 按 Enter h elper.moveUp 按 Enter h [DOMAIN_NAME] 按 Enter h elper.moveDown…" at bounding box center [797, 343] width 235 height 119
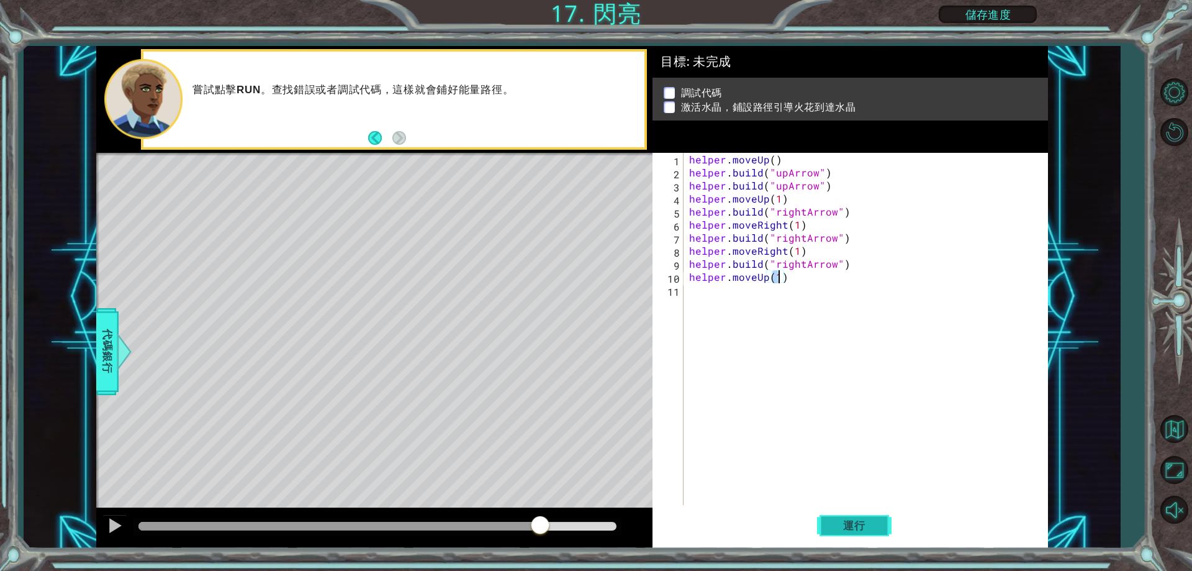
click at [841, 520] on span "運行" at bounding box center [854, 525] width 47 height 12
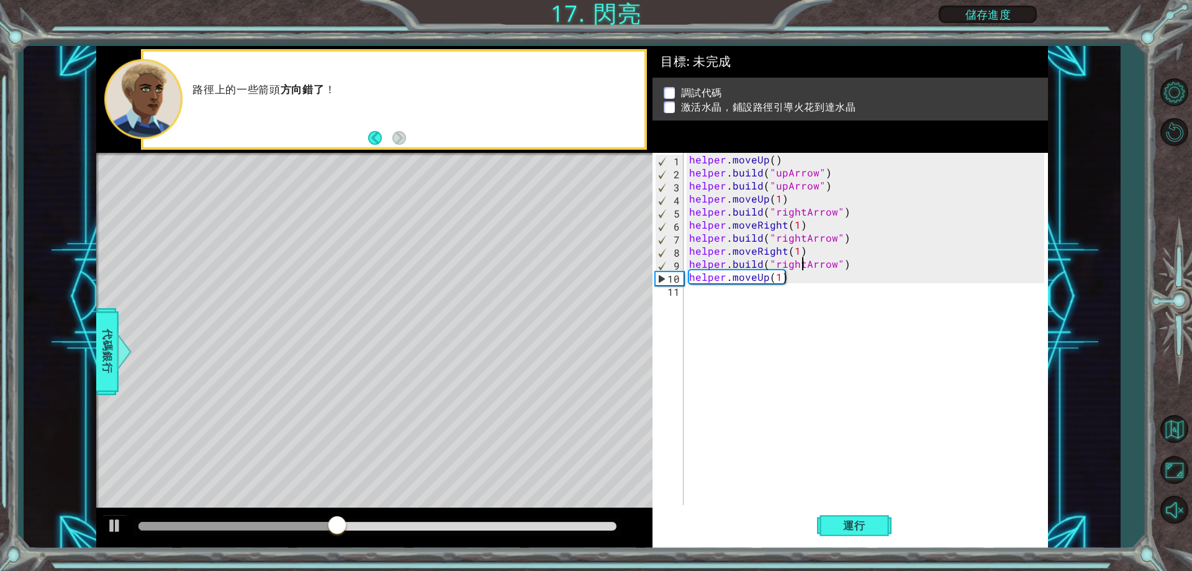
click at [802, 263] on div "helper . moveUp ( ) helper . build ( "upArrow" ) helper . build ( "upArrow" ) h…" at bounding box center [868, 342] width 363 height 378
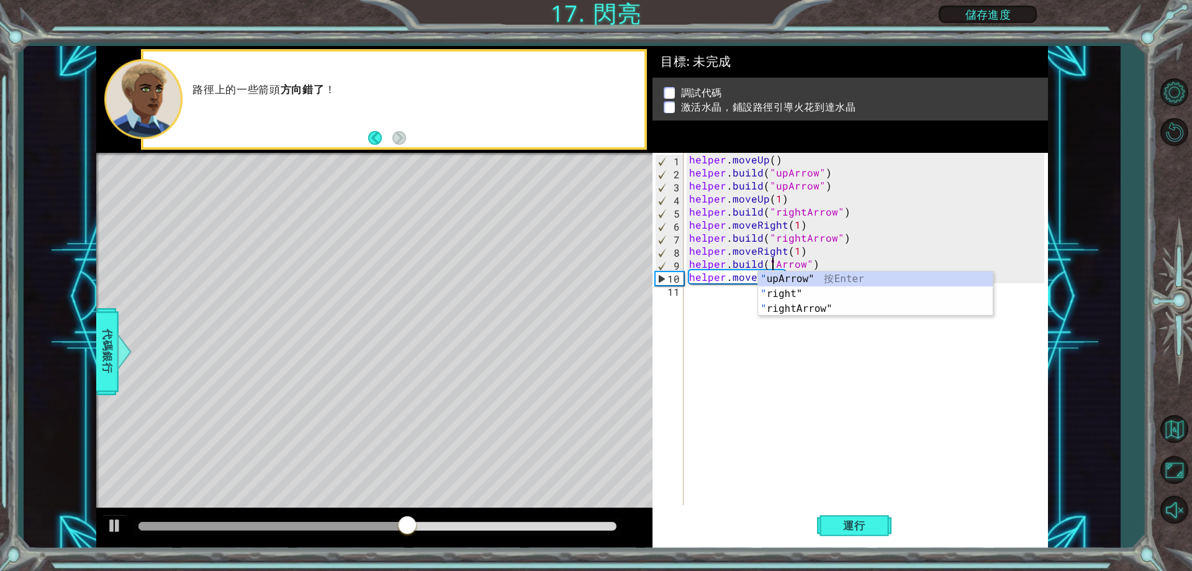
click at [820, 264] on div "helper . moveUp ( ) helper . build ( "upArrow" ) helper . build ( "upArrow" ) h…" at bounding box center [868, 342] width 363 height 378
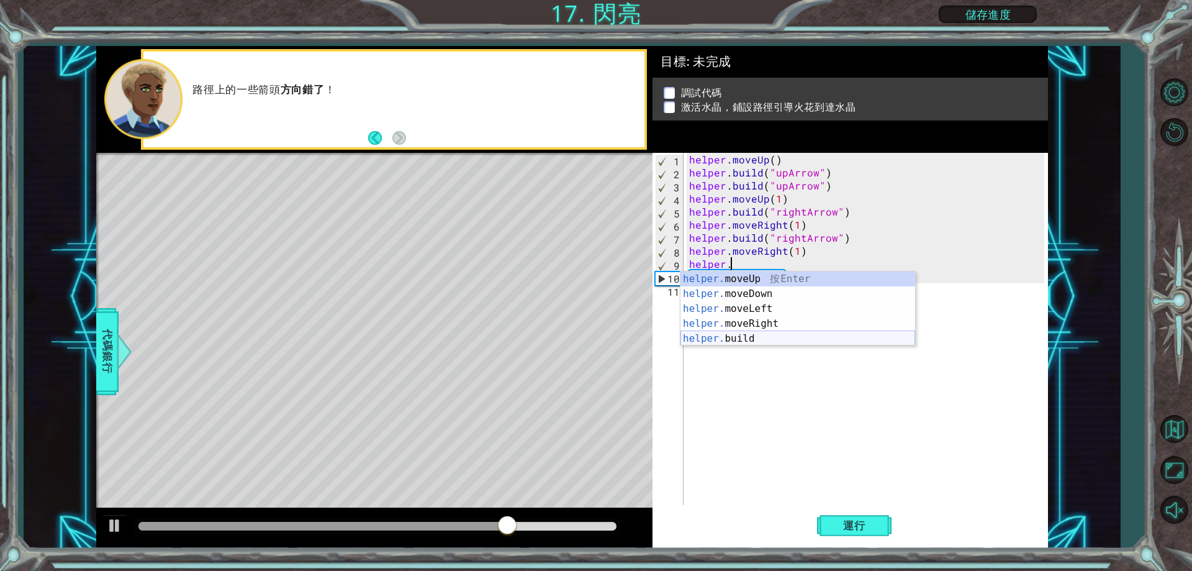
click at [759, 340] on div "helper. moveUp 按 Enter helper. moveDown 按 Enter helper. moveLeft 按 Enter helper…" at bounding box center [797, 323] width 235 height 104
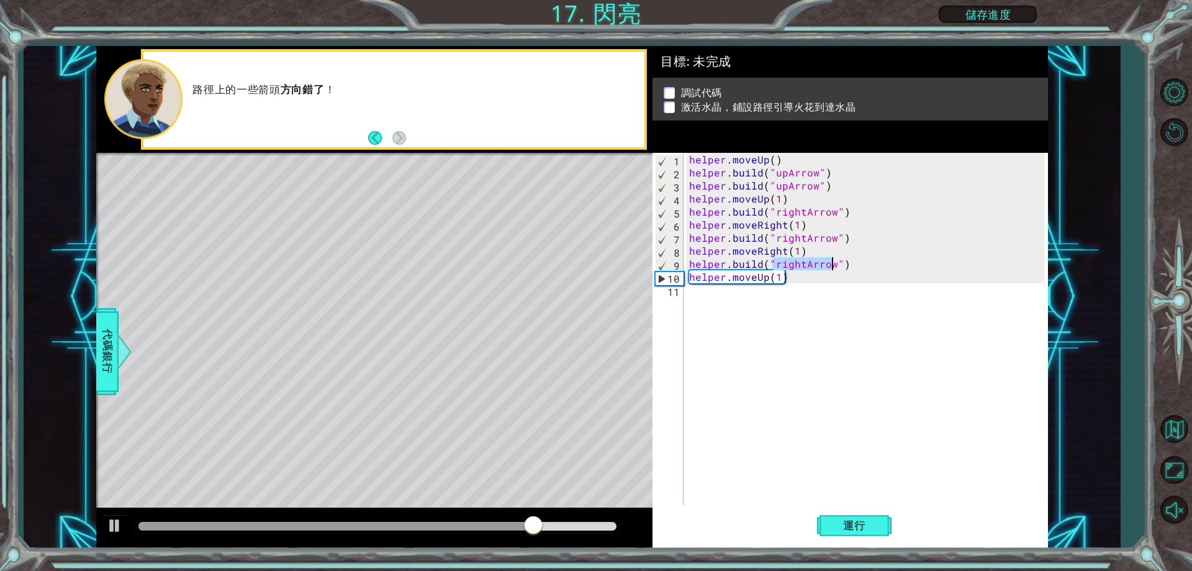
click at [803, 261] on div "helper . moveUp ( ) helper . build ( "upArrow" ) helper . build ( "upArrow" ) h…" at bounding box center [865, 329] width 357 height 352
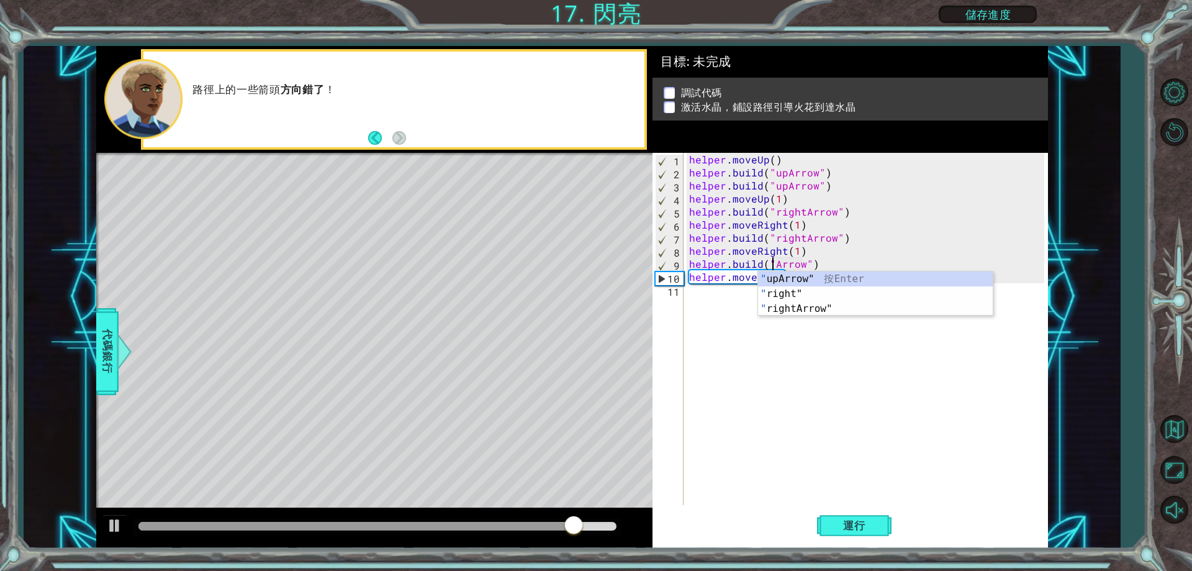
scroll to position [0, 6]
type textarea "[DOMAIN_NAME]("upArrow")"
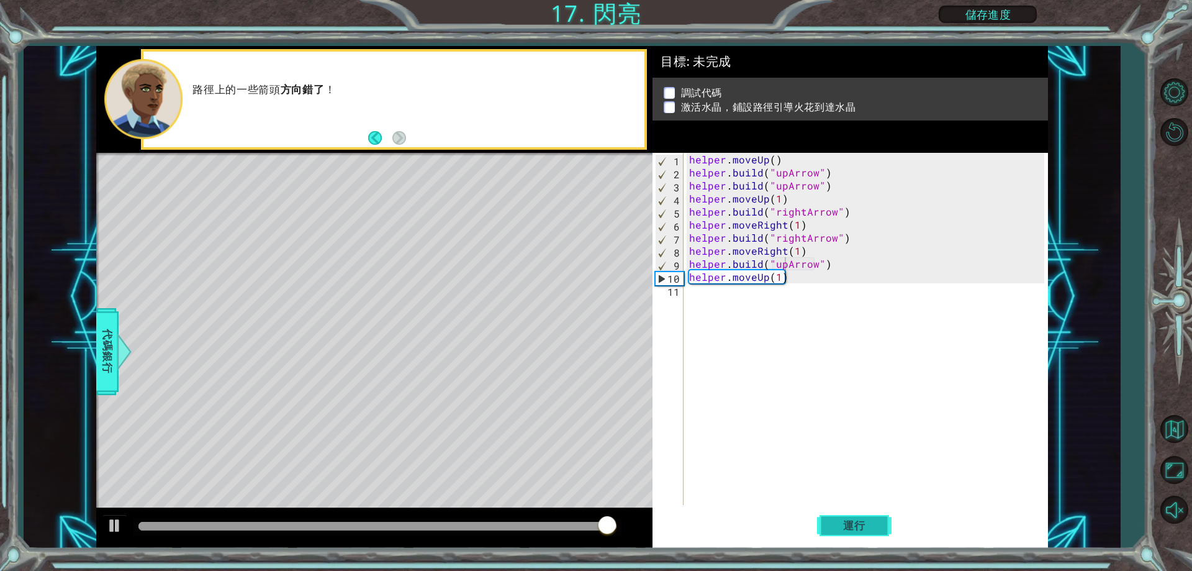
click at [839, 526] on span "運行" at bounding box center [854, 525] width 47 height 12
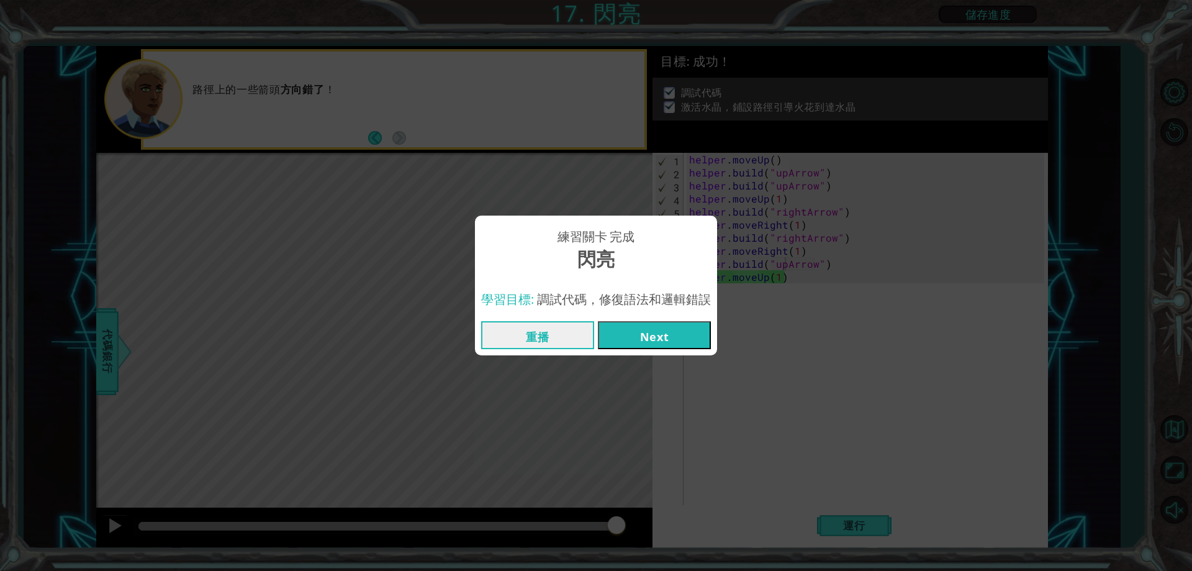
click at [634, 330] on button "Next" at bounding box center [654, 335] width 113 height 28
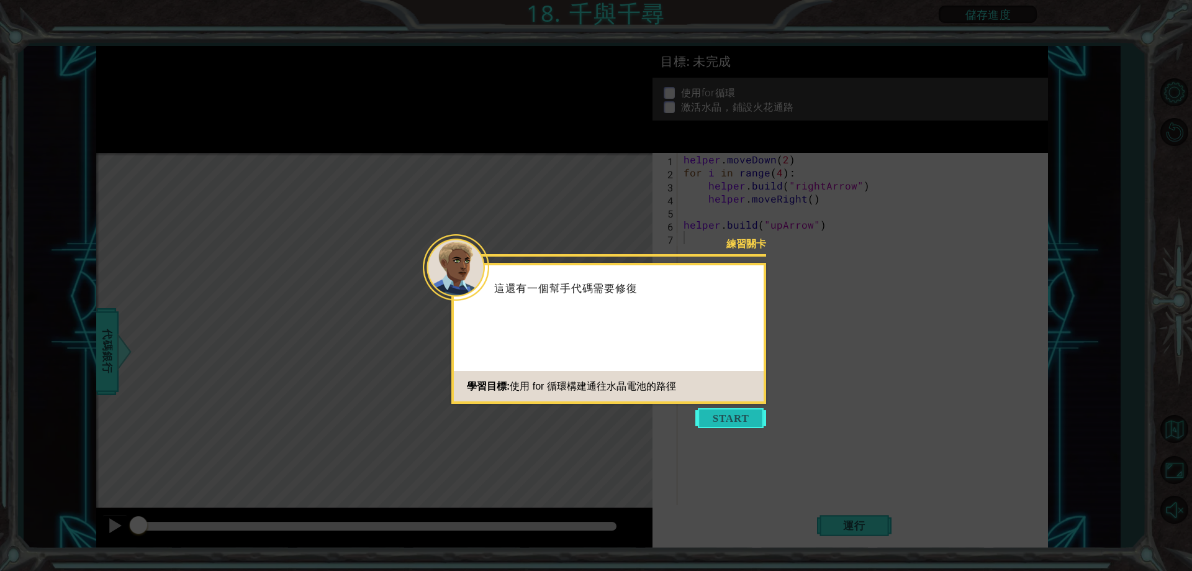
click at [720, 425] on button "Start" at bounding box center [730, 418] width 71 height 20
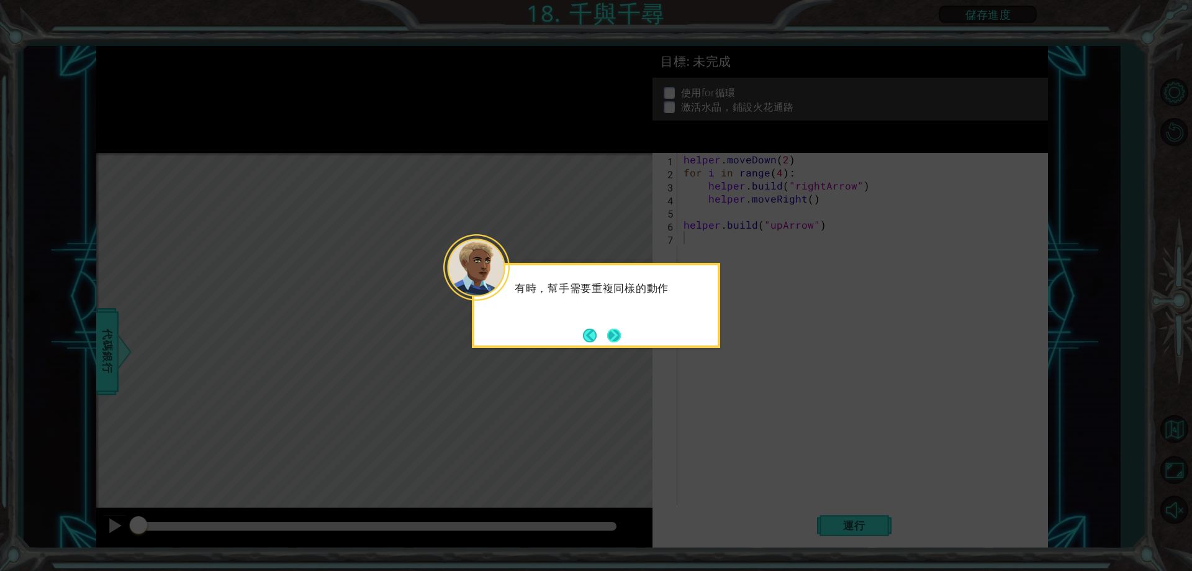
click at [621, 333] on button "Next" at bounding box center [614, 335] width 14 height 14
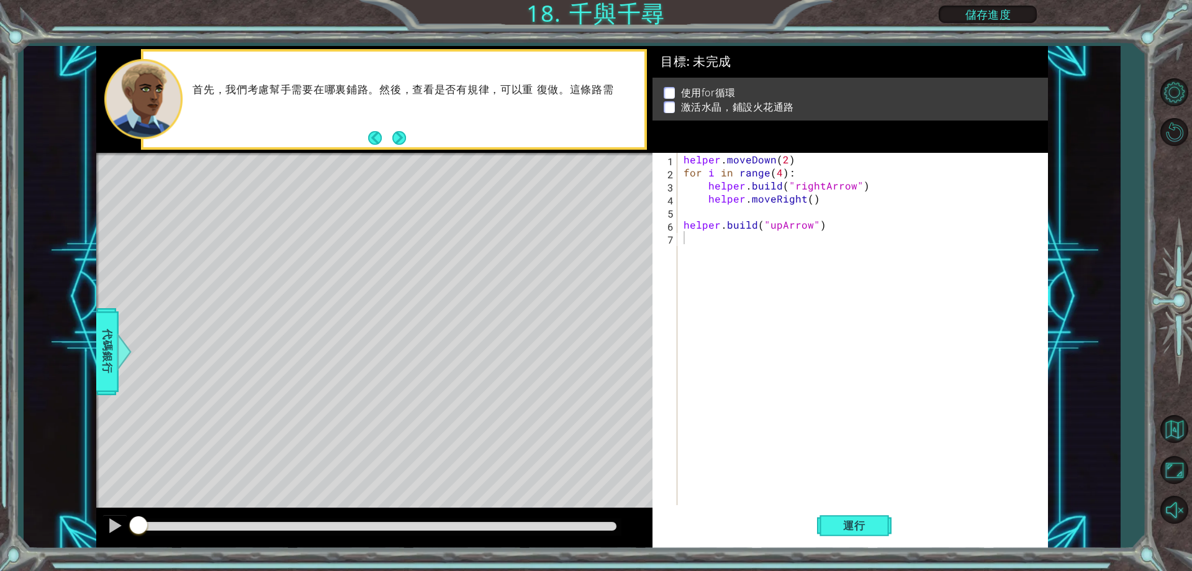
drag, startPoint x: 402, startPoint y: 140, endPoint x: 410, endPoint y: 140, distance: 7.5
click at [410, 140] on div "首先，我們考慮幫手需要在哪裏鋪路。然後，查看是否有規律，可以重 復做。這條路需" at bounding box center [393, 100] width 501 height 96
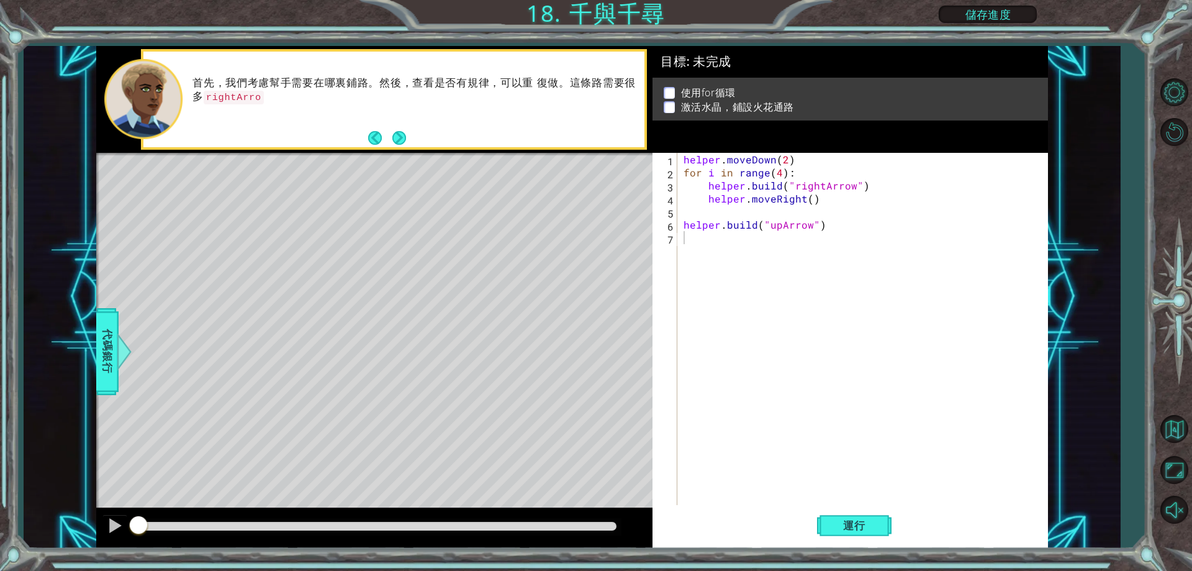
click at [410, 140] on div "首先，我們考慮幫手需要在哪裏鋪路。然後，查看是否有規律，可以重 復做。這條路需要很多 rightArro" at bounding box center [393, 100] width 501 height 96
click at [410, 140] on div "首先，我們考慮幫手需要在哪裏鋪路。然後，查看是否有規律，可以重 復做。這條路需要很多 rightArrows" at bounding box center [393, 100] width 501 height 96
click at [400, 142] on button "Next" at bounding box center [399, 138] width 14 height 14
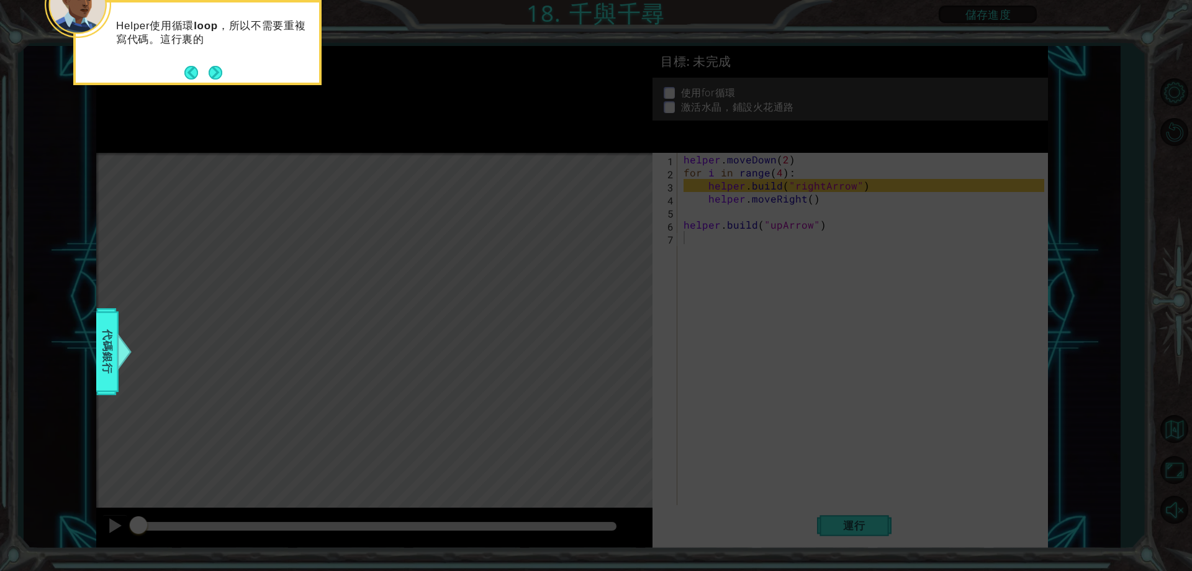
click at [229, 67] on div "Helper使用循環 loop ，所以不需要重複寫代碼。這行裏的" at bounding box center [197, 38] width 243 height 63
click at [366, 71] on icon at bounding box center [596, 85] width 1192 height 970
drag, startPoint x: 398, startPoint y: 69, endPoint x: 310, endPoint y: 74, distance: 88.3
click at [379, 76] on icon at bounding box center [596, 85] width 1192 height 970
click at [220, 63] on footer at bounding box center [203, 72] width 38 height 19
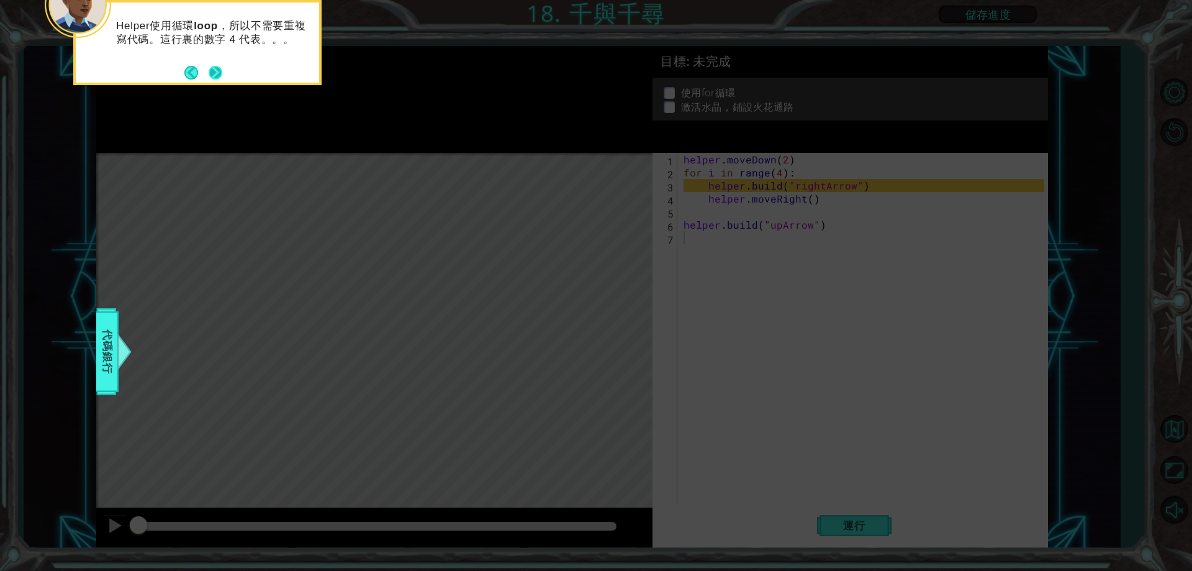
click at [216, 67] on button "Next" at bounding box center [216, 73] width 14 height 14
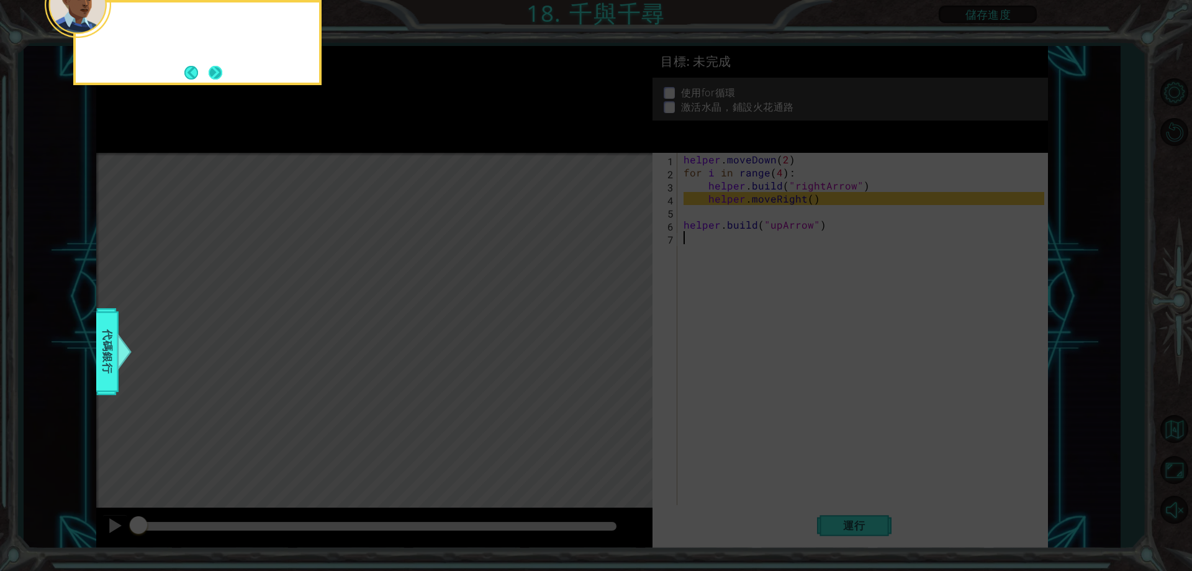
click at [220, 68] on button "Next" at bounding box center [216, 73] width 14 height 14
click at [205, 73] on footer at bounding box center [203, 72] width 38 height 19
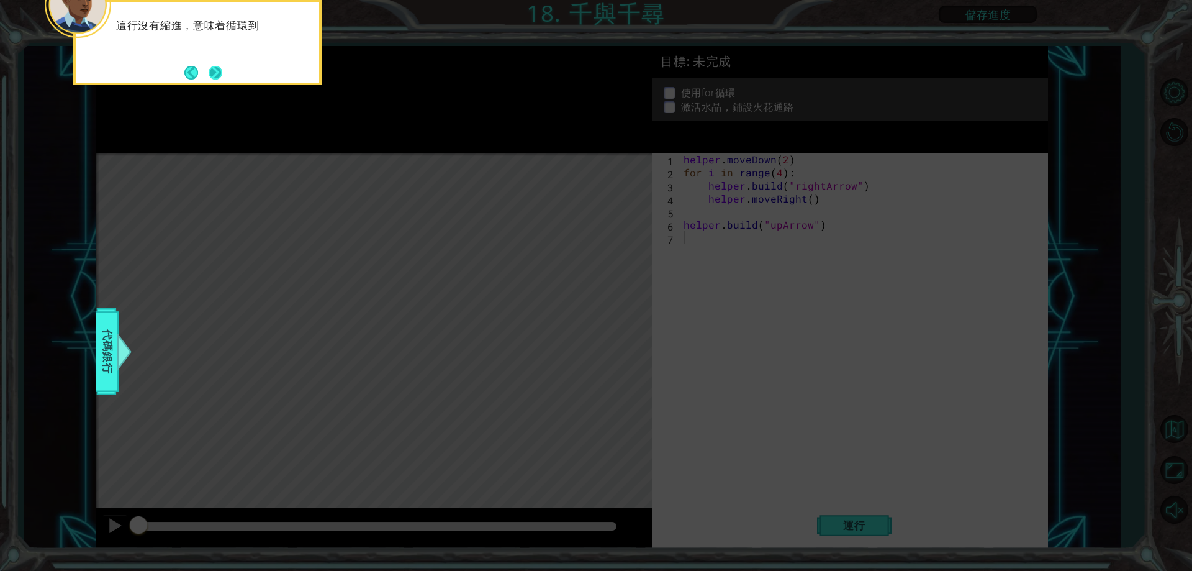
click at [212, 70] on button "Next" at bounding box center [216, 73] width 14 height 14
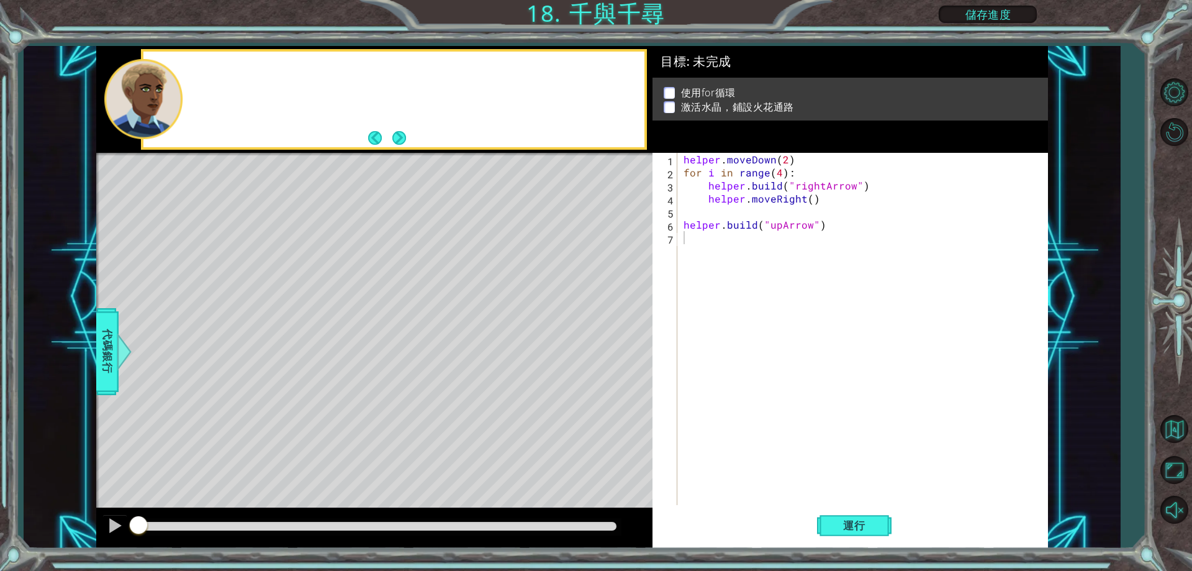
click at [212, 70] on div at bounding box center [393, 100] width 501 height 96
click at [838, 520] on span "運行" at bounding box center [854, 525] width 47 height 12
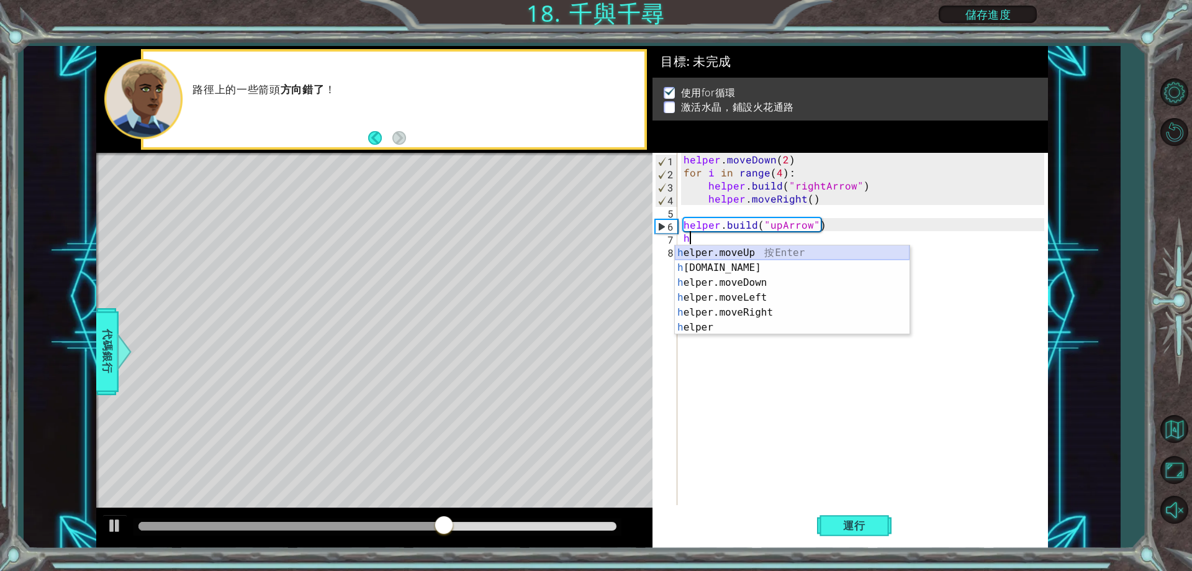
click at [741, 250] on div "h elper.moveUp 按 Enter h [DOMAIN_NAME] 按 Enter h elper.moveDown 按 Enter h elper…" at bounding box center [792, 304] width 235 height 119
type textarea "helper.moveUp(1)"
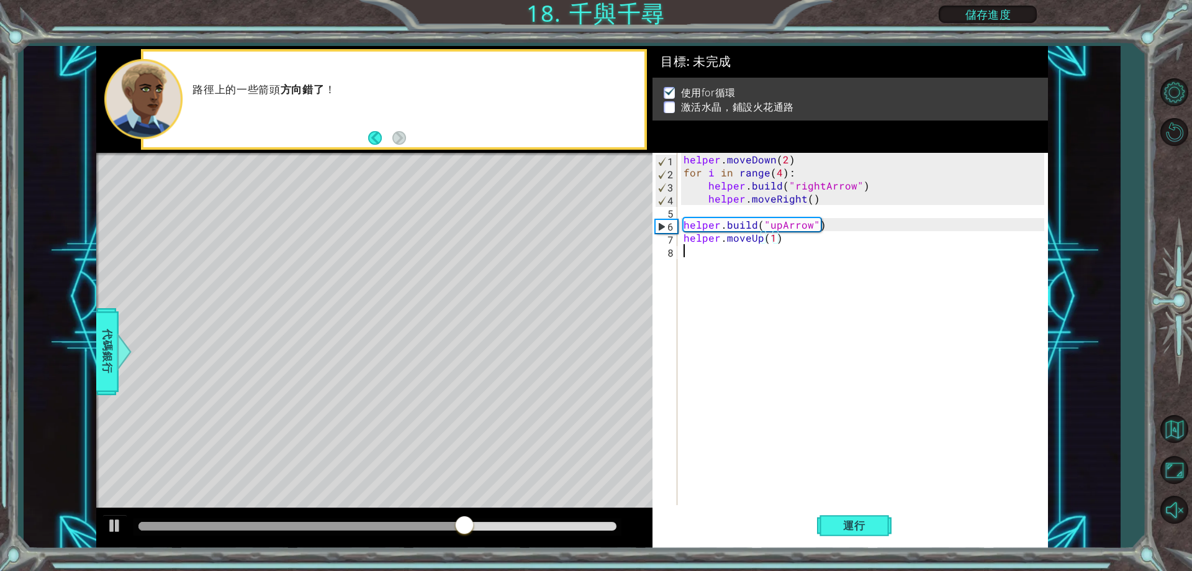
click at [696, 258] on div "helper . moveDown ( 2 ) for i in range ( 4 ) : helper . build ( "rightArrow" ) …" at bounding box center [865, 342] width 369 height 378
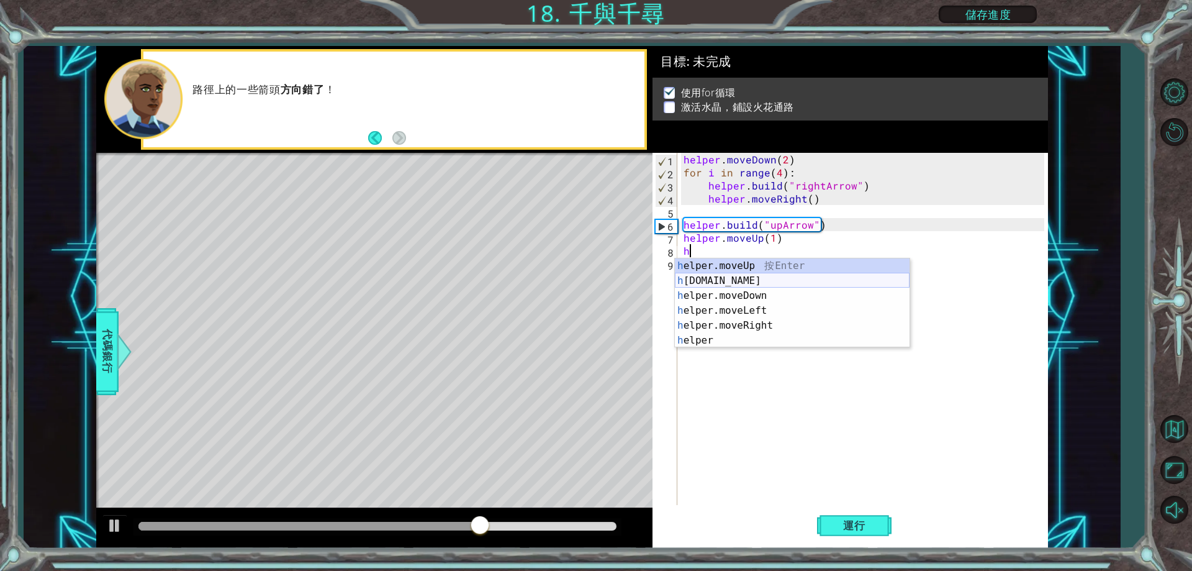
click at [737, 281] on div "h elper.moveUp 按 Enter h [DOMAIN_NAME] 按 Enter h elper.moveDown 按 Enter h elper…" at bounding box center [792, 317] width 235 height 119
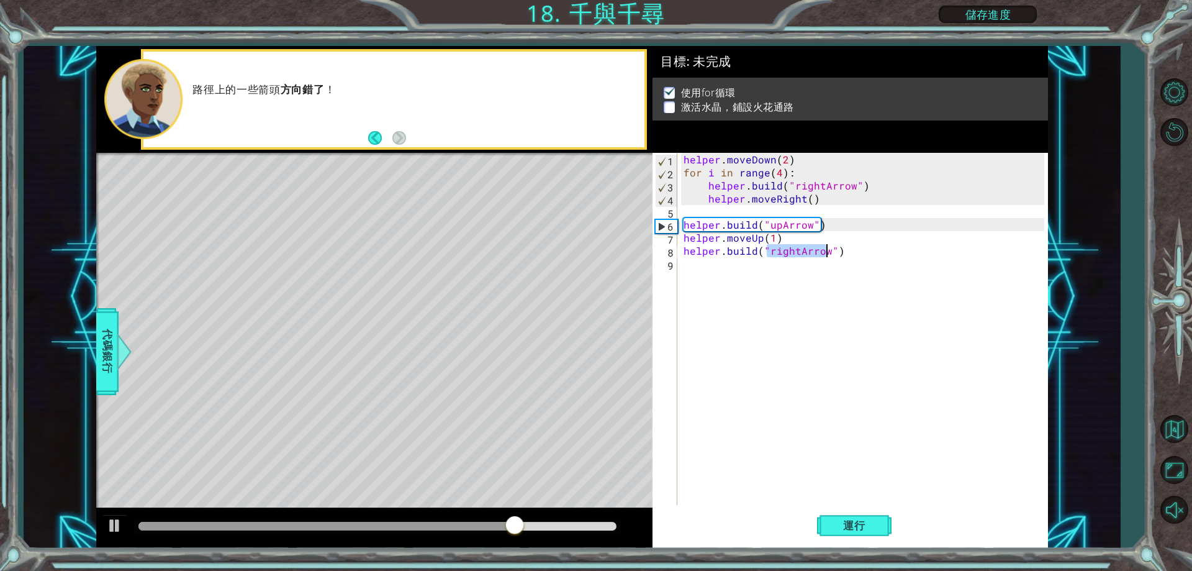
click at [797, 247] on div "helper . moveDown ( 2 ) for i in range ( 4 ) : helper . build ( "rightArrow" ) …" at bounding box center [862, 329] width 363 height 352
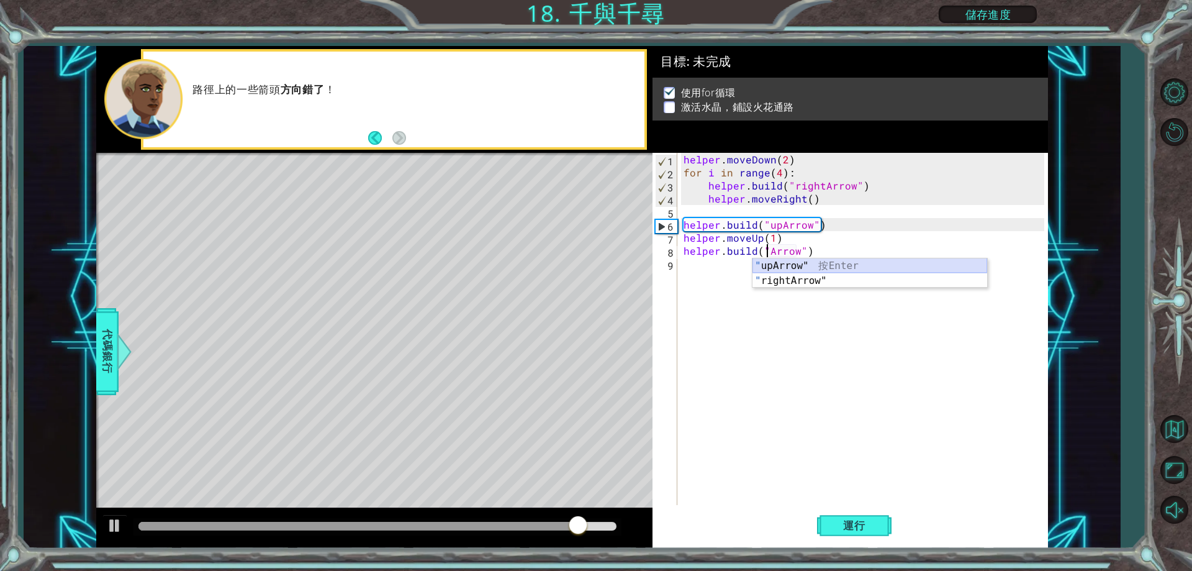
click at [803, 265] on div "" upArrow" 按 Enter " rightArrow" 按 Enter" at bounding box center [869, 288] width 235 height 60
type textarea "[DOMAIN_NAME]("upArrow")"
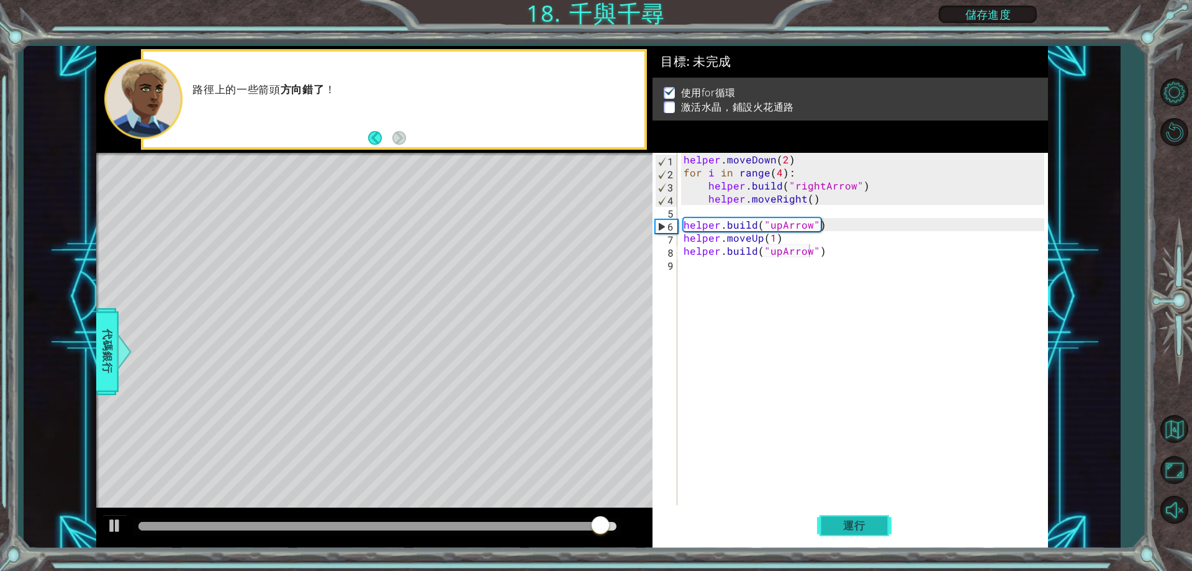
drag, startPoint x: 851, startPoint y: 527, endPoint x: 855, endPoint y: 520, distance: 8.6
click at [852, 527] on span "運行" at bounding box center [854, 525] width 47 height 12
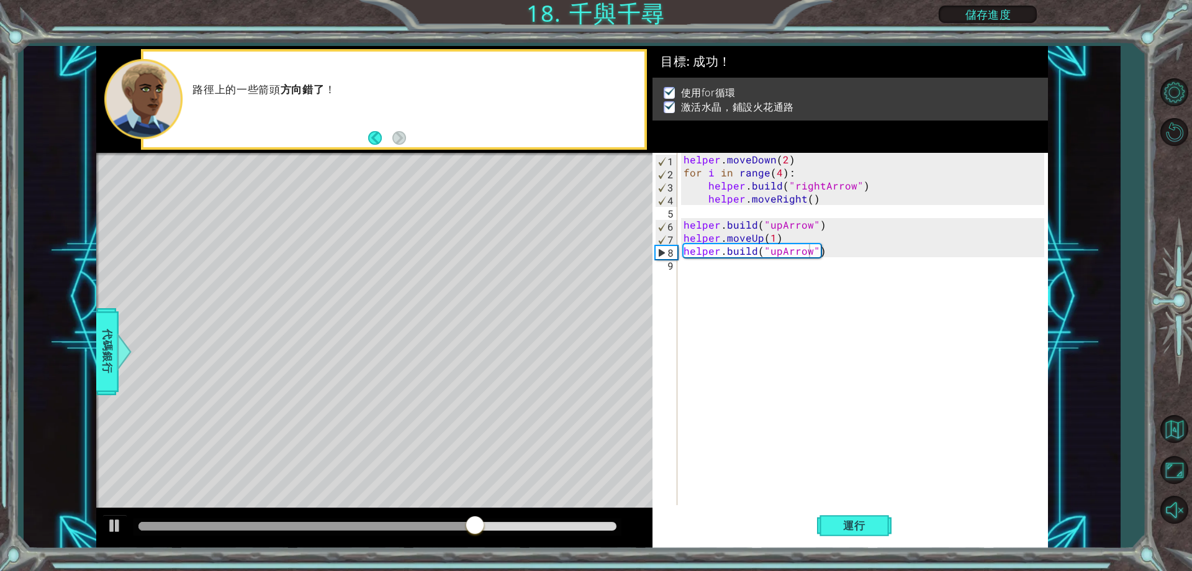
click at [598, 534] on div at bounding box center [377, 526] width 488 height 17
click at [598, 528] on div at bounding box center [377, 526] width 478 height 9
click at [860, 540] on button "運行" at bounding box center [854, 526] width 75 height 40
click at [694, 269] on div "helper . moveDown ( 2 ) for i in range ( 4 ) : helper . build ( "rightArrow" ) …" at bounding box center [865, 342] width 369 height 378
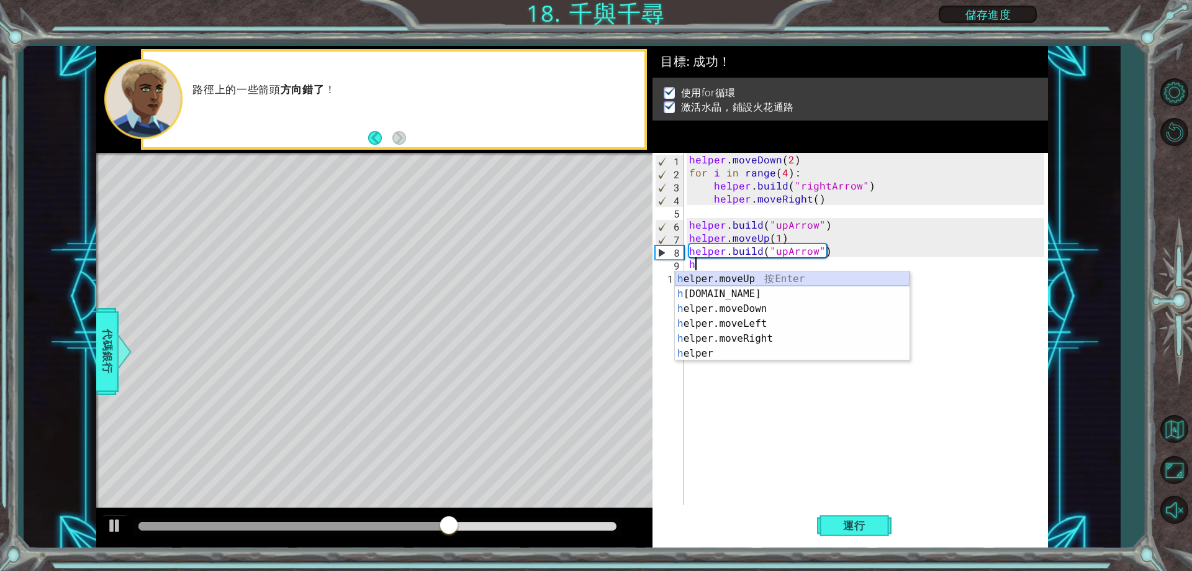
click at [725, 278] on div "h elper.moveUp 按 Enter h [DOMAIN_NAME] 按 Enter h elper.moveDown 按 Enter h elper…" at bounding box center [792, 330] width 235 height 119
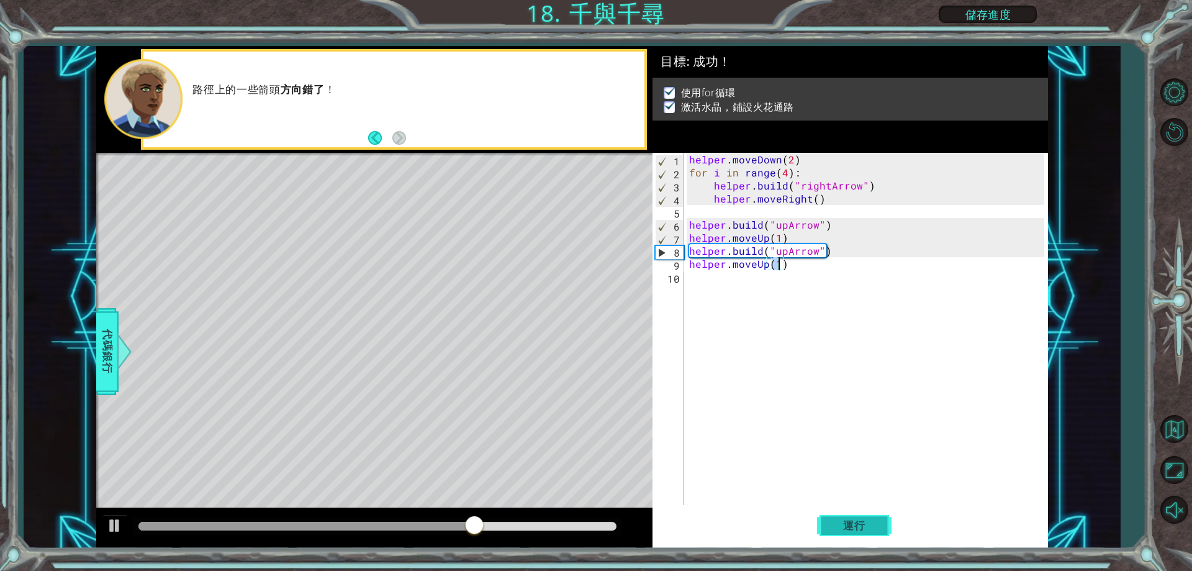
type textarea "helper.moveUp(1)"
click at [842, 525] on span "運行" at bounding box center [854, 525] width 47 height 12
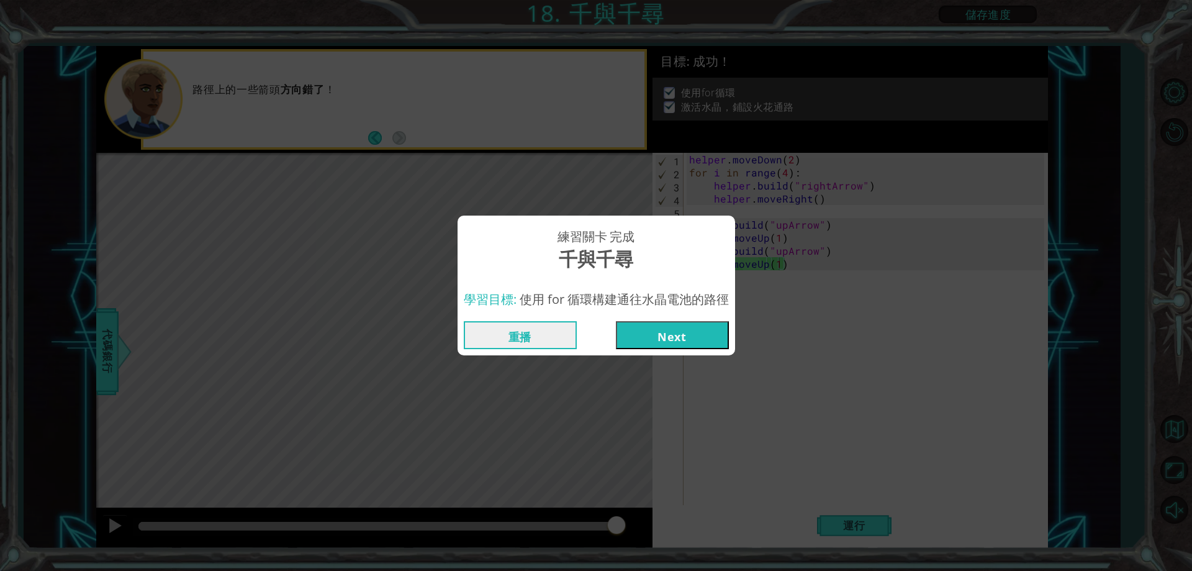
click at [649, 344] on button "Next" at bounding box center [672, 335] width 113 height 28
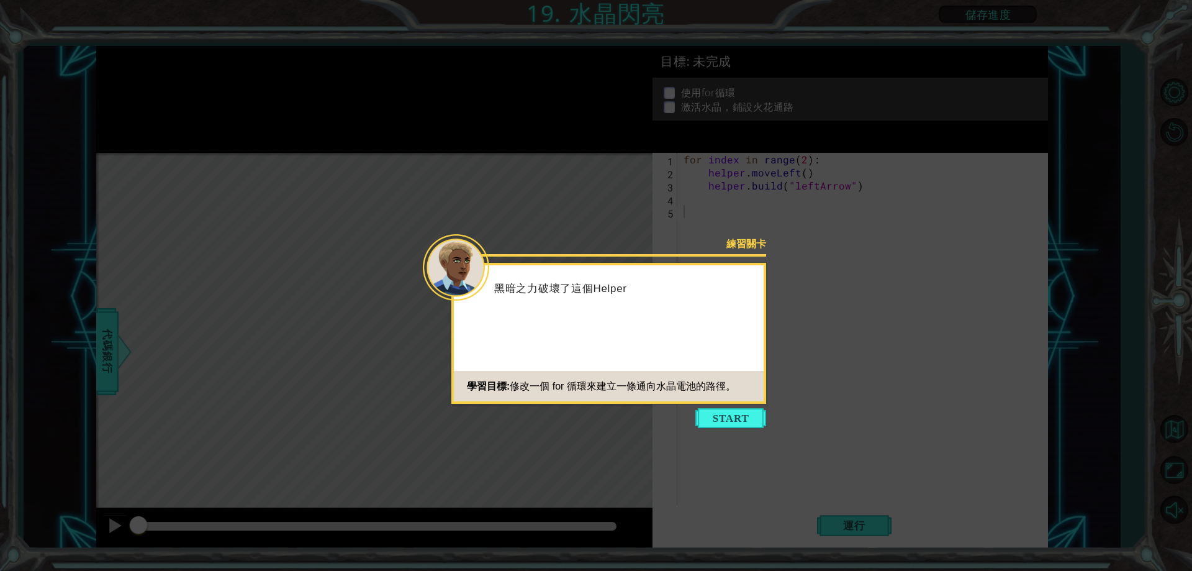
drag, startPoint x: 728, startPoint y: 422, endPoint x: 733, endPoint y: 401, distance: 21.1
click at [728, 416] on button "Start" at bounding box center [730, 418] width 71 height 20
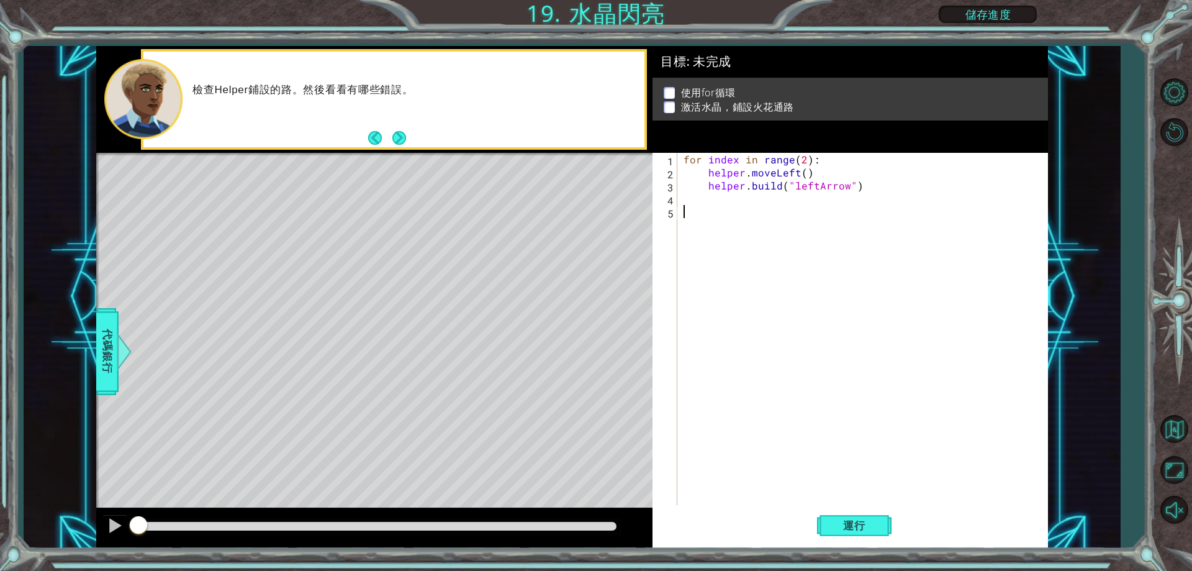
click at [409, 215] on div "Level Map" at bounding box center [383, 336] width 574 height 366
click at [393, 141] on button "Next" at bounding box center [399, 138] width 14 height 14
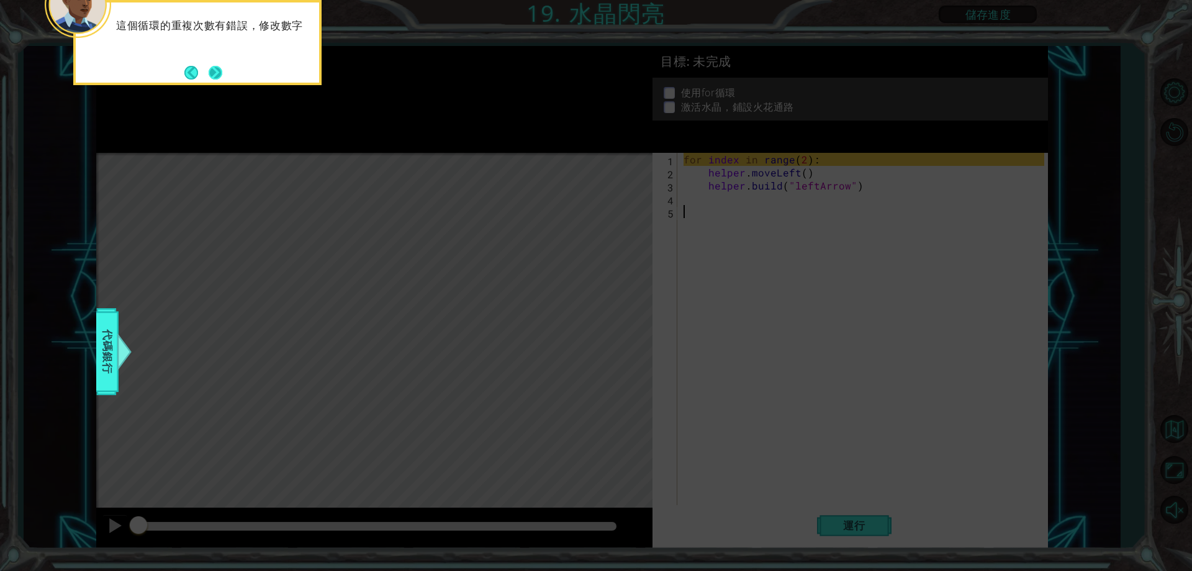
click at [221, 66] on button "Next" at bounding box center [216, 73] width 16 height 16
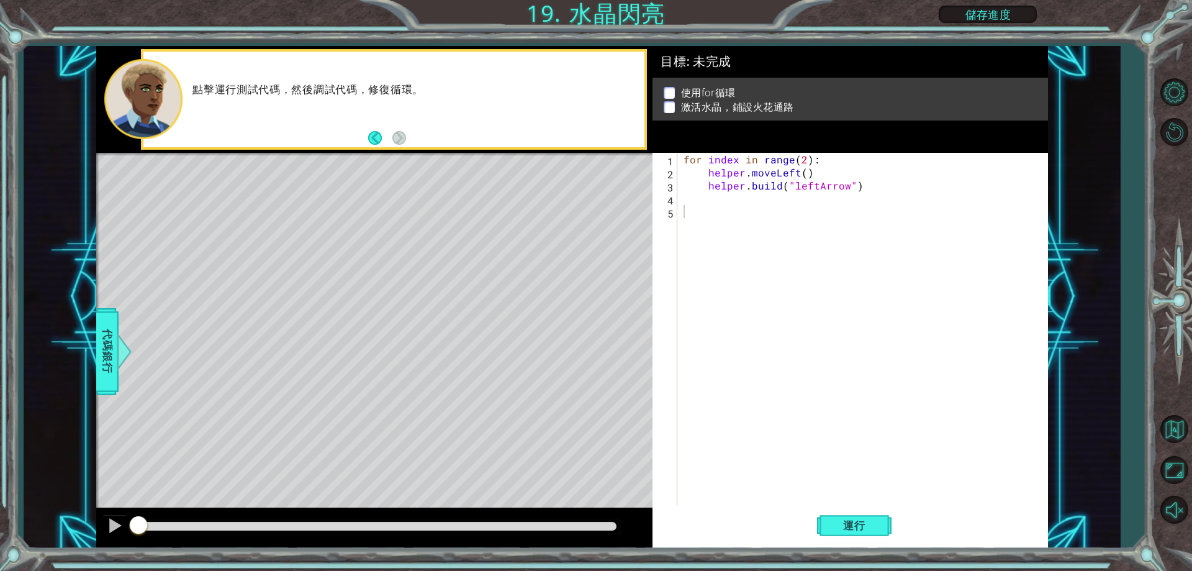
click at [472, 215] on div "Level Map" at bounding box center [383, 336] width 574 height 366
click at [858, 526] on span "運行" at bounding box center [854, 525] width 47 height 12
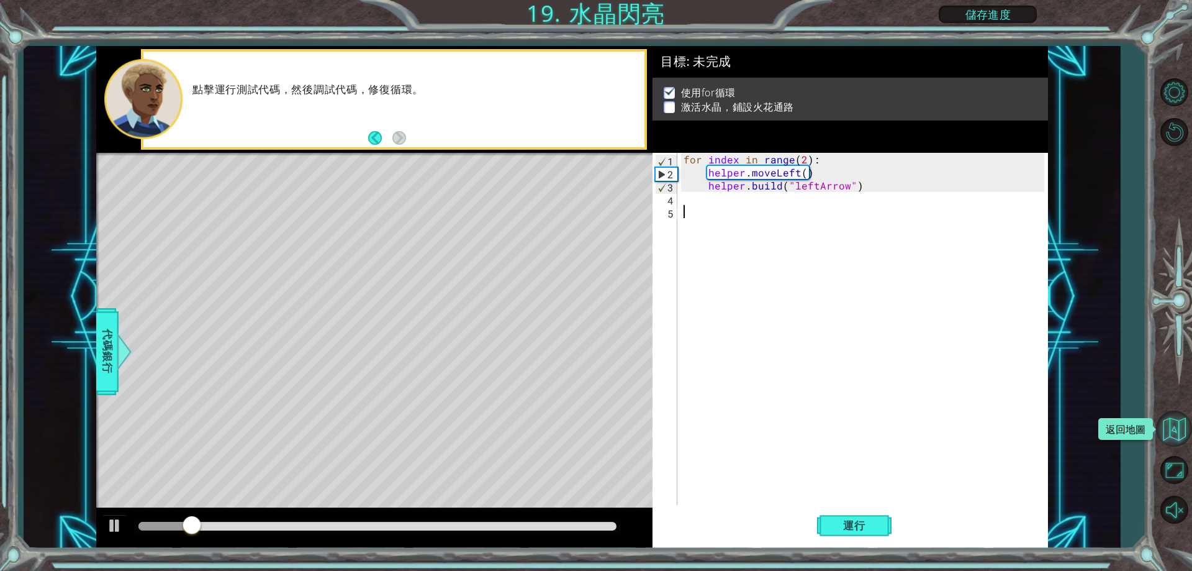
click at [1177, 428] on button "返回地圖" at bounding box center [1174, 428] width 36 height 36
